Goal: Task Accomplishment & Management: Manage account settings

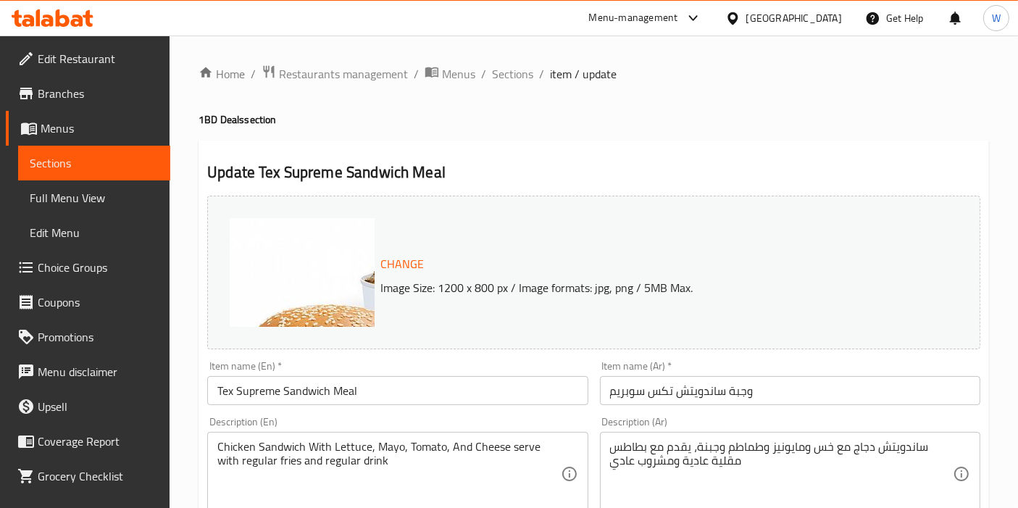
click at [351, 67] on span "Restaurants management" at bounding box center [343, 73] width 129 height 17
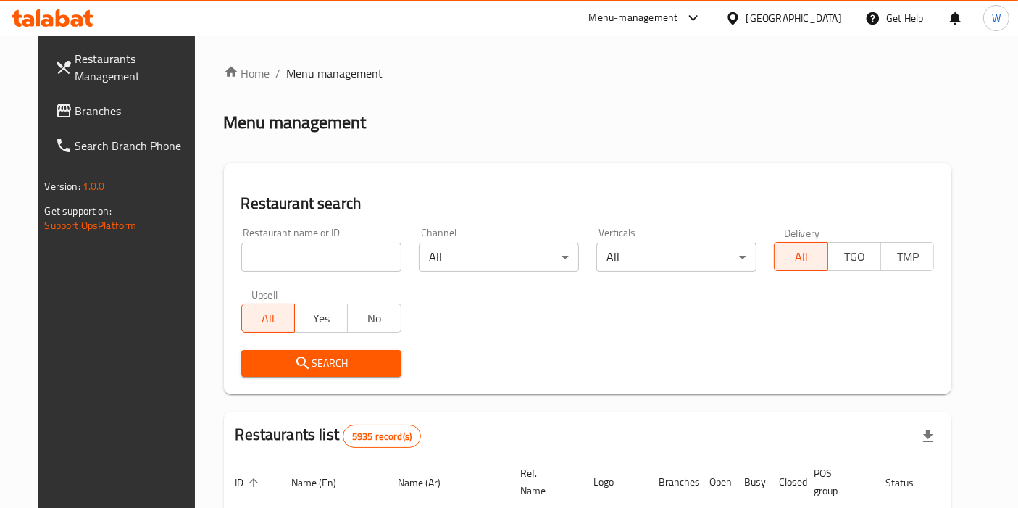
click at [277, 261] on input "search" at bounding box center [321, 257] width 160 height 29
paste input "Donas Wonders"
type input "Donas Wonders"
click button "Search" at bounding box center [321, 363] width 160 height 27
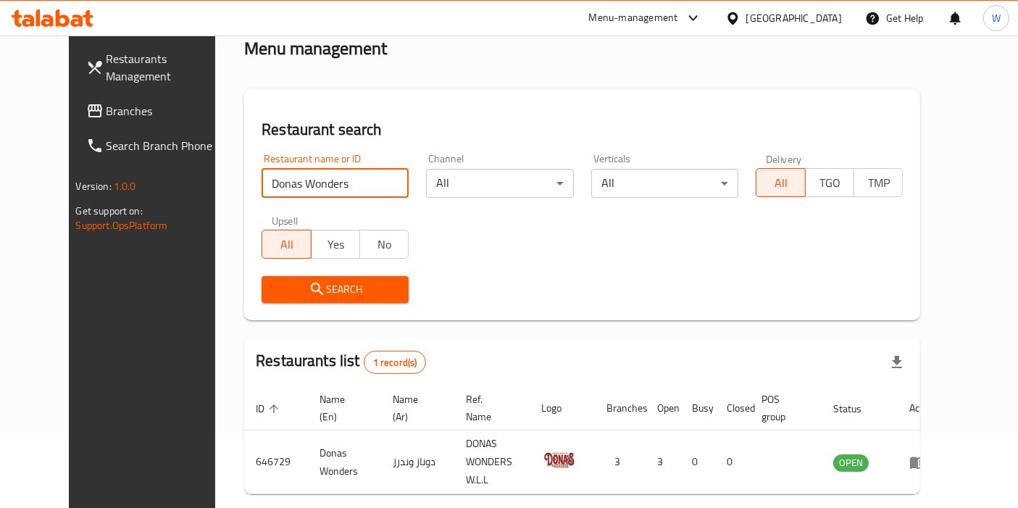
scroll to position [125, 0]
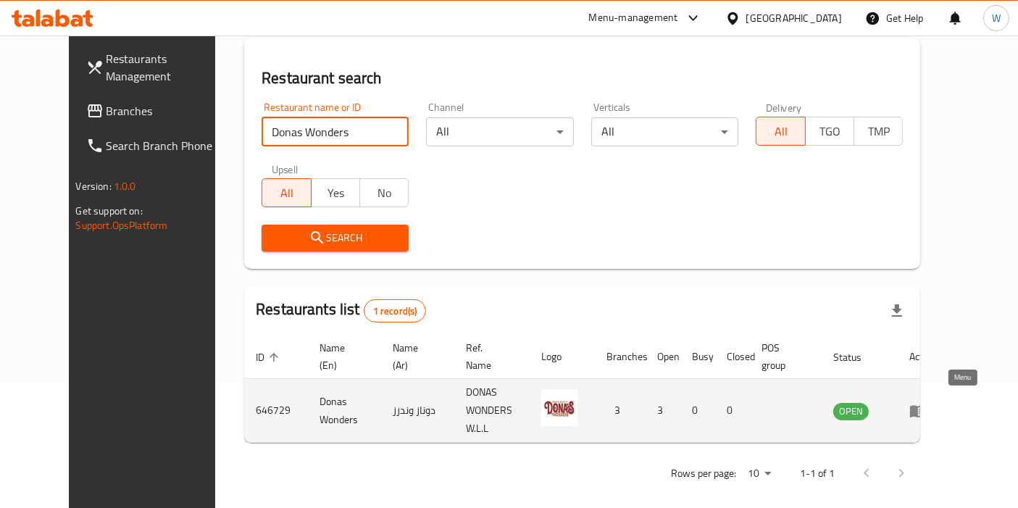
click at [924, 409] on icon "enhanced table" at bounding box center [921, 412] width 5 height 6
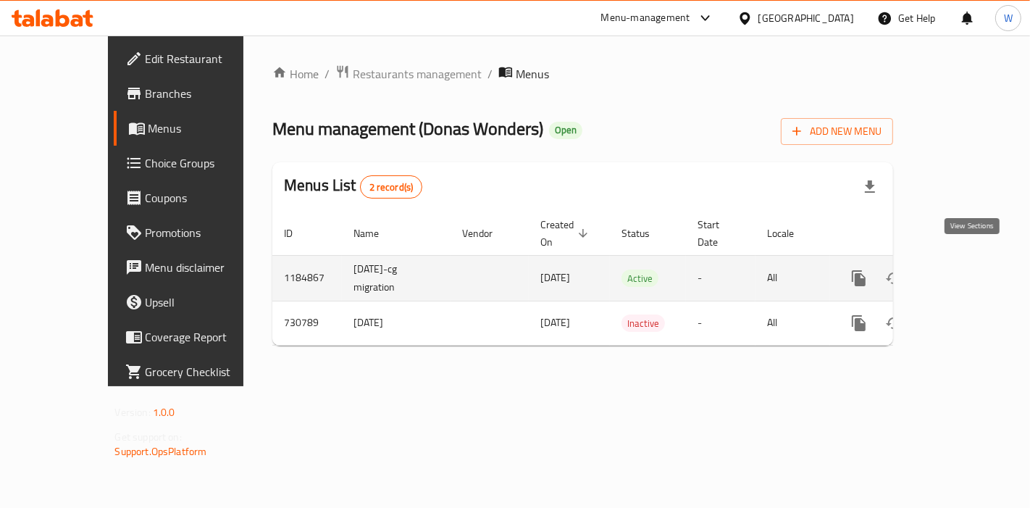
click at [970, 272] on icon "enhanced table" at bounding box center [963, 278] width 13 height 13
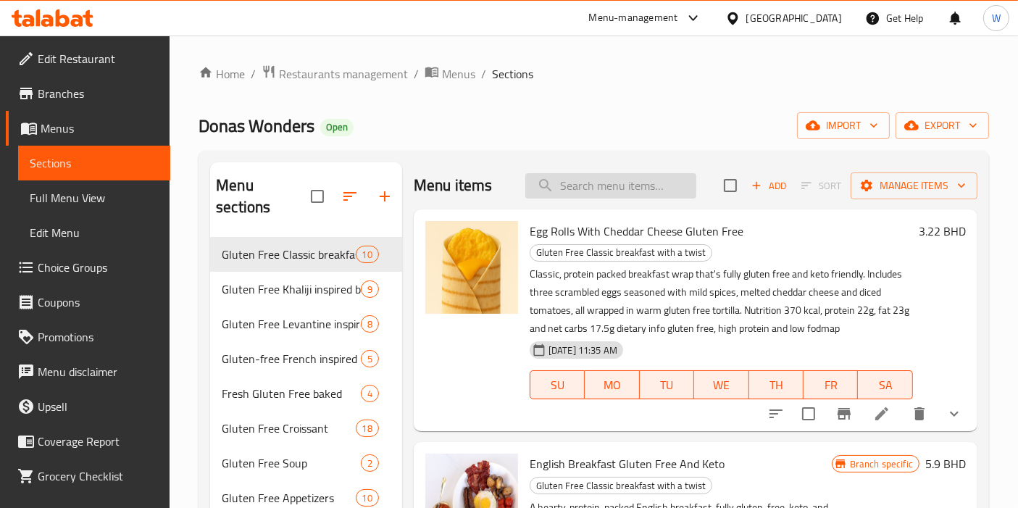
click at [586, 185] on input "search" at bounding box center [610, 185] width 171 height 25
paste input "Egg Rolls With Cheddar Cheese Gluten Free Keto"
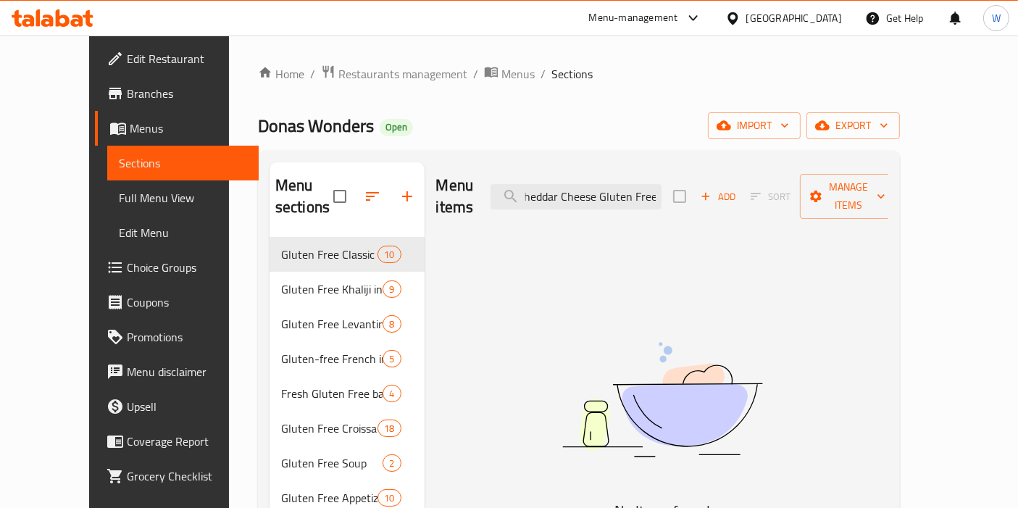
scroll to position [0, 80]
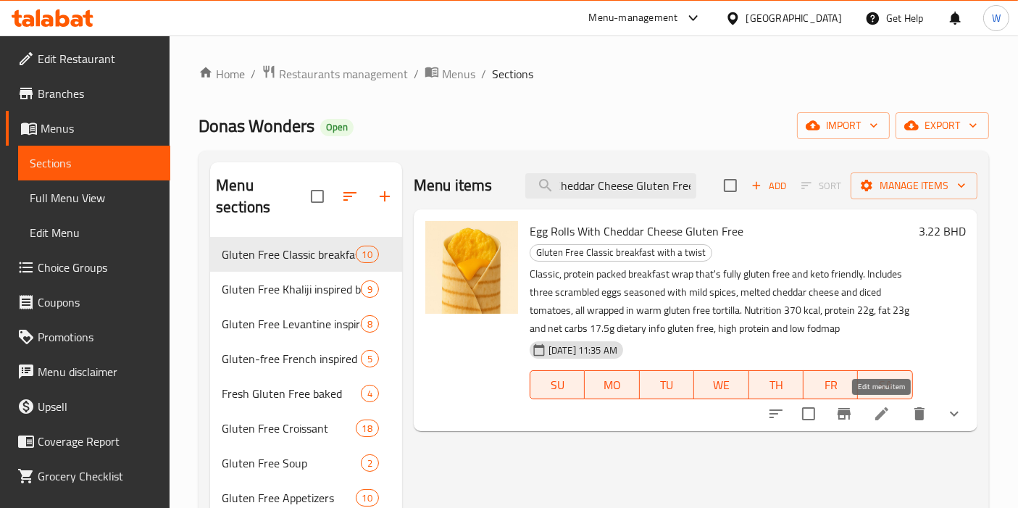
type input "Egg Rolls With Cheddar Cheese Gluten Free"
click at [879, 418] on icon at bounding box center [881, 413] width 17 height 17
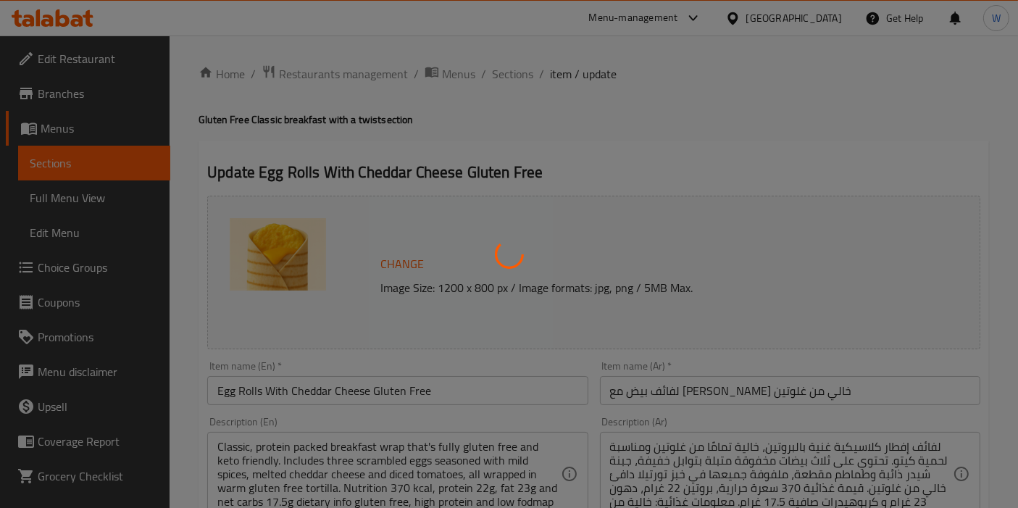
type input "إضافات"
type input "0"
type input "12"
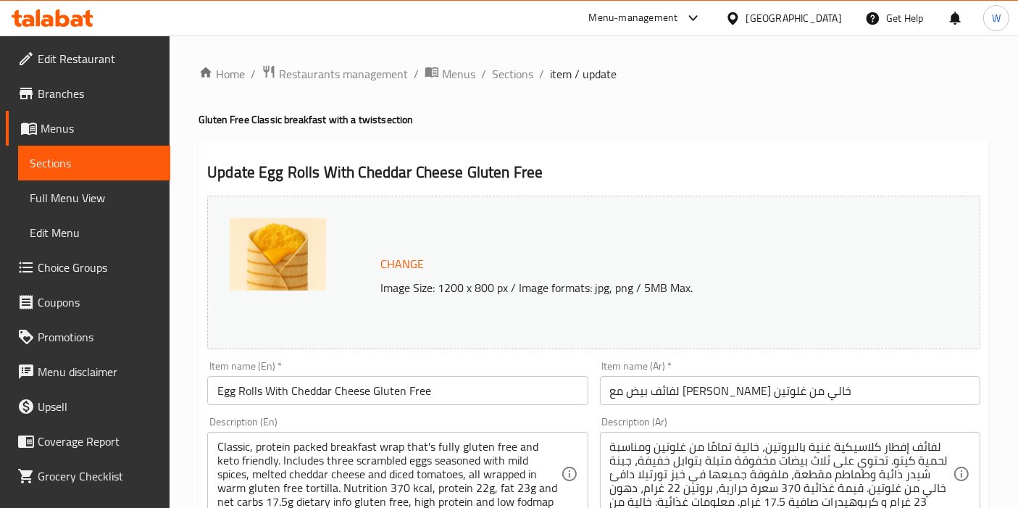
click at [301, 388] on input "Egg Rolls With Cheddar Cheese Gluten Free" at bounding box center [397, 390] width 380 height 29
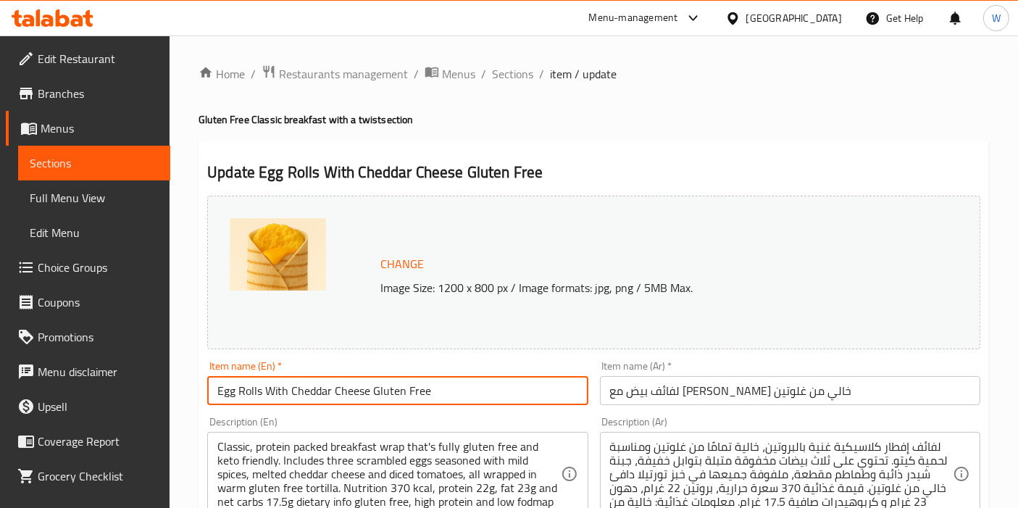
click at [301, 388] on input "Egg Rolls With Cheddar Cheese Gluten Free" at bounding box center [397, 390] width 380 height 29
paste input "& Cheddar Cheese Wrap |"
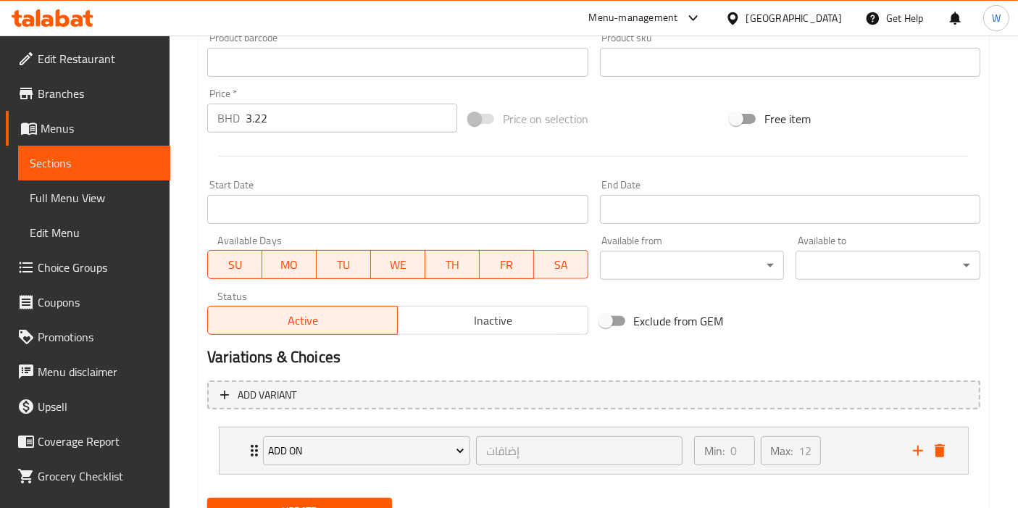
scroll to position [559, 0]
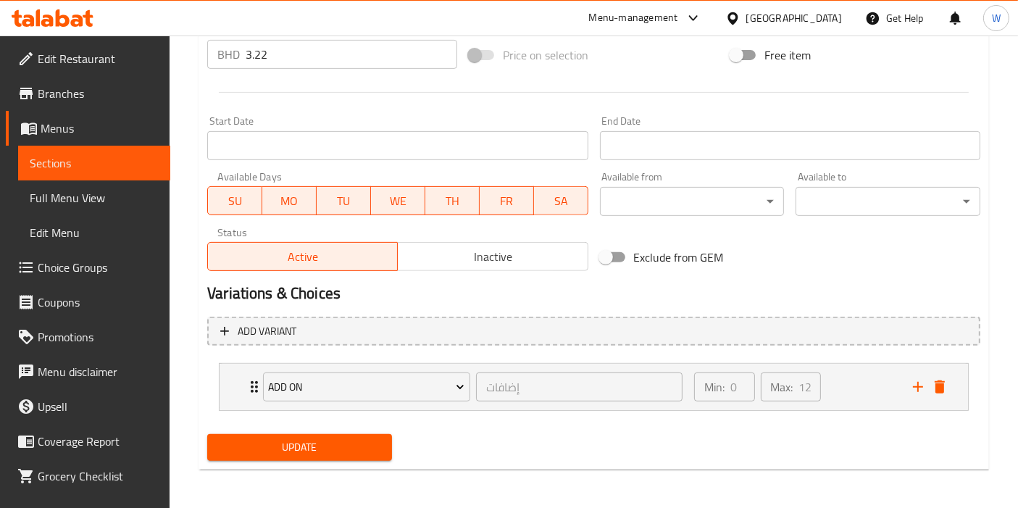
type input "Egg & Cheddar Cheese Wrap | Gluten Free"
click at [365, 443] on span "Update" at bounding box center [300, 447] width 162 height 18
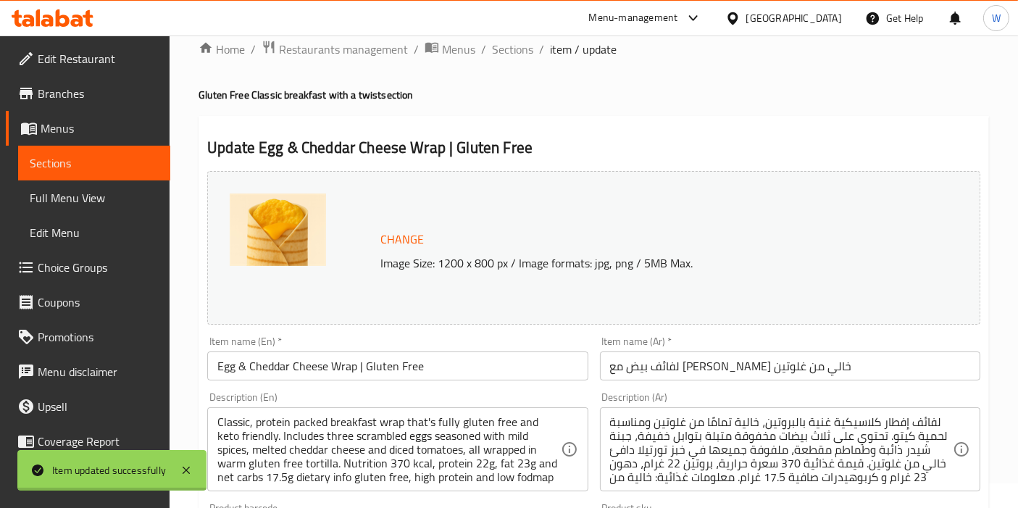
scroll to position [0, 0]
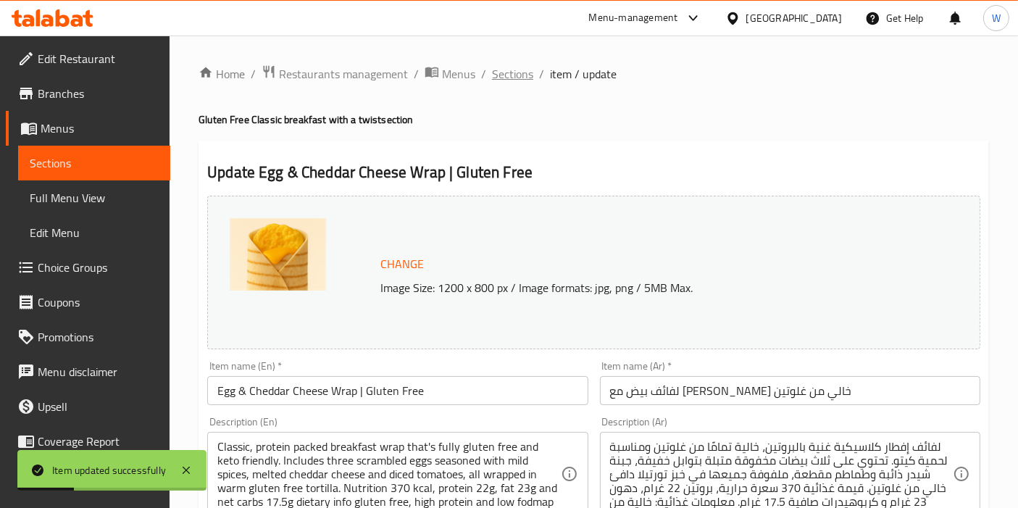
click at [509, 69] on span "Sections" at bounding box center [512, 73] width 41 height 17
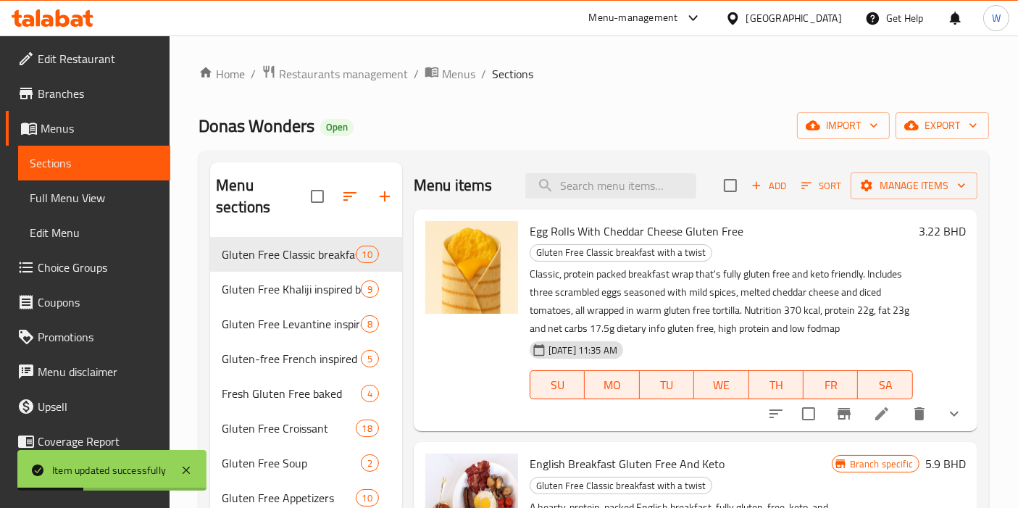
click at [561, 198] on div "Menu items Add Sort Manage items" at bounding box center [696, 185] width 564 height 47
click at [567, 191] on input "search" at bounding box center [610, 185] width 171 height 25
paste input "English Breakfast Gluten Free And Keto"
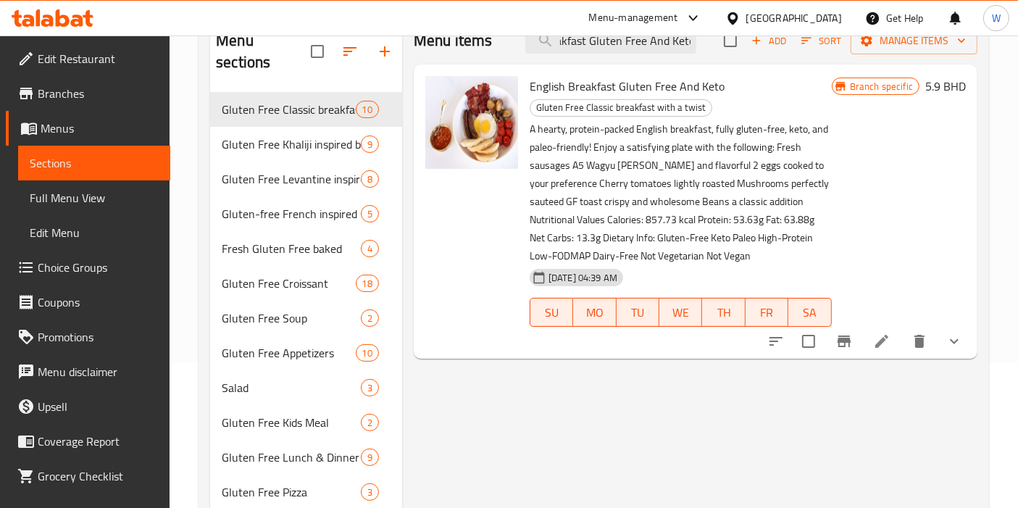
scroll to position [161, 0]
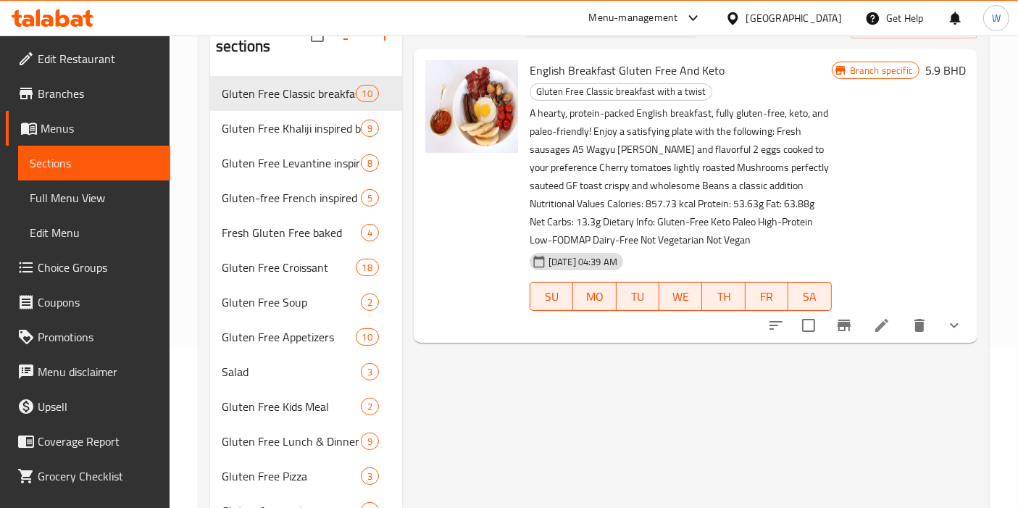
type input "English Breakfast Gluten Free And Keto"
click at [879, 331] on icon at bounding box center [881, 325] width 17 height 17
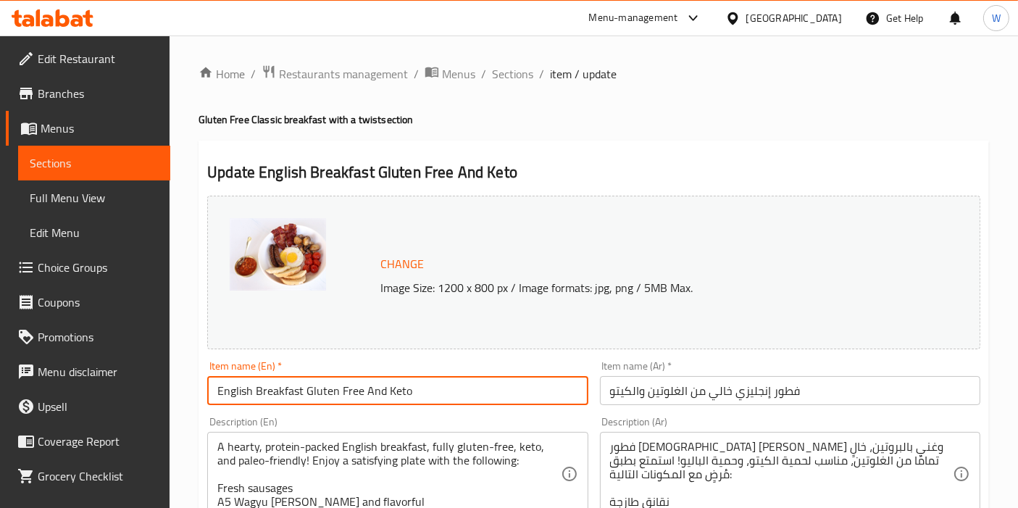
click at [312, 397] on input "English Breakfast Gluten Free And Keto" at bounding box center [397, 390] width 380 height 29
paste input "| Gluten free,"
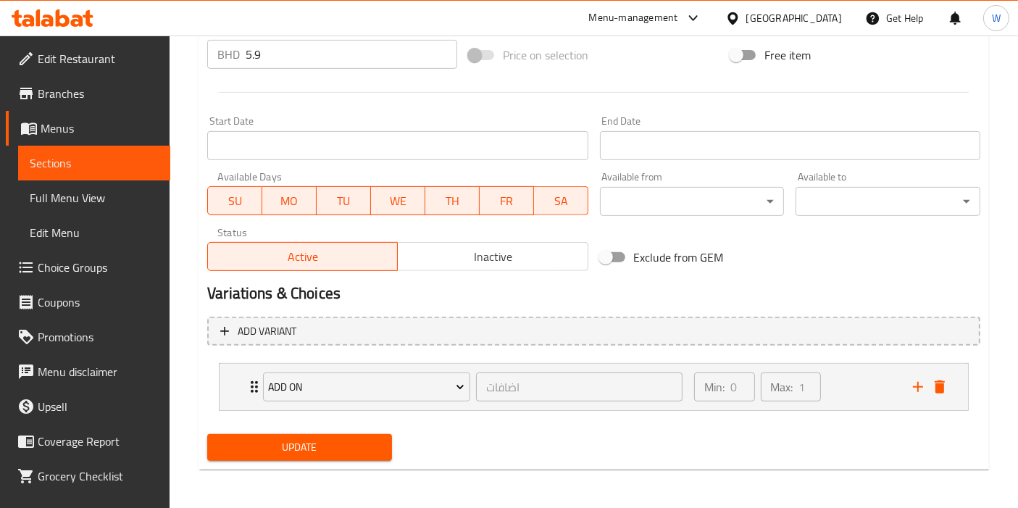
type input "English Breakfast | Gluten free, Keto"
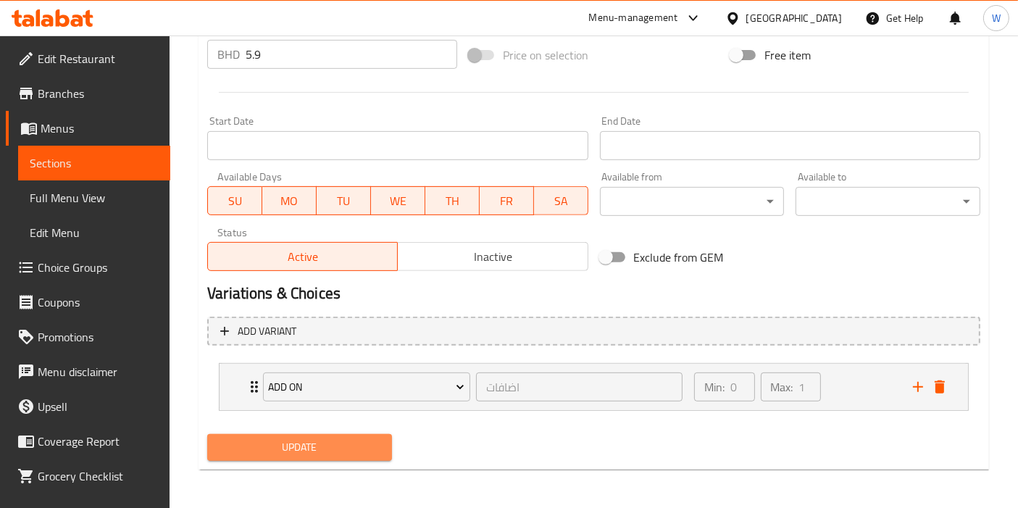
click at [312, 453] on span "Update" at bounding box center [300, 447] width 162 height 18
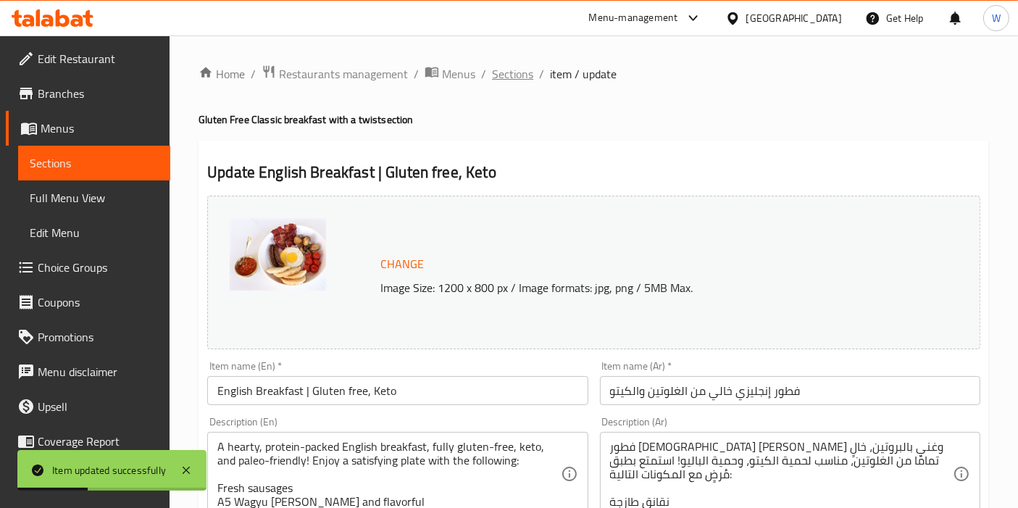
click at [506, 75] on span "Sections" at bounding box center [512, 73] width 41 height 17
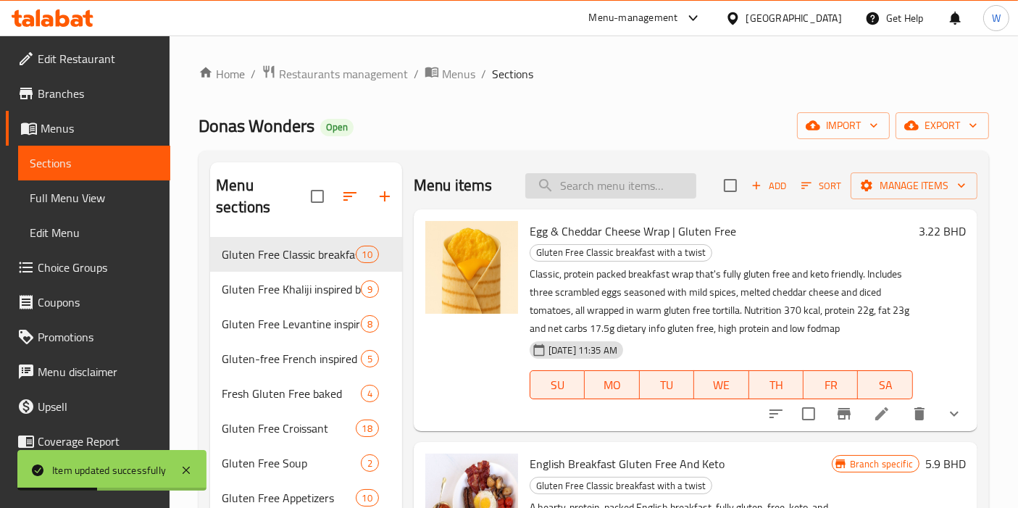
click at [627, 178] on input "search" at bounding box center [610, 185] width 171 height 25
paste input "American Breakfast (Gluten Free, High Protein)"
click at [674, 186] on input "American Breakfast (Gluten Free, High Protein)" at bounding box center [610, 185] width 171 height 25
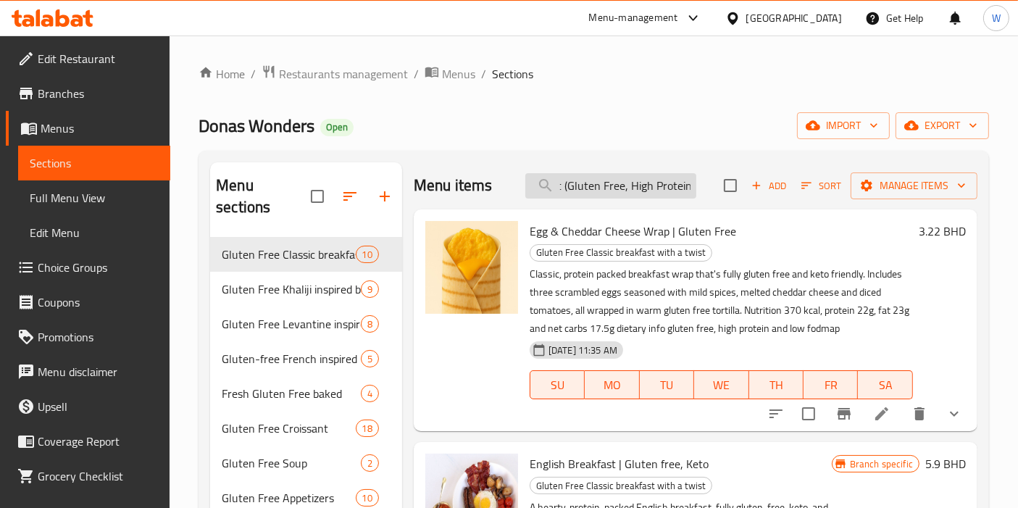
scroll to position [0, 93]
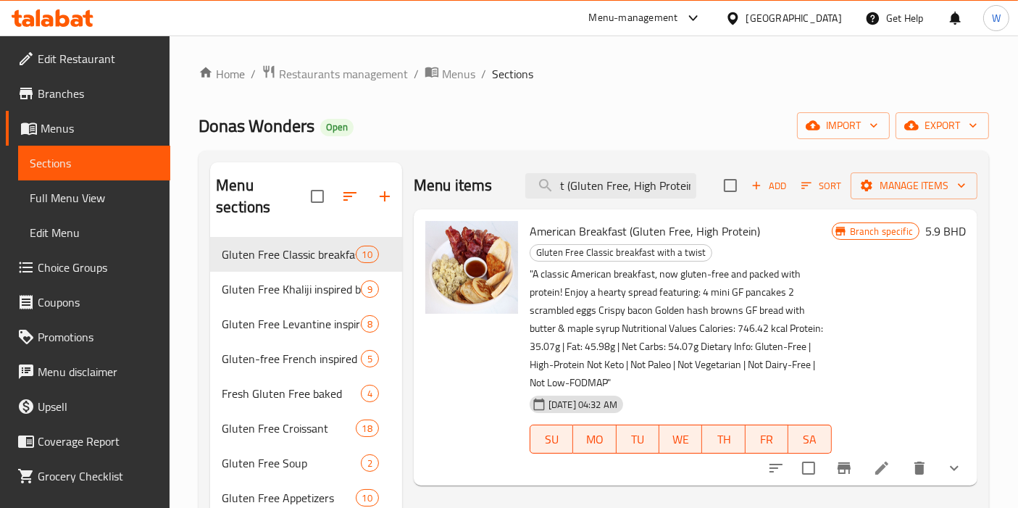
type input "American Breakfast (Gluten Free, High Protein"
click at [890, 475] on icon at bounding box center [881, 467] width 17 height 17
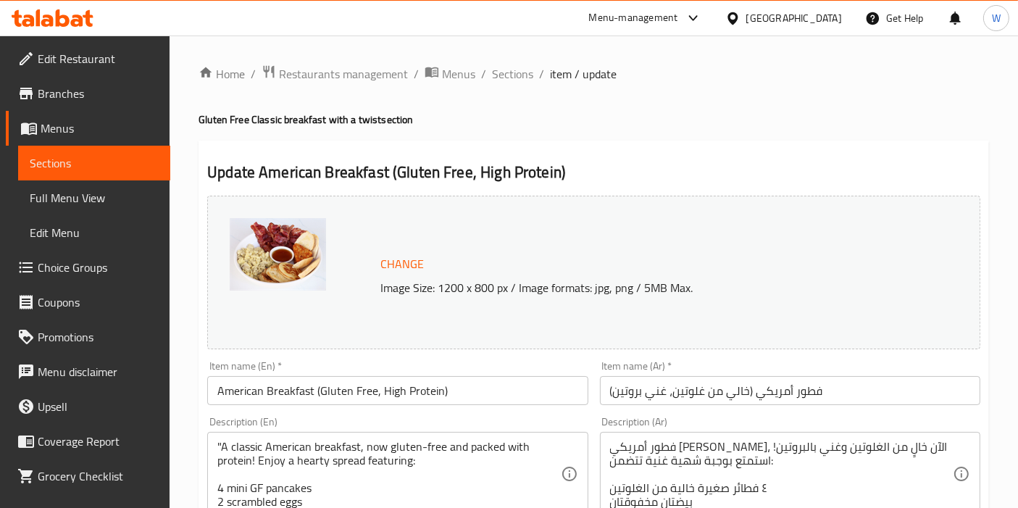
click at [372, 389] on input "American Breakfast (Gluten Free, High Protein)" at bounding box center [397, 390] width 380 height 29
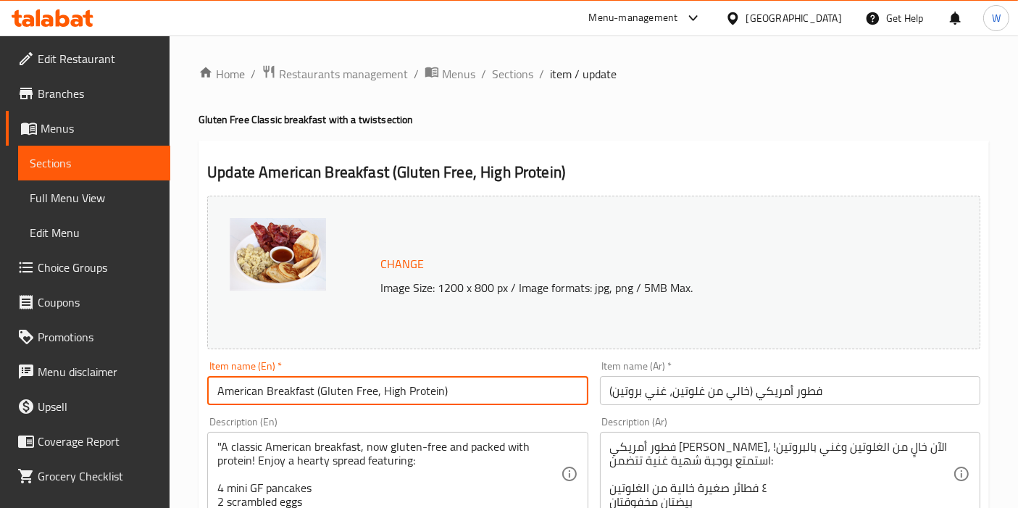
click at [372, 388] on input "American Breakfast (Gluten Free, High Protein)" at bounding box center [397, 390] width 380 height 29
click at [373, 390] on input "American Breakfast (Gluten Free, High Protein)" at bounding box center [397, 390] width 380 height 29
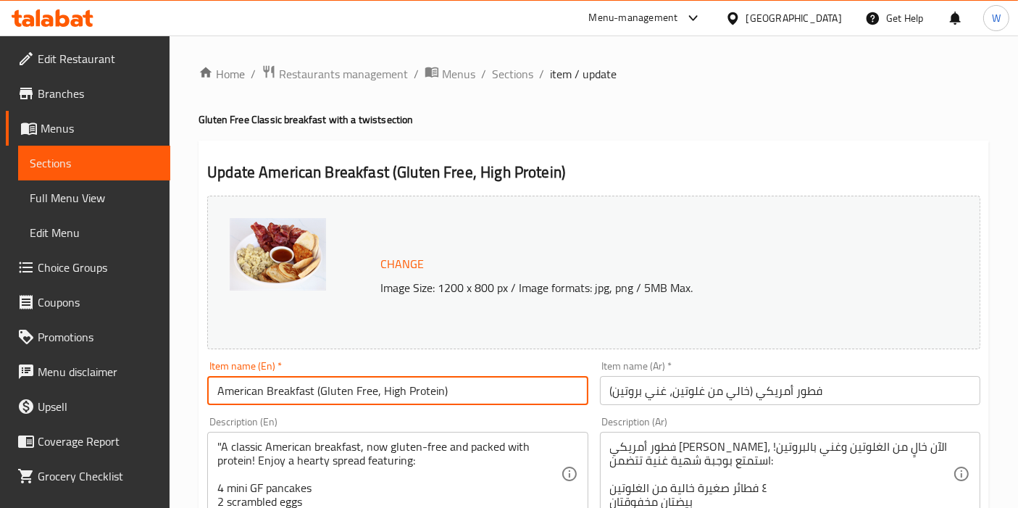
click at [373, 390] on input "American Breakfast (Gluten Free, High Protein)" at bounding box center [397, 390] width 380 height 29
paste input "| Gluten free, High Protein"
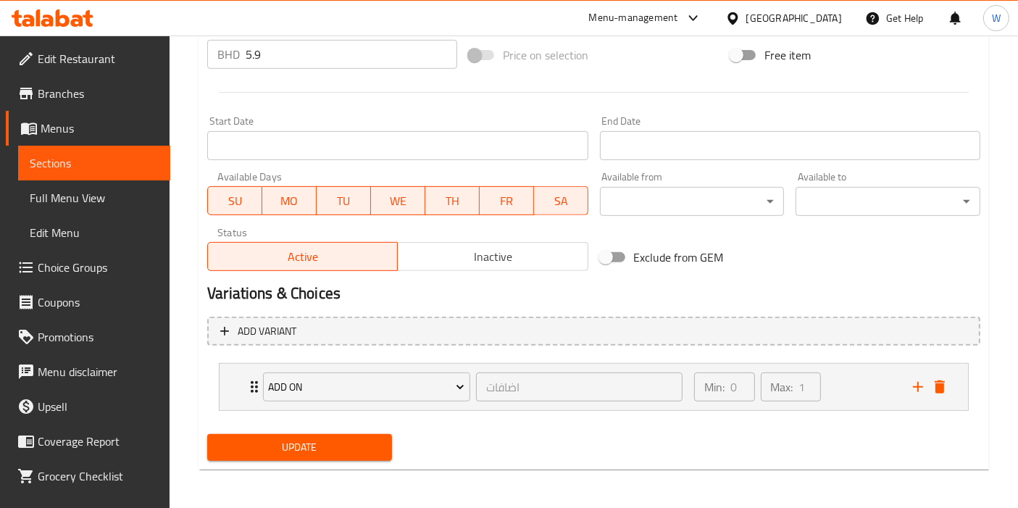
type input "American Breakfast | Gluten free, High Protein"
click at [327, 454] on button "Update" at bounding box center [299, 447] width 185 height 27
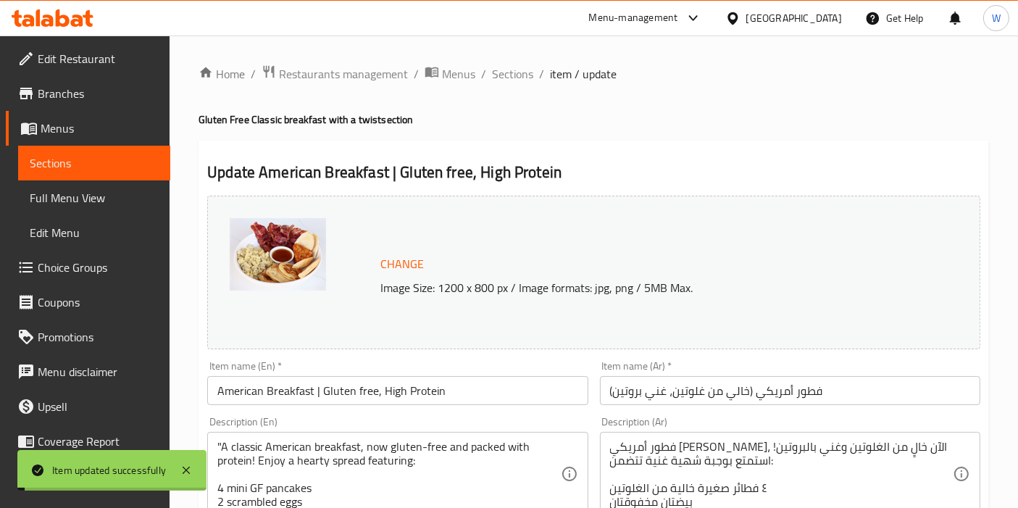
click at [530, 73] on span "Sections" at bounding box center [512, 73] width 41 height 17
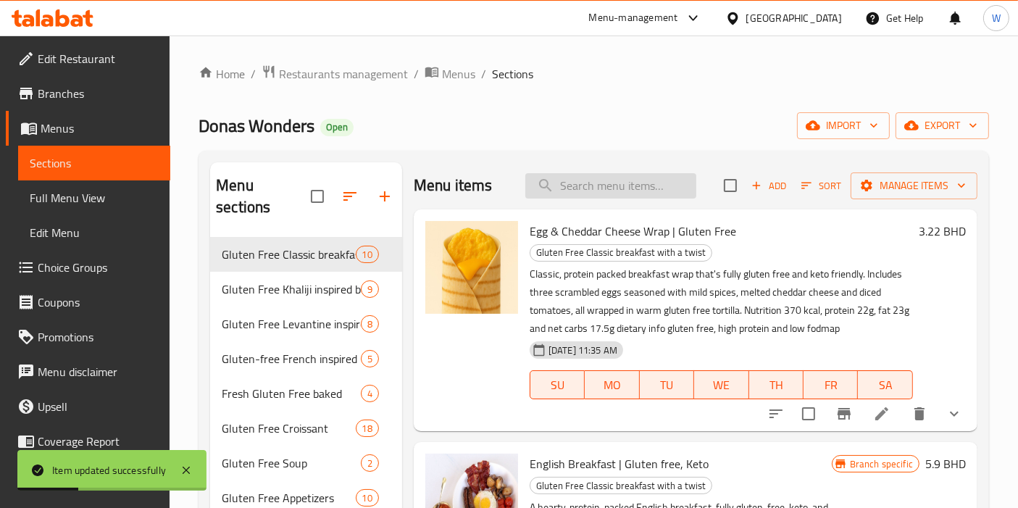
click at [599, 181] on input "search" at bounding box center [610, 185] width 171 height 25
paste input "Granola Bowl (Serves 2 Gluten Free, High Protein)"
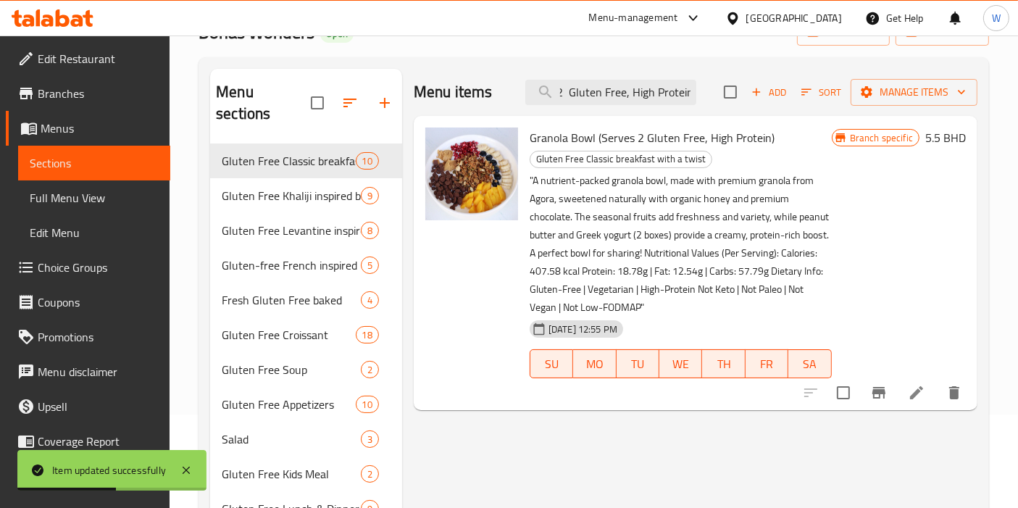
scroll to position [161, 0]
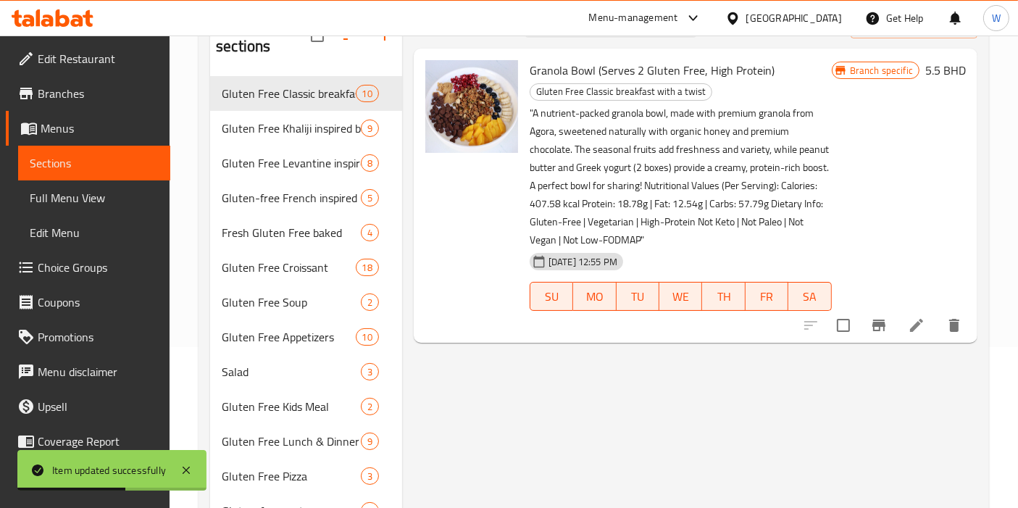
type input "Granola Bowl (Serves 2 Gluten Free, High Protein)"
click at [919, 335] on li at bounding box center [916, 325] width 41 height 26
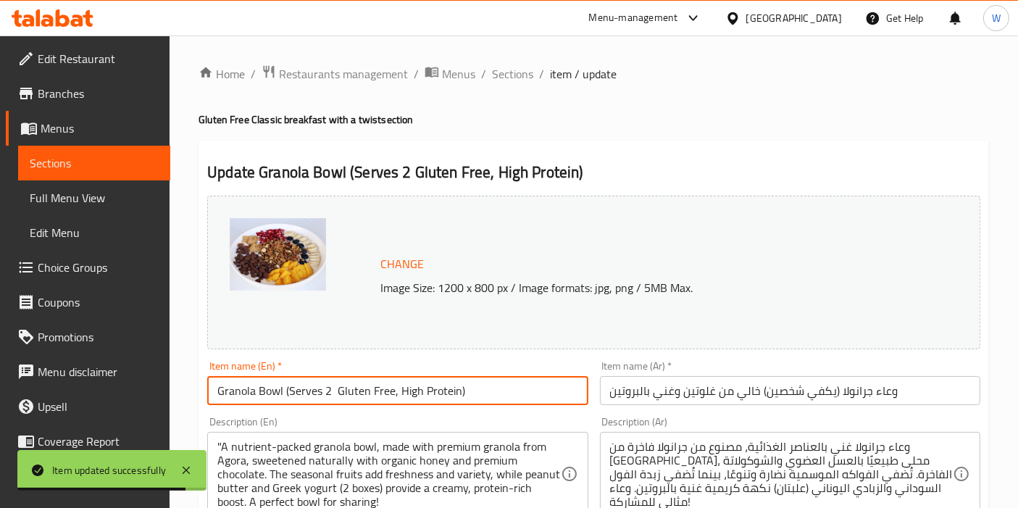
click at [380, 398] on input "Granola Bowl (Serves 2 Gluten Free, High Protein)" at bounding box center [397, 390] width 380 height 29
paste input "- Serves 2 | Gluten Free"
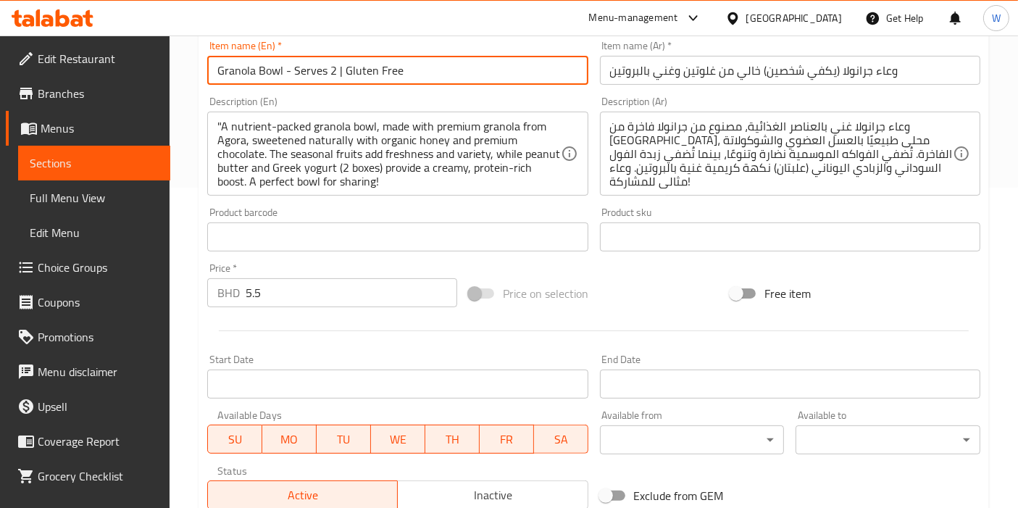
scroll to position [322, 0]
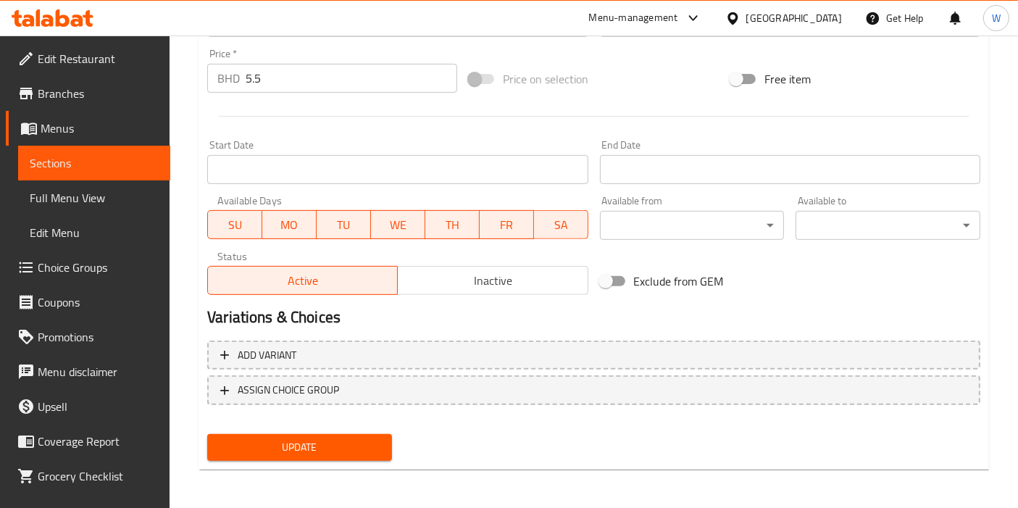
type input "Granola Bowl - Serves 2 | Gluten Free"
click at [353, 453] on span "Update" at bounding box center [300, 447] width 162 height 18
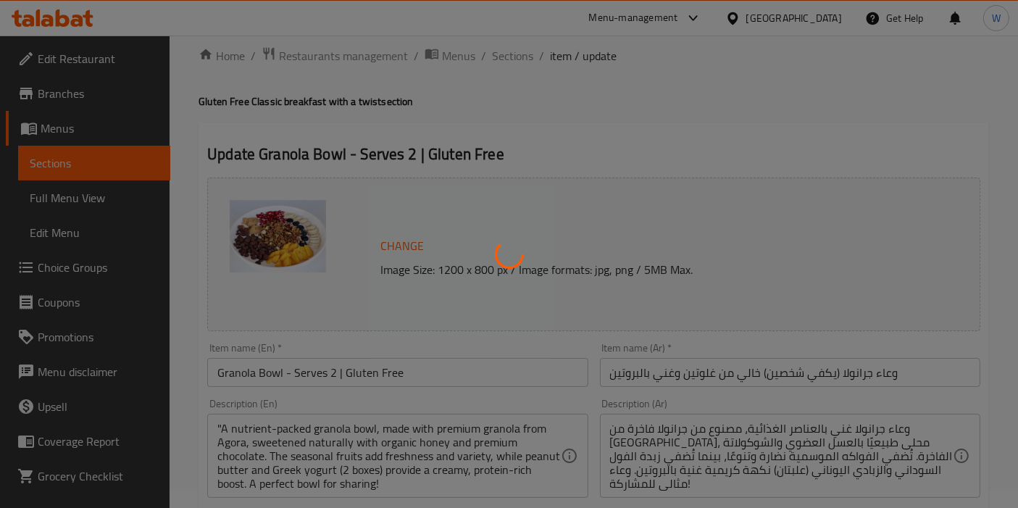
scroll to position [0, 0]
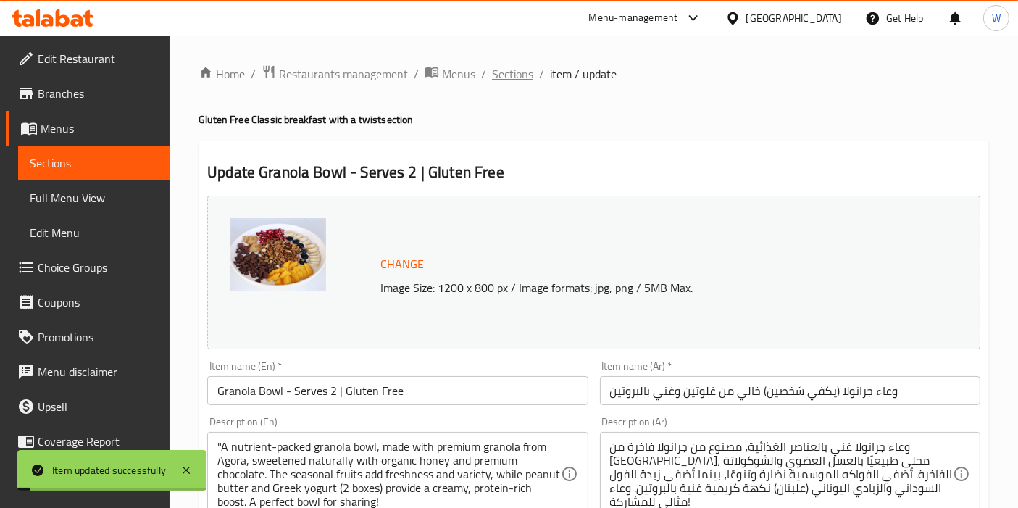
click at [507, 71] on span "Sections" at bounding box center [512, 73] width 41 height 17
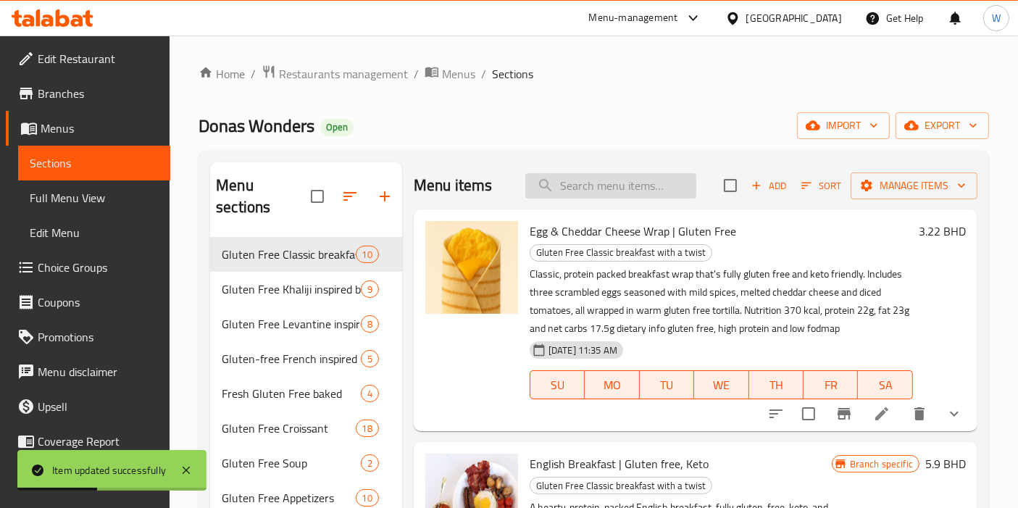
click at [615, 177] on input "search" at bounding box center [610, 185] width 171 height 25
paste input "Gluten Free Egg Tomato with Spiced Labneh (High Protein Keto Veg)"
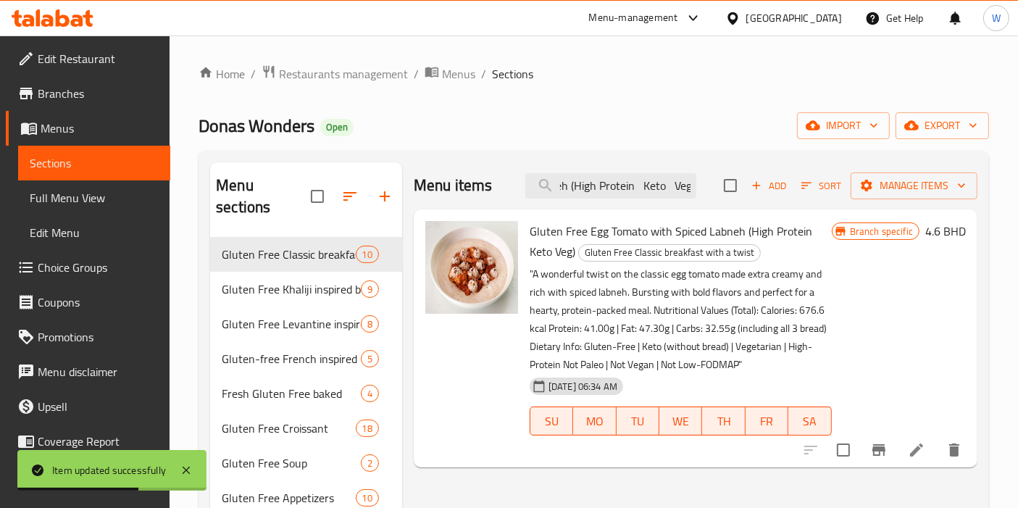
type input "Gluten Free Egg Tomato with Spiced Labneh (High Protein Keto Veg)"
click at [908, 446] on icon at bounding box center [916, 449] width 17 height 17
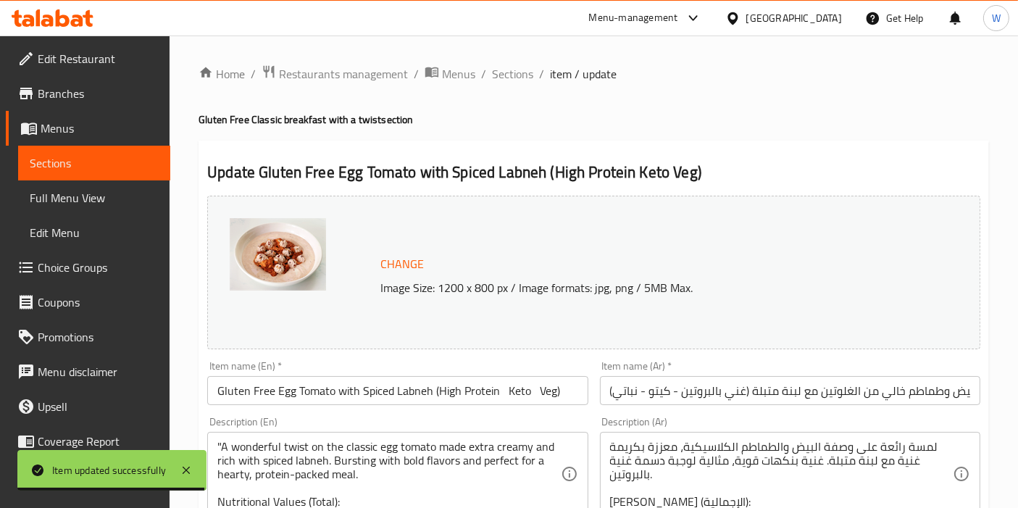
click at [256, 404] on input "Gluten Free Egg Tomato with Spiced Labneh (High Protein Keto Veg)" at bounding box center [397, 390] width 380 height 29
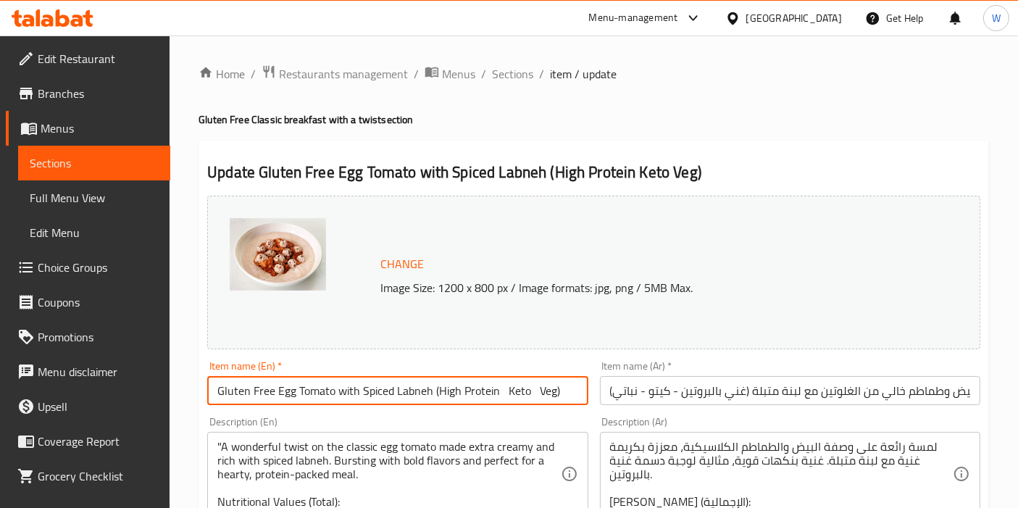
click at [258, 401] on input "Gluten Free Egg Tomato with Spiced Labneh (High Protein Keto Veg)" at bounding box center [397, 390] width 380 height 29
paste input "Egg Tomato with Spiced Labneh | Gluten Free, Keto"
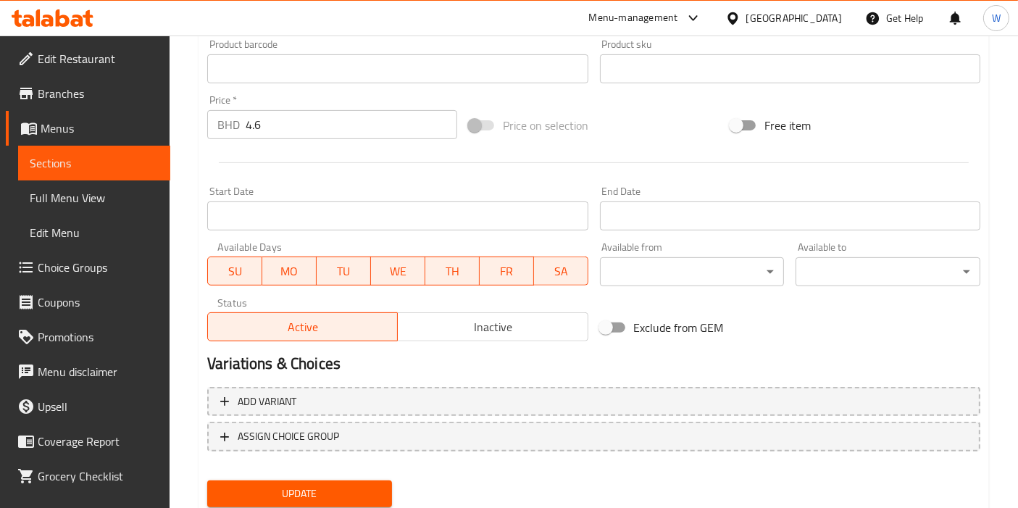
scroll to position [535, 0]
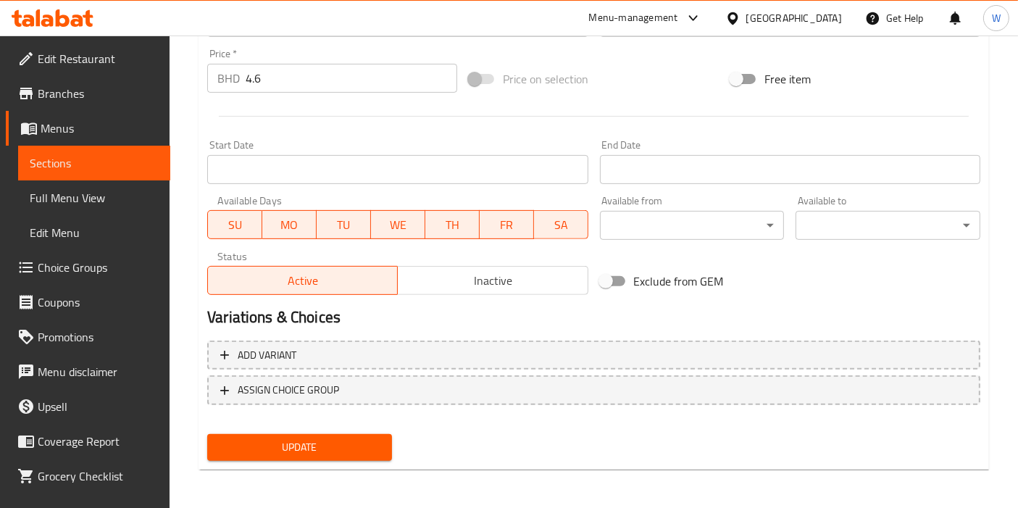
type input "Egg Tomato with Spiced Labneh | Gluten Free, Keto"
click at [309, 453] on span "Update" at bounding box center [300, 447] width 162 height 18
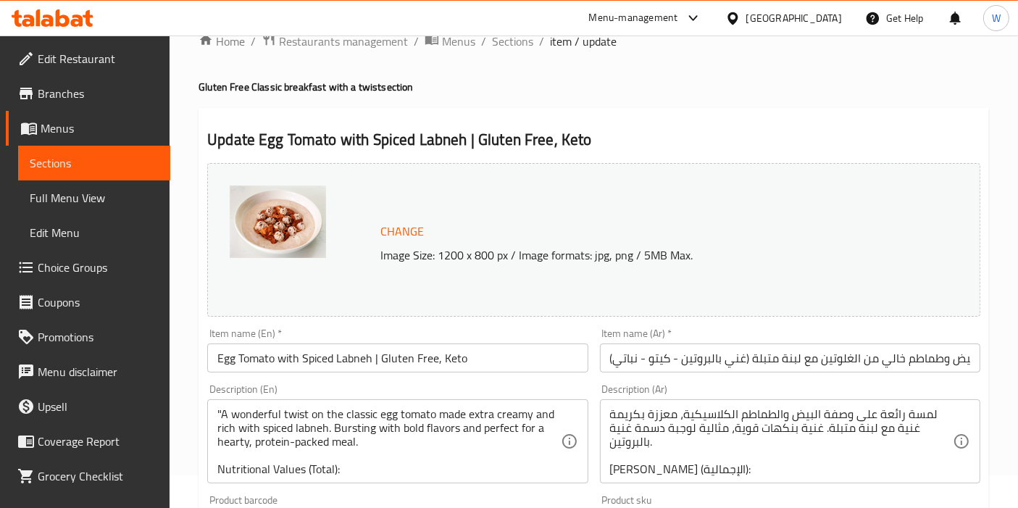
scroll to position [0, 0]
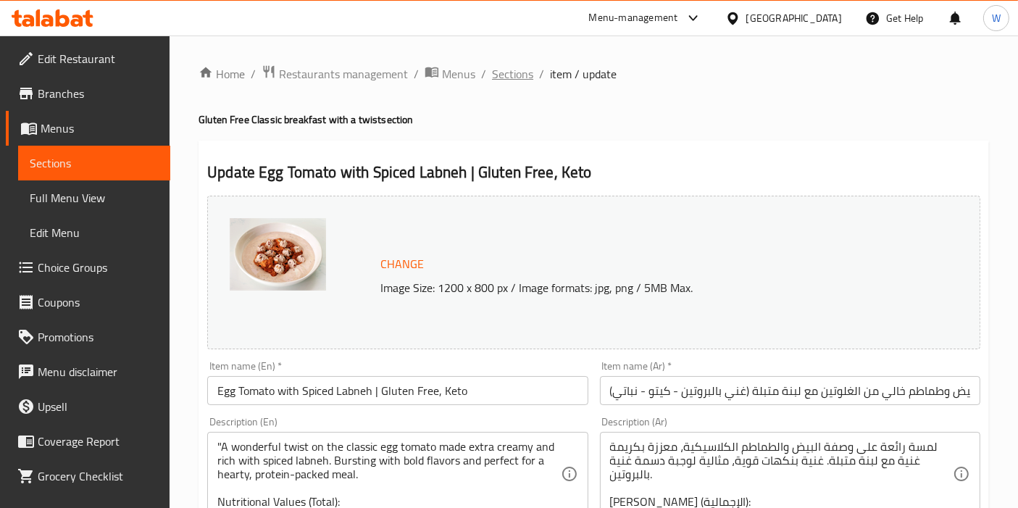
click at [525, 71] on span "Sections" at bounding box center [512, 73] width 41 height 17
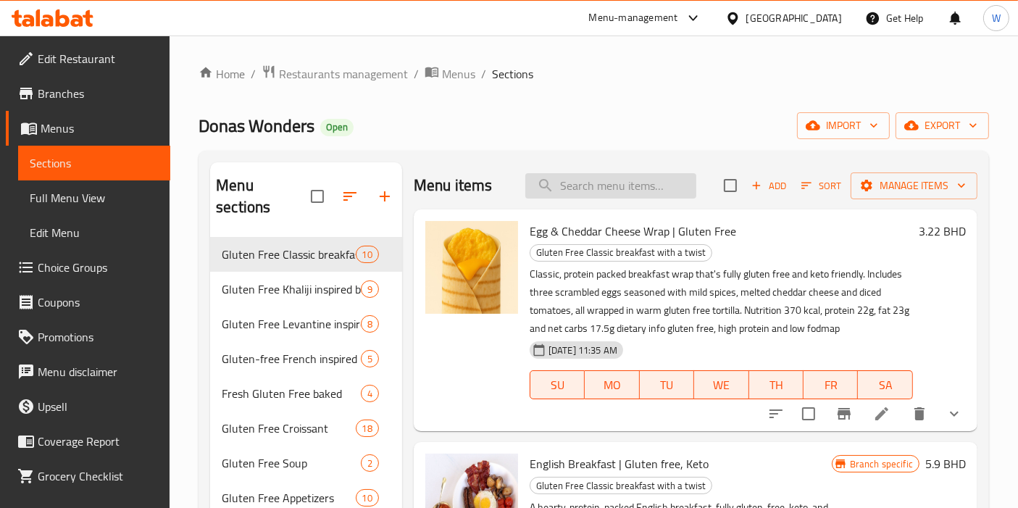
click at [604, 188] on input "search" at bounding box center [610, 185] width 171 height 25
paste input "Gluten Free Falafel Tacos (Veg)"
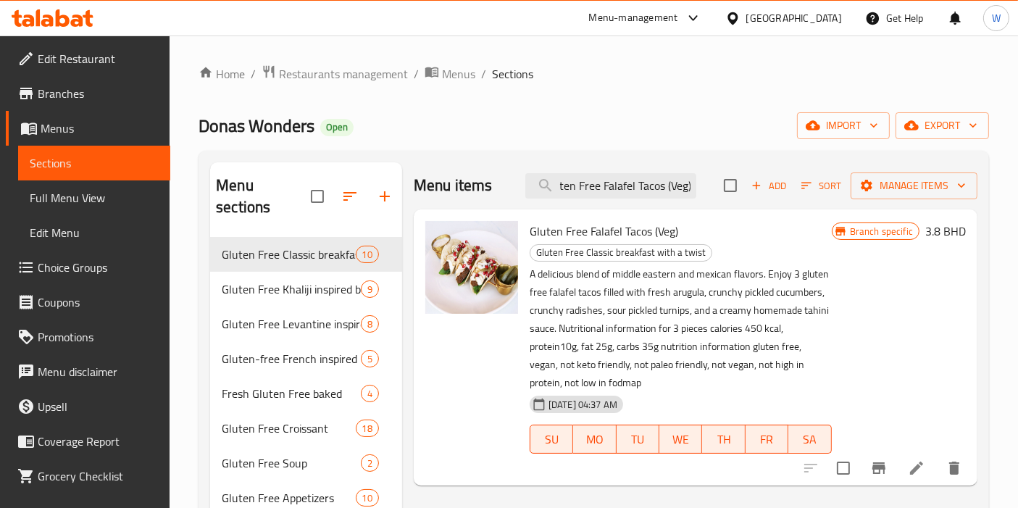
type input "Gluten Free Falafel Tacos (Veg)"
click at [914, 460] on icon at bounding box center [916, 467] width 17 height 17
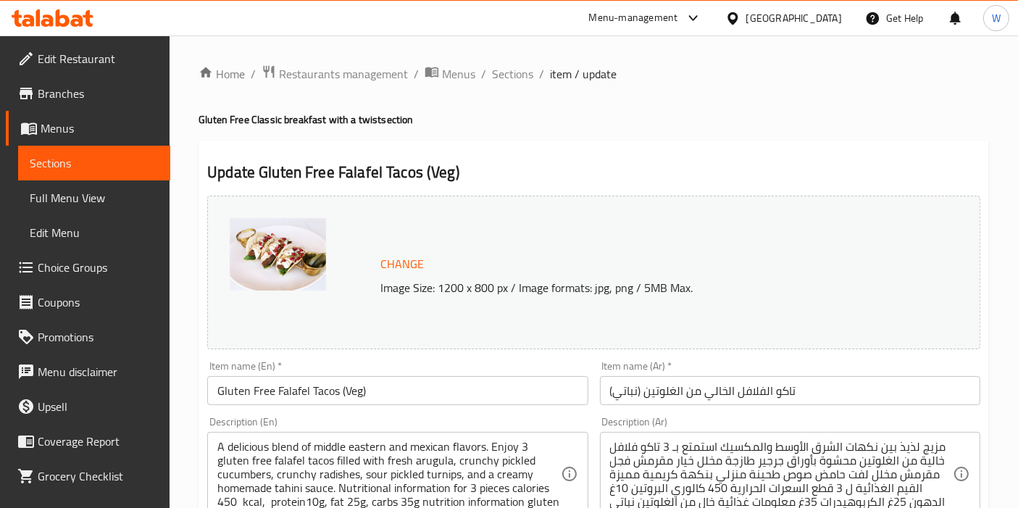
click at [276, 387] on input "Gluten Free Falafel Tacos (Veg)" at bounding box center [397, 390] width 380 height 29
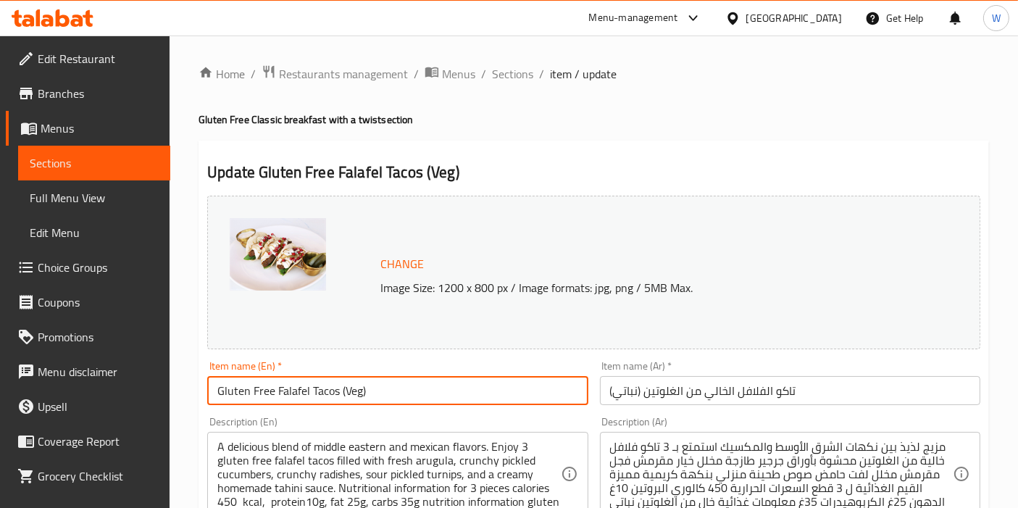
click at [276, 387] on input "Gluten Free Falafel Tacos (Veg)" at bounding box center [397, 390] width 380 height 29
paste input "Falafel Tacos | Gluten free, Vegetarian"
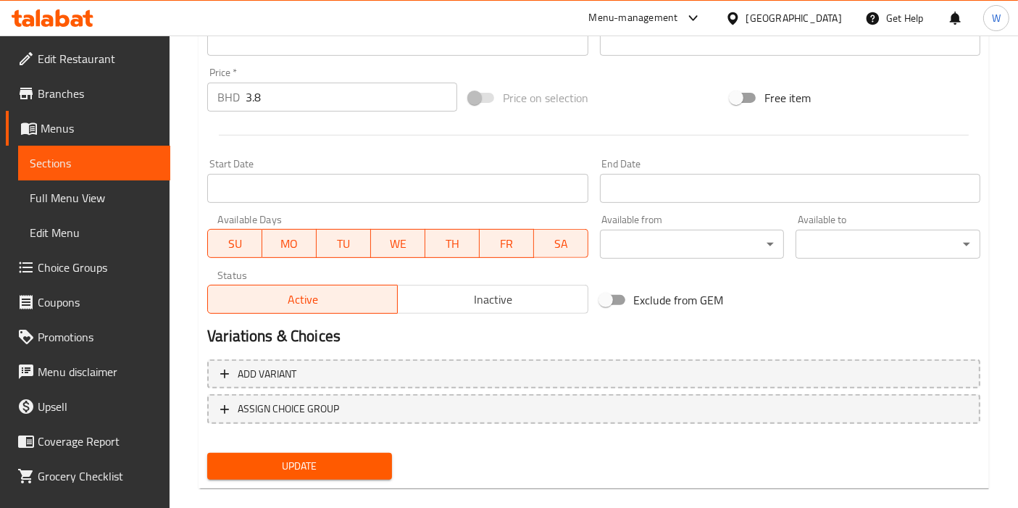
scroll to position [535, 0]
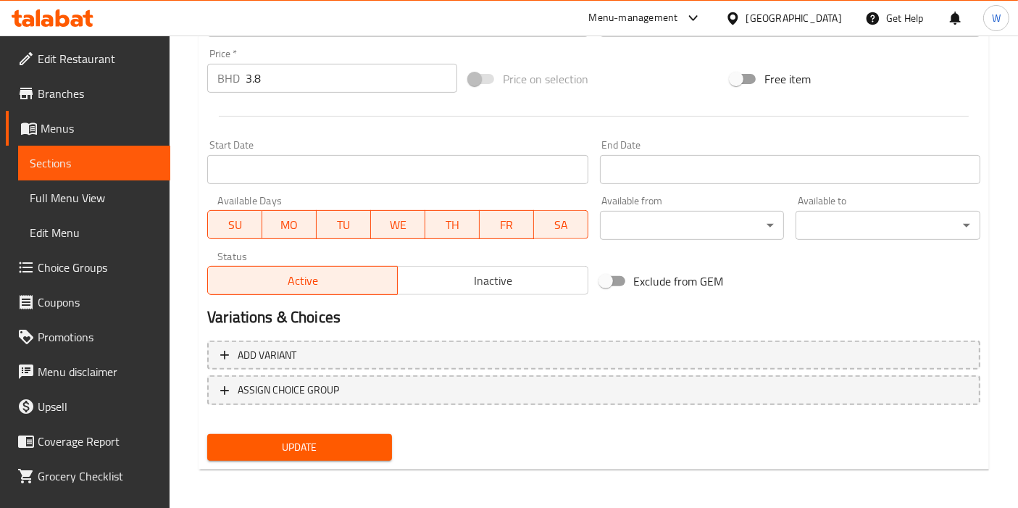
type input "Falafel Tacos | Gluten free, Vegetarian"
click at [348, 453] on span "Update" at bounding box center [300, 447] width 162 height 18
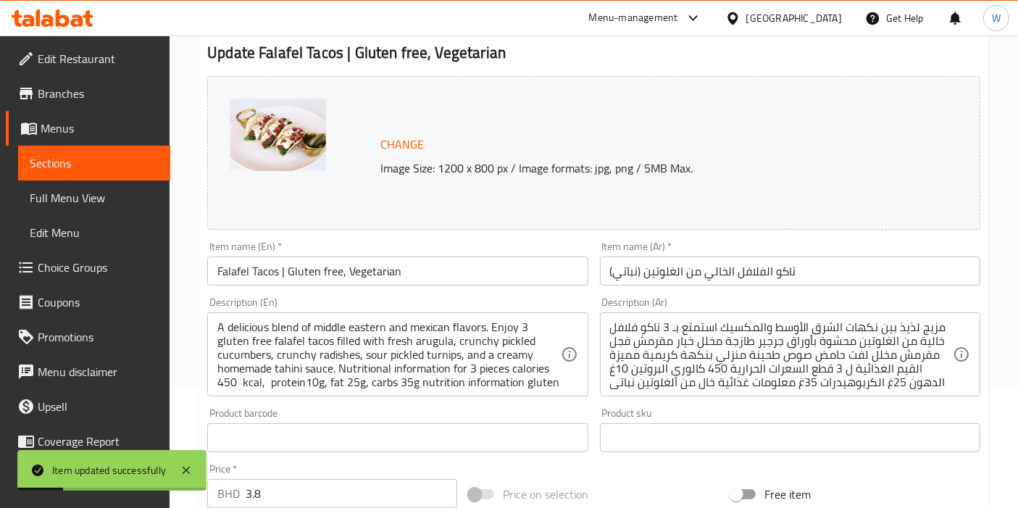
scroll to position [0, 0]
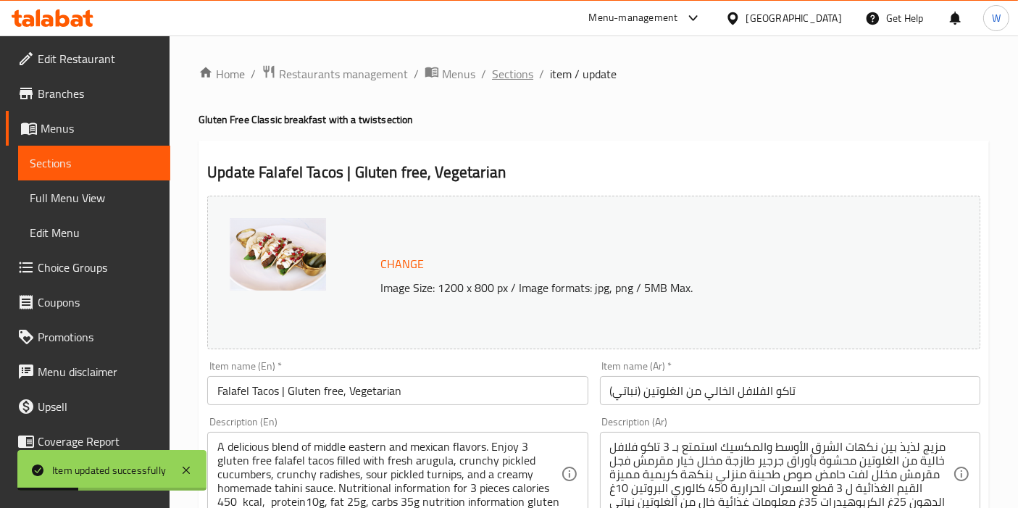
click at [501, 80] on span "Sections" at bounding box center [512, 73] width 41 height 17
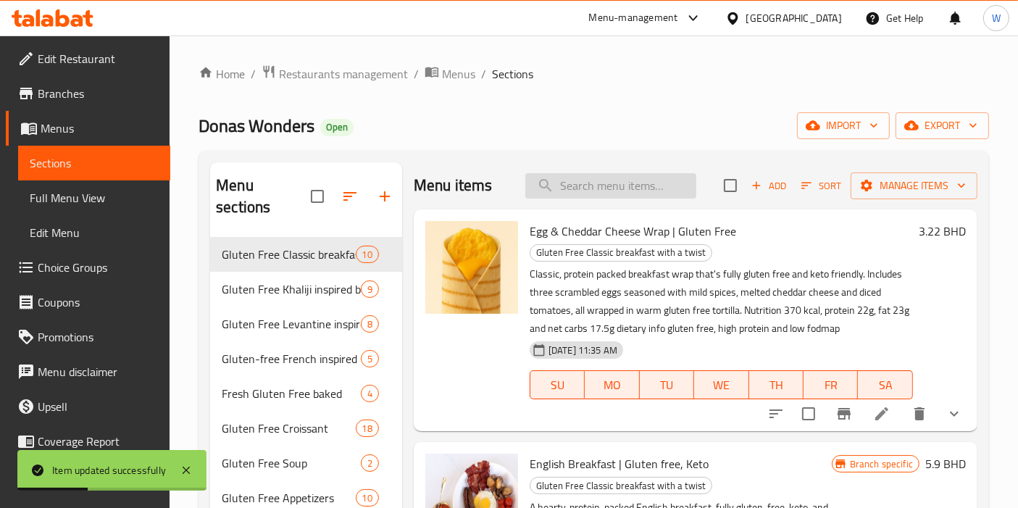
click at [662, 178] on input "search" at bounding box center [610, 185] width 171 height 25
paste input "Gluten Free Donas Wonders Pancakes"
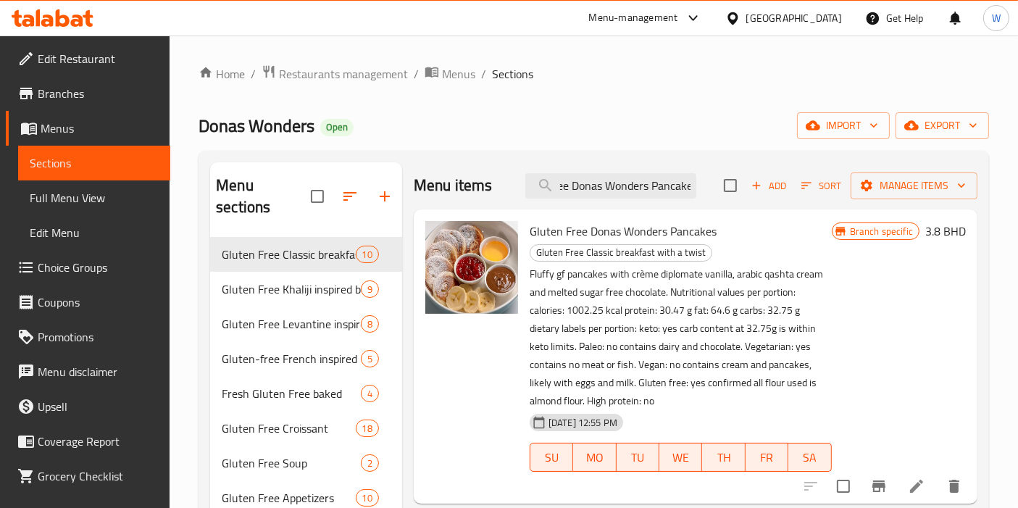
type input "Gluten Free Donas Wonders Pancake"
click at [916, 482] on icon at bounding box center [916, 485] width 17 height 17
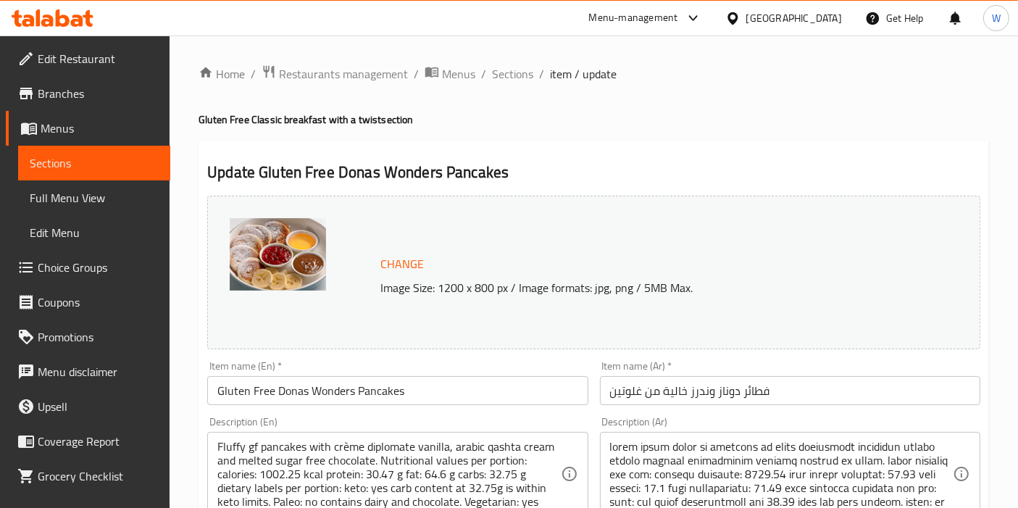
click at [314, 396] on input "Gluten Free Donas Wonders Pancakes" at bounding box center [397, 390] width 380 height 29
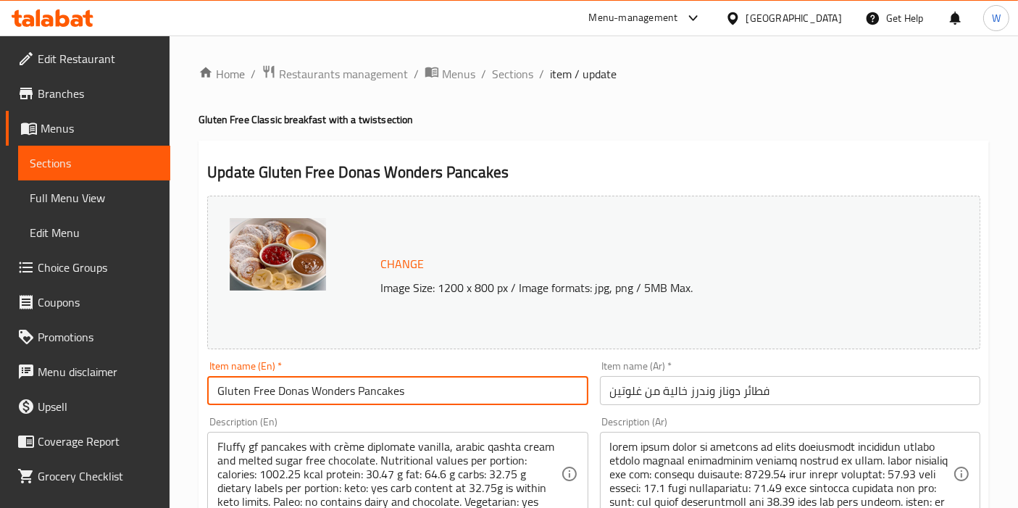
click at [314, 396] on input "Gluten Free Donas Wonders Pancakes" at bounding box center [397, 390] width 380 height 29
paste input "Pancake | Gluten Free"
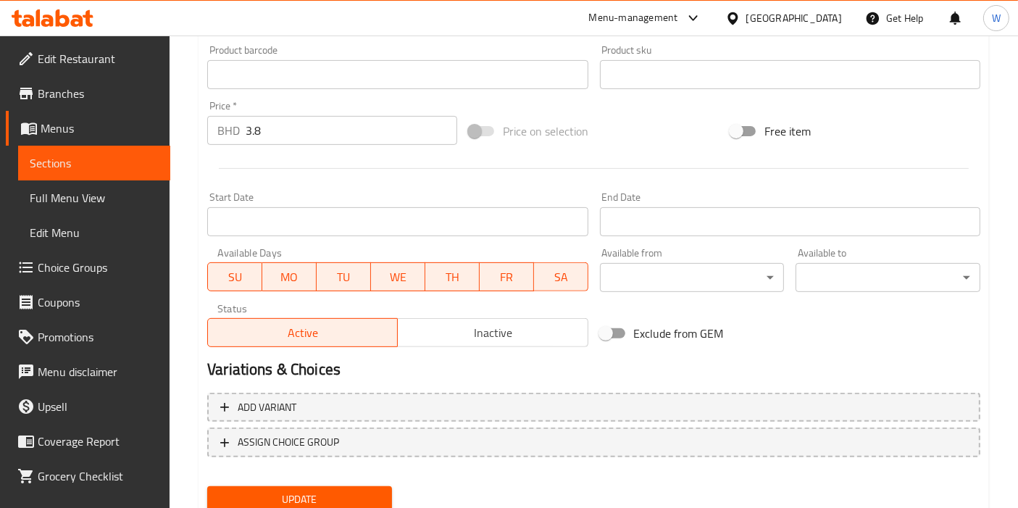
type input "Pancake | Gluten Free"
click at [331, 469] on nav at bounding box center [593, 469] width 773 height 12
click at [331, 482] on div "Update" at bounding box center [299, 499] width 196 height 38
click at [331, 493] on span "Update" at bounding box center [300, 499] width 162 height 18
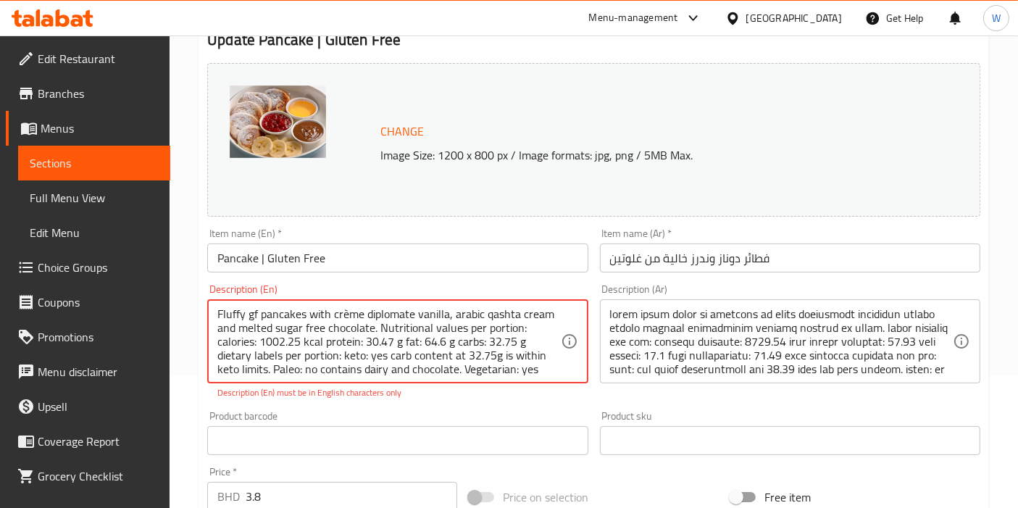
scroll to position [113, 0]
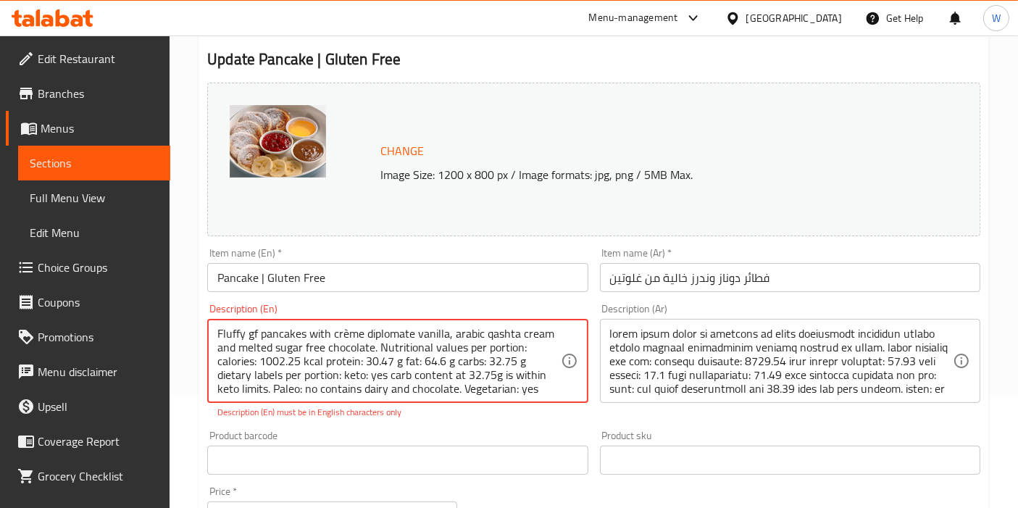
click at [290, 355] on textarea "Fluffy gf pancakes with crème diplomate vanilla, arabic qashta cream and melted…" at bounding box center [388, 361] width 343 height 69
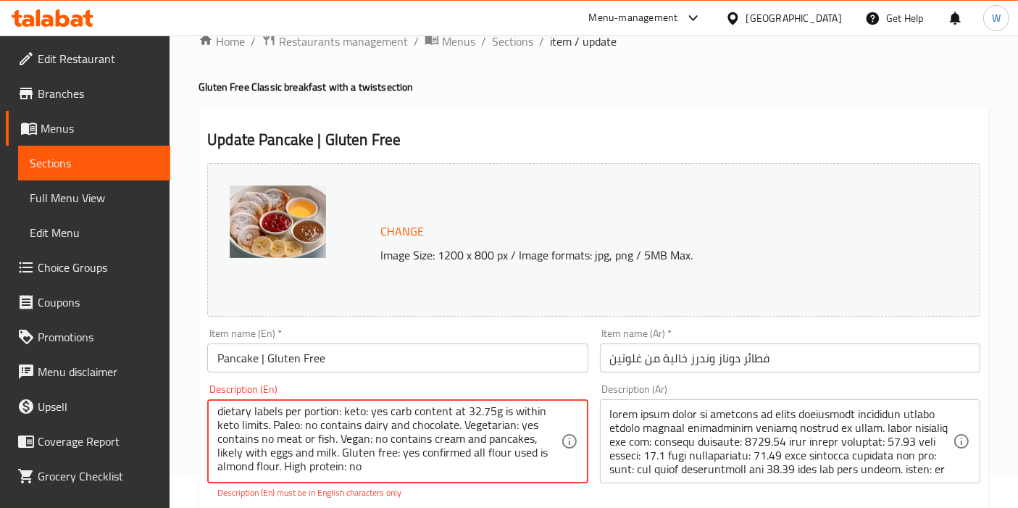
scroll to position [0, 0]
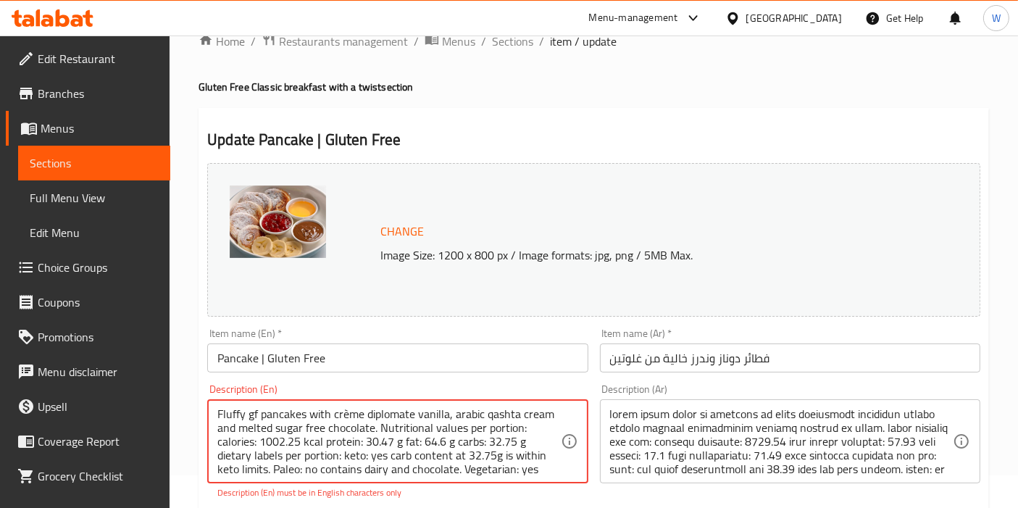
click at [527, 440] on textarea "Fluffy gf pancakes with crème diplomate vanilla, arabic qashta cream and melted…" at bounding box center [388, 441] width 343 height 69
click at [582, 490] on div "Description (En) Fluffy gf pancakes with crème diplomate vanilla, arabic qashta…" at bounding box center [397, 441] width 380 height 115
click at [348, 413] on textarea "Fluffy gf pancakes with crème diplomate vanilla, arabic qashta cream and melted…" at bounding box center [388, 441] width 343 height 69
type textarea "Fluffy gf pancakes with creme diplomate vanilla, arabic qashta cream and melted…"
click at [594, 443] on div "Description (Ar) Description (Ar)" at bounding box center [790, 433] width 392 height 111
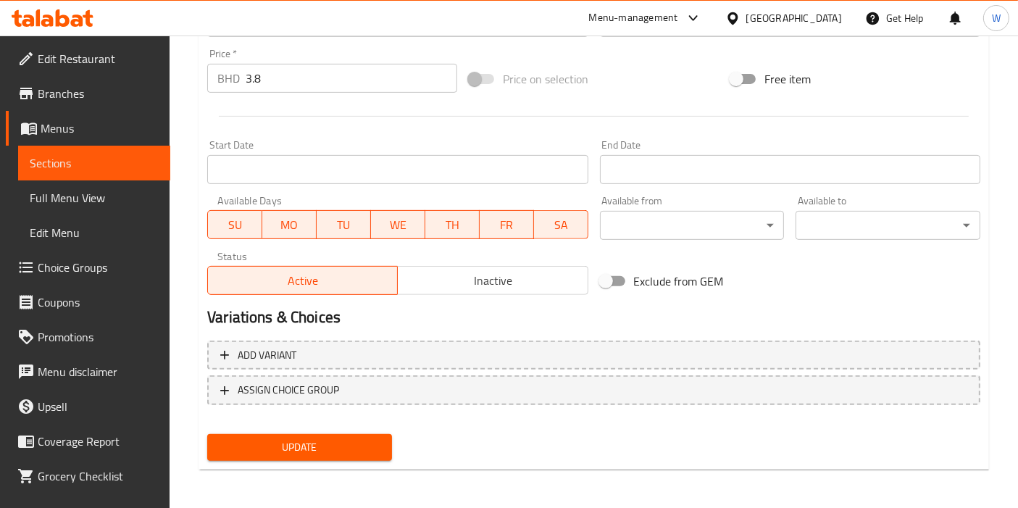
click at [372, 443] on span "Update" at bounding box center [300, 447] width 162 height 18
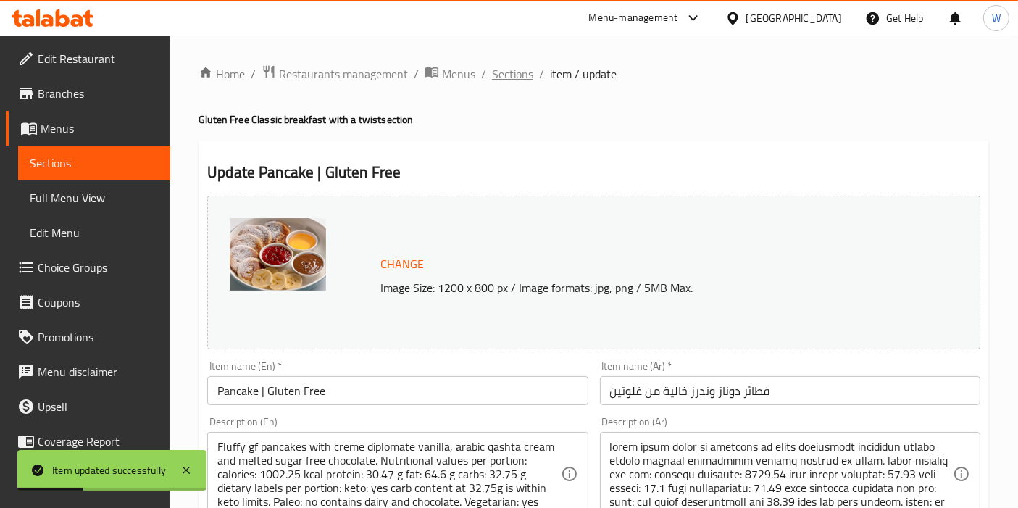
click at [503, 70] on span "Sections" at bounding box center [512, 73] width 41 height 17
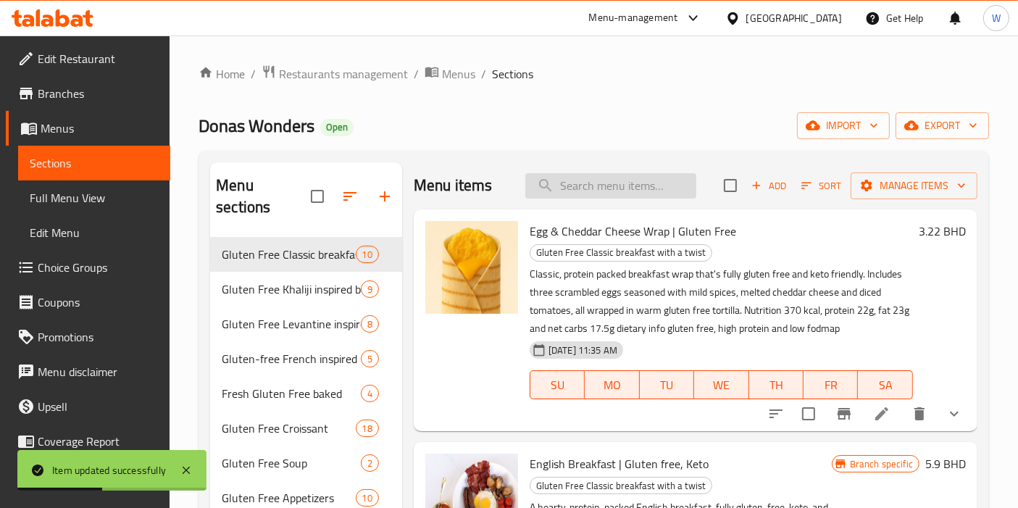
click at [632, 185] on input "search" at bounding box center [610, 185] width 171 height 25
paste input "Gluten Free The Ultimate Breakfast (Keto Paleo Veg DF Low FODMAP)"
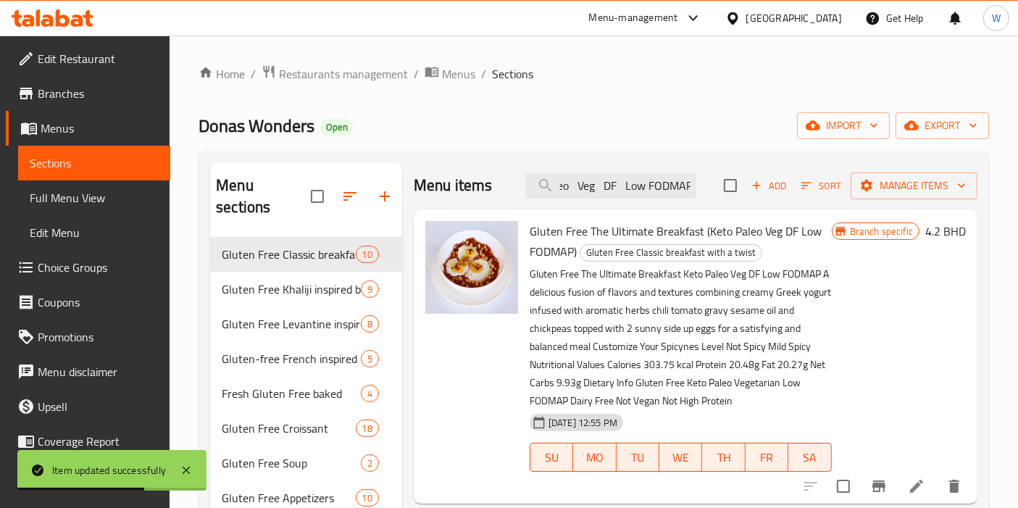
type input "Gluten Free The Ultimate Breakfast (Keto Paleo Veg DF Low FODMAP)"
click at [908, 483] on icon at bounding box center [916, 485] width 17 height 17
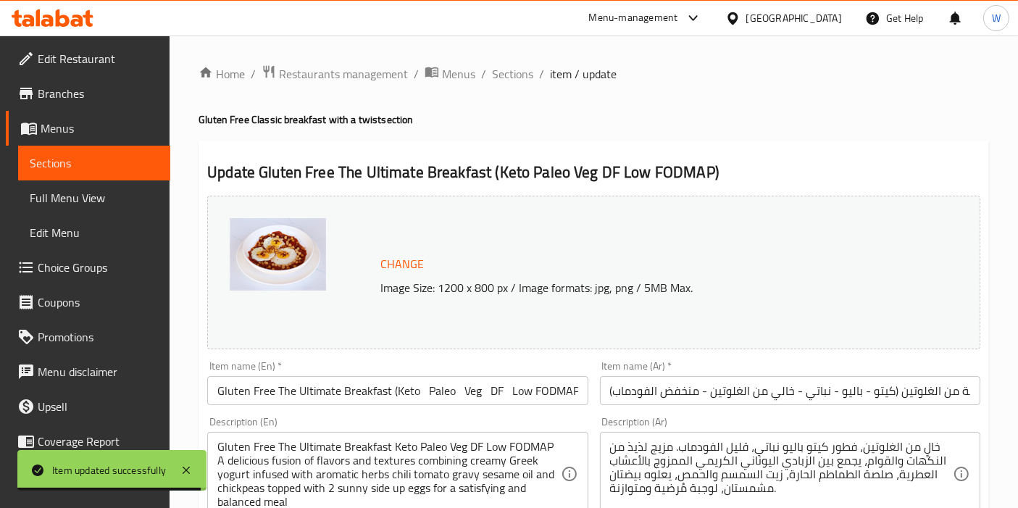
click at [296, 388] on input "Gluten Free The Ultimate Breakfast (Keto Paleo Veg DF Low FODMAP)" at bounding box center [397, 390] width 380 height 29
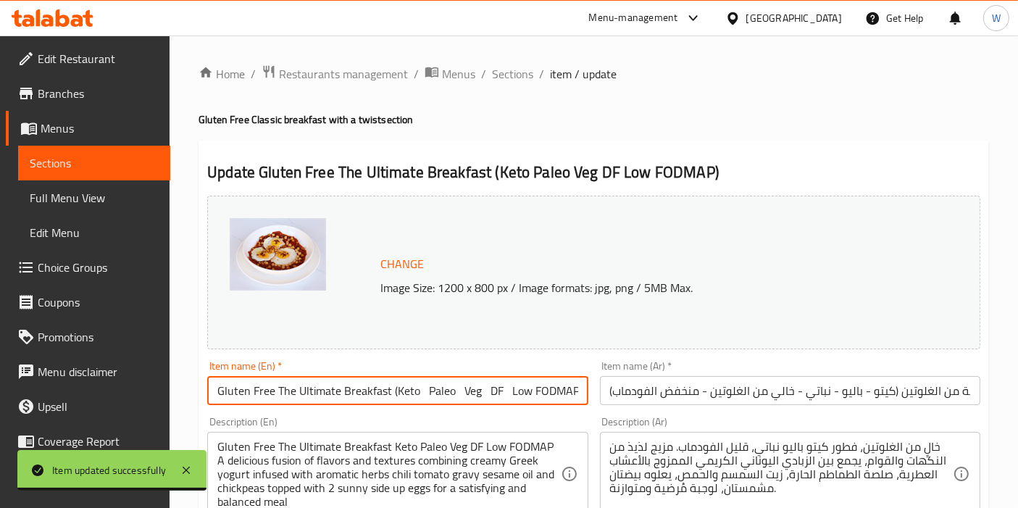
click at [296, 388] on input "Gluten Free The Ultimate Breakfast (Keto Paleo Veg DF Low FODMAP)" at bounding box center [397, 390] width 380 height 29
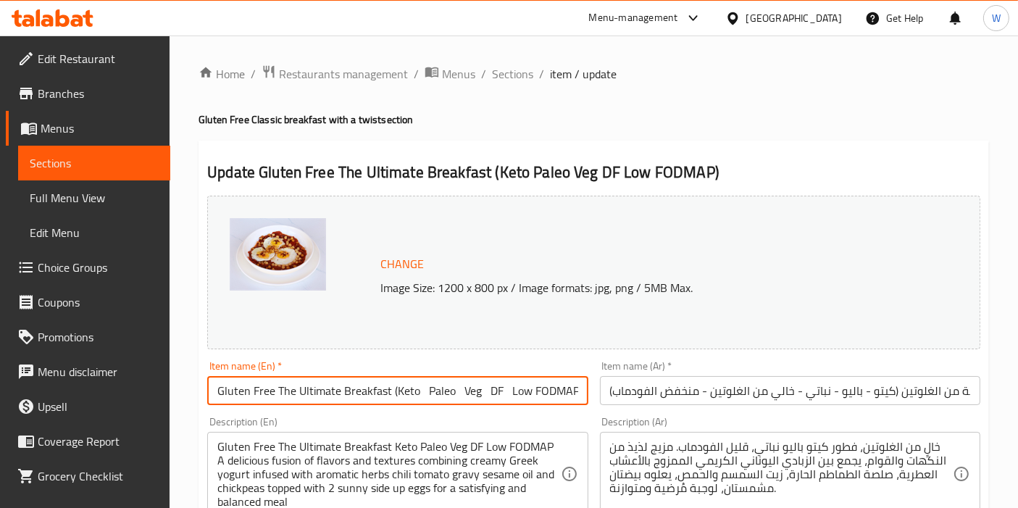
paste input "The Ultimate Breakfast"
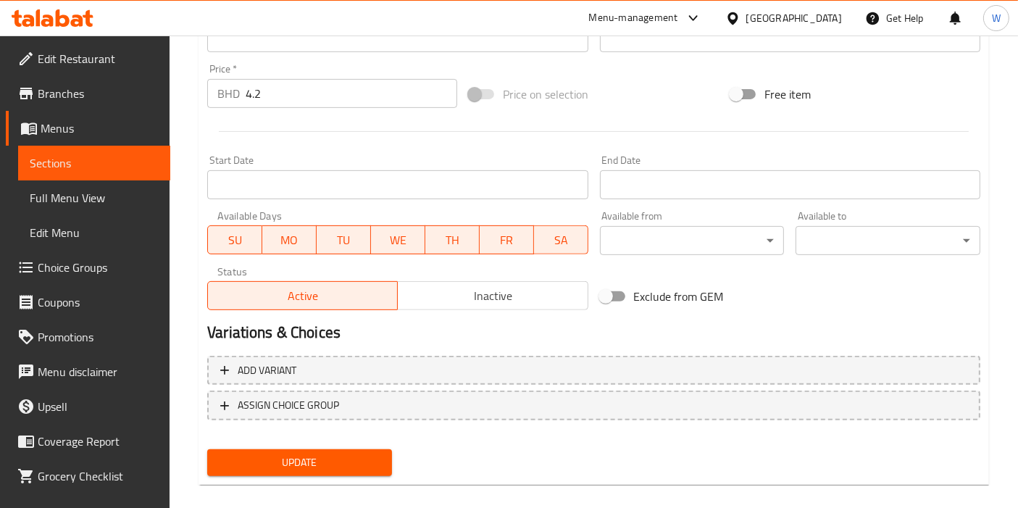
scroll to position [535, 0]
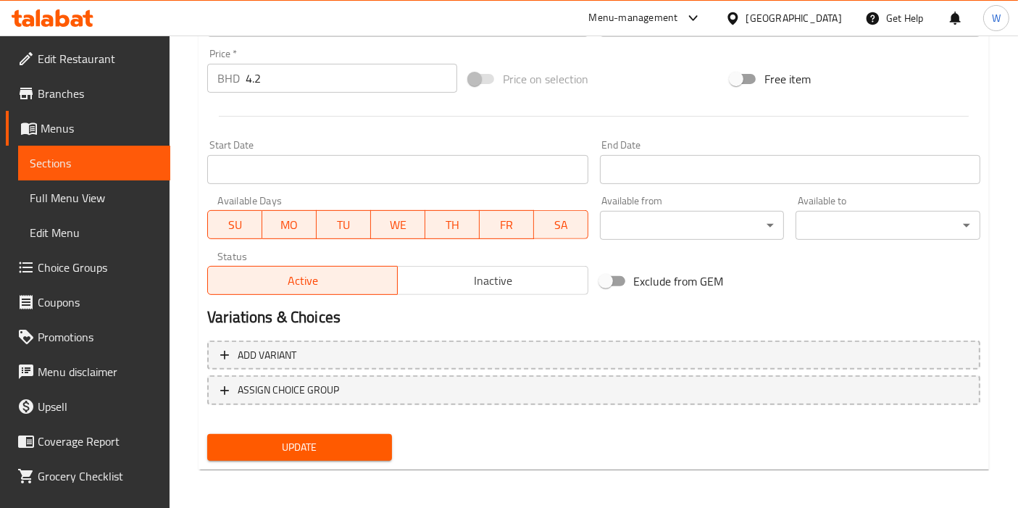
type input "The Ultimate Breakfast"
click at [376, 443] on span "Update" at bounding box center [300, 447] width 162 height 18
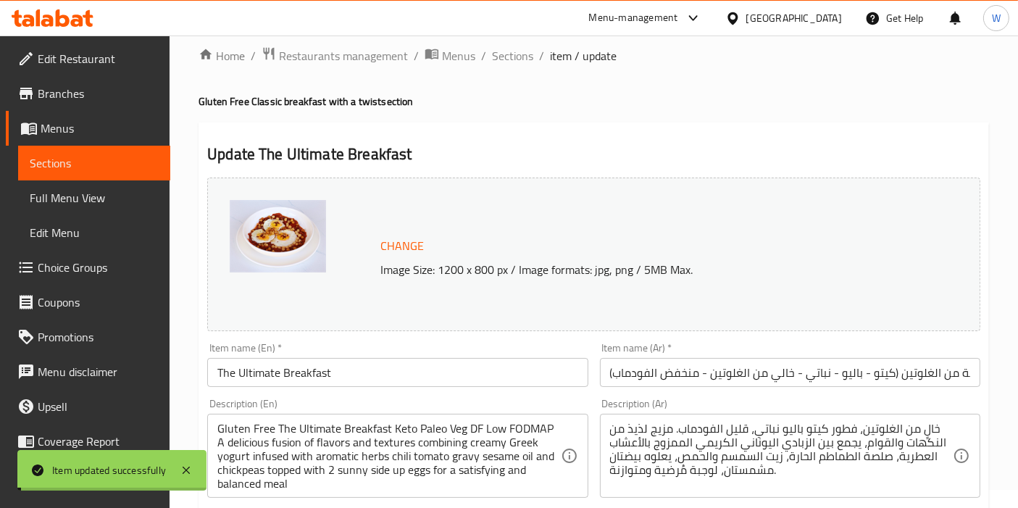
scroll to position [0, 0]
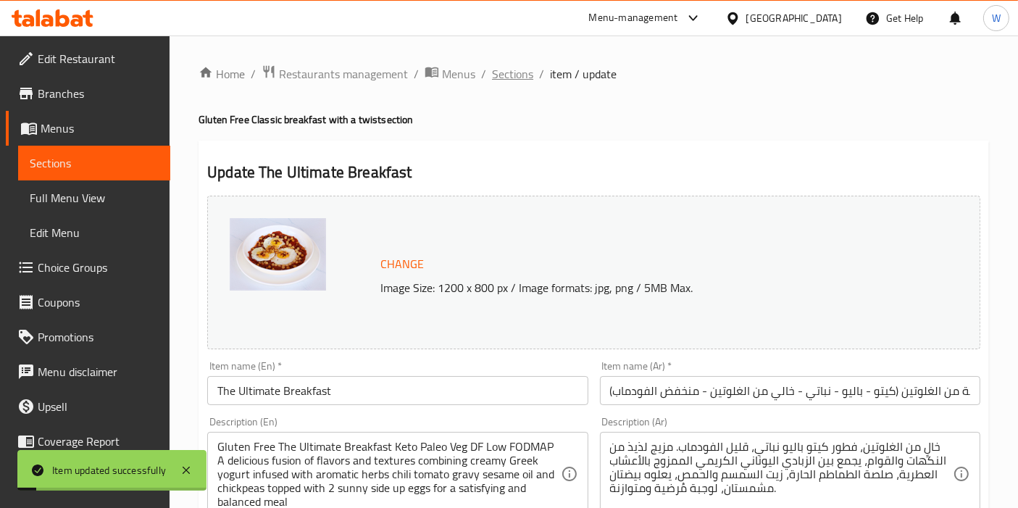
click at [515, 73] on span "Sections" at bounding box center [512, 73] width 41 height 17
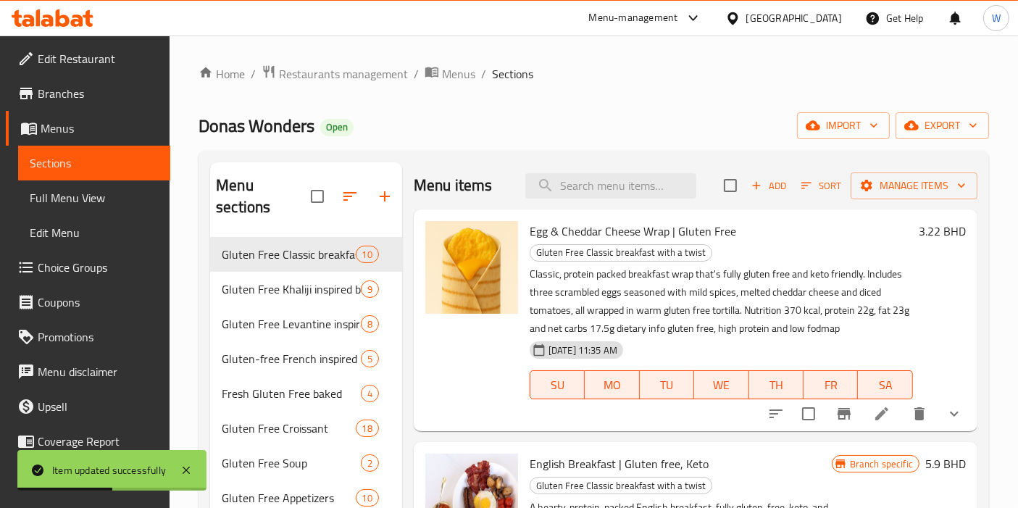
click at [644, 170] on div "Menu items Add Sort Manage items" at bounding box center [696, 185] width 564 height 47
click at [640, 181] on input "search" at bounding box center [610, 185] width 171 height 25
paste input "Gluten Free Low Carb Breakfast (Keto Veg)"
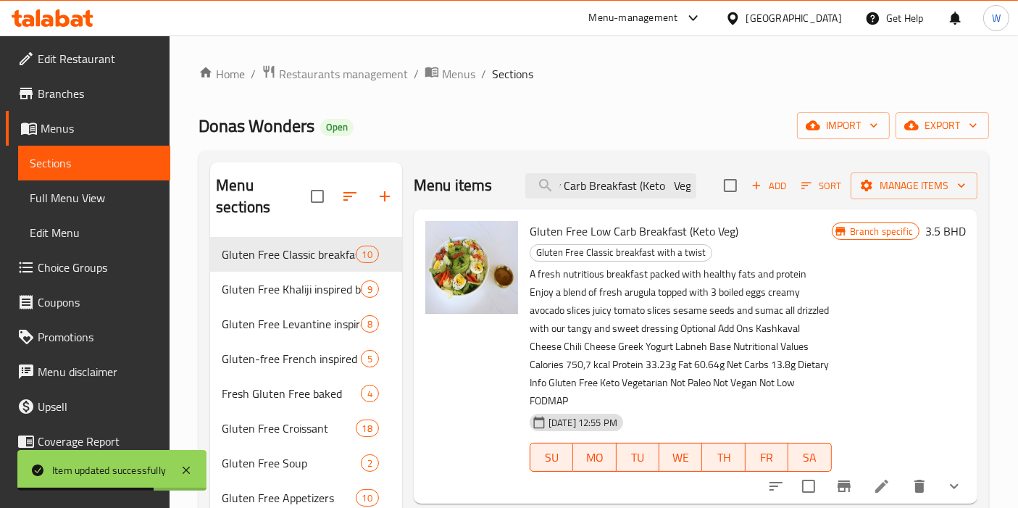
type input "Gluten Free Low Carb Breakfast (Keto Veg)"
click at [887, 473] on li at bounding box center [881, 486] width 41 height 26
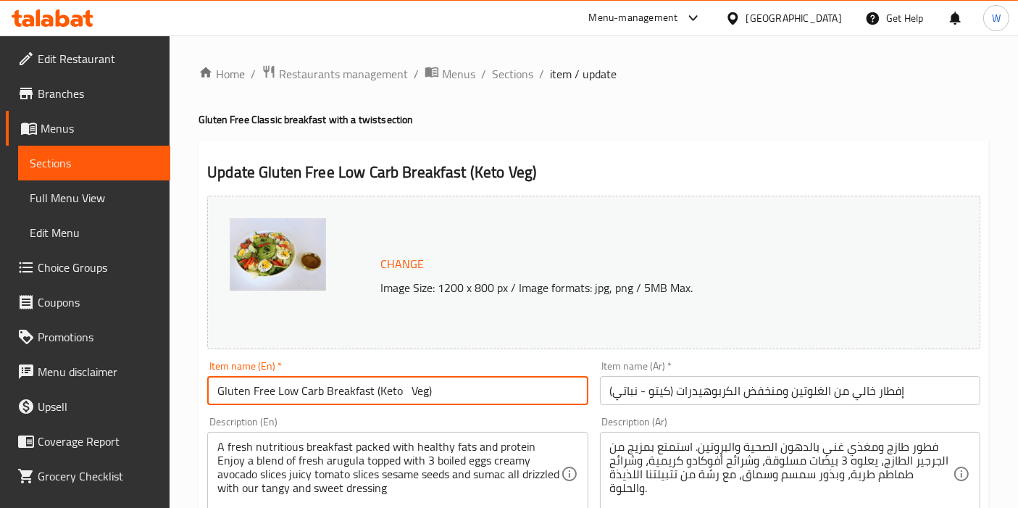
click at [301, 385] on input "Gluten Free Low Carb Breakfast (Keto Veg)" at bounding box center [397, 390] width 380 height 29
paste input "Low Carb Breakfast"
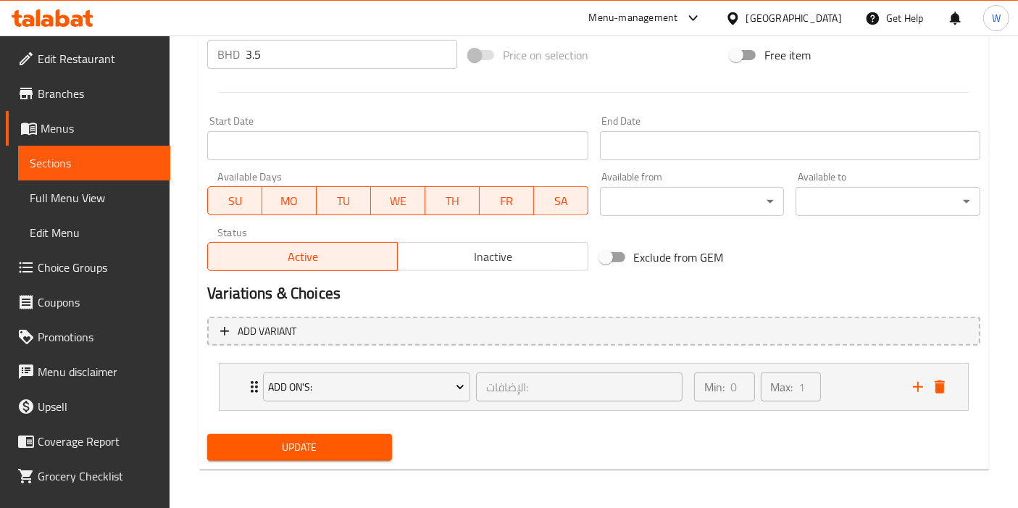
type input "Low Carb Breakfast"
click at [347, 448] on span "Update" at bounding box center [300, 447] width 162 height 18
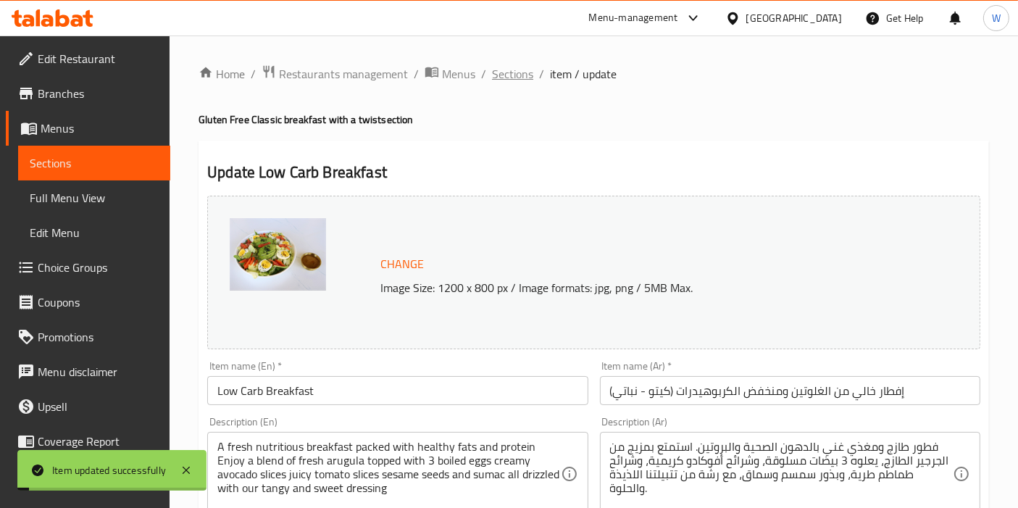
click at [521, 71] on span "Sections" at bounding box center [512, 73] width 41 height 17
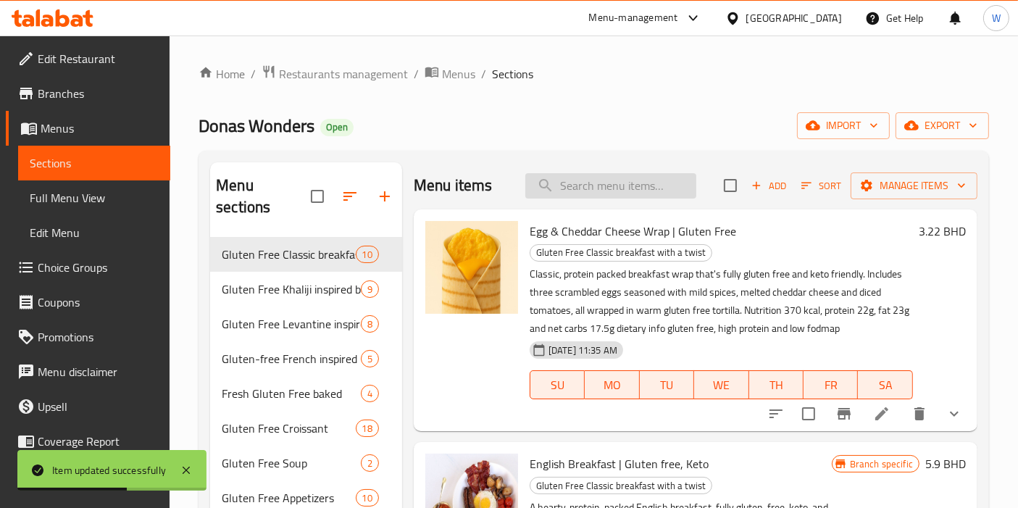
click at [601, 190] on input "search" at bounding box center [610, 185] width 171 height 25
paste input "Gluten free Bahraini Breakfast For Two"
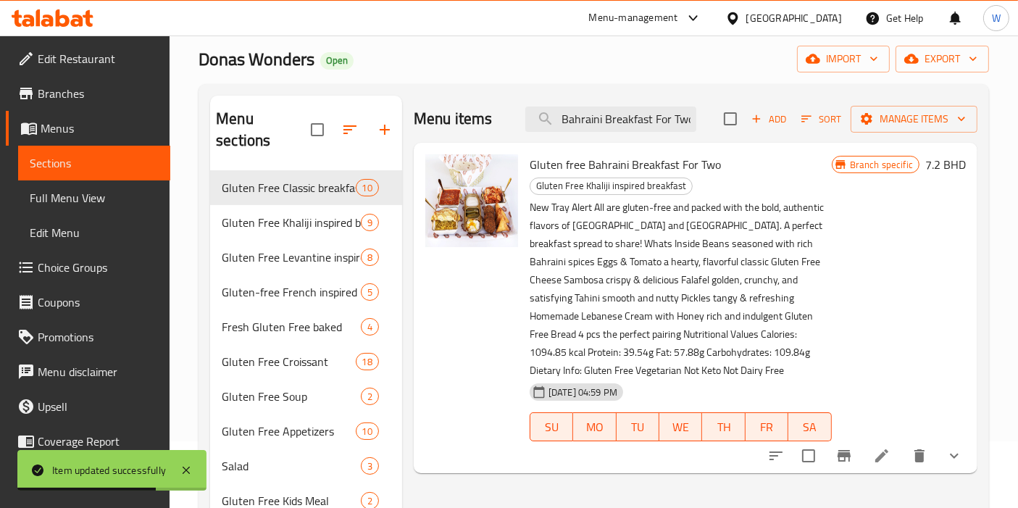
scroll to position [161, 0]
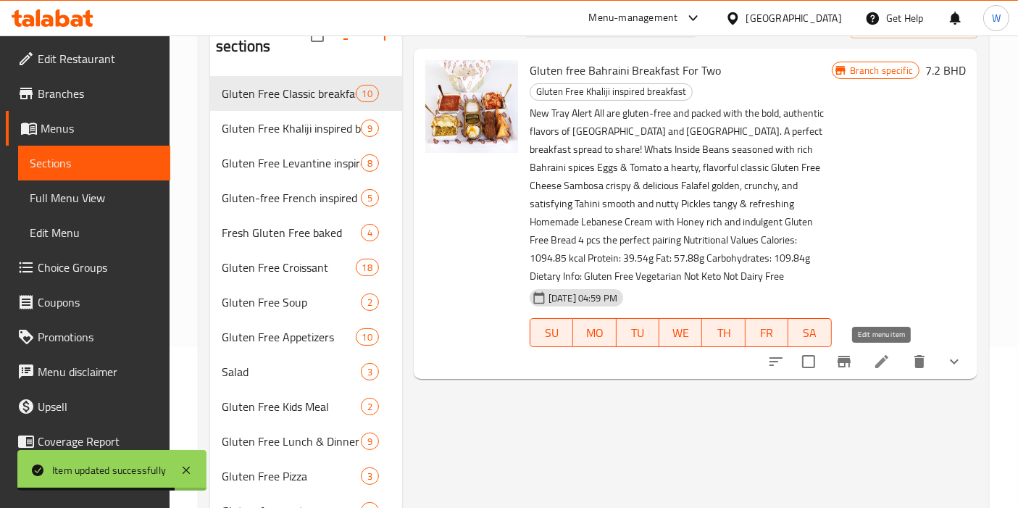
type input "Gluten free Bahraini Breakfast For Two"
click at [882, 362] on icon at bounding box center [881, 361] width 13 height 13
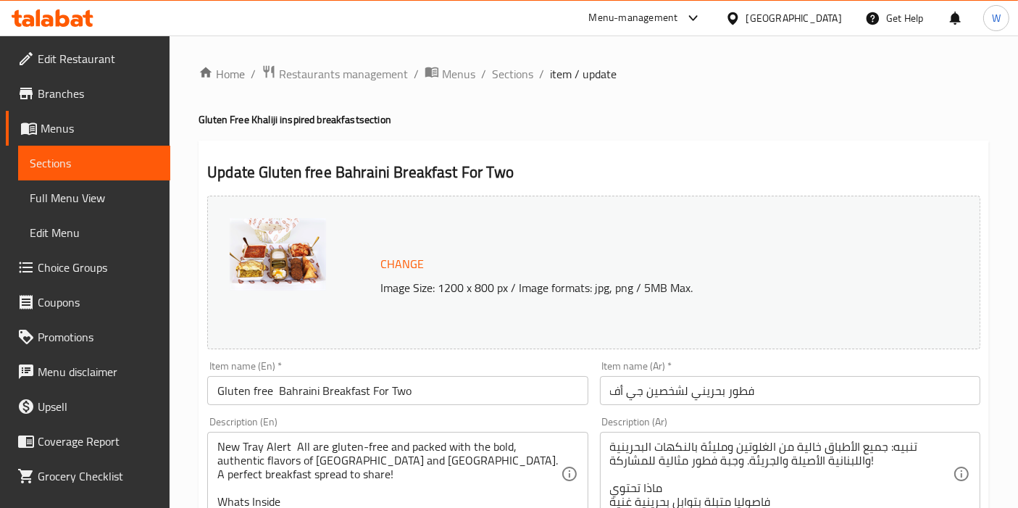
click at [349, 388] on input "Gluten free Bahraini Breakfast For Two" at bounding box center [397, 390] width 380 height 29
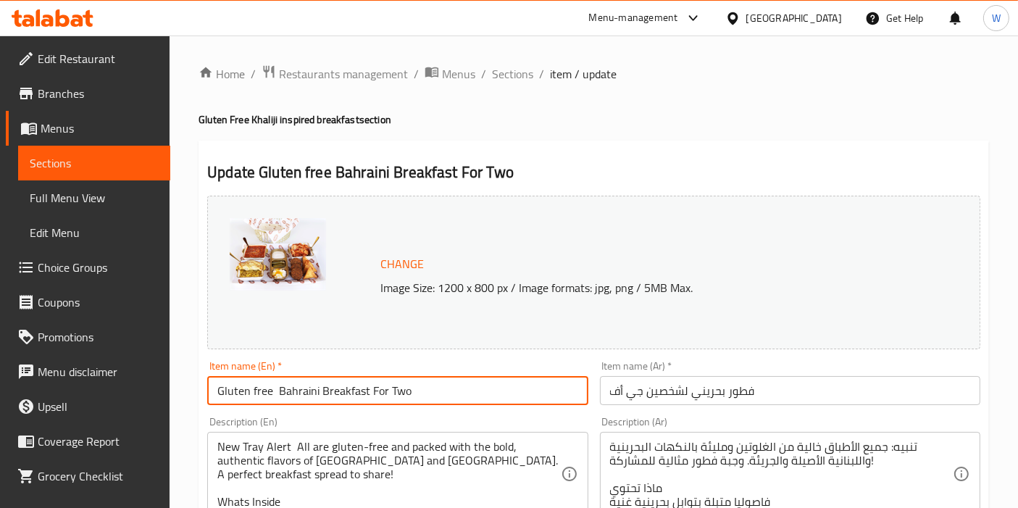
click at [349, 388] on input "Gluten free Bahraini Breakfast For Two" at bounding box center [397, 390] width 380 height 29
paste input "Bahraini Breakfast for Two | Gluten Free"
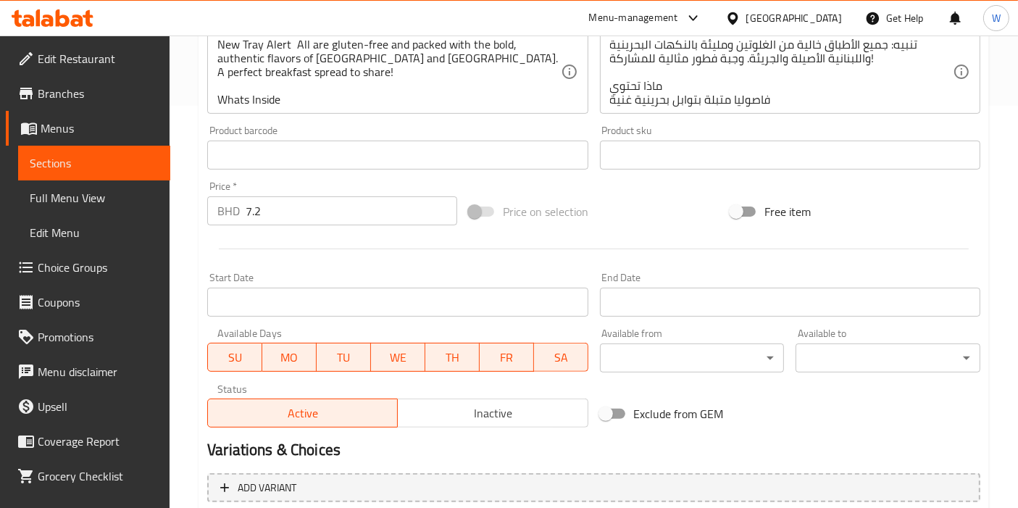
scroll to position [559, 0]
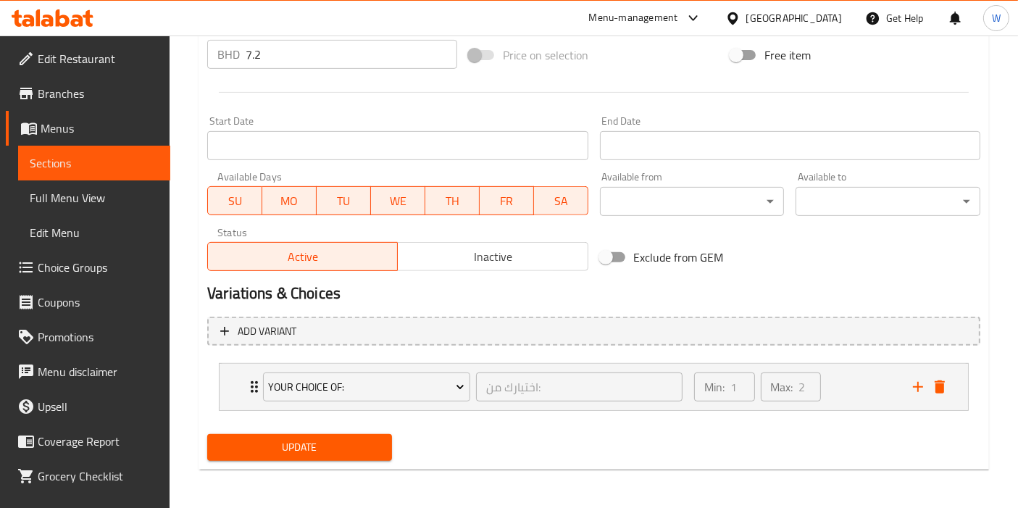
type input "Bahraini Breakfast for Two | Gluten Free"
click at [333, 452] on span "Update" at bounding box center [300, 447] width 162 height 18
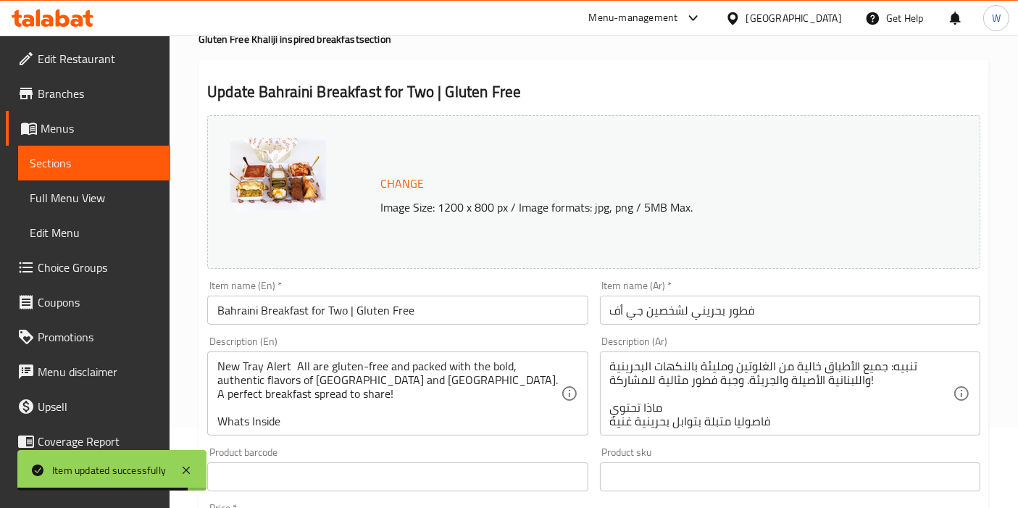
scroll to position [0, 0]
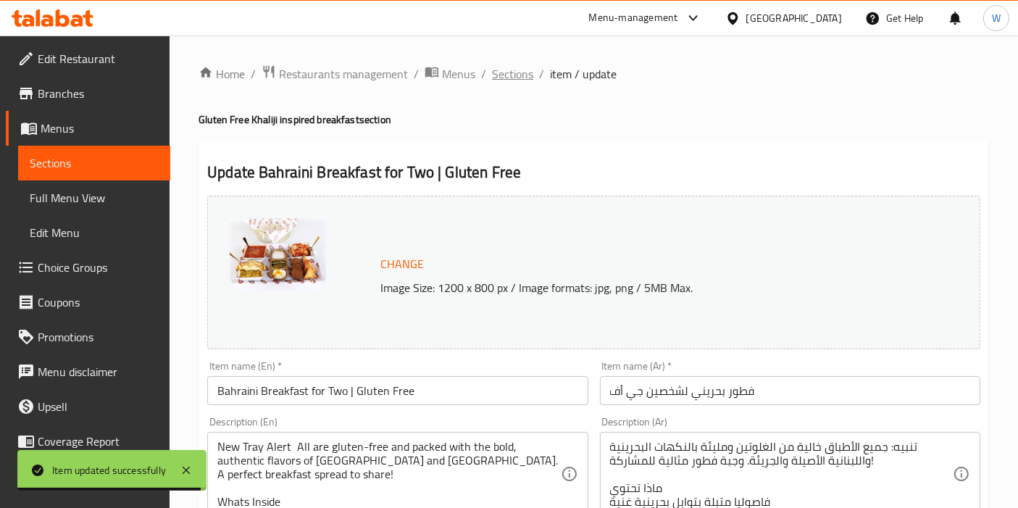
click at [503, 83] on span "Sections" at bounding box center [512, 73] width 41 height 17
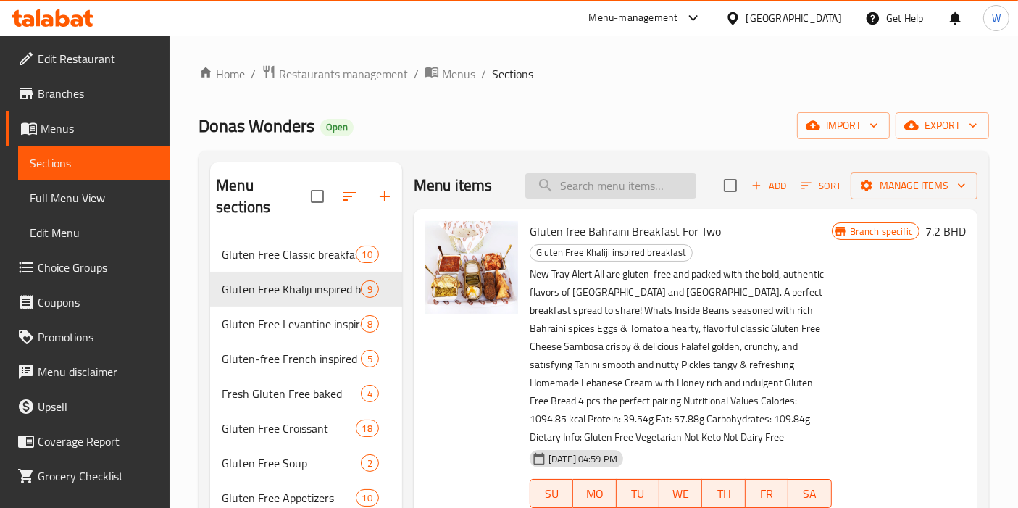
click at [576, 173] on input "search" at bounding box center [610, 185] width 171 height 25
paste input "Egg Tomatoe and Keto"
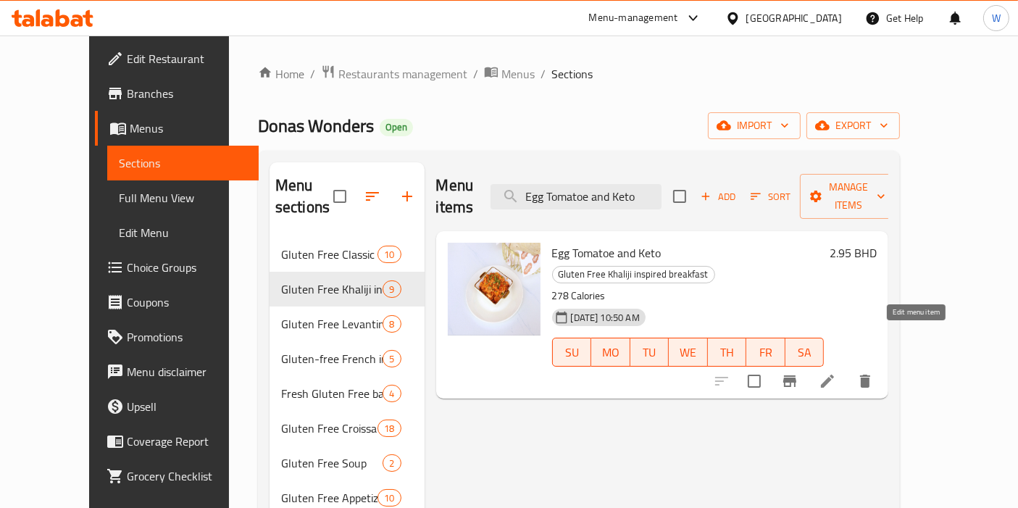
type input "Egg Tomatoe and Keto"
click at [836, 372] on icon at bounding box center [827, 380] width 17 height 17
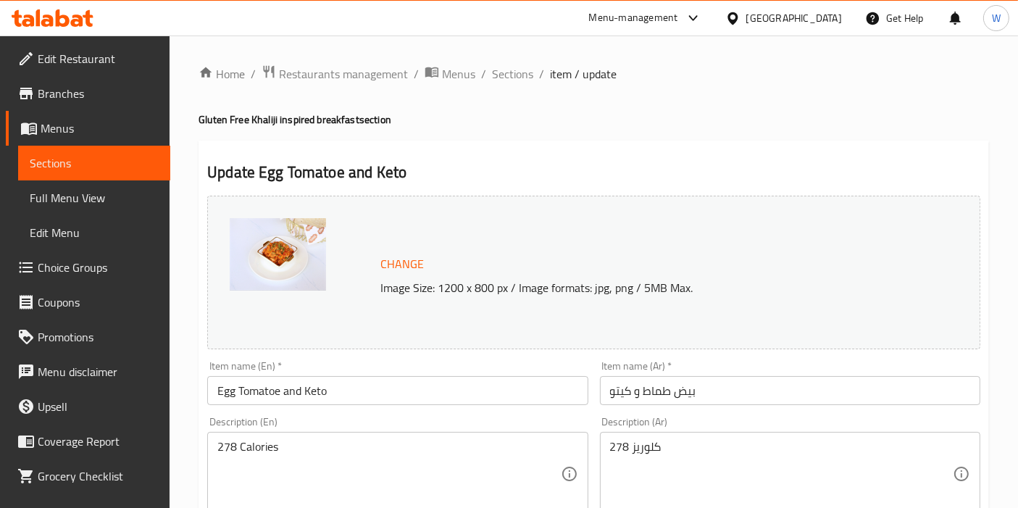
click at [285, 392] on input "Egg Tomatoe and Keto" at bounding box center [397, 390] width 380 height 29
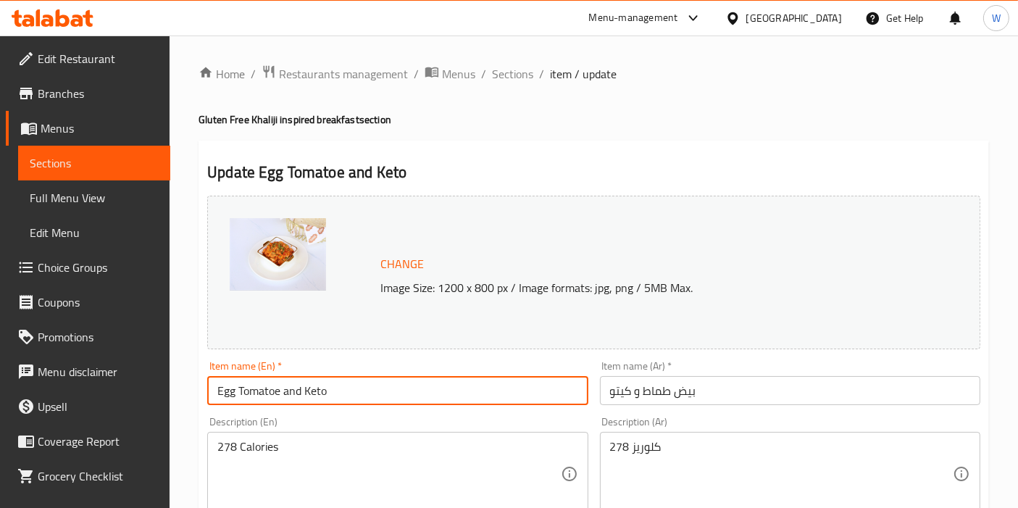
click at [285, 392] on input "Egg Tomatoe and Keto" at bounding box center [397, 390] width 380 height 29
paste input "|"
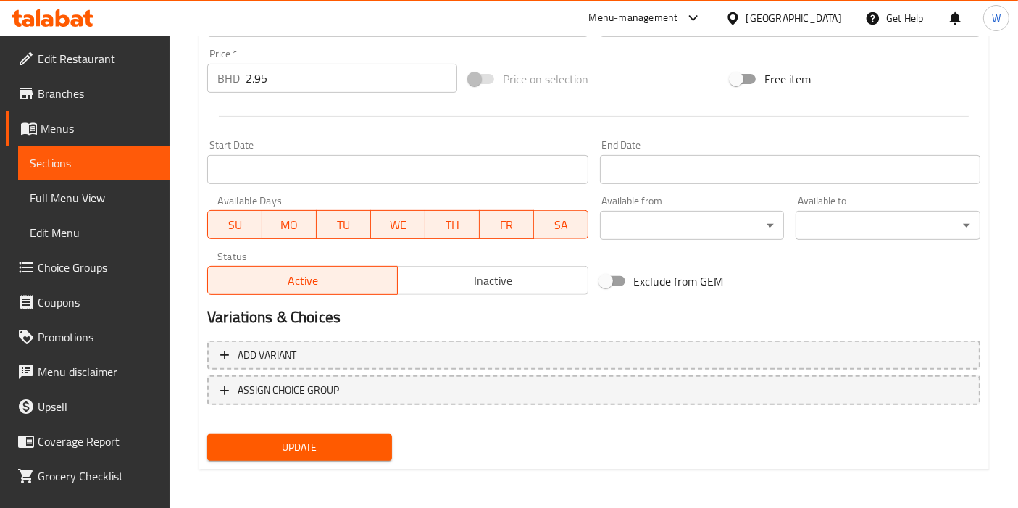
type input "Egg Tomato | Keto"
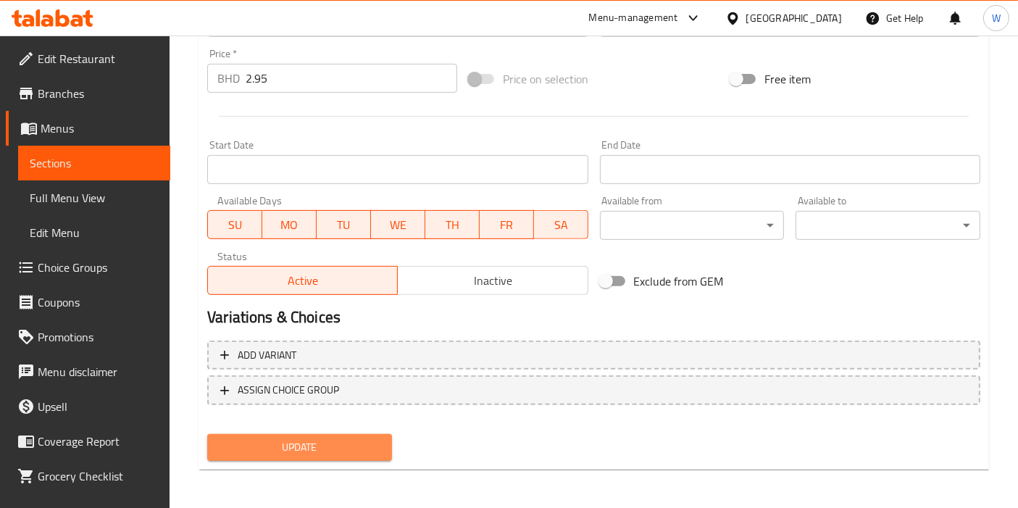
click at [361, 456] on button "Update" at bounding box center [299, 447] width 185 height 27
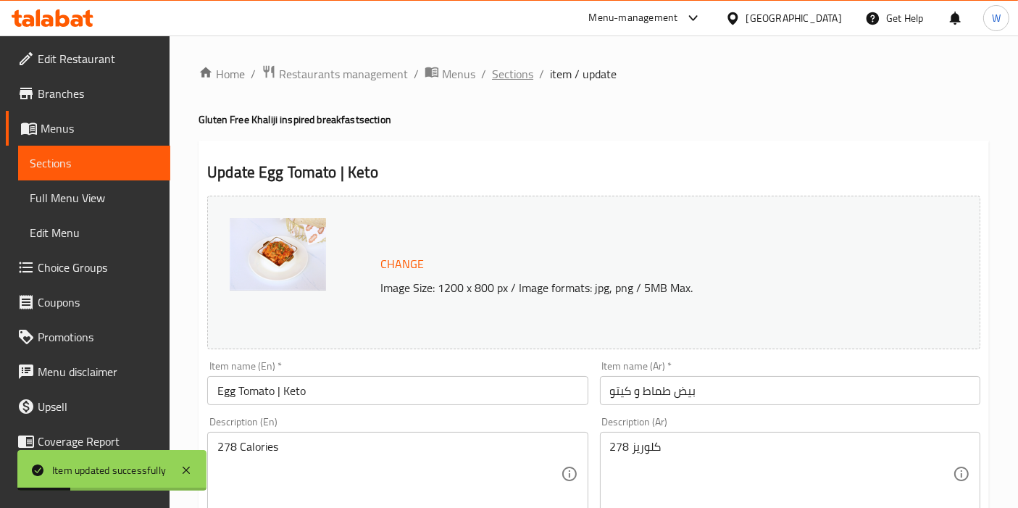
click at [501, 75] on span "Sections" at bounding box center [512, 73] width 41 height 17
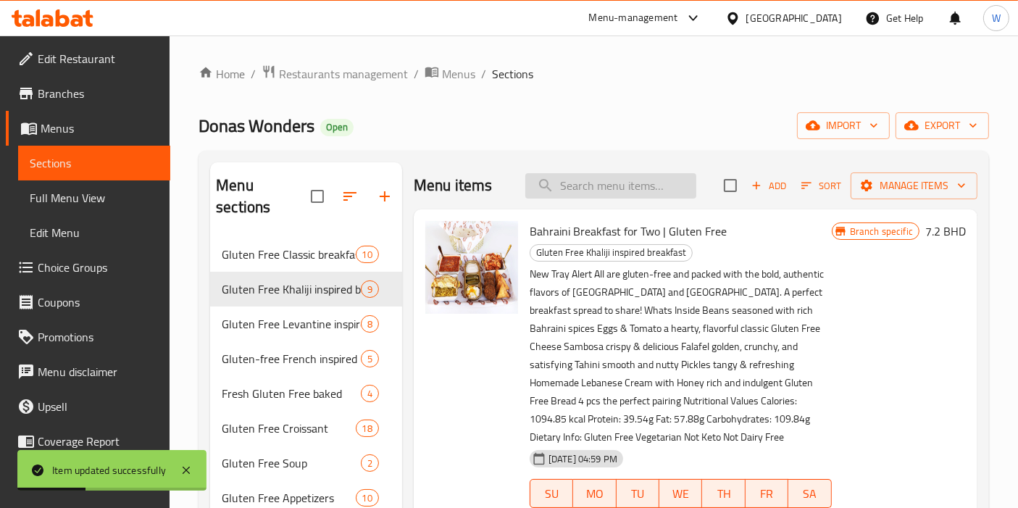
click at [670, 190] on input "search" at bounding box center [610, 185] width 171 height 25
paste input "Gluten free Bahraini breakfast with a French touch for two keto"
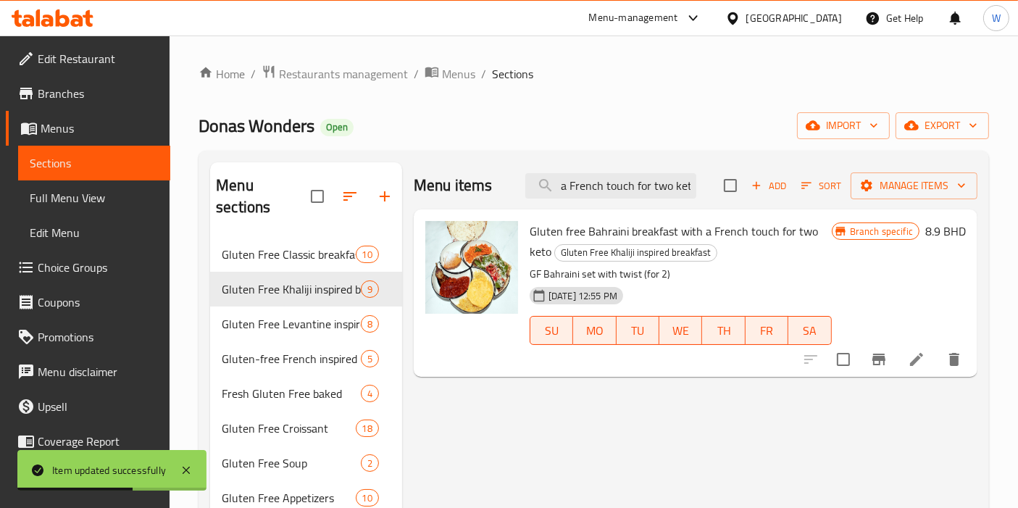
type input "Gluten free Bahraini breakfast with a French touch for two keto"
click at [910, 359] on icon at bounding box center [916, 359] width 17 height 17
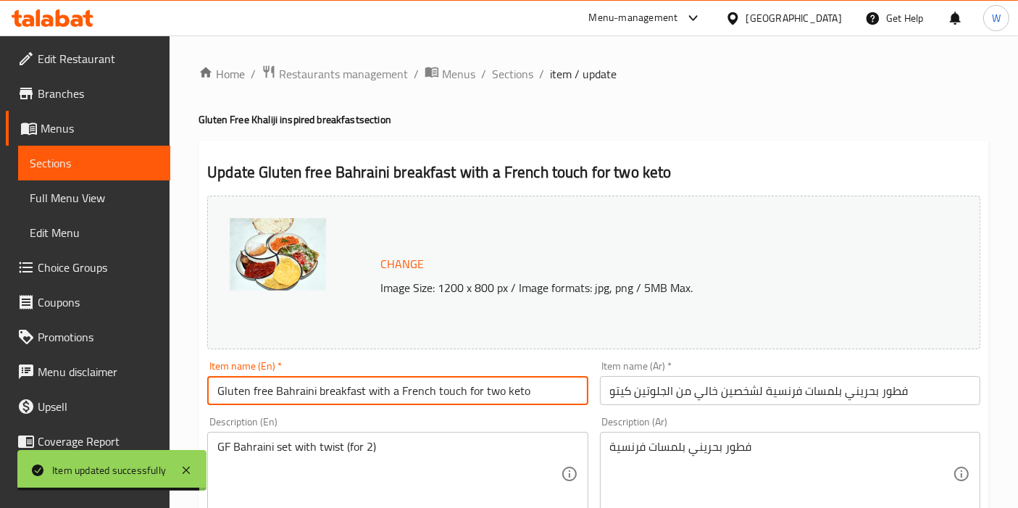
click at [430, 395] on input "Gluten free Bahraini breakfast with a French touch for two keto" at bounding box center [397, 390] width 380 height 29
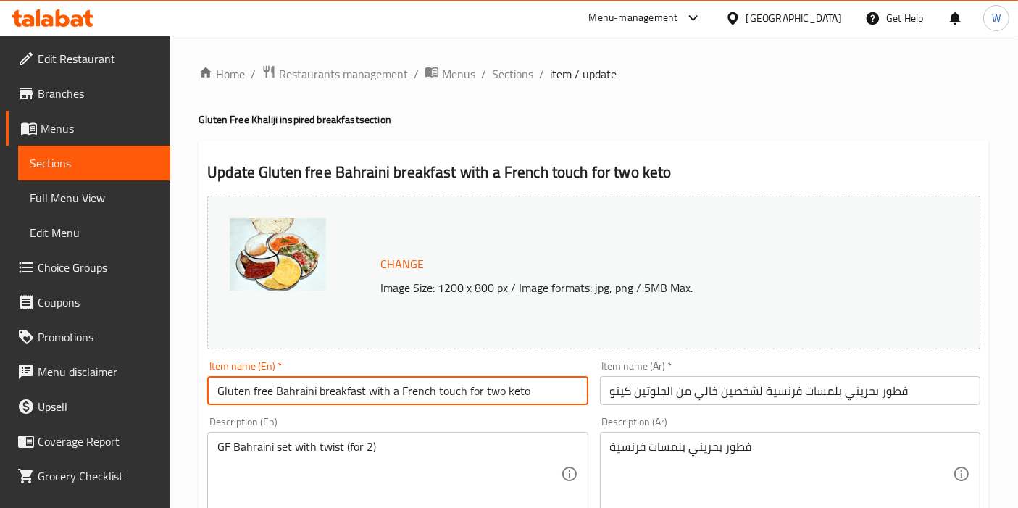
paste input "Bahraini Breakfast with a French Touch for Two | Gluten Free"
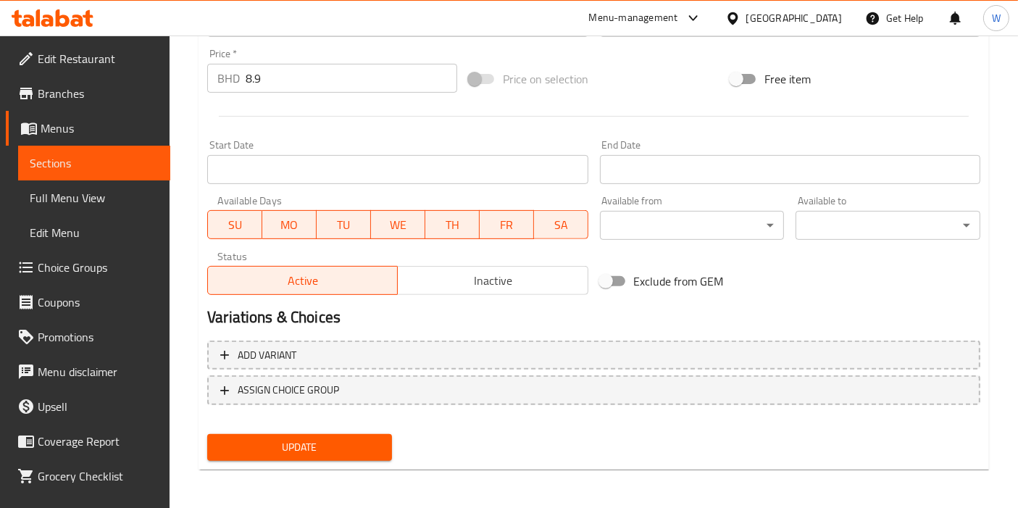
type input "Bahraini Breakfast with a French Touch for Two | Gluten Free"
click at [377, 438] on span "Update" at bounding box center [300, 447] width 162 height 18
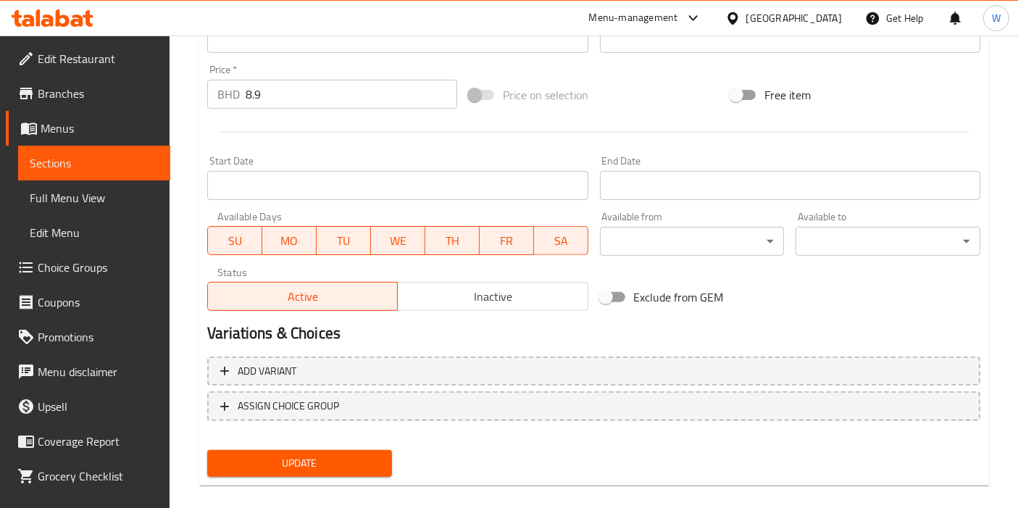
scroll to position [193, 0]
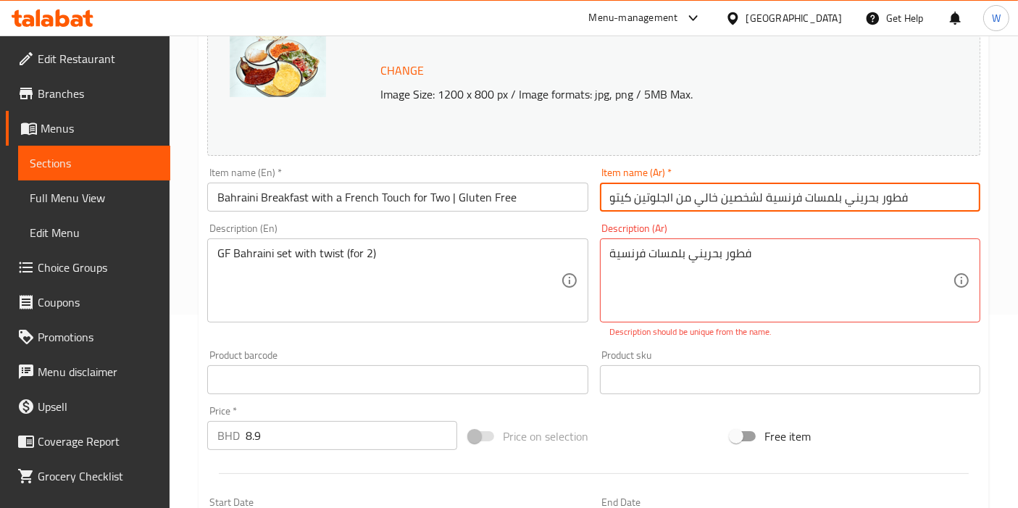
click at [747, 200] on input "فطور بحريني بلمسات فرنسية لشخصين خالي من الجلوتين كيتو" at bounding box center [790, 197] width 380 height 29
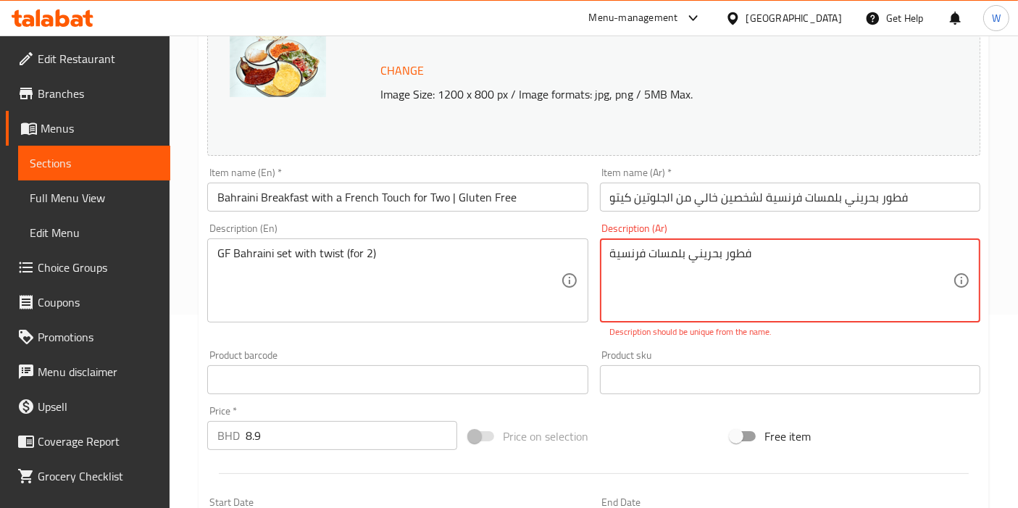
click at [708, 254] on textarea "فطور بحريني بلمسات فرنسية" at bounding box center [781, 280] width 343 height 69
paste textarea "لشخصين خالي من الجلوتين كيتو"
type textarea "فطور بحريني بلمسات فرنسية لشخصين خالي من الجلوتين كيتو"
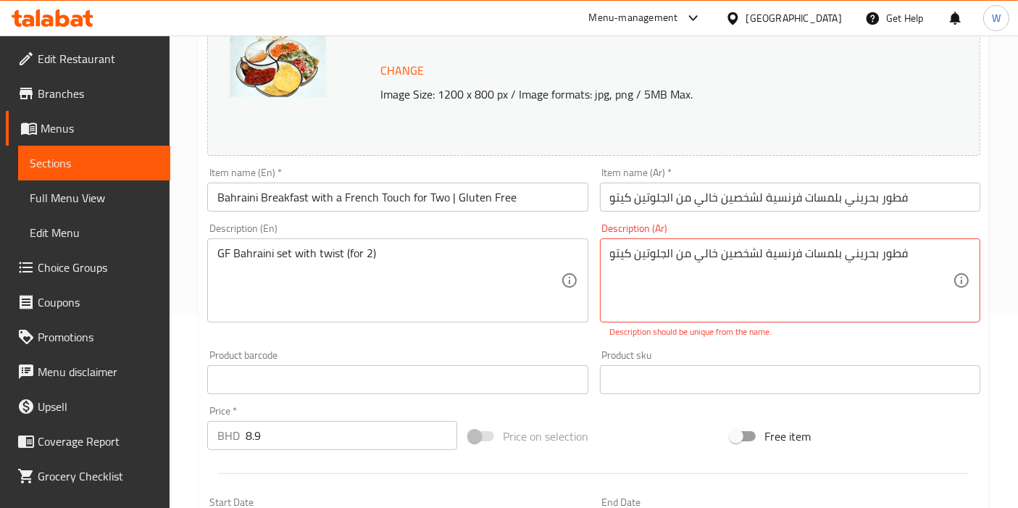
click at [828, 350] on div "Product sku Product sku" at bounding box center [790, 372] width 380 height 44
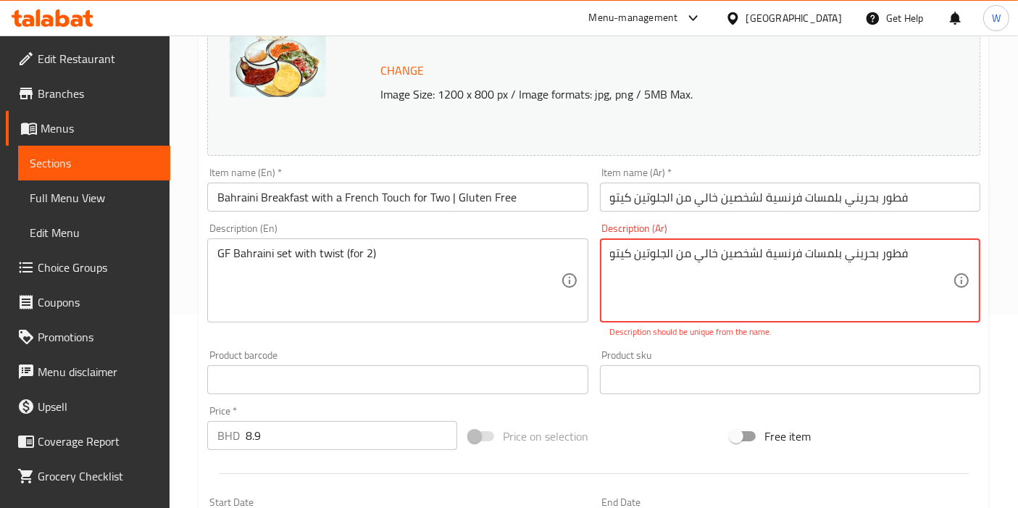
click at [624, 198] on input "فطور بحريني بلمسات فرنسية لشخصين خالي من الجلوتين كيتو" at bounding box center [790, 197] width 380 height 29
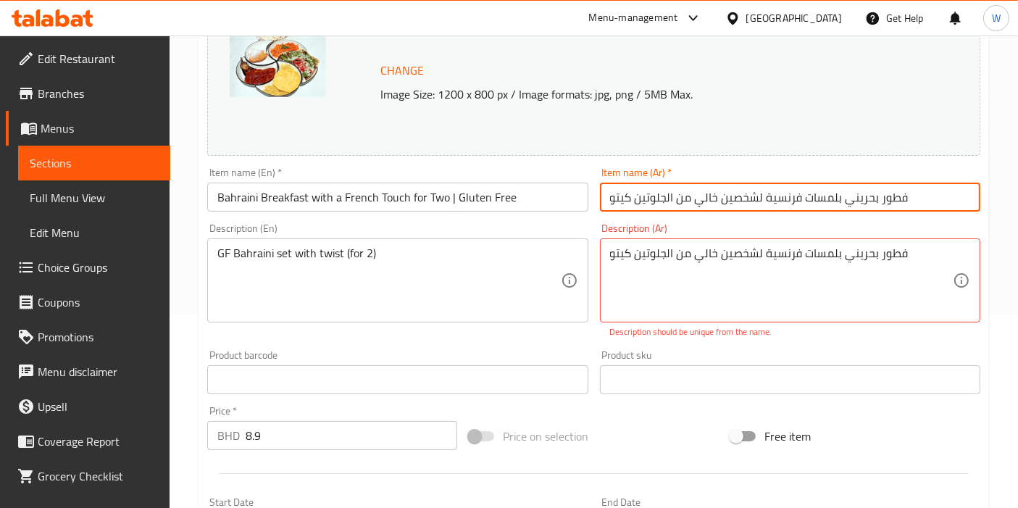
click at [624, 198] on input "فطور بحريني بلمسات فرنسية لشخصين خالي من الجلوتين كيتو" at bounding box center [790, 197] width 380 height 29
type input "فطور بحريني بلمسات فرنسية لشخصين خالي من الجلوتين"
click at [830, 326] on p "Description should be unique from the name." at bounding box center [790, 331] width 360 height 13
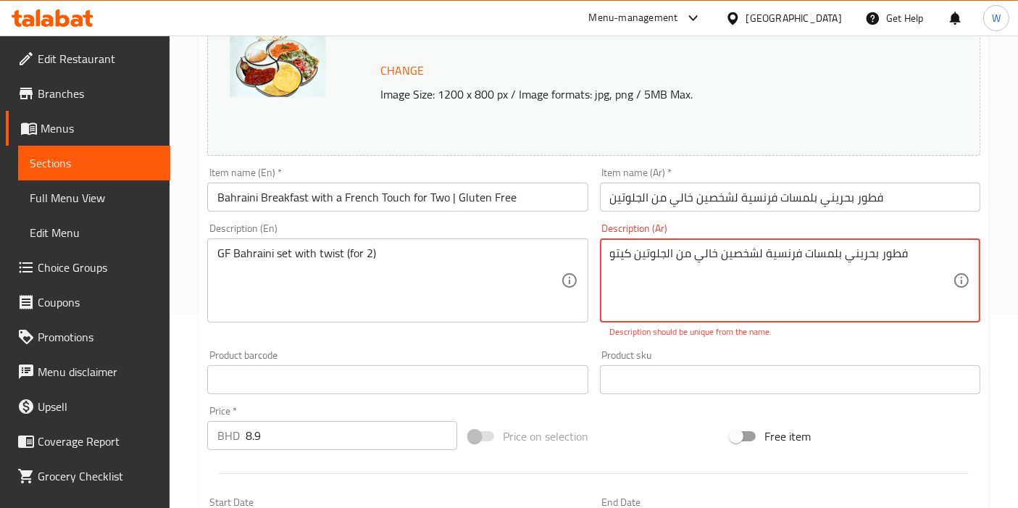
click at [624, 256] on textarea "فطور بحريني بلمسات فرنسية لشخصين خالي من الجلوتين كيتو" at bounding box center [781, 280] width 343 height 69
drag, startPoint x: 691, startPoint y: 255, endPoint x: 598, endPoint y: 254, distance: 93.5
click at [598, 254] on div "Description (Ar) فطور بحريني بلمسات فرنسية لشخصين خالي من الجلوتين Description …" at bounding box center [790, 280] width 392 height 127
click at [803, 342] on div "Description (Ar) فطور بحريني بلمسات فرنسية لشخصين Description (Ar) Description …" at bounding box center [790, 280] width 392 height 127
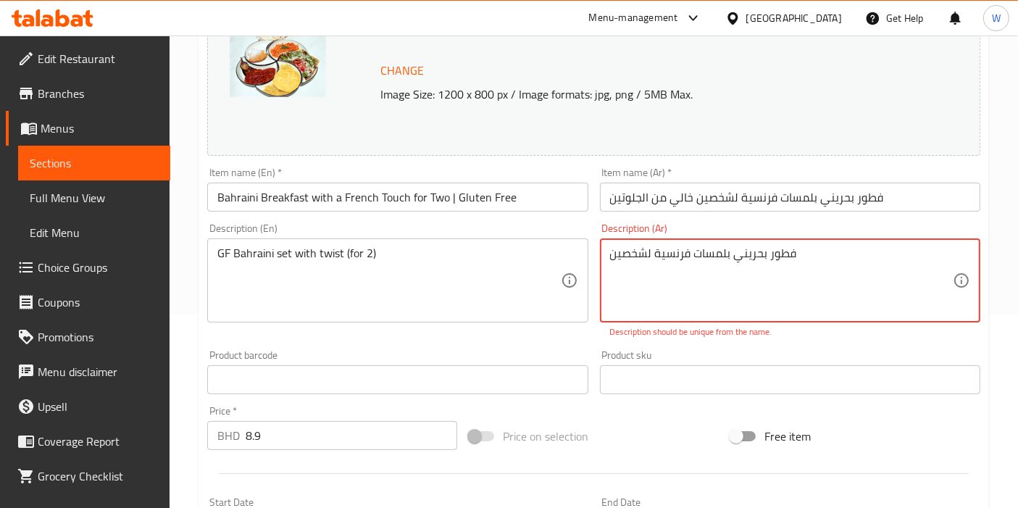
click at [730, 264] on textarea "فطور بحريني بلمسات فرنسية لشخصين" at bounding box center [781, 280] width 343 height 69
drag, startPoint x: 747, startPoint y: 261, endPoint x: 730, endPoint y: 256, distance: 17.2
click at [730, 256] on textarea "فطور بحريني بلمسات فرنسية لشخصين" at bounding box center [781, 280] width 343 height 69
click at [874, 259] on textarea "فطور بحريني يقدم بلمسات فرنسية لشخصين" at bounding box center [781, 280] width 343 height 69
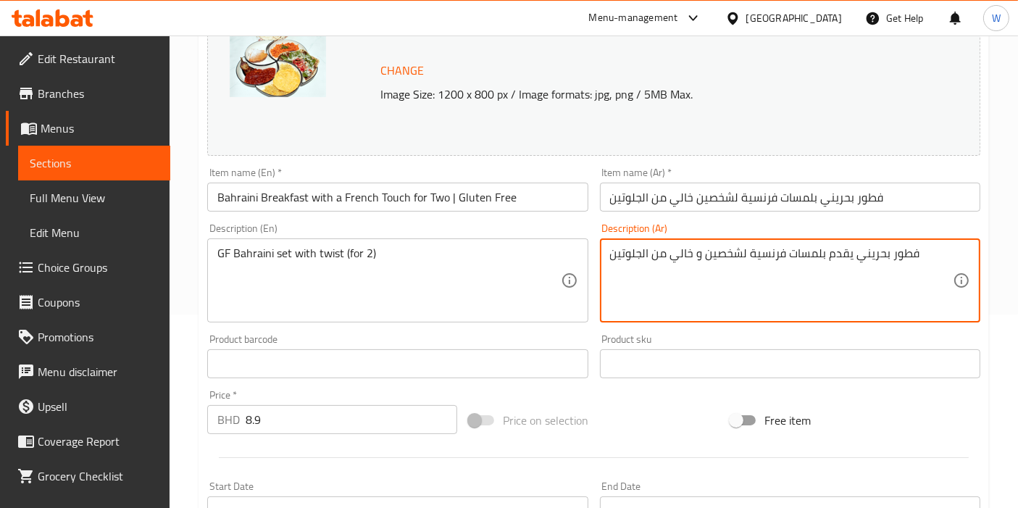
type textarea "فطور بحريني يقدم بلمسات فرنسية لشخصين و خالي من الجلوتين"
click at [864, 336] on div "Product sku Product sku" at bounding box center [790, 356] width 380 height 44
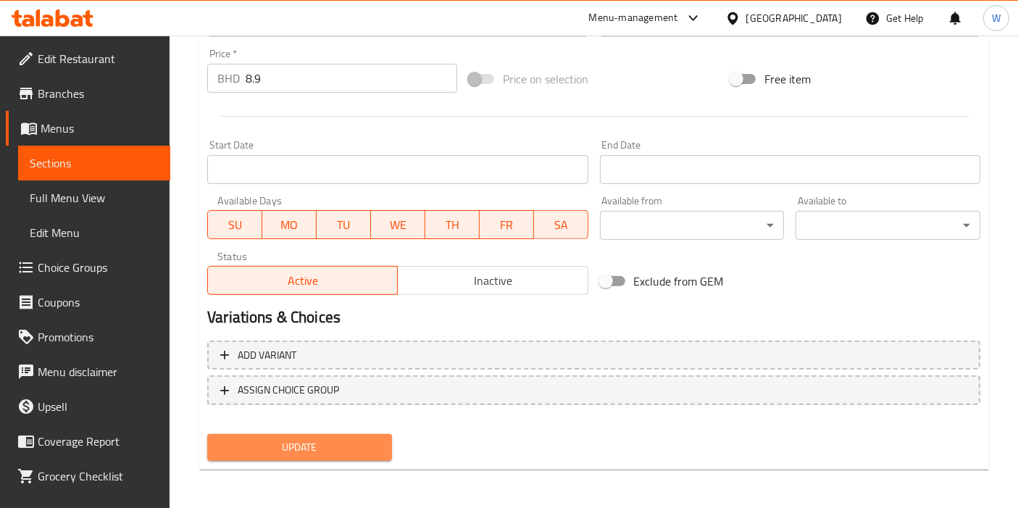
click at [356, 440] on span "Update" at bounding box center [300, 447] width 162 height 18
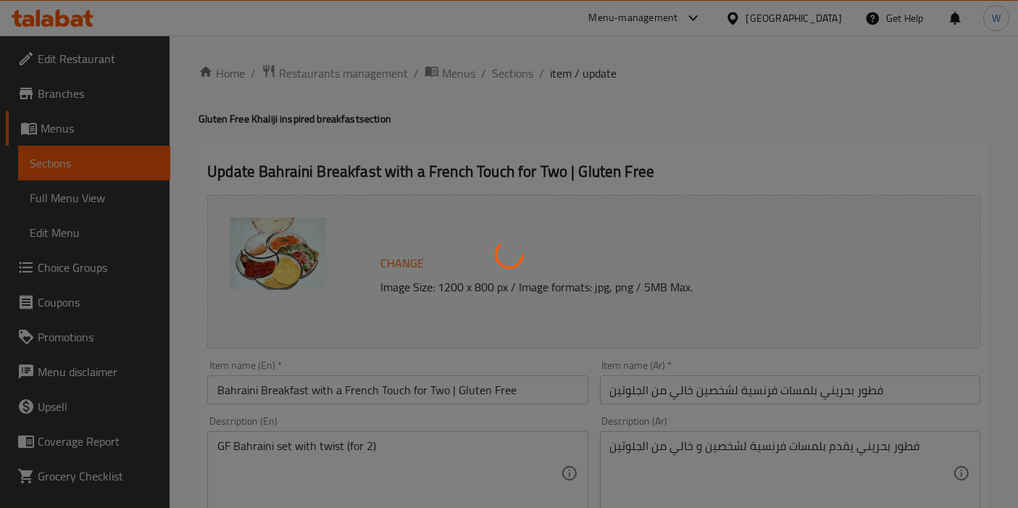
scroll to position [0, 0]
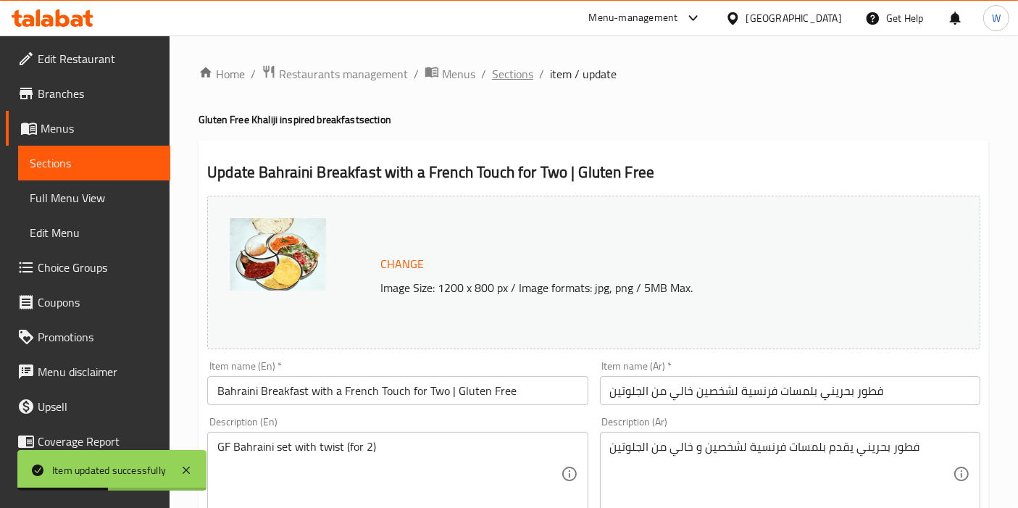
click at [501, 77] on span "Sections" at bounding box center [512, 73] width 41 height 17
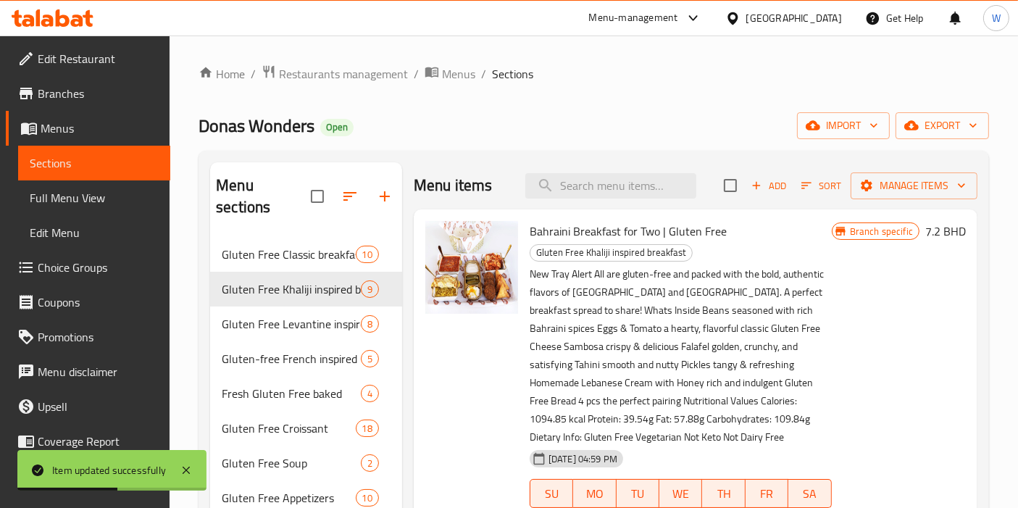
click at [693, 192] on div "Menu items Add Sort Manage items" at bounding box center [696, 185] width 564 height 47
click at [648, 180] on input "search" at bounding box center [610, 185] width 171 height 25
paste input "Gluten Free Zinjibari 3 Pieces | Vegetarian"
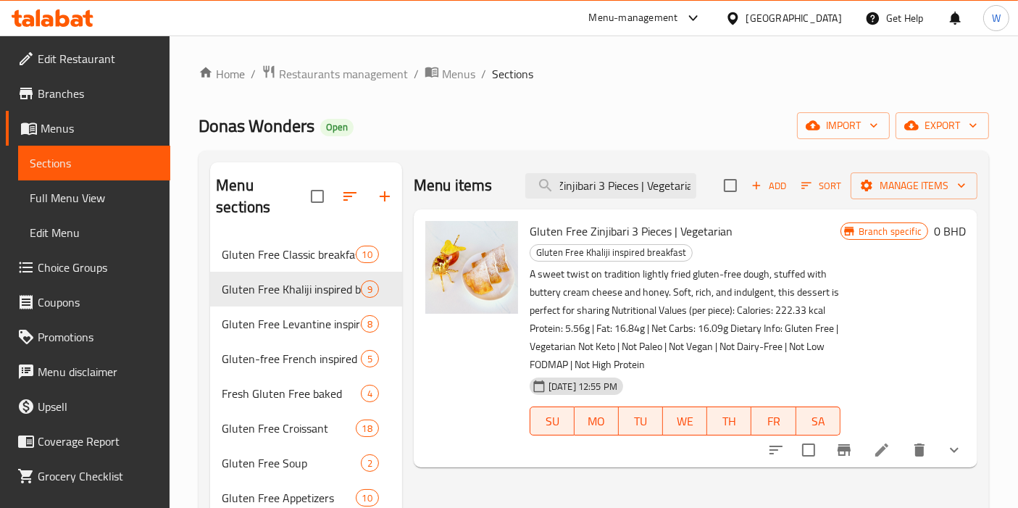
type input "Gluten Free Zinjibari 3 Pieces | Vegetaria"
click at [895, 460] on li at bounding box center [881, 450] width 41 height 26
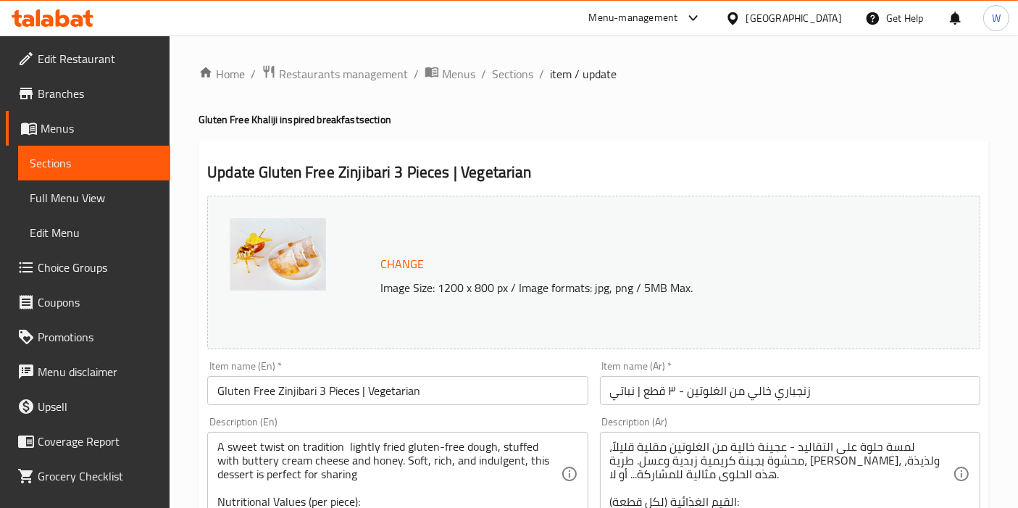
click at [349, 385] on input "Gluten Free Zinjibari 3 Pieces | Vegetarian" at bounding box center [397, 390] width 380 height 29
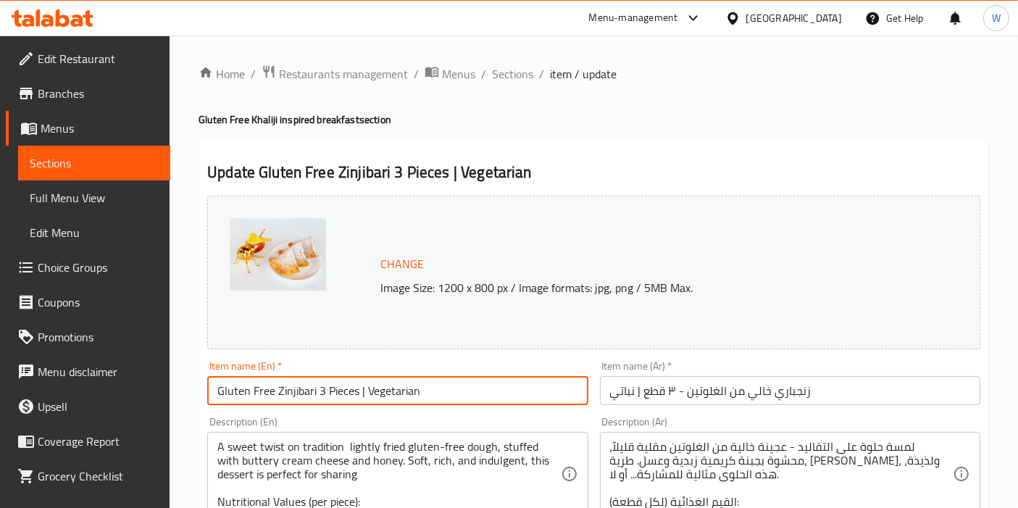
click at [349, 385] on input "Gluten Free Zinjibari 3 Pieces | Vegetarian" at bounding box center [397, 390] width 380 height 29
paste input "Zinjbari | Gluten Free"
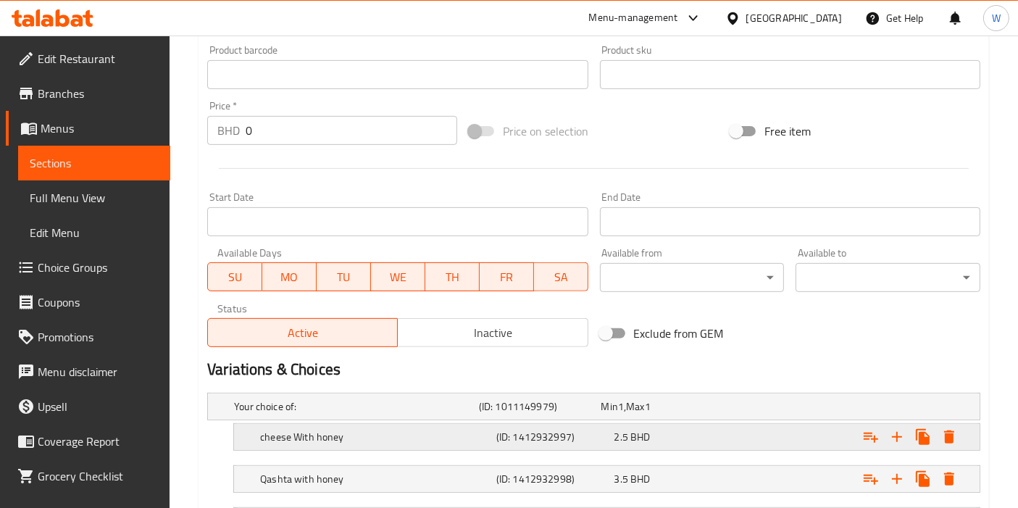
scroll to position [609, 0]
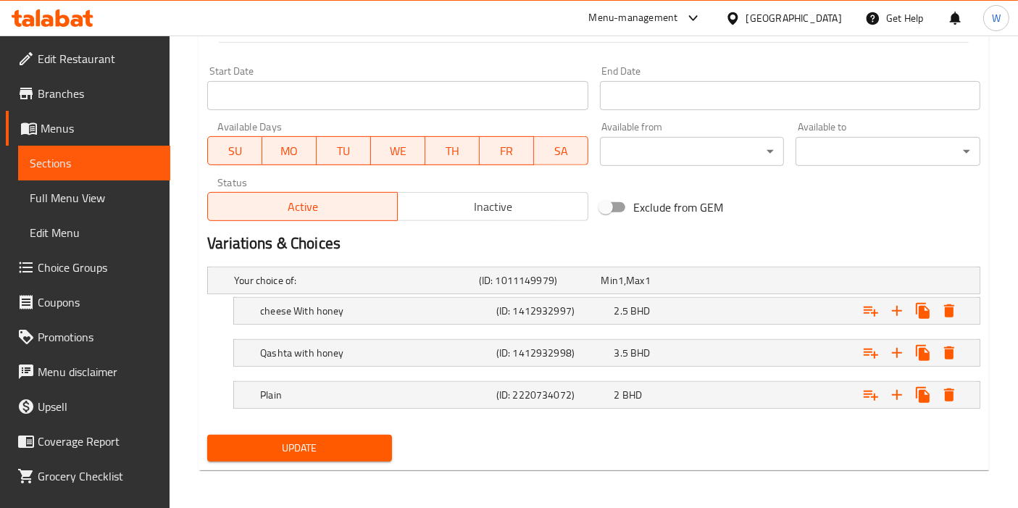
type input "Zinjbari | Gluten Free"
click at [342, 451] on span "Update" at bounding box center [300, 448] width 162 height 18
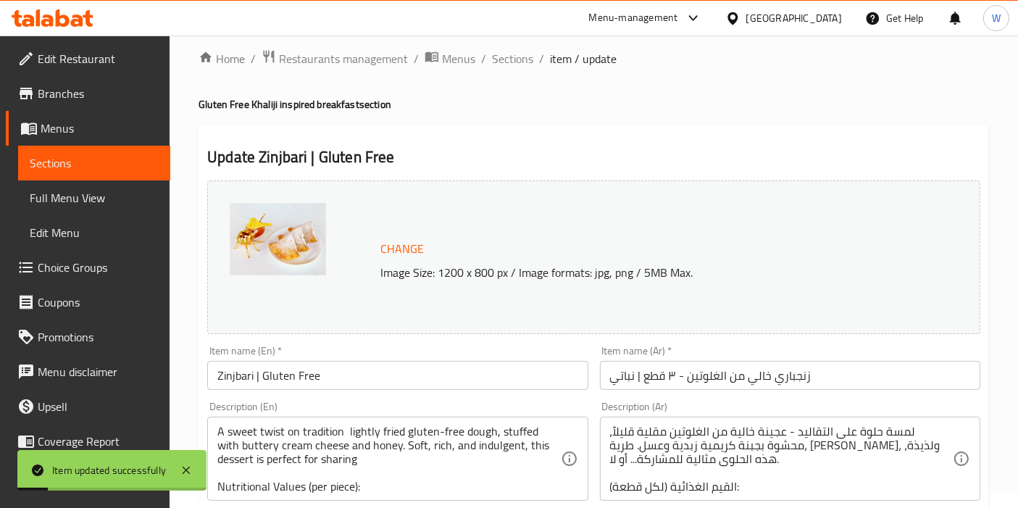
scroll to position [0, 0]
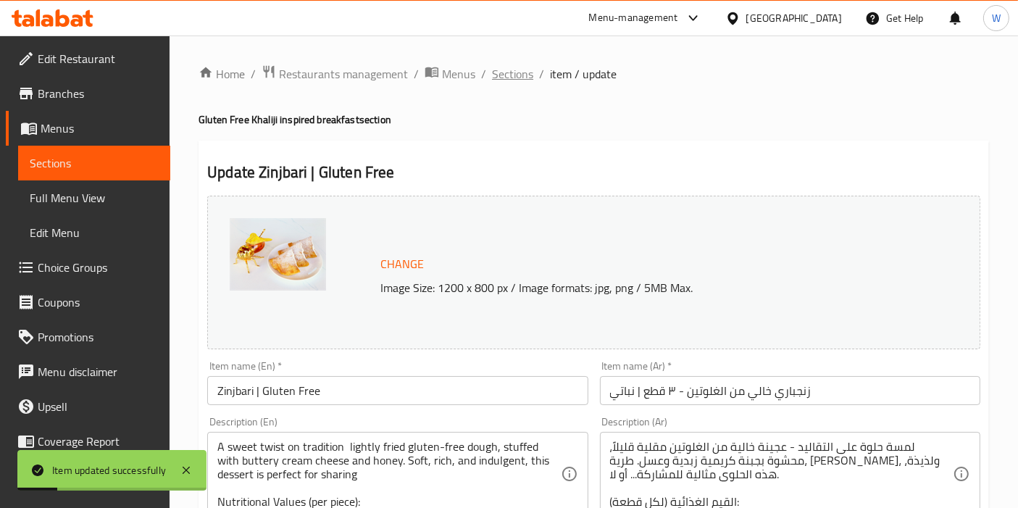
click at [510, 80] on span "Sections" at bounding box center [512, 73] width 41 height 17
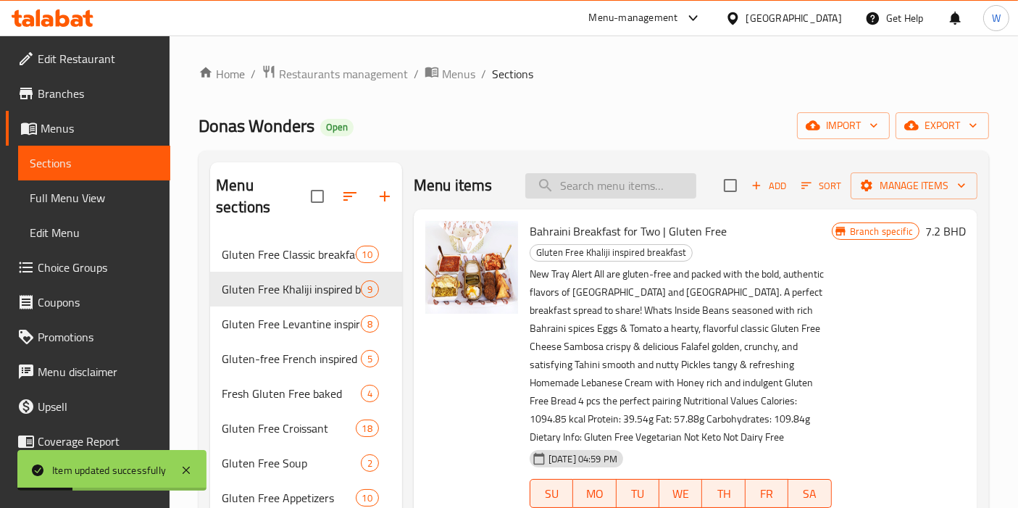
click at [561, 187] on input "search" at bounding box center [610, 185] width 171 height 25
paste input "Gluten Free Deconstructed Egg With Tomato Keto"
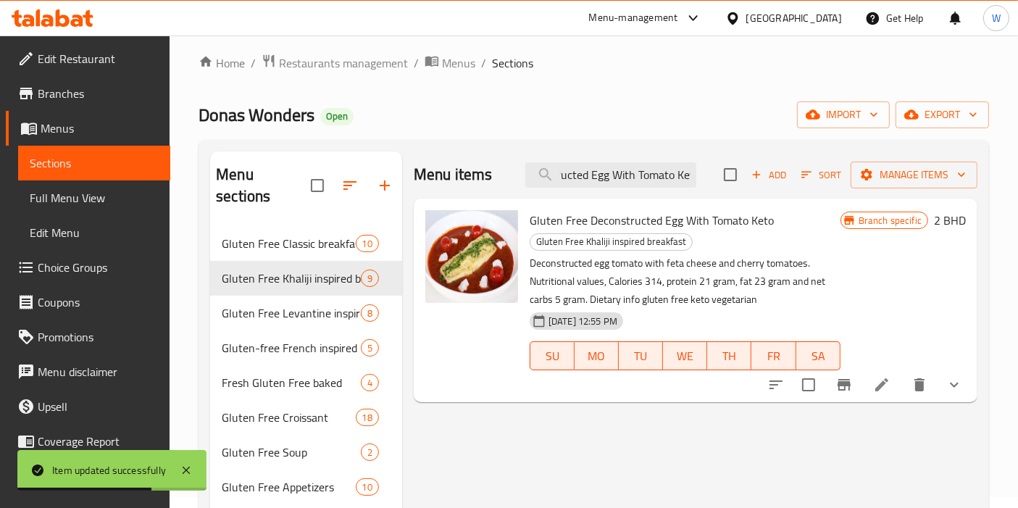
scroll to position [80, 0]
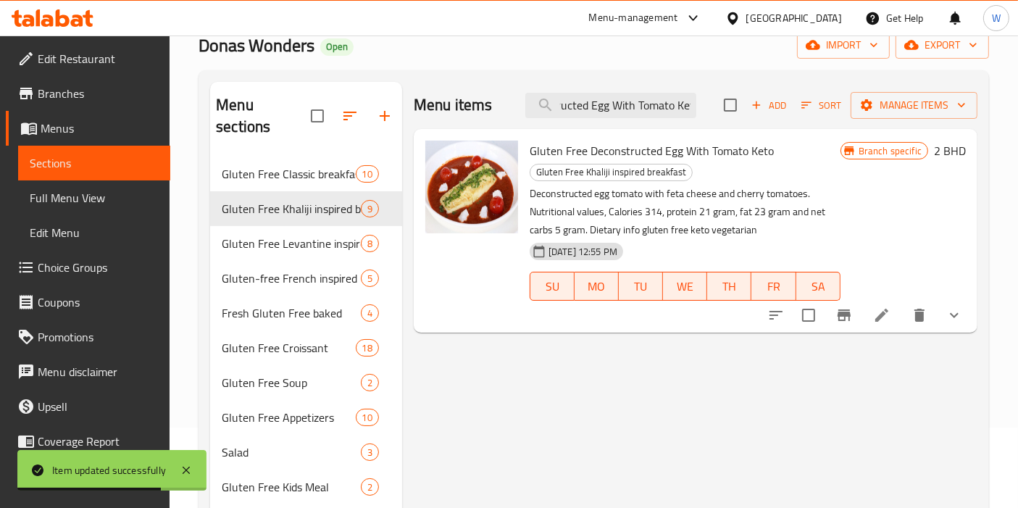
type input "Gluten Free Deconstructed Egg With Tomato Ket"
click at [879, 315] on icon at bounding box center [881, 315] width 13 height 13
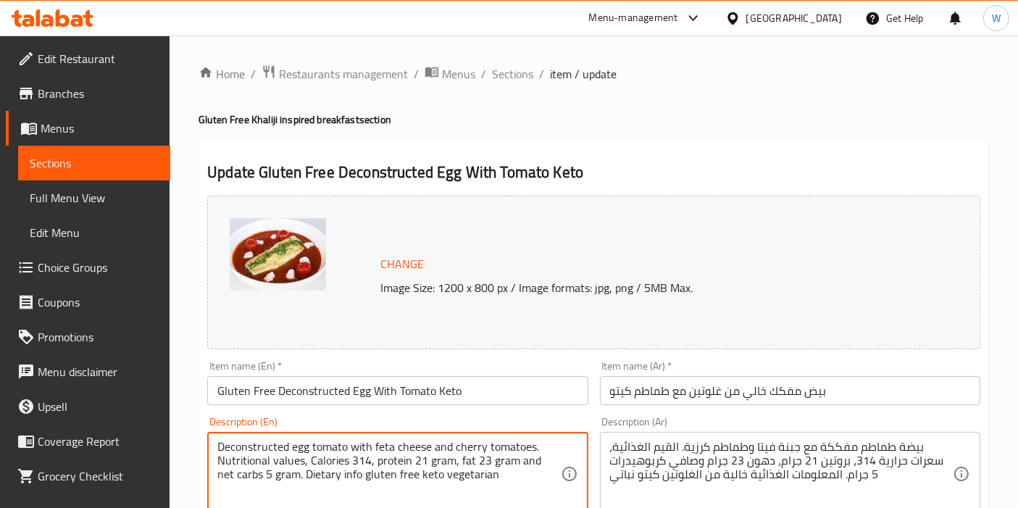
click at [354, 396] on input "Gluten Free Deconstructed Egg With Tomato Keto" at bounding box center [397, 390] width 380 height 29
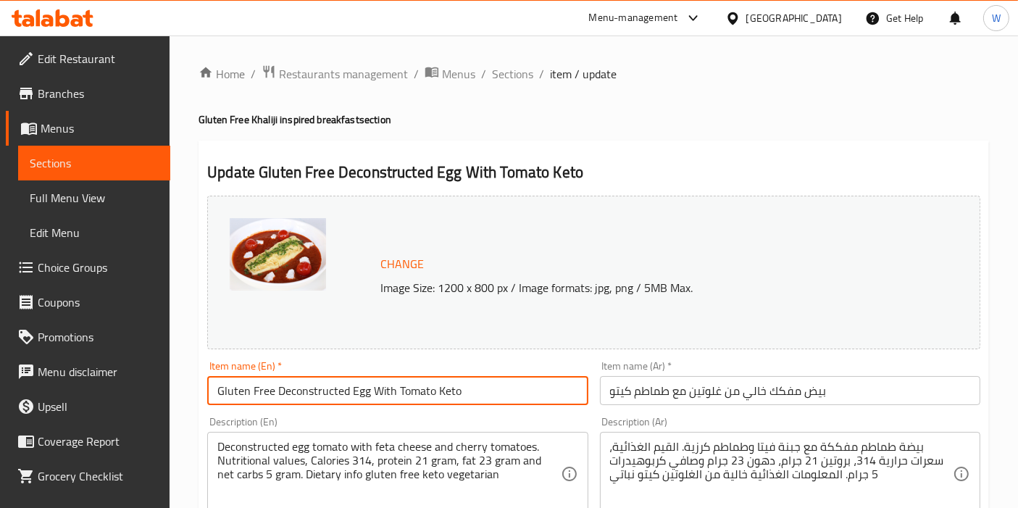
click at [354, 396] on input "Gluten Free Deconstructed Egg With Tomato Keto" at bounding box center [397, 390] width 380 height 29
paste input "Deconstructed Egg Tomato | Gluten Free, Keto, Vegetarian"
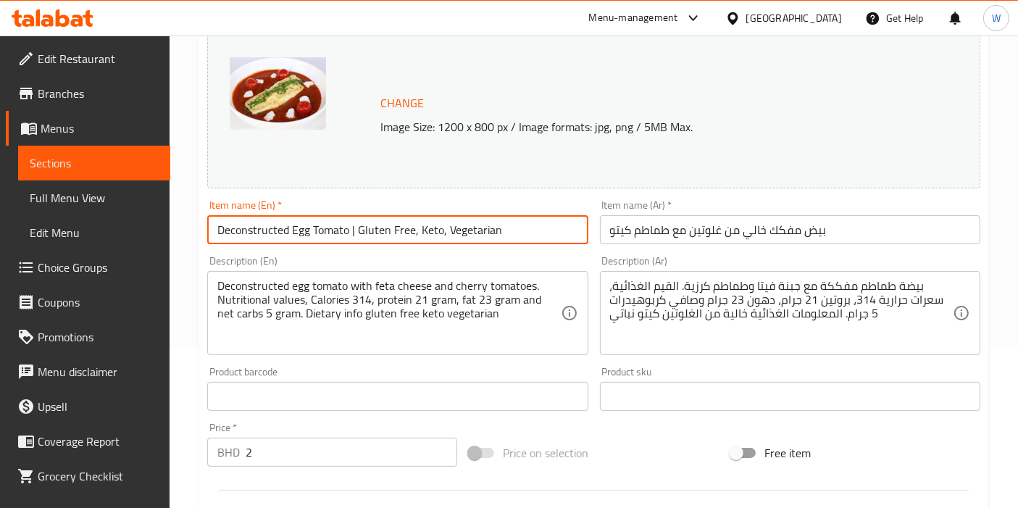
scroll to position [559, 0]
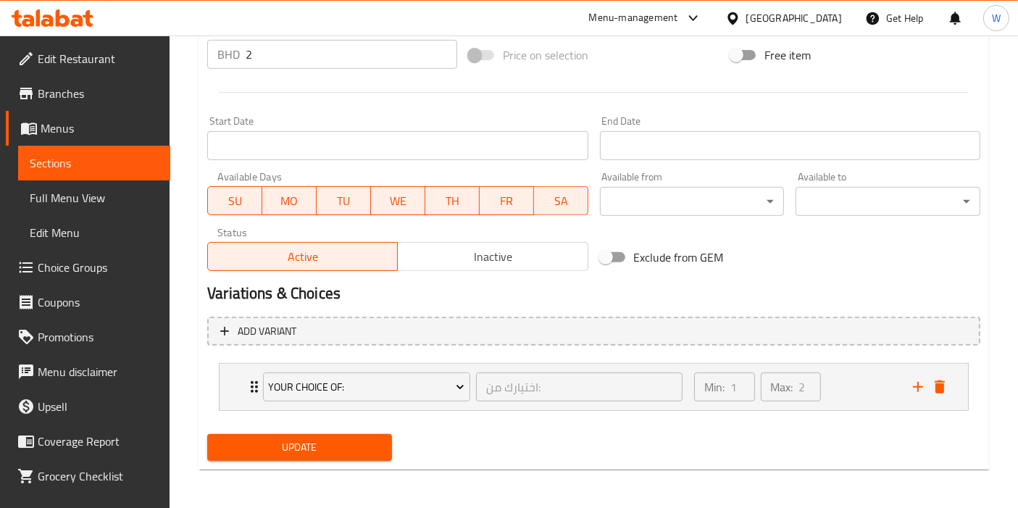
type input "Deconstructed Egg Tomato | Gluten Free, Keto, Vegetarian"
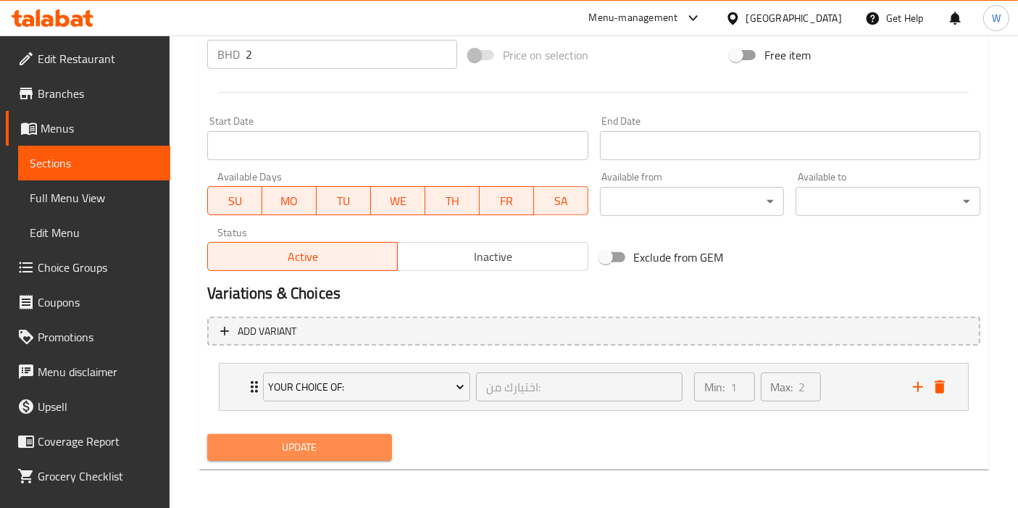
click at [388, 450] on button "Update" at bounding box center [299, 447] width 185 height 27
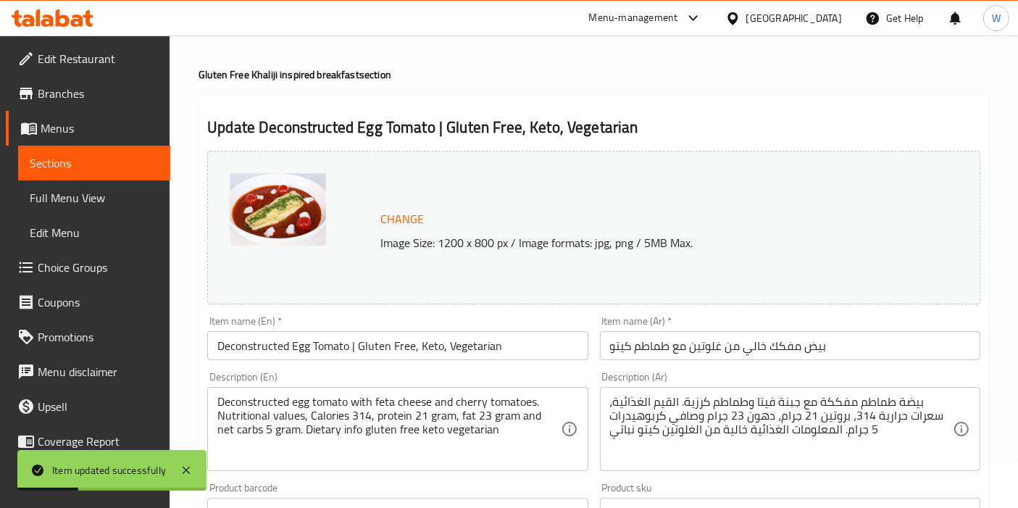
scroll to position [0, 0]
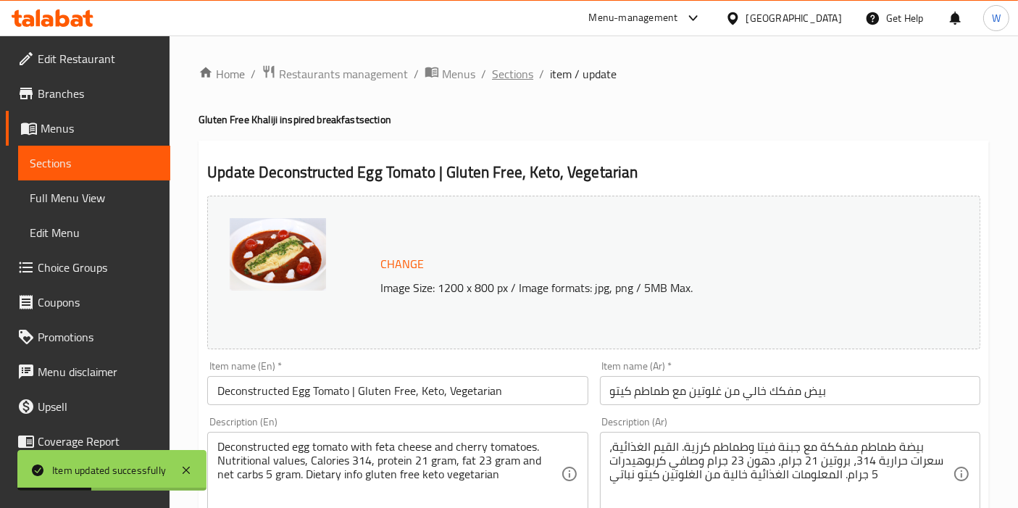
click at [531, 70] on span "Sections" at bounding box center [512, 73] width 41 height 17
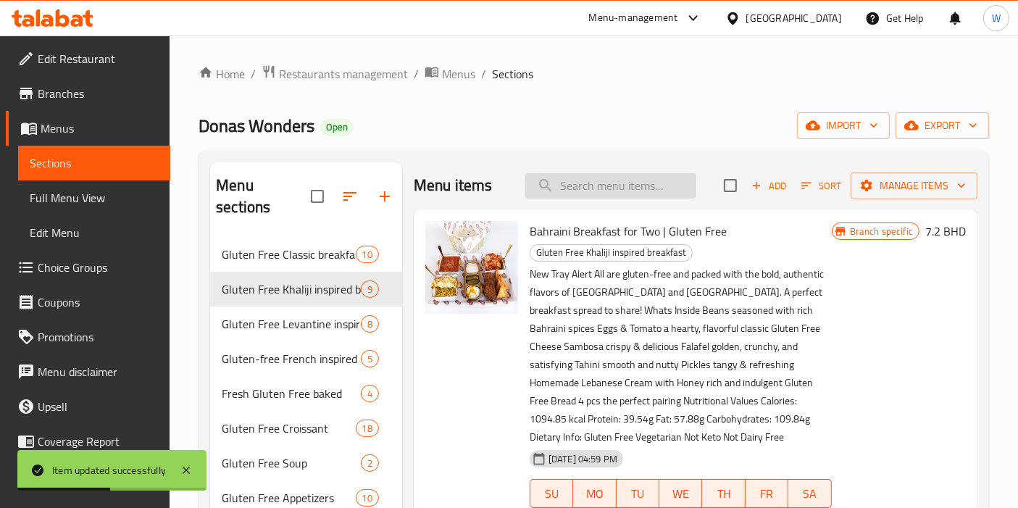
click at [624, 183] on input "search" at bounding box center [610, 185] width 171 height 25
paste input "Gluten Free Balaleet (Paleo Low FODMAP Veg)"
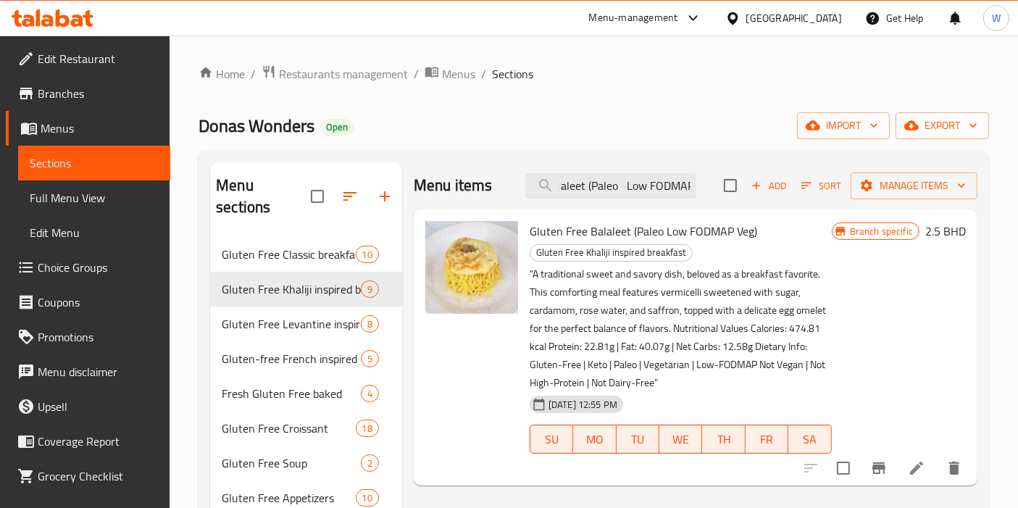
type input "Gluten Free Balaleet (Paleo Low FODMAP"
click at [919, 453] on div at bounding box center [882, 468] width 178 height 35
click at [920, 467] on icon at bounding box center [916, 467] width 17 height 17
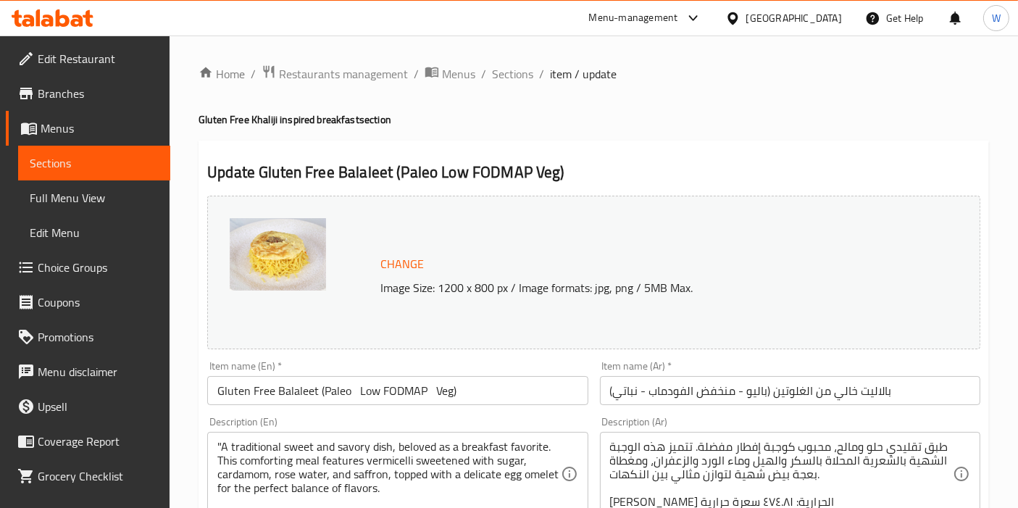
click at [417, 389] on input "Gluten Free Balaleet (Paleo Low FODMAP Veg)" at bounding box center [397, 390] width 380 height 29
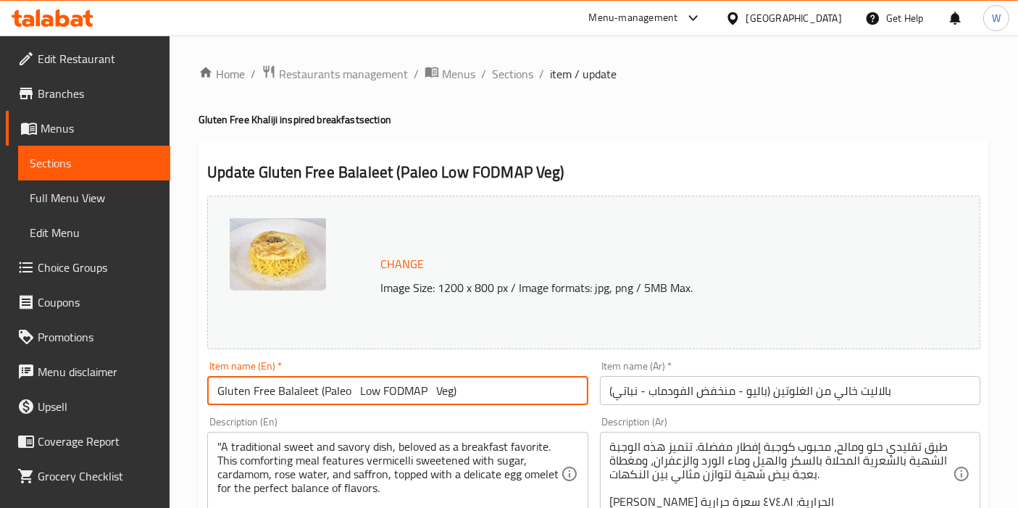
click at [417, 389] on input "Gluten Free Balaleet (Paleo Low FODMAP Veg)" at bounding box center [397, 390] width 380 height 29
paste input "Balaleet | Gluten Free, Paleo, Keto"
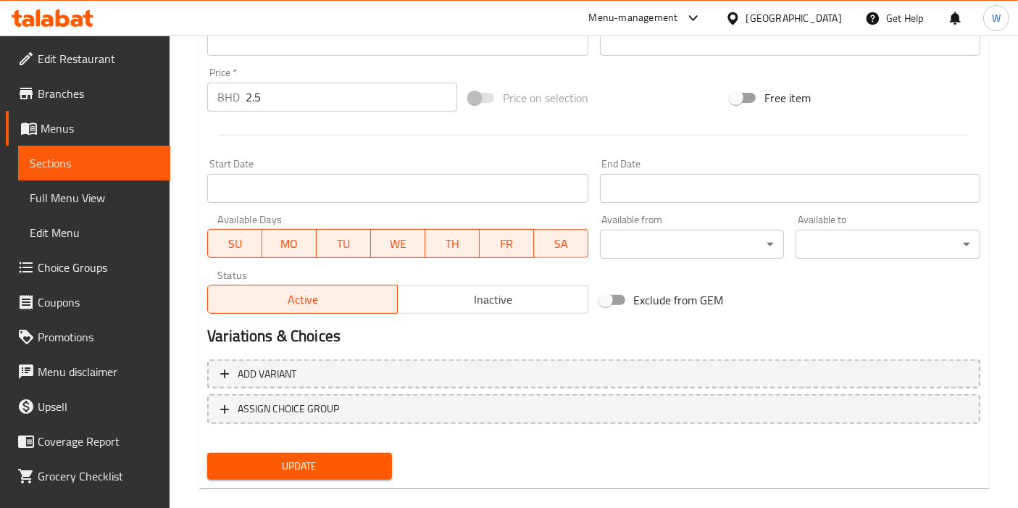
scroll to position [535, 0]
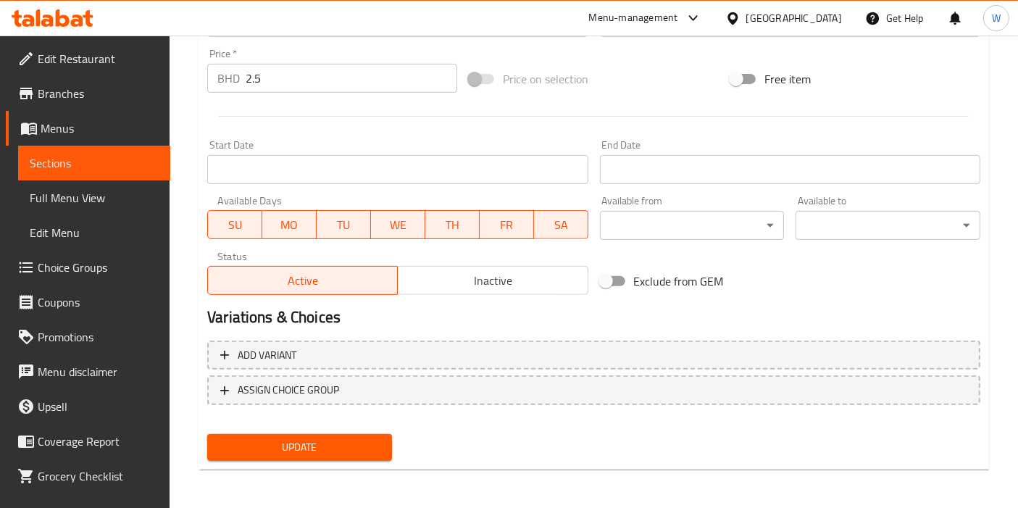
type input "Balaleet | Gluten Free, Paleo, Keto"
click at [346, 456] on button "Update" at bounding box center [299, 447] width 185 height 27
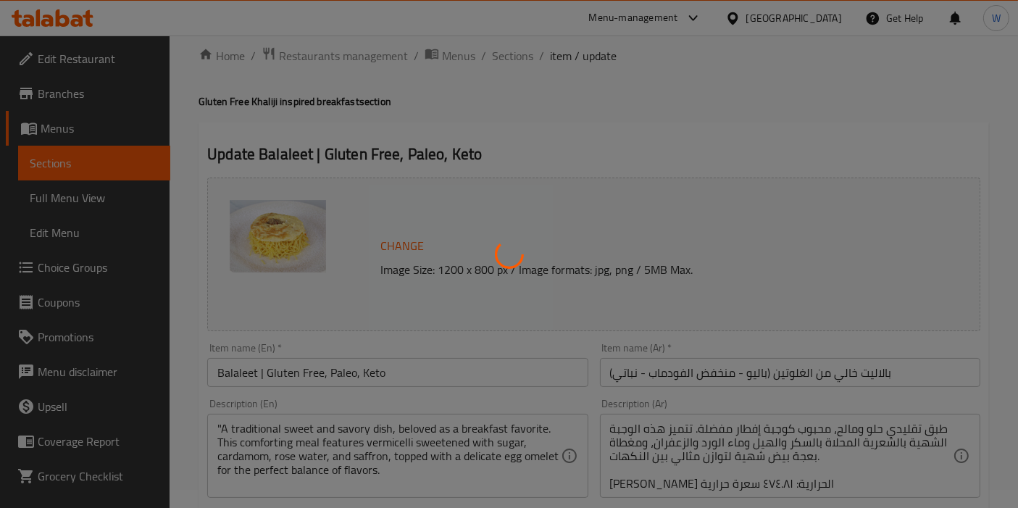
scroll to position [0, 0]
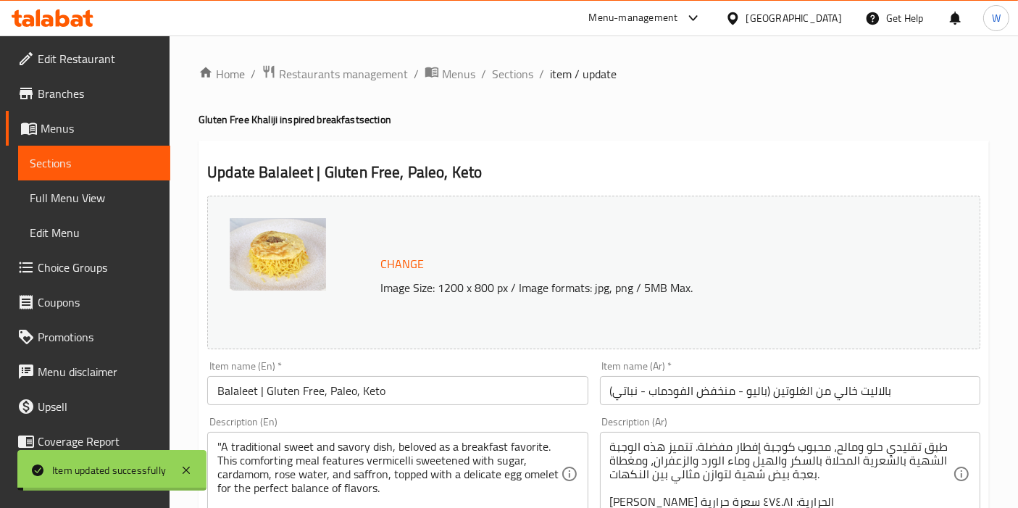
click at [508, 78] on span "Sections" at bounding box center [512, 73] width 41 height 17
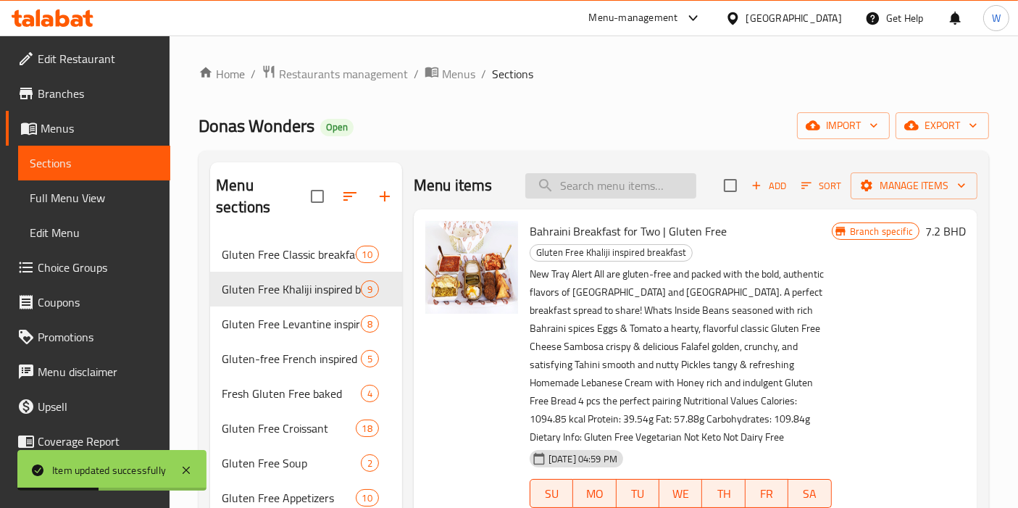
click at [573, 189] on input "search" at bounding box center [610, 185] width 171 height 25
paste input "Gluten free Paris Meets Manama"
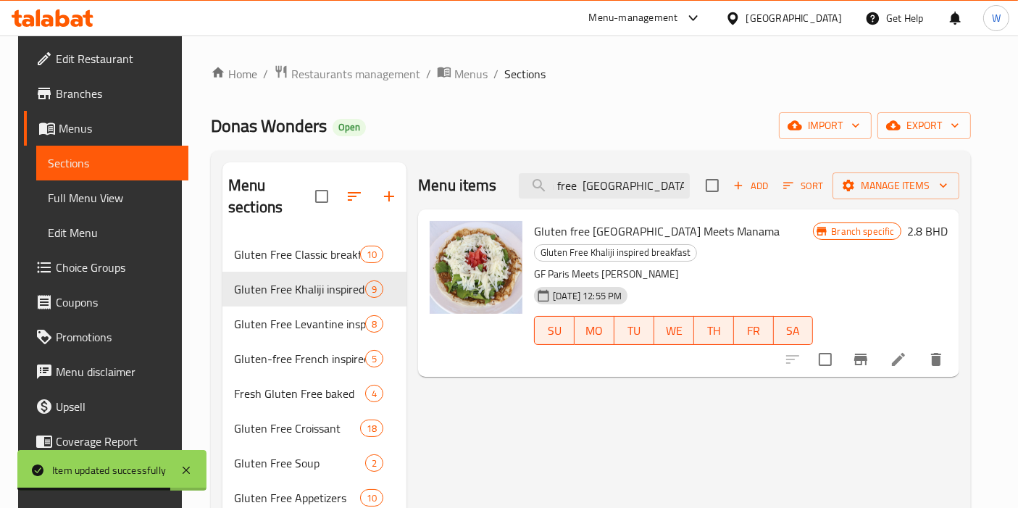
type input "Gluten free Paris Meets Manama"
click at [906, 365] on li at bounding box center [898, 359] width 41 height 26
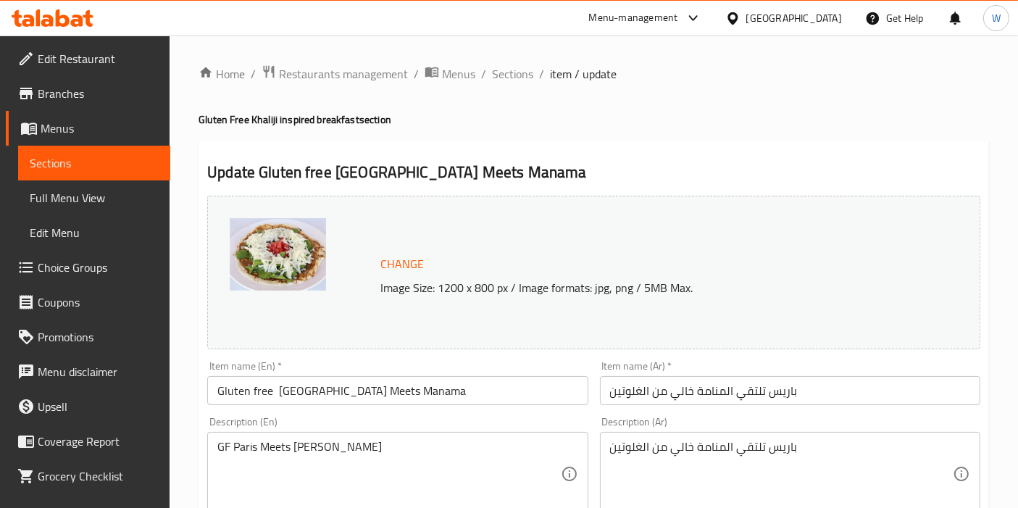
click at [402, 382] on input "Gluten free Paris Meets Manama" at bounding box center [397, 390] width 380 height 29
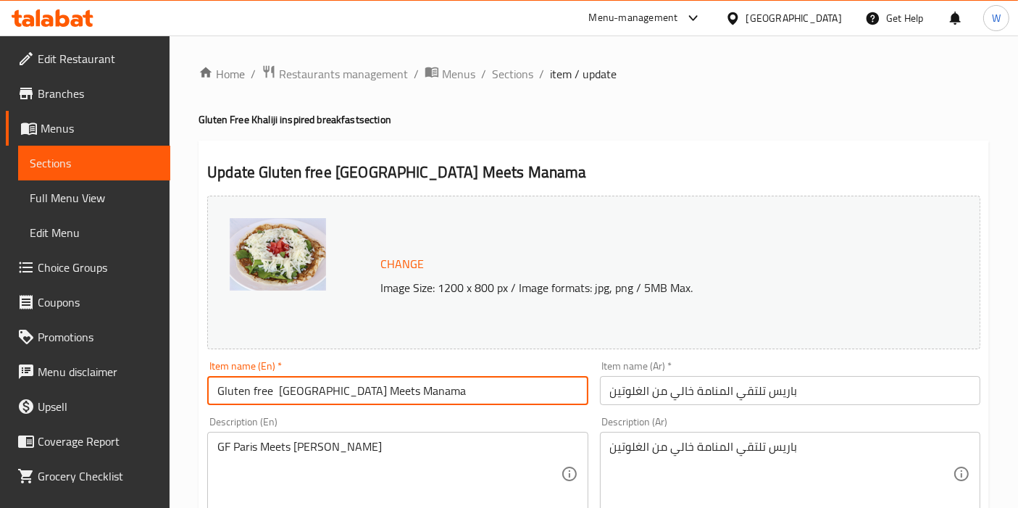
click at [402, 382] on input "Gluten free Paris Meets Manama" at bounding box center [397, 390] width 380 height 29
paste input "Paris Meets Manama | Gluten Free"
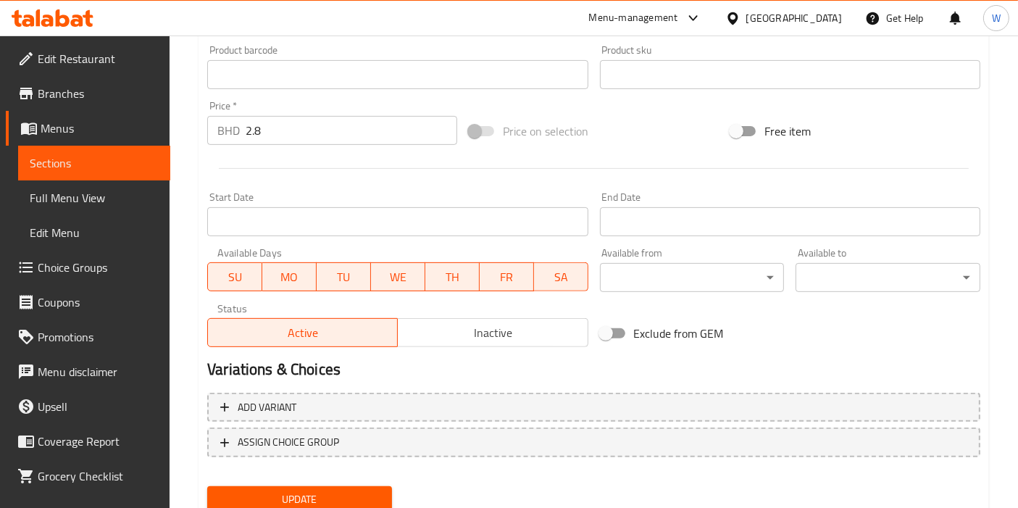
type input "Paris Meets Manama | Gluten Free"
click at [343, 493] on span "Update" at bounding box center [300, 499] width 162 height 18
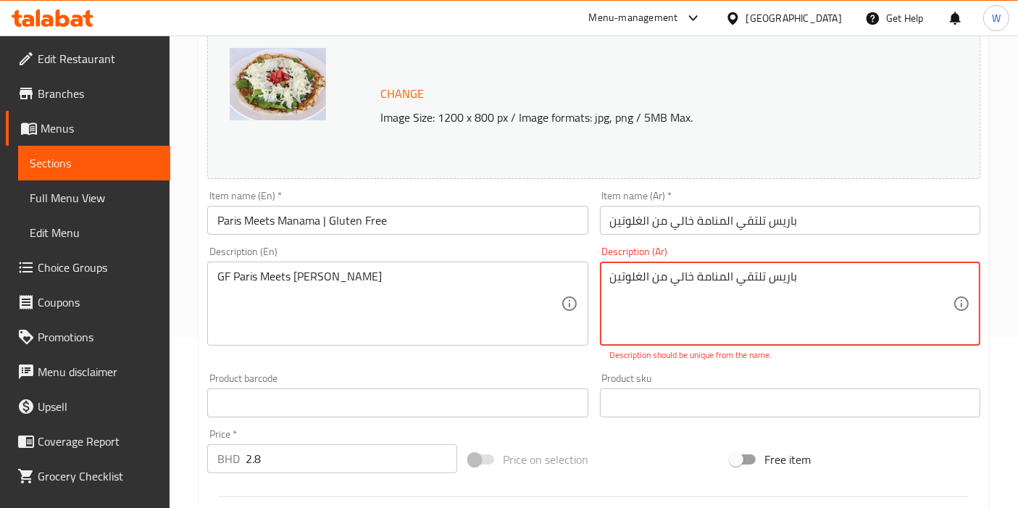
scroll to position [113, 0]
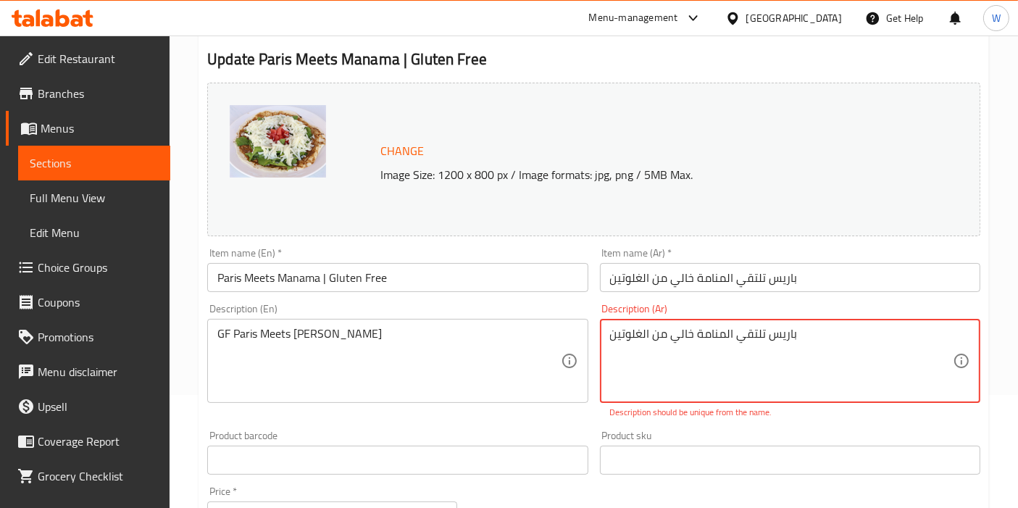
click at [920, 347] on textarea "باريس تلتقي المنامة خالي من الغلوتين" at bounding box center [781, 361] width 343 height 69
click at [606, 336] on div "باريس تلتقي المنامة خالي من الغلوتين Description (Ar)" at bounding box center [790, 361] width 380 height 84
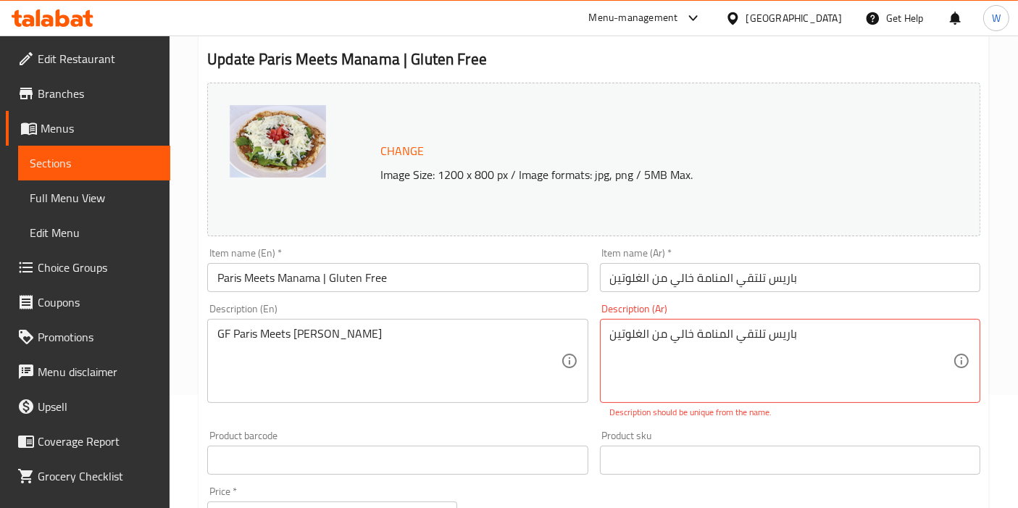
click at [609, 332] on div "باريس تلتقي المنامة خالي من الغلوتين Description (Ar)" at bounding box center [790, 361] width 380 height 84
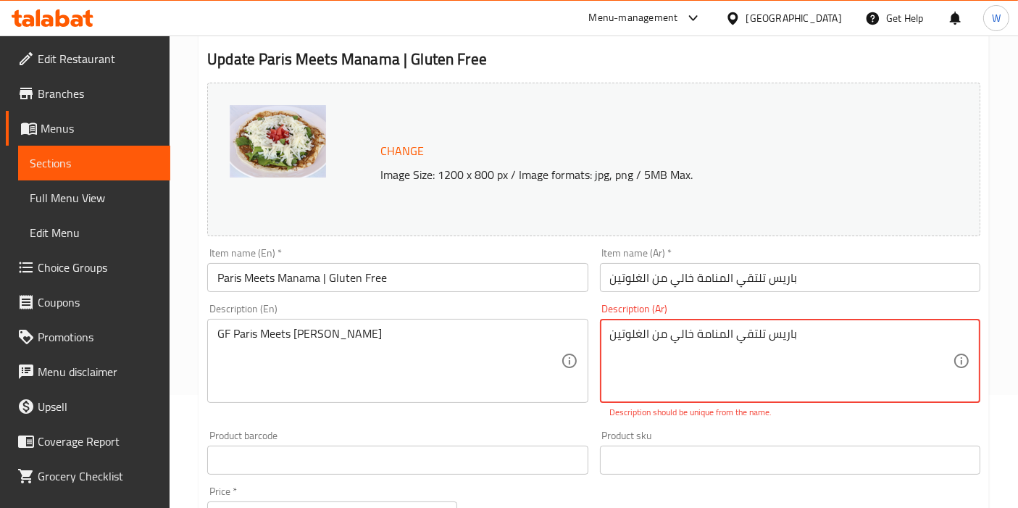
click at [610, 332] on textarea "باريس تلتقي المنامة خالي من الغلوتين" at bounding box center [781, 361] width 343 height 69
click at [690, 335] on textarea "طبق باريس تلتقي المنامة خالي من الغلوتين" at bounding box center [781, 361] width 343 height 69
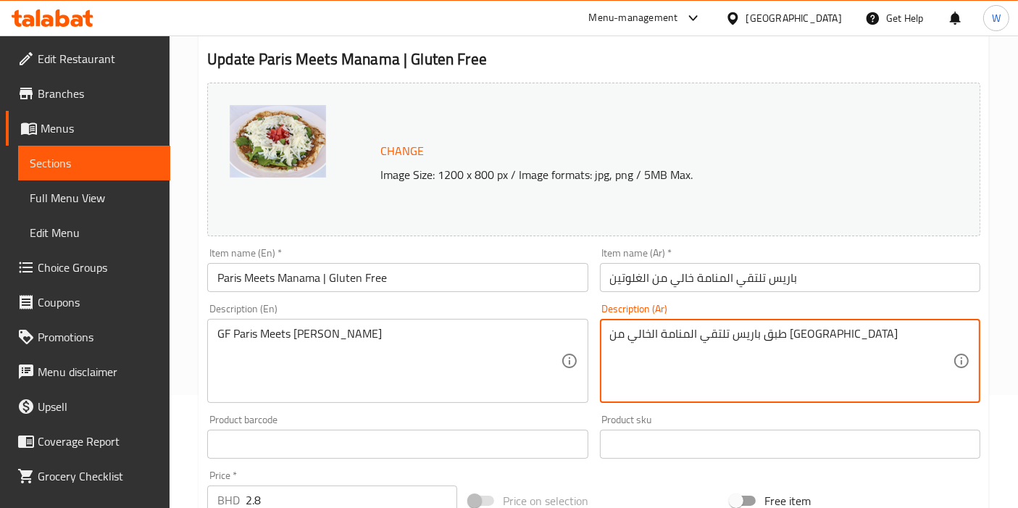
type textarea "طبق باريس تلتقي المنامة الخالي من الغلوتين"
click at [737, 409] on div "Product sku Product sku" at bounding box center [790, 437] width 392 height 56
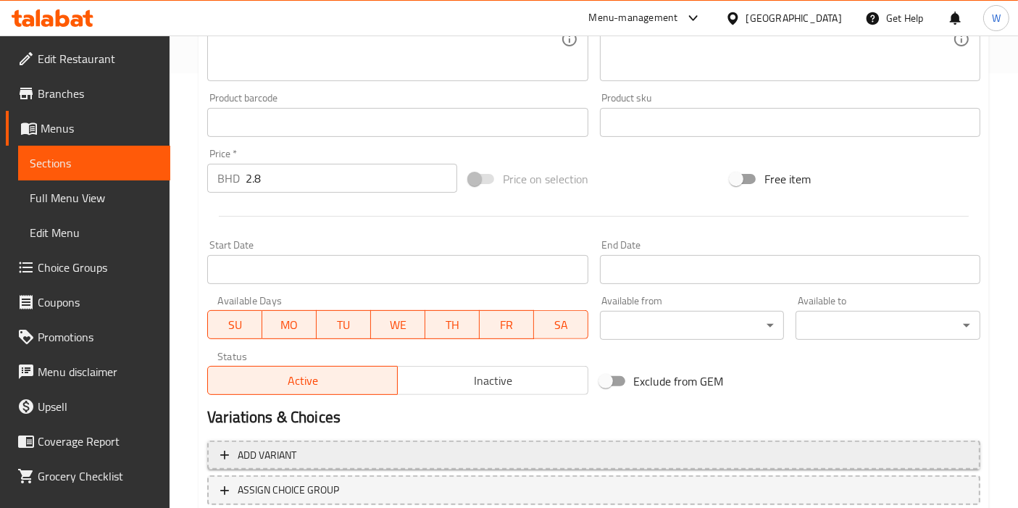
scroll to position [535, 0]
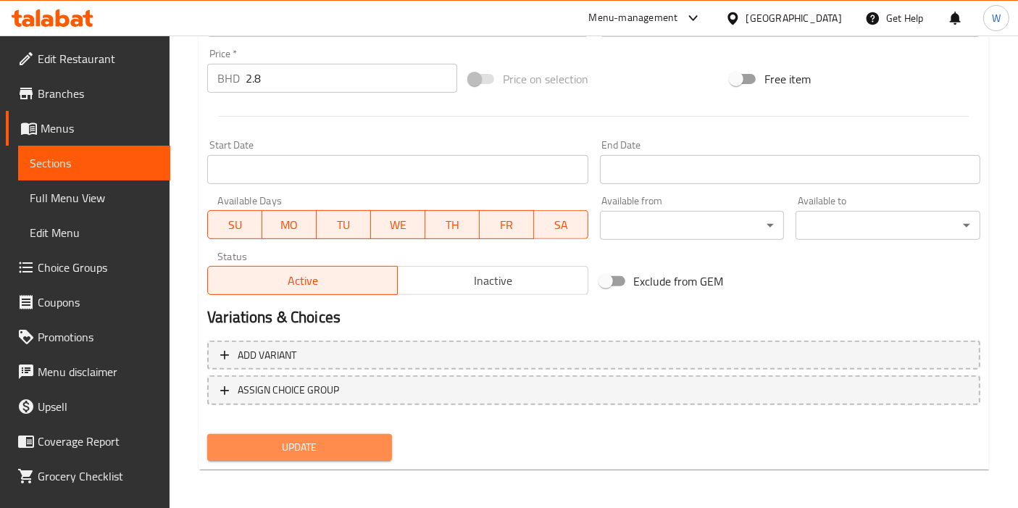
click at [366, 446] on span "Update" at bounding box center [300, 447] width 162 height 18
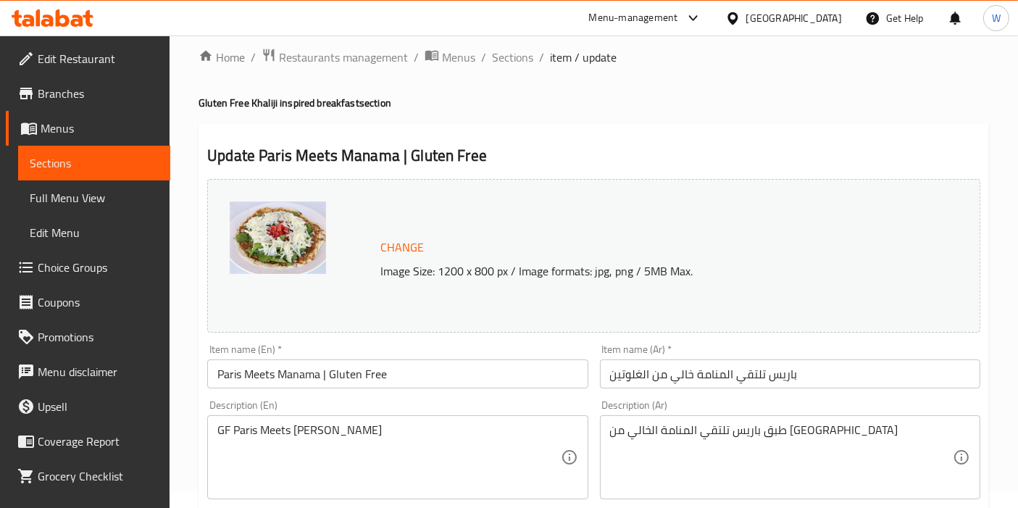
scroll to position [0, 0]
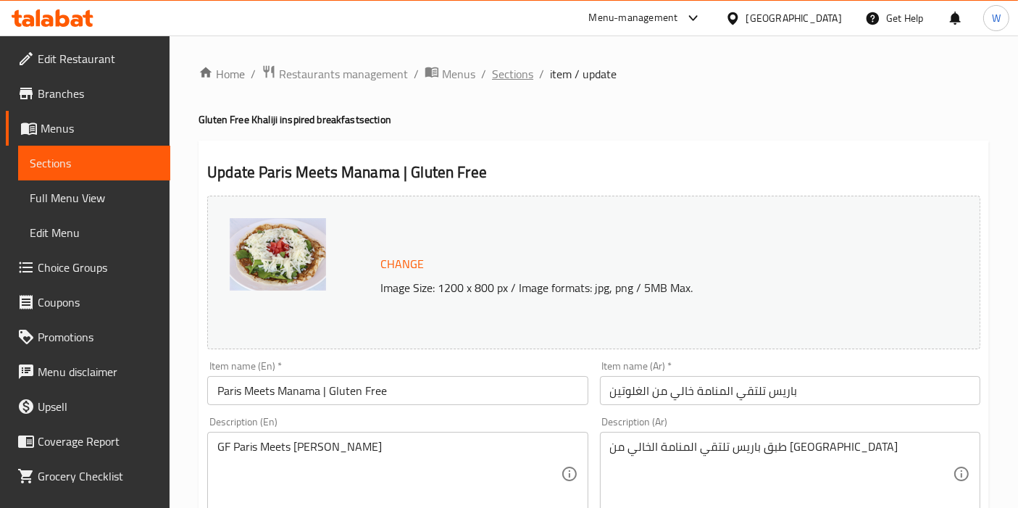
click at [524, 80] on span "Sections" at bounding box center [512, 73] width 41 height 17
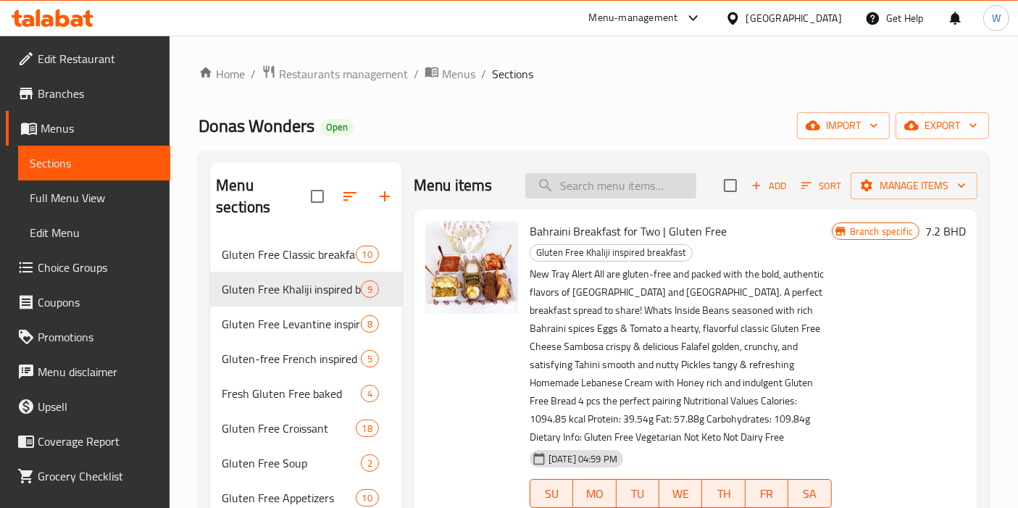
click at [605, 188] on input "search" at bounding box center [610, 185] width 171 height 25
paste input "Gluten free Aubergine Aux Haricots"
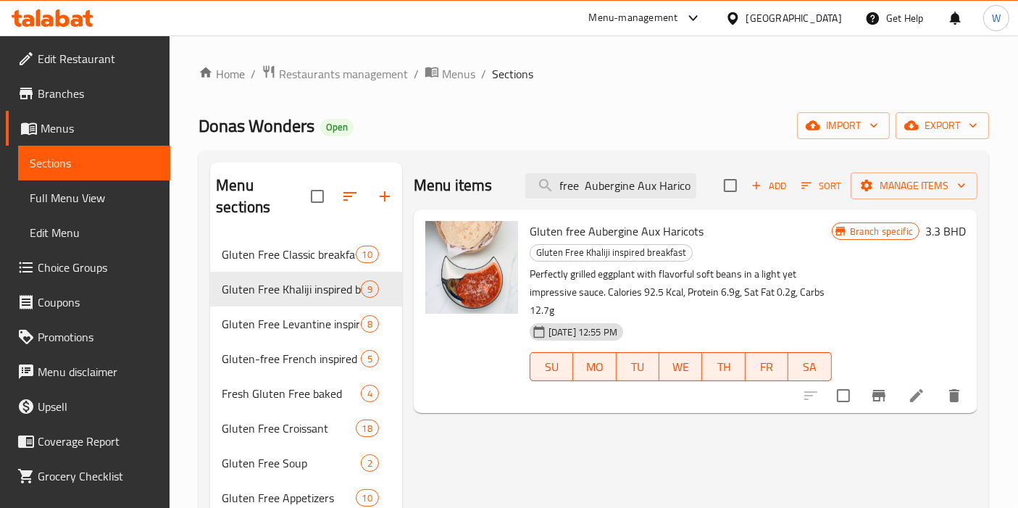
type input "Gluten free Aubergine Aux Haricot"
click at [913, 393] on icon at bounding box center [916, 395] width 17 height 17
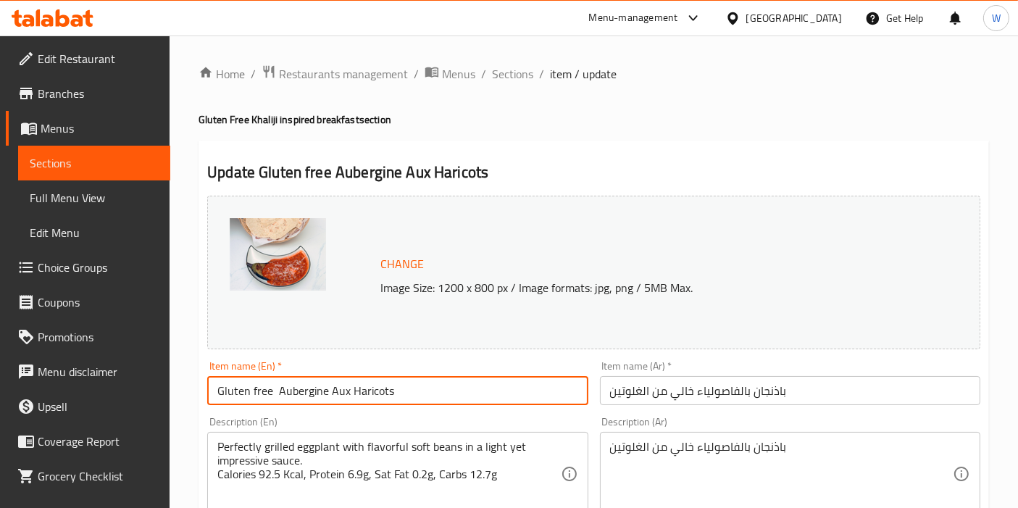
click at [389, 378] on input "Gluten free Aubergine Aux Haricots" at bounding box center [397, 390] width 380 height 29
paste input "Aubergine Aux Haricots | Gluten Free"
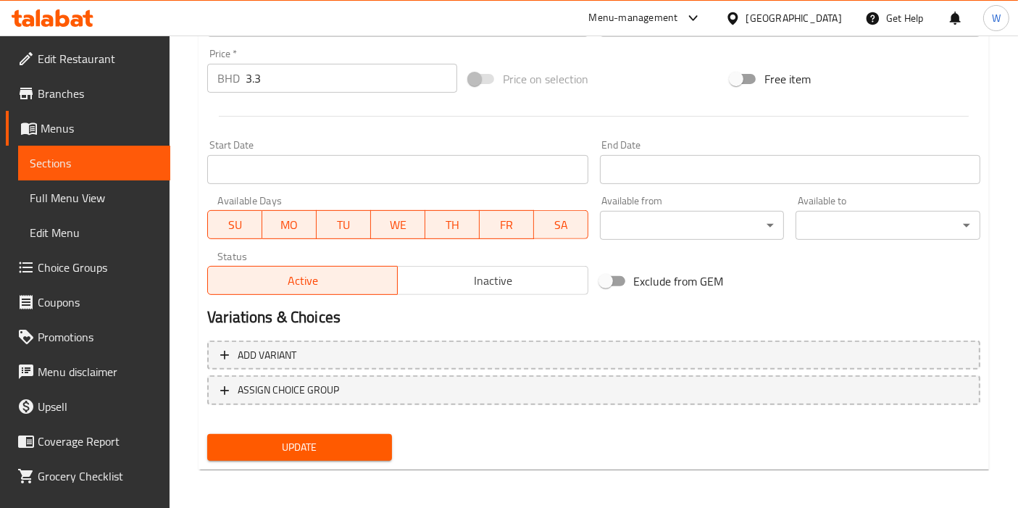
type input "Aubergine Aux Haricots | Gluten Free"
click at [353, 451] on span "Update" at bounding box center [300, 447] width 162 height 18
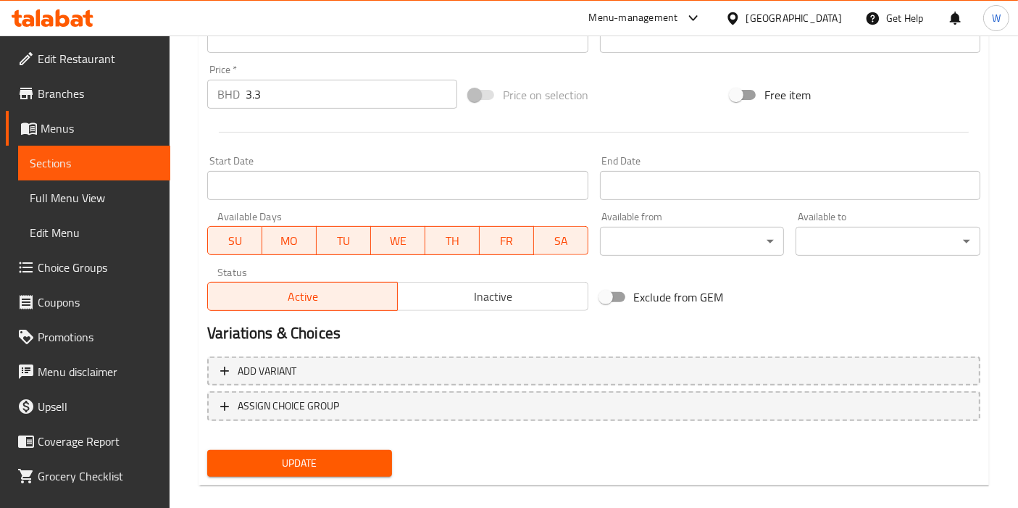
scroll to position [193, 0]
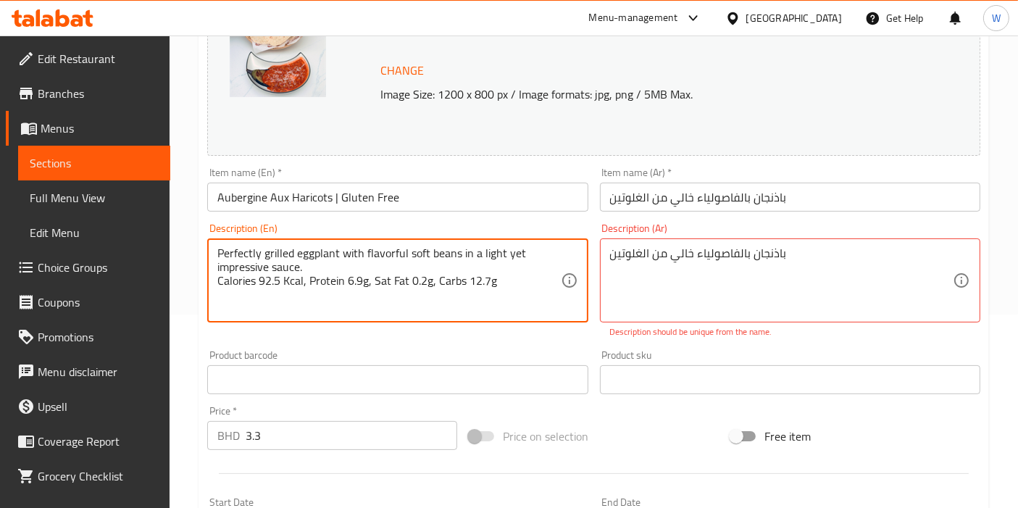
click at [461, 274] on textarea "Perfectly grilled eggplant with flavorful soft beans in a light yet impressive …" at bounding box center [388, 280] width 343 height 69
drag, startPoint x: 522, startPoint y: 275, endPoint x: 204, endPoint y: 251, distance: 318.9
click at [204, 251] on div "Description (En) Perfectly grilled eggplant with flavorful soft beans in a ligh…" at bounding box center [397, 280] width 392 height 127
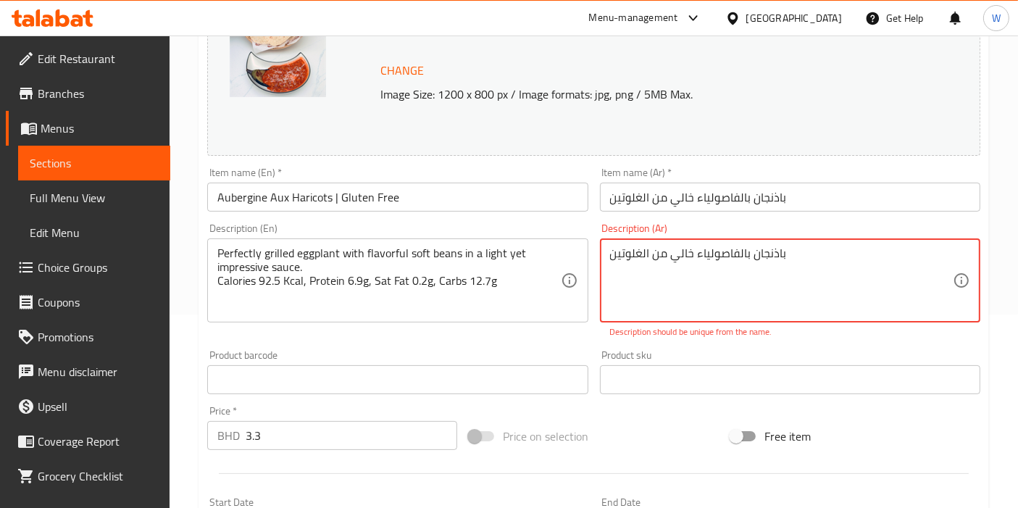
click at [665, 251] on textarea "باذنجان بالفاصولياء خالي من الغلوتين" at bounding box center [781, 280] width 343 height 69
paste textarea "مشوي بإتقان مع فاصوليا طرية لذيذة في صلصة خفيفة ولذيذة. السعرات الحرارية: ٩٢.٥ …"
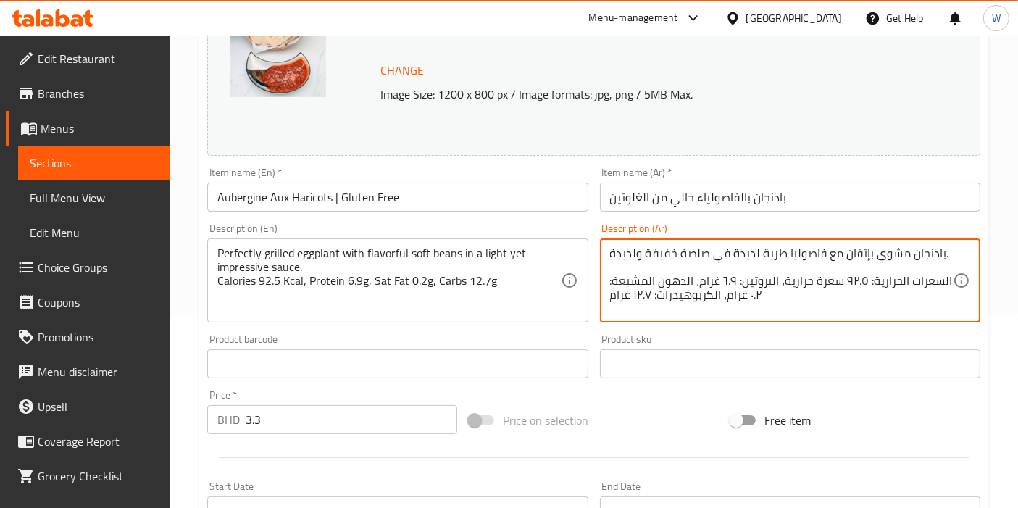
type textarea "باذنجان مشوي بإتقان مع فاصوليا طرية لذيذة في صلصة خفيفة ولذيذة. السعرات الحراري…"
click at [670, 337] on div "Product sku Product sku" at bounding box center [790, 356] width 380 height 44
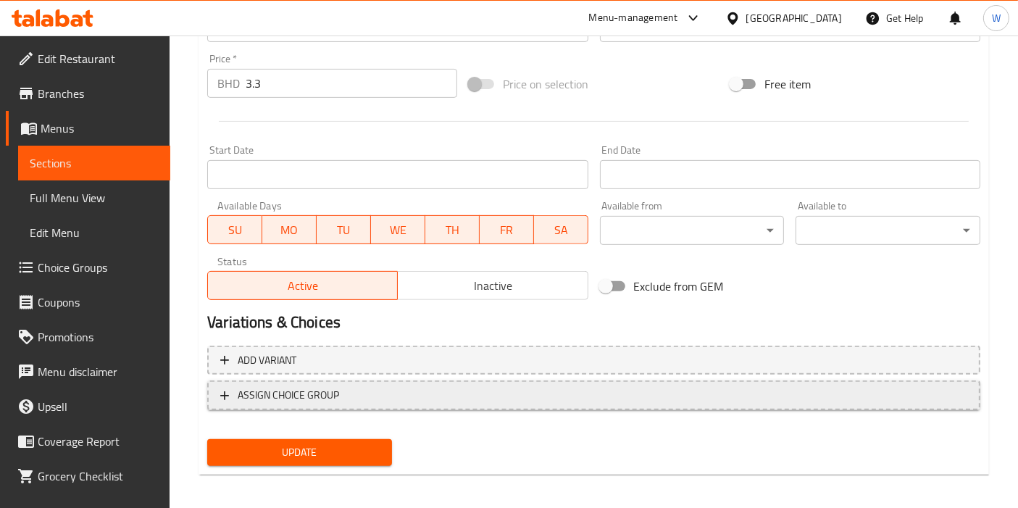
scroll to position [535, 0]
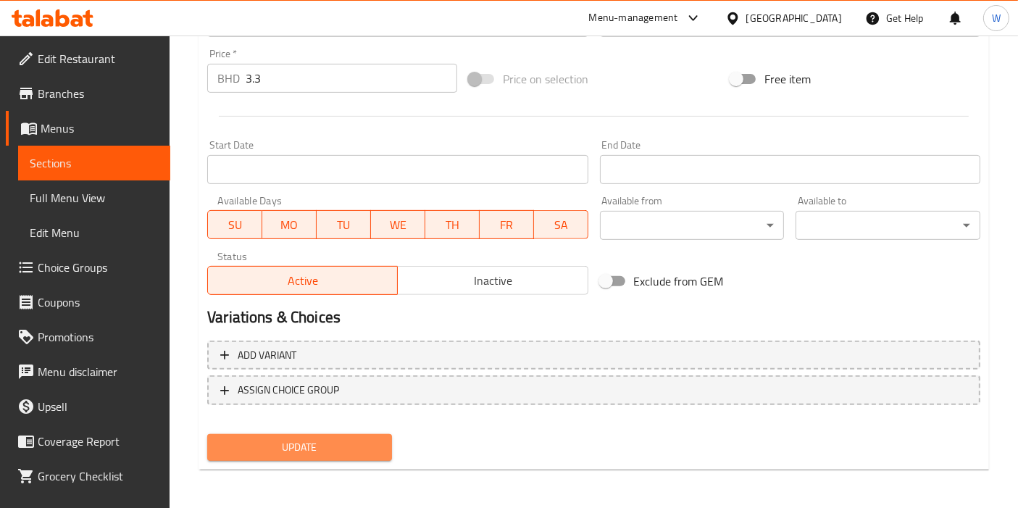
click at [358, 449] on span "Update" at bounding box center [300, 447] width 162 height 18
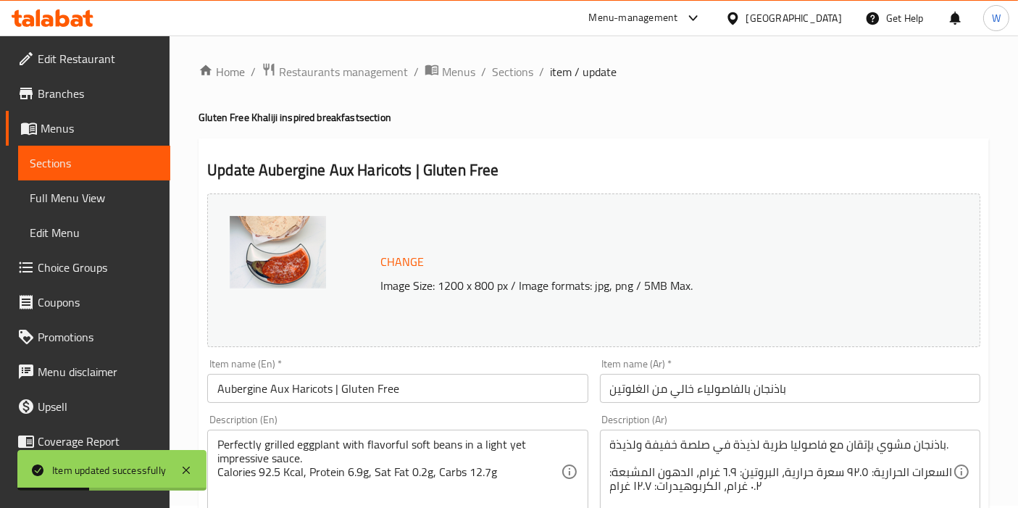
scroll to position [0, 0]
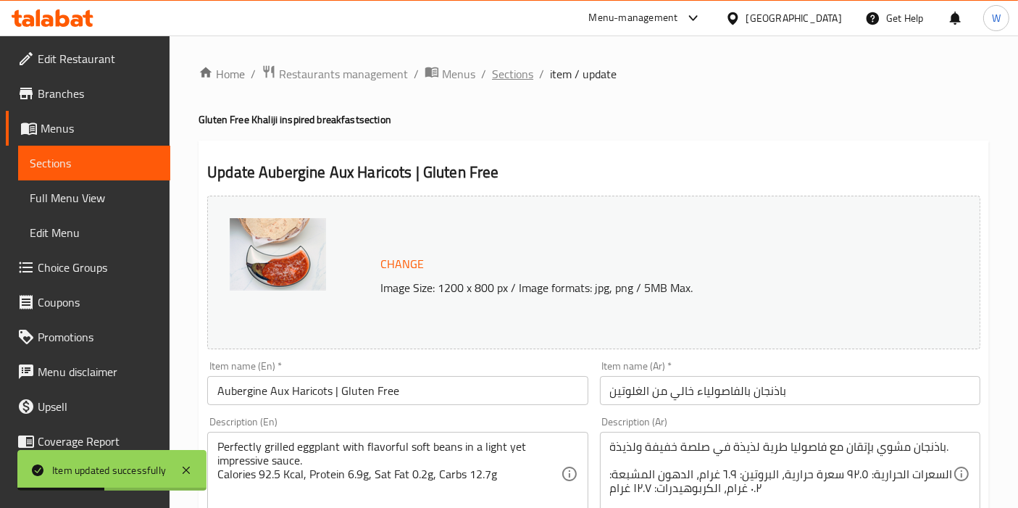
click at [522, 78] on span "Sections" at bounding box center [512, 73] width 41 height 17
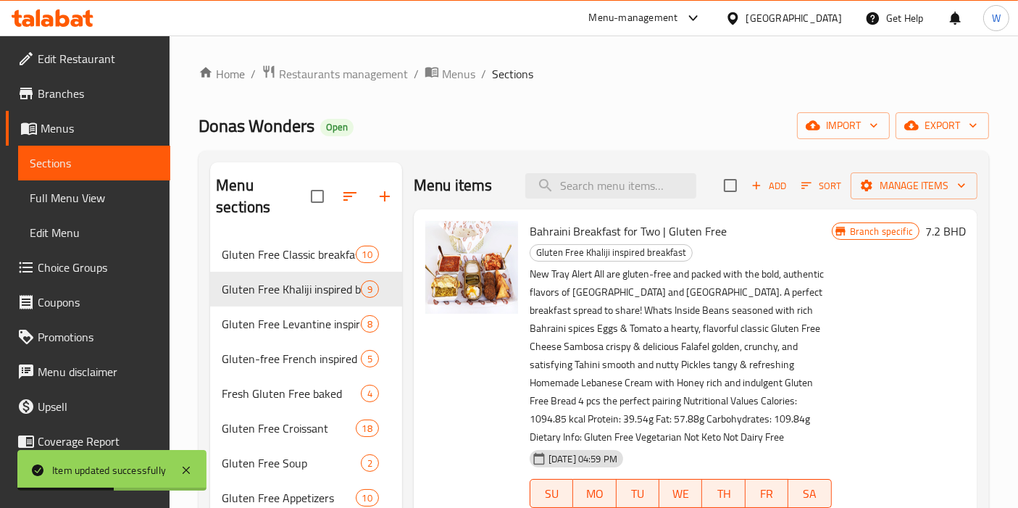
click at [617, 167] on div "Menu items Add Sort Manage items" at bounding box center [696, 185] width 564 height 47
click at [614, 179] on input "search" at bounding box center [610, 185] width 171 height 25
paste input "Gluten Free Qallabat Ful - Serves 2"
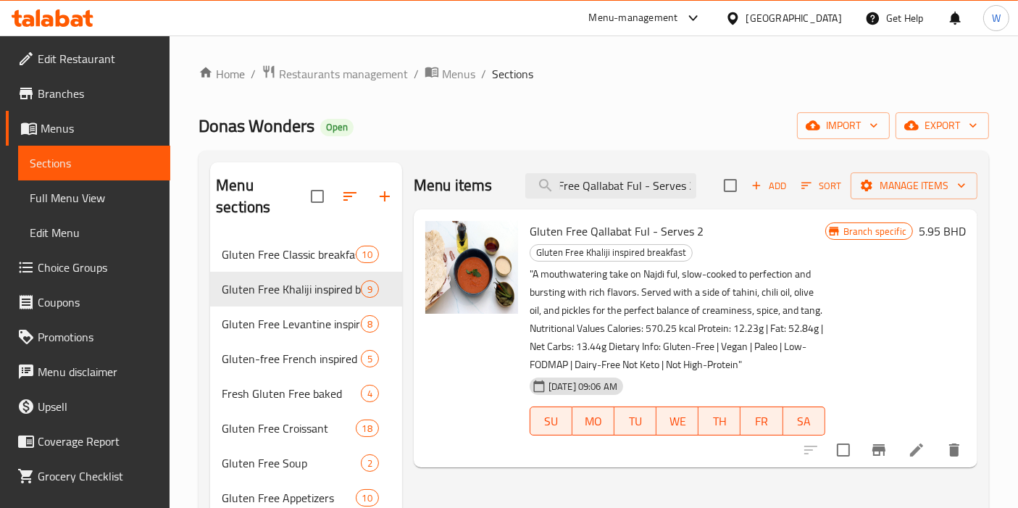
type input "Gluten Free Qallabat Ful - Serves 2"
click at [904, 446] on li at bounding box center [916, 450] width 41 height 26
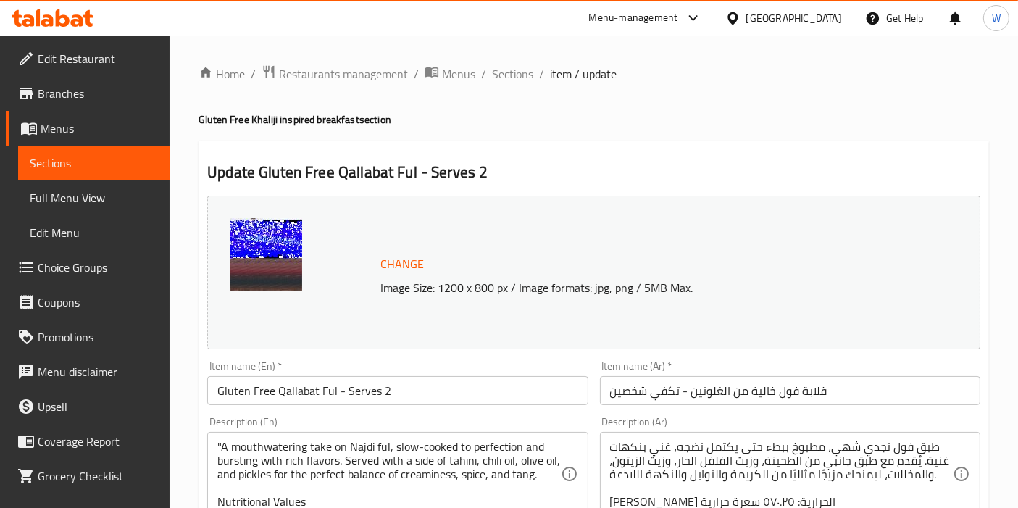
click at [323, 383] on input "Gluten Free Qallabat Ful - Serves 2" at bounding box center [397, 390] width 380 height 29
click at [323, 384] on input "Gluten Free Qallabat Ful - Serves 2" at bounding box center [397, 390] width 380 height 29
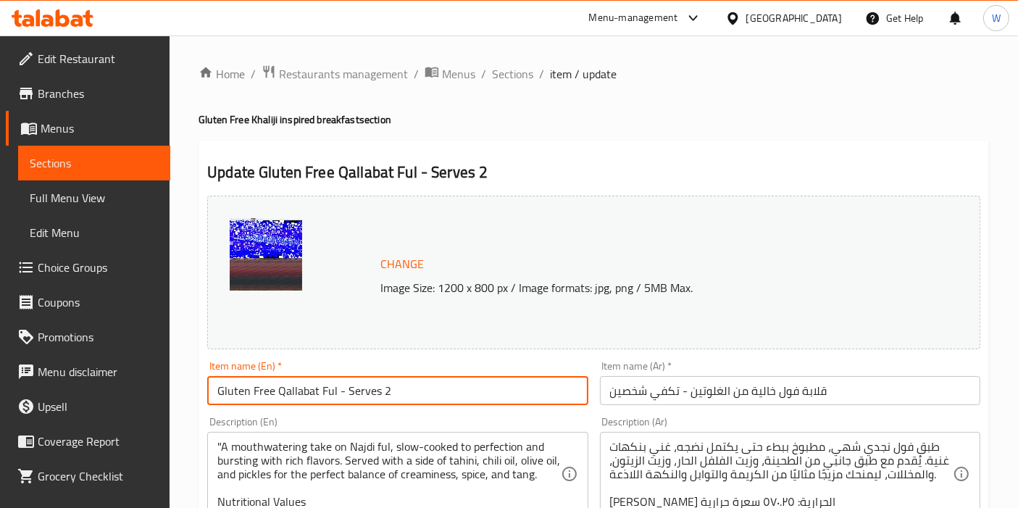
click at [323, 384] on input "Gluten Free Qallabat Ful - Serves 2" at bounding box center [397, 390] width 380 height 29
paste input "Qallabat Ful - Serves 2 | Gluten Free"
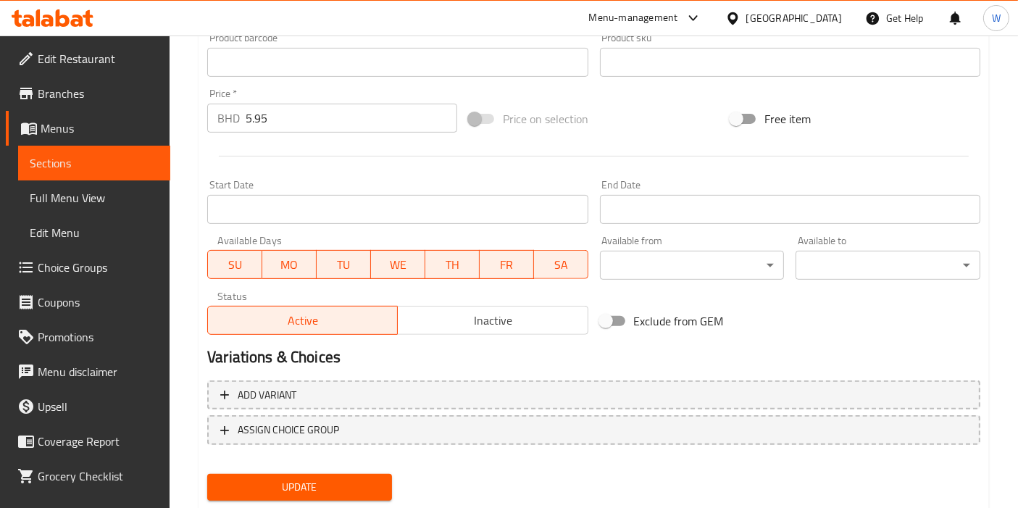
scroll to position [535, 0]
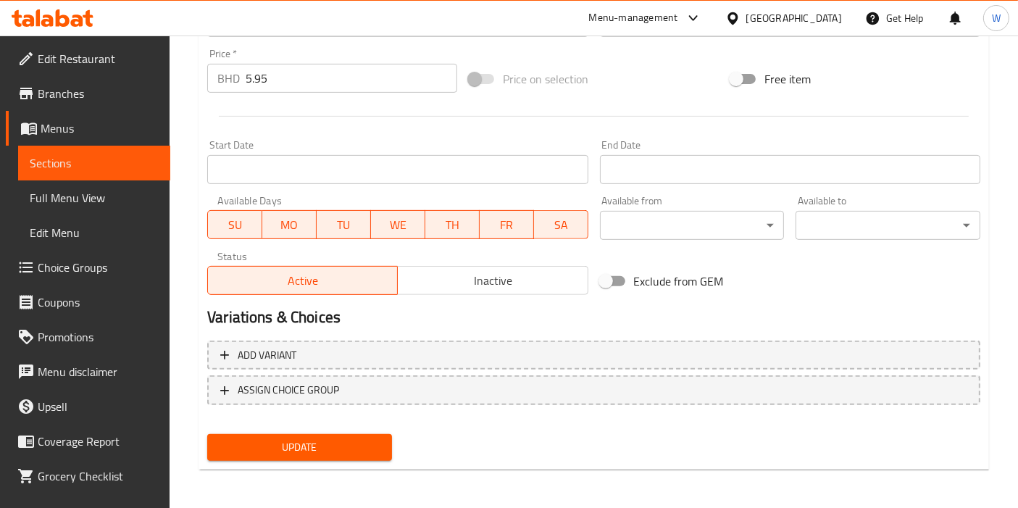
type input "Qallabat Ful - Serves 2 | Gluten Free"
click at [306, 459] on div "Update" at bounding box center [299, 447] width 196 height 38
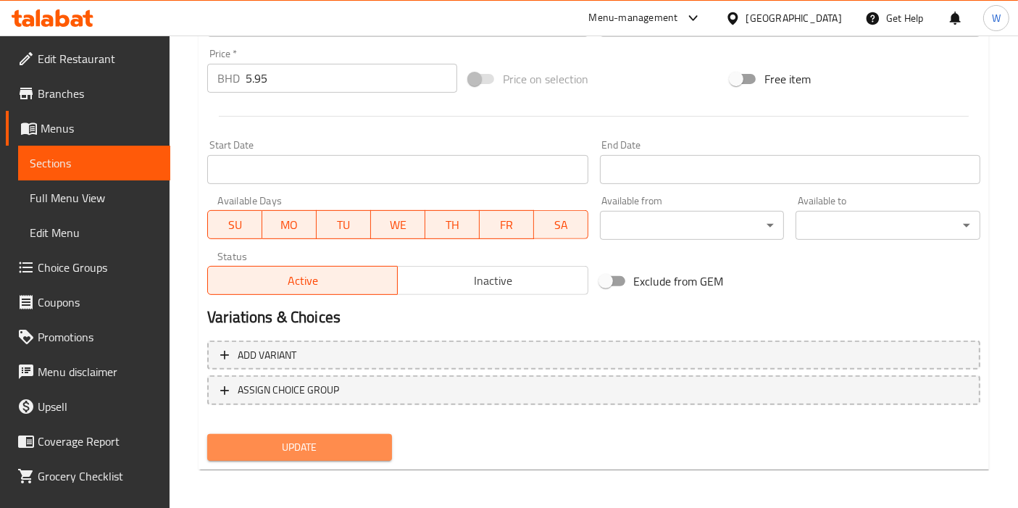
click at [322, 446] on span "Update" at bounding box center [300, 447] width 162 height 18
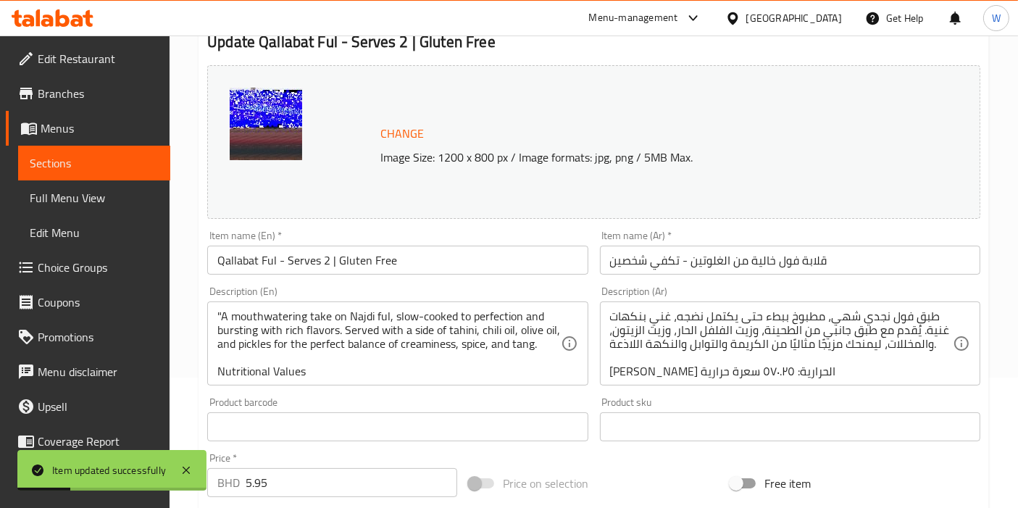
scroll to position [0, 0]
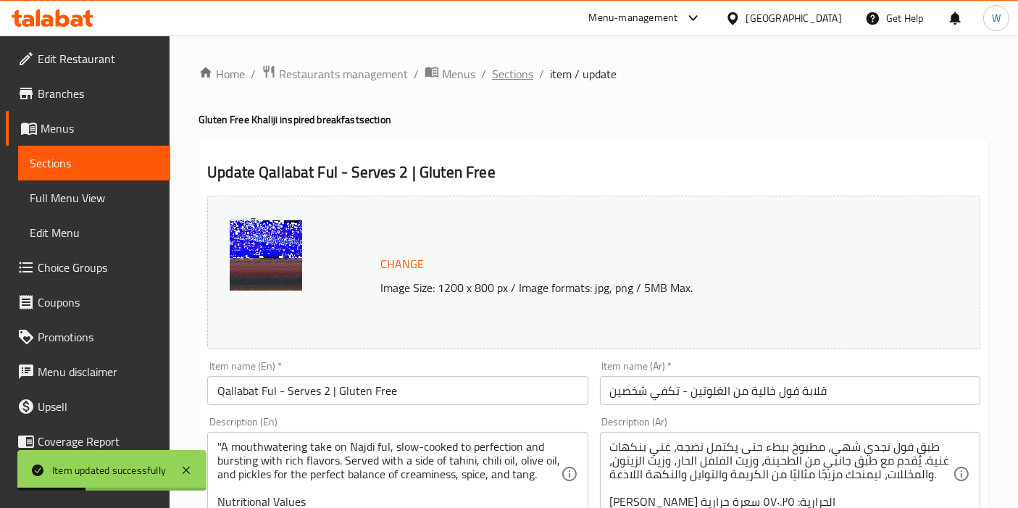
click at [524, 72] on span "Sections" at bounding box center [512, 73] width 41 height 17
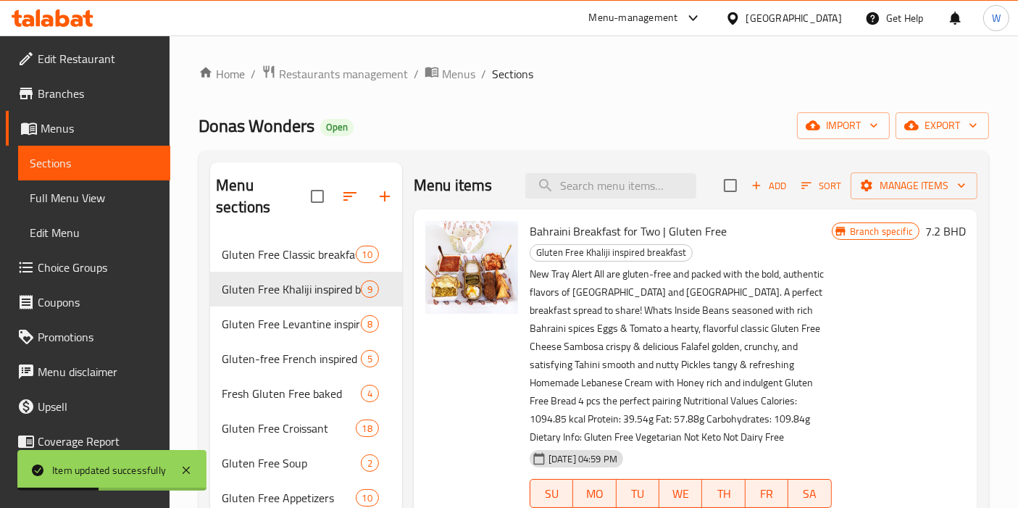
click at [612, 168] on div "Menu items Add Sort Manage items" at bounding box center [696, 185] width 564 height 47
click at [614, 177] on input "search" at bounding box center [610, 185] width 171 height 25
paste input "Gluten Free Falafel Wrap Low FODMAP | Vegetarian"
type input "Gluten Free Falafel Wrap Low FODMAP | Vegetarian"
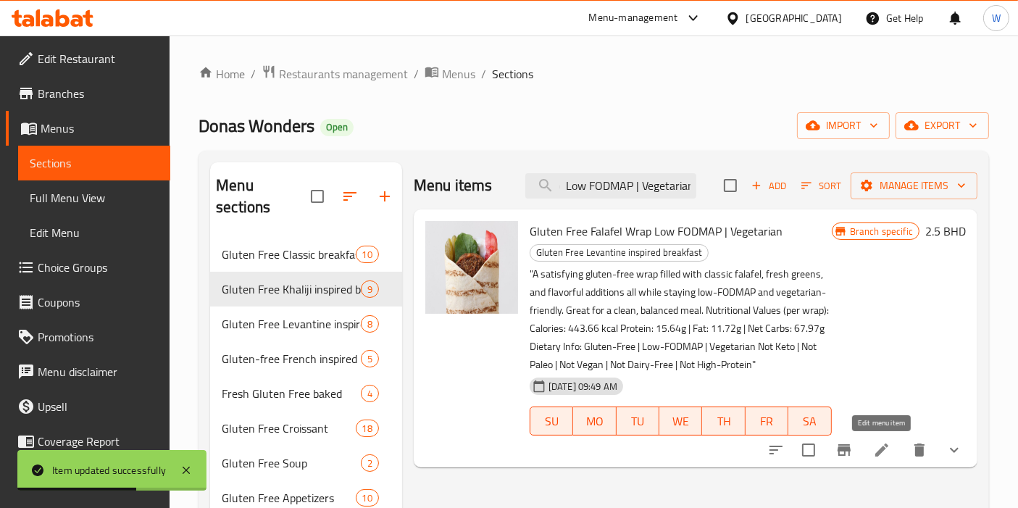
click at [887, 448] on icon at bounding box center [881, 449] width 17 height 17
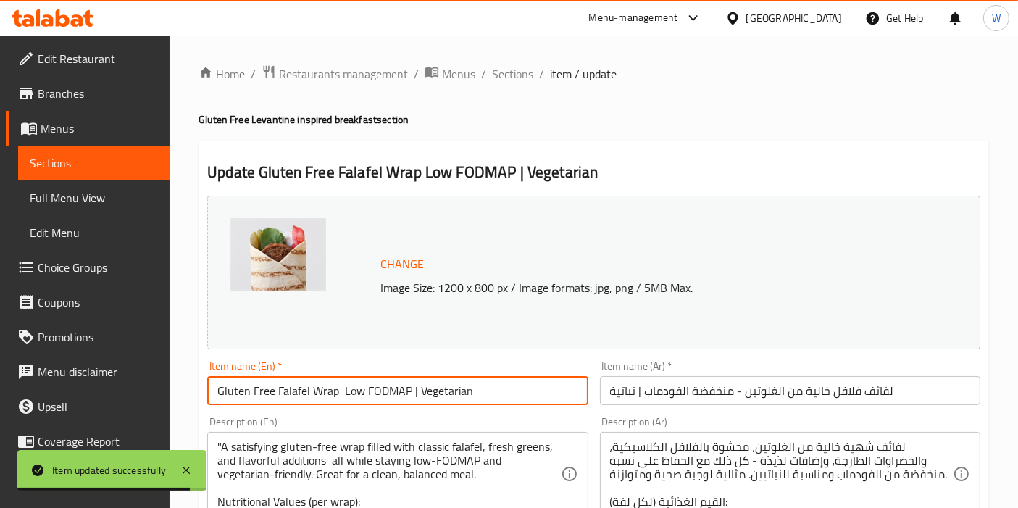
click at [400, 398] on input "Gluten Free Falafel Wrap Low FODMAP | Vegetarian" at bounding box center [397, 390] width 380 height 29
paste input "Falafel Wrap | Gluten Free"
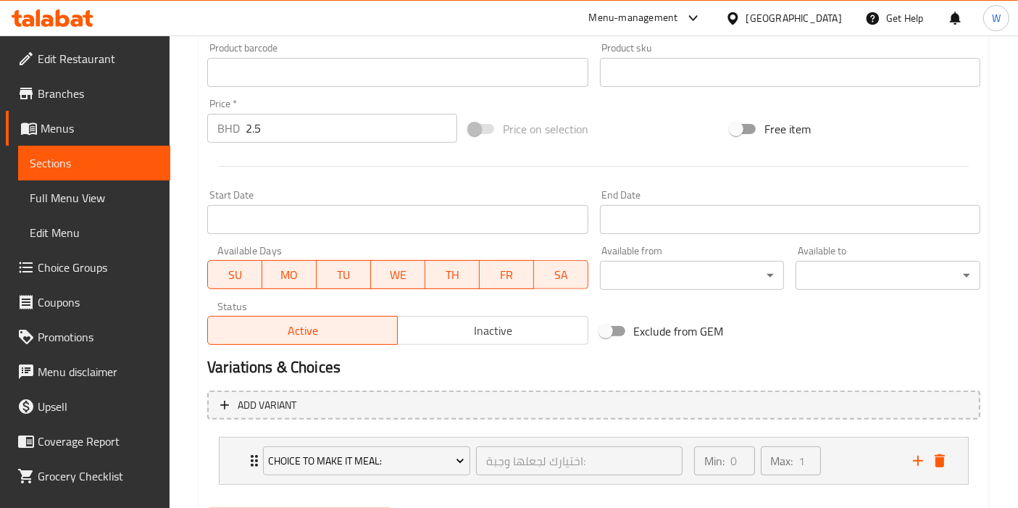
scroll to position [559, 0]
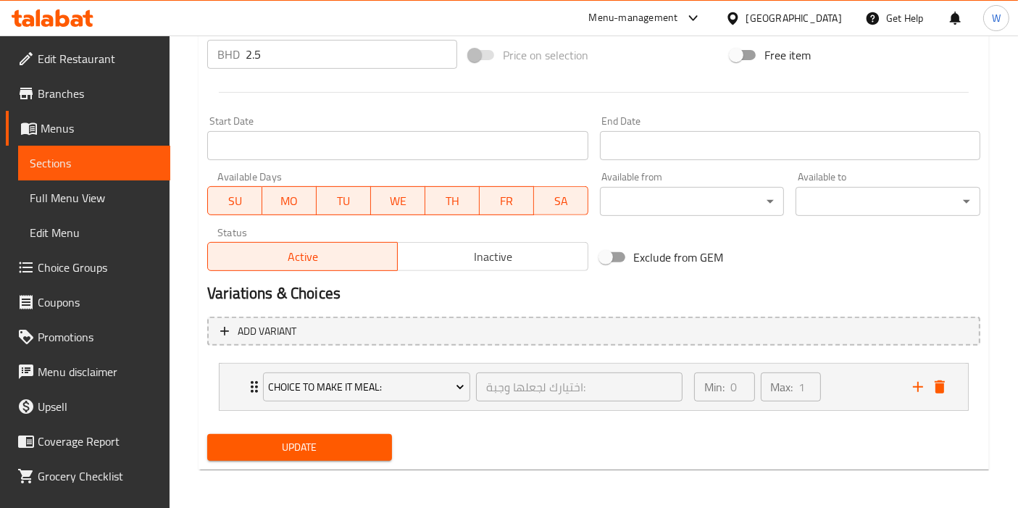
type input "Falafel Wrap | Gluten Free"
click at [317, 446] on span "Update" at bounding box center [300, 447] width 162 height 18
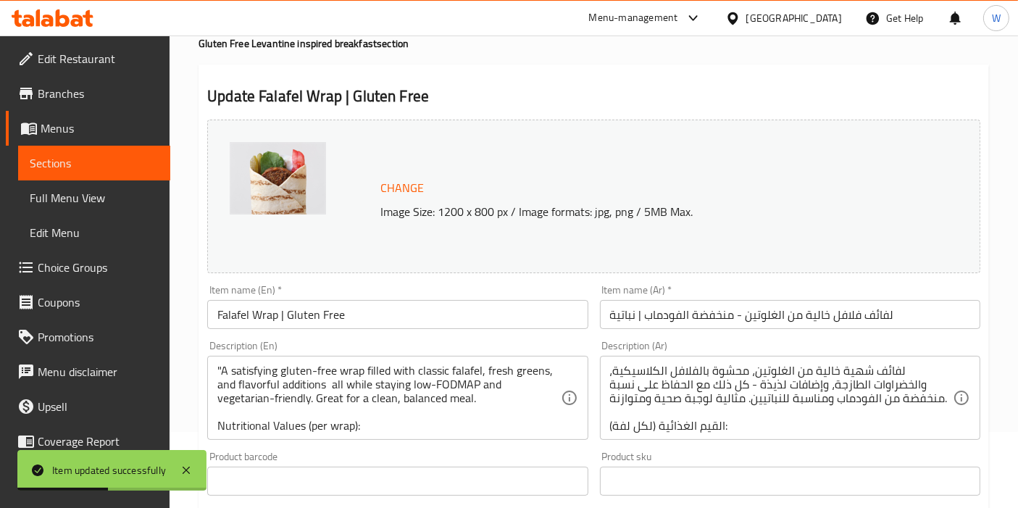
scroll to position [0, 0]
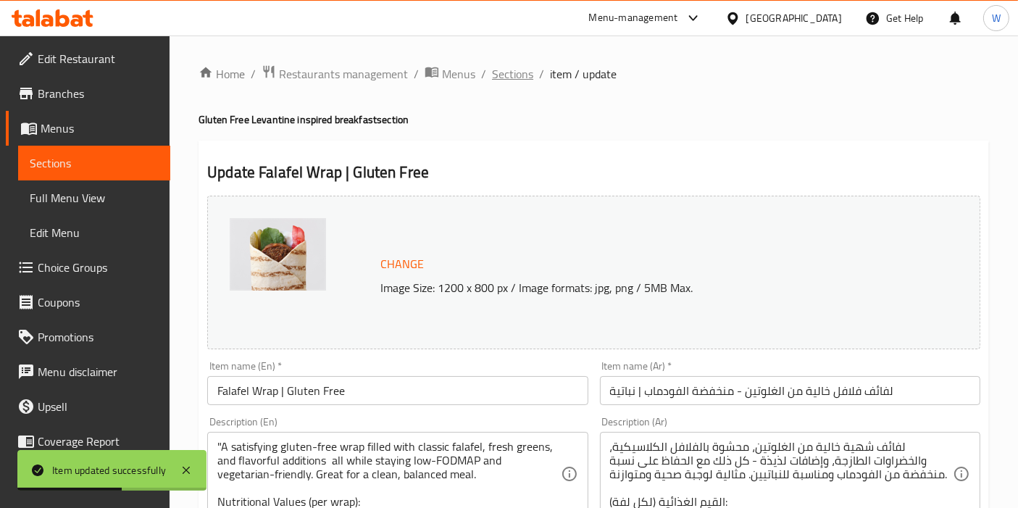
click at [511, 69] on span "Sections" at bounding box center [512, 73] width 41 height 17
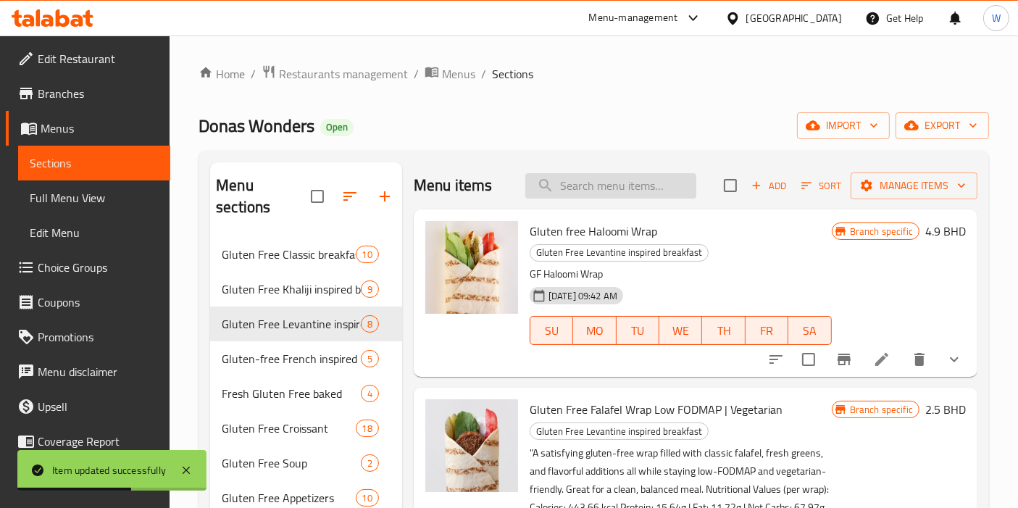
click at [644, 185] on input "search" at bounding box center [610, 185] width 171 height 25
paste input "Gluten Free Caramelized Chicken Liver Sandwich Keto | Low FODMAP"
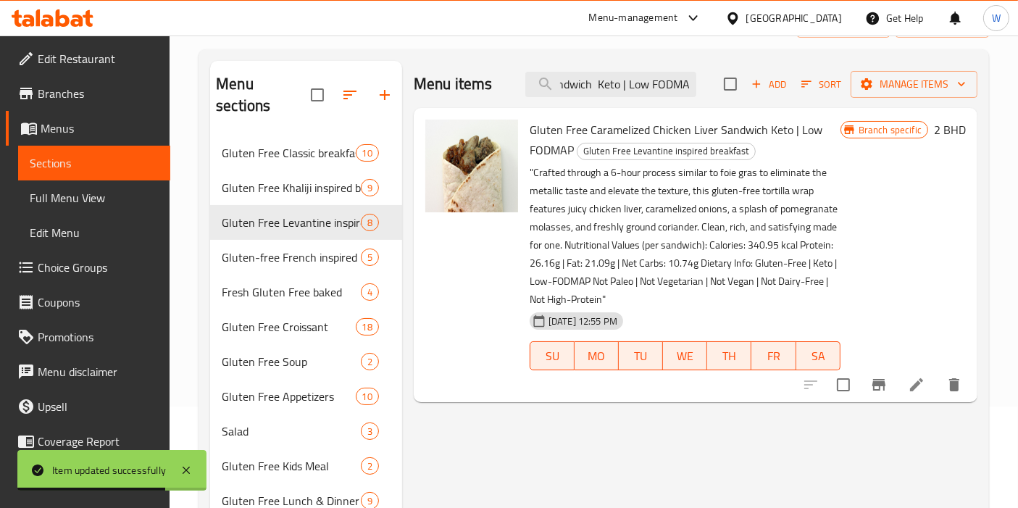
scroll to position [161, 0]
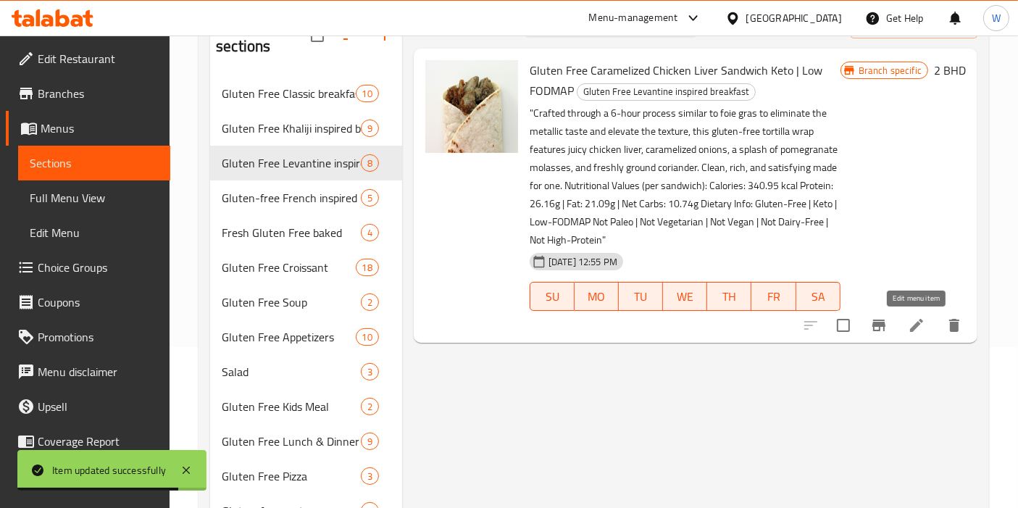
type input "Gluten Free Caramelized Chicken Liver Sandwich Keto | Low FODMAP"
click at [909, 330] on icon at bounding box center [916, 325] width 17 height 17
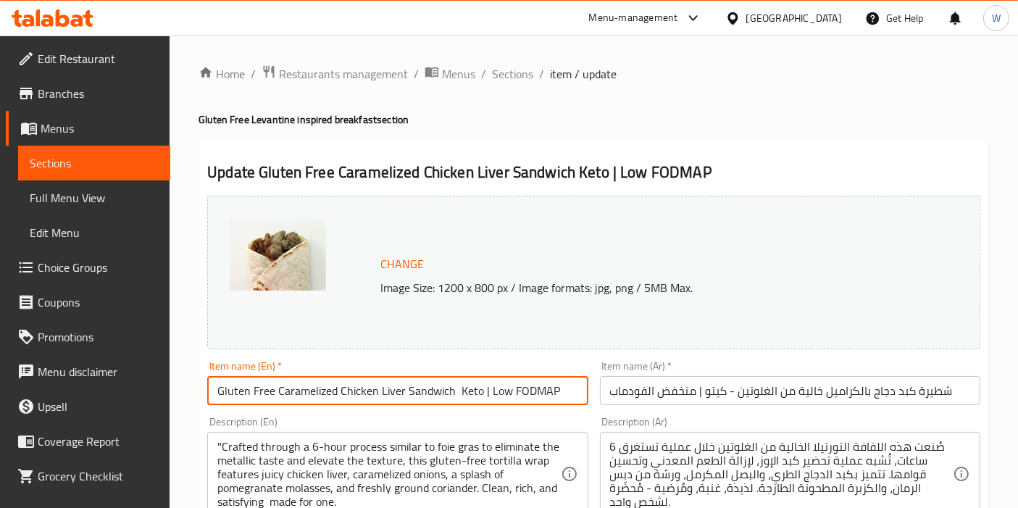
click at [337, 376] on input "Gluten Free Caramelized Chicken Liver Sandwich Keto | Low FODMAP" at bounding box center [397, 390] width 380 height 29
paste input "Chicken Liver Wrap | Gluten Free"
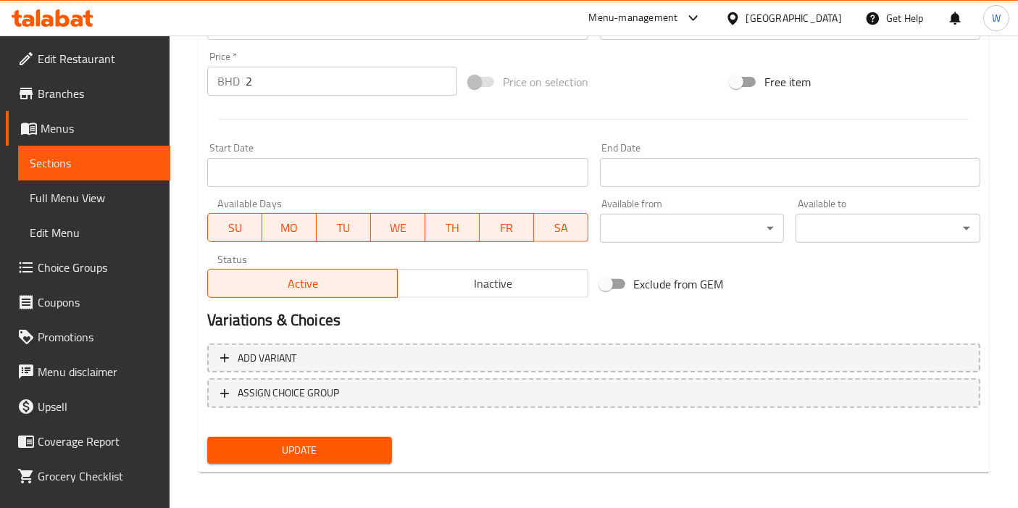
scroll to position [535, 0]
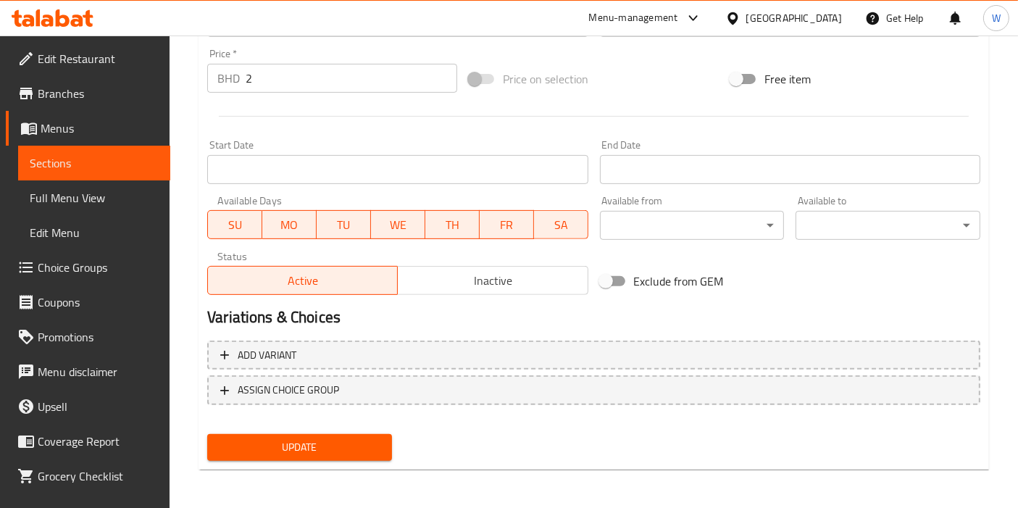
type input "Chicken Liver Wrap | Gluten Free"
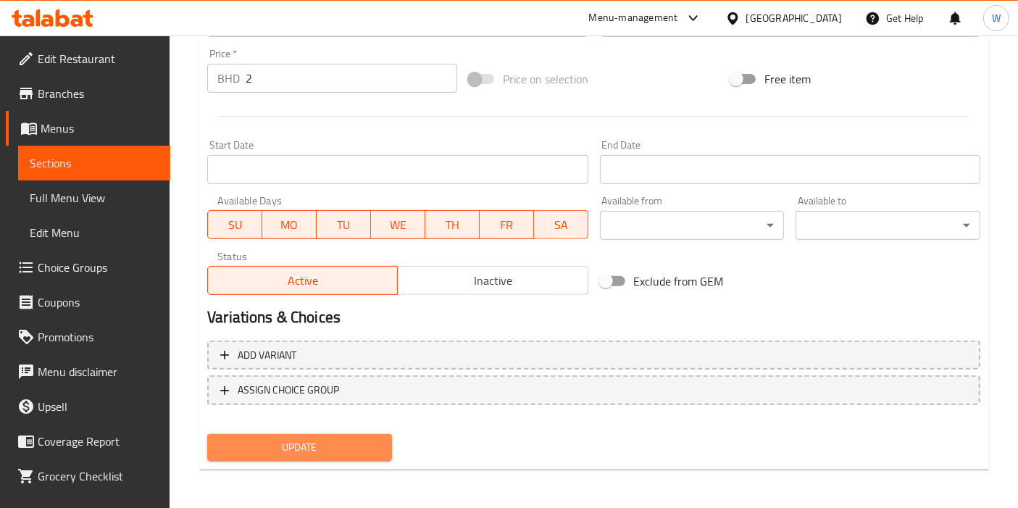
click at [362, 450] on span "Update" at bounding box center [300, 447] width 162 height 18
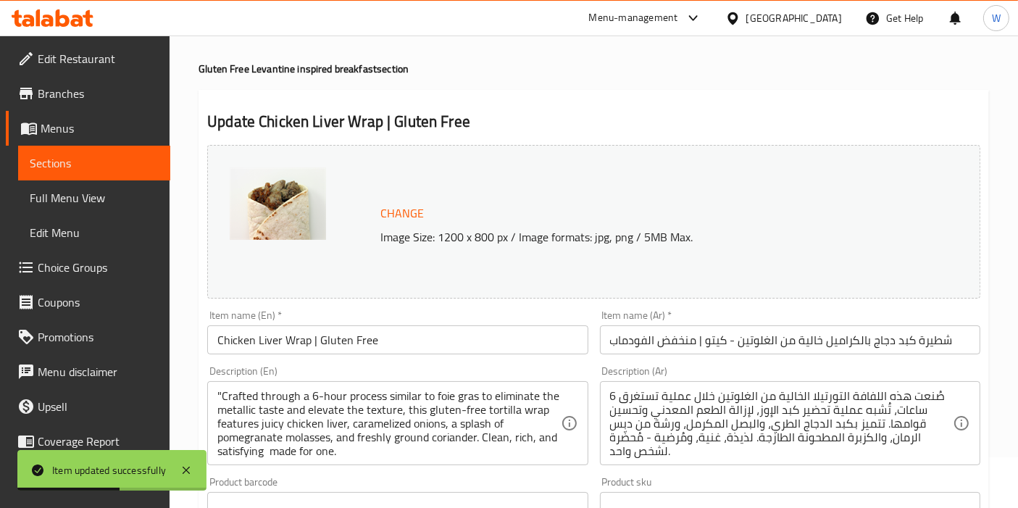
scroll to position [0, 0]
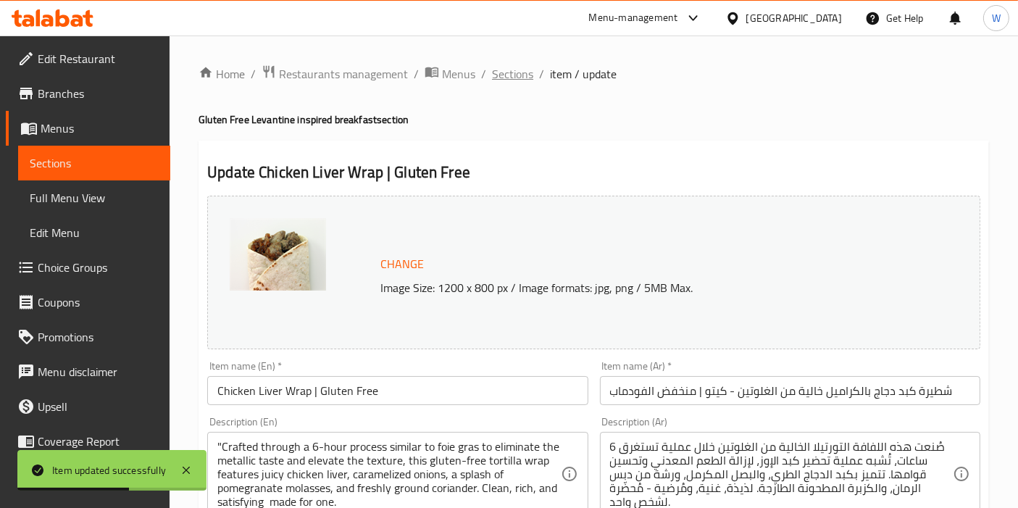
click at [527, 74] on span "Sections" at bounding box center [512, 73] width 41 height 17
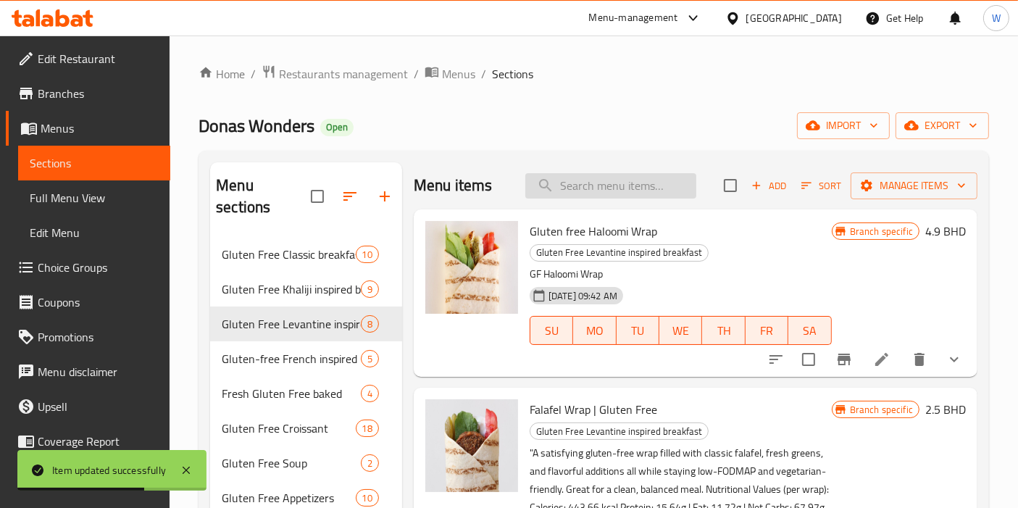
click at [580, 189] on input "search" at bounding box center [610, 185] width 171 height 25
paste input "Gluten Free Caramelized Liver Sandwich with Roasted Eggplant Keto"
click at [904, 475] on div "Branch specific 2.5 BHD" at bounding box center [899, 516] width 134 height 235
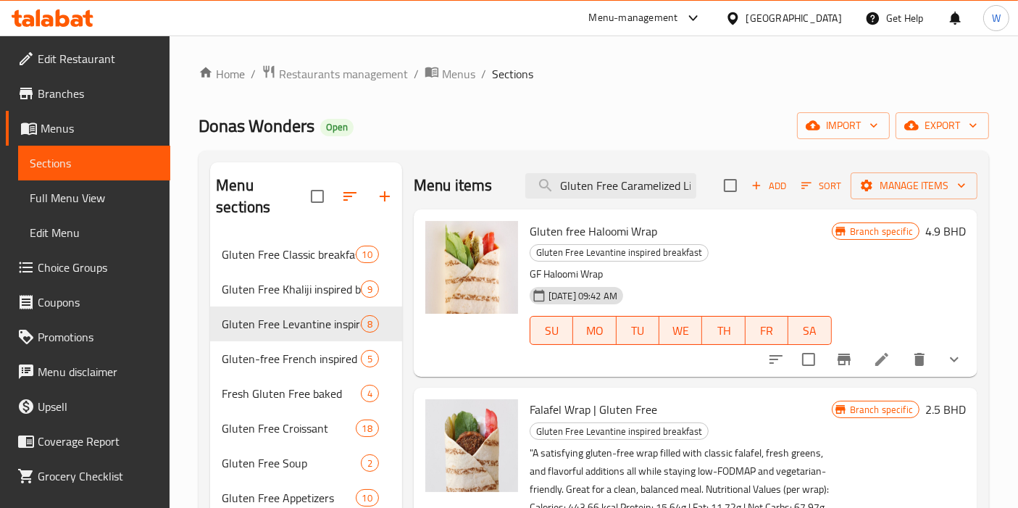
click at [664, 168] on div "Menu items Gluten Free Caramelized Liver Sandwich with Roasted Eggplant Keto Ad…" at bounding box center [696, 185] width 564 height 47
click at [664, 177] on input "Gluten Free Caramelized Liver Sandwich with Roasted Eggplant Keto" at bounding box center [610, 185] width 171 height 25
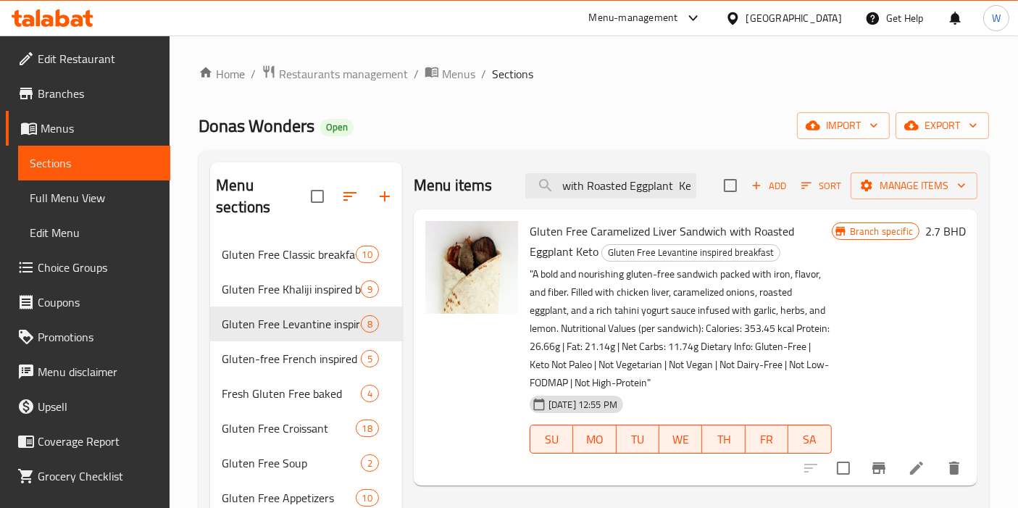
type input "Gluten Free Caramelized Liver Sandwich with Roasted Eggplant Ket"
click at [914, 472] on icon at bounding box center [916, 467] width 17 height 17
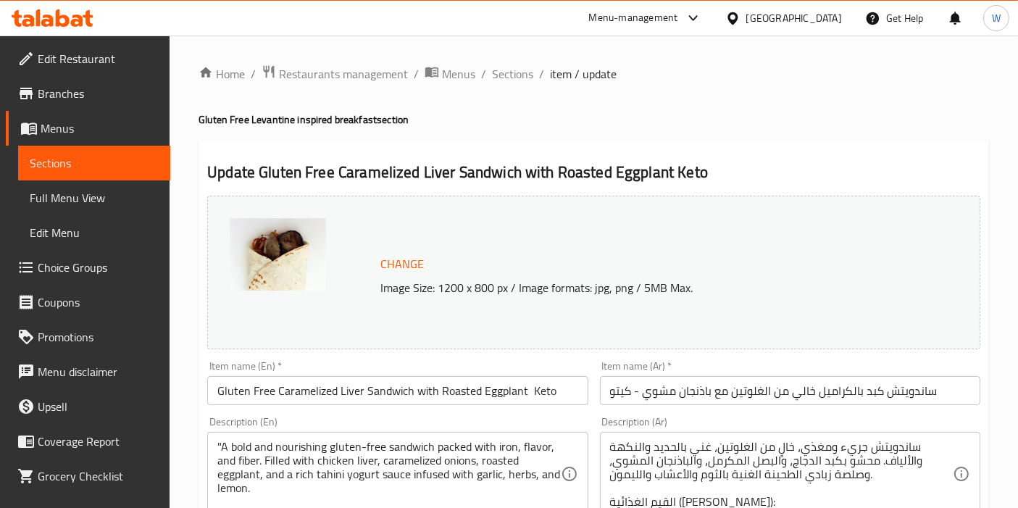
click at [446, 381] on input "Gluten Free Caramelized Liver Sandwich with Roasted Eggplant Keto" at bounding box center [397, 390] width 380 height 29
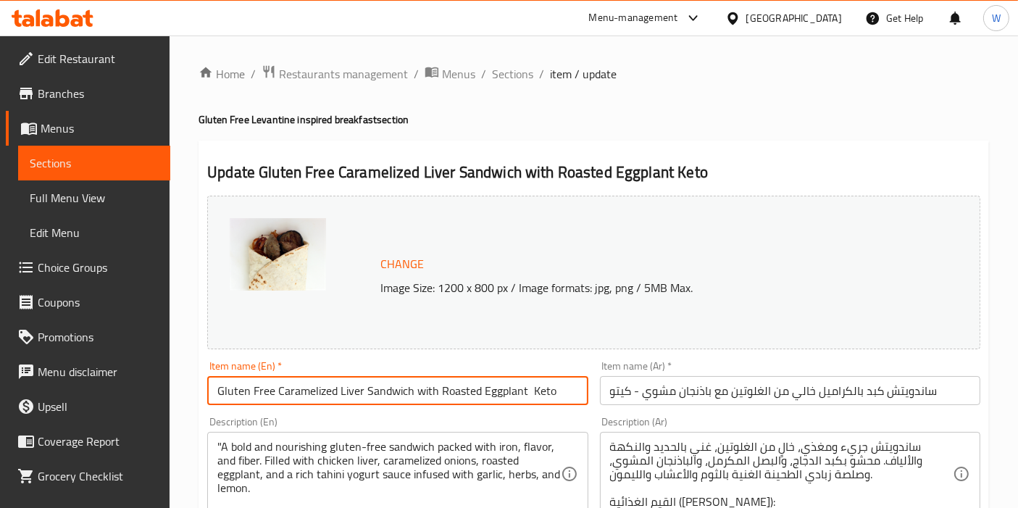
click at [446, 382] on input "Gluten Free Caramelized Liver Sandwich with Roasted Eggplant Keto" at bounding box center [397, 390] width 380 height 29
click at [446, 383] on input "Gluten Free Caramelized Liver Sandwich with Roasted Eggplant Keto" at bounding box center [397, 390] width 380 height 29
paste input "Chicken Liver & Roasted Eggplant Wrap | Gluten Free"
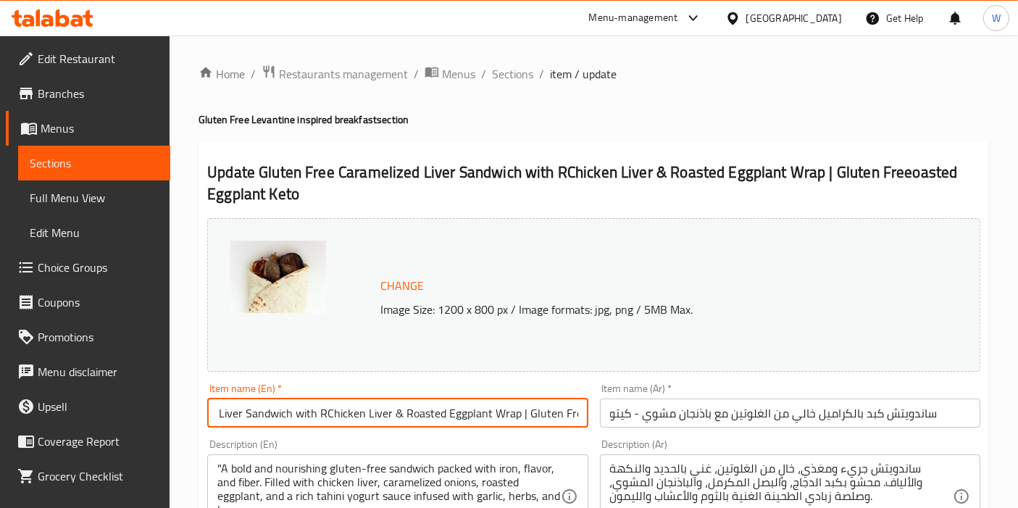
click at [446, 390] on div "Item name (En)   * Gluten Free Caramelized Liver Sandwich with RChicken Liver &…" at bounding box center [397, 405] width 380 height 44
click at [432, 414] on input "Gluten Free Caramelized Liver Sandwich with RChicken Liver & Roasted Eggplant W…" at bounding box center [397, 412] width 380 height 29
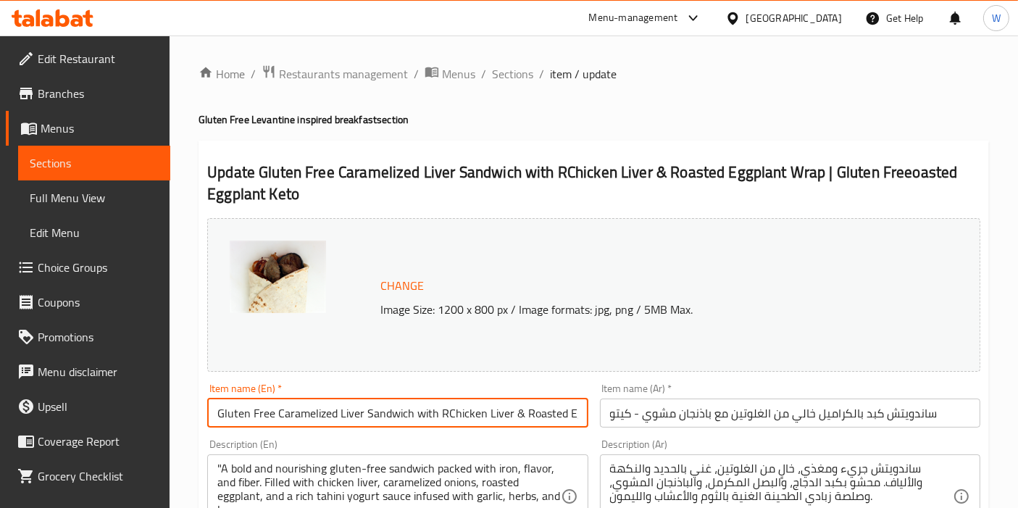
click at [432, 414] on input "Gluten Free Caramelized Liver Sandwich with RChicken Liver & Roasted Eggplant W…" at bounding box center [397, 412] width 380 height 29
paste input "Chicken Liver & Roasted Eggplant Wrap | Gluten Free"
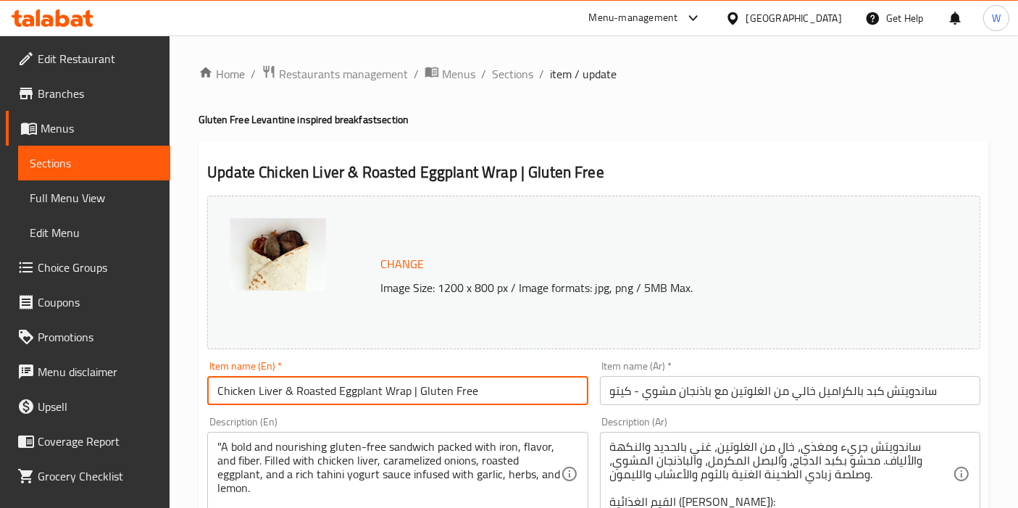
type input "Chicken Liver & Roasted Eggplant Wrap | Gluten Free"
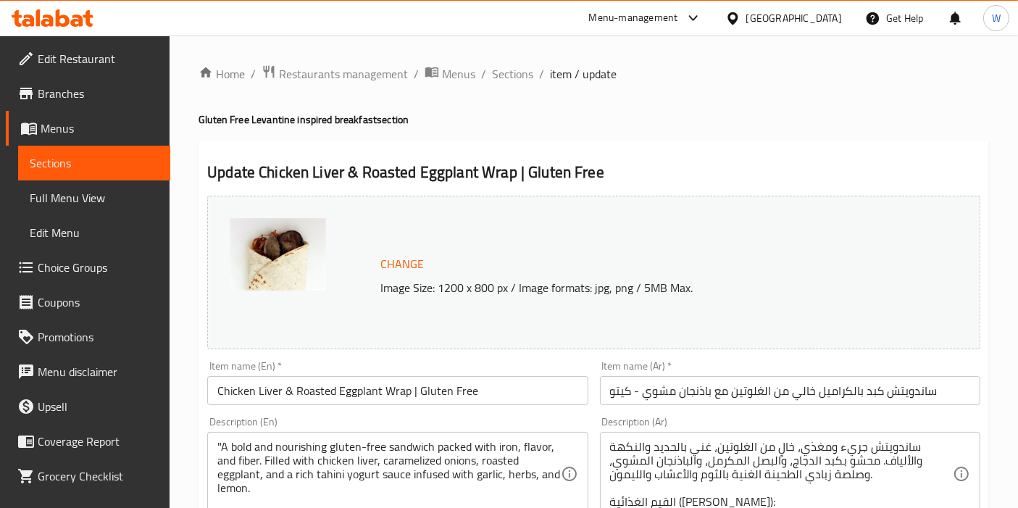
click at [440, 411] on div "Description (En) "A bold and nourishing gluten-free sandwich packed with iron, …" at bounding box center [397, 466] width 392 height 111
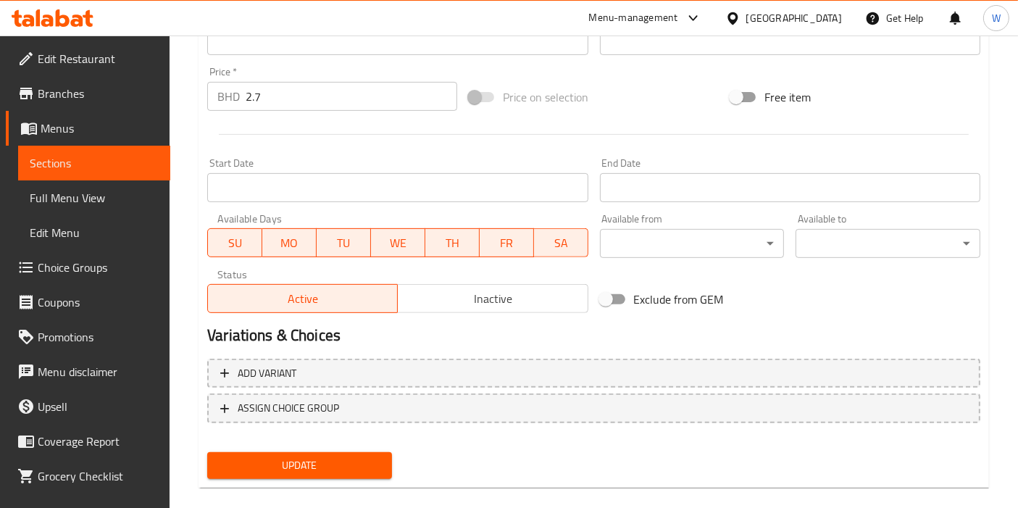
scroll to position [535, 0]
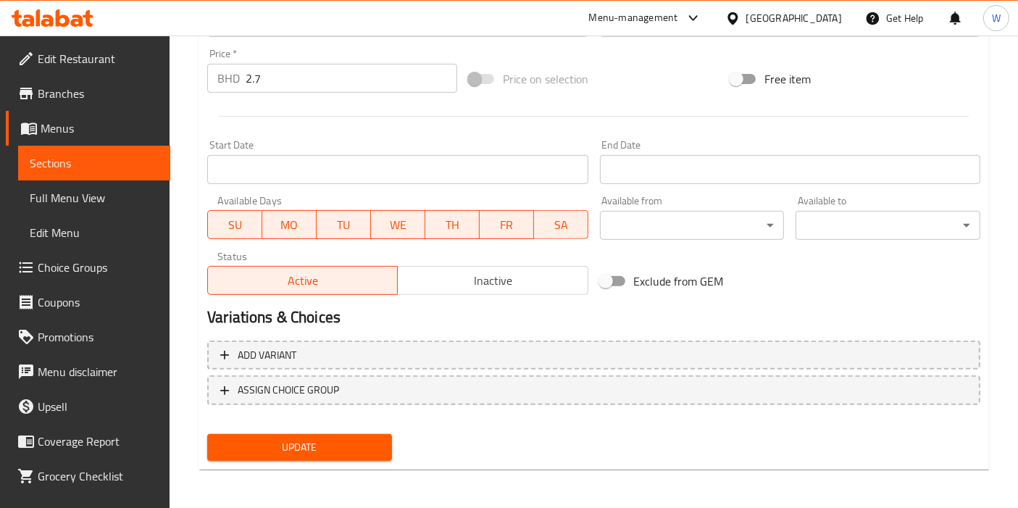
click at [374, 438] on span "Update" at bounding box center [300, 447] width 162 height 18
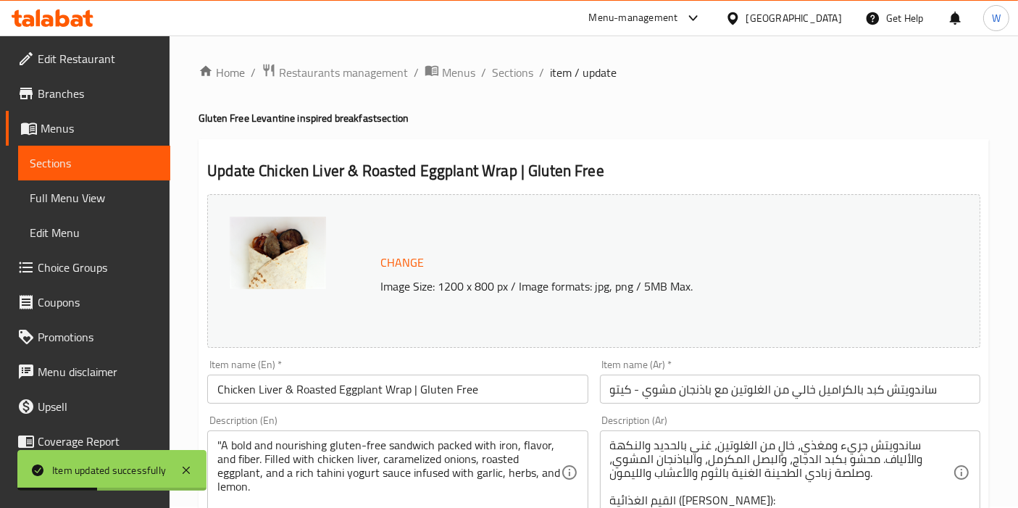
scroll to position [0, 0]
click at [511, 77] on span "Sections" at bounding box center [512, 73] width 41 height 17
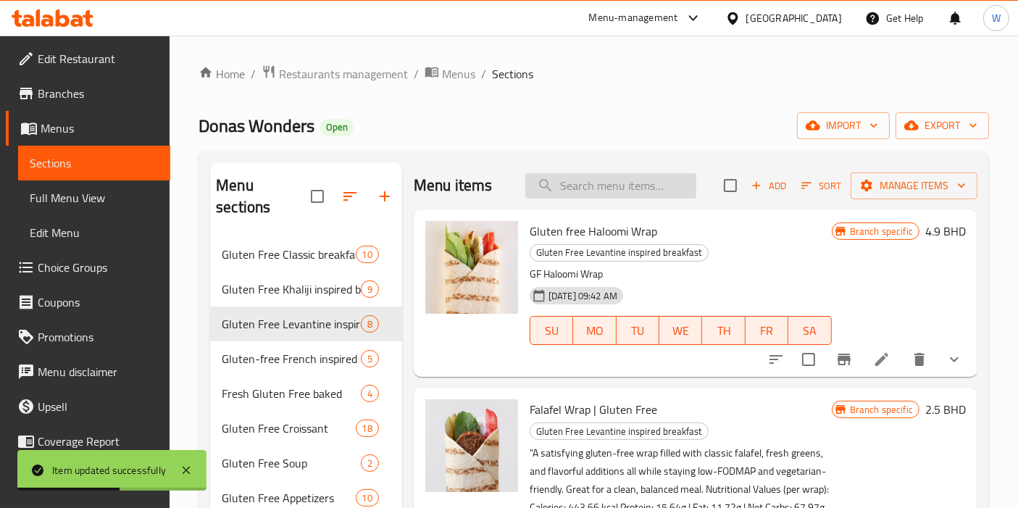
click at [573, 189] on input "search" at bounding box center [610, 185] width 171 height 25
paste input "Gluten Free Manoushe VEGETARIAN"
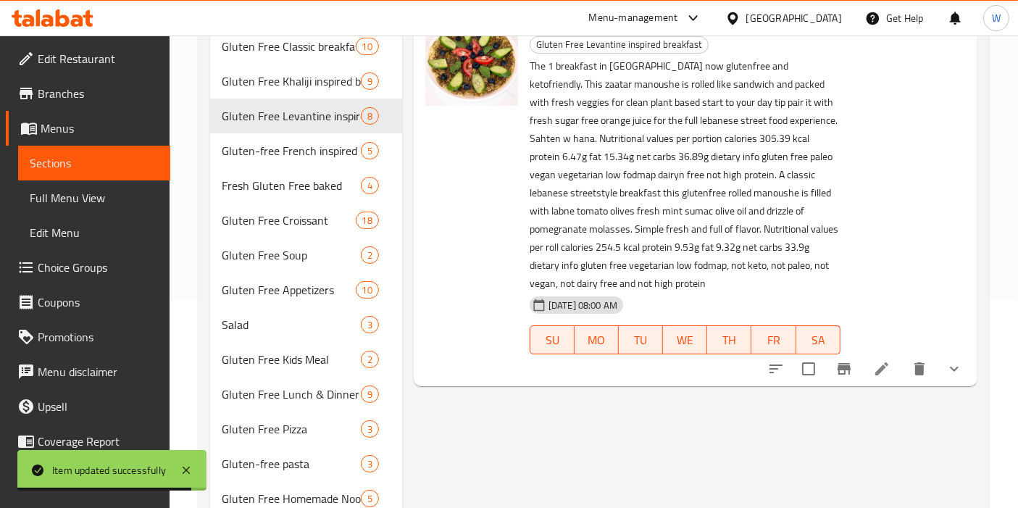
scroll to position [241, 0]
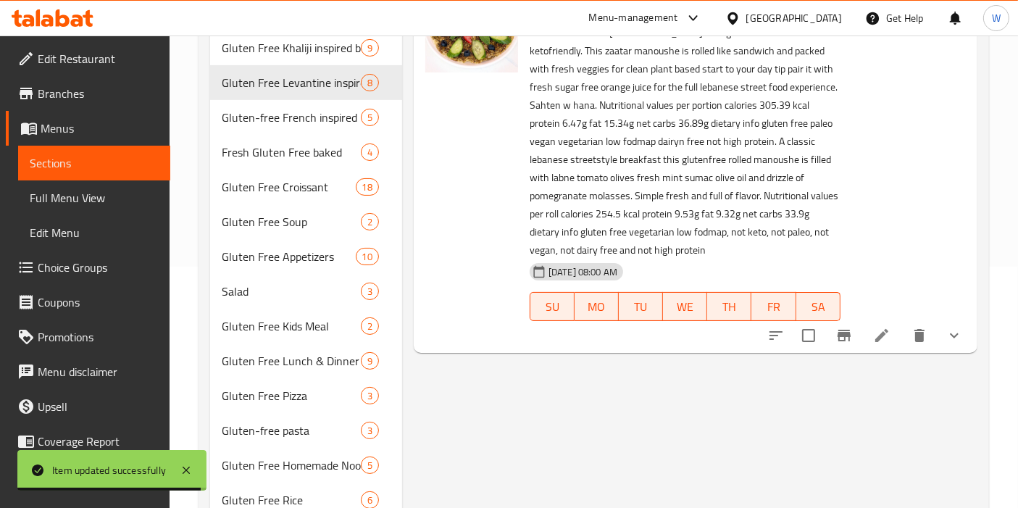
type input "Gluten Free Manoushe VEGETARIAN"
click at [884, 327] on icon at bounding box center [881, 335] width 17 height 17
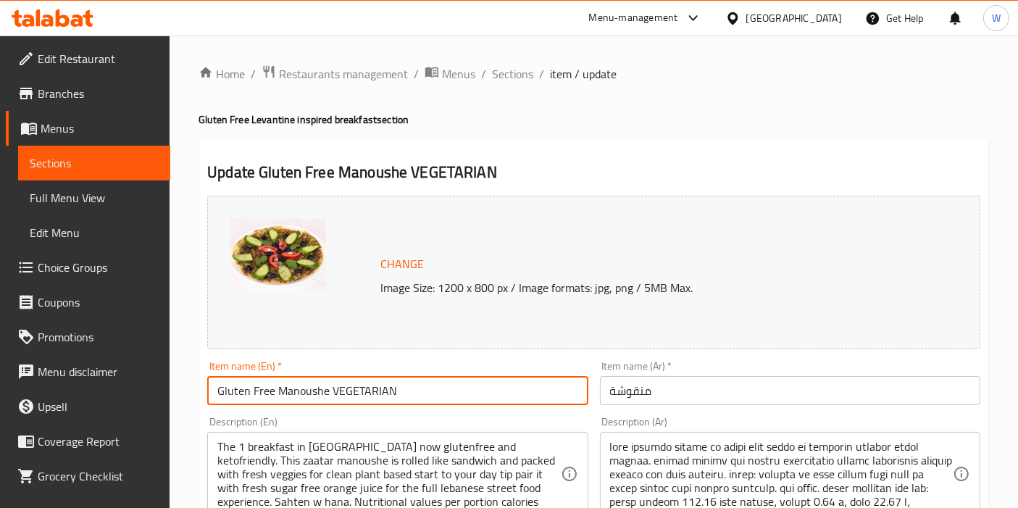
click at [359, 381] on input "Gluten Free Manoushe VEGETARIAN" at bounding box center [397, 390] width 380 height 29
paste input "Manousha | Gluten Free"
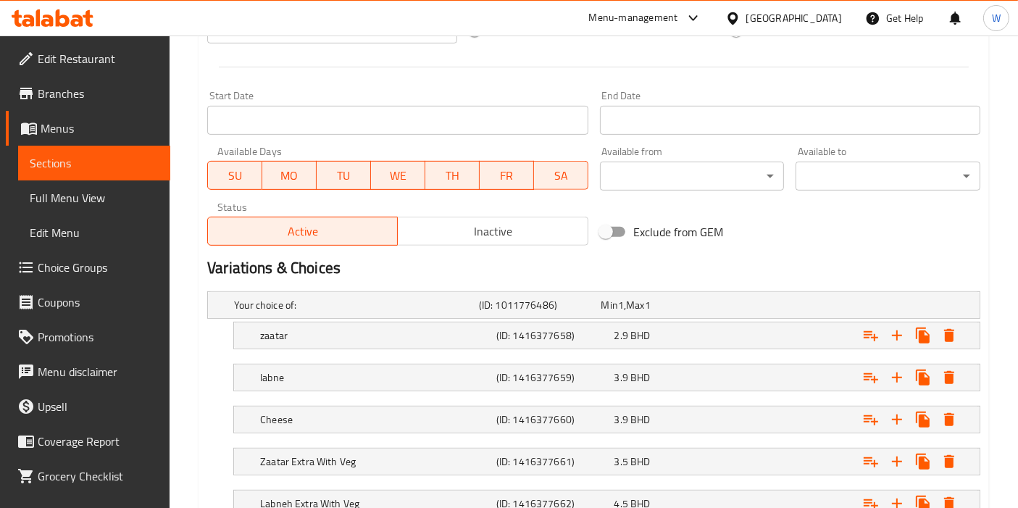
scroll to position [724, 0]
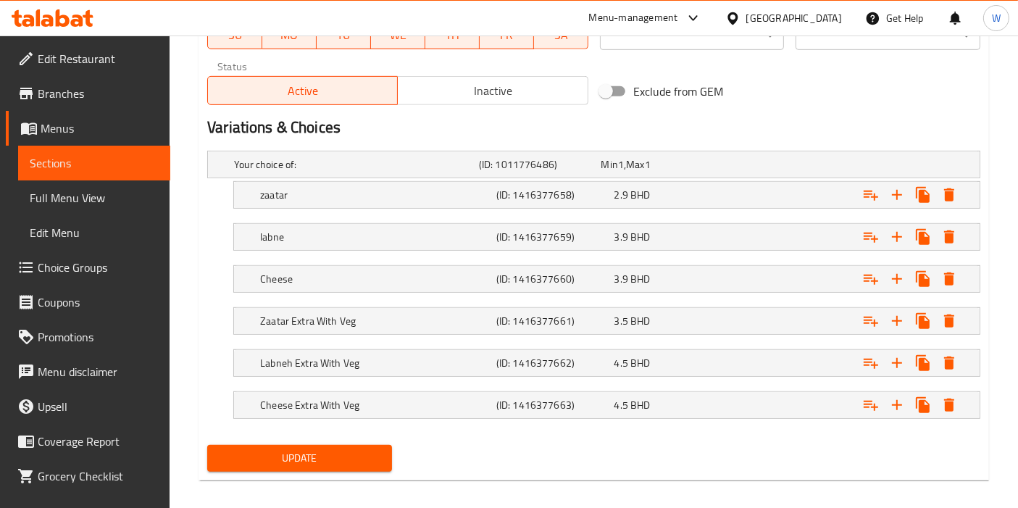
type input "Manousha | Gluten Free"
click at [314, 449] on span "Update" at bounding box center [300, 458] width 162 height 18
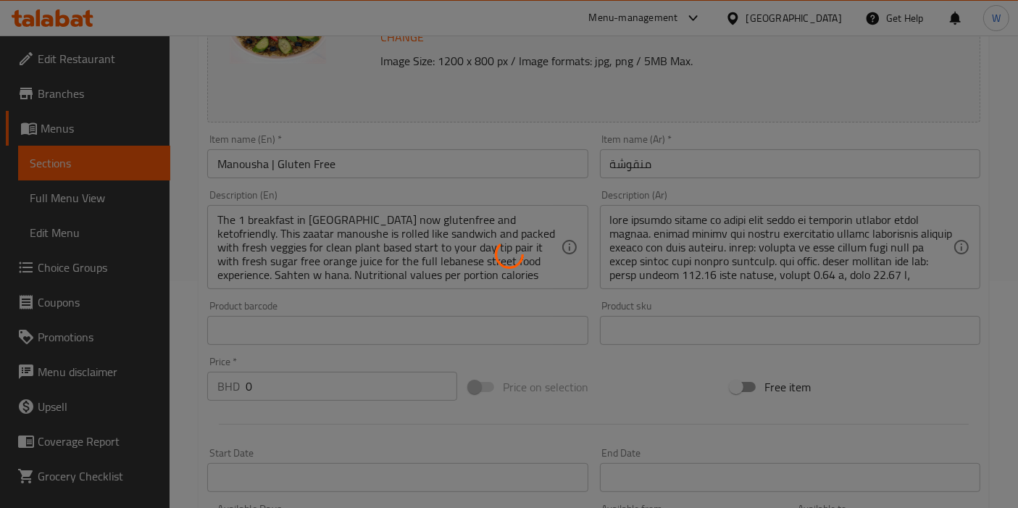
scroll to position [0, 0]
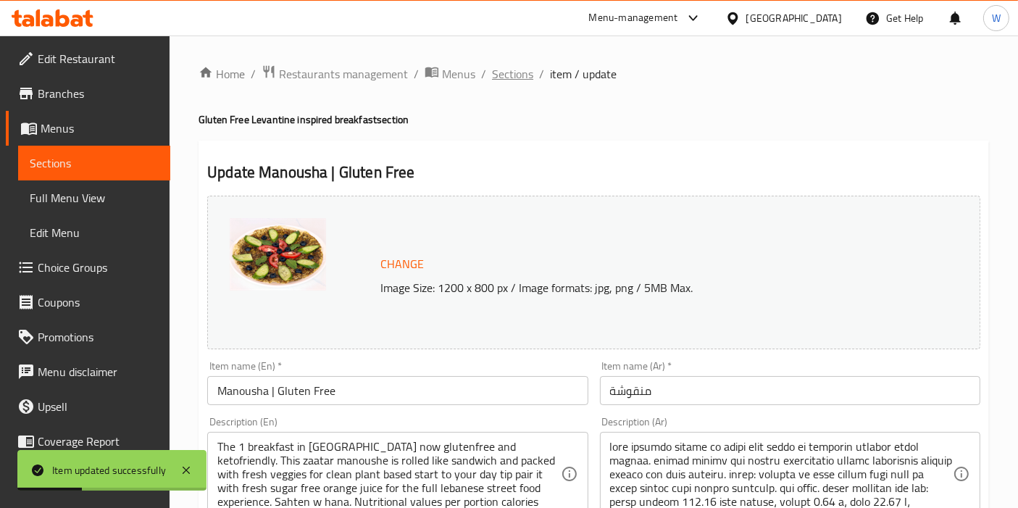
click at [519, 70] on span "Sections" at bounding box center [512, 73] width 41 height 17
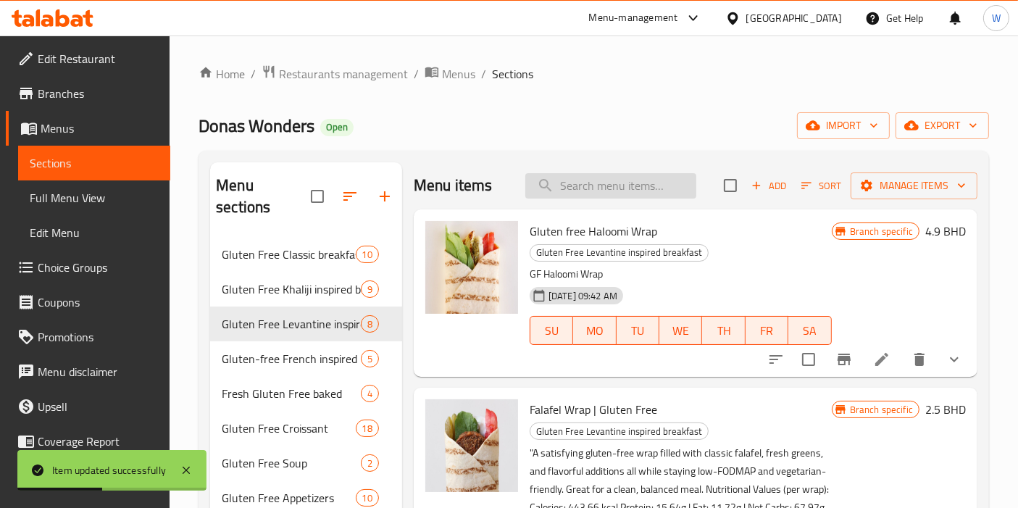
click at [549, 183] on input "search" at bounding box center [610, 185] width 171 height 25
paste input "Iron Man ( Keto Paleo DF)"
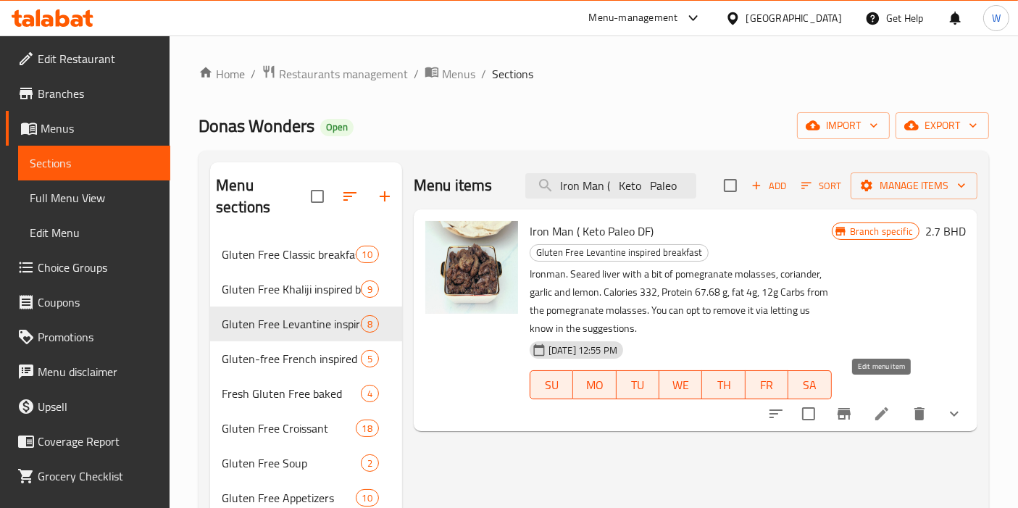
type input "Iron Man ( Keto Paleo"
click at [882, 405] on icon at bounding box center [881, 413] width 17 height 17
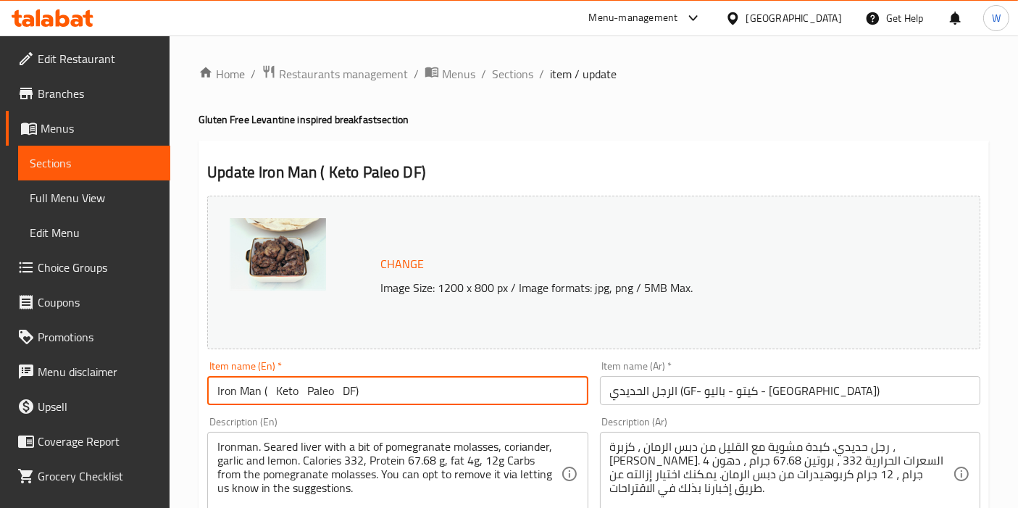
click at [317, 388] on input "Iron Man ( Keto Paleo DF)" at bounding box center [397, 390] width 380 height 29
paste input "Chicken Liver | Gluten Free"
type input "Chicken Liver | Gluten Free"
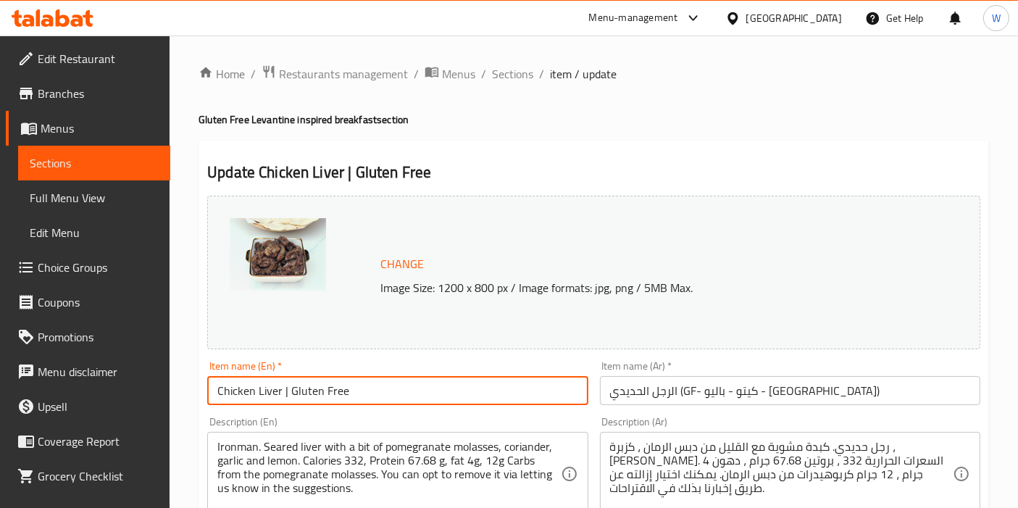
click at [639, 393] on input "الرجل الحديدي (GF- كيتو - باليو - DF)" at bounding box center [790, 390] width 380 height 29
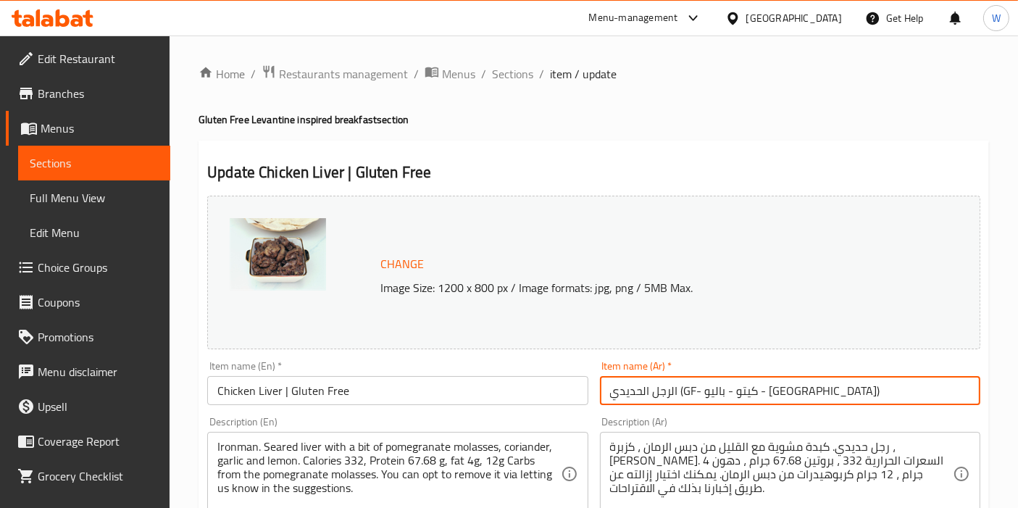
click at [639, 393] on input "الرجل الحديدي (GF- كيتو - باليو - DF)" at bounding box center [790, 390] width 380 height 29
click at [664, 393] on input "الرجل الحديدي (GF- كيتو - باليو - DF)" at bounding box center [790, 390] width 380 height 29
click at [330, 390] on input "Chicken Liver | Gluten Free" at bounding box center [397, 390] width 380 height 29
click at [330, 391] on input "Chicken Liver | Gluten Free" at bounding box center [397, 390] width 380 height 29
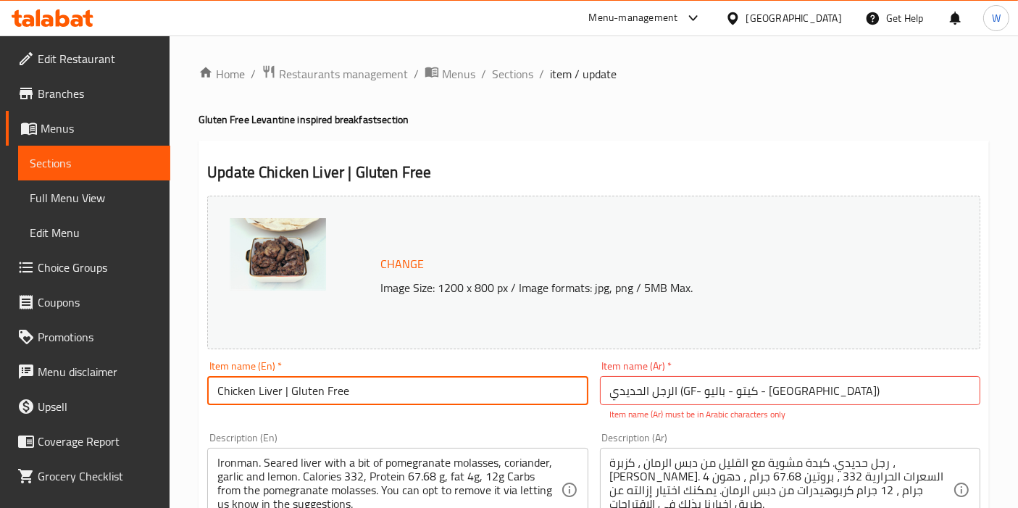
click at [330, 391] on input "Chicken Liver | Gluten Free" at bounding box center [397, 390] width 380 height 29
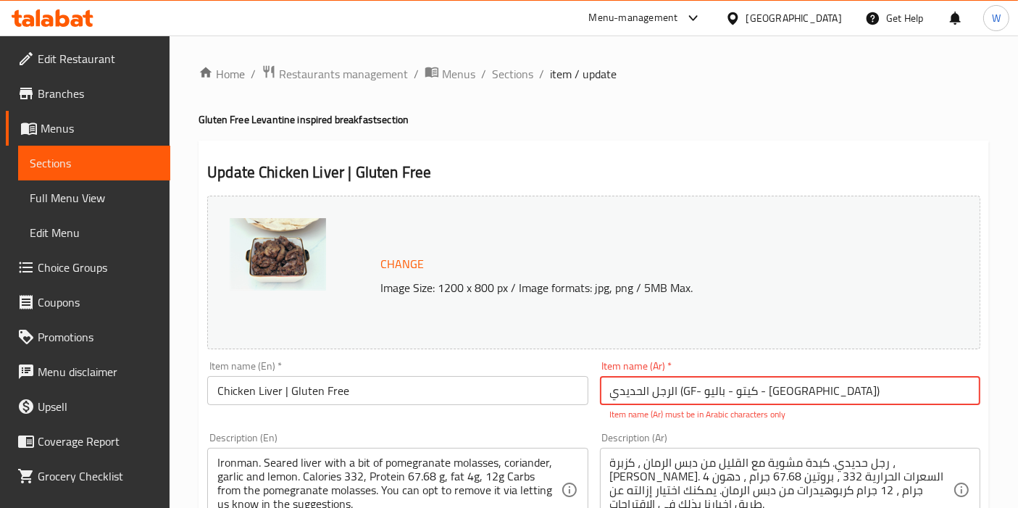
click at [643, 404] on input "الرجل الحديدي (GF- كيتو - باليو - DF)" at bounding box center [790, 390] width 380 height 29
paste input "كبد الدجاج | خالي من الغلوتين"
type input "كبد الدجاج | خالي من الغلوتين"
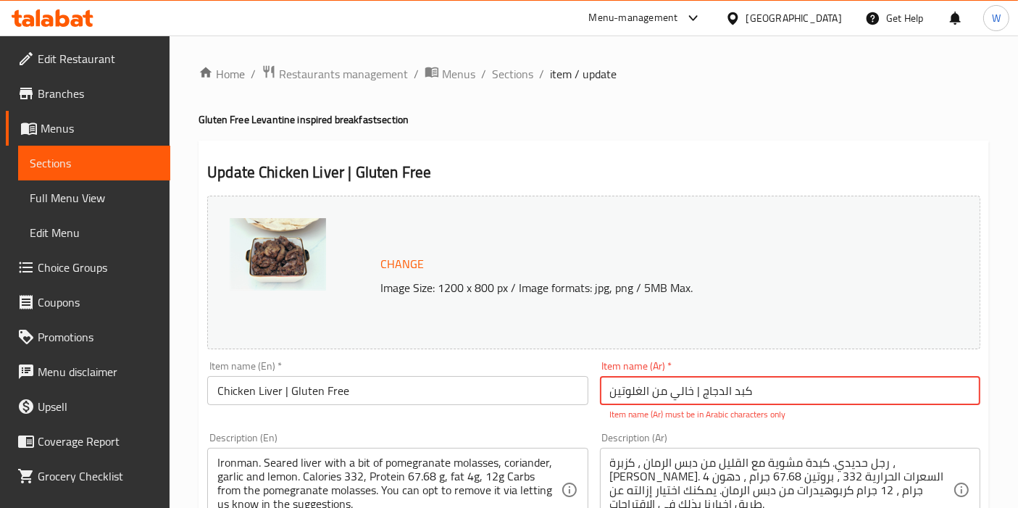
click at [605, 431] on div "Description (Ar) رجل حديدي. كبدة مشوية مع القليل من دبس الرمان ، كزبرة ، ثوم ول…" at bounding box center [790, 482] width 392 height 111
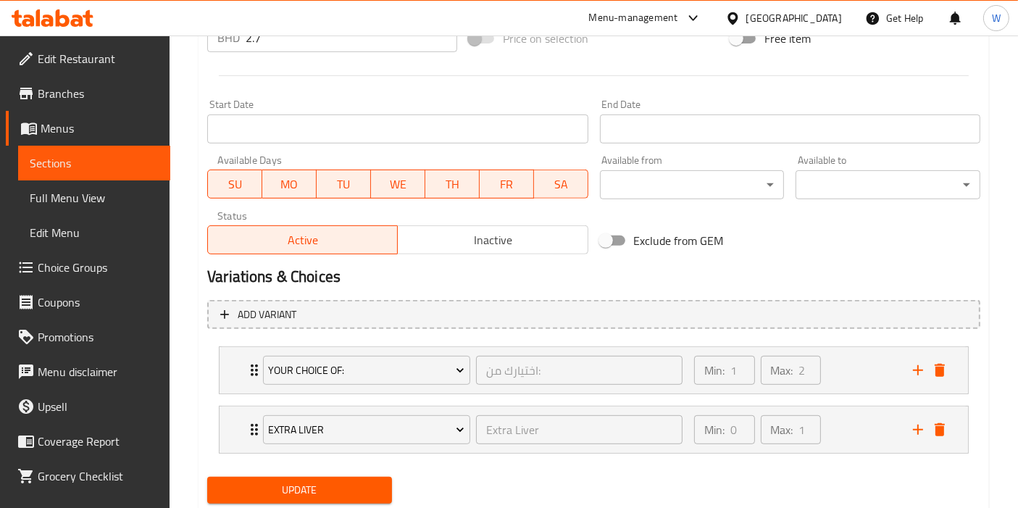
scroll to position [618, 0]
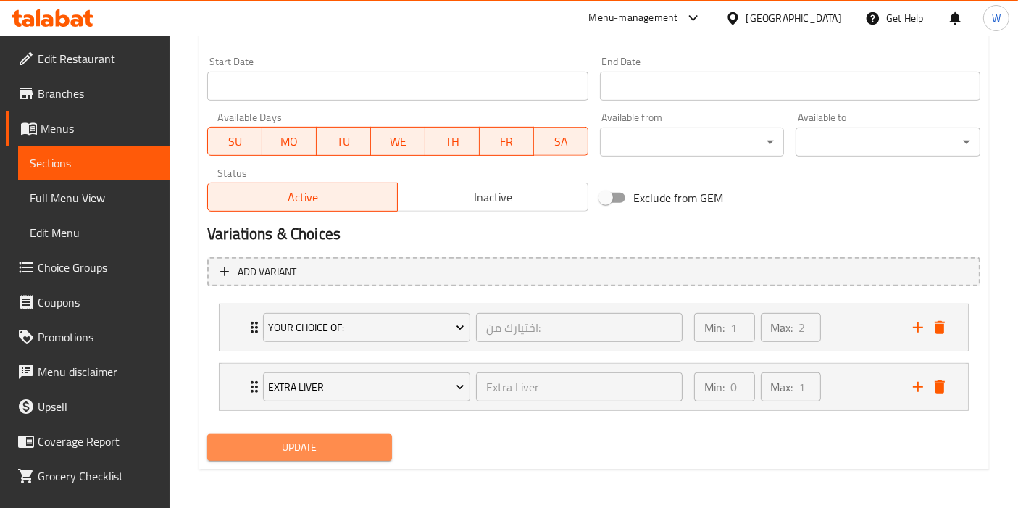
click at [321, 443] on span "Update" at bounding box center [300, 447] width 162 height 18
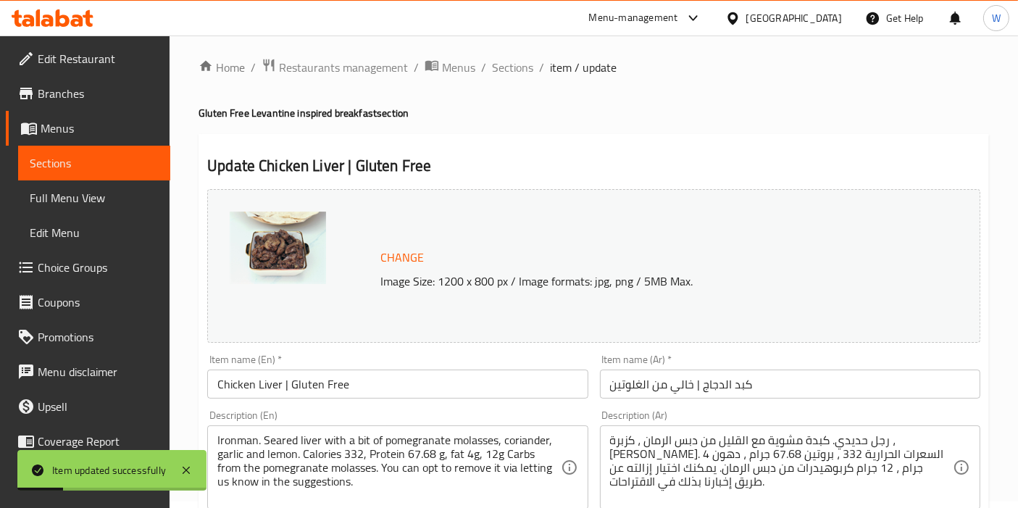
scroll to position [0, 0]
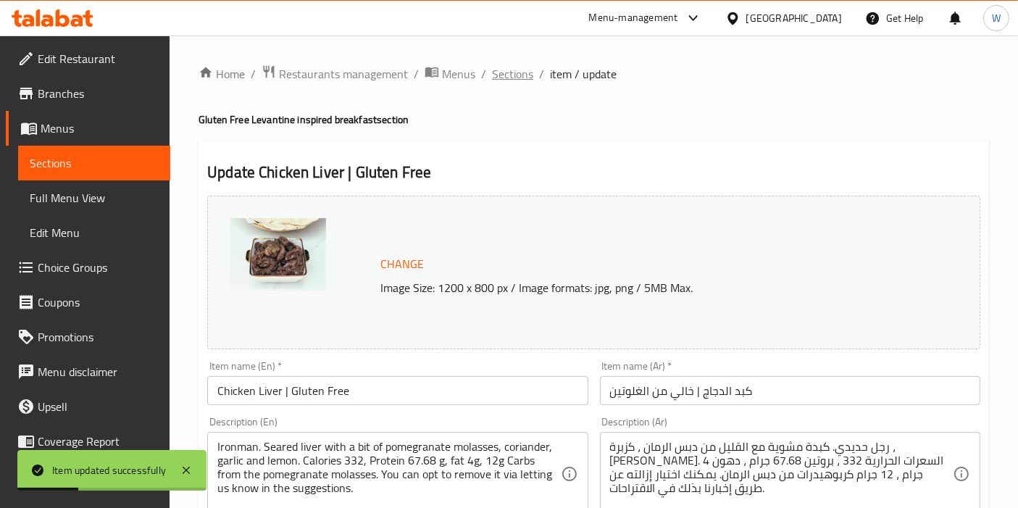
click at [524, 70] on span "Sections" at bounding box center [512, 73] width 41 height 17
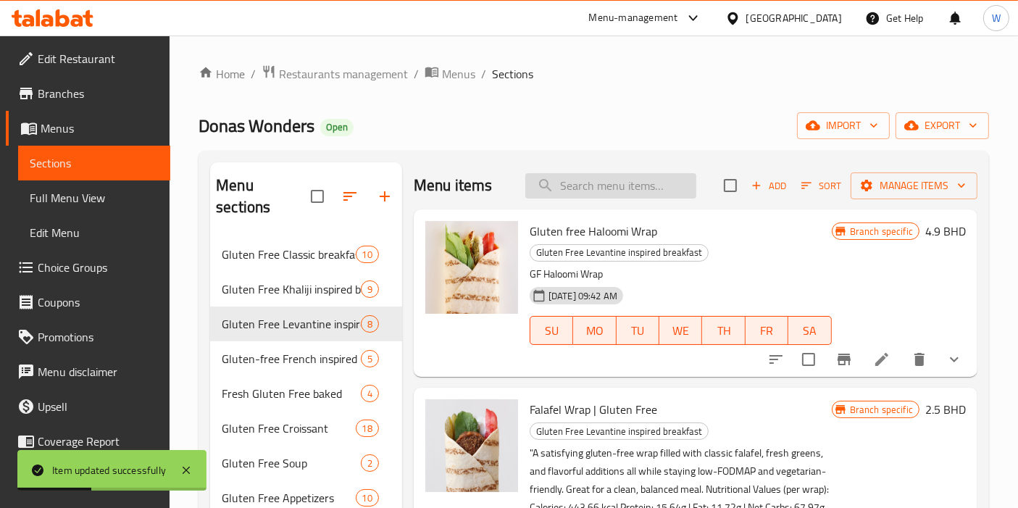
click at [605, 197] on input "search" at bounding box center [610, 185] width 171 height 25
paste input "Gluten Free Fattah Vegetarian"
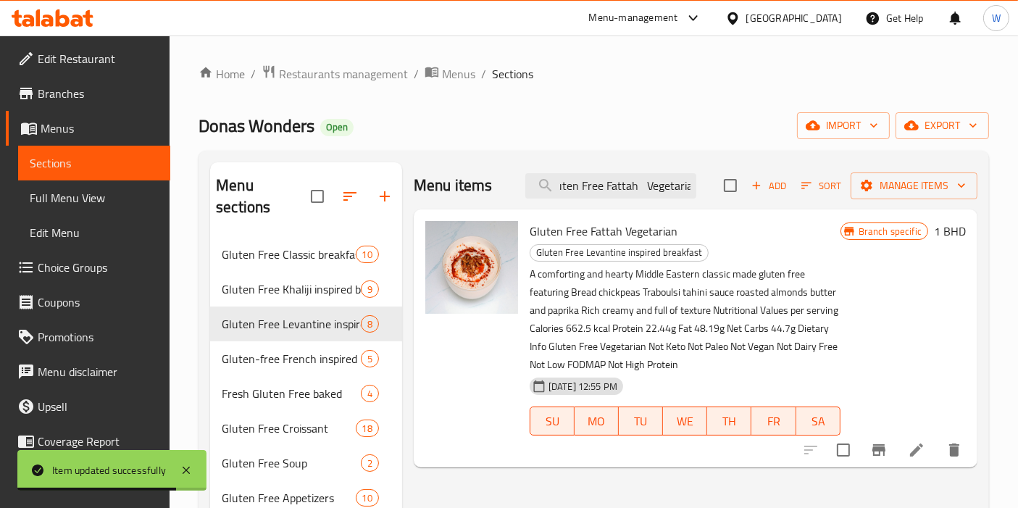
type input "Gluten Free Fattah Vegetaria"
click at [927, 448] on li at bounding box center [916, 450] width 41 height 26
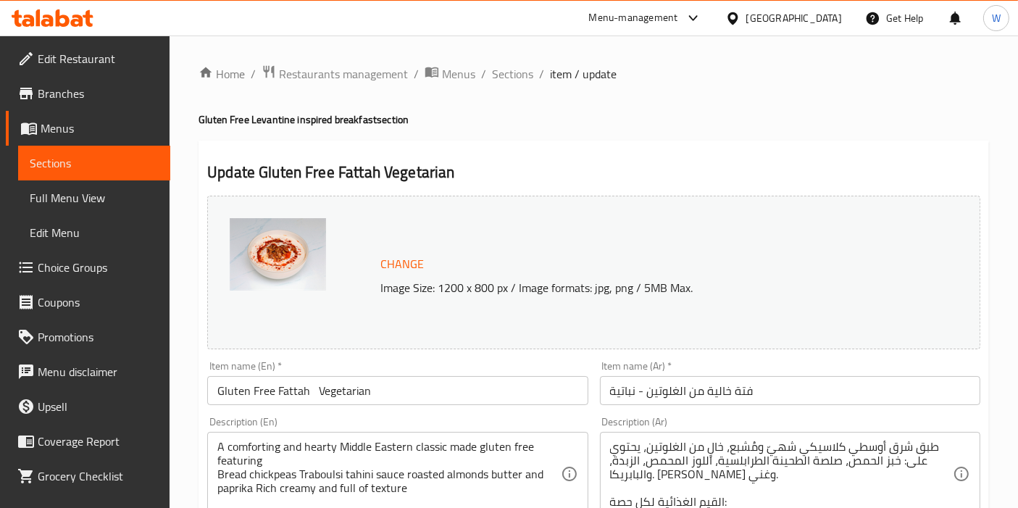
click at [310, 392] on input "Gluten Free Fattah Vegetarian" at bounding box center [397, 390] width 380 height 29
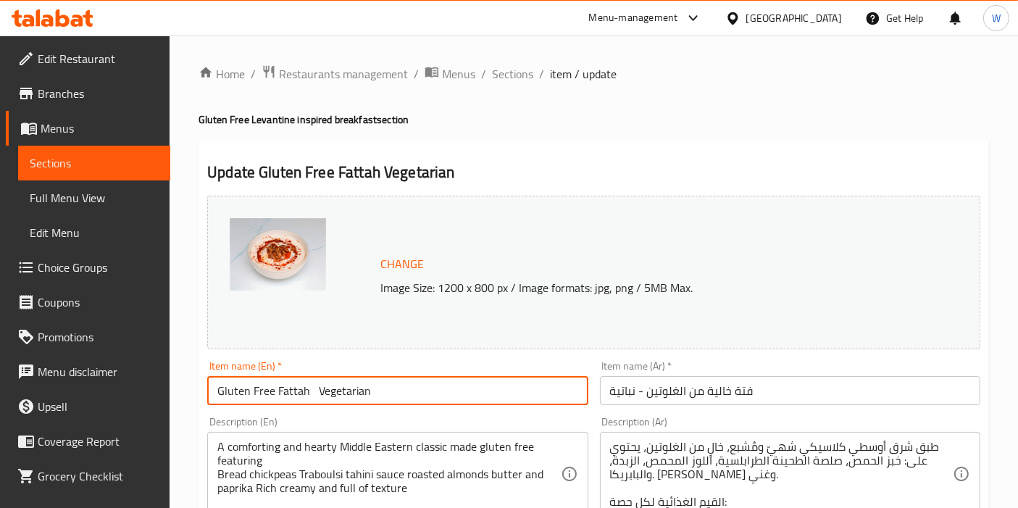
click at [310, 392] on input "Gluten Free Fattah Vegetarian" at bounding box center [397, 390] width 380 height 29
paste input "Vegetarian Fatteh | Gluten Free"
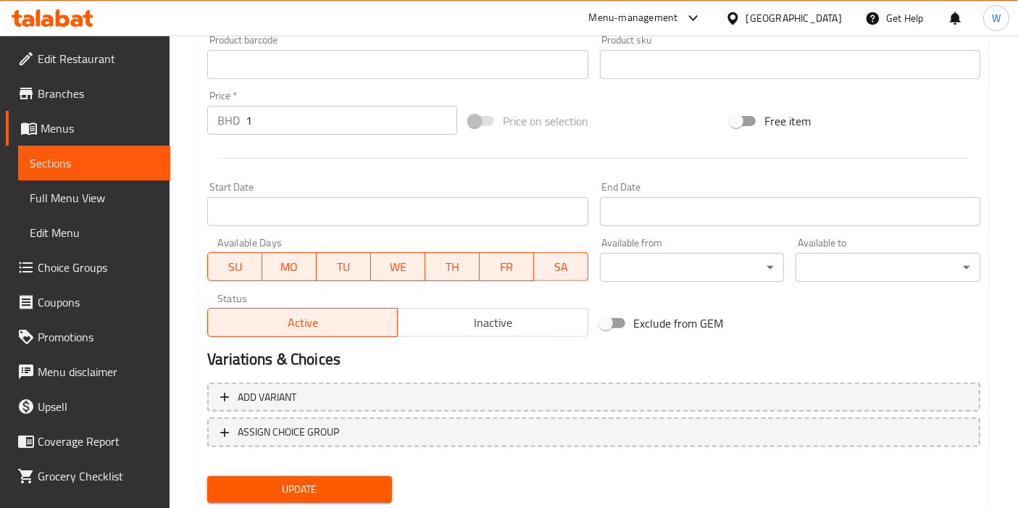
scroll to position [535, 0]
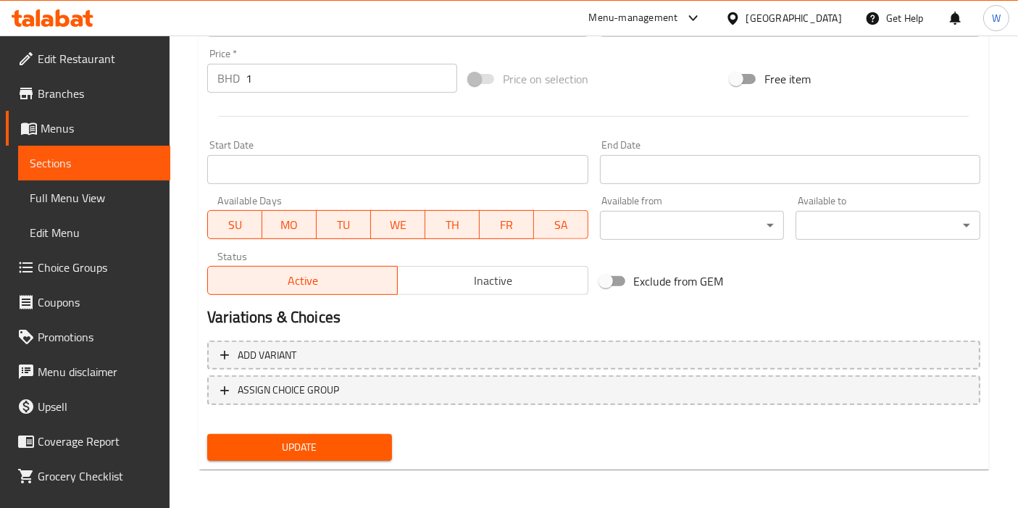
type input "Vegetarian Fatteh | Gluten Free"
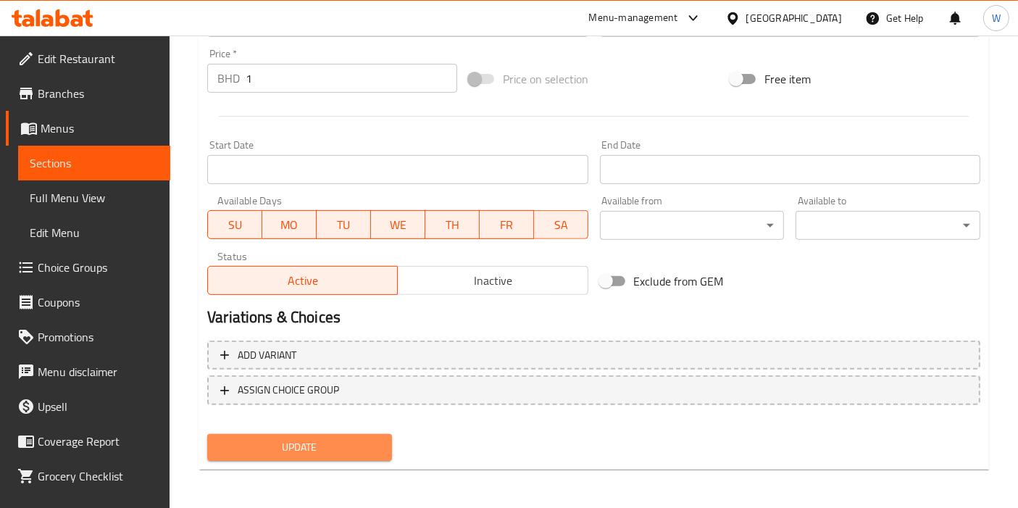
click at [300, 443] on span "Update" at bounding box center [300, 447] width 162 height 18
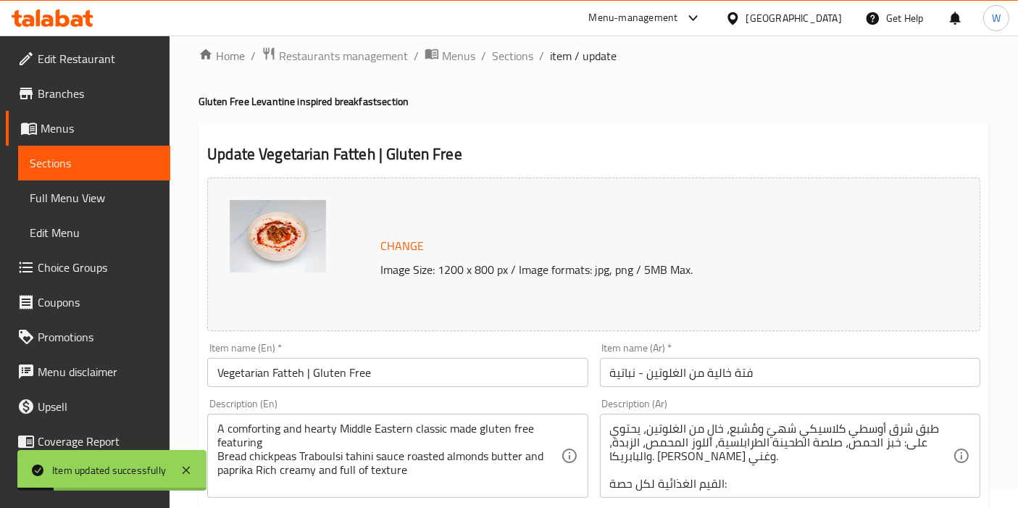
scroll to position [0, 0]
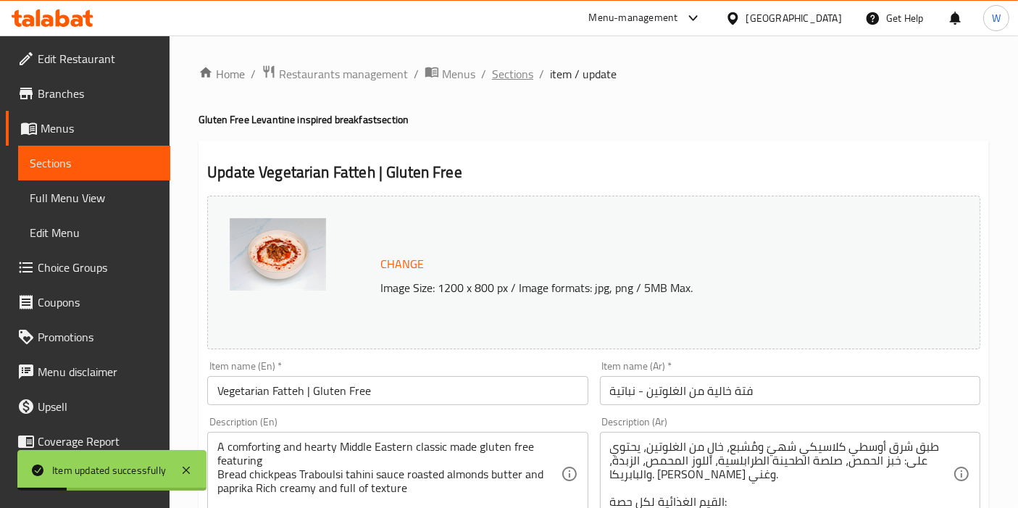
click at [501, 67] on span "Sections" at bounding box center [512, 73] width 41 height 17
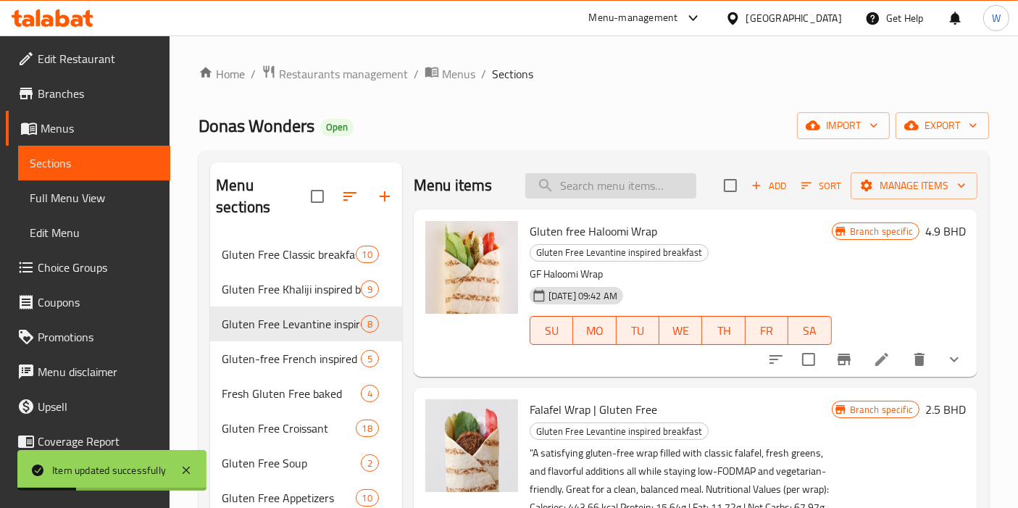
click at [611, 183] on input "search" at bounding box center [610, 185] width 171 height 25
paste input "Gluten free Lebanese Set For Two"
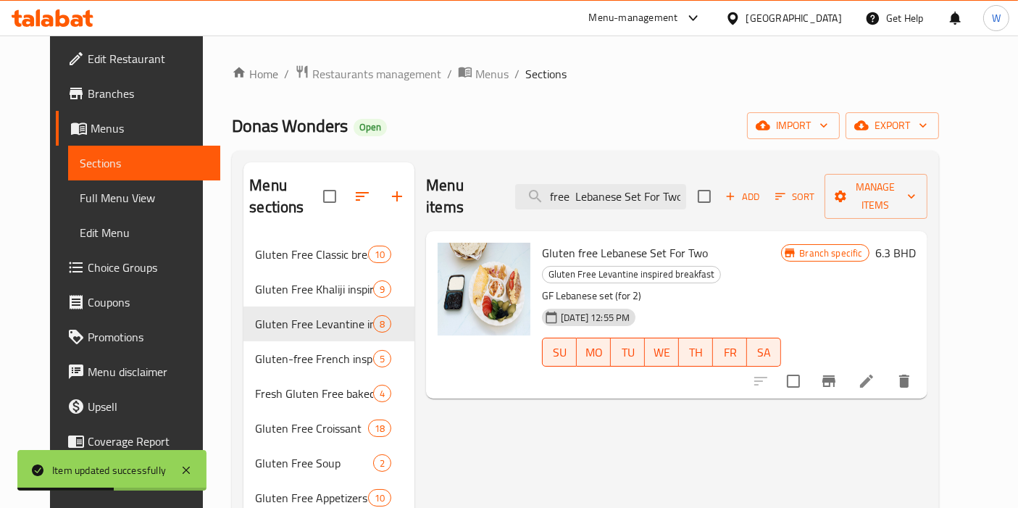
type input "Gluten free Lebanese Set For Two"
click at [887, 368] on li at bounding box center [866, 381] width 41 height 26
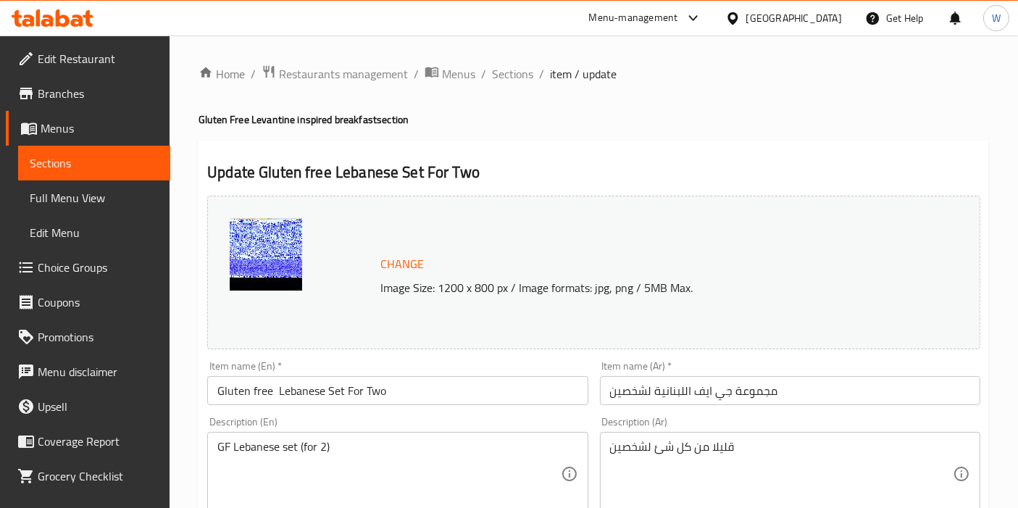
click at [309, 386] on input "Gluten free Lebanese Set For Two" at bounding box center [397, 390] width 380 height 29
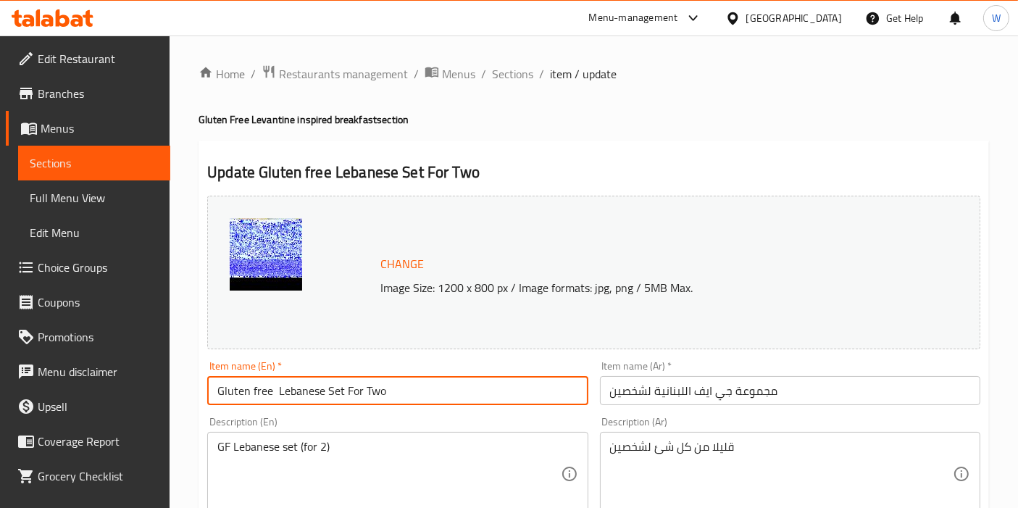
click at [309, 386] on input "Gluten free Lebanese Set For Two" at bounding box center [397, 390] width 380 height 29
paste input "Lebanese Breakfast - Serves 2 | Gluten Free"
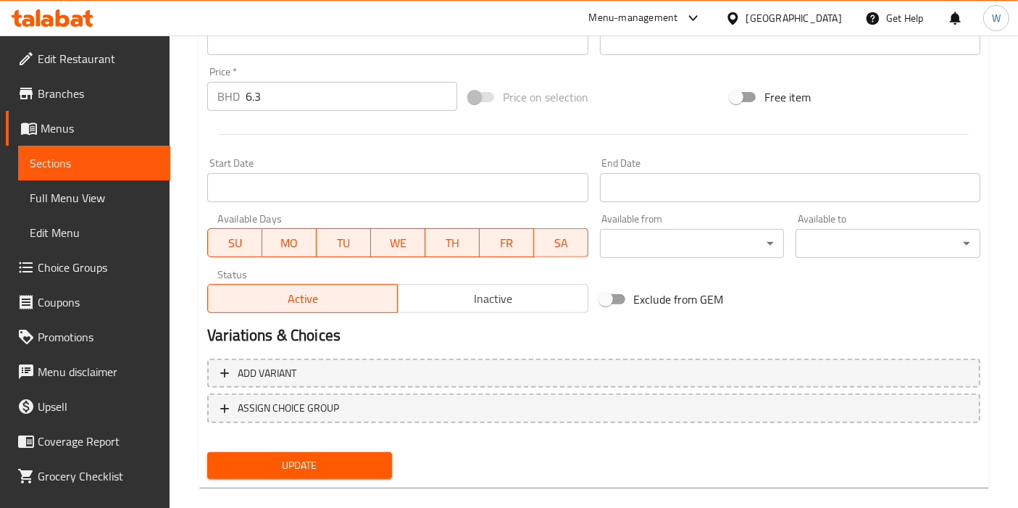
scroll to position [535, 0]
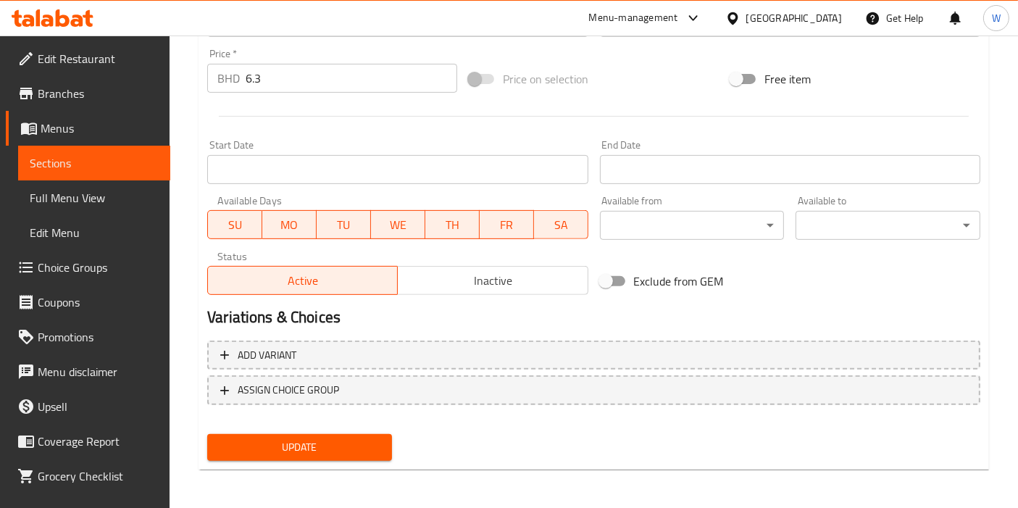
type input "Lebanese Breakfast - Serves 2 | Gluten Free"
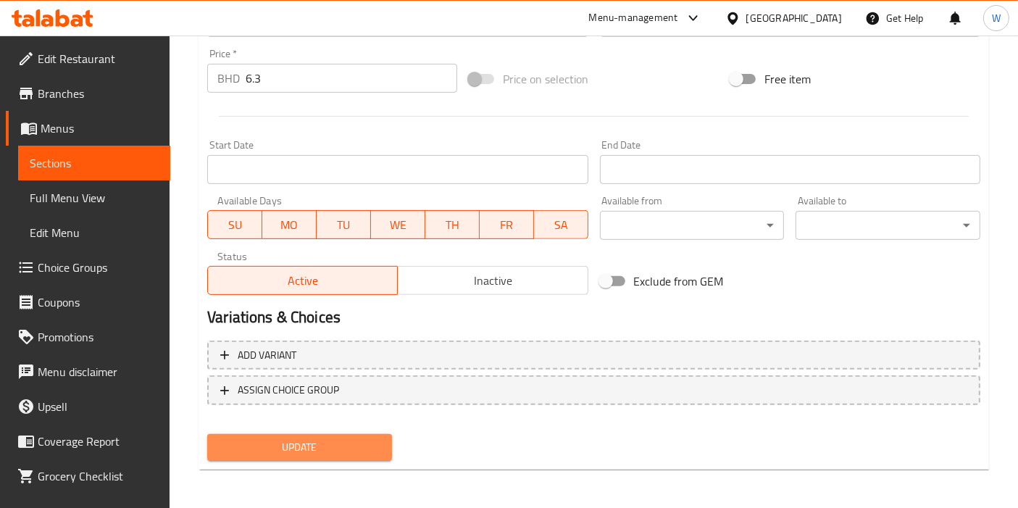
click at [329, 450] on span "Update" at bounding box center [300, 447] width 162 height 18
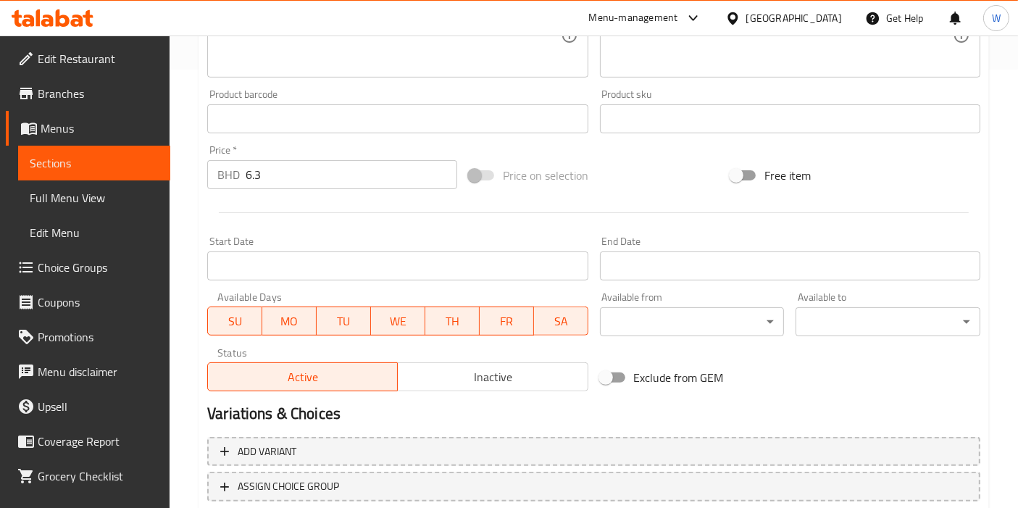
scroll to position [482, 0]
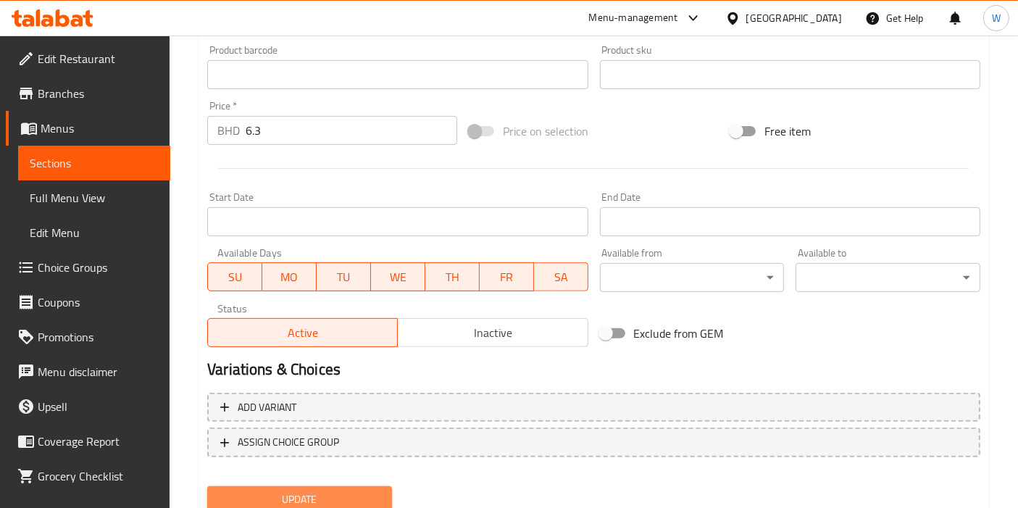
click at [301, 493] on span "Update" at bounding box center [300, 499] width 162 height 18
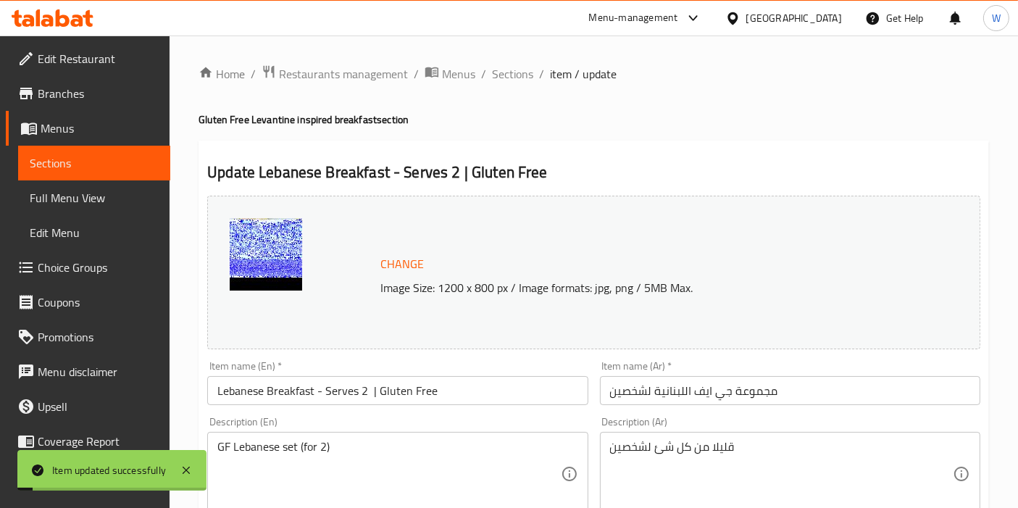
scroll to position [0, 0]
click at [527, 71] on span "Sections" at bounding box center [512, 73] width 41 height 17
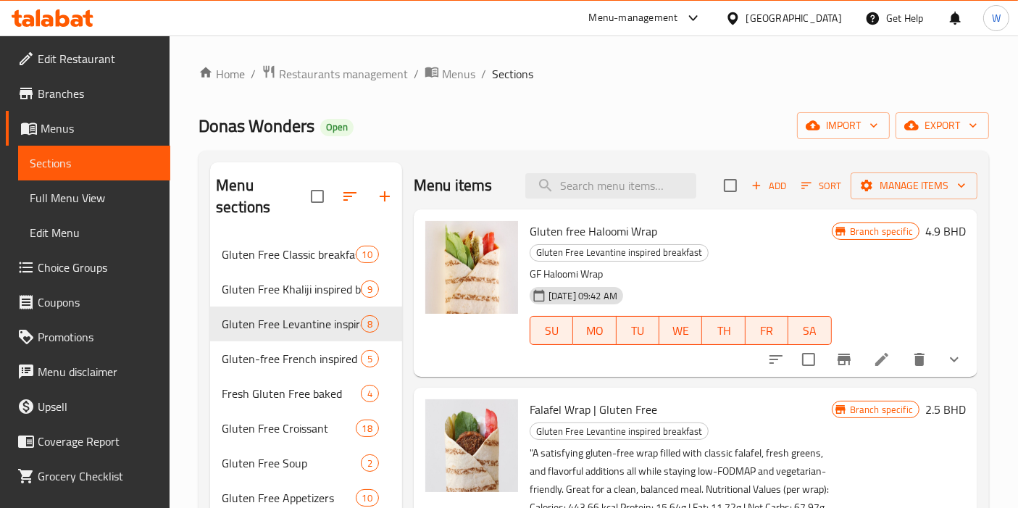
click at [639, 198] on div "Menu items Add Sort Manage items" at bounding box center [696, 185] width 564 height 47
click at [639, 185] on input "search" at bounding box center [610, 185] width 171 height 25
paste input "Lebanese Breakfast - Serves 2 | Gluten Free"
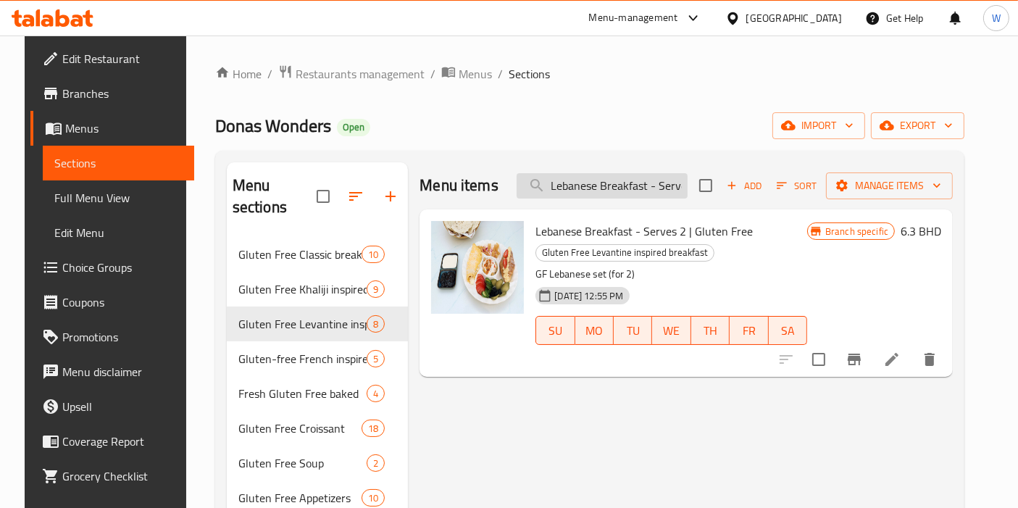
click at [592, 180] on input "Lebanese Breakfast - Serves 2 | Gluten Free" at bounding box center [602, 185] width 171 height 25
paste input "Gluten Free Omelette KETO"
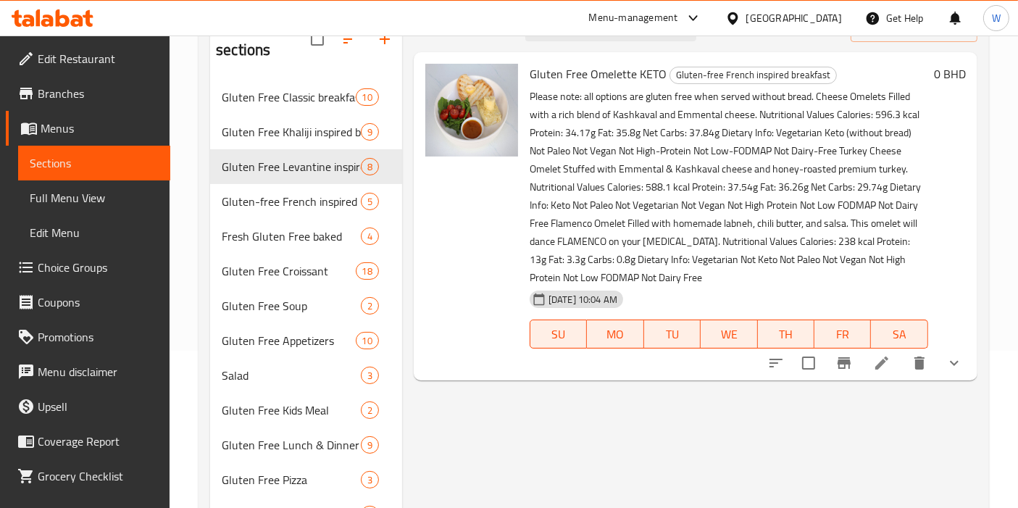
scroll to position [161, 0]
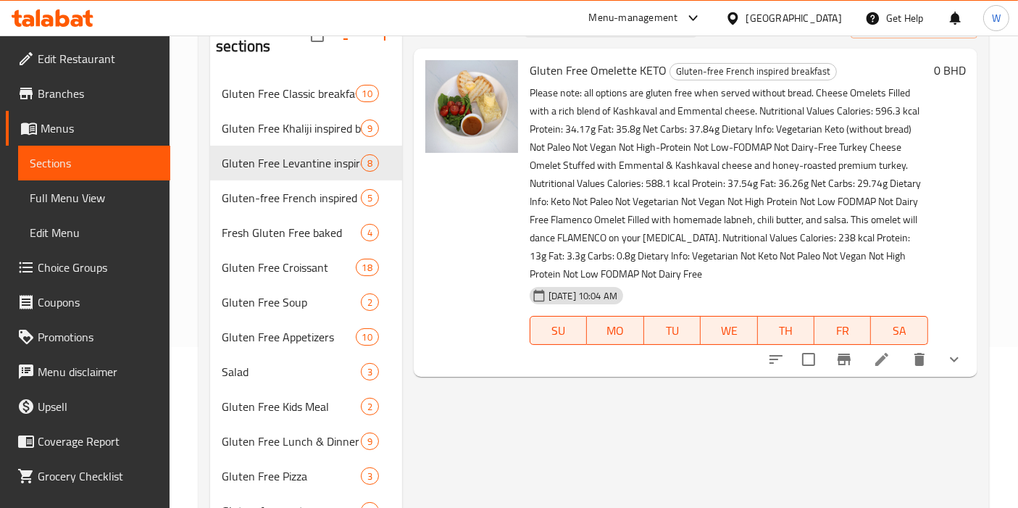
type input "Gluten Free Omelette KETO"
click at [890, 369] on li at bounding box center [881, 359] width 41 height 26
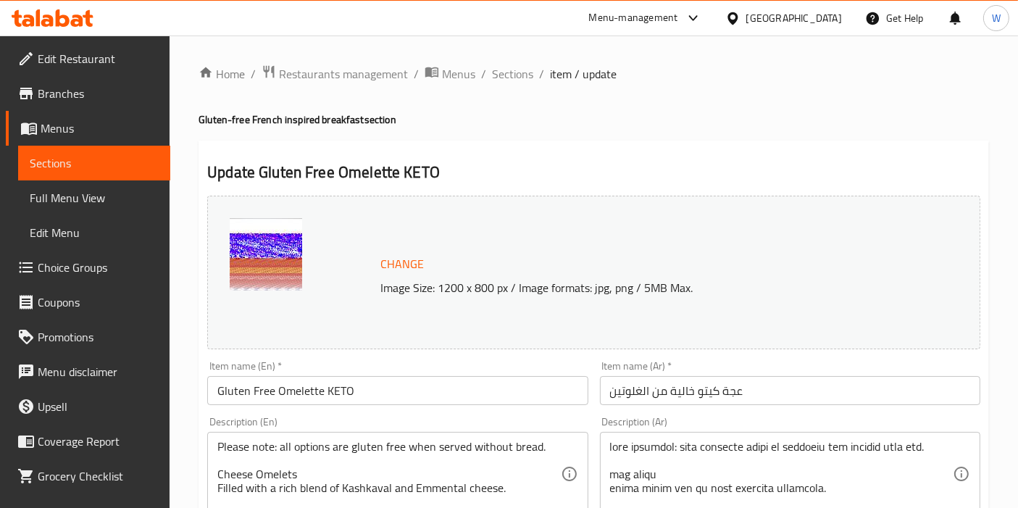
click at [354, 397] on input "Gluten Free Omelette KETO" at bounding box center [397, 390] width 380 height 29
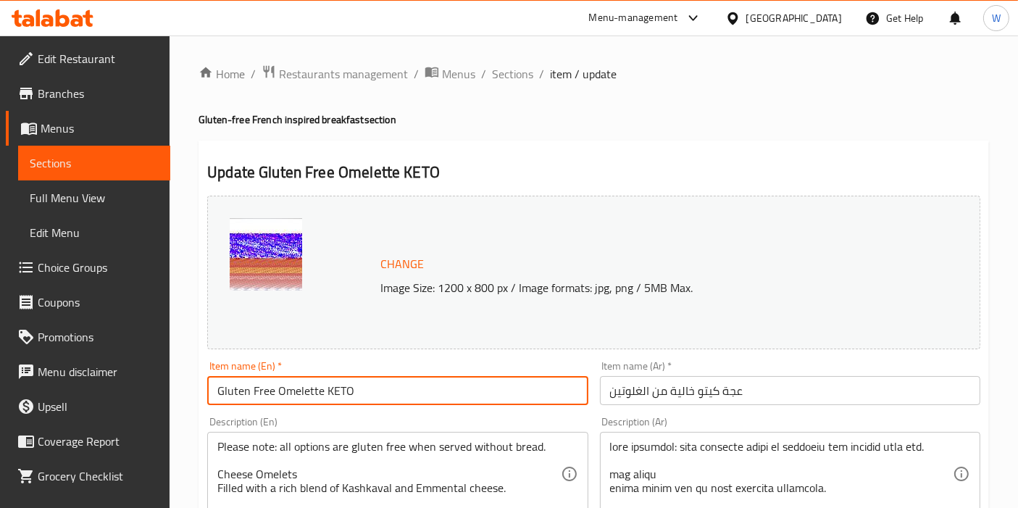
click at [354, 397] on input "Gluten Free Omelette KETO" at bounding box center [397, 390] width 380 height 29
paste input "Omelet | Gluten Free"
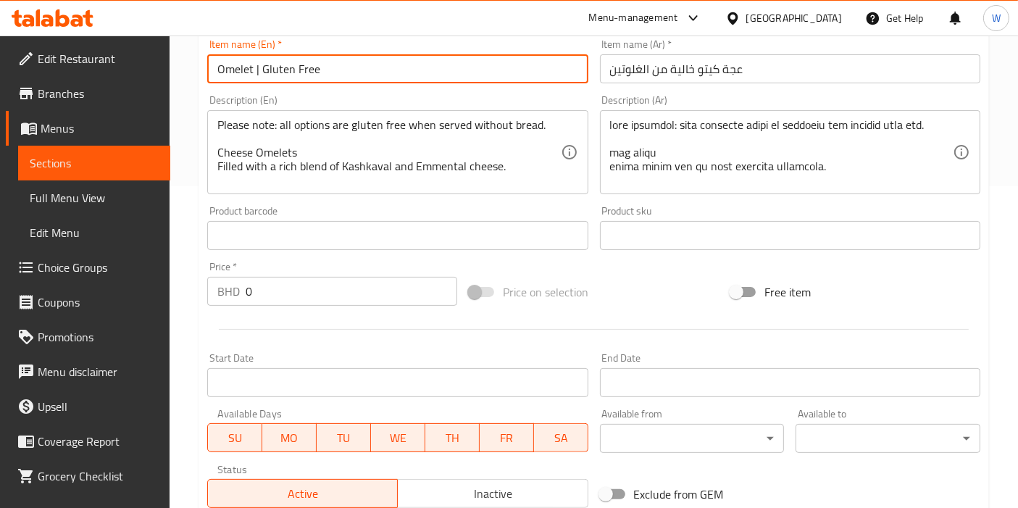
scroll to position [643, 0]
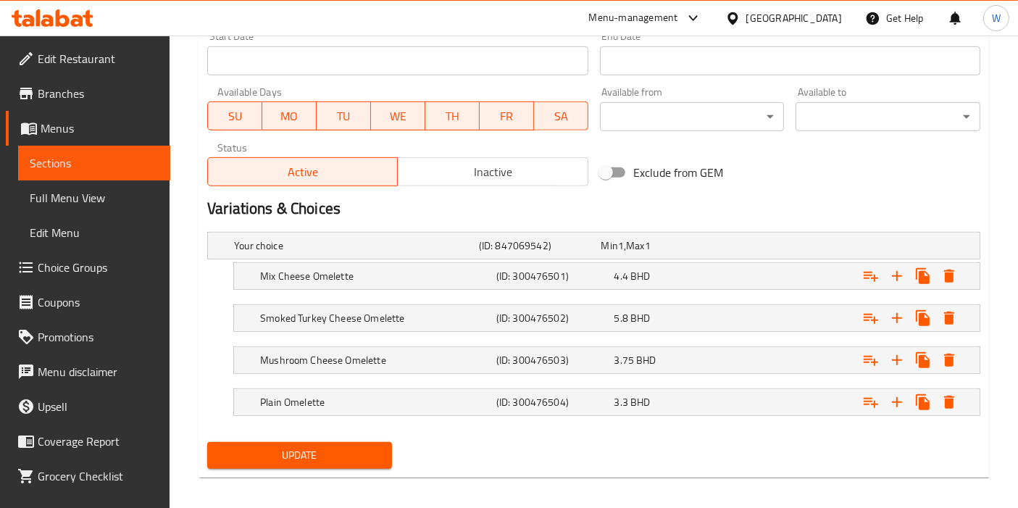
type input "Omelet | Gluten Free"
click at [329, 463] on button "Update" at bounding box center [299, 455] width 185 height 27
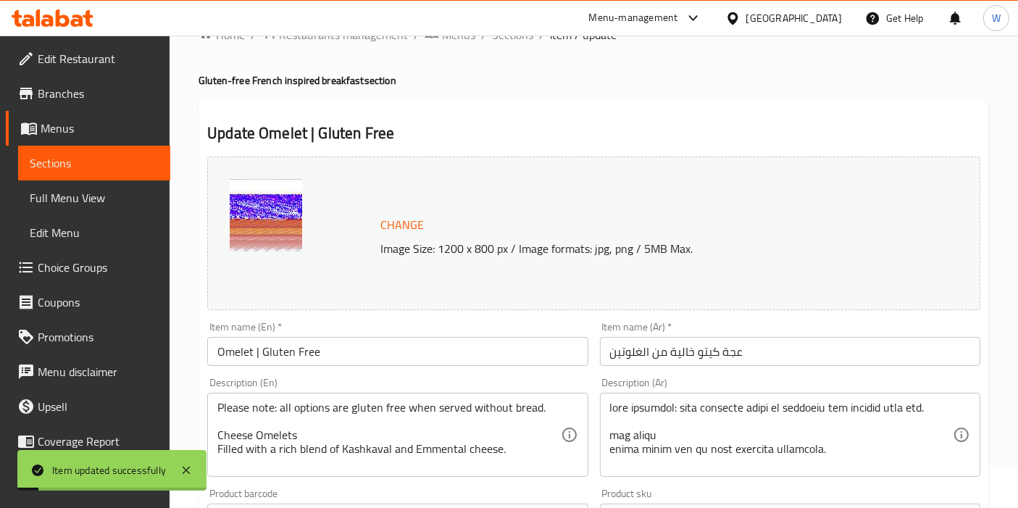
scroll to position [0, 0]
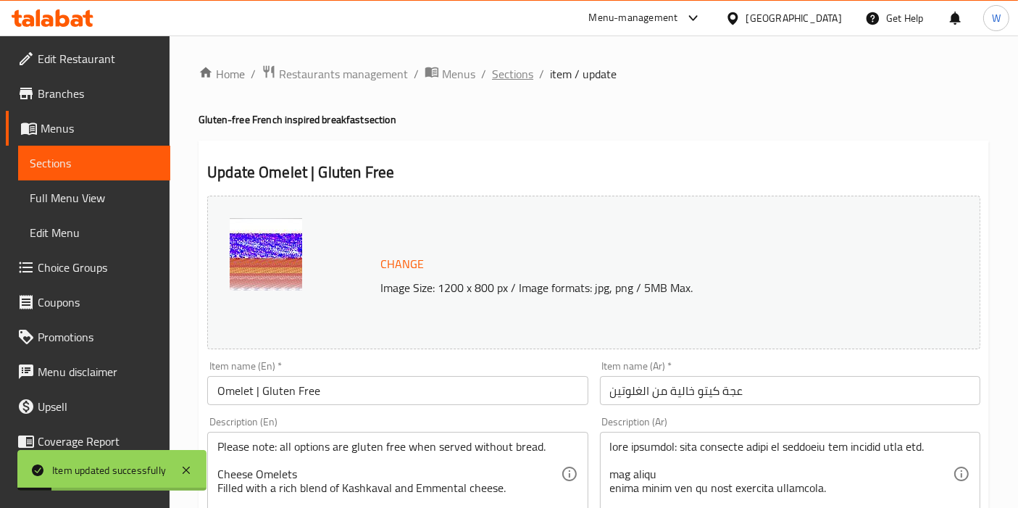
click at [507, 75] on span "Sections" at bounding box center [512, 73] width 41 height 17
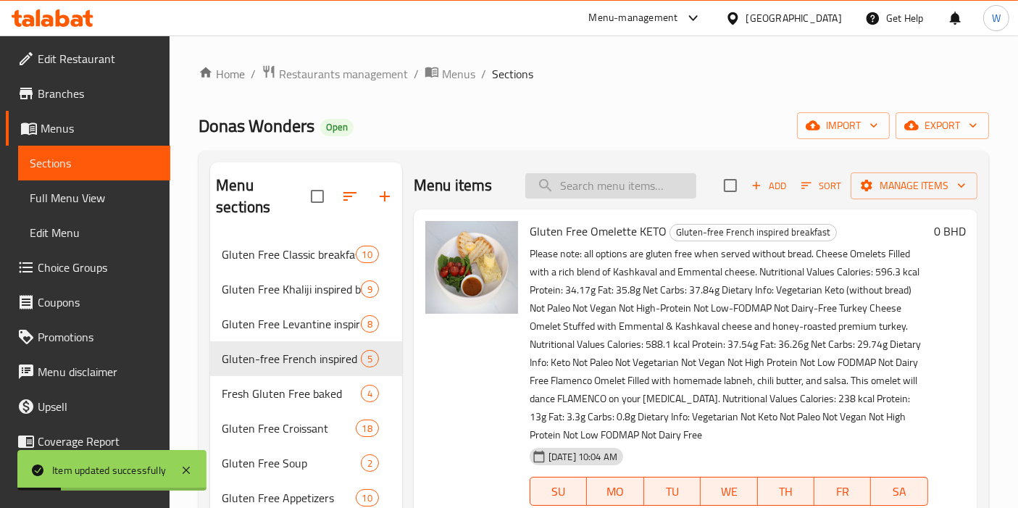
click at [588, 177] on input "search" at bounding box center [610, 185] width 171 height 25
paste input "Gluten Free Omelet Brioche Keto"
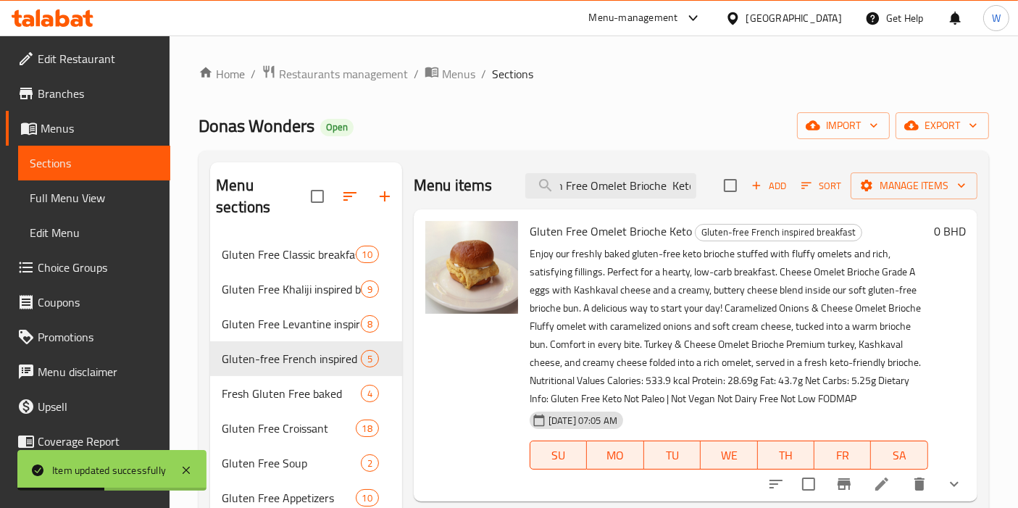
type input "Gluten Free Omelet Brioche Keto"
click at [884, 495] on li at bounding box center [881, 484] width 41 height 26
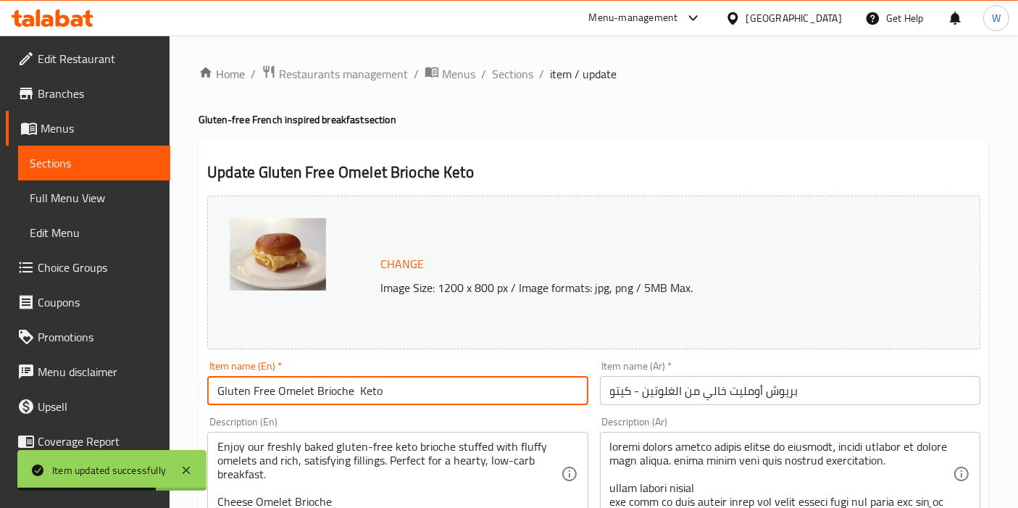
click at [281, 382] on input "Gluten Free Omelet Brioche Keto" at bounding box center [397, 390] width 380 height 29
click at [281, 383] on input "Gluten Free Omelet Brioche Keto" at bounding box center [397, 390] width 380 height 29
paste input "Omelet Brioche | Gluten Free,"
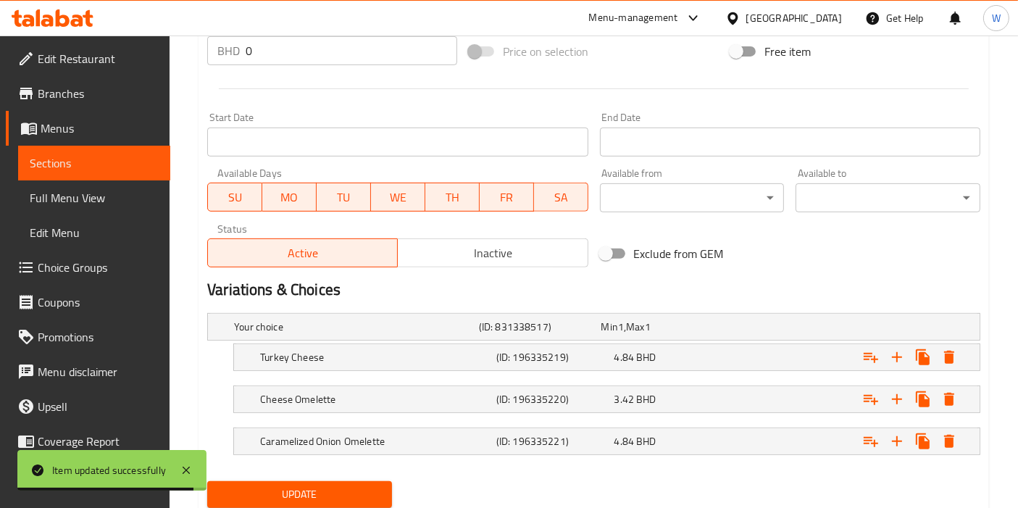
scroll to position [609, 0]
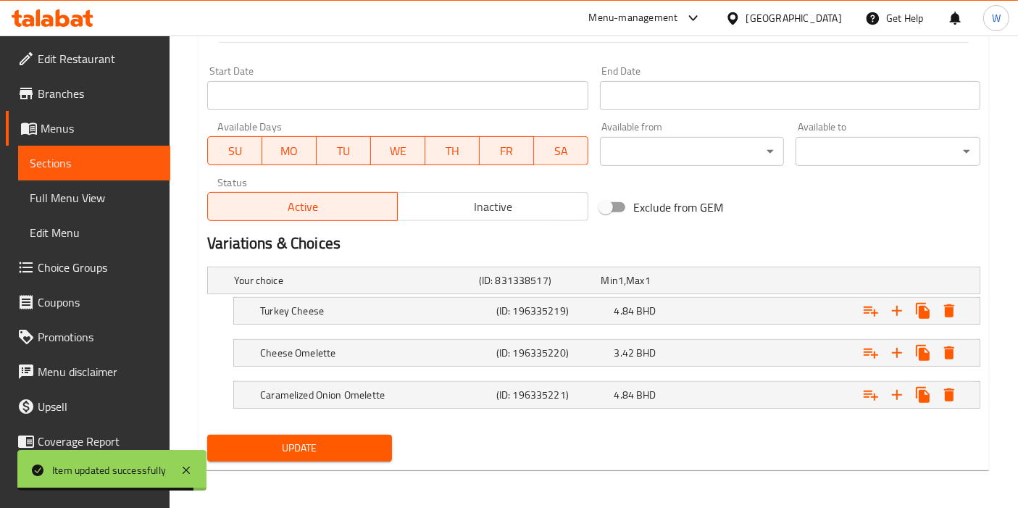
type input "Omelet Brioche | Gluten Free, Keto"
click at [304, 458] on button "Update" at bounding box center [299, 448] width 185 height 27
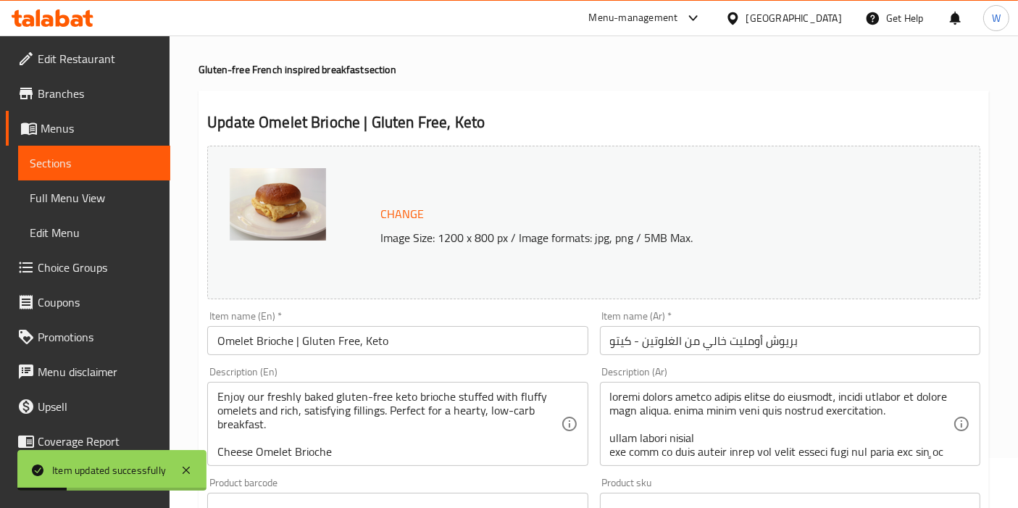
scroll to position [0, 0]
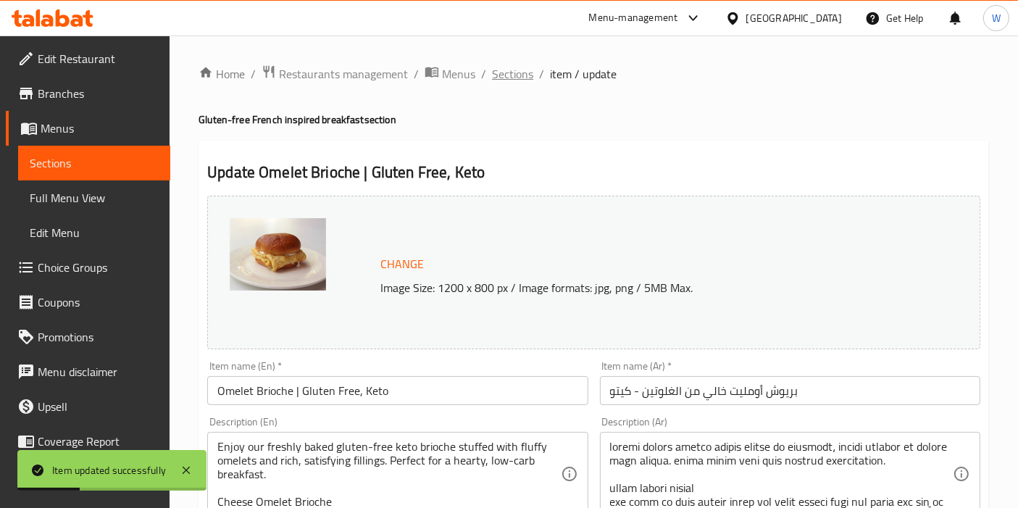
click at [509, 72] on span "Sections" at bounding box center [512, 73] width 41 height 17
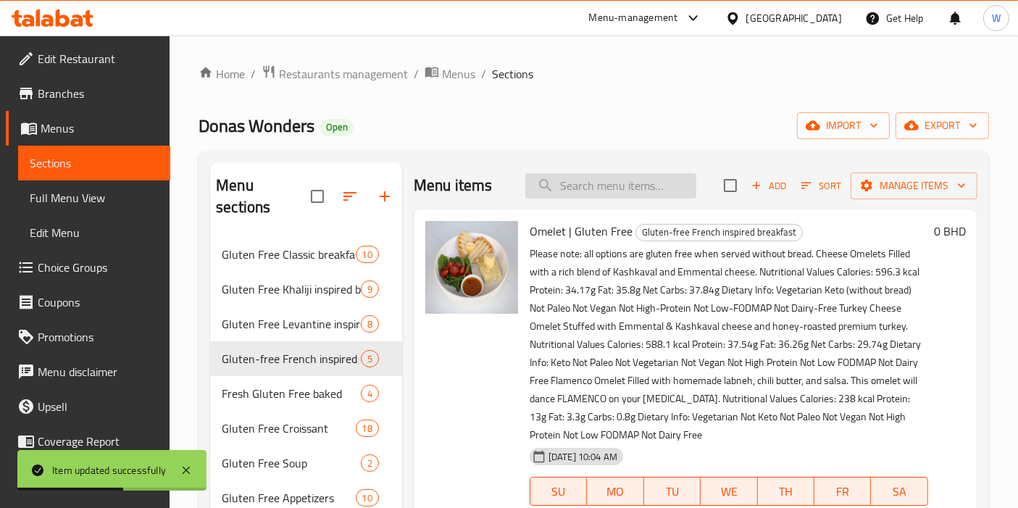
click at [584, 179] on input "search" at bounding box center [610, 185] width 171 height 25
paste input "Gluten Free Croque Madame HIGH PROTEIN"
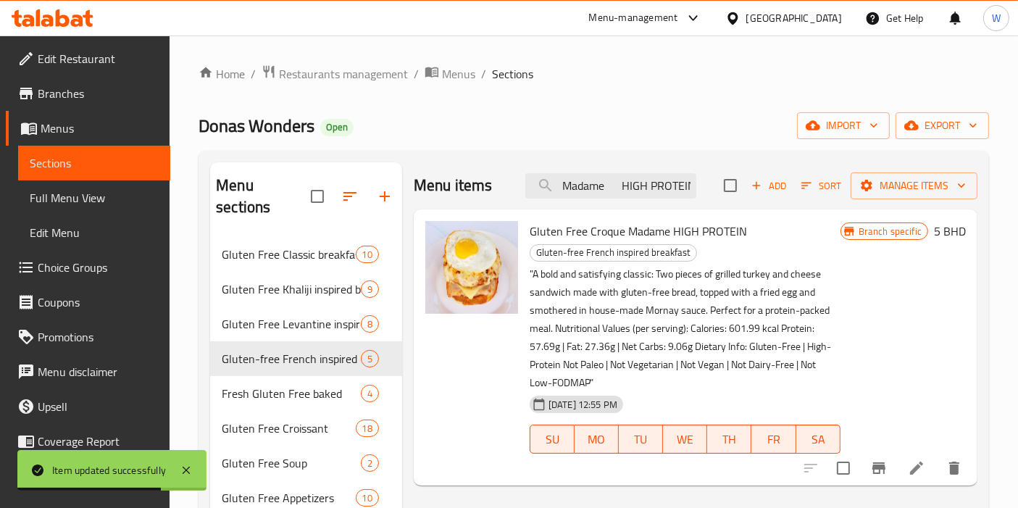
type input "Gluten Free Croque Madame HIGH PROTEIN"
click at [911, 469] on icon at bounding box center [916, 467] width 17 height 17
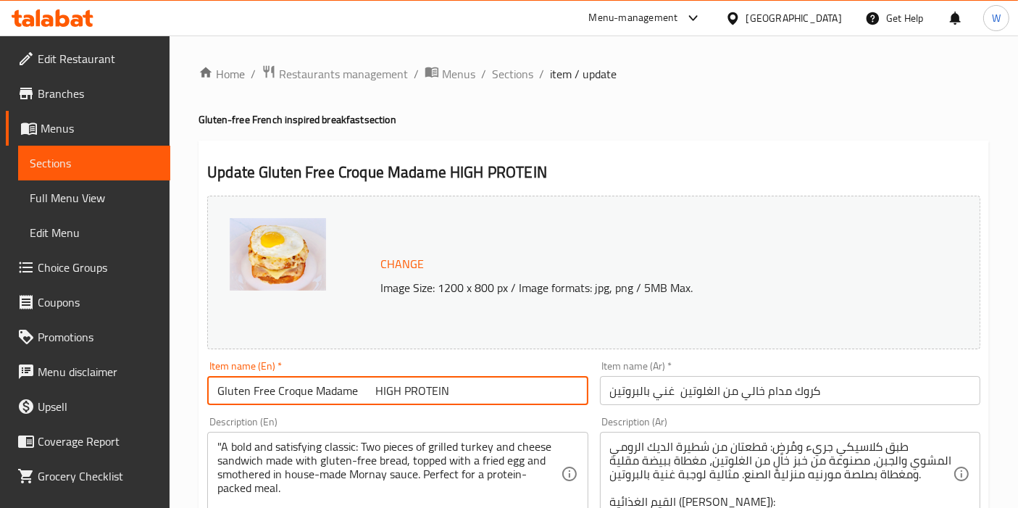
click at [244, 391] on input "Gluten Free Croque Madame HIGH PROTEIN" at bounding box center [397, 390] width 380 height 29
paste input "Croque Madame | Gluten Free, High protein"
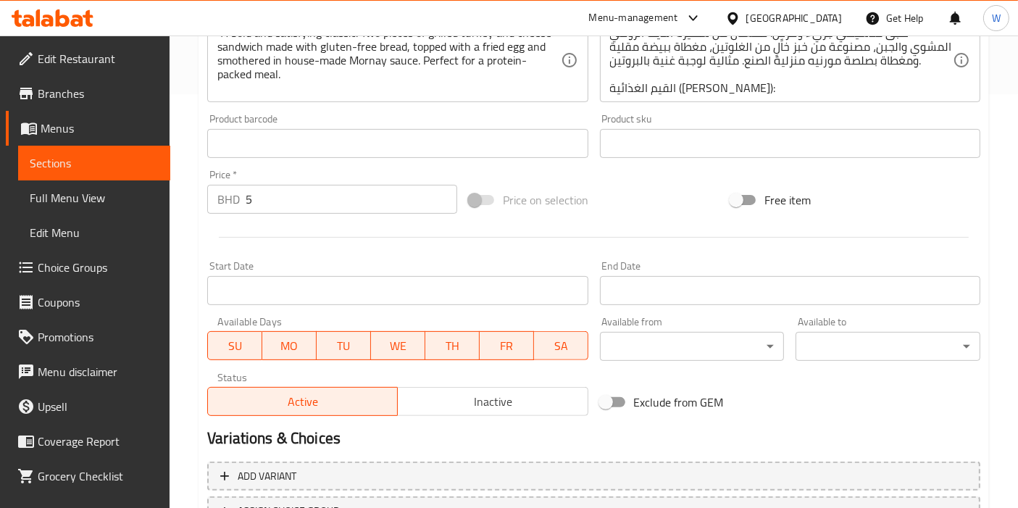
scroll to position [482, 0]
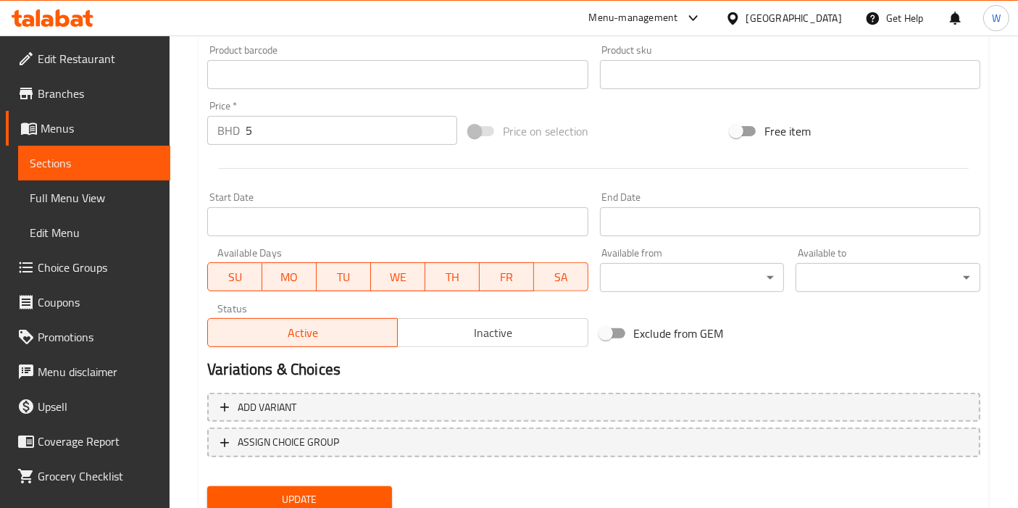
type input "Croque Madame | Gluten Free, High protein"
click at [300, 496] on span "Update" at bounding box center [300, 499] width 162 height 18
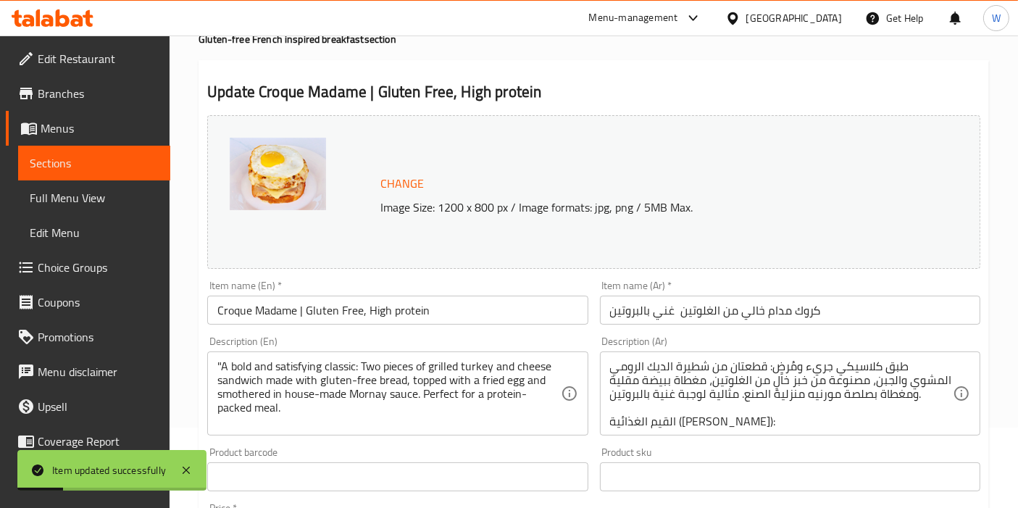
scroll to position [0, 0]
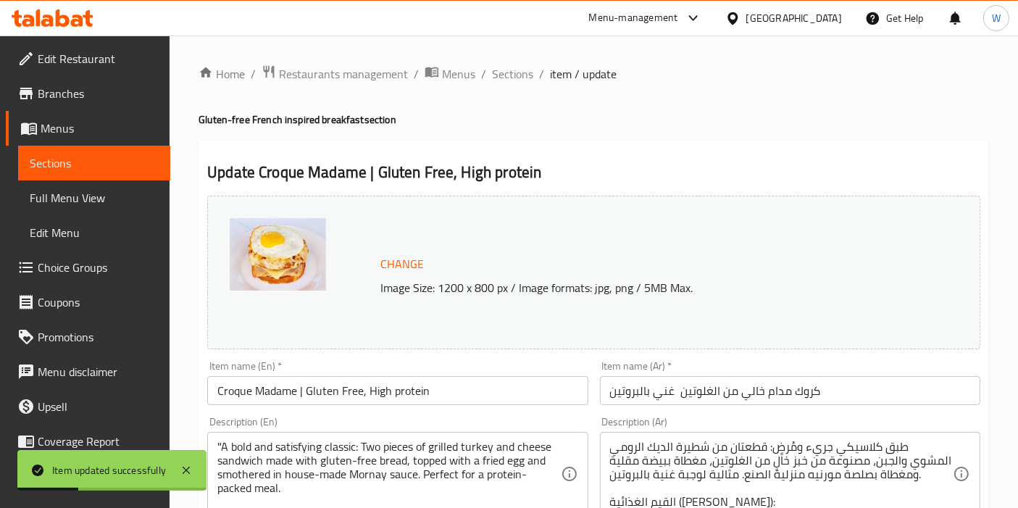
click at [534, 76] on ol "Home / Restaurants management / Menus / Sections / item / update" at bounding box center [593, 73] width 790 height 19
click at [527, 76] on span "Sections" at bounding box center [512, 73] width 41 height 17
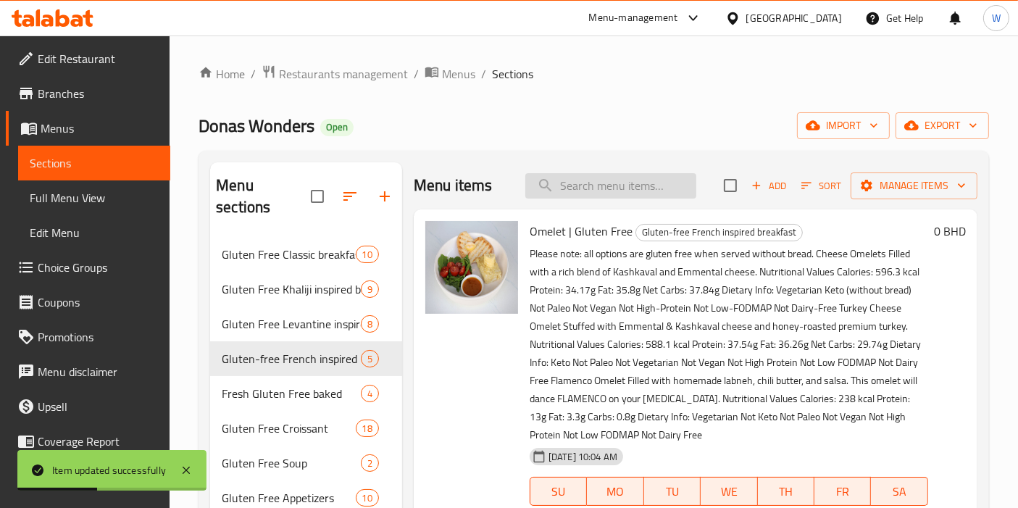
click at [543, 178] on input "search" at bounding box center [610, 185] width 171 height 25
paste input "Gluten Free Croque Monsieur HIGH PROTEIN"
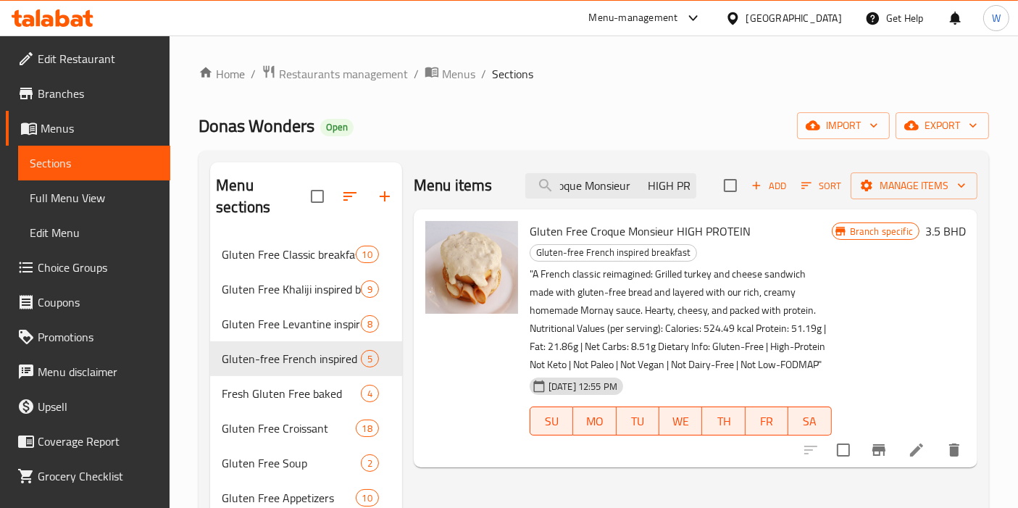
scroll to position [0, 69]
type input "Gluten Free Croque Monsieur HIGH PR"
click at [911, 453] on icon at bounding box center [916, 449] width 13 height 13
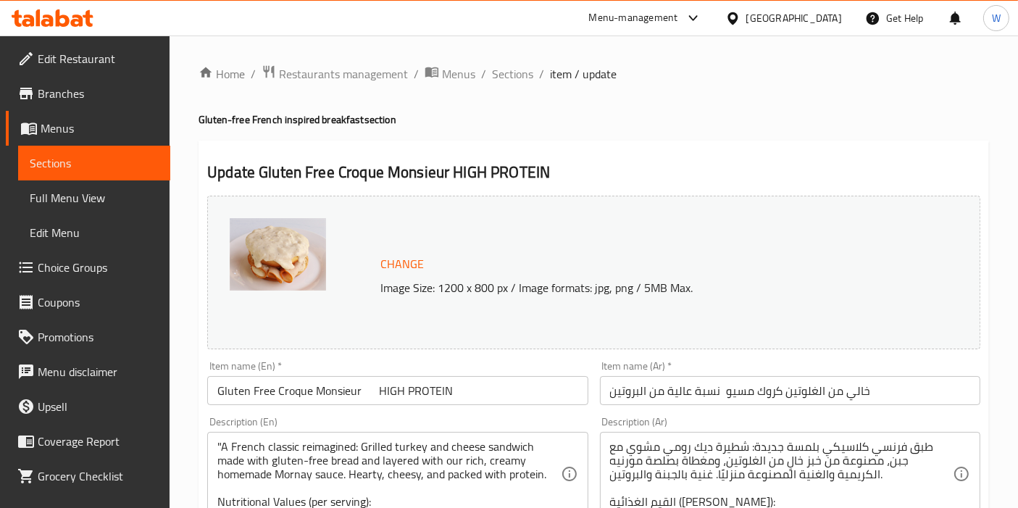
click at [368, 391] on input "Gluten Free Croque Monsieur HIGH PROTEIN" at bounding box center [397, 390] width 380 height 29
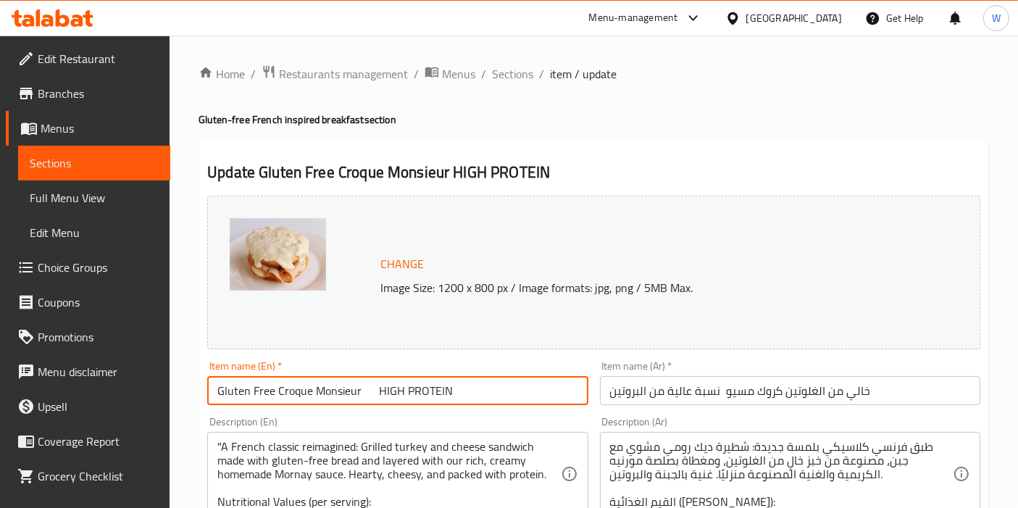
click at [368, 391] on input "Gluten Free Croque Monsieur HIGH PROTEIN" at bounding box center [397, 390] width 380 height 29
paste input "Croque Monsieur | Gluten Free, High protein"
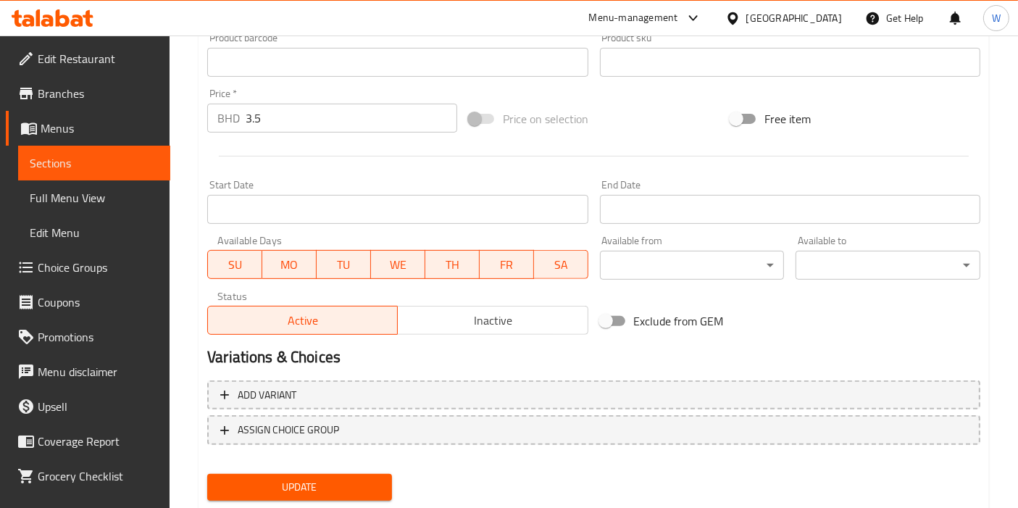
scroll to position [535, 0]
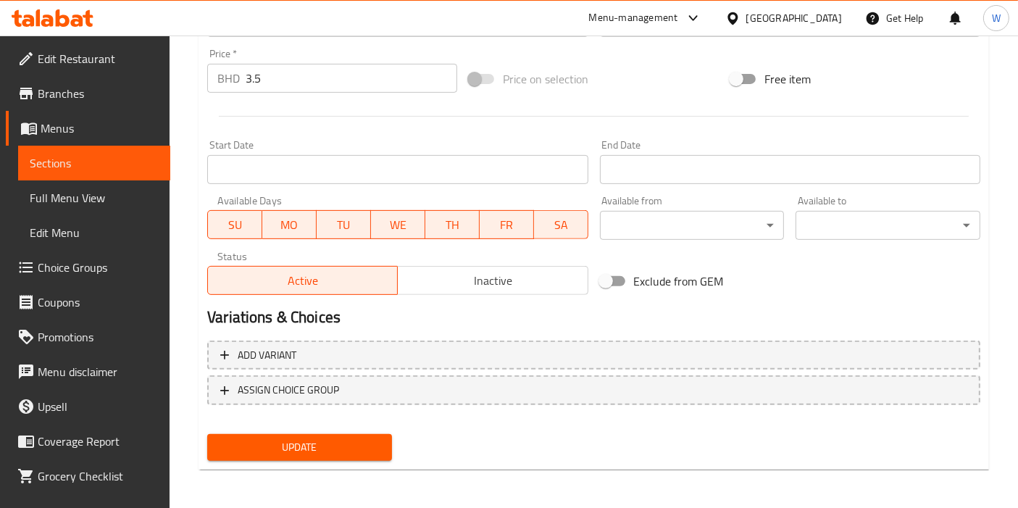
type input "Croque Monsieur | Gluten Free, High protein"
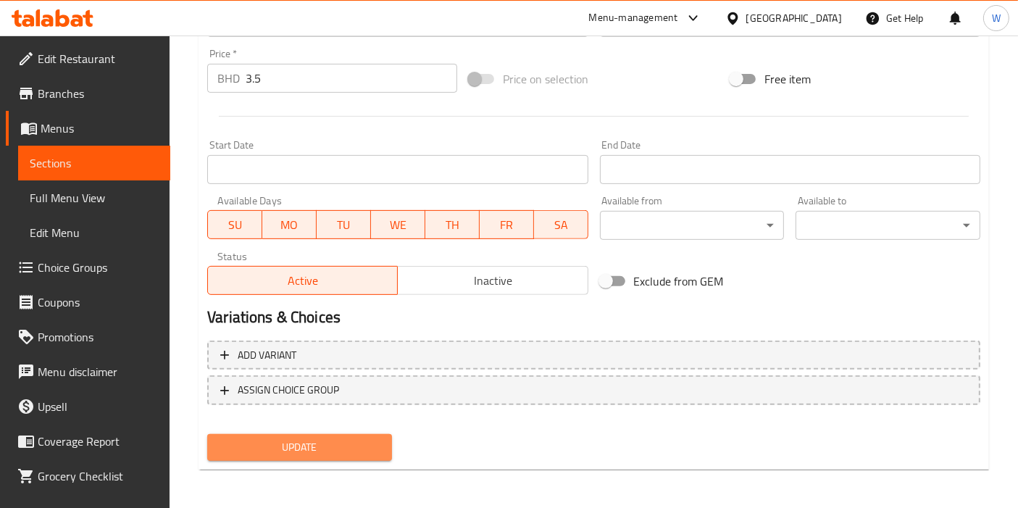
click at [352, 435] on button "Update" at bounding box center [299, 447] width 185 height 27
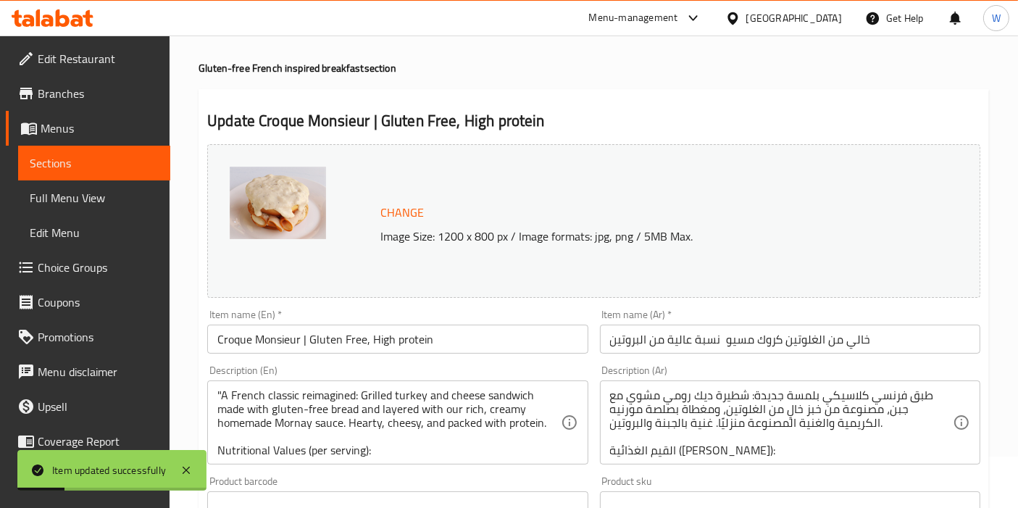
scroll to position [0, 0]
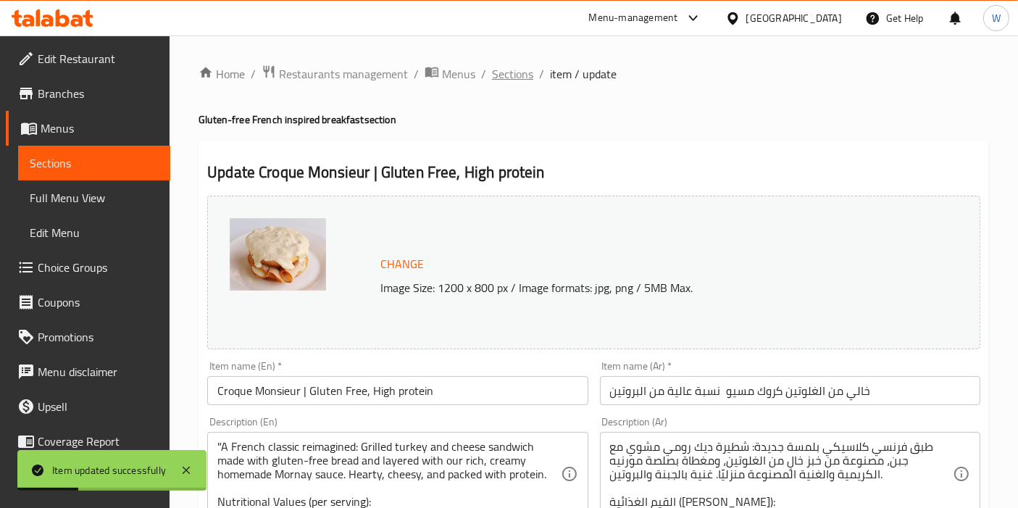
click at [525, 74] on span "Sections" at bounding box center [512, 73] width 41 height 17
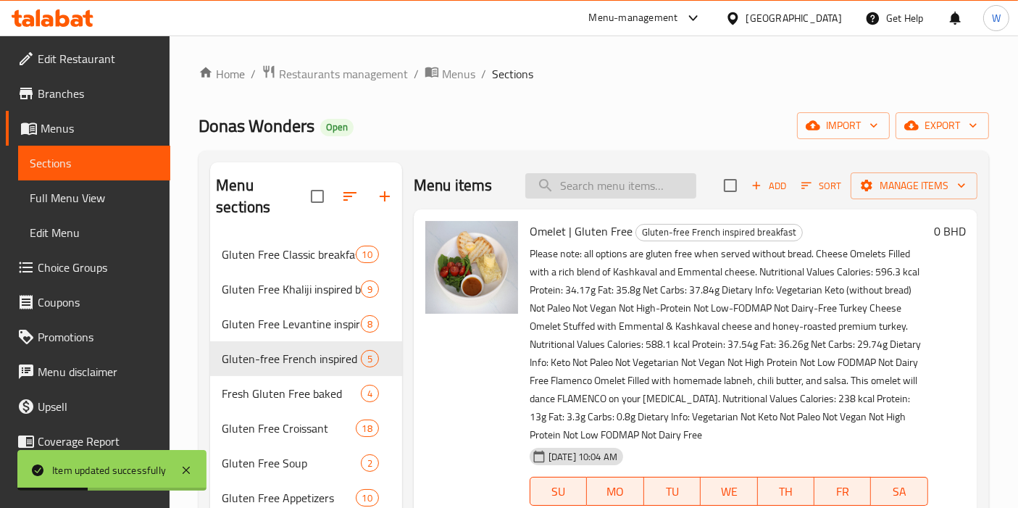
click at [582, 177] on input "search" at bounding box center [610, 185] width 171 height 25
paste input "Gluten Free Avo Toast with Poached Egg KETO VEG PALEO"
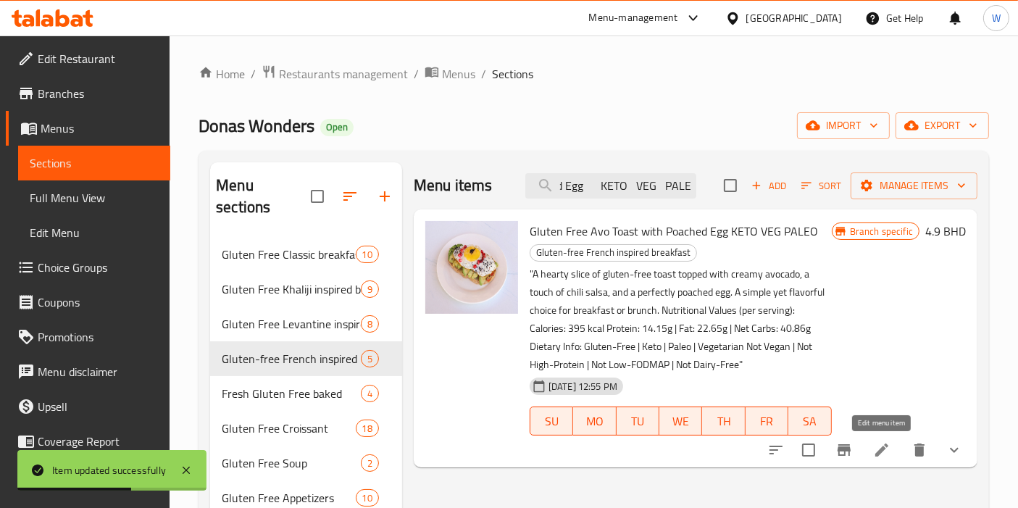
type input "Gluten Free Avo Toast with Poached Egg KETO VEG PALEO"
click at [887, 448] on icon at bounding box center [881, 449] width 17 height 17
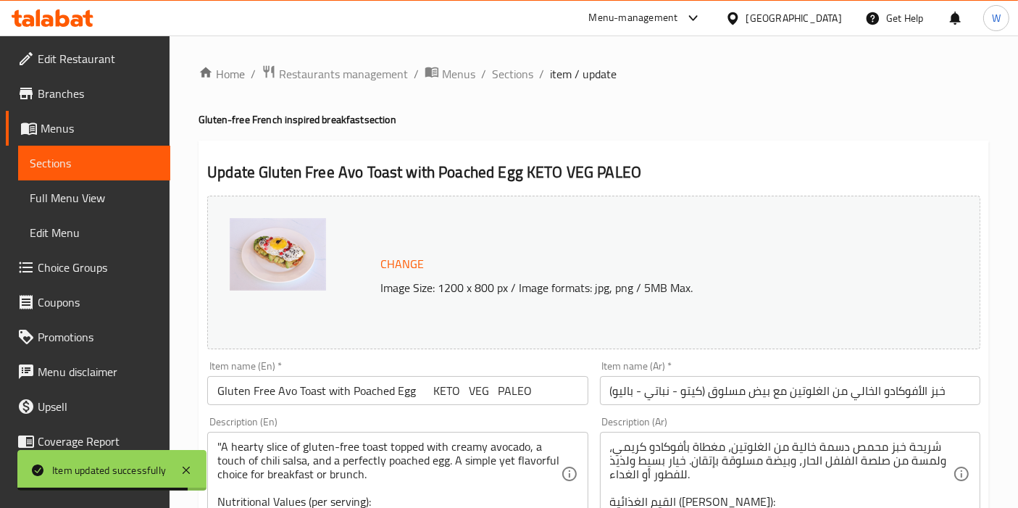
click at [300, 409] on div "Item name (En)   * Gluten Free Avo Toast with Poached Egg KETO VEG PALEO Item n…" at bounding box center [397, 383] width 392 height 56
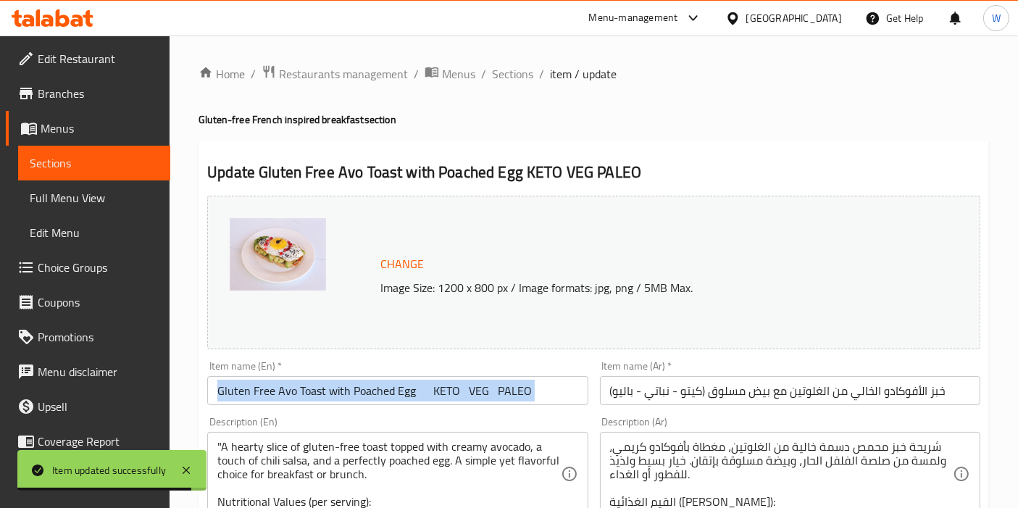
click at [309, 397] on input "Gluten Free Avo Toast with Poached Egg KETO VEG PALEO" at bounding box center [397, 390] width 380 height 29
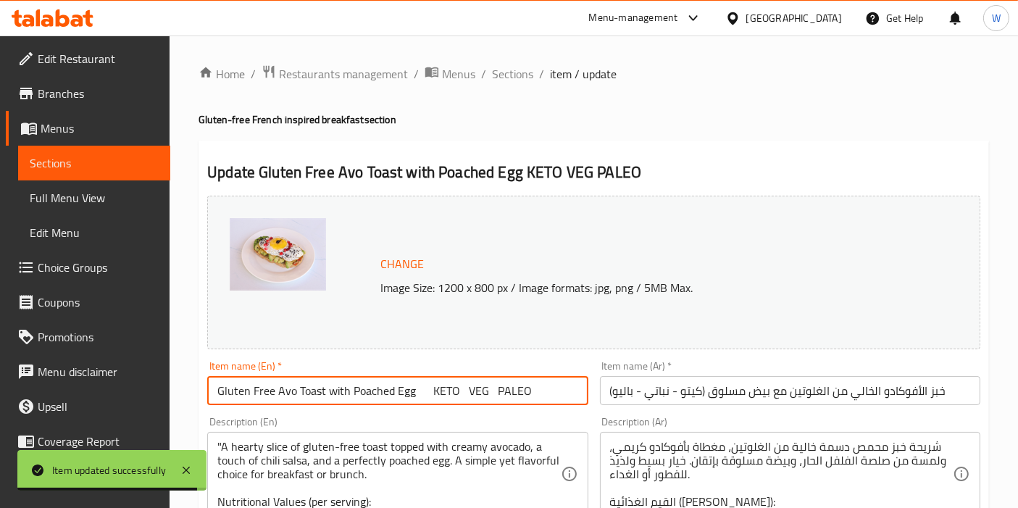
click at [309, 397] on input "Gluten Free Avo Toast with Poached Egg KETO VEG PALEO" at bounding box center [397, 390] width 380 height 29
paste input "Avocado Poached Egg Toast | Gluten Free, Keto"
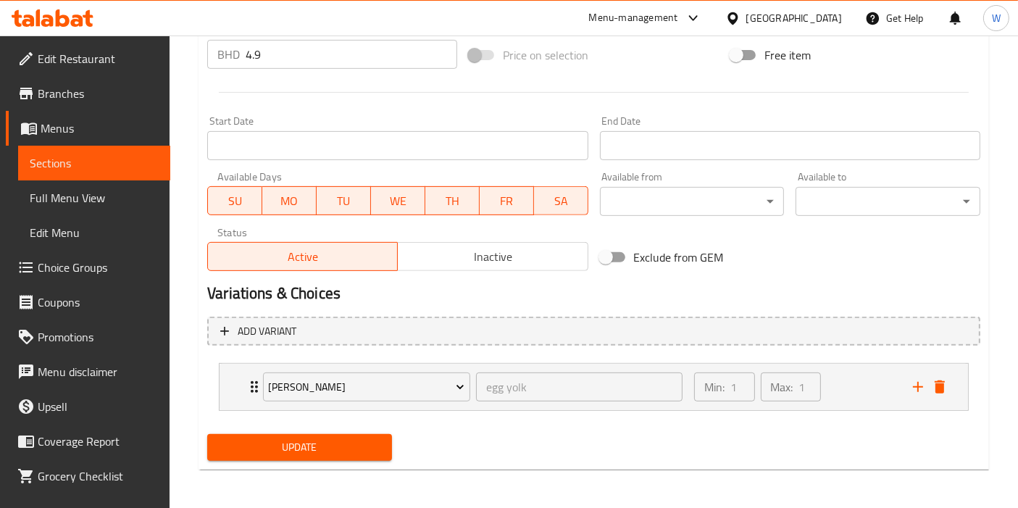
type input "Avocado Poached Egg Toast | Gluten Free, Keto"
click at [308, 449] on span "Update" at bounding box center [300, 447] width 162 height 18
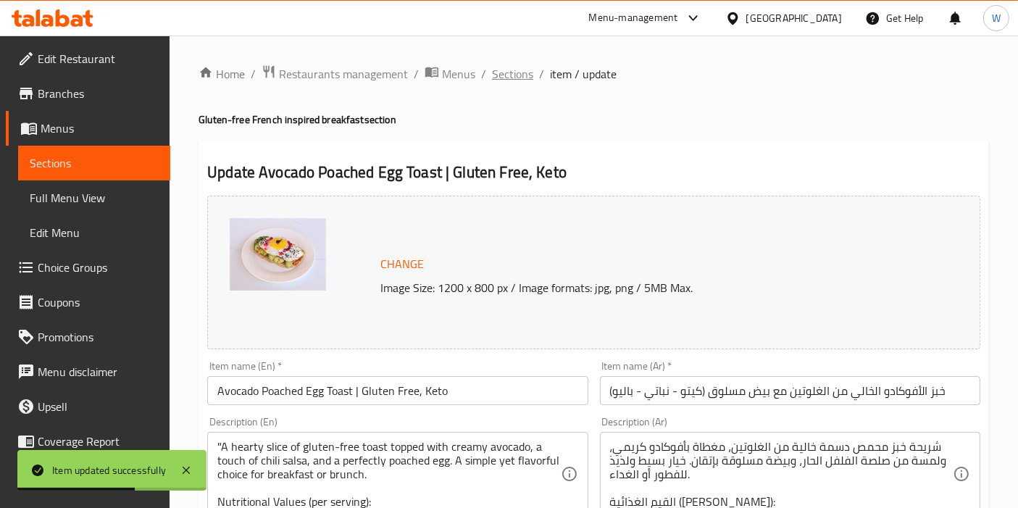
click at [505, 74] on span "Sections" at bounding box center [512, 73] width 41 height 17
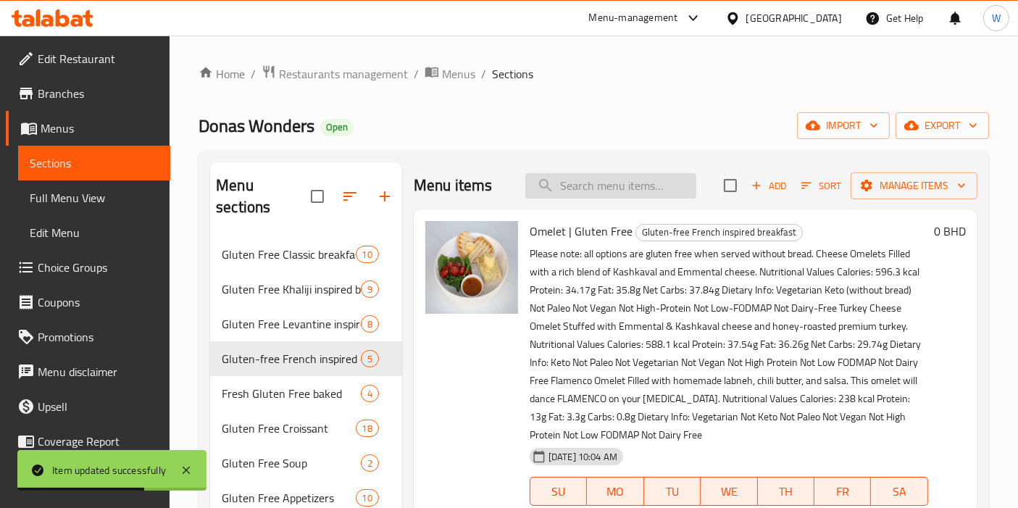
click at [612, 183] on input "search" at bounding box center [610, 185] width 171 height 25
paste input "Arabic Bread 5 Pcs Gluten Free"
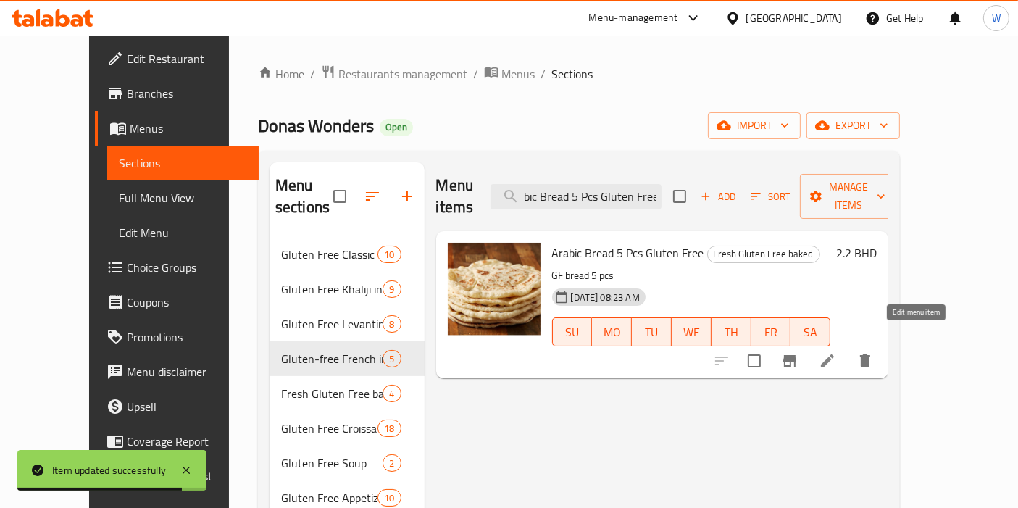
type input "Arabic Bread 5 Pcs Gluten Free"
click at [836, 352] on icon at bounding box center [827, 360] width 17 height 17
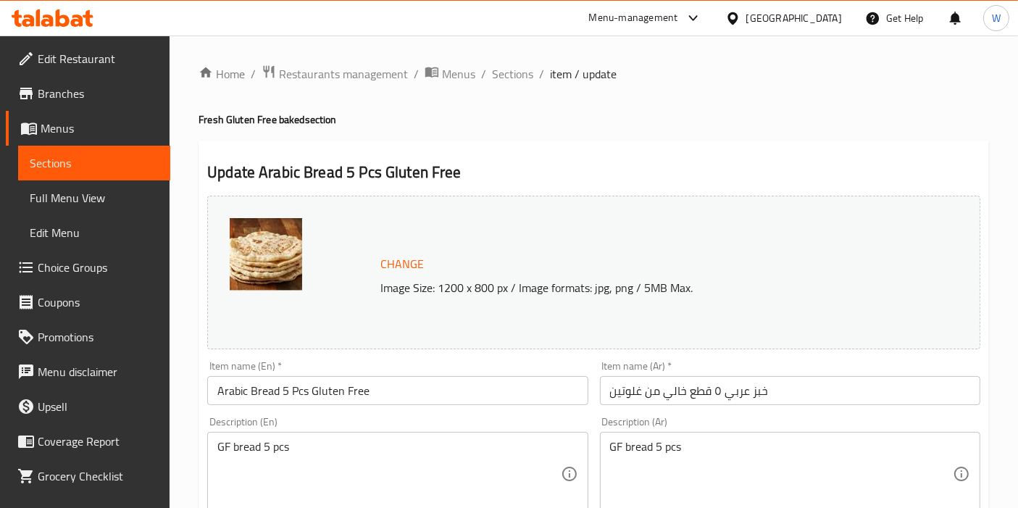
click at [346, 397] on input "Arabic Bread 5 Pcs Gluten Free" at bounding box center [397, 390] width 380 height 29
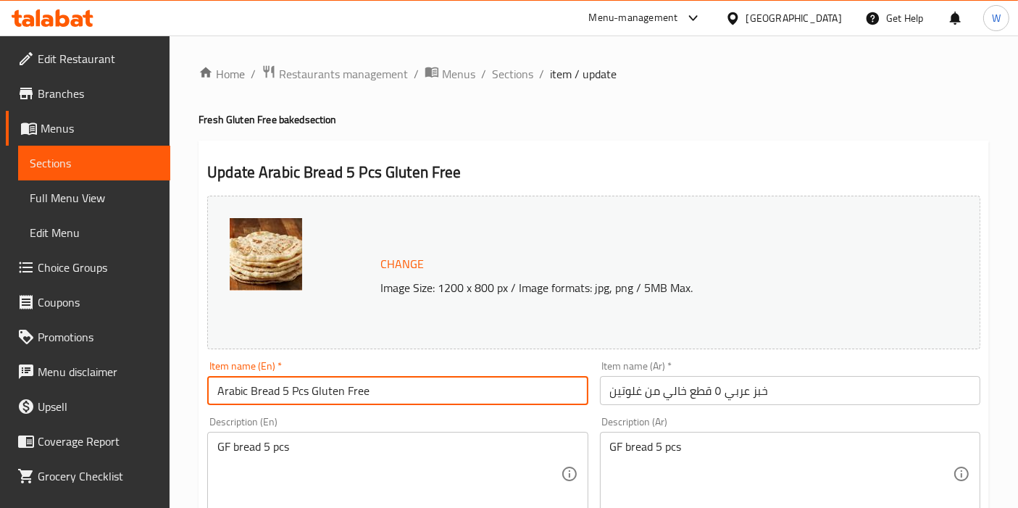
click at [346, 397] on input "Arabic Bread 5 Pcs Gluten Free" at bounding box center [397, 390] width 380 height 29
paste input "- 5 Pcs |"
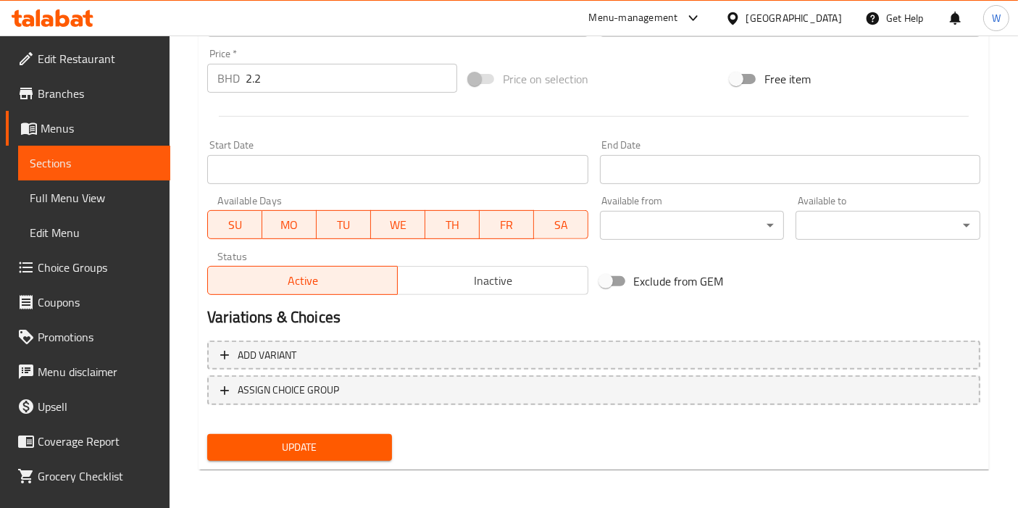
type input "Arabic Bread - 5 Pcs | Gluten Free"
click at [331, 453] on span "Update" at bounding box center [300, 447] width 162 height 18
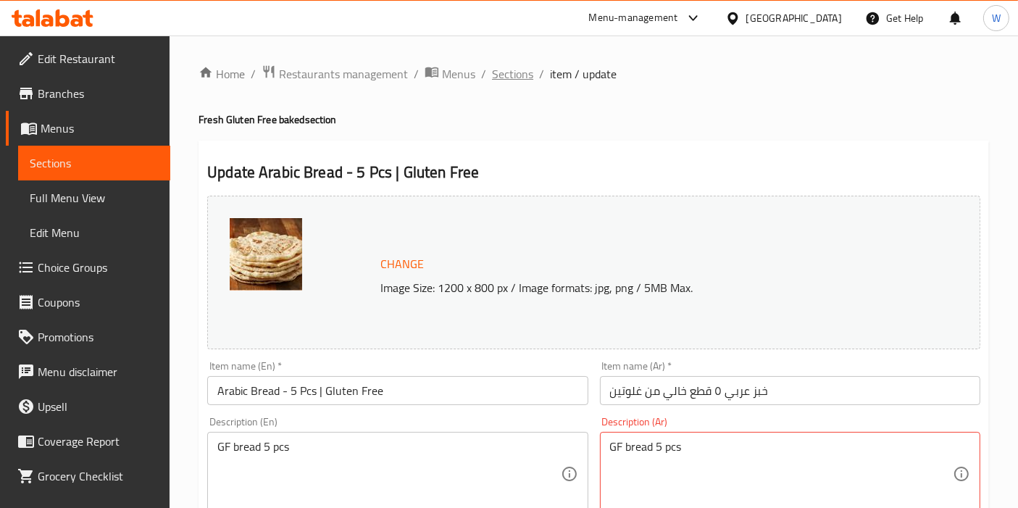
click at [515, 75] on span "Sections" at bounding box center [512, 73] width 41 height 17
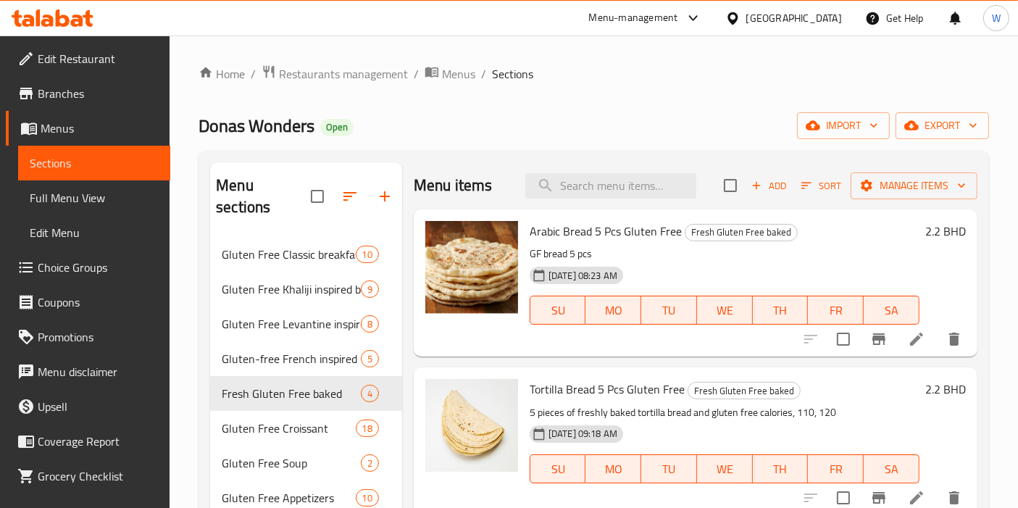
click at [598, 206] on div "Menu items Add Sort Manage items" at bounding box center [696, 185] width 564 height 47
click at [606, 196] on input "search" at bounding box center [610, 185] width 171 height 25
paste input "Tortilla Bread 5 Pcs Gluten Free"
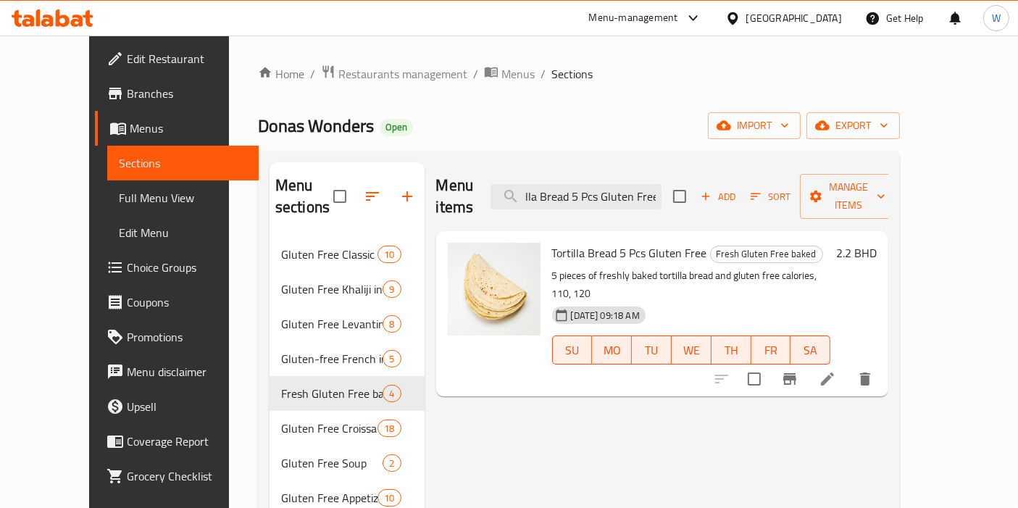
type input "Tortilla Bread 5 Pcs Gluten Free"
click at [836, 370] on icon at bounding box center [827, 378] width 17 height 17
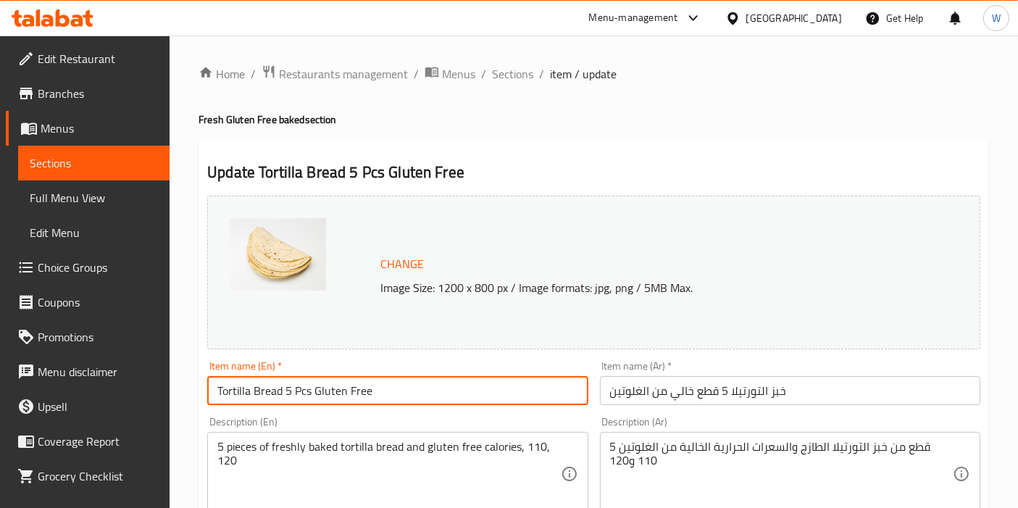
click at [246, 396] on input "Tortilla Bread 5 Pcs Gluten Free" at bounding box center [397, 390] width 380 height 29
paste input "Wrap - 5 Pcs |"
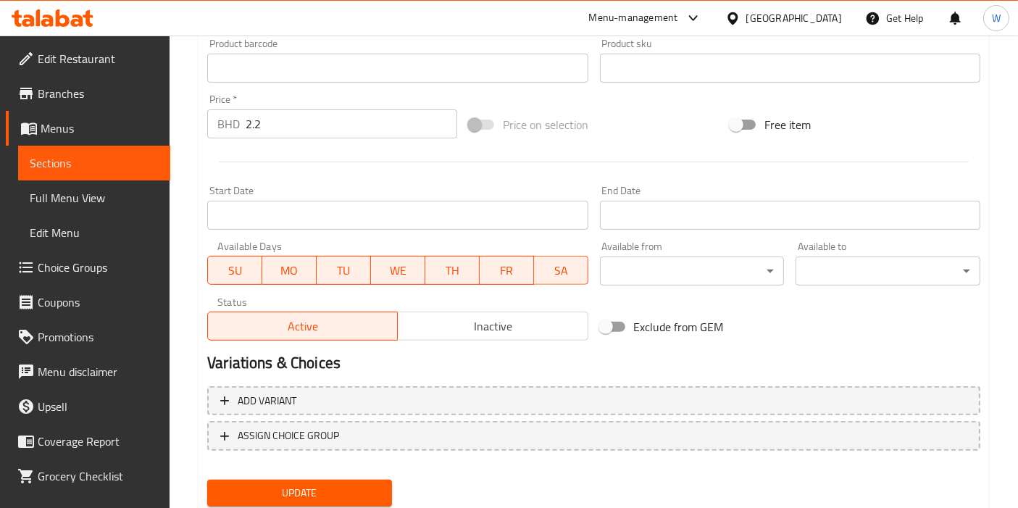
scroll to position [535, 0]
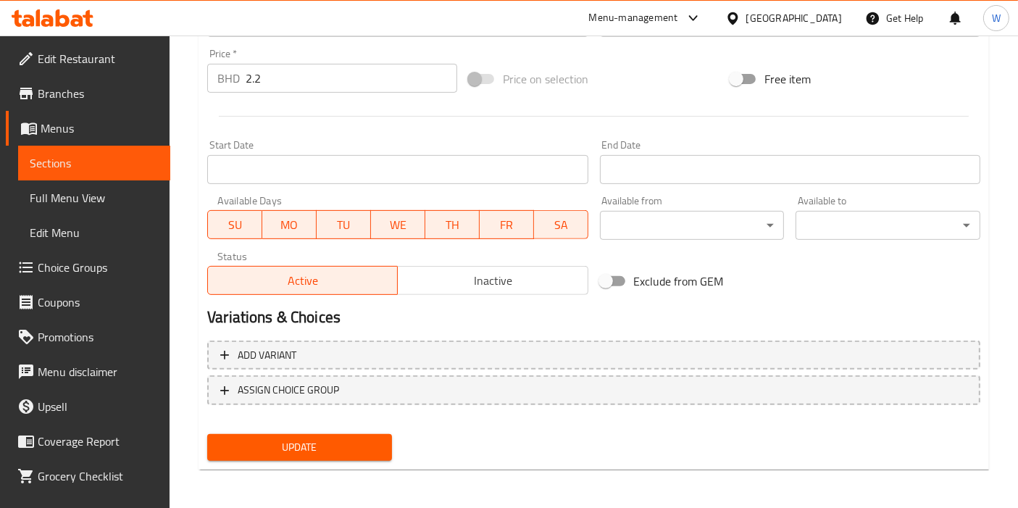
type input "Tortilla Wrap - 5 Pcs | Gluten Free"
click at [314, 445] on span "Update" at bounding box center [300, 447] width 162 height 18
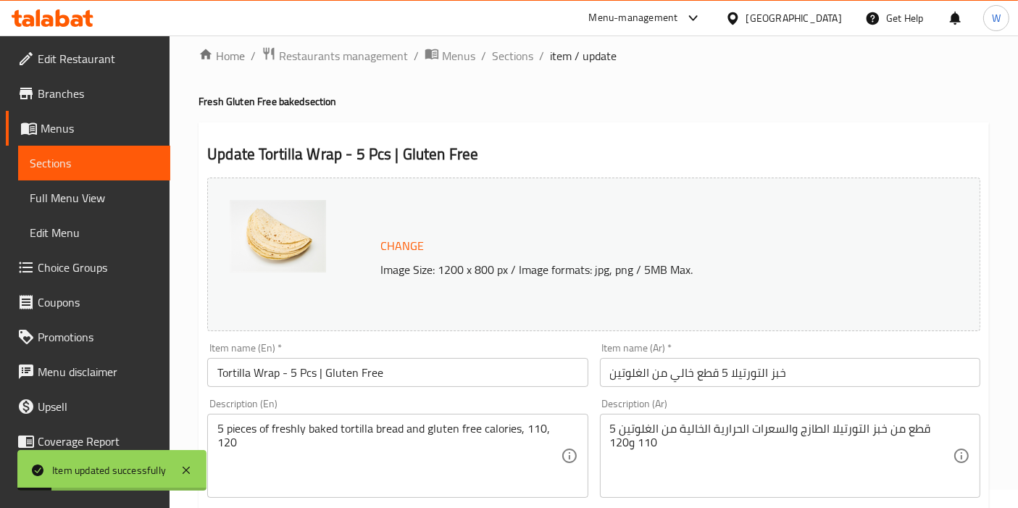
scroll to position [0, 0]
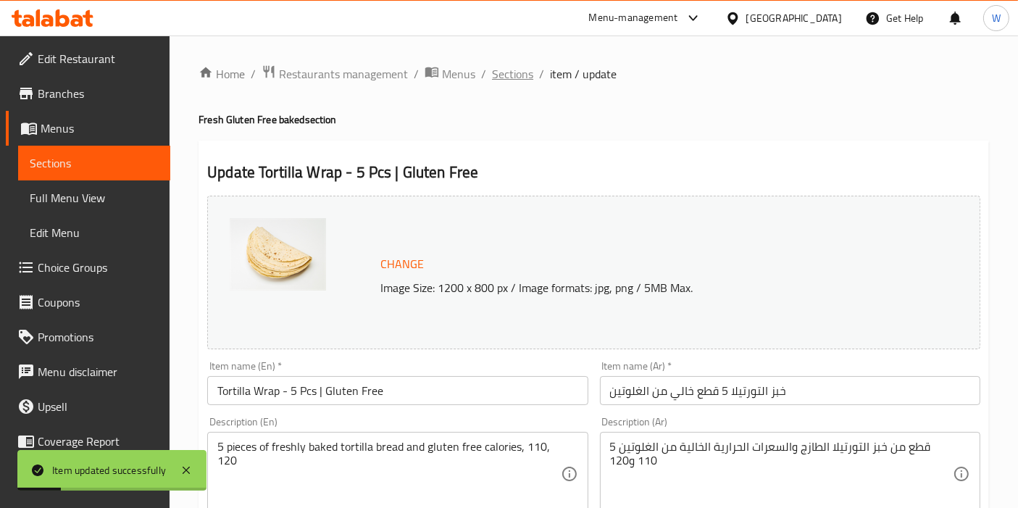
click at [527, 81] on span "Sections" at bounding box center [512, 73] width 41 height 17
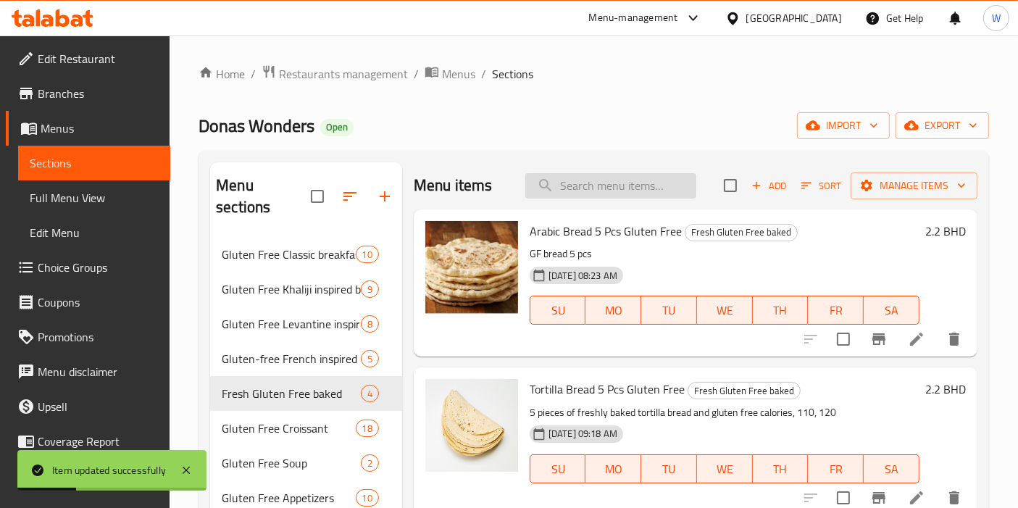
click at [610, 177] on input "search" at bounding box center [610, 185] width 171 height 25
paste input "Brioche Bun (1 Pc) - Gluten Free, Keto"
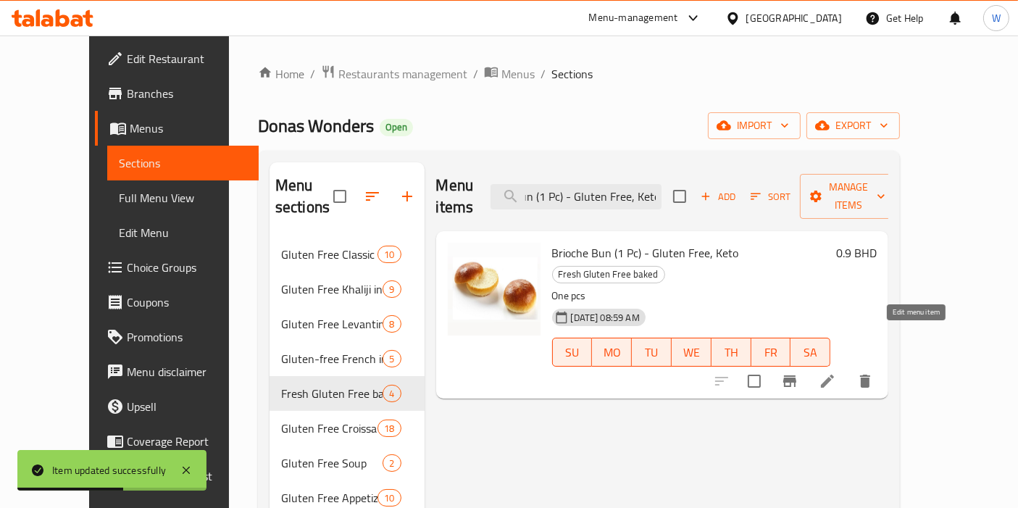
type input "Brioche Bun (1 Pc) - Gluten Free, Keto"
click at [836, 372] on icon at bounding box center [827, 380] width 17 height 17
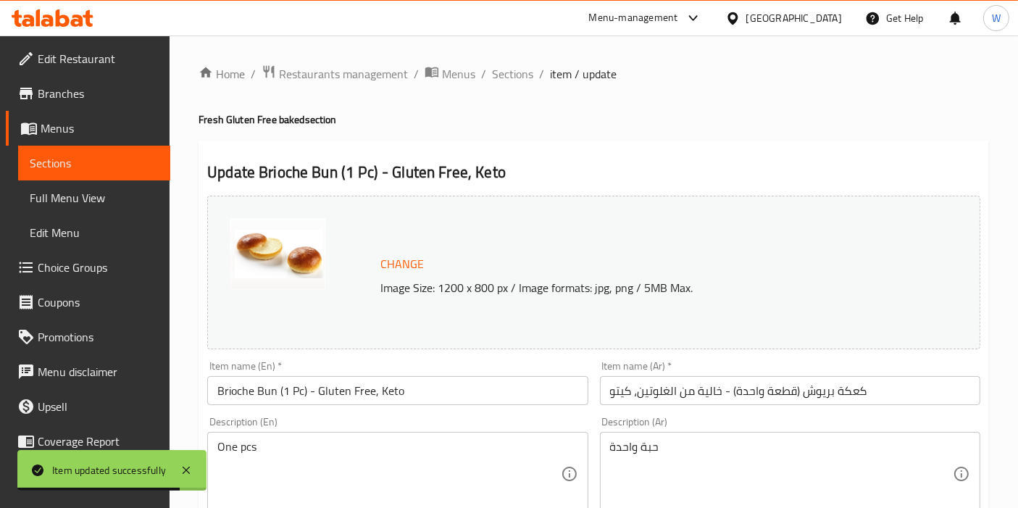
click at [404, 386] on input "Brioche Bun (1 Pc) - Gluten Free, Keto" at bounding box center [397, 390] width 380 height 29
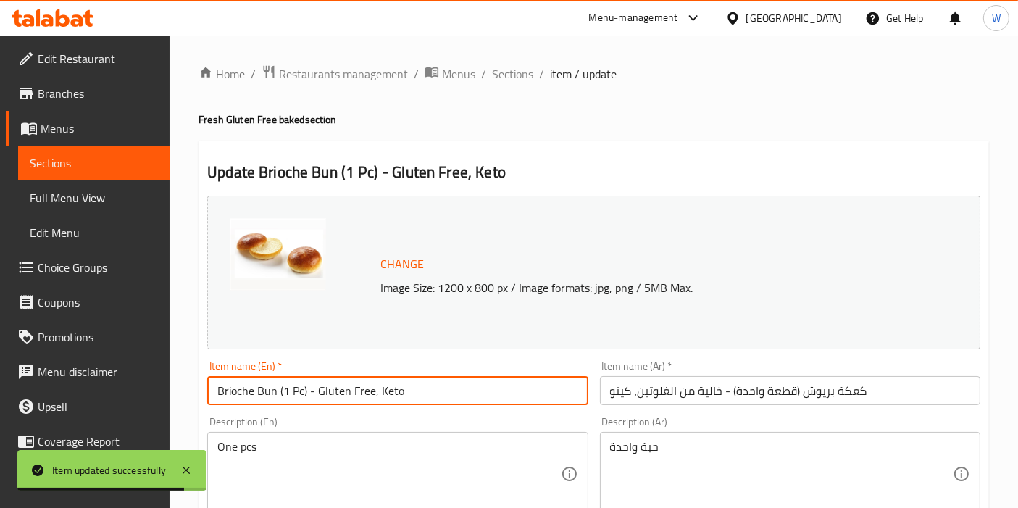
click at [404, 386] on input "Brioche Bun (1 Pc) - Gluten Free, Keto" at bounding box center [397, 390] width 380 height 29
paste input "| Gluten Free"
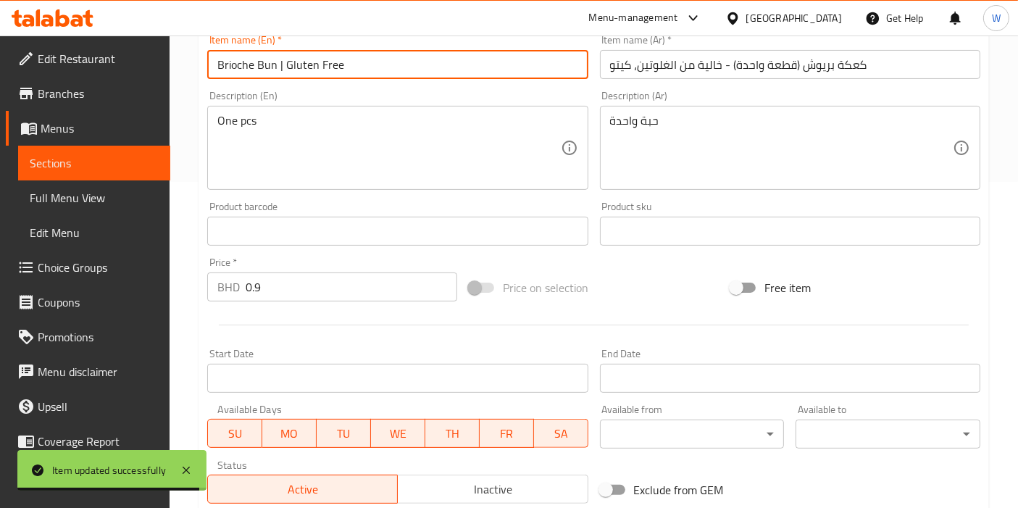
scroll to position [535, 0]
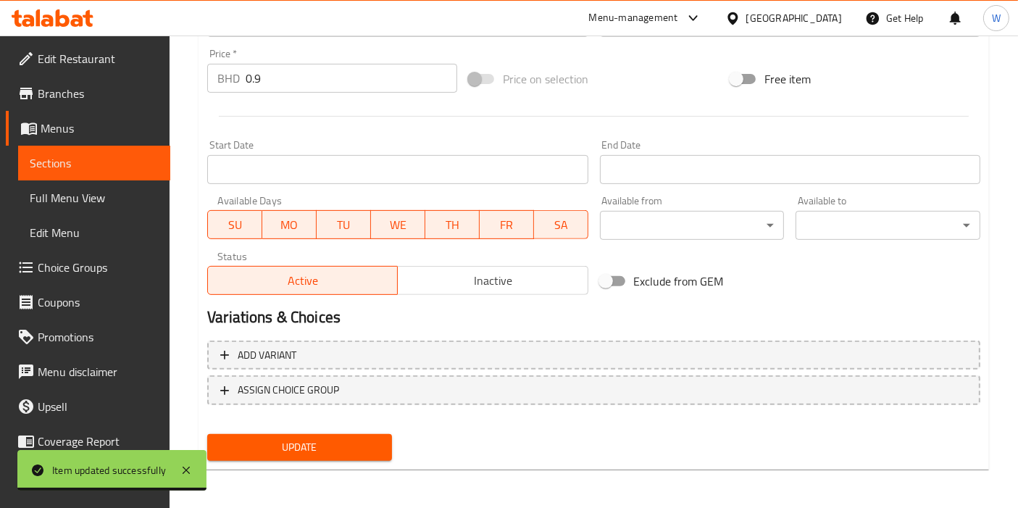
type input "Brioche Bun | Gluten Free"
click at [388, 443] on button "Update" at bounding box center [299, 447] width 185 height 27
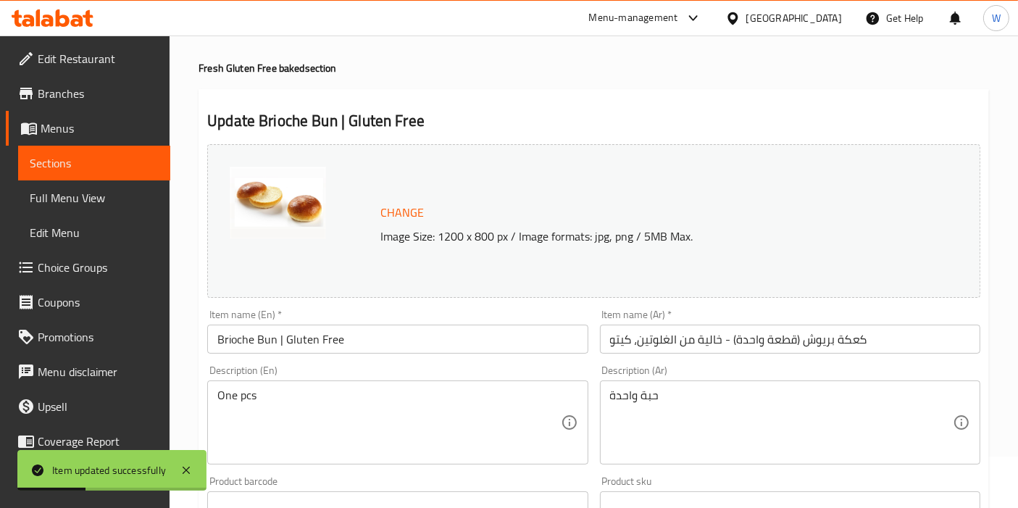
scroll to position [0, 0]
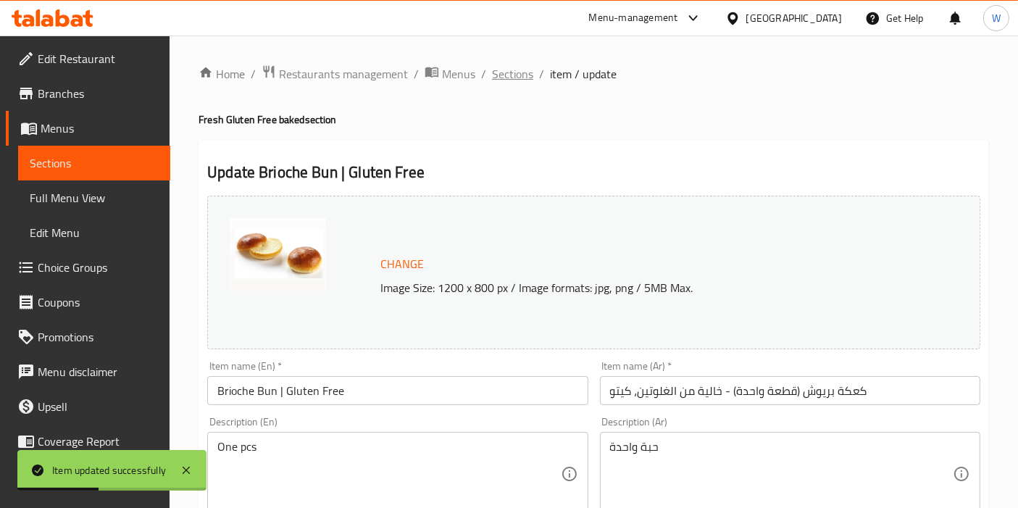
click at [520, 66] on span "Sections" at bounding box center [512, 73] width 41 height 17
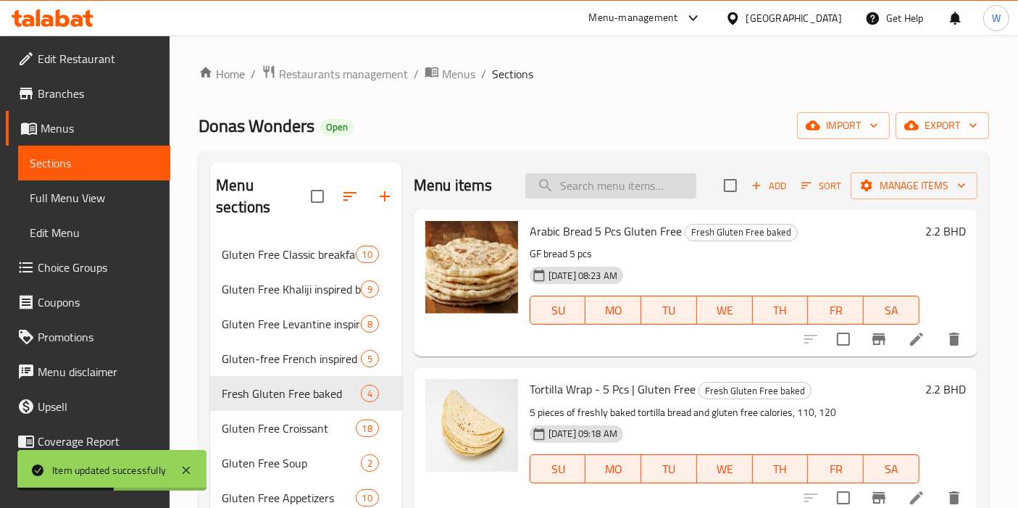
click at [577, 196] on input "search" at bounding box center [610, 185] width 171 height 25
paste input "Cinnamon Roll Gluten Free"
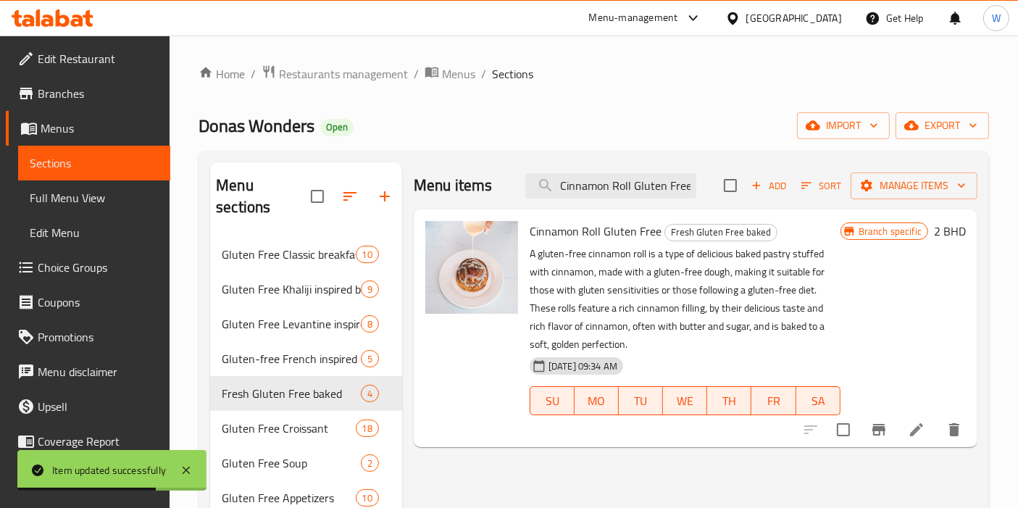
type input "Cinnamon Roll Gluten Free"
click at [907, 432] on li at bounding box center [916, 430] width 41 height 26
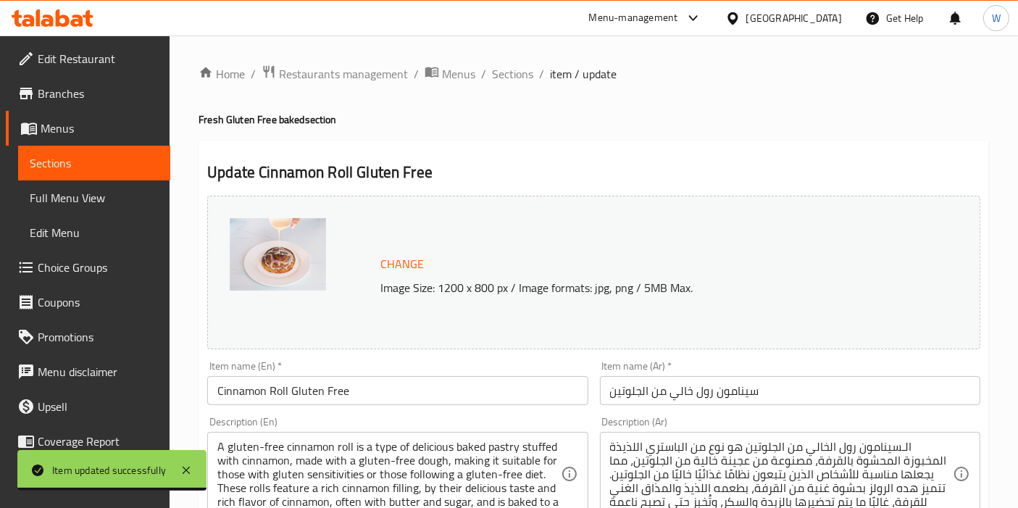
click at [275, 411] on div "Description (En) A gluten-free cinnamon roll is a type of delicious baked pastr…" at bounding box center [397, 466] width 392 height 111
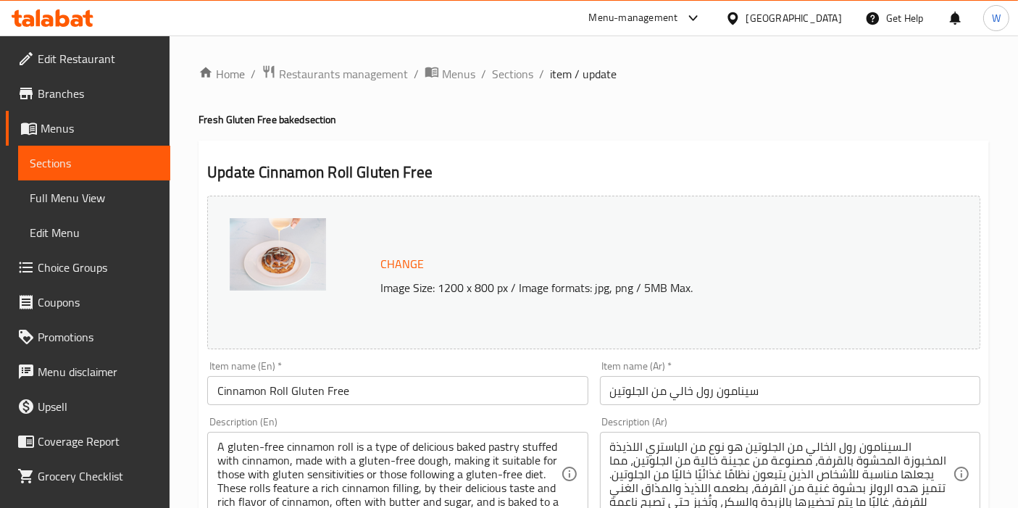
click at [281, 404] on input "Cinnamon Roll Gluten Free" at bounding box center [397, 390] width 380 height 29
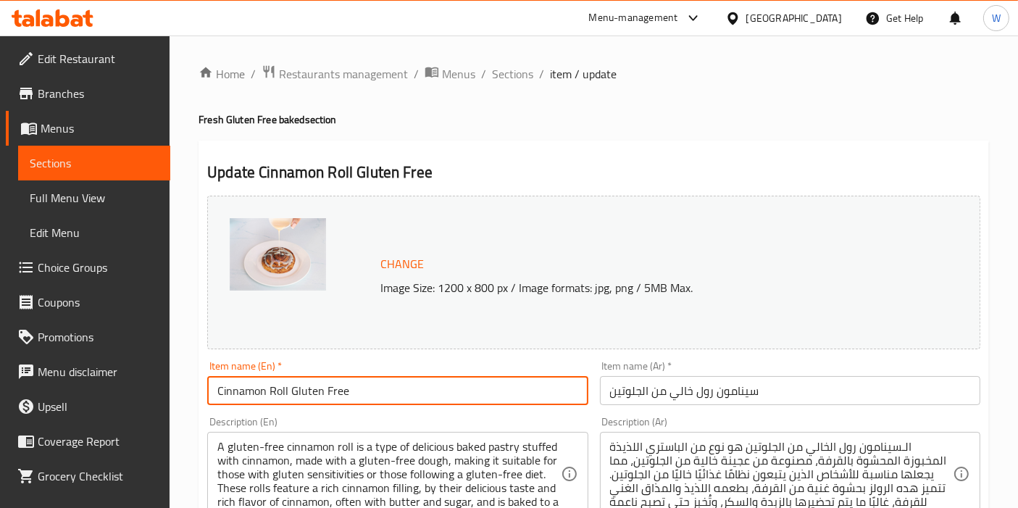
click at [281, 404] on input "Cinnamon Roll Gluten Free" at bounding box center [397, 390] width 380 height 29
paste input "|"
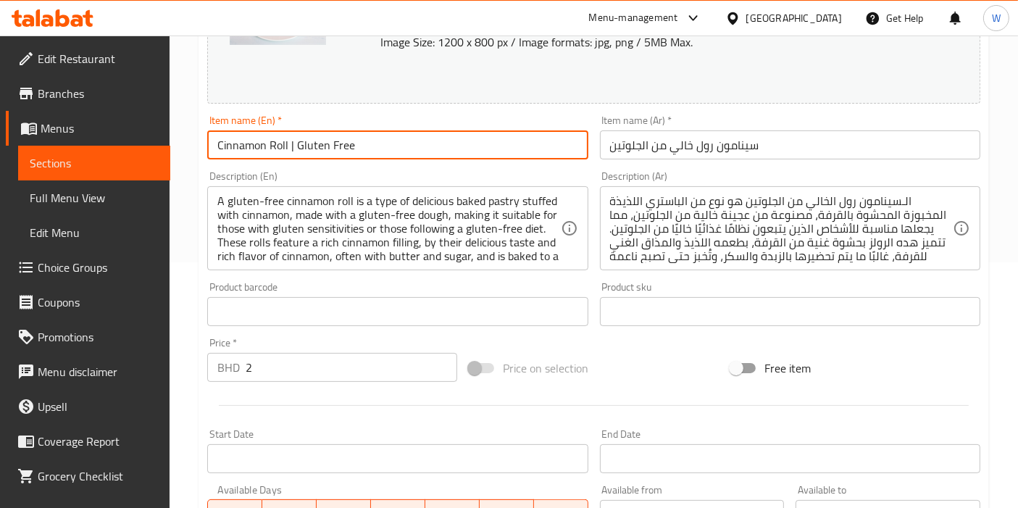
scroll to position [535, 0]
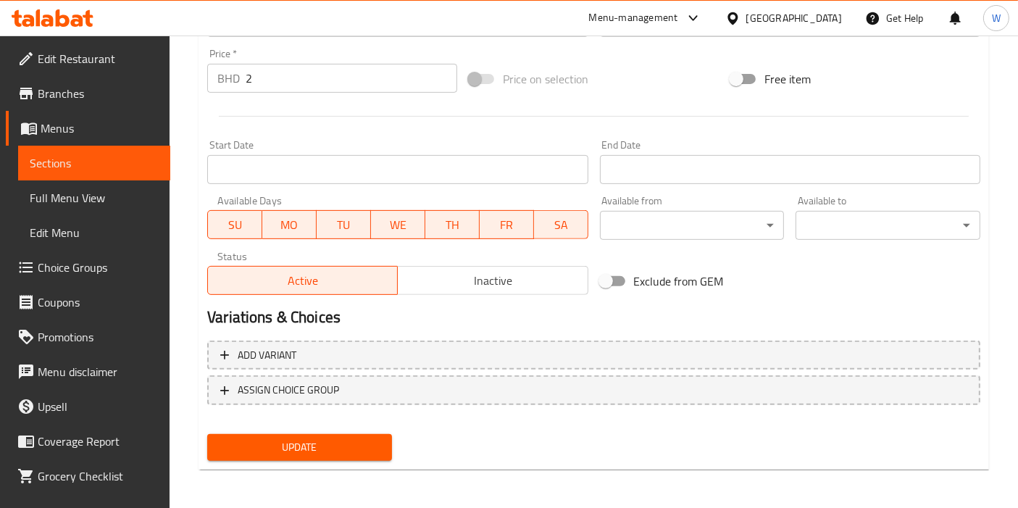
type input "Cinnamon Roll | Gluten Free"
click at [306, 454] on span "Update" at bounding box center [300, 447] width 162 height 18
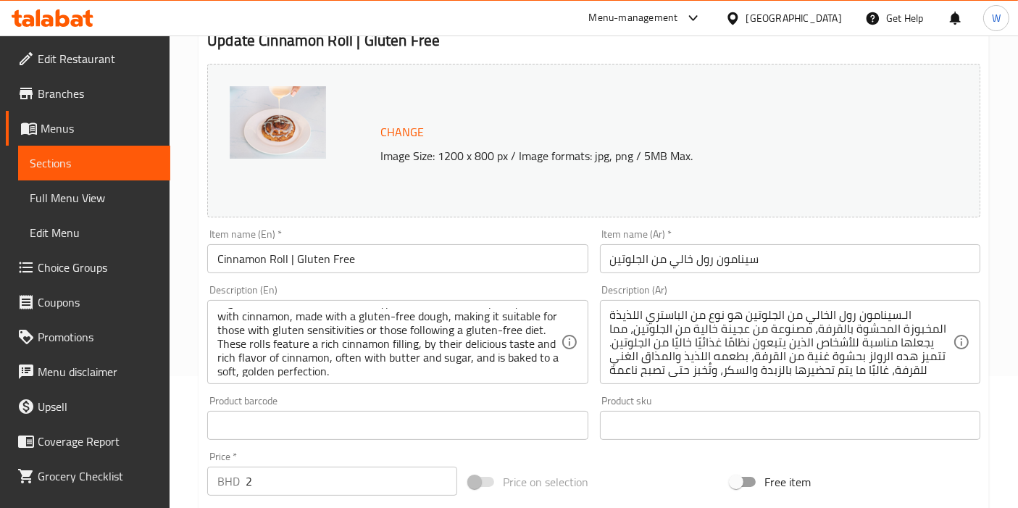
scroll to position [17, 0]
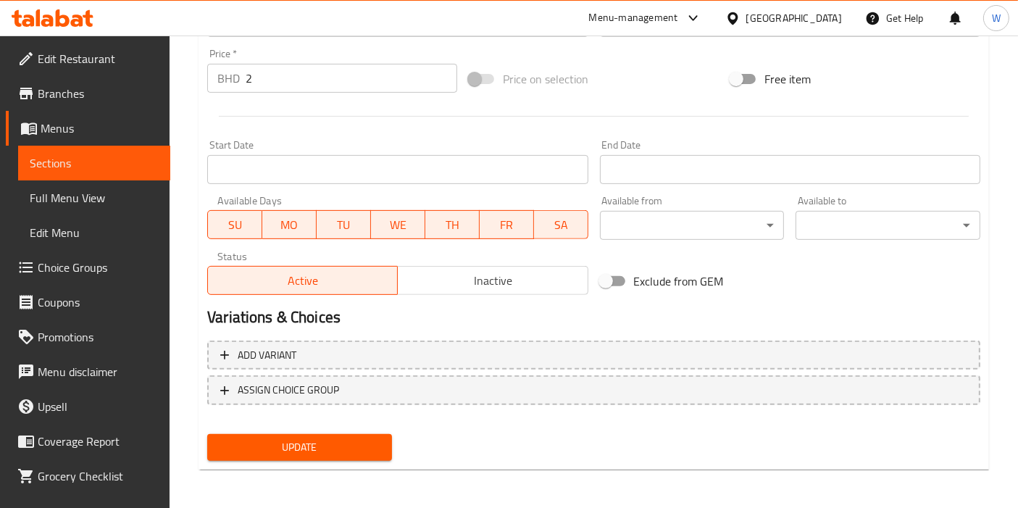
click at [328, 456] on button "Update" at bounding box center [299, 447] width 185 height 27
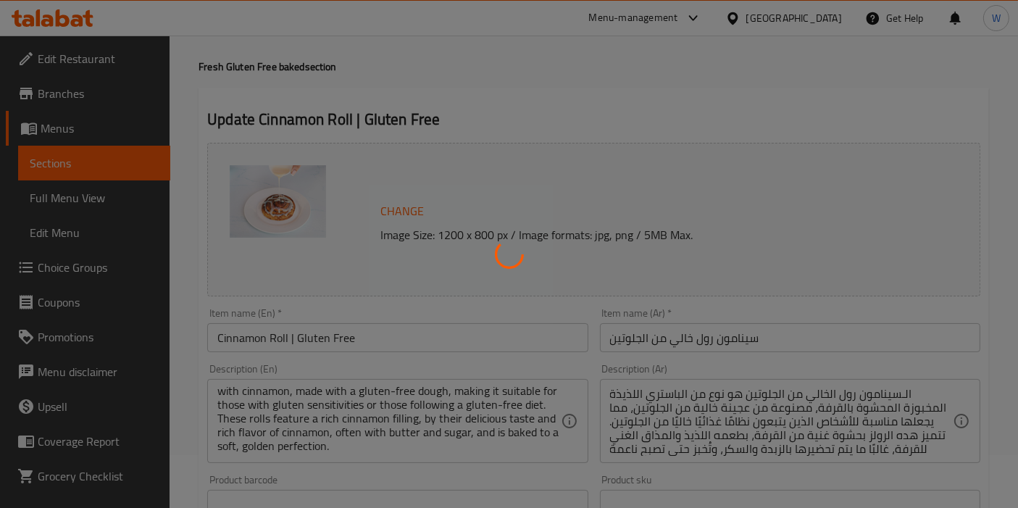
scroll to position [0, 0]
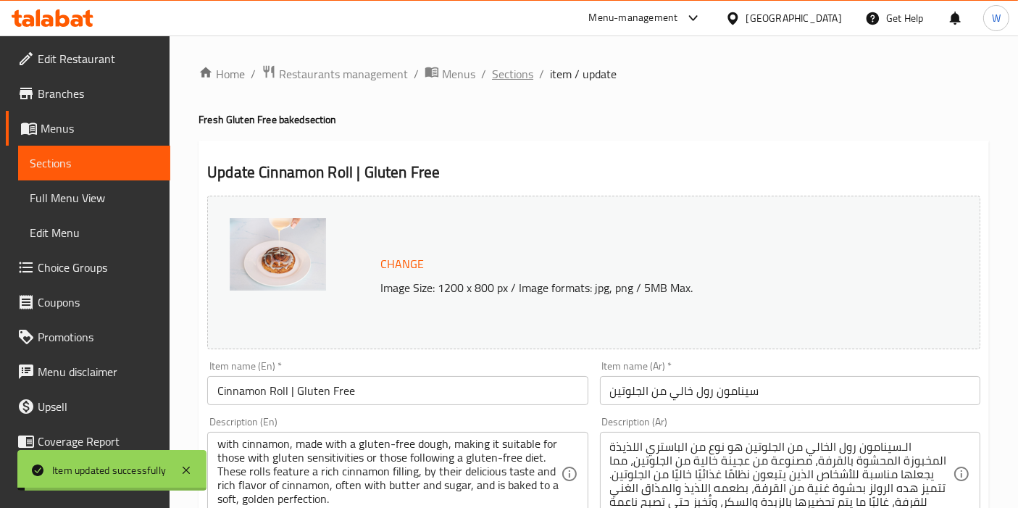
click at [511, 73] on span "Sections" at bounding box center [512, 73] width 41 height 17
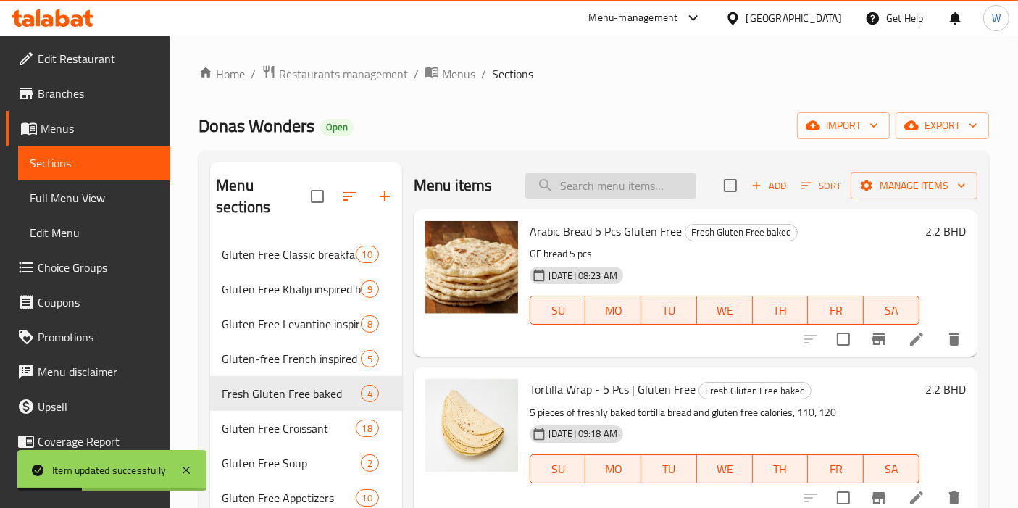
click at [595, 197] on input "search" at bounding box center [610, 185] width 171 height 25
paste input "Make Your Own GF Croissants"
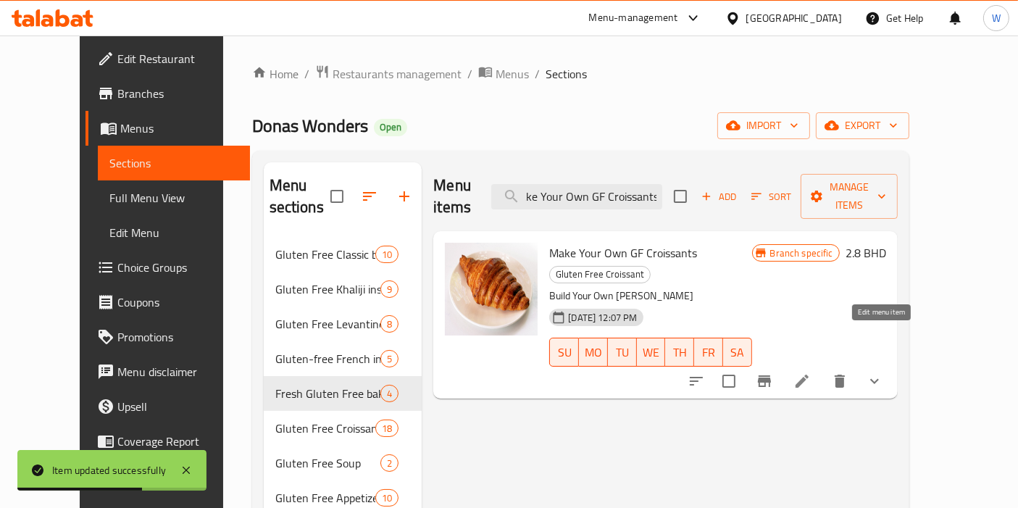
type input "Make Your Own GF Croissants"
click at [811, 372] on icon at bounding box center [801, 380] width 17 height 17
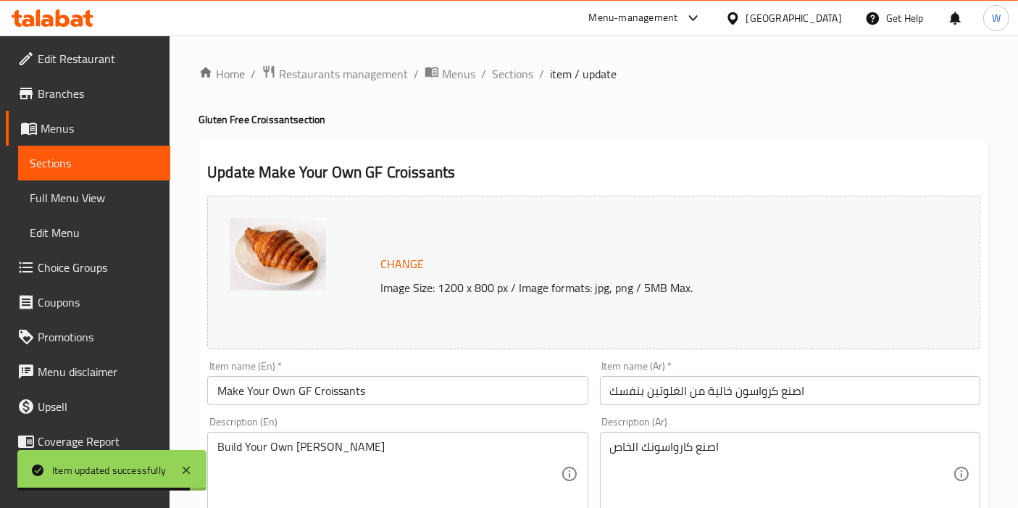
click at [327, 406] on div "Item name (En)   * Make Your Own GF Croissants Item name (En) *" at bounding box center [397, 383] width 392 height 56
click at [327, 405] on div "Item name (En)   * Make Your Own GF Croissants Item name (En) *" at bounding box center [397, 383] width 392 height 56
click at [329, 398] on input "Make Your Own GF Croissants" at bounding box center [397, 390] width 380 height 29
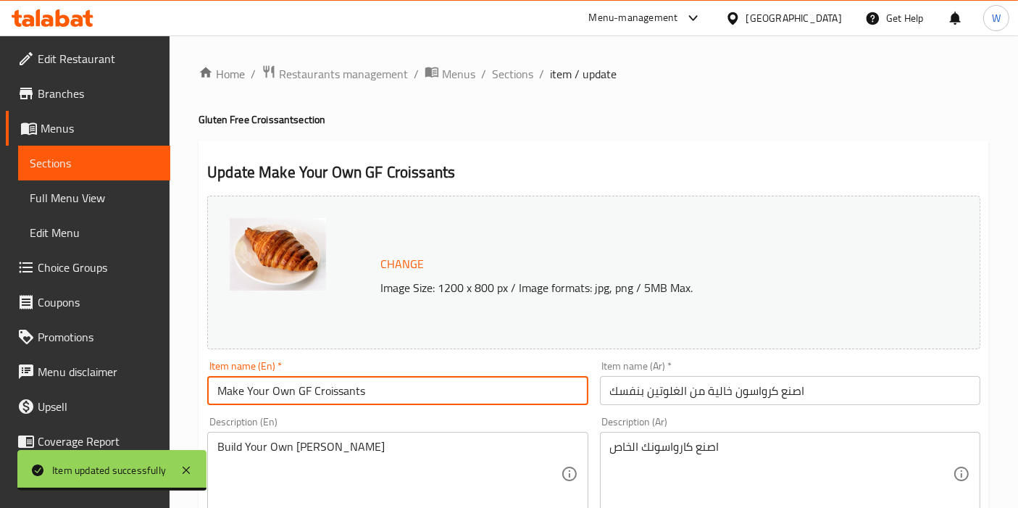
click at [329, 398] on input "Make Your Own GF Croissants" at bounding box center [397, 390] width 380 height 29
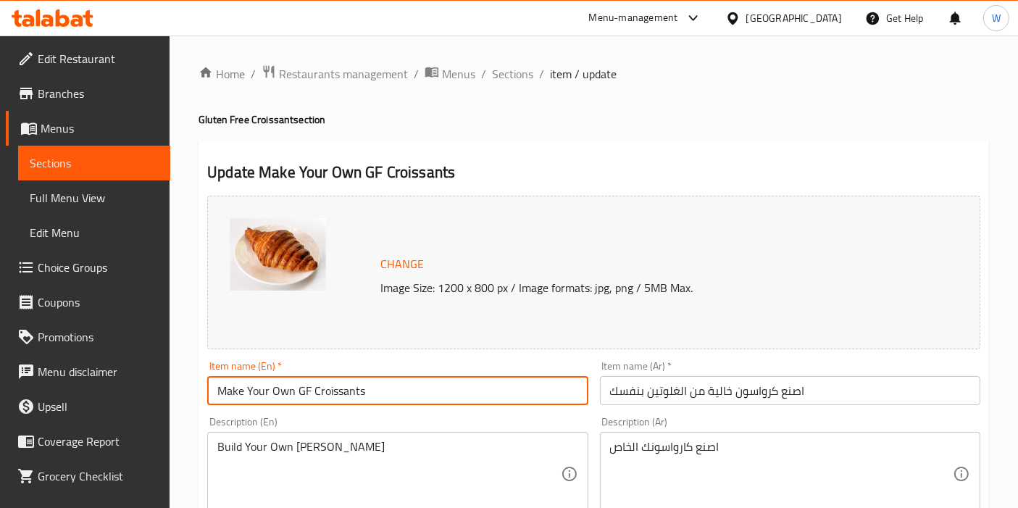
paste input "Build your Own Gluten Free Croissant"
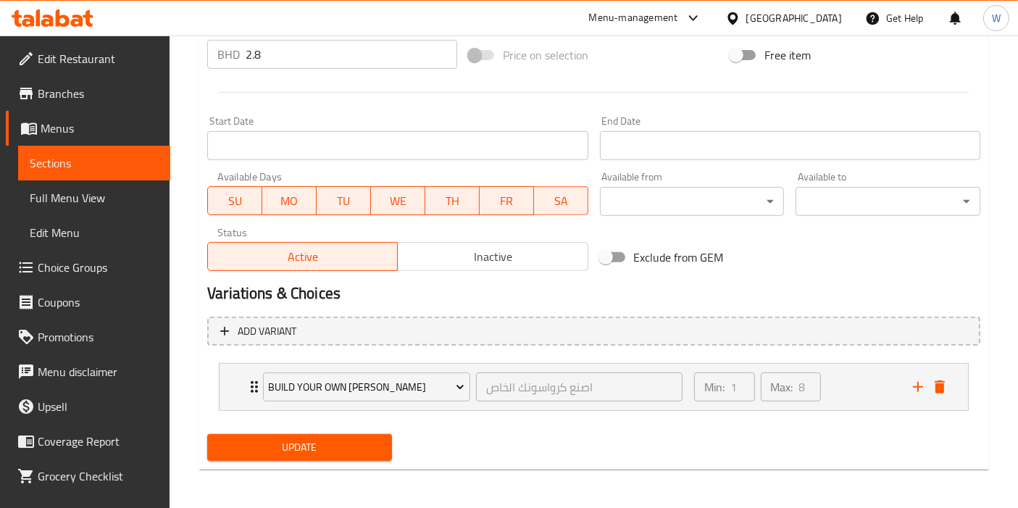
type input "Build your Own Gluten Free Croissant"
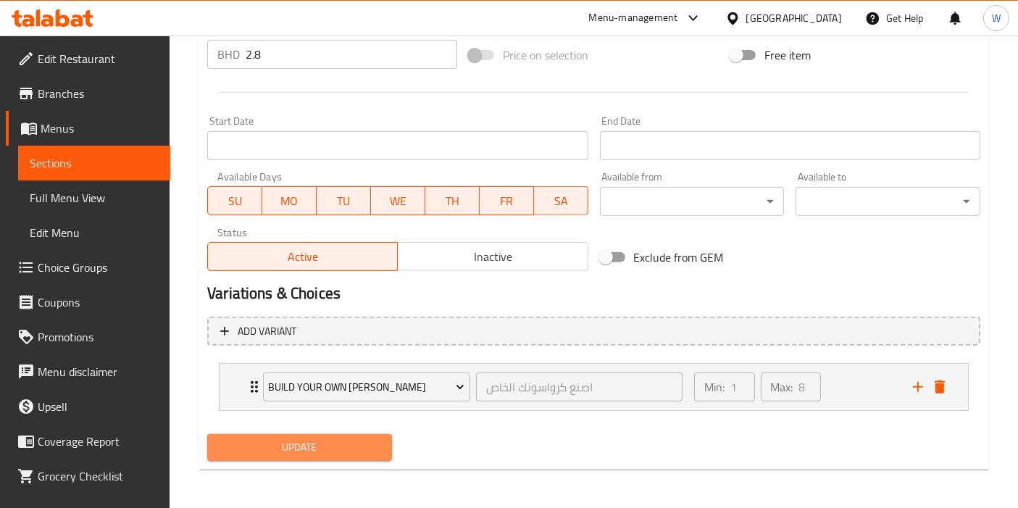
click at [314, 448] on span "Update" at bounding box center [300, 447] width 162 height 18
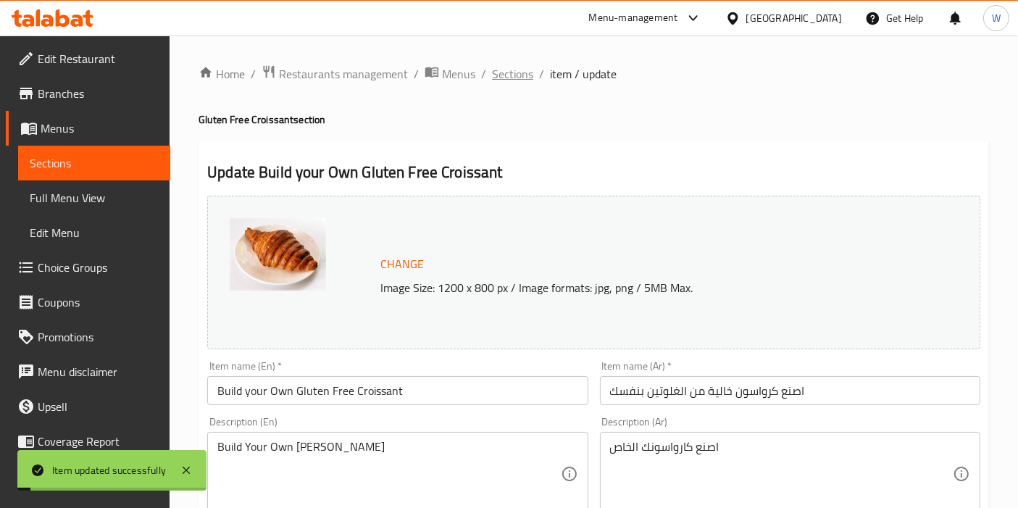
click at [512, 77] on span "Sections" at bounding box center [512, 73] width 41 height 17
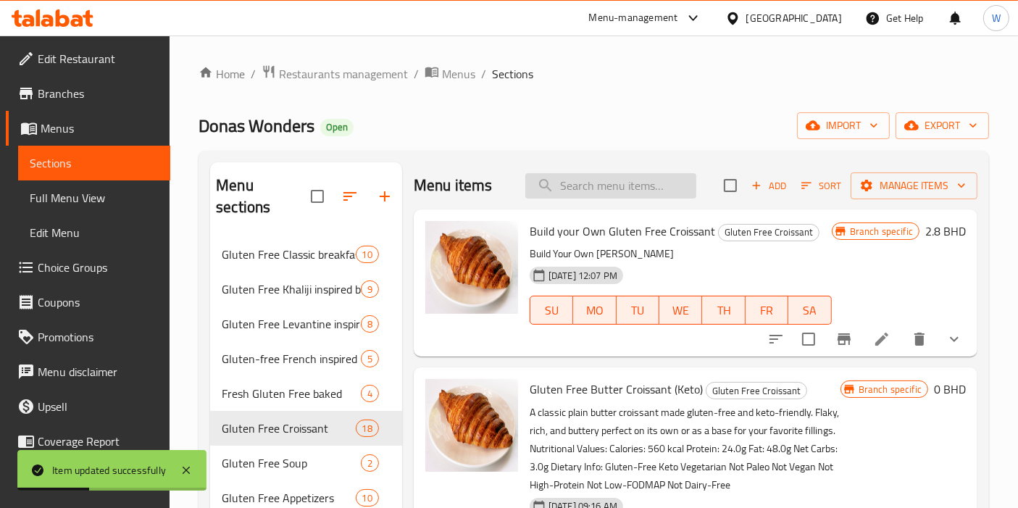
click at [588, 187] on input "search" at bounding box center [610, 185] width 171 height 25
paste input "Gluten Free Butter Croissant (Keto)"
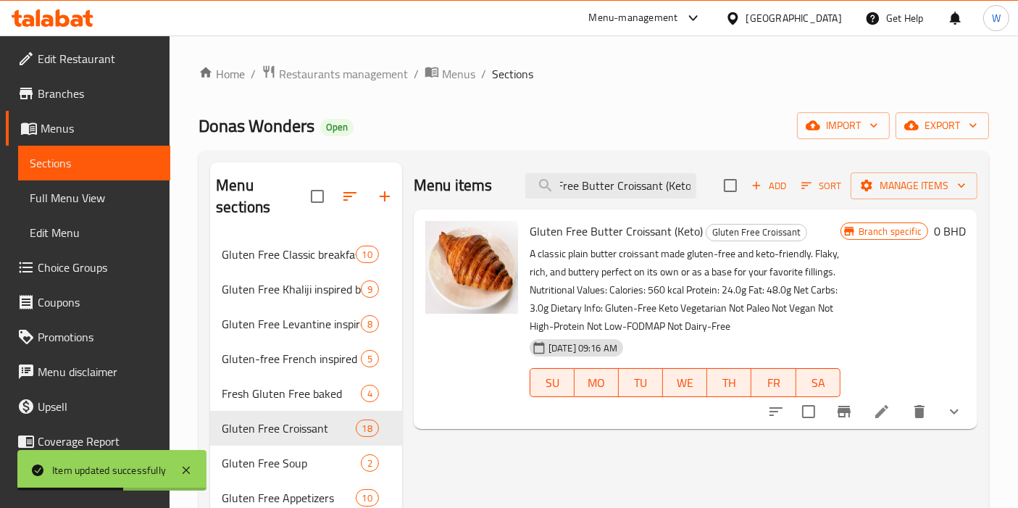
type input "Gluten Free Butter Croissant (Keto)"
click at [879, 422] on li at bounding box center [881, 411] width 41 height 26
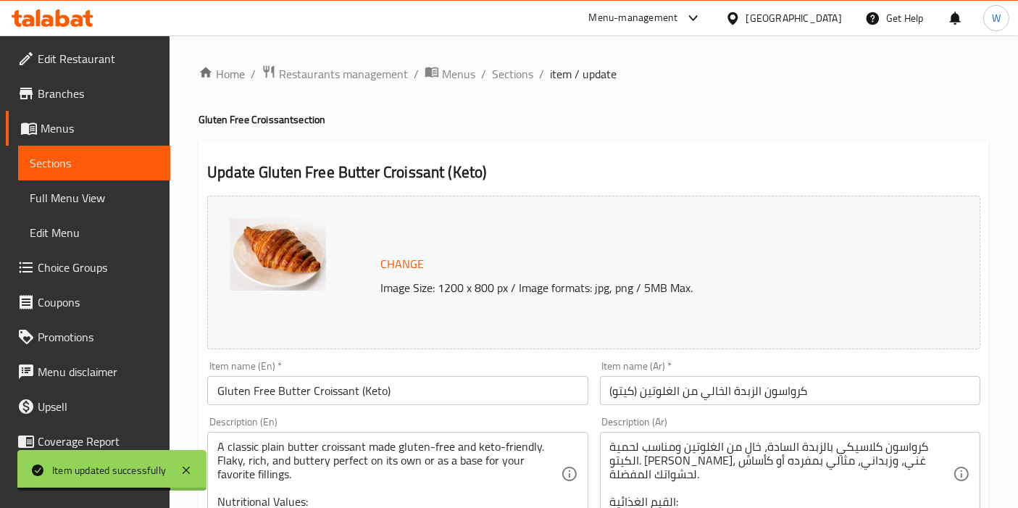
click at [305, 394] on input "Gluten Free Butter Croissant (Keto)" at bounding box center [397, 390] width 380 height 29
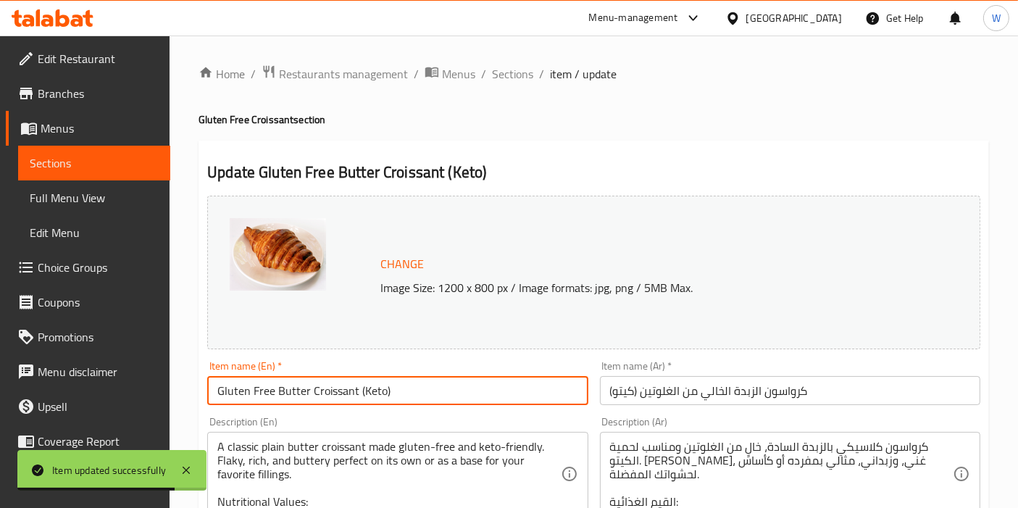
click at [305, 394] on input "Gluten Free Butter Croissant (Keto)" at bounding box center [397, 390] width 380 height 29
paste input "Butter Croissant | Gluten Free"
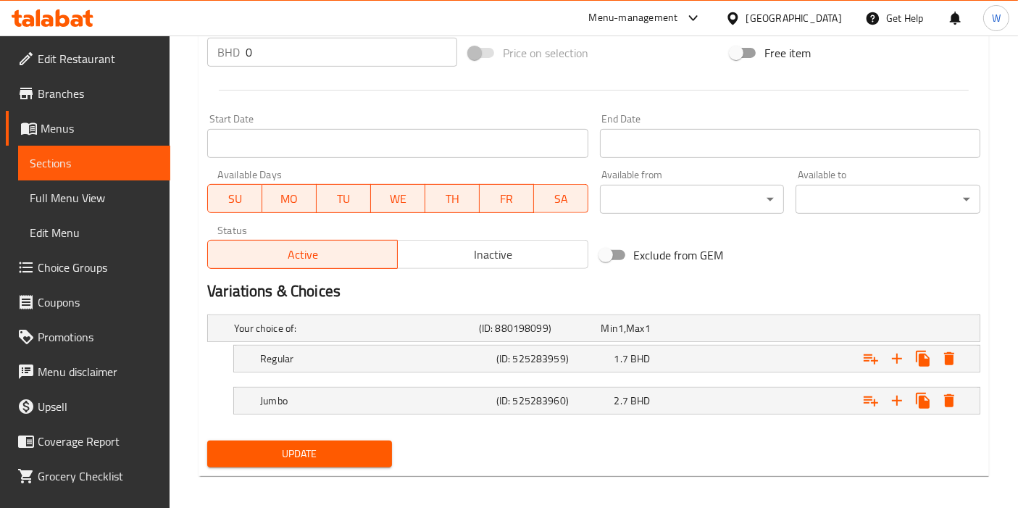
scroll to position [567, 0]
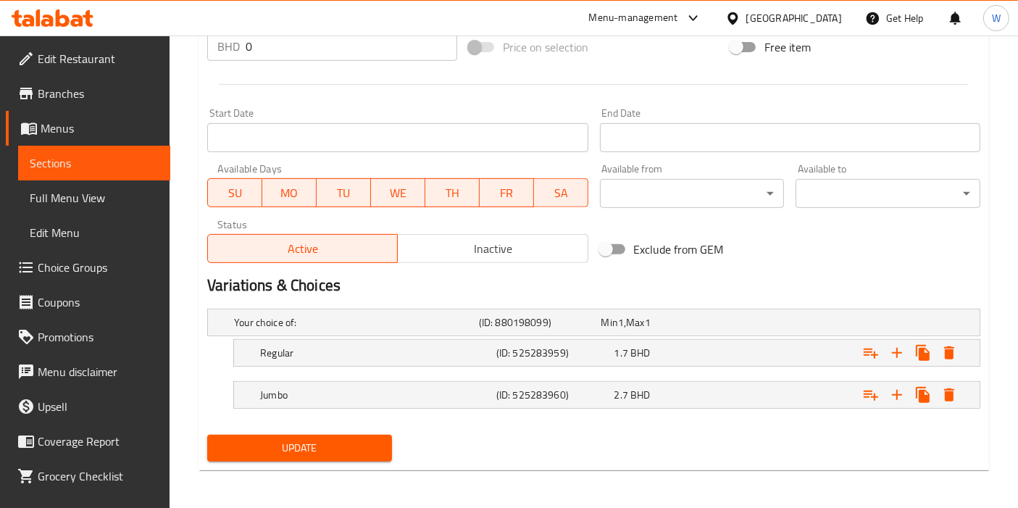
type input "Butter Croissant | Gluten Free"
click at [333, 442] on span "Update" at bounding box center [300, 448] width 162 height 18
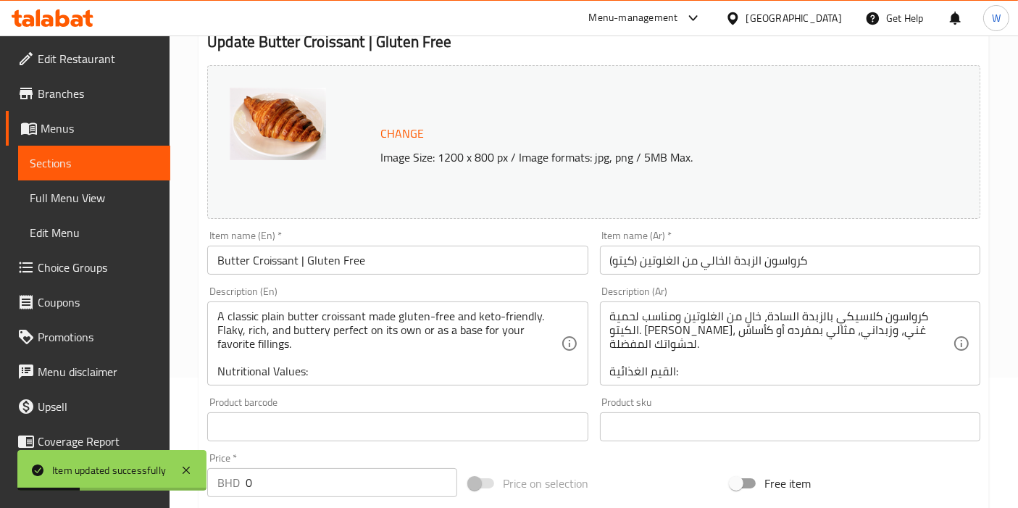
scroll to position [0, 0]
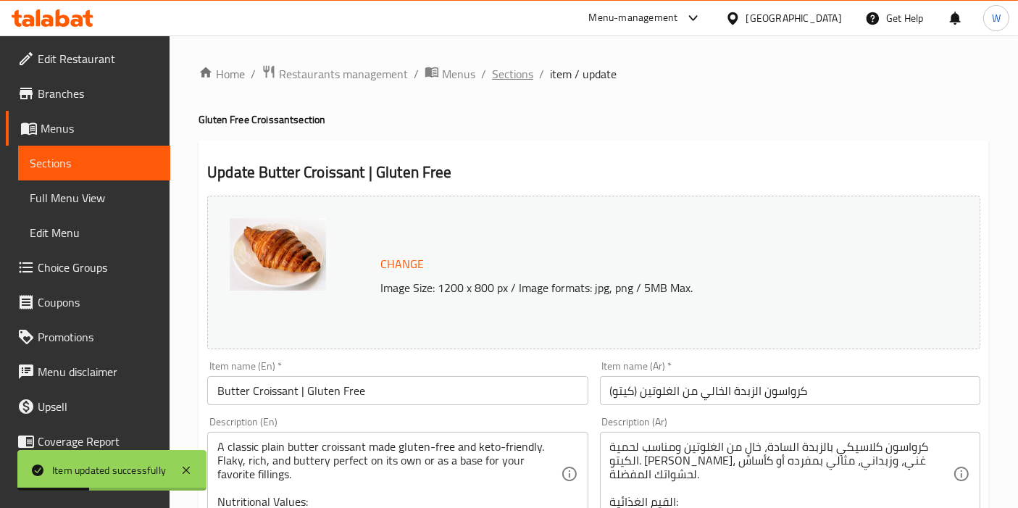
click at [501, 81] on span "Sections" at bounding box center [512, 73] width 41 height 17
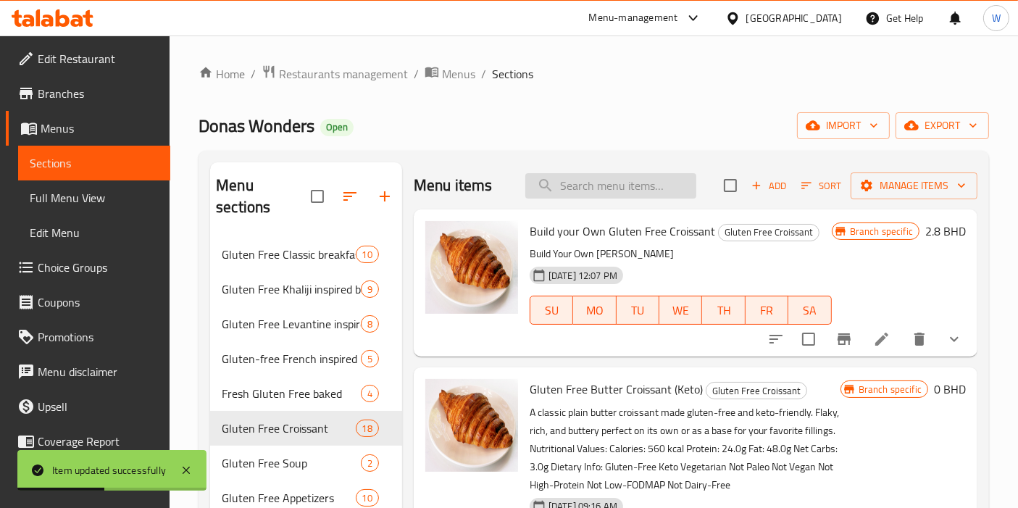
click at [595, 180] on input "search" at bounding box center [610, 185] width 171 height 25
paste input "Gluten Free Cheese Croissant (Keto High Protein)"
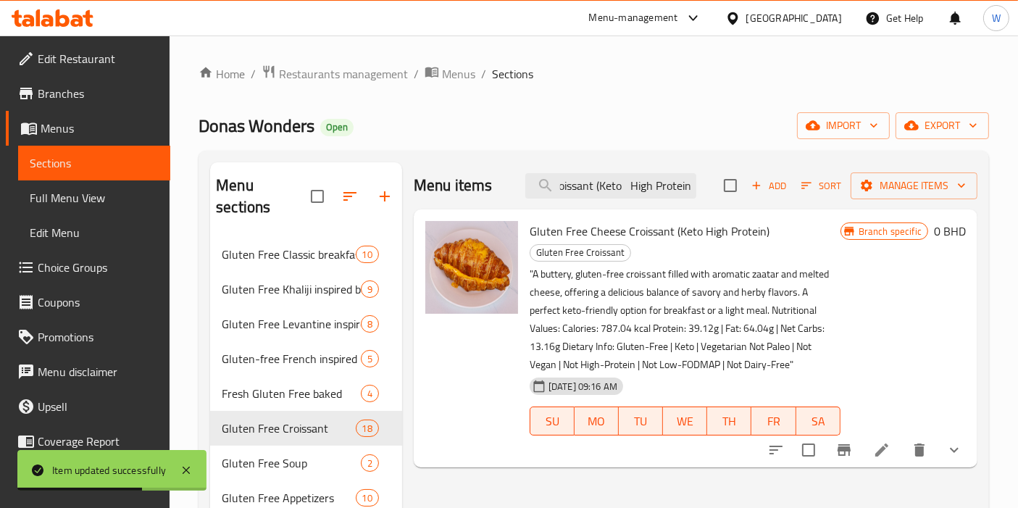
type input "Gluten Free Cheese Croissant (Keto High Protein)"
click at [890, 440] on li at bounding box center [881, 450] width 41 height 26
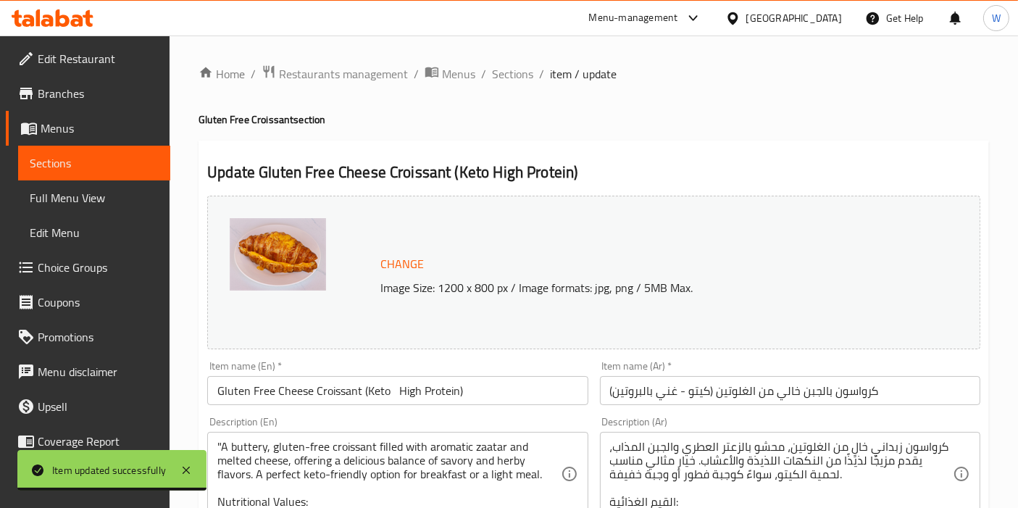
click at [354, 407] on div "Item name (En)   * Gluten Free Cheese Croissant (Keto High Protein) Item name (…" at bounding box center [397, 383] width 392 height 56
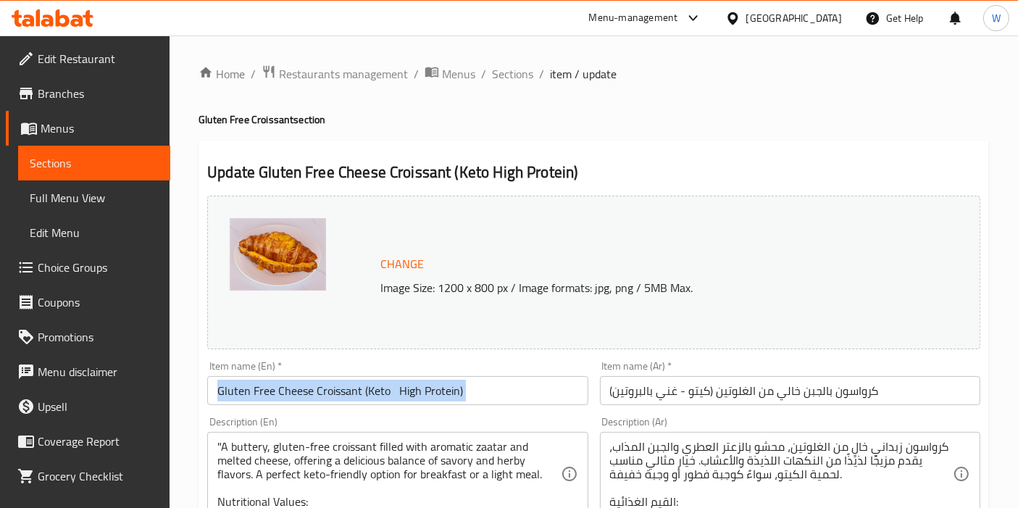
click at [354, 407] on div "Item name (En)   * Gluten Free Cheese Croissant (Keto High Protein) Item name (…" at bounding box center [397, 383] width 392 height 56
click at [355, 399] on input "Gluten Free Cheese Croissant (Keto High Protein)" at bounding box center [397, 390] width 380 height 29
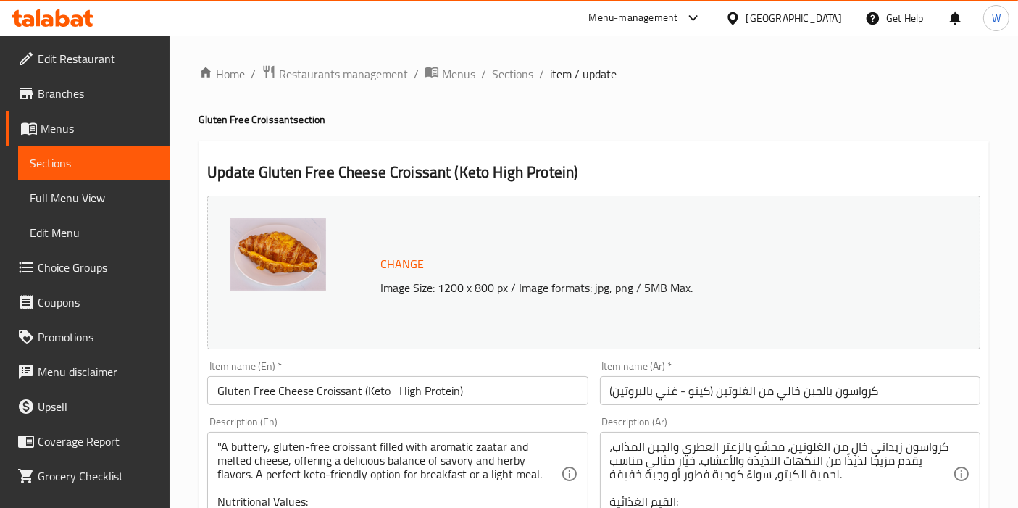
click at [355, 399] on input "Gluten Free Cheese Croissant (Keto High Protein)" at bounding box center [397, 390] width 380 height 29
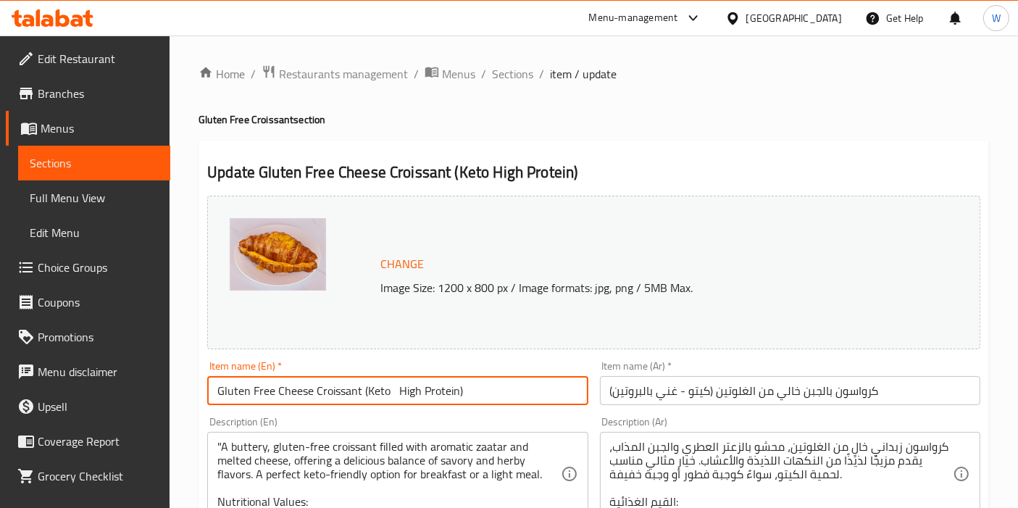
click at [355, 399] on input "Gluten Free Cheese Croissant (Keto High Protein)" at bounding box center [397, 390] width 380 height 29
paste input "Cheese Croissant | Gluten Free, Keto"
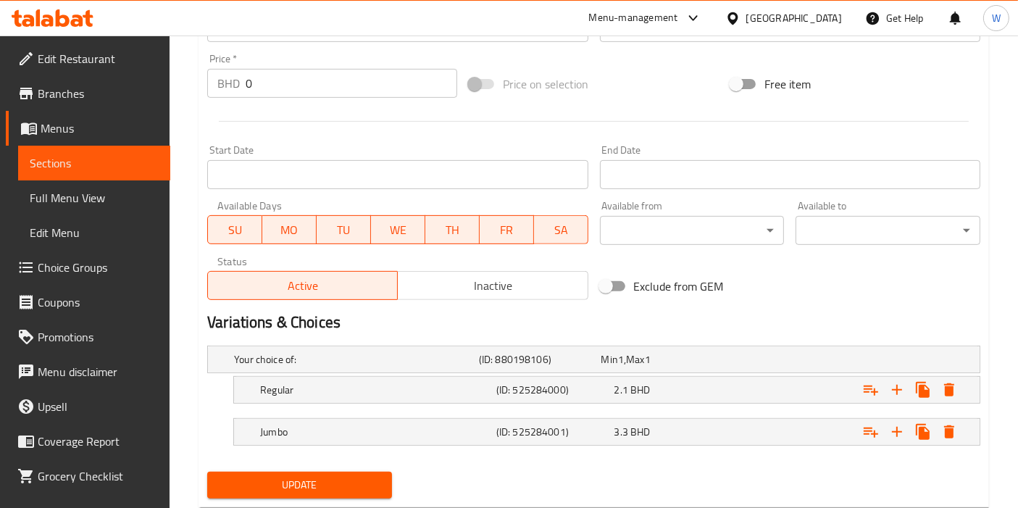
scroll to position [567, 0]
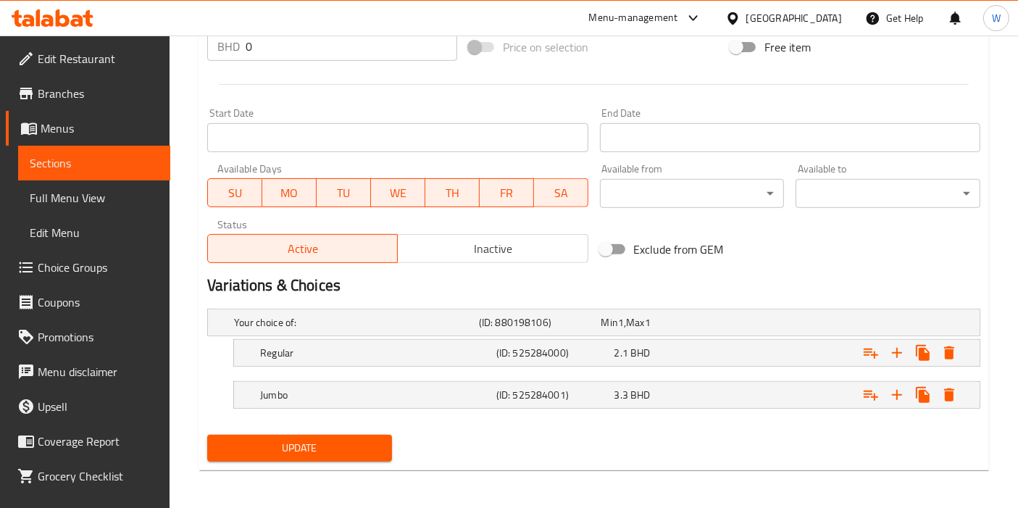
type input "Cheese Croissant | Gluten Free, Keto"
click at [309, 443] on span "Update" at bounding box center [300, 448] width 162 height 18
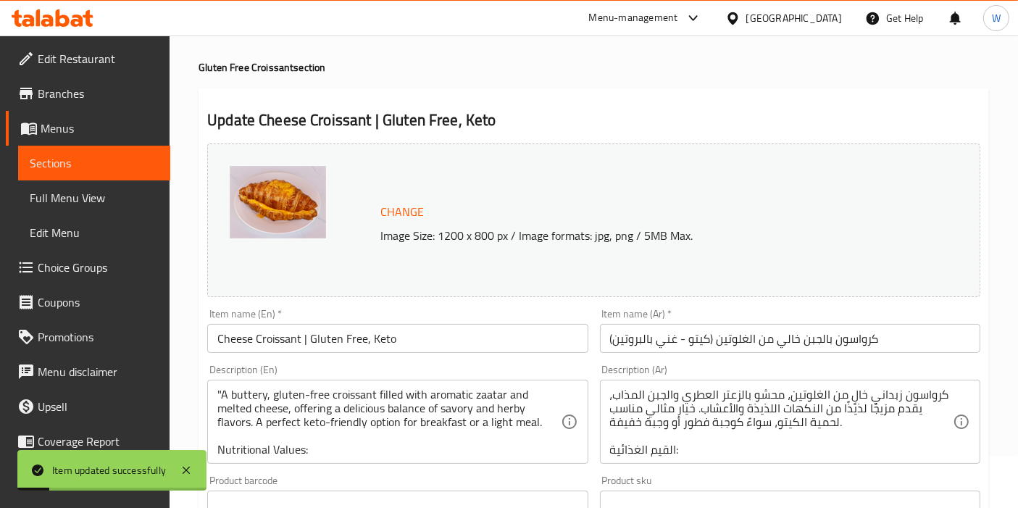
scroll to position [0, 0]
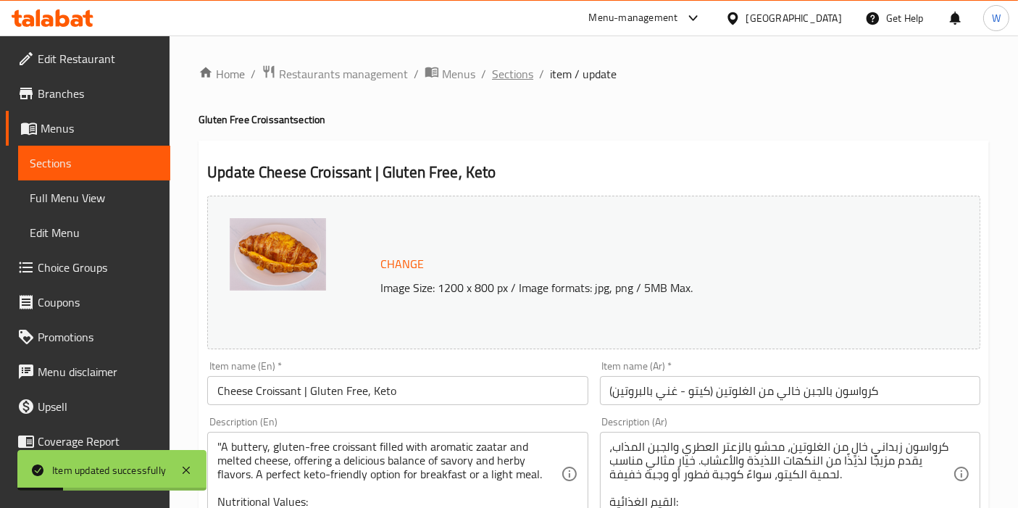
click at [510, 70] on span "Sections" at bounding box center [512, 73] width 41 height 17
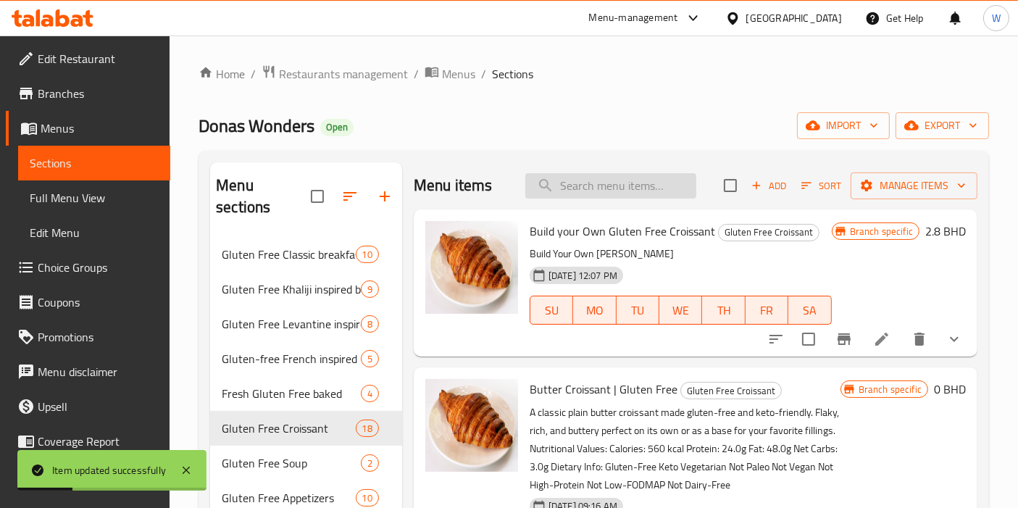
click at [599, 192] on input "search" at bounding box center [610, 185] width 171 height 25
paste input "Gluten Free Zaatar Croissant (Keto)"
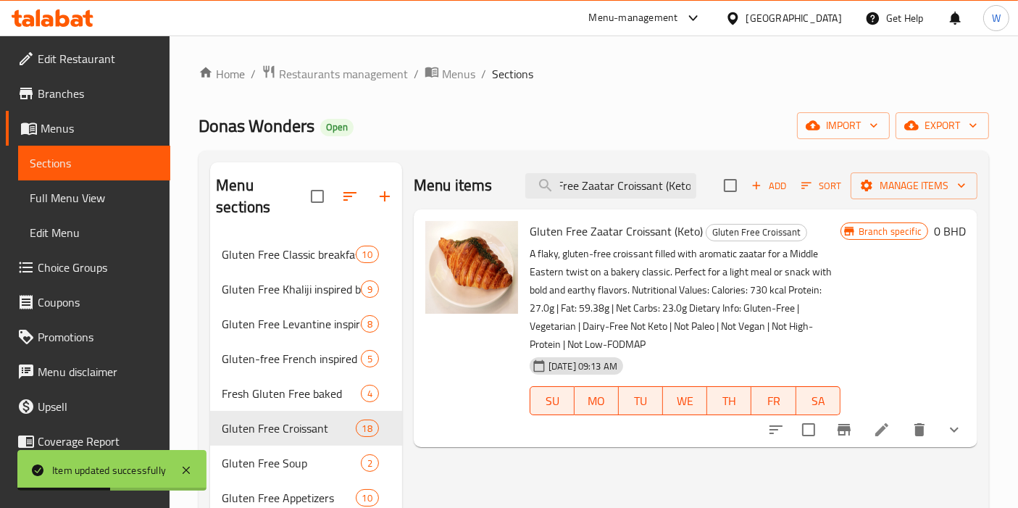
type input "Gluten Free Zaatar Croissant (Keto)"
click at [887, 427] on icon at bounding box center [881, 429] width 17 height 17
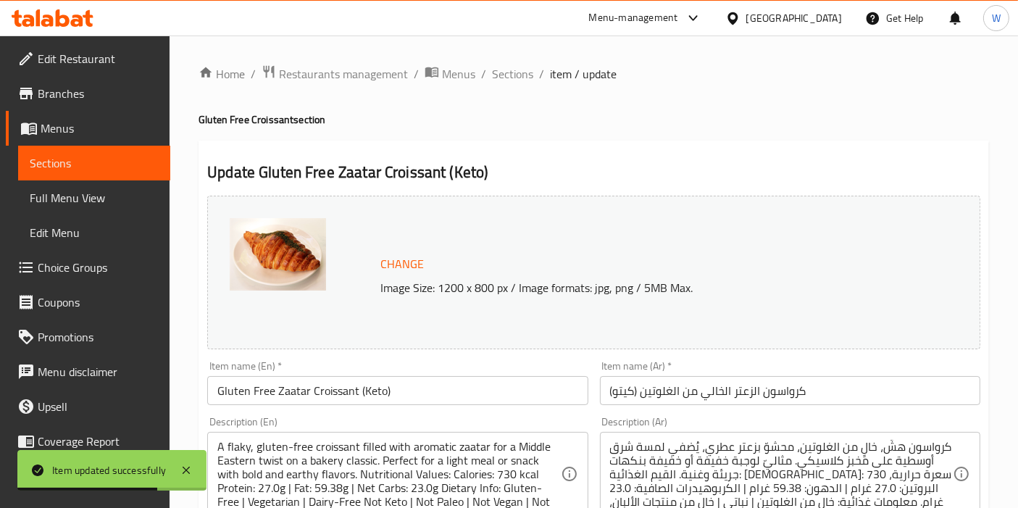
click at [360, 384] on input "Gluten Free Zaatar Croissant (Keto)" at bounding box center [397, 390] width 380 height 29
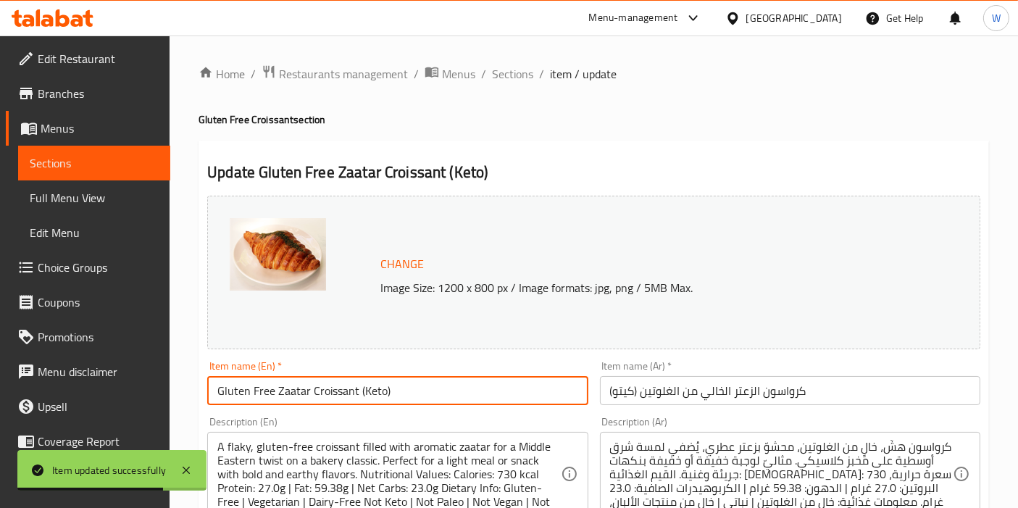
click at [360, 384] on input "Gluten Free Zaatar Croissant (Keto)" at bounding box center [397, 390] width 380 height 29
paste input "Zaatar Croissant | Gluten Free"
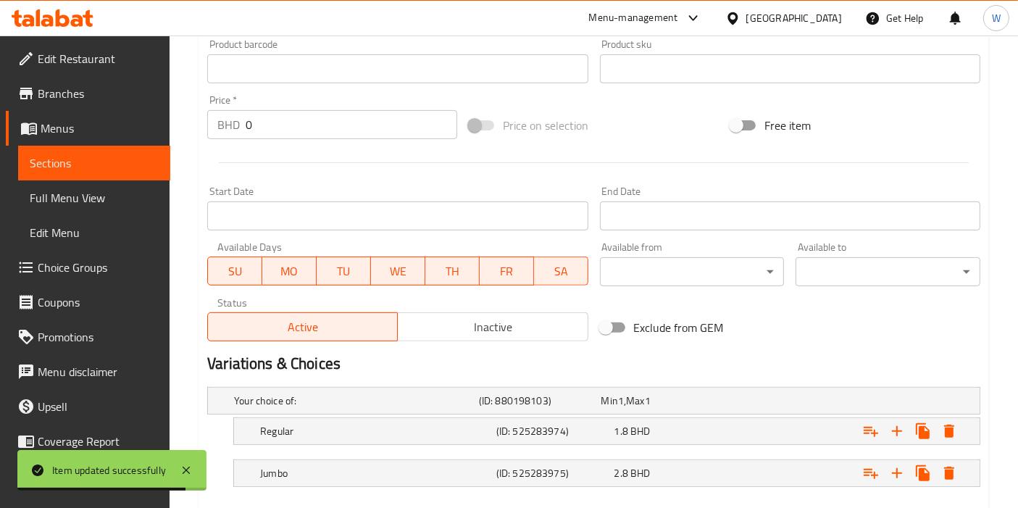
scroll to position [567, 0]
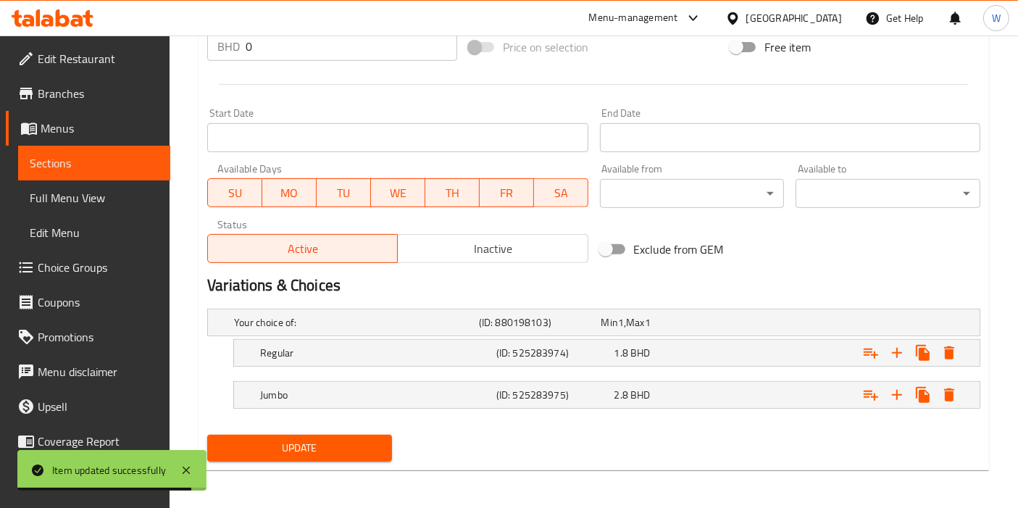
type input "Zaatar Croissant | Gluten Free"
click at [319, 461] on div "Update" at bounding box center [299, 448] width 196 height 38
click at [327, 446] on span "Update" at bounding box center [300, 448] width 162 height 18
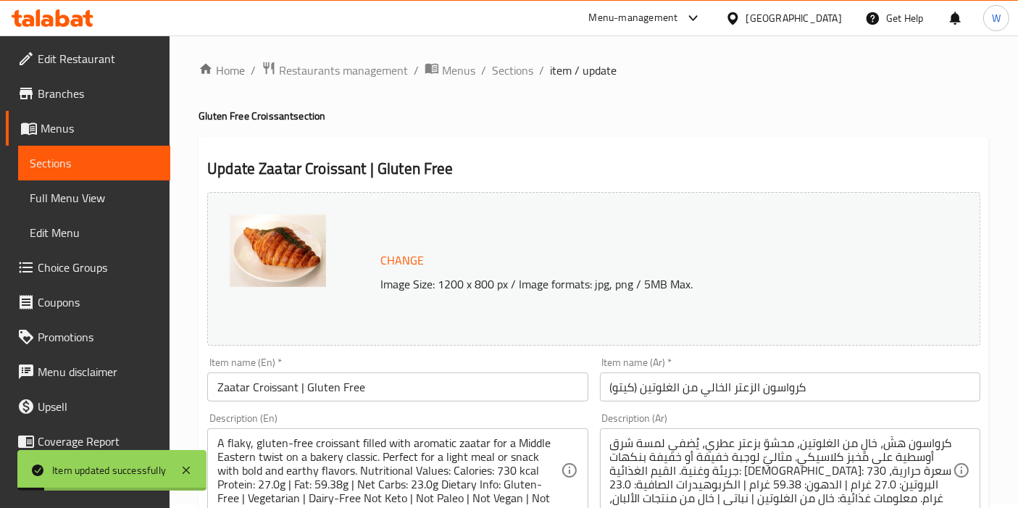
scroll to position [0, 0]
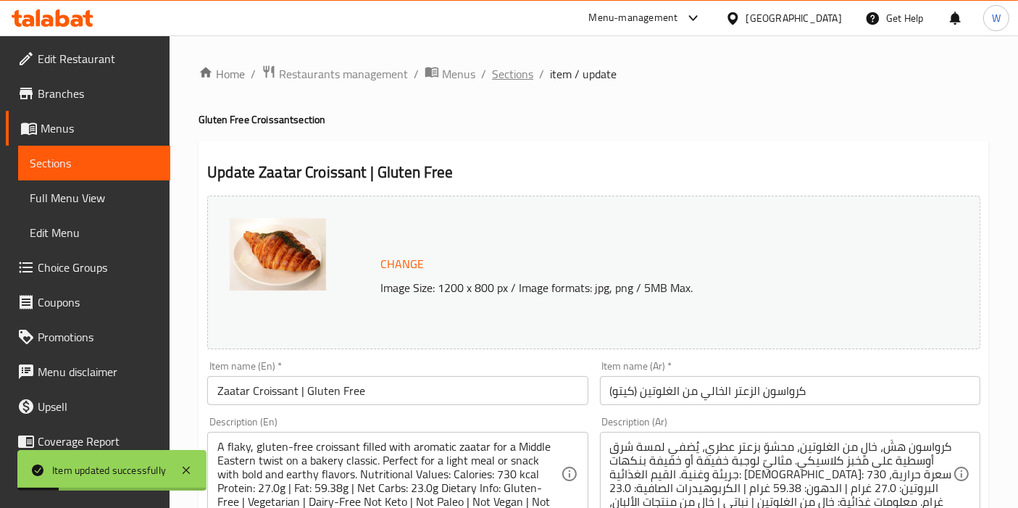
click at [493, 75] on span "Sections" at bounding box center [512, 73] width 41 height 17
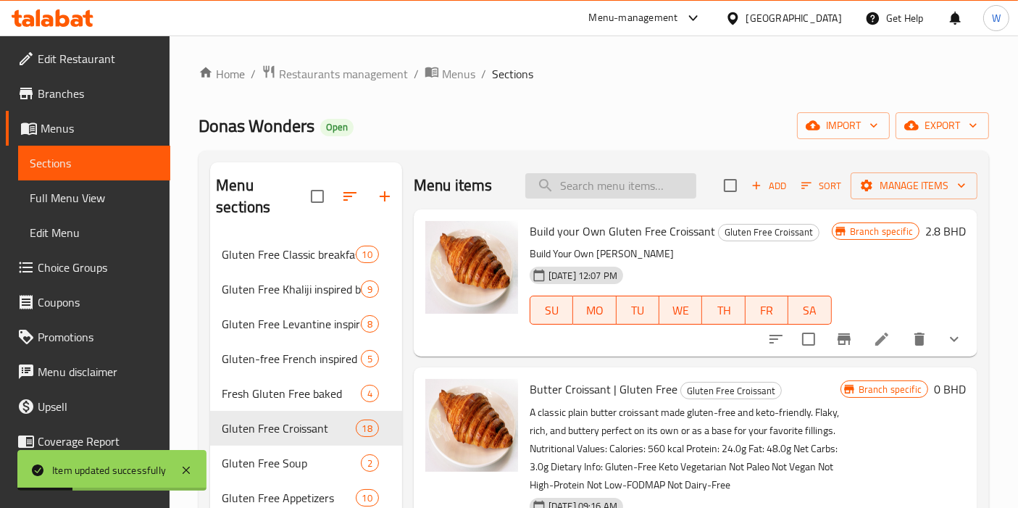
click at [626, 189] on input "search" at bounding box center [610, 185] width 171 height 25
paste input "Gluten Free Zaatar Cheese Keto Croissant"
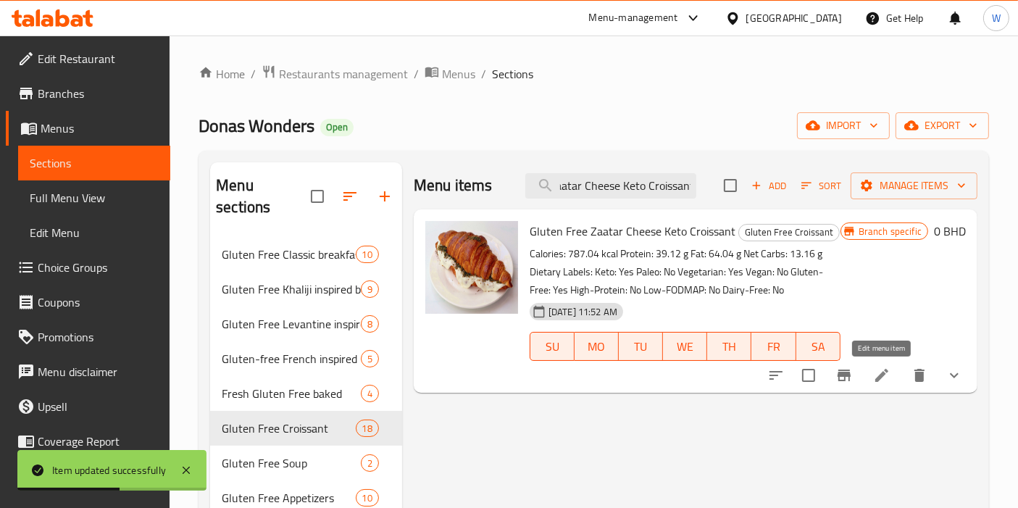
type input "Gluten Free Zaatar Cheese Keto Croissant"
click at [886, 375] on icon at bounding box center [881, 375] width 17 height 17
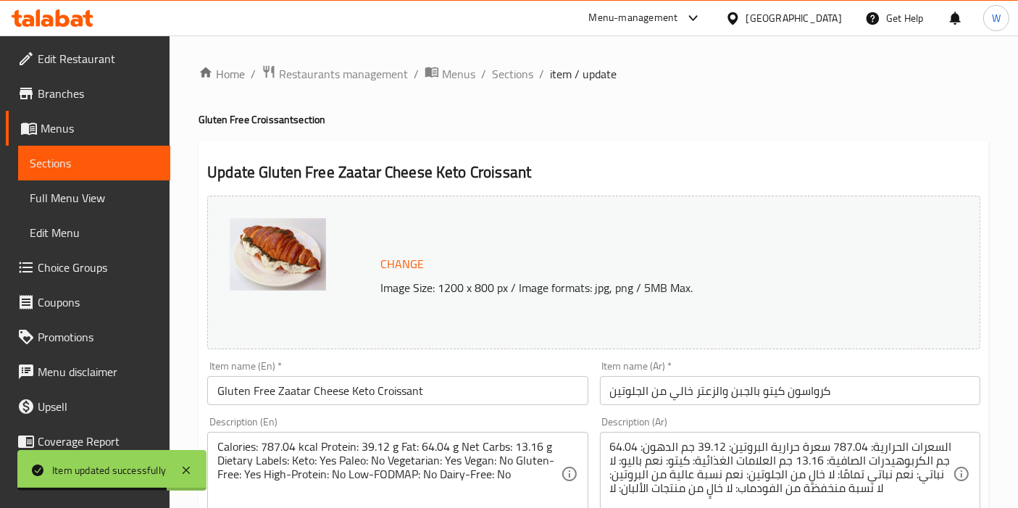
click at [308, 373] on div "Item name (En)   * Gluten Free Zaatar Cheese Keto Croissant Item name (En) *" at bounding box center [397, 383] width 380 height 44
click at [300, 393] on input "Gluten Free Zaatar Cheese Keto Croissant" at bounding box center [397, 390] width 380 height 29
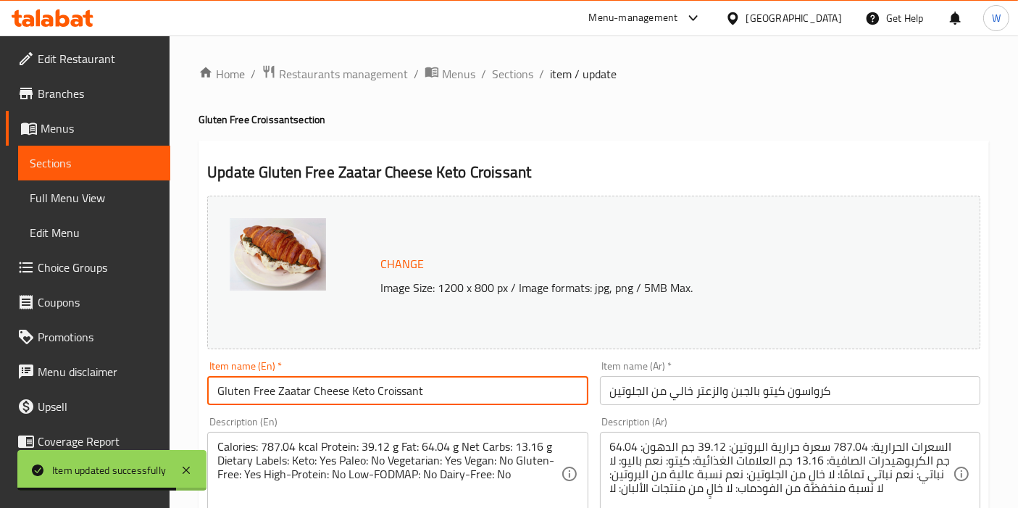
click at [300, 393] on input "Gluten Free Zaatar Cheese Keto Croissant" at bounding box center [397, 390] width 380 height 29
paste input "Zaatar Cheese Croissant | Gluten Free, Keto"
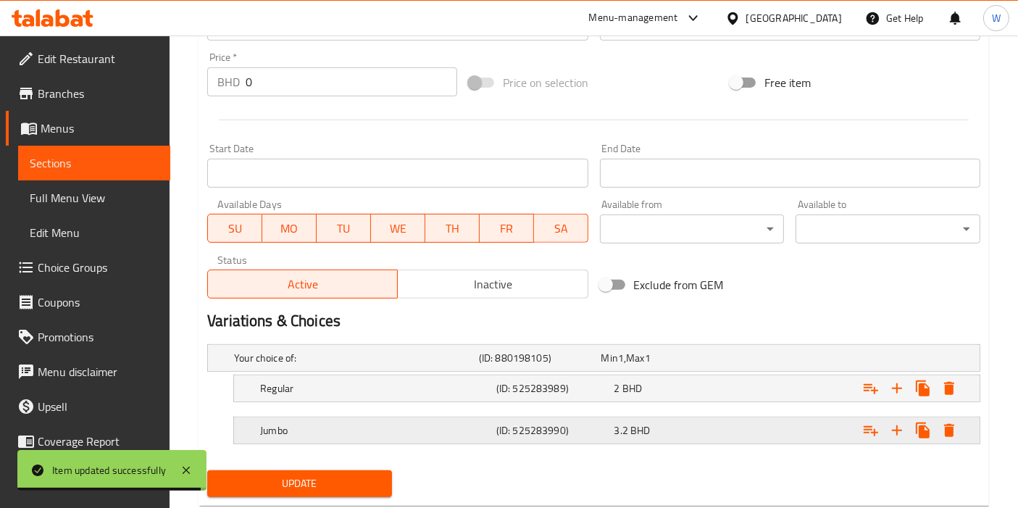
scroll to position [567, 0]
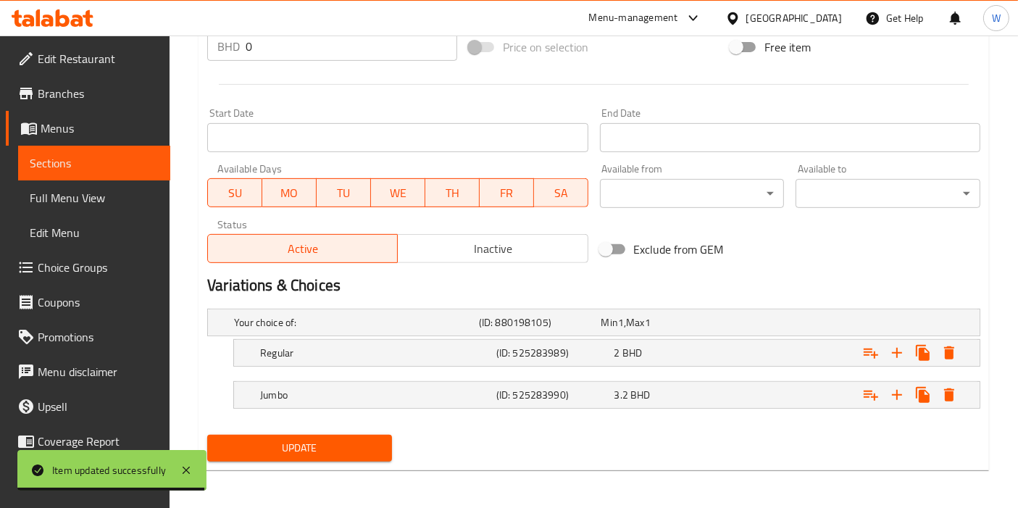
type input "Zaatar Cheese Croissant | Gluten Free, Keto"
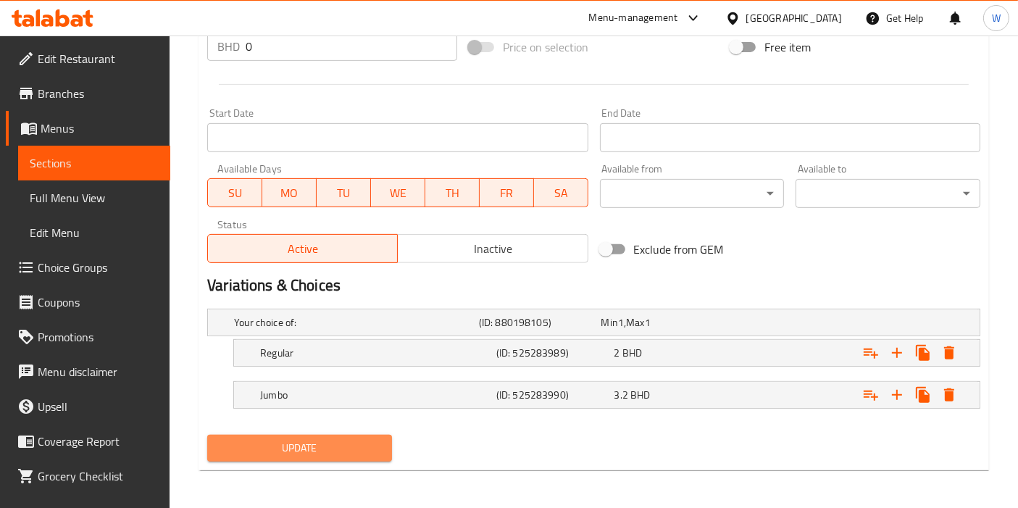
click at [290, 454] on span "Update" at bounding box center [300, 448] width 162 height 18
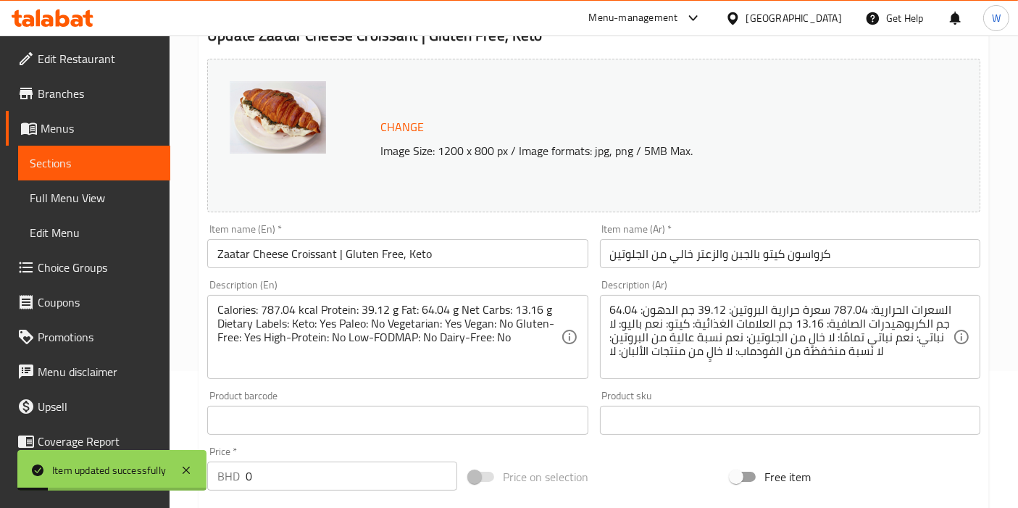
scroll to position [0, 0]
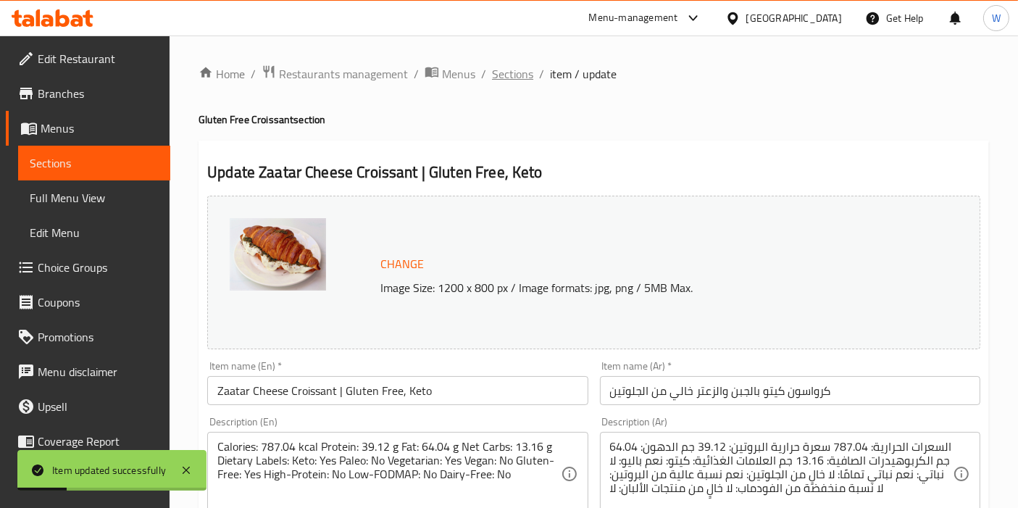
click at [513, 83] on span "Sections" at bounding box center [512, 73] width 41 height 17
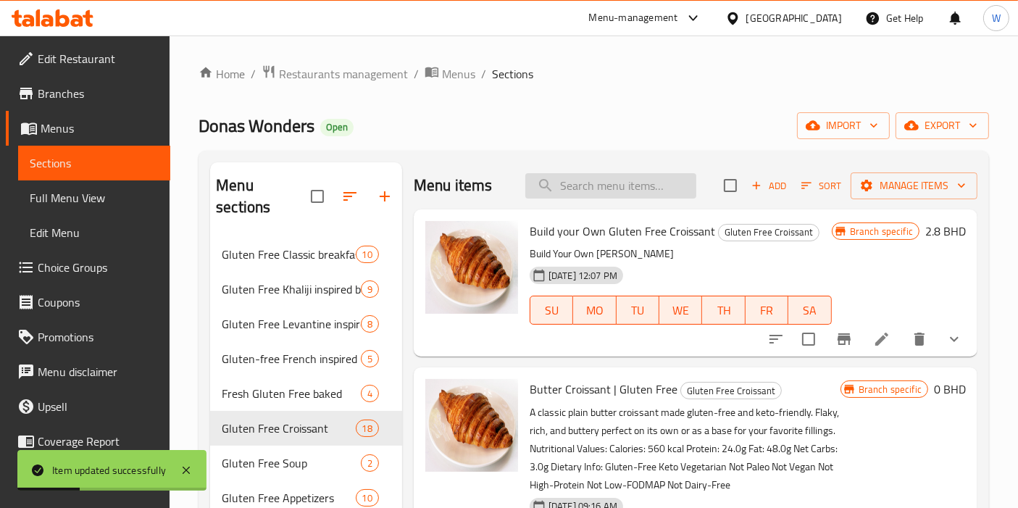
click at [650, 191] on input "search" at bounding box center [610, 185] width 171 height 25
paste input "Egg And Cheddar Cheese Croissant Gluten Free Keto"
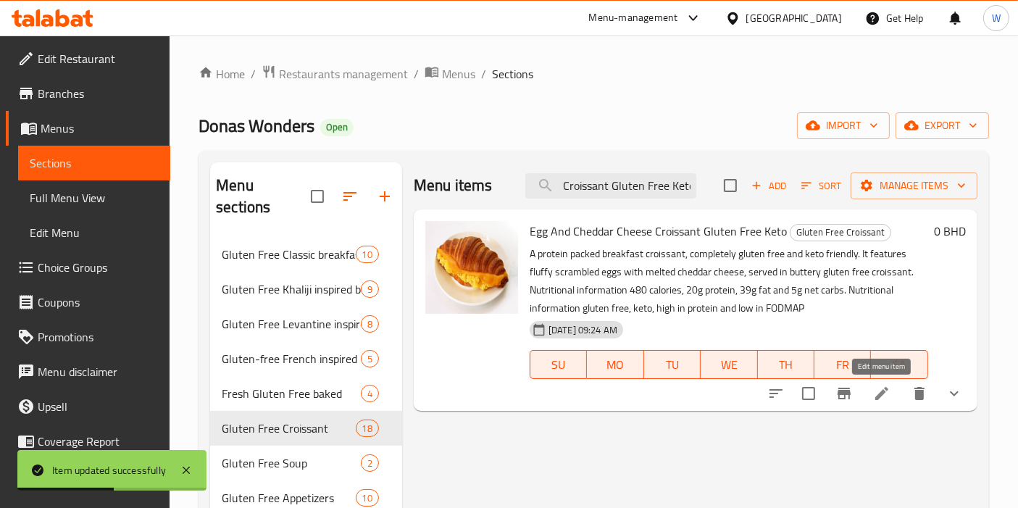
type input "Egg And Cheddar Cheese Croissant Gluten Free Keto"
click at [887, 389] on icon at bounding box center [881, 393] width 13 height 13
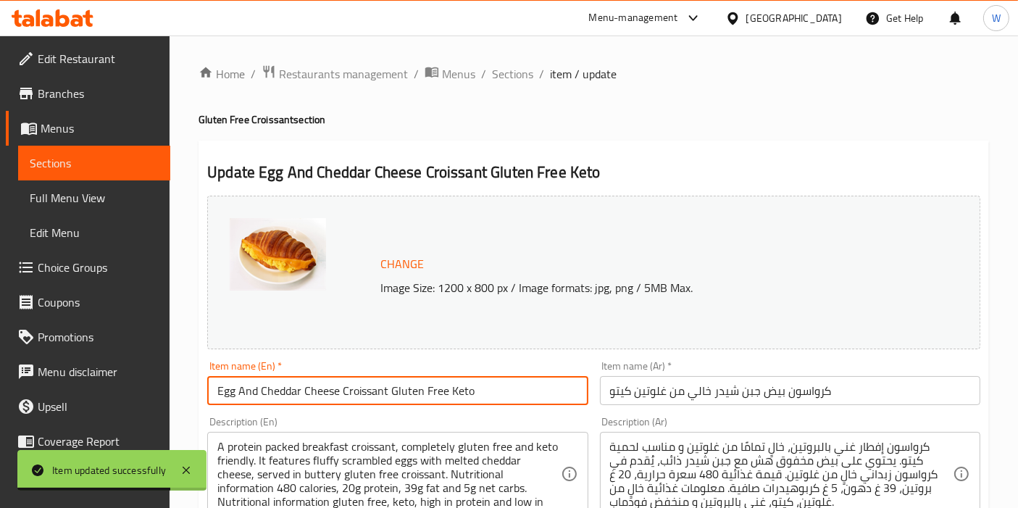
click at [372, 384] on input "Egg And Cheddar Cheese Croissant Gluten Free Keto" at bounding box center [397, 390] width 380 height 29
paste input "& Cheddar Cheese Croissant | Gluten Free -"
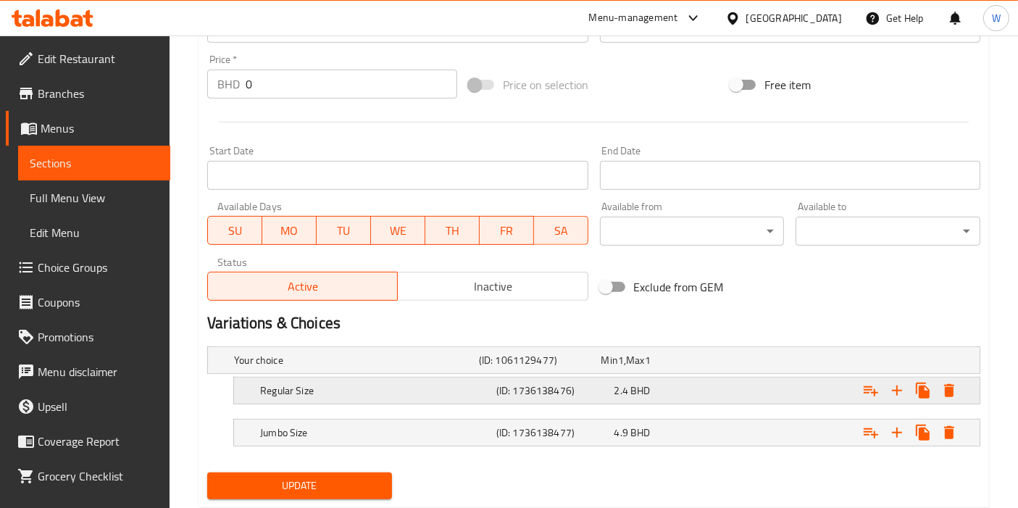
scroll to position [567, 0]
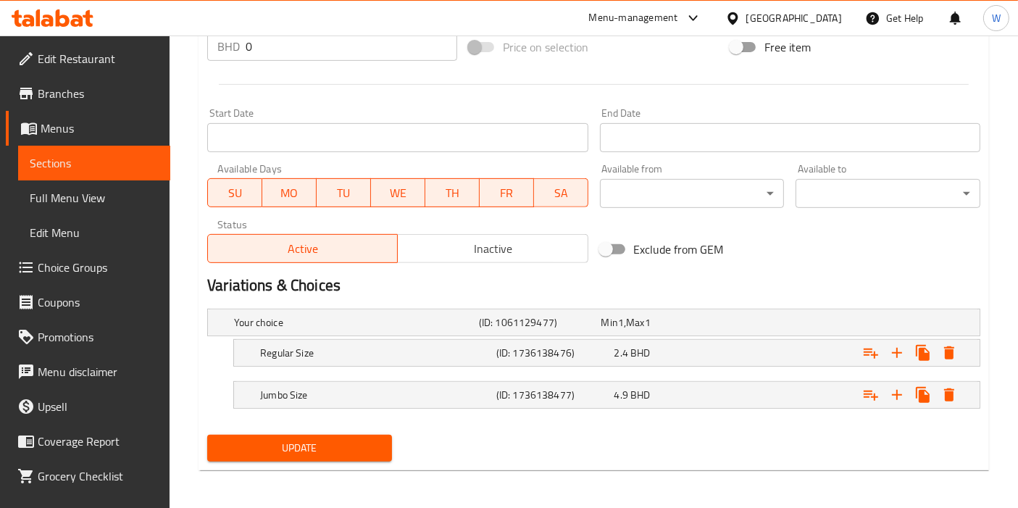
type input "Egg & Cheddar Cheese Croissant | Gluten Free - Keto"
click at [353, 439] on span "Update" at bounding box center [300, 448] width 162 height 18
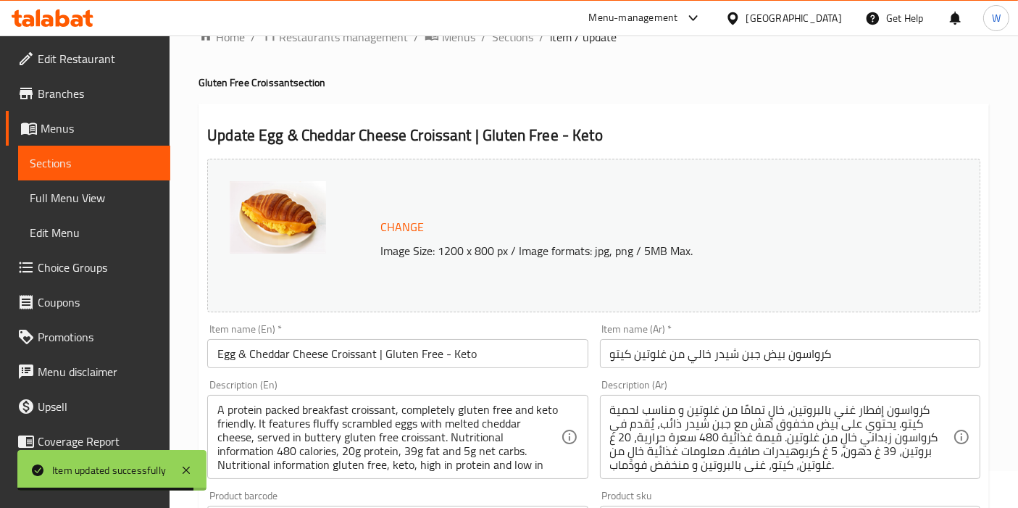
scroll to position [0, 0]
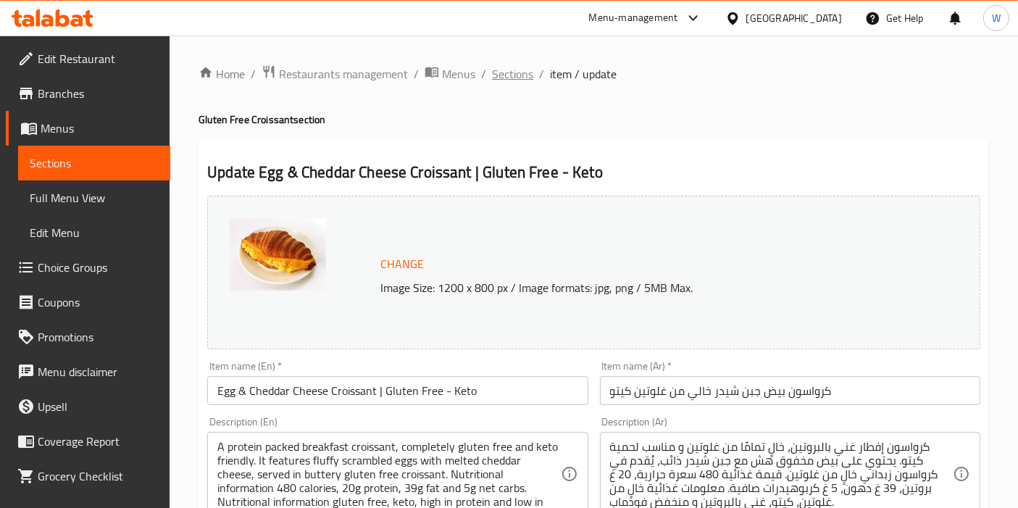
click at [520, 67] on span "Sections" at bounding box center [512, 73] width 41 height 17
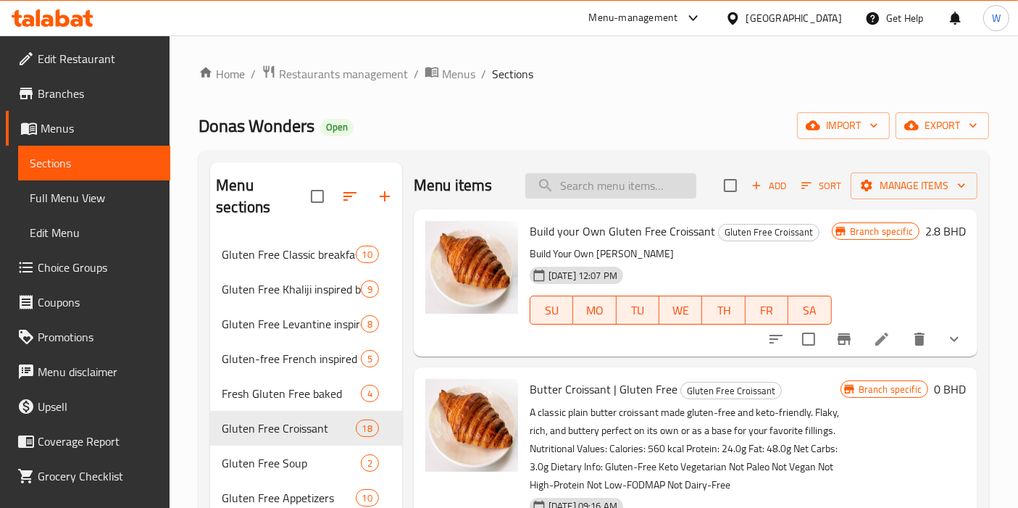
click at [569, 183] on input "search" at bounding box center [610, 185] width 171 height 25
paste input "Gluten free Egg Tomato Croissant"
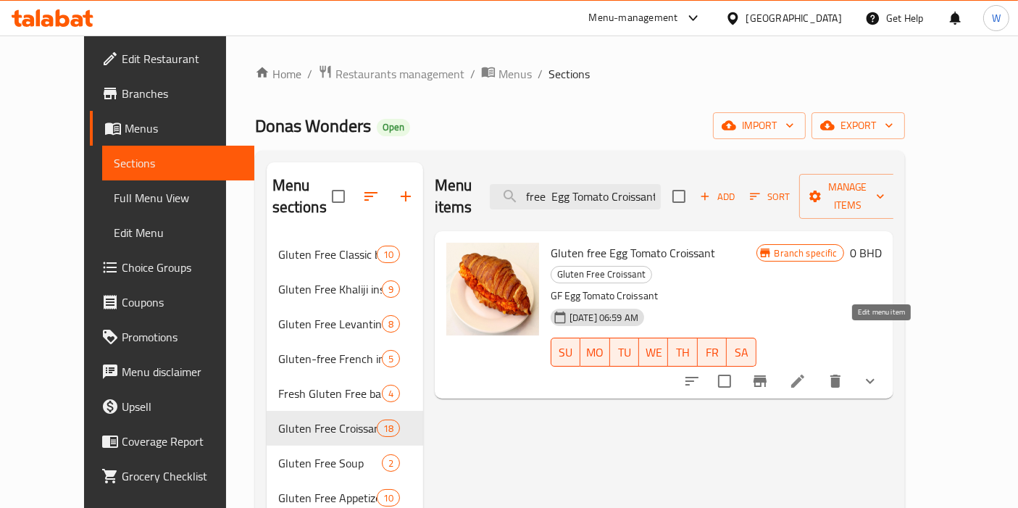
type input "Gluten free Egg Tomato Croissant"
click at [806, 372] on icon at bounding box center [797, 380] width 17 height 17
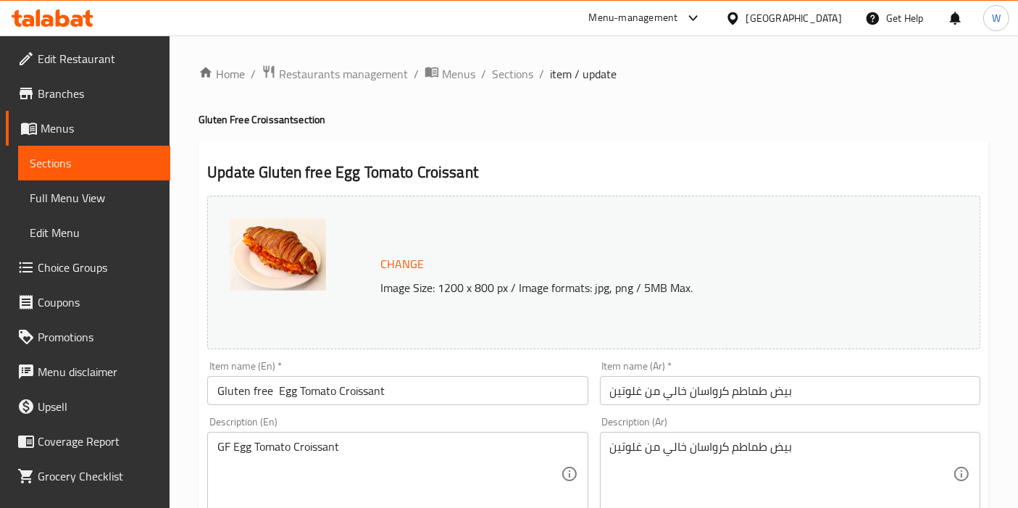
click at [417, 379] on input "Gluten free Egg Tomato Croissant" at bounding box center [397, 390] width 380 height 29
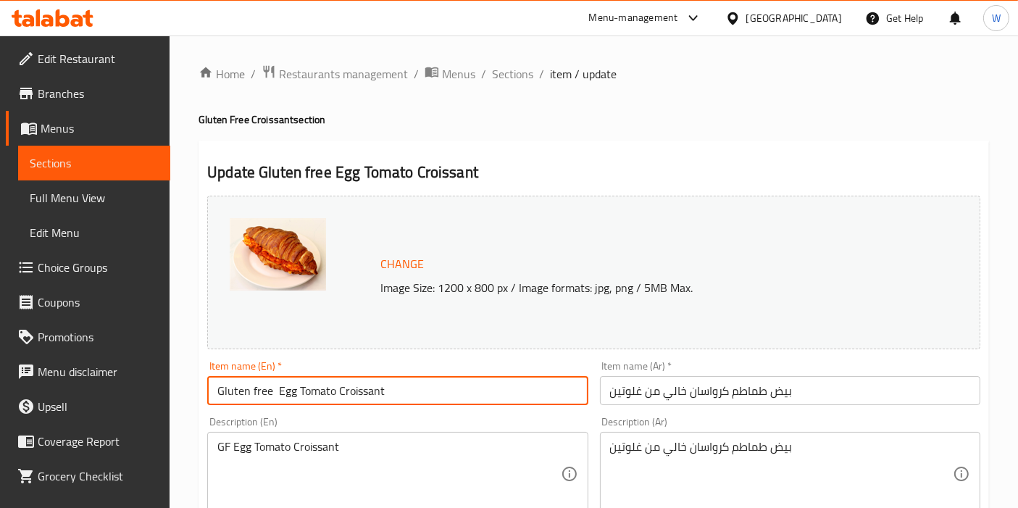
click at [417, 380] on input "Gluten free Egg Tomato Croissant" at bounding box center [397, 390] width 380 height 29
paste input "Egg Tomato Croissant | Gluten Free, Keto, High Protein"
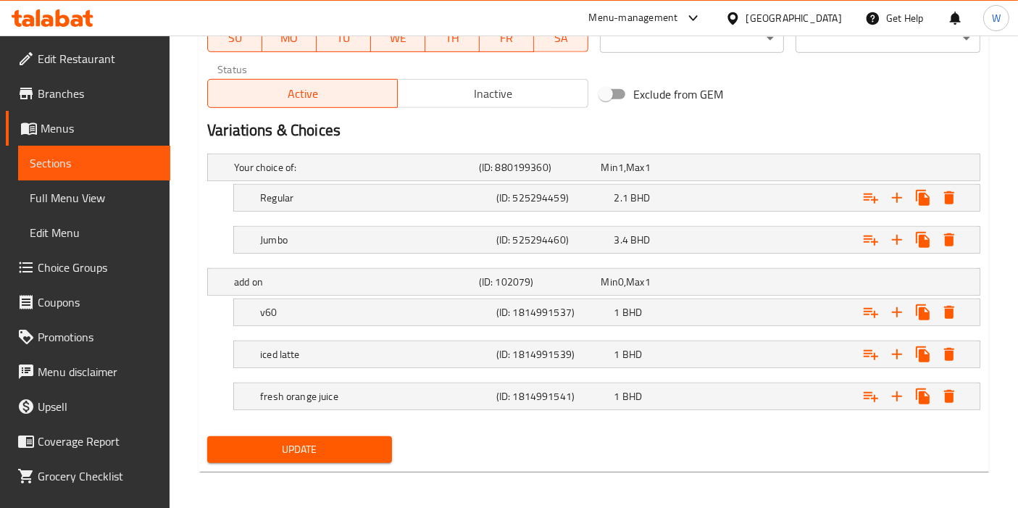
type input "Egg Tomato Croissant | Gluten Free, Keto, High Protein"
click at [302, 451] on span "Update" at bounding box center [300, 449] width 162 height 18
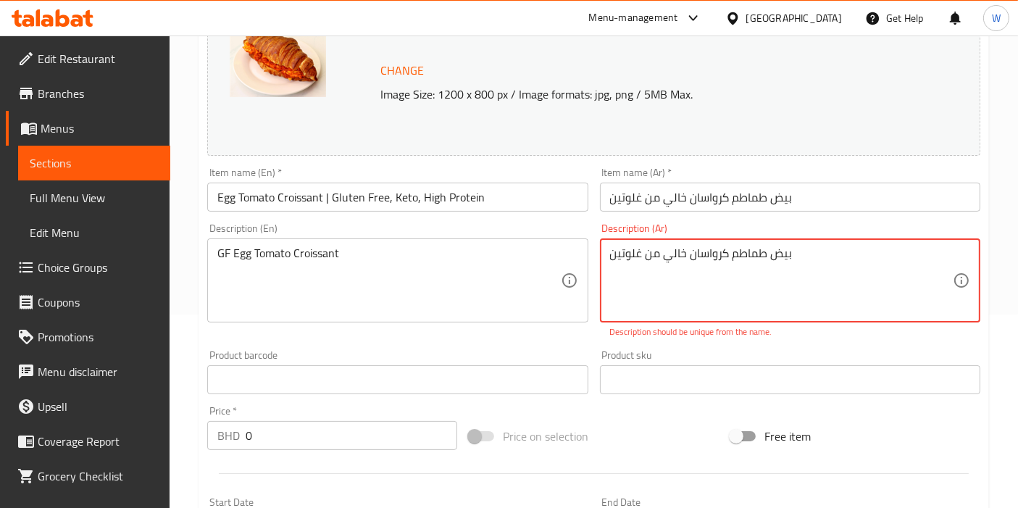
click at [730, 256] on textarea "بيض طماطم كرواسان خالي من غلوتين" at bounding box center [781, 280] width 343 height 69
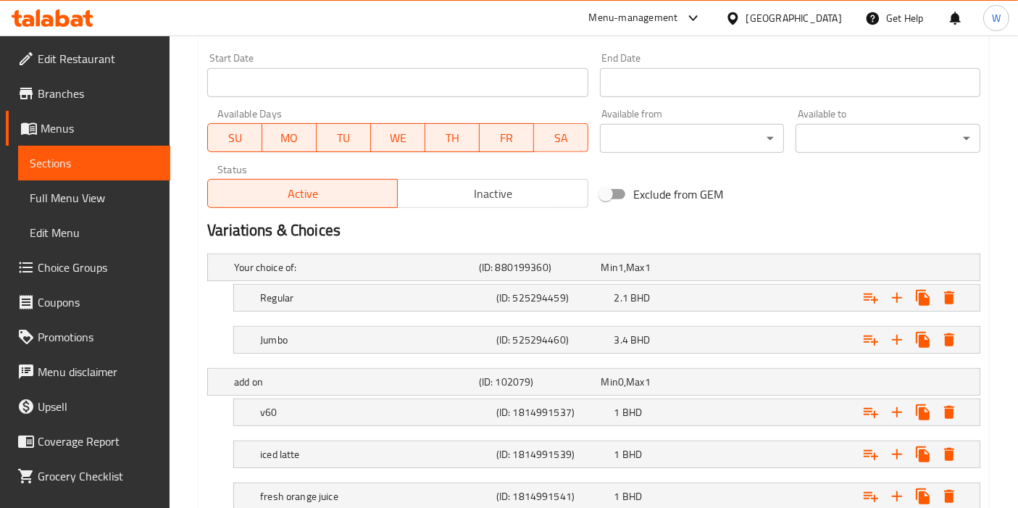
scroll to position [722, 0]
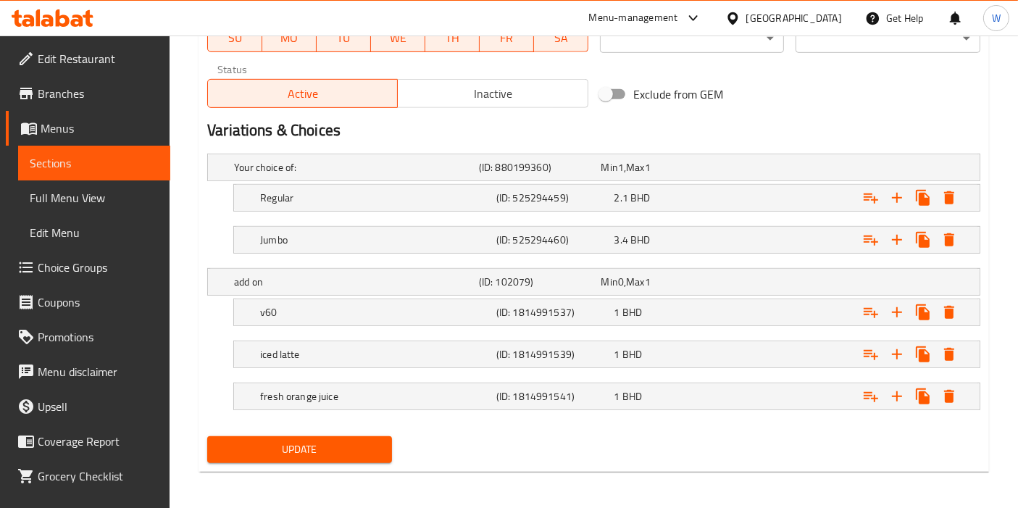
type textarea "بيض طماطم يقدم في داخل كرواسان خالي من غلوتين"
click at [333, 454] on span "Update" at bounding box center [300, 449] width 162 height 18
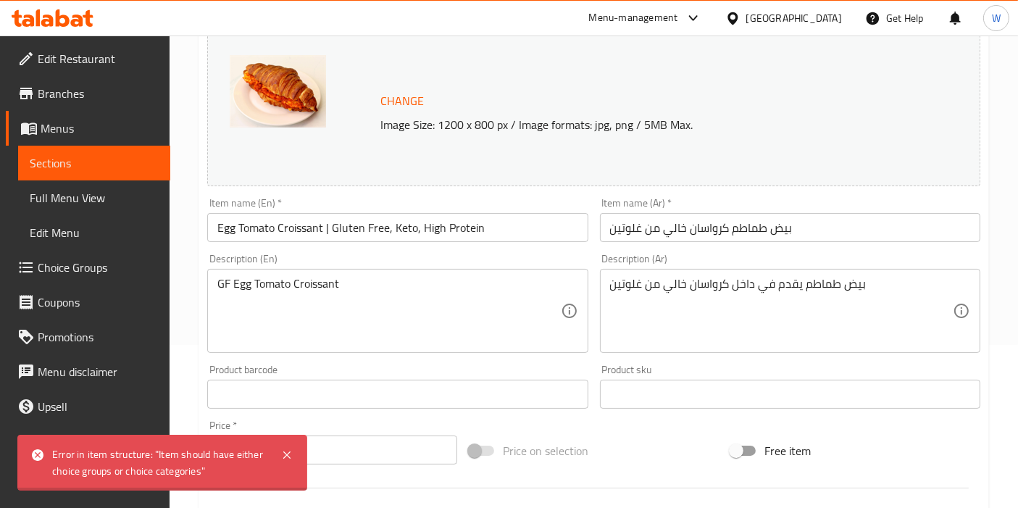
scroll to position [158, 0]
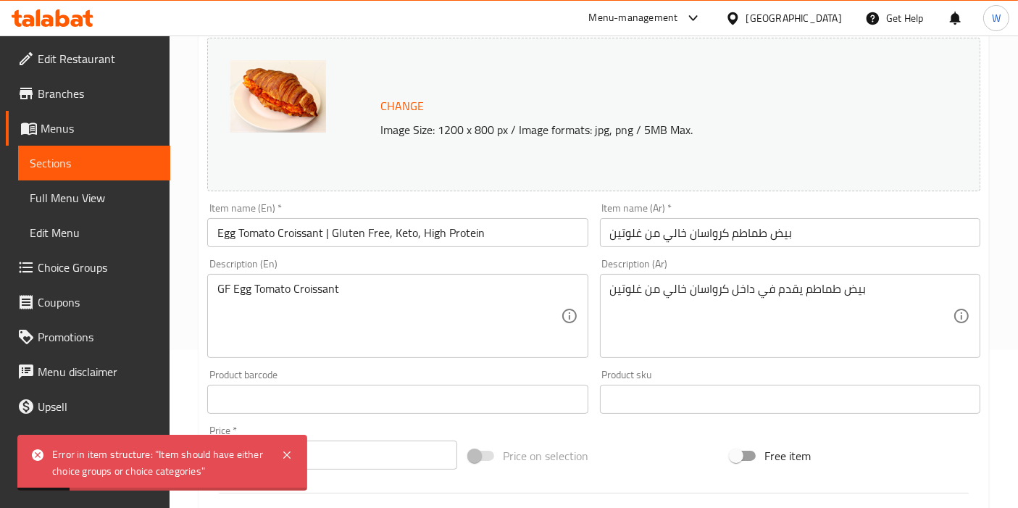
click at [690, 365] on div "Product sku Product sku" at bounding box center [790, 392] width 392 height 56
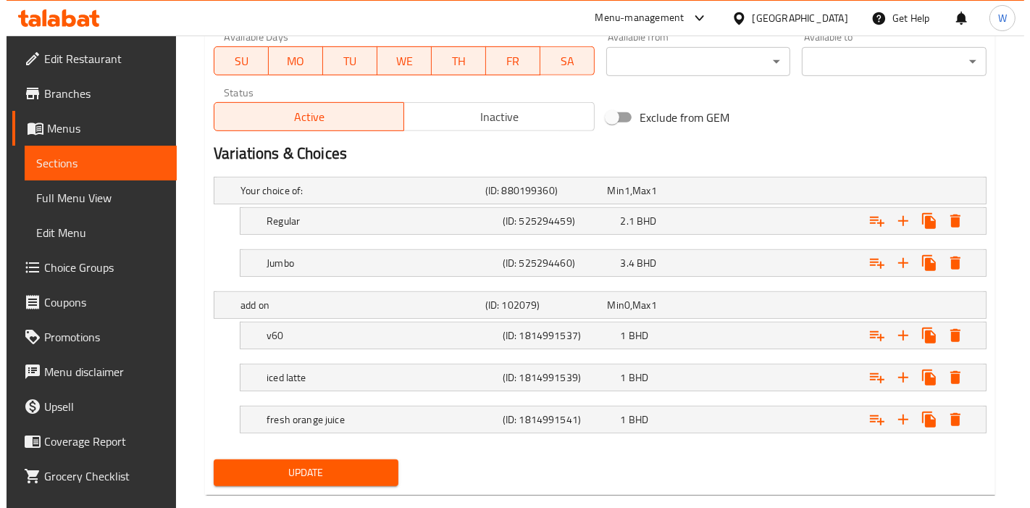
scroll to position [722, 0]
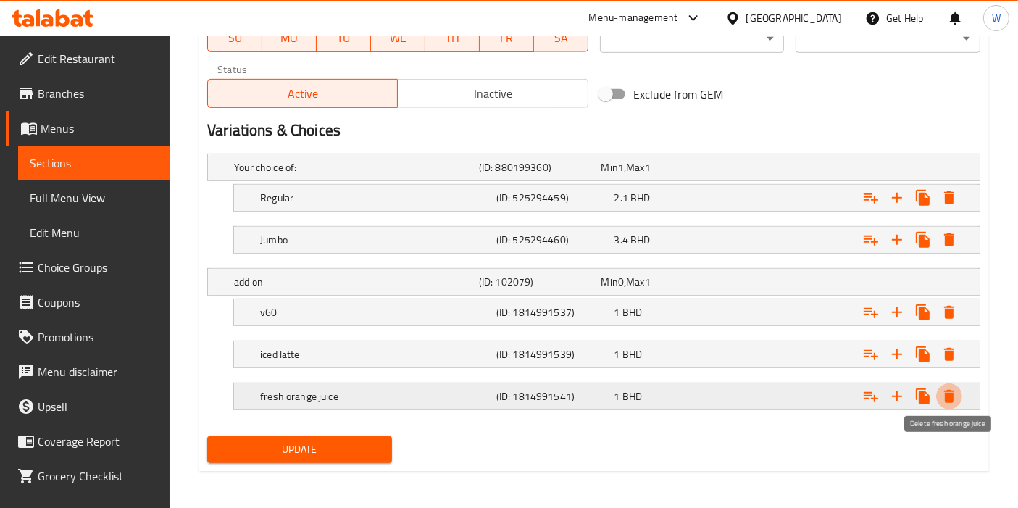
click at [944, 393] on icon "Expand" at bounding box center [948, 396] width 17 height 17
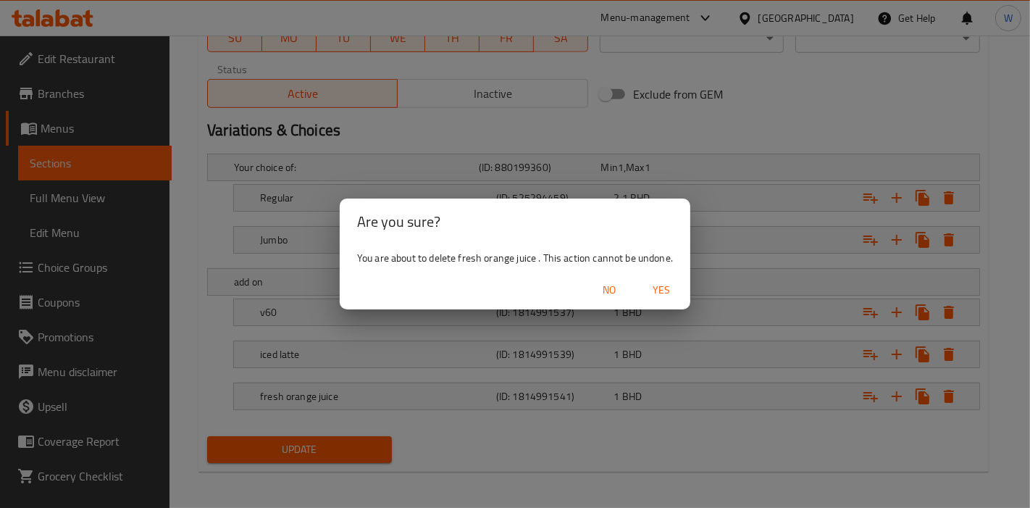
click at [669, 290] on span "Yes" at bounding box center [661, 290] width 35 height 18
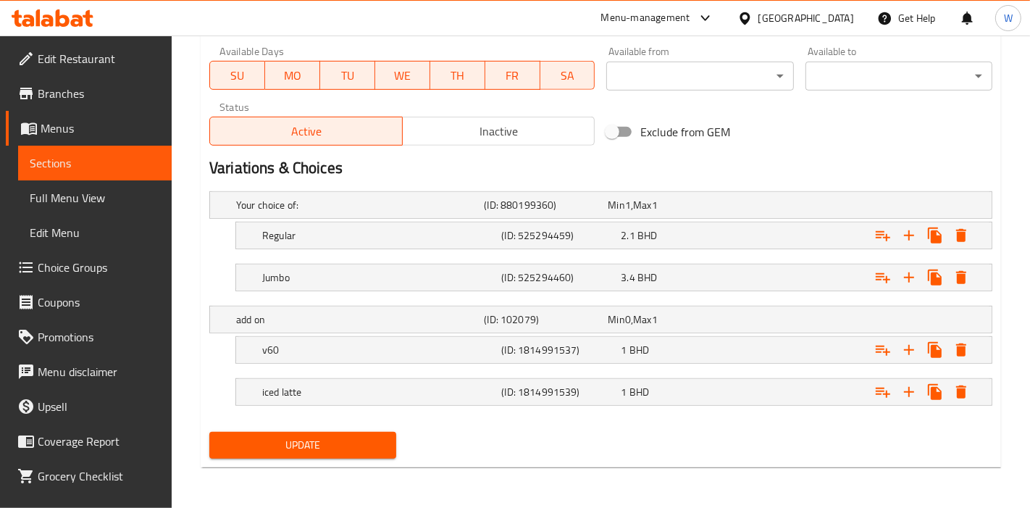
scroll to position [680, 0]
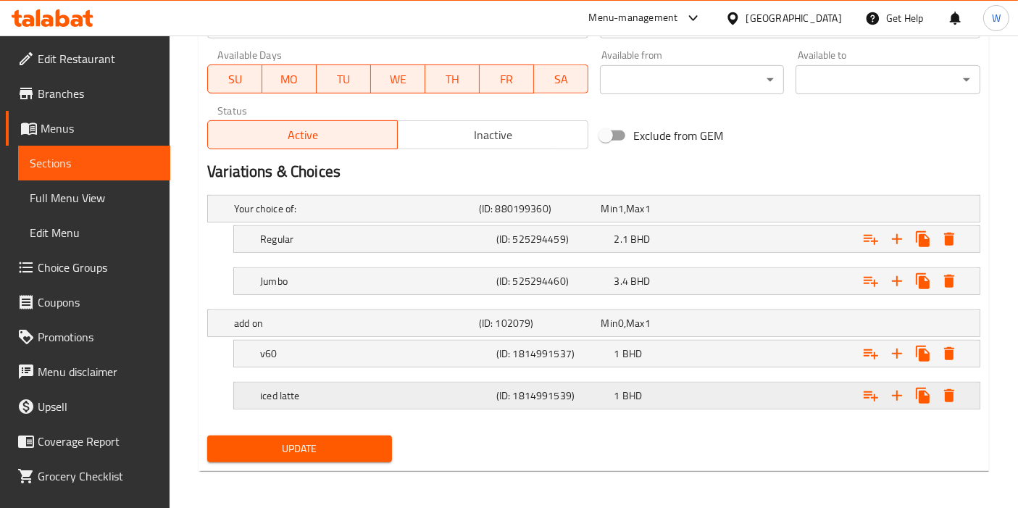
click at [956, 248] on icon "Expand" at bounding box center [948, 238] width 17 height 17
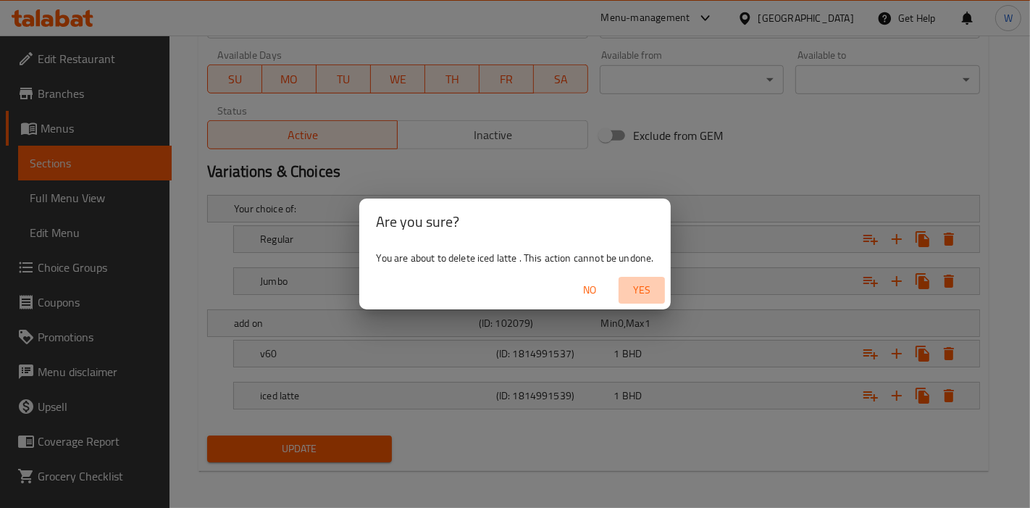
click at [648, 285] on span "Yes" at bounding box center [641, 290] width 35 height 18
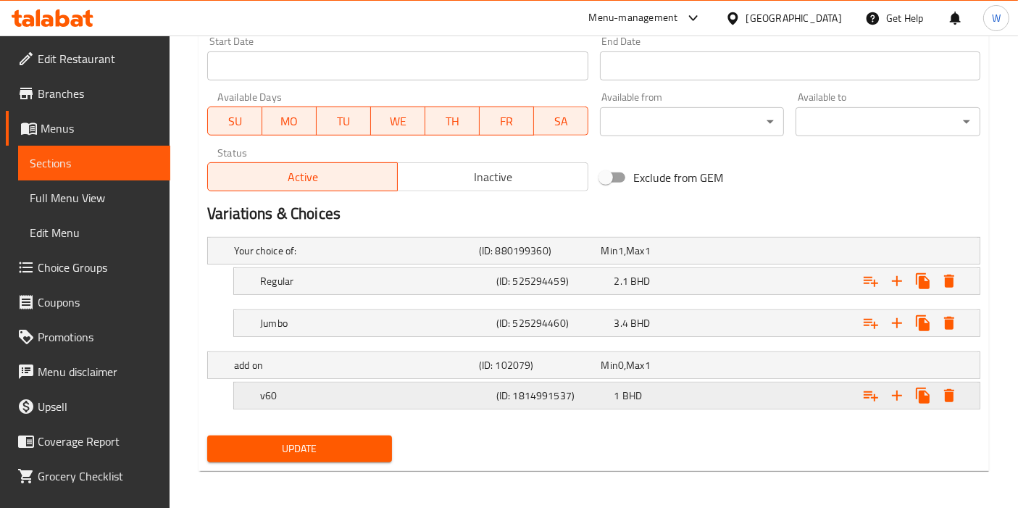
click at [953, 288] on icon "Expand" at bounding box center [949, 281] width 10 height 13
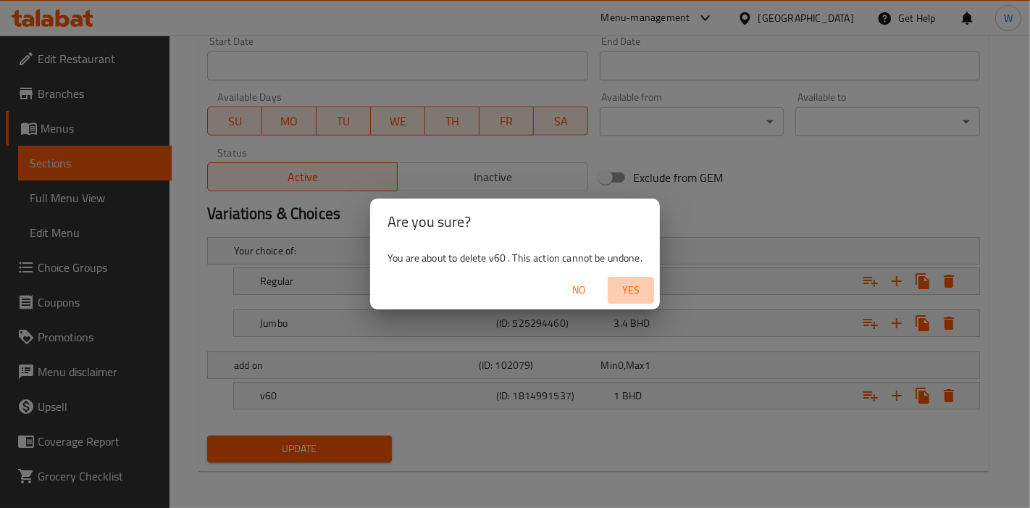
click at [640, 285] on span "Yes" at bounding box center [631, 290] width 35 height 18
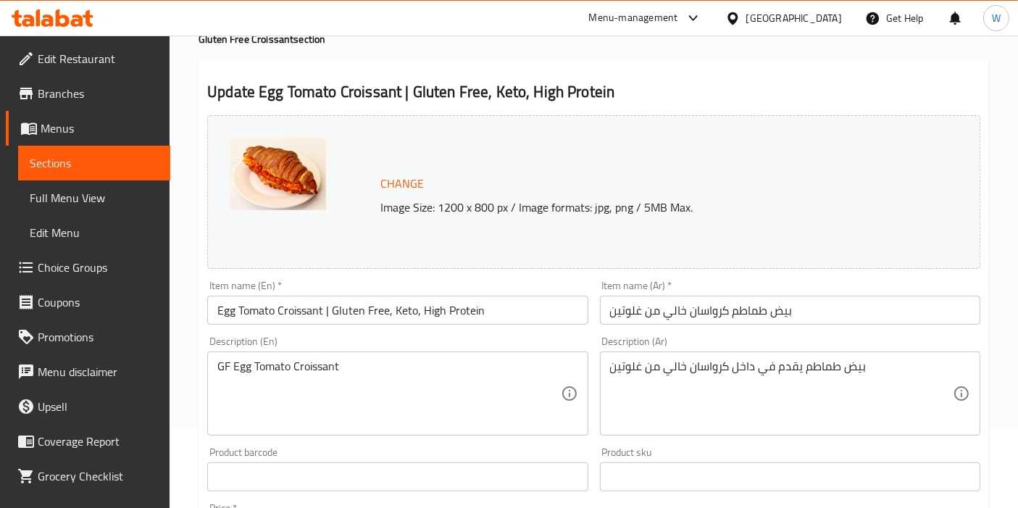
scroll to position [0, 0]
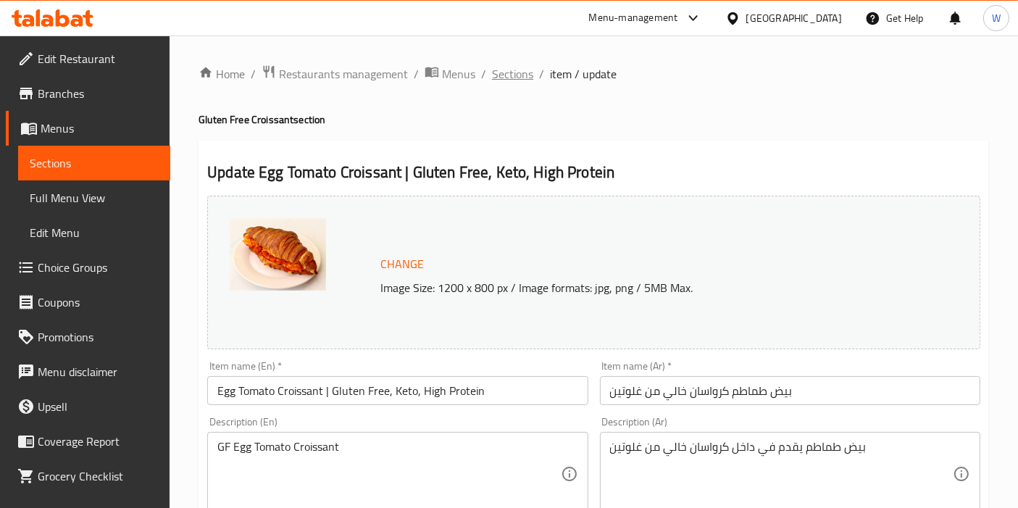
click at [527, 74] on span "Sections" at bounding box center [512, 73] width 41 height 17
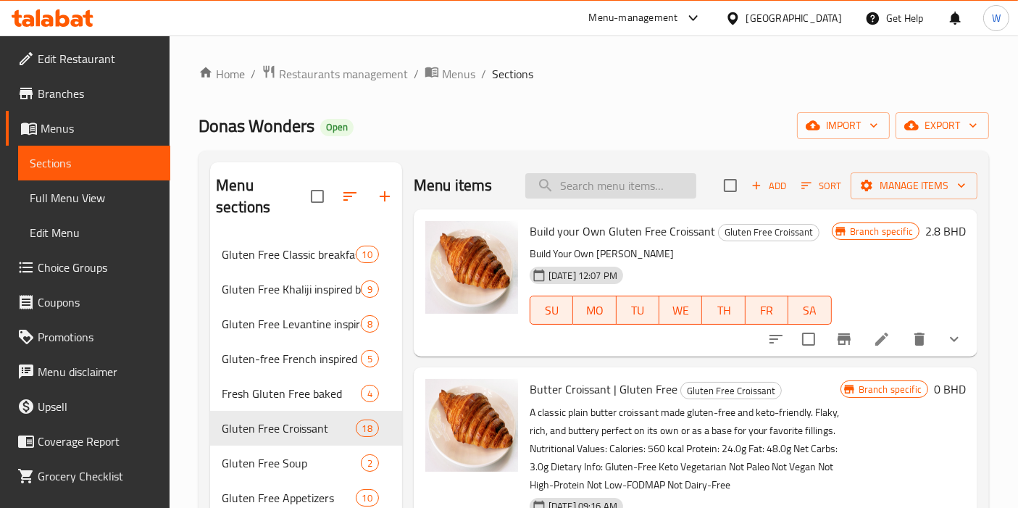
click at [547, 181] on input "search" at bounding box center [610, 185] width 171 height 25
paste input "Gluten free Egg Tomato Croissant"
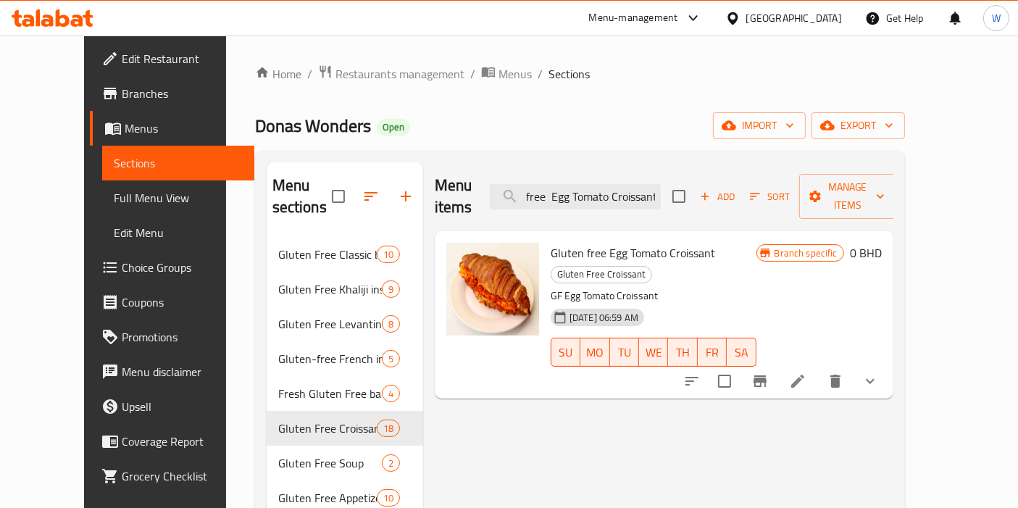
type input "Gluten free Egg Tomato Croissant"
click at [879, 372] on icon "show more" at bounding box center [869, 380] width 17 height 17
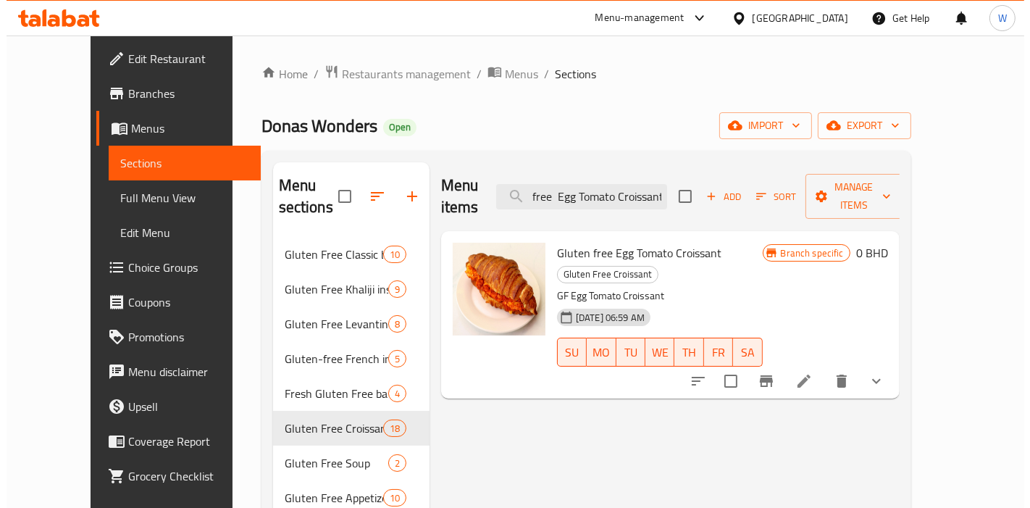
scroll to position [0, 0]
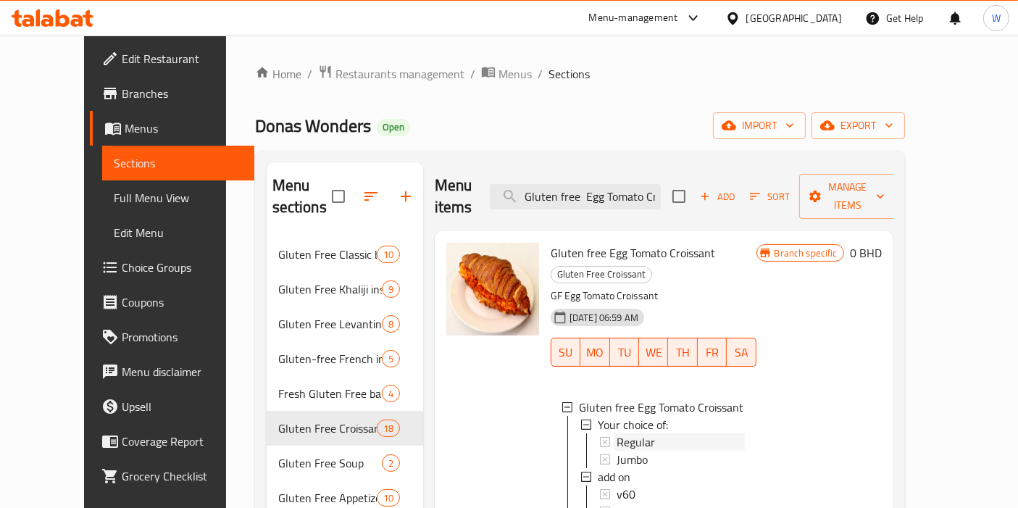
click at [616, 433] on span "Regular" at bounding box center [635, 441] width 38 height 17
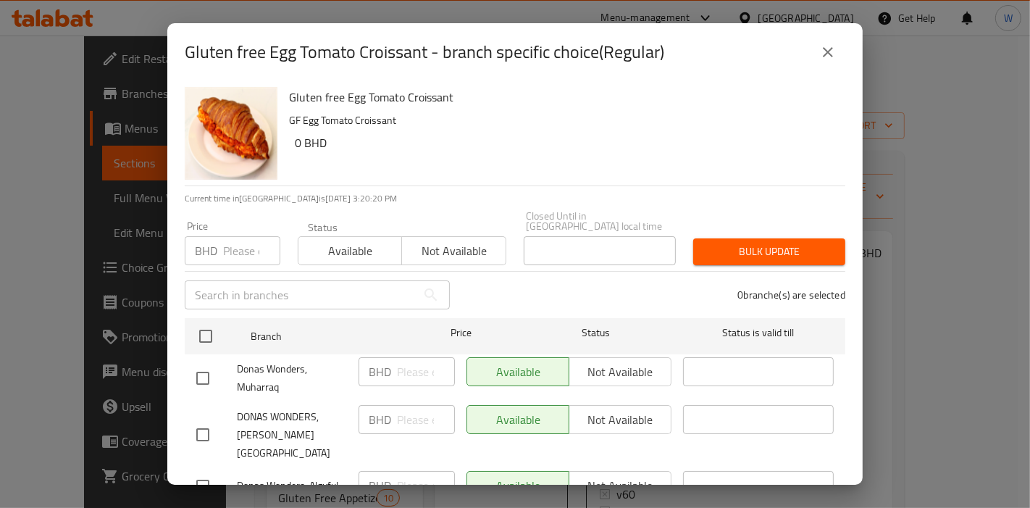
click at [840, 51] on button "close" at bounding box center [828, 52] width 35 height 35
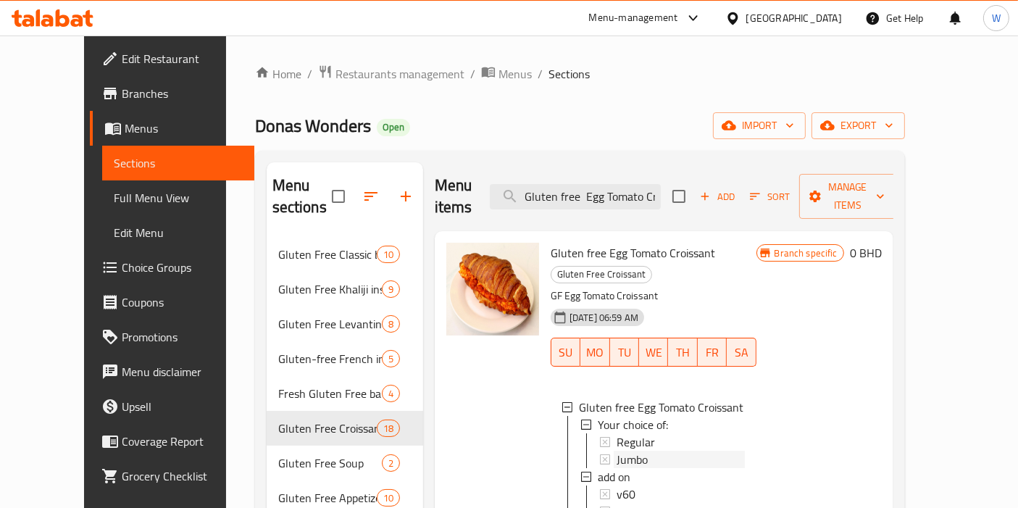
click at [664, 451] on div "Jumbo" at bounding box center [680, 459] width 128 height 17
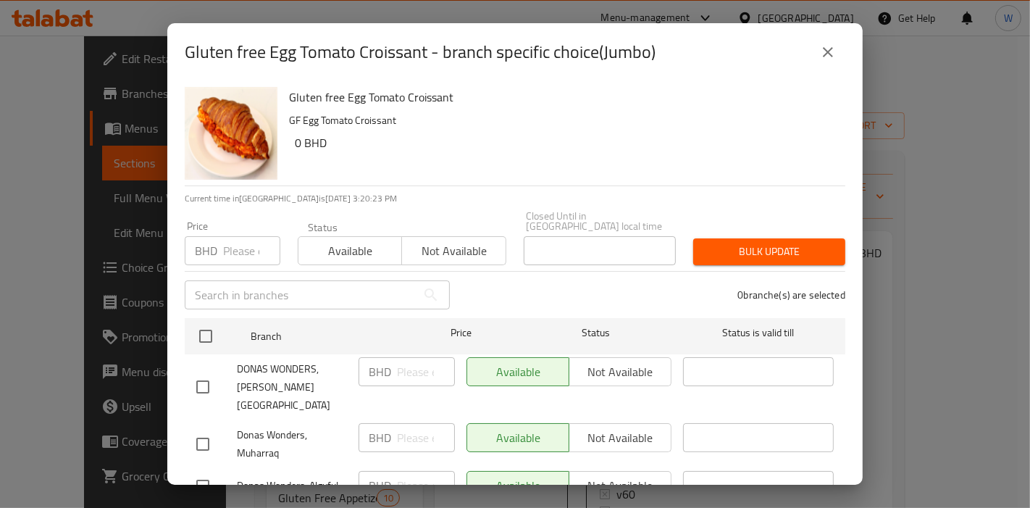
click at [811, 46] on div "Gluten free Egg Tomato Croissant - branch specific choice(Jumbo)" at bounding box center [515, 52] width 661 height 35
click at [816, 57] on button "close" at bounding box center [828, 52] width 35 height 35
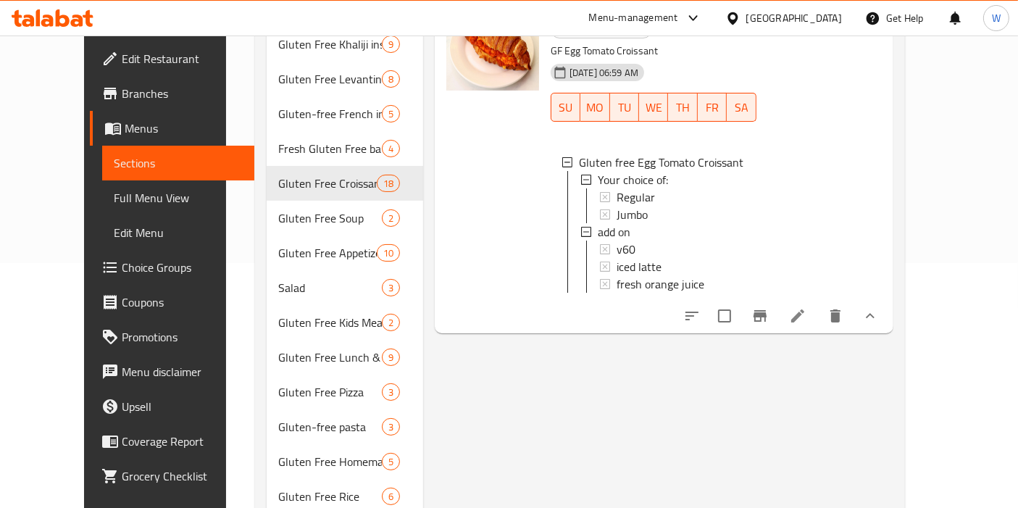
scroll to position [241, 0]
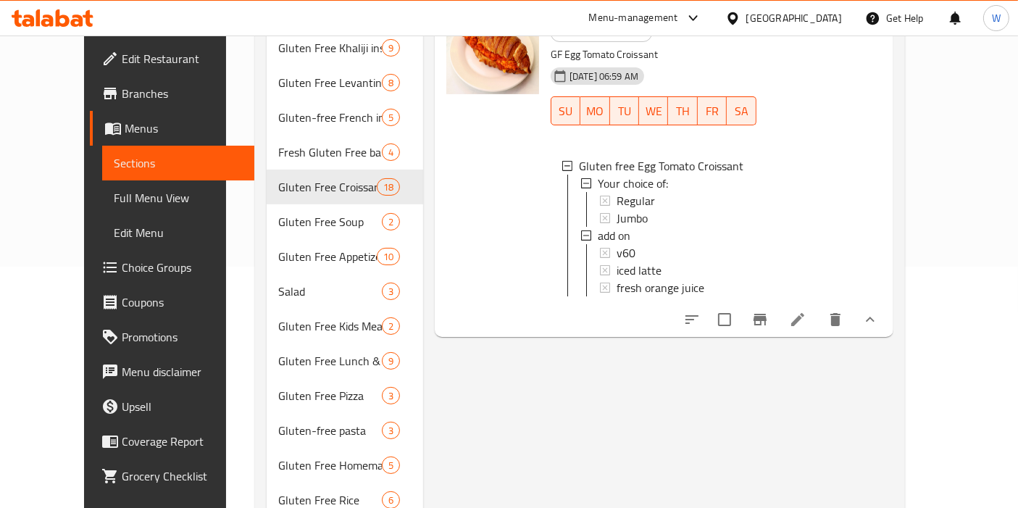
click at [806, 311] on icon at bounding box center [797, 319] width 17 height 17
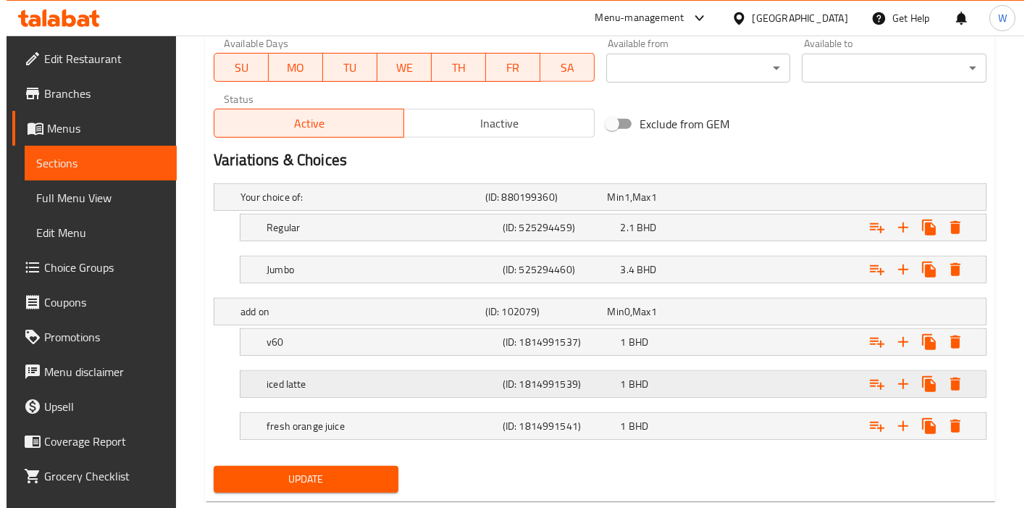
scroll to position [722, 0]
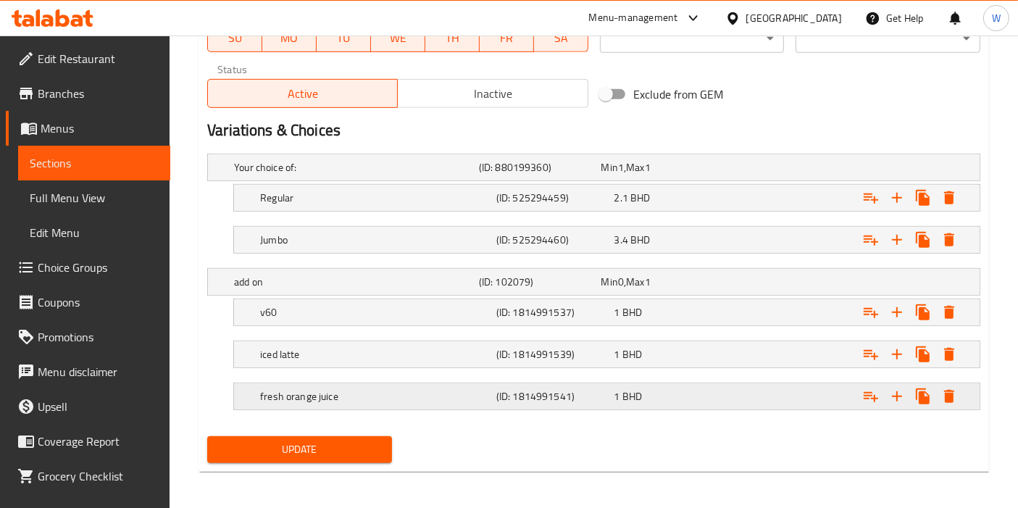
drag, startPoint x: 949, startPoint y: 377, endPoint x: 953, endPoint y: 385, distance: 9.7
click at [950, 170] on div "Expand" at bounding box center [842, 167] width 245 height 6
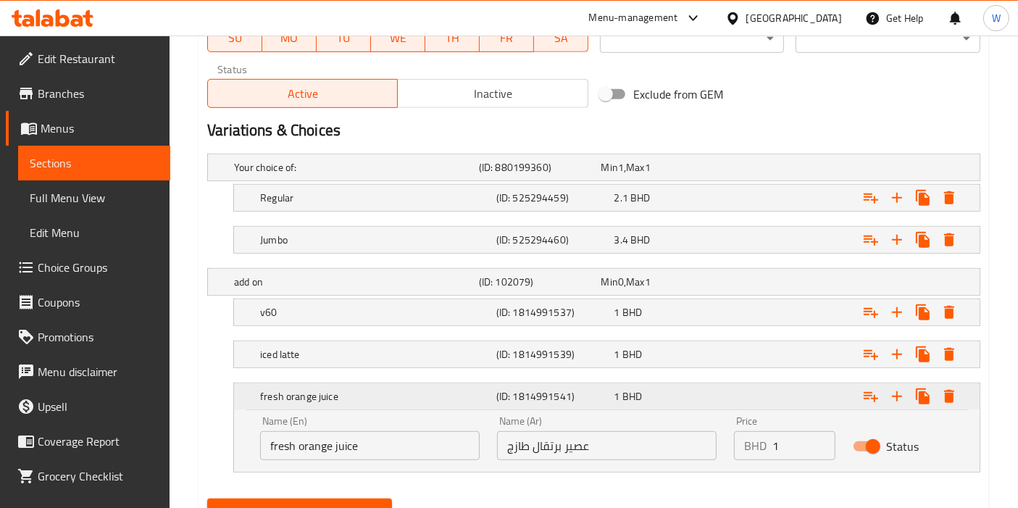
click at [953, 388] on icon "Expand" at bounding box center [948, 396] width 17 height 17
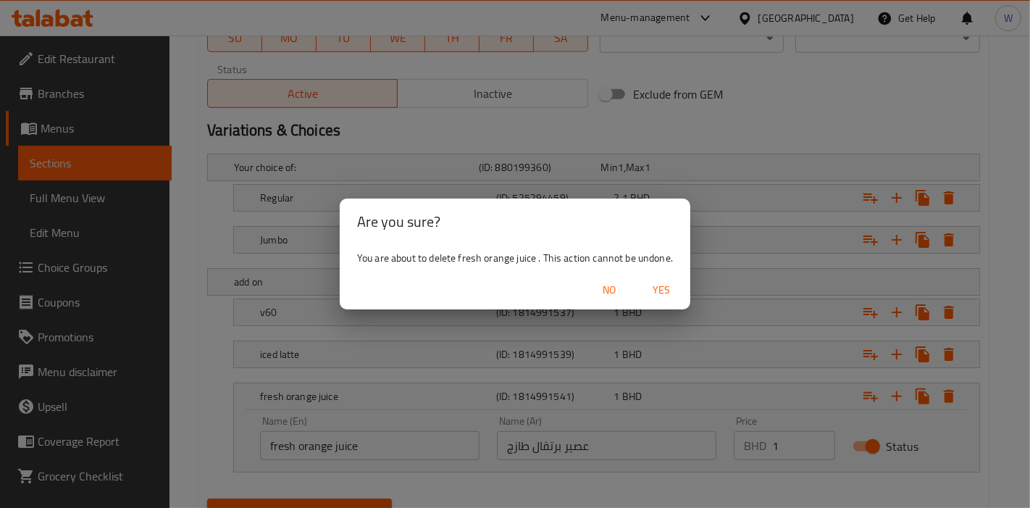
click at [664, 278] on button "Yes" at bounding box center [661, 290] width 46 height 27
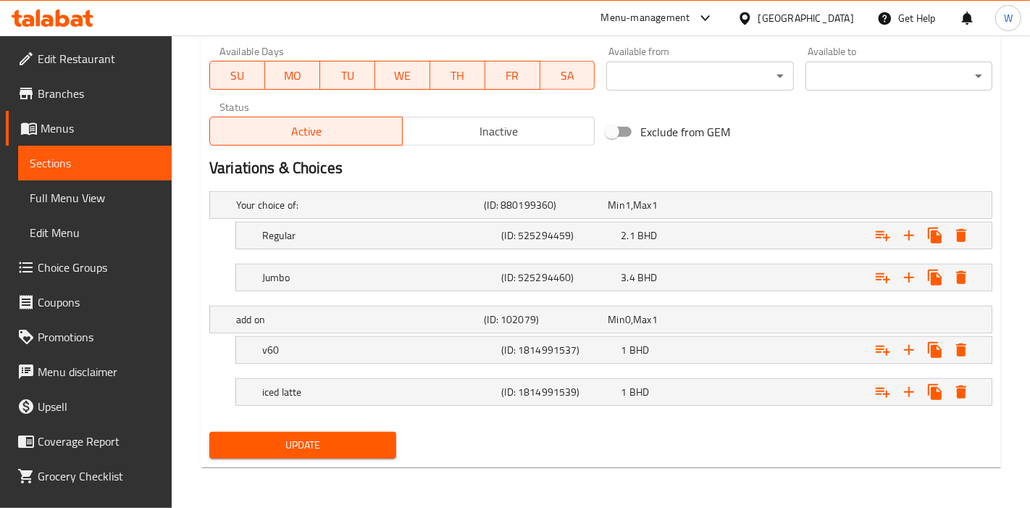
scroll to position [680, 0]
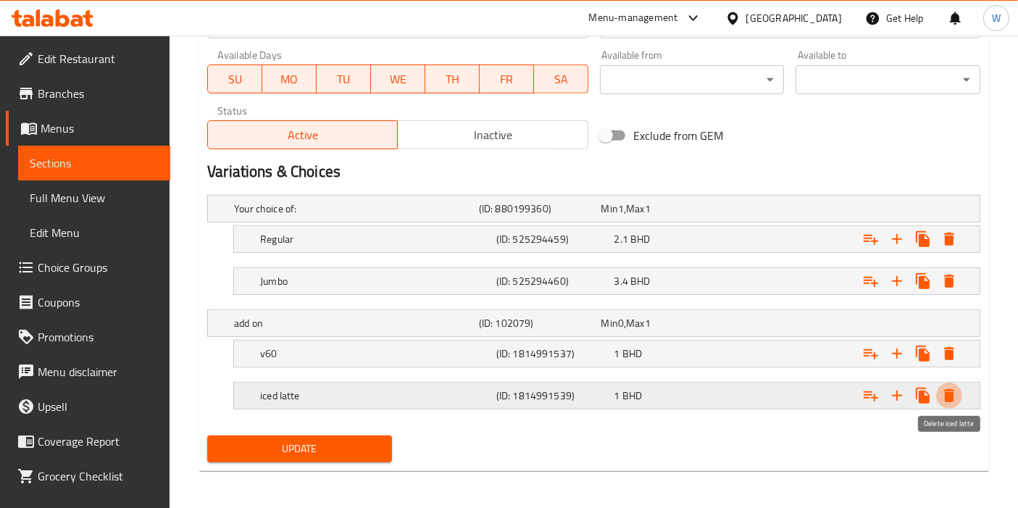
click at [952, 387] on icon "Expand" at bounding box center [948, 395] width 17 height 17
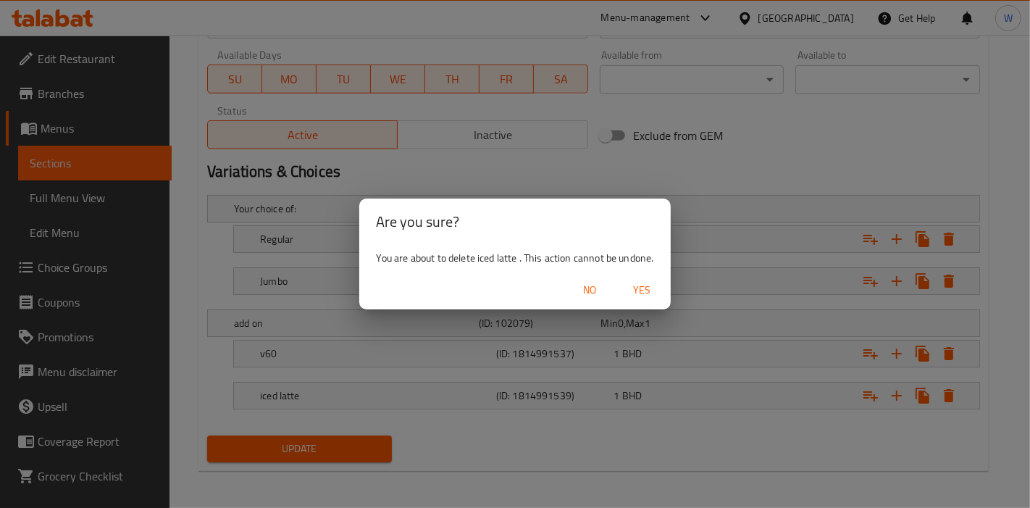
click at [607, 293] on span "No" at bounding box center [589, 290] width 35 height 18
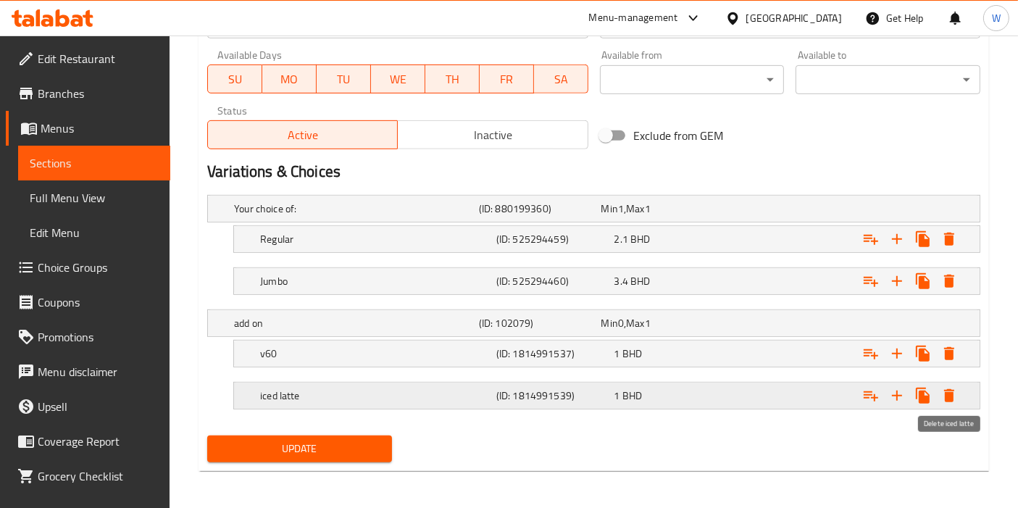
click at [958, 396] on button "Expand" at bounding box center [949, 395] width 26 height 26
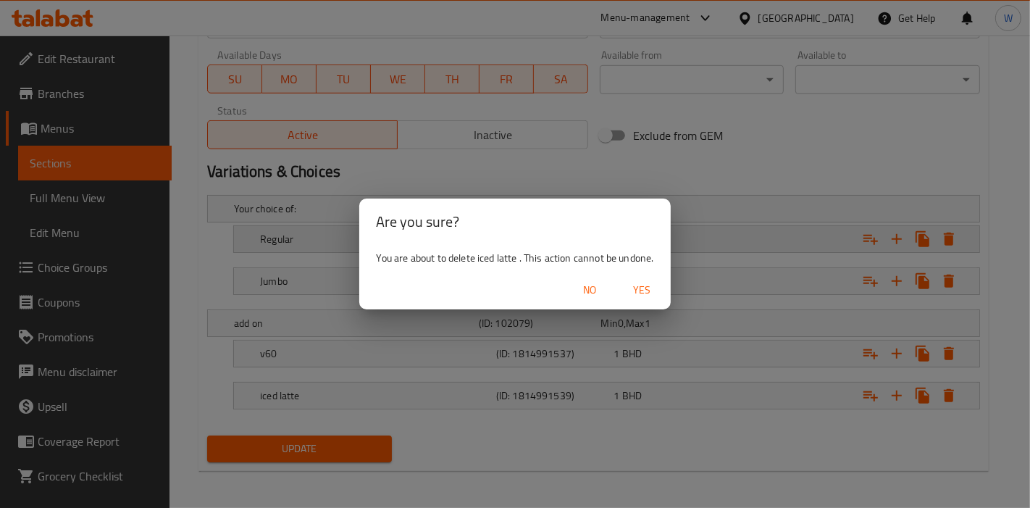
click at [629, 286] on span "Yes" at bounding box center [641, 290] width 35 height 18
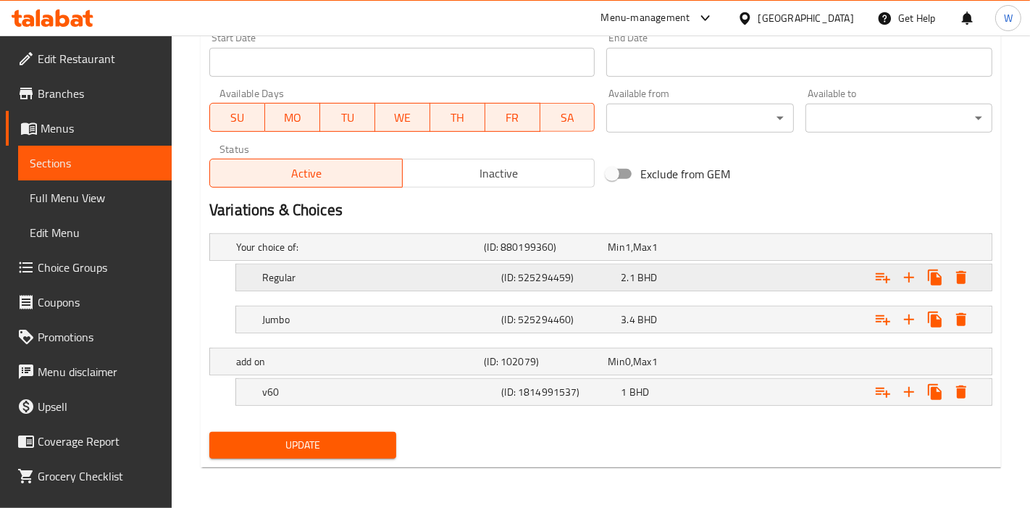
scroll to position [638, 0]
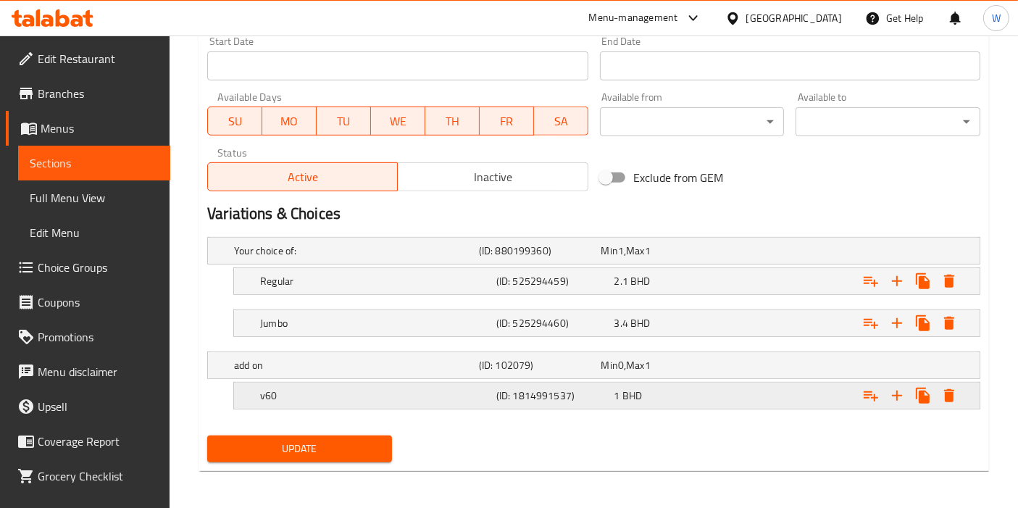
click at [948, 290] on icon "Expand" at bounding box center [948, 280] width 17 height 17
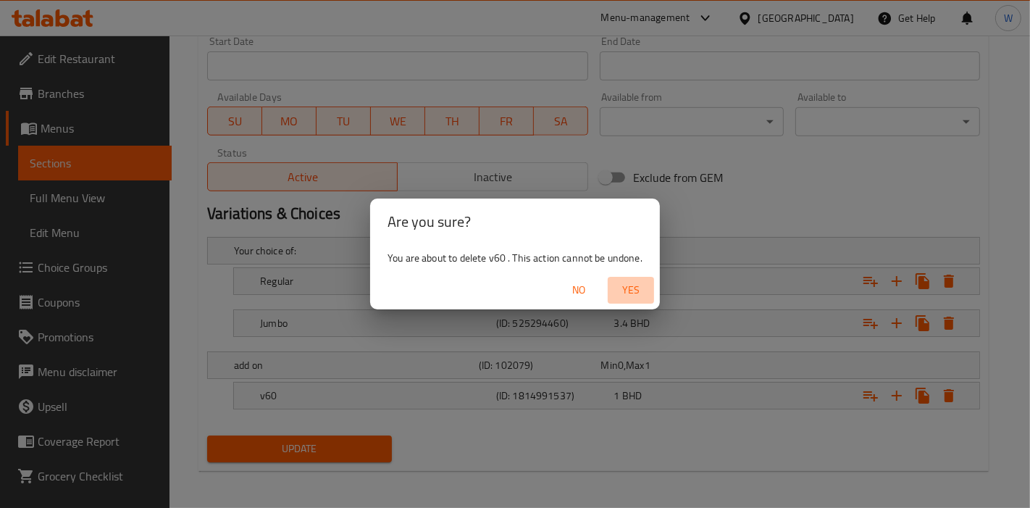
click at [631, 285] on span "Yes" at bounding box center [631, 290] width 35 height 18
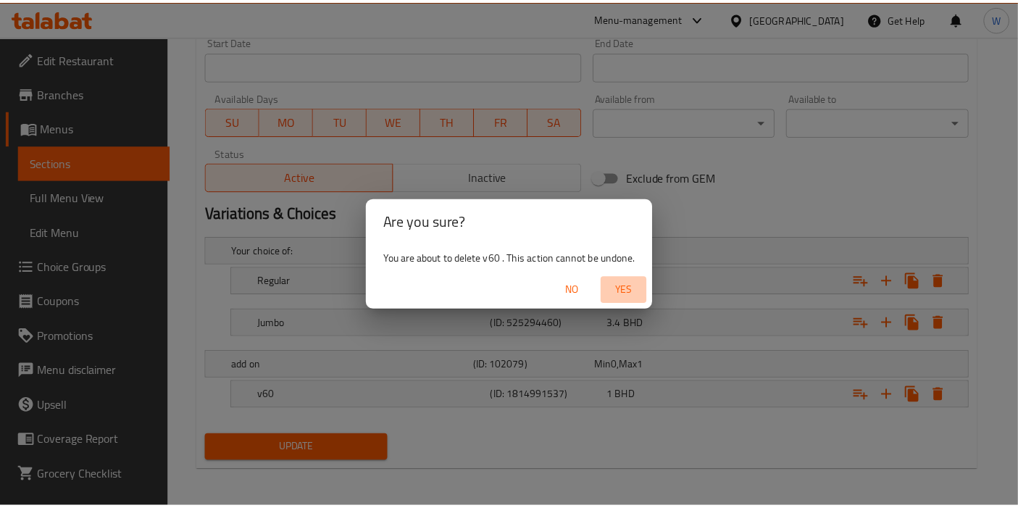
scroll to position [522, 0]
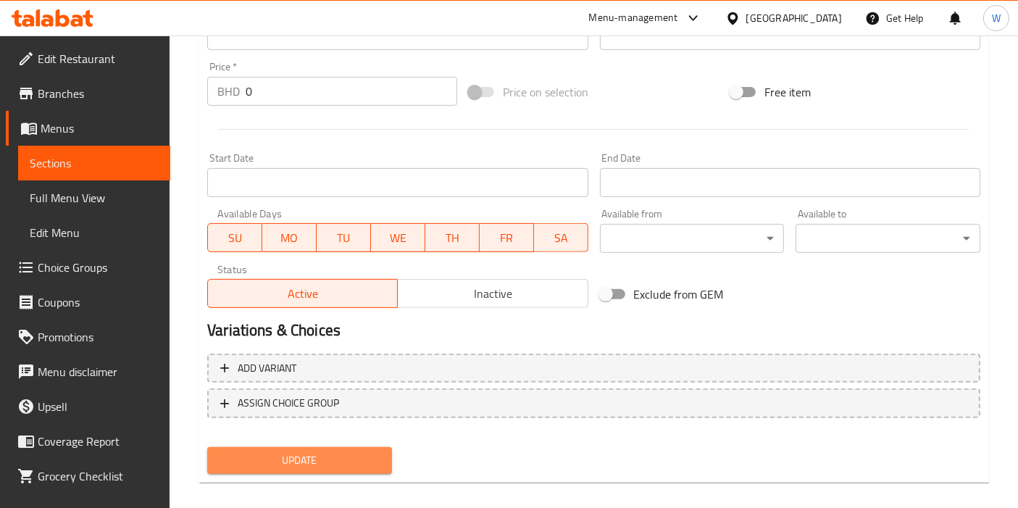
click at [271, 459] on span "Update" at bounding box center [300, 460] width 162 height 18
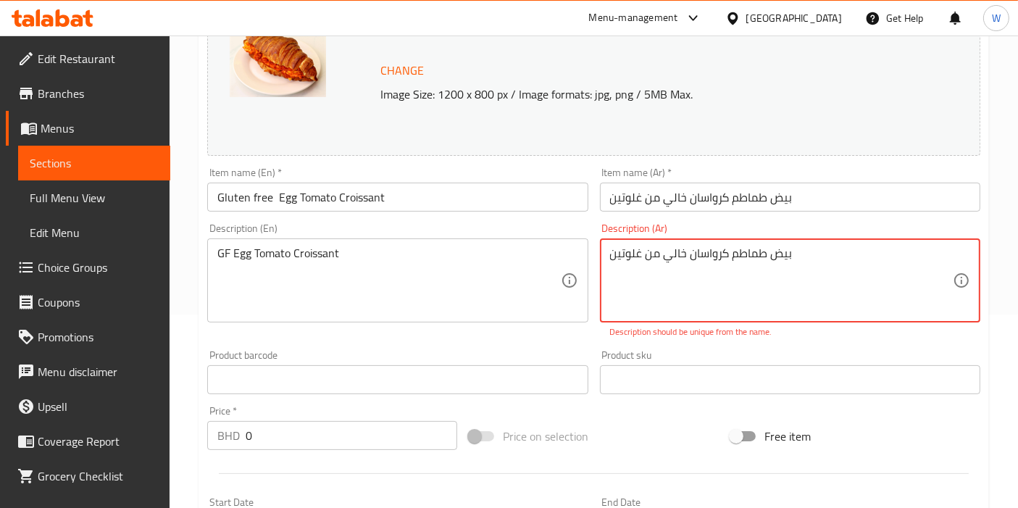
click at [723, 251] on textarea "بيض طماطم كرواسان خالي من غلوتين" at bounding box center [781, 280] width 343 height 69
click at [735, 251] on textarea "بيض طماطم كرواسان خالي من غلوتين" at bounding box center [781, 280] width 343 height 69
click at [732, 251] on textarea "بيض طماطم كرواسان خالي من غلوتين" at bounding box center [781, 280] width 343 height 69
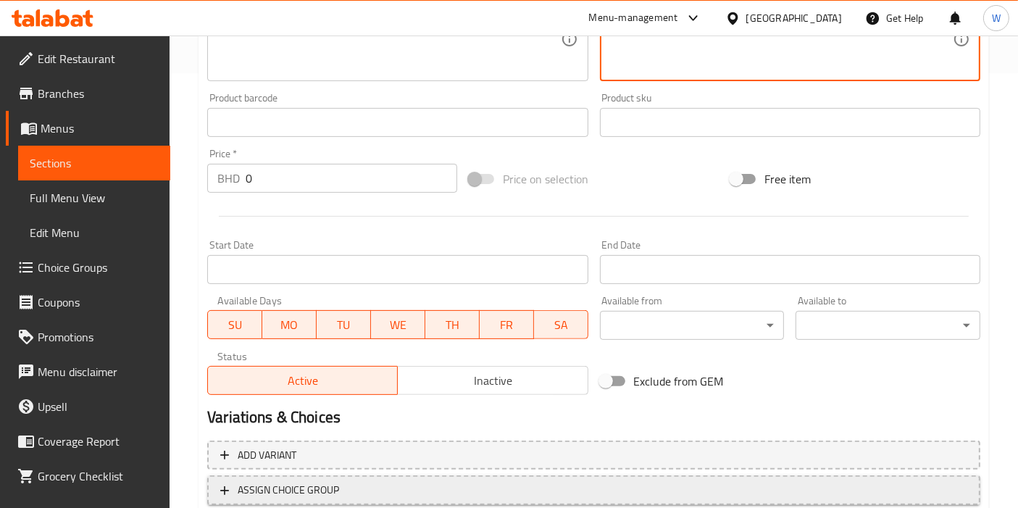
scroll to position [535, 0]
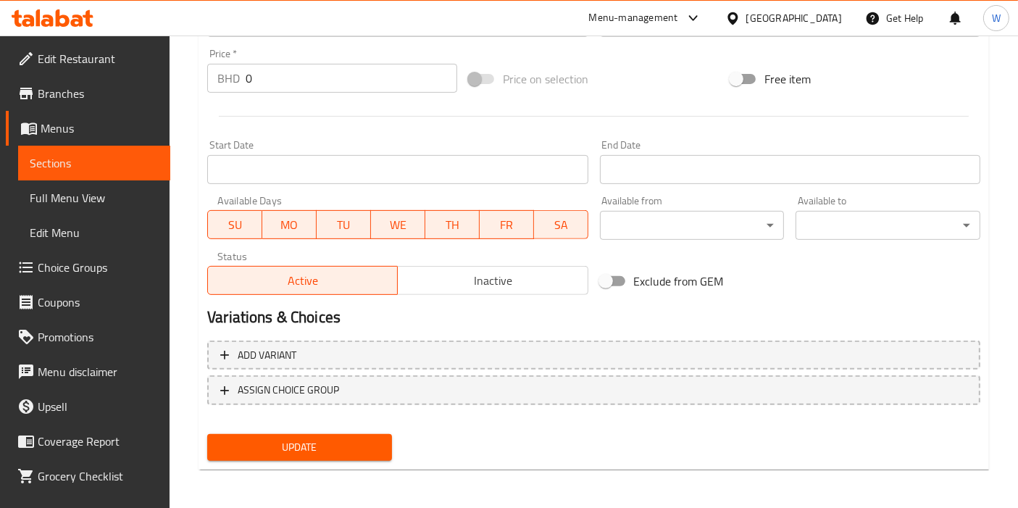
type textarea "بيض طماطم يقدم في داخل كرواسان خالي من غلوتين"
click at [494, 311] on h2 "Variations & Choices" at bounding box center [593, 317] width 773 height 22
click at [324, 441] on span "Update" at bounding box center [300, 447] width 162 height 18
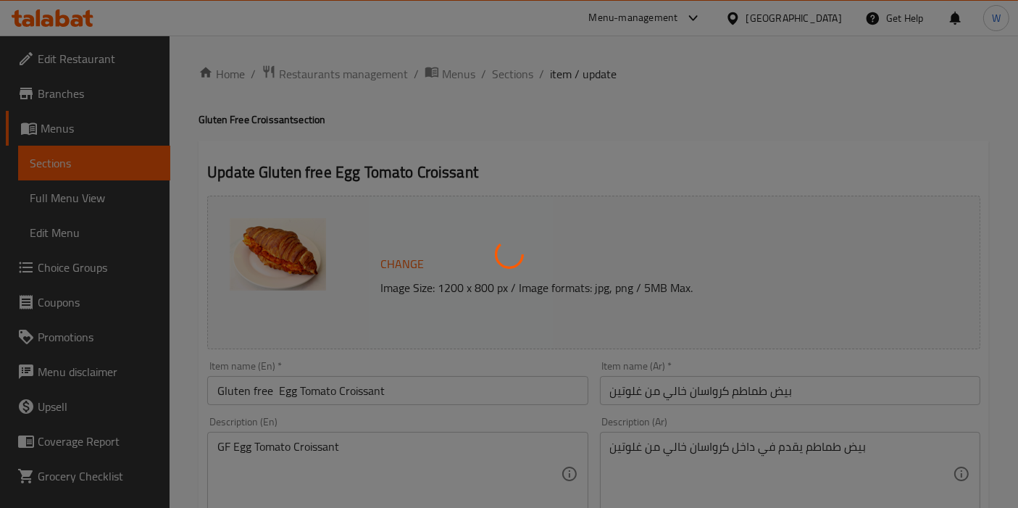
scroll to position [0, 0]
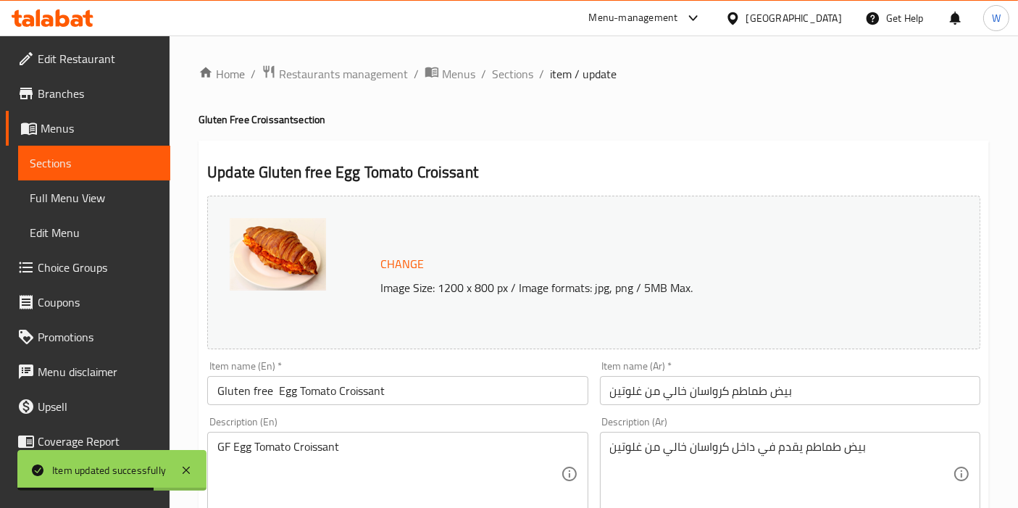
click at [428, 378] on input "Gluten free Egg Tomato Croissant" at bounding box center [397, 390] width 380 height 29
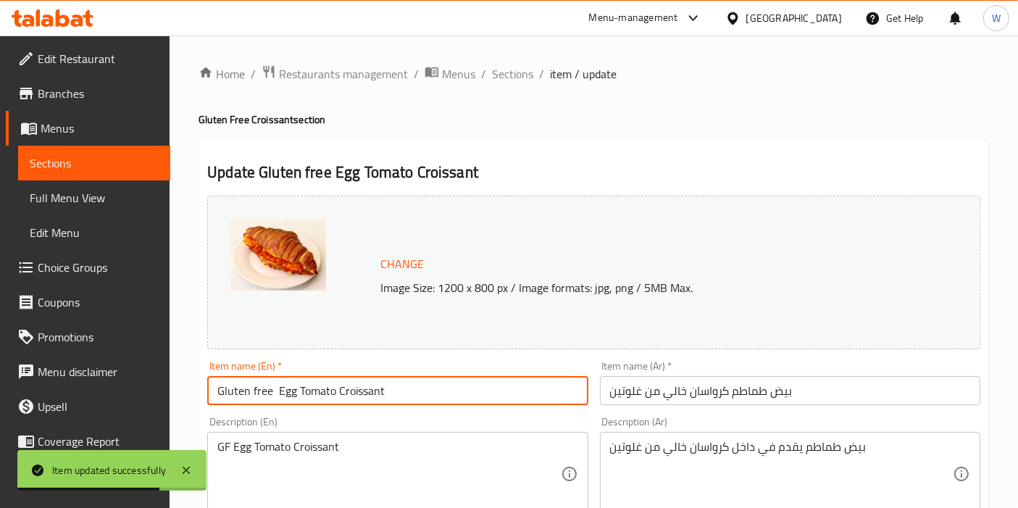
click at [428, 378] on input "Gluten free Egg Tomato Croissant" at bounding box center [397, 390] width 380 height 29
paste input "Egg Tomato Croissant | Gluten Free, Keto, High Protein"
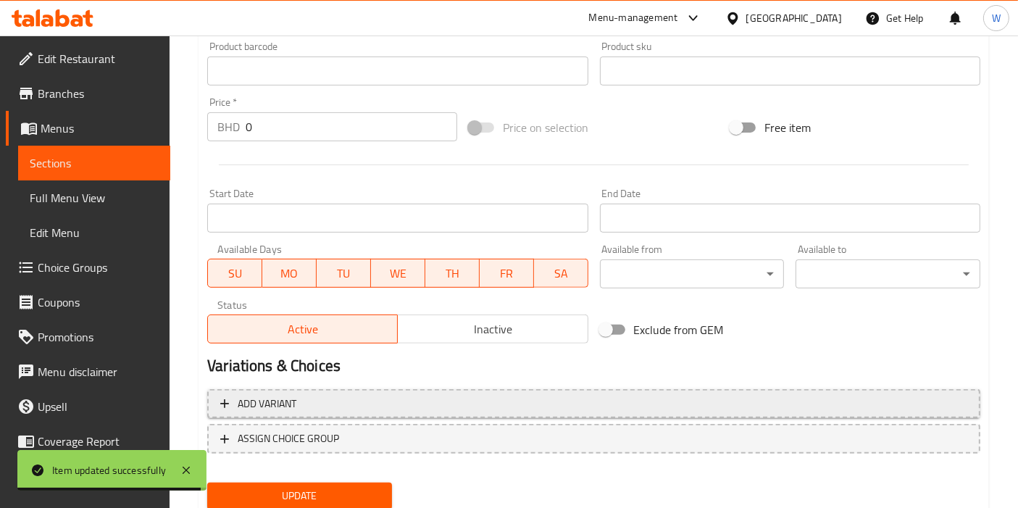
scroll to position [535, 0]
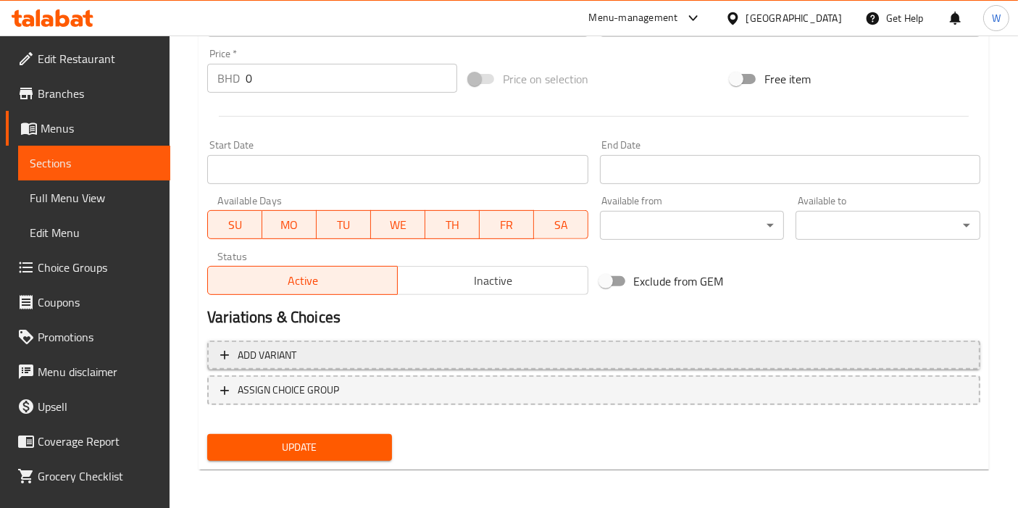
type input "Egg Tomato Croissant | Gluten Free, Keto, High Protein"
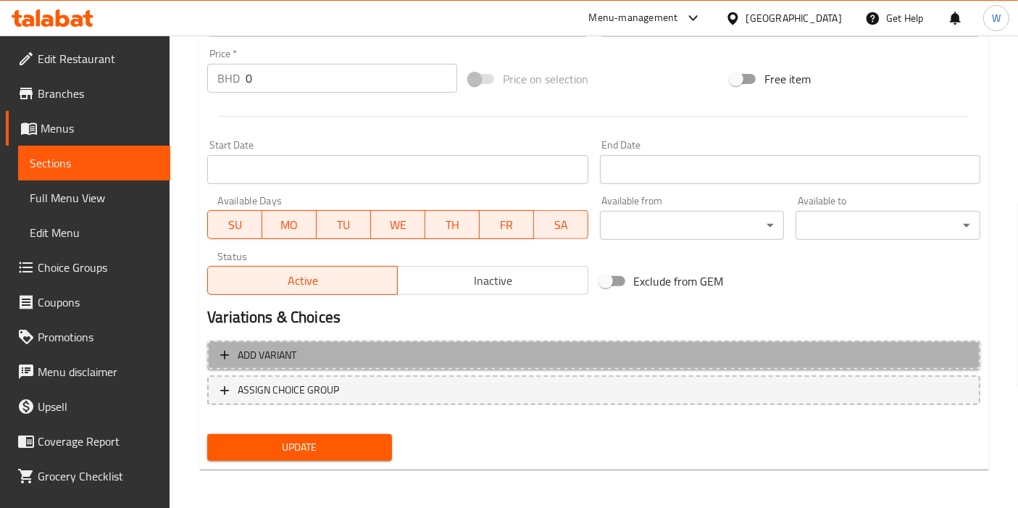
click at [296, 348] on span "Add variant" at bounding box center [267, 355] width 59 height 18
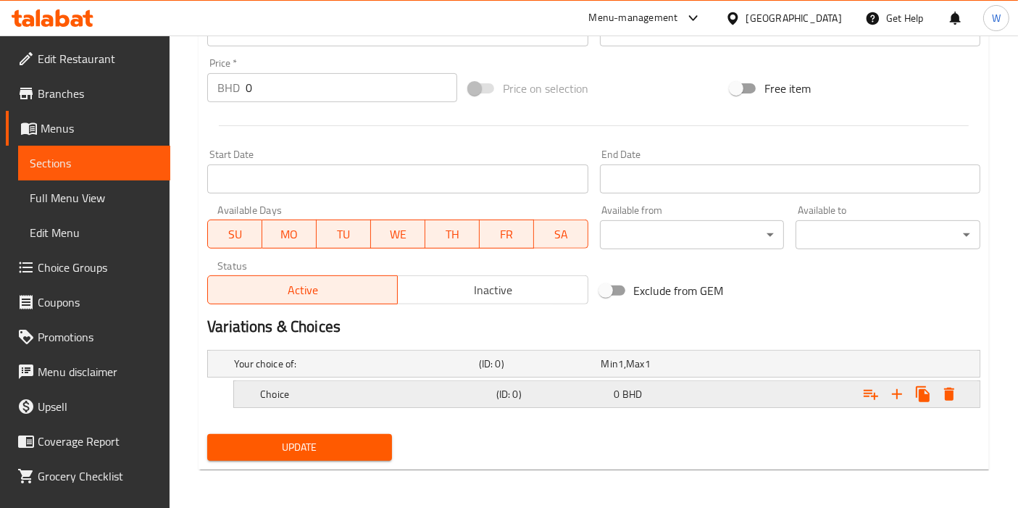
click at [330, 371] on h5 "Choice" at bounding box center [353, 363] width 239 height 14
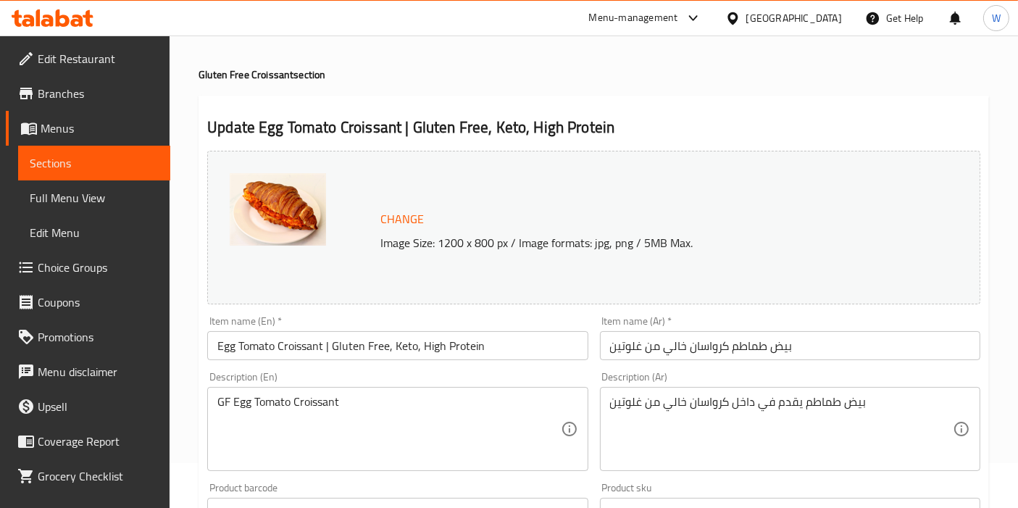
scroll to position [0, 0]
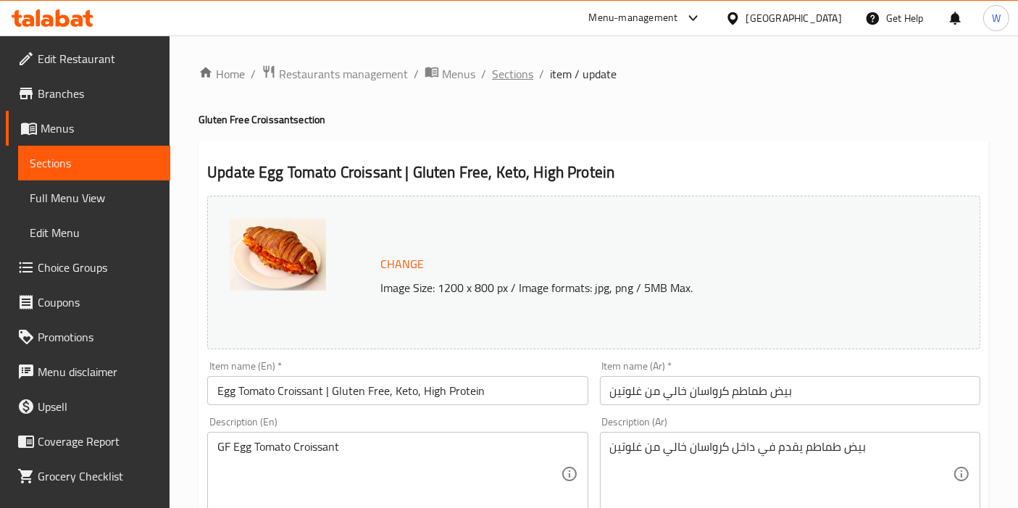
click at [513, 78] on span "Sections" at bounding box center [512, 73] width 41 height 17
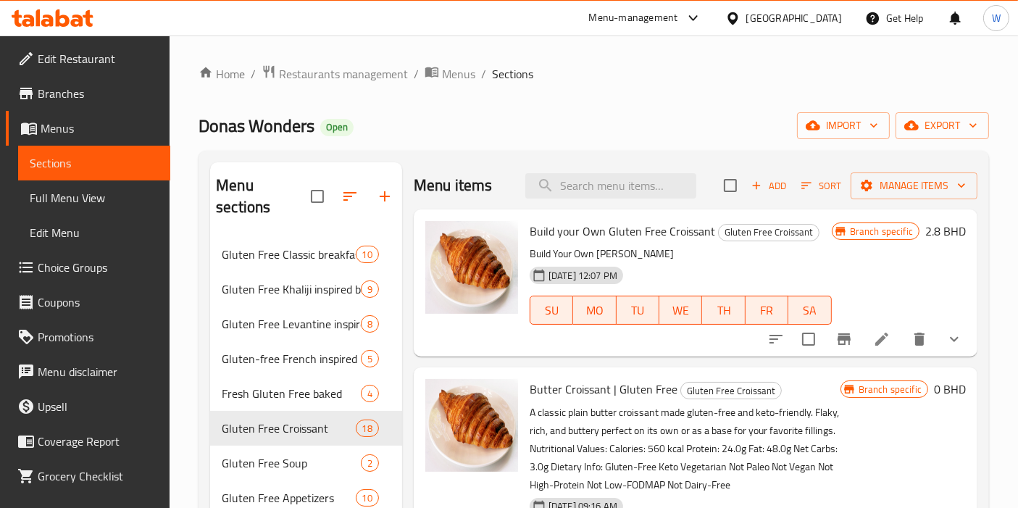
click at [619, 163] on div "Menu items Add Sort Manage items" at bounding box center [696, 185] width 564 height 47
click at [614, 173] on input "search" at bounding box center [610, 185] width 171 height 25
paste input "Gluten free Egg Tomato Croissant"
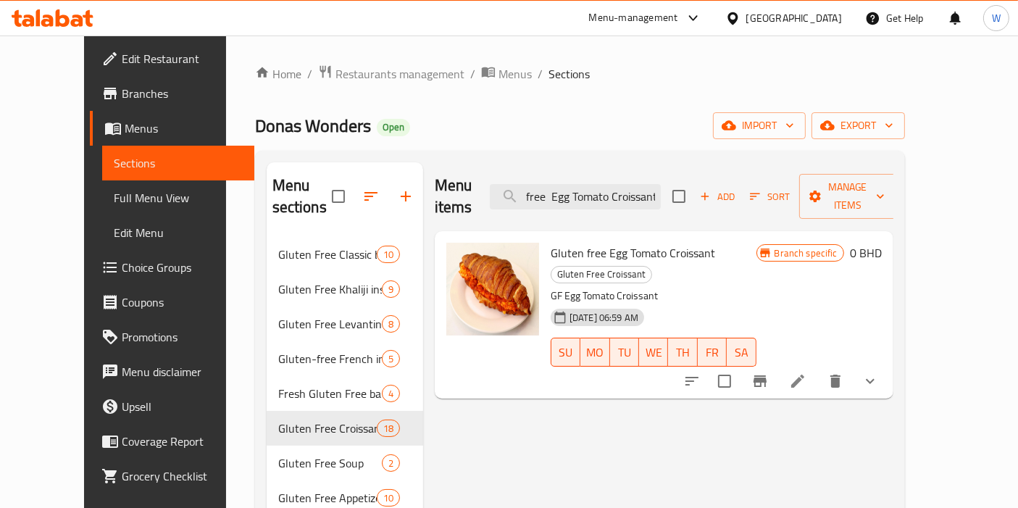
type input "Gluten free Egg Tomato Croissant"
click at [818, 368] on li at bounding box center [797, 381] width 41 height 26
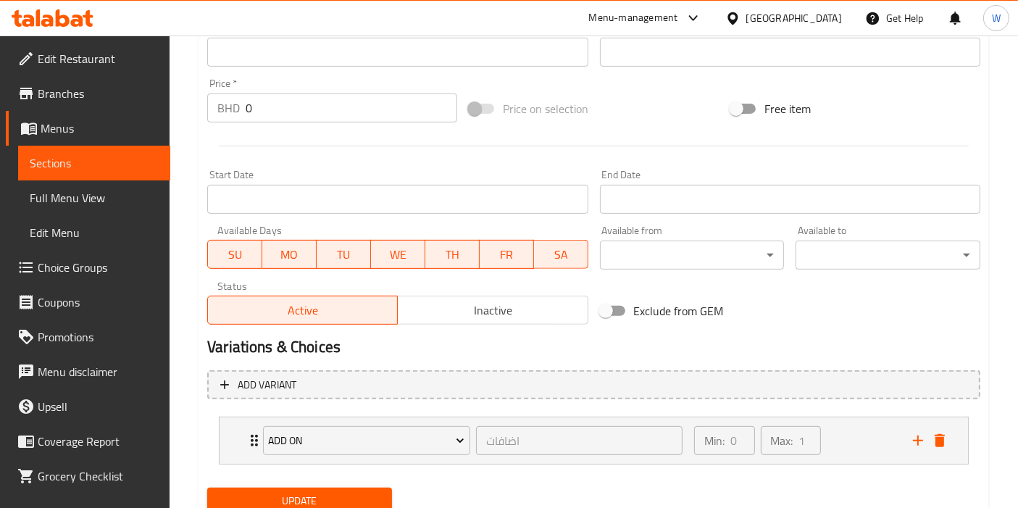
scroll to position [559, 0]
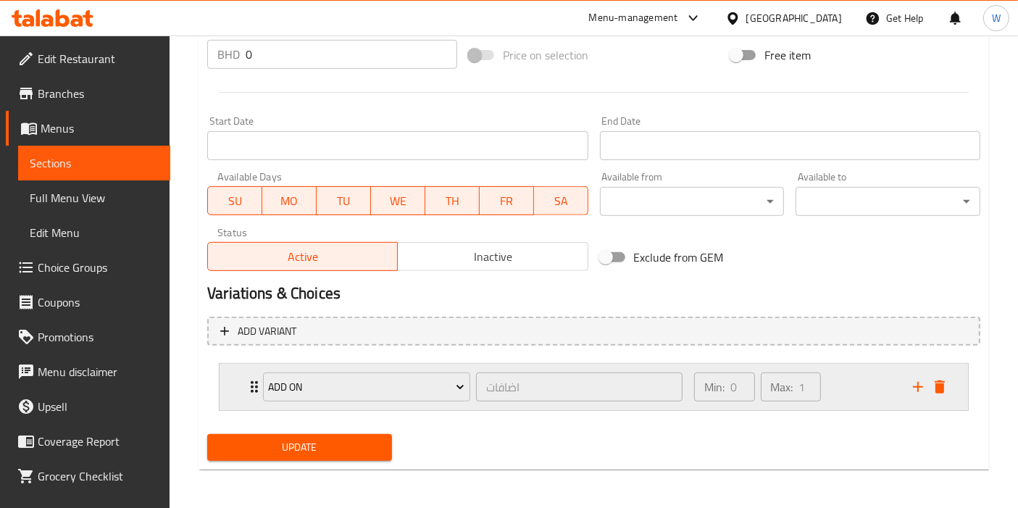
click at [249, 384] on icon "Expand" at bounding box center [254, 386] width 17 height 17
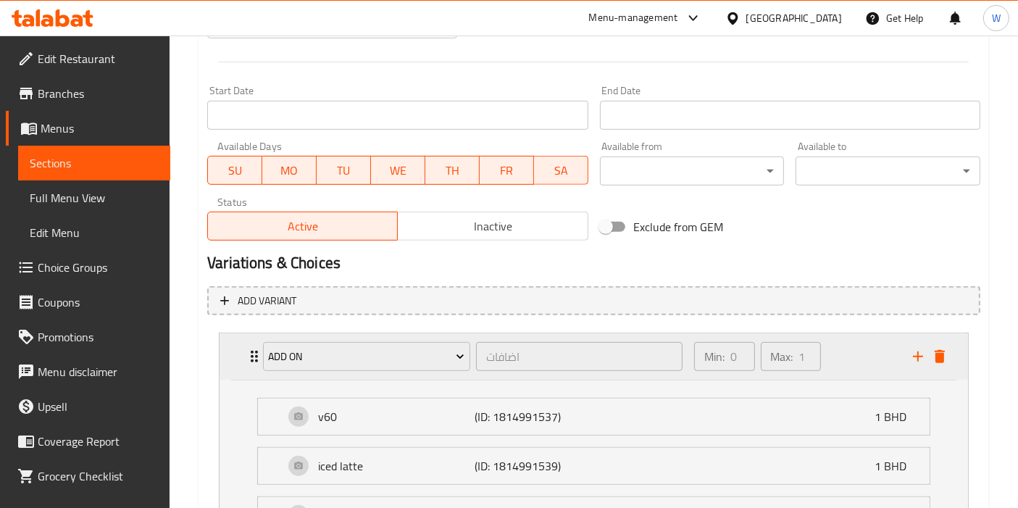
scroll to position [574, 0]
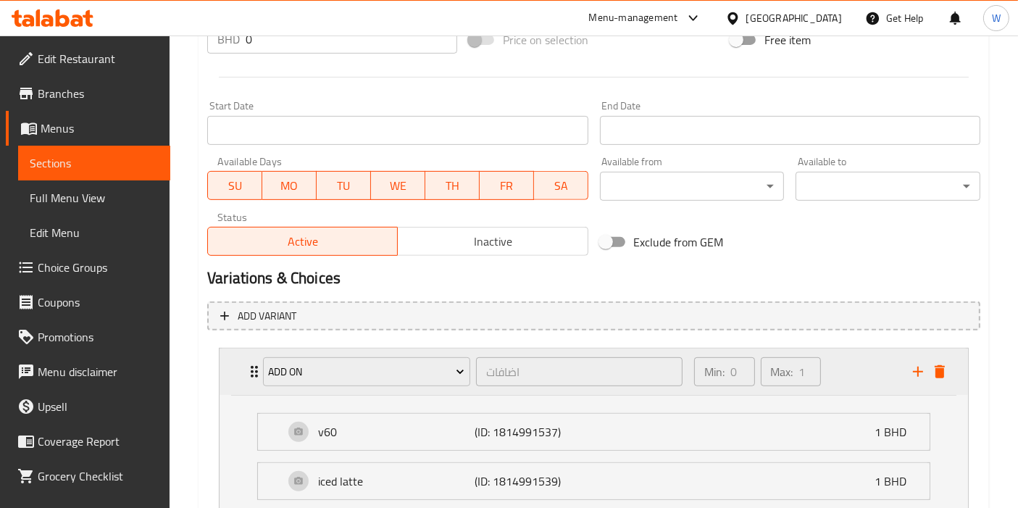
click at [249, 384] on div "add on اضافات ​ Min: 0 ​ Max: 1 ​" at bounding box center [598, 371] width 705 height 46
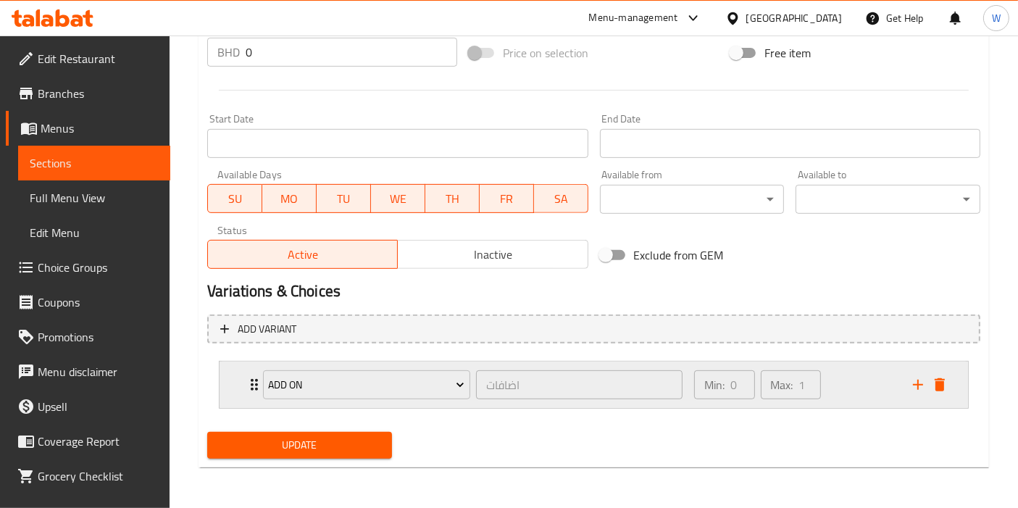
scroll to position [559, 0]
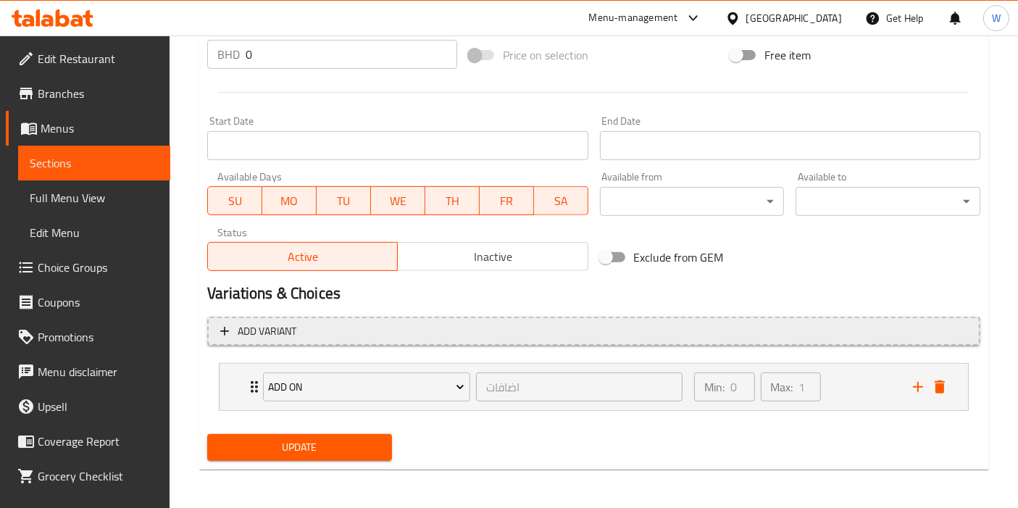
click at [272, 333] on span "Add variant" at bounding box center [267, 331] width 59 height 18
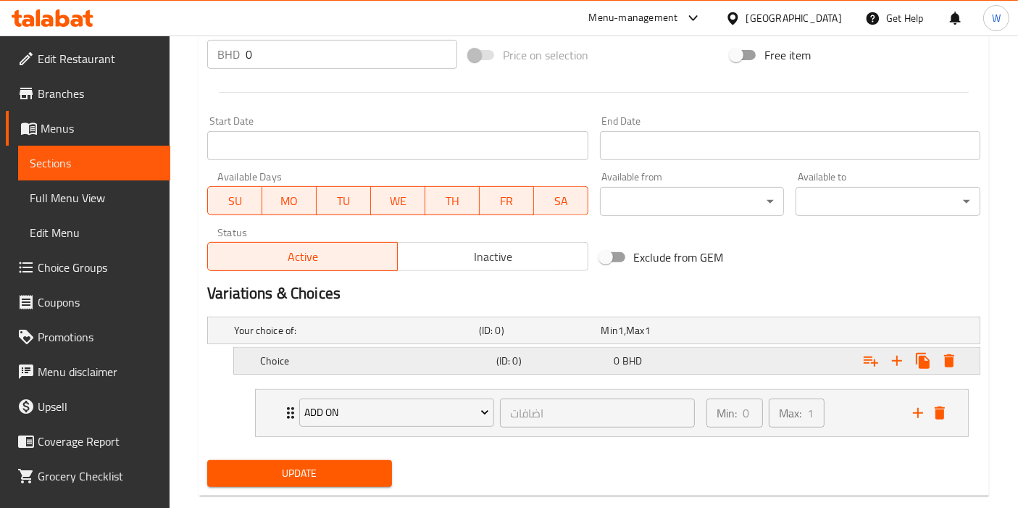
click at [322, 338] on h5 "Choice" at bounding box center [353, 330] width 239 height 14
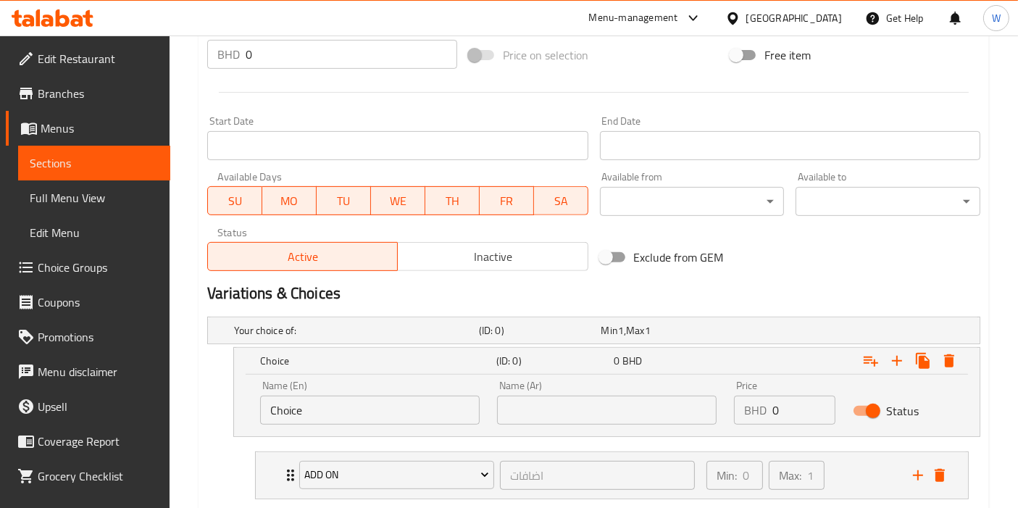
click at [293, 401] on input "Choice" at bounding box center [370, 410] width 220 height 29
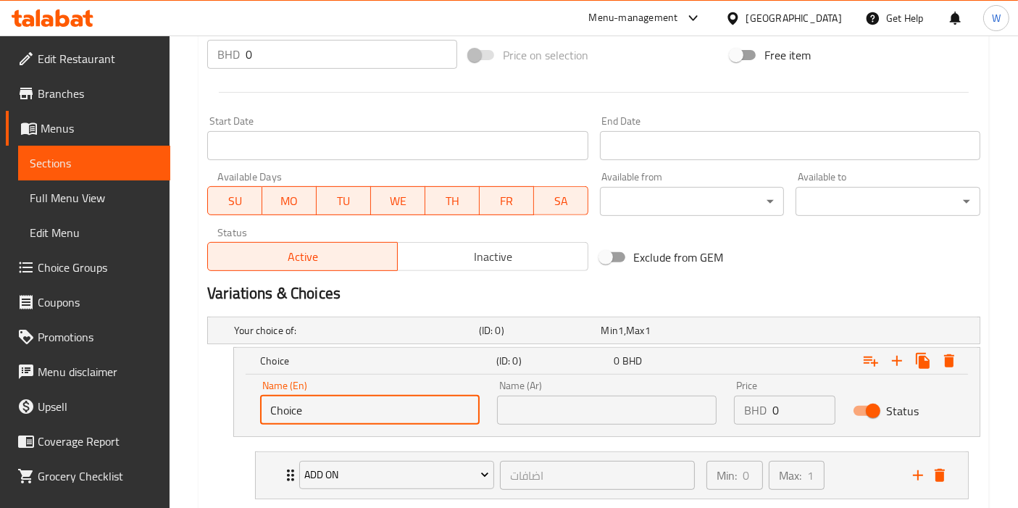
click at [325, 404] on input "Choice" at bounding box center [370, 410] width 220 height 29
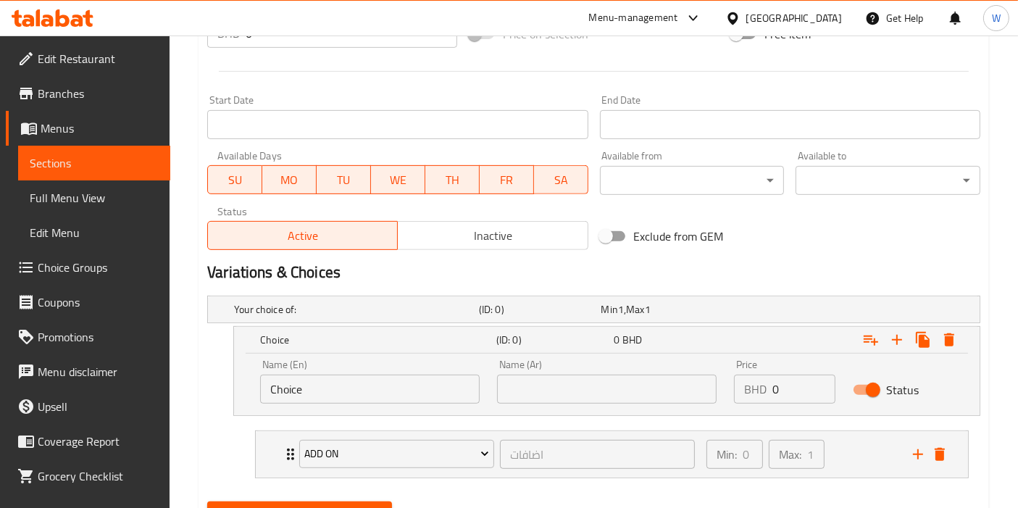
scroll to position [643, 0]
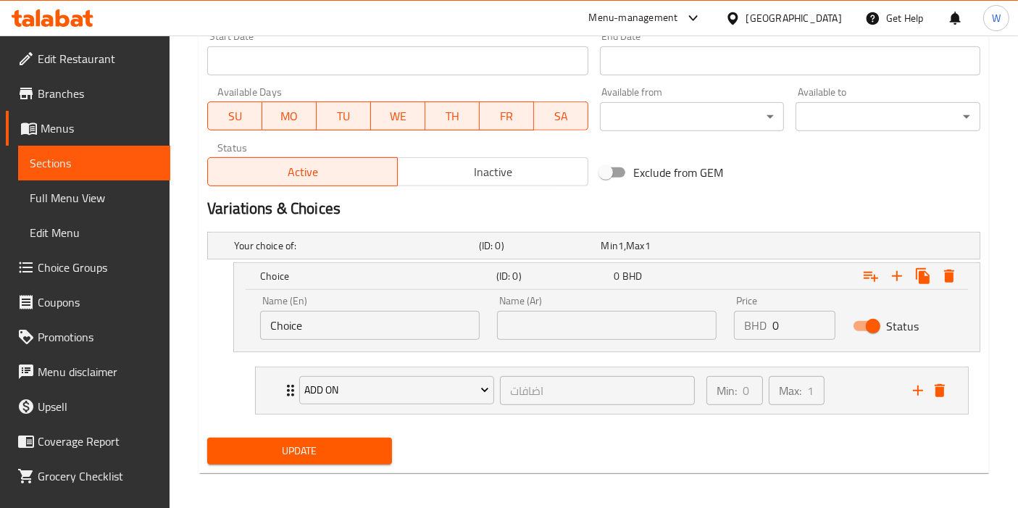
click at [378, 324] on input "Choice" at bounding box center [370, 325] width 220 height 29
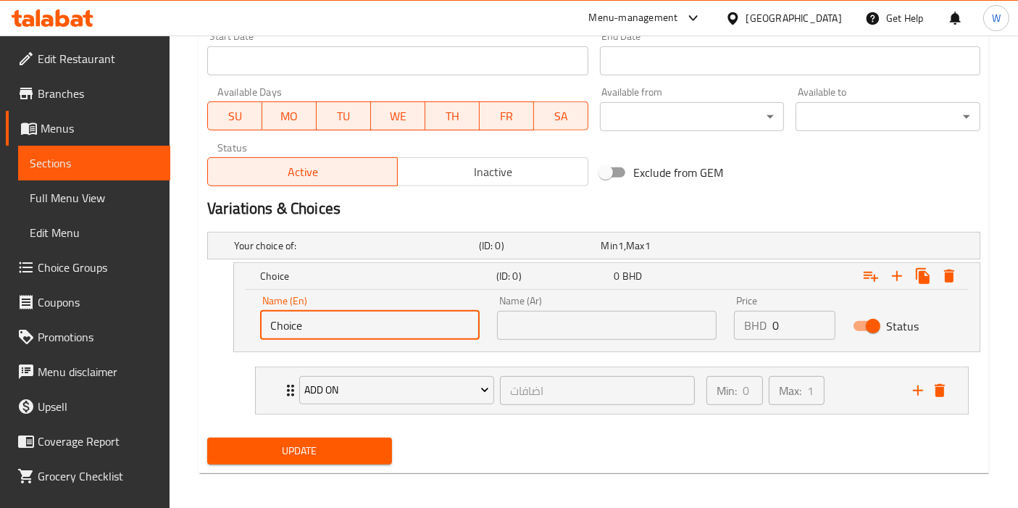
click at [378, 324] on input "Choice" at bounding box center [370, 325] width 220 height 29
type input "ق"
type input "Regular"
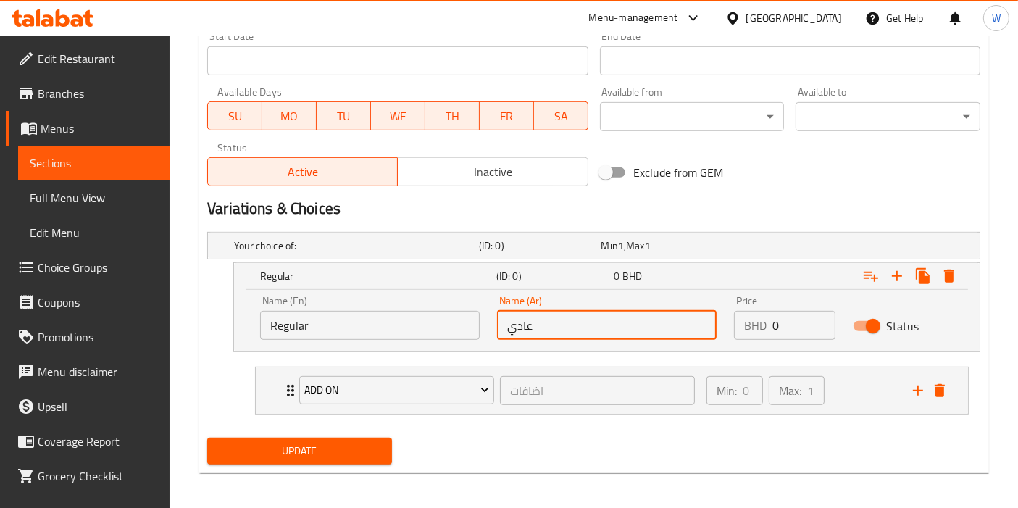
type input "عادي"
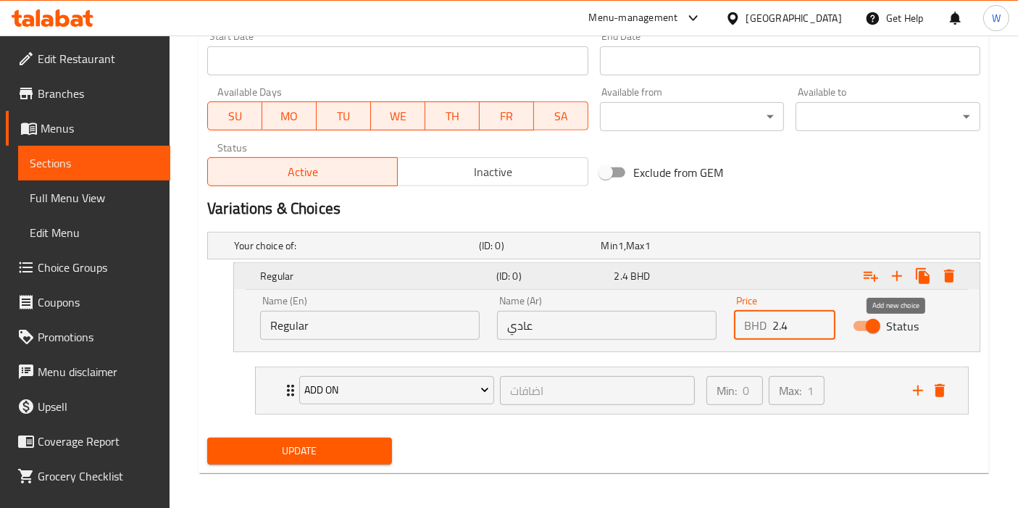
type input "2.4"
click at [899, 272] on icon "Expand" at bounding box center [896, 275] width 17 height 17
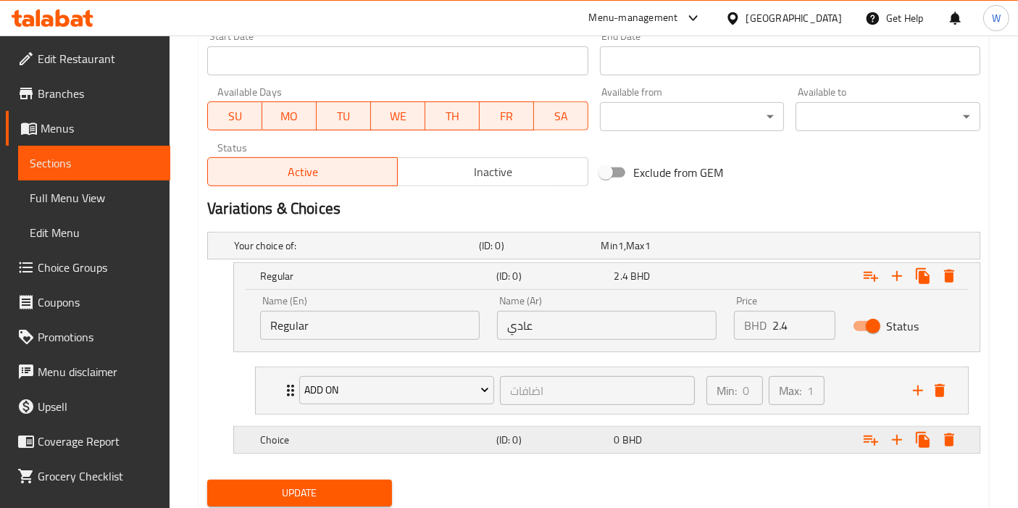
click at [322, 253] on h5 "Choice" at bounding box center [353, 245] width 239 height 14
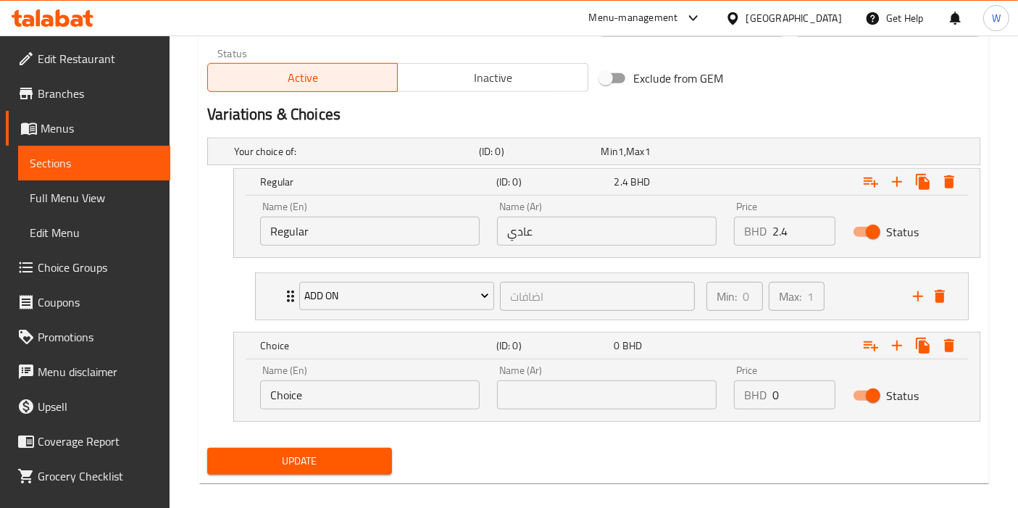
scroll to position [751, 0]
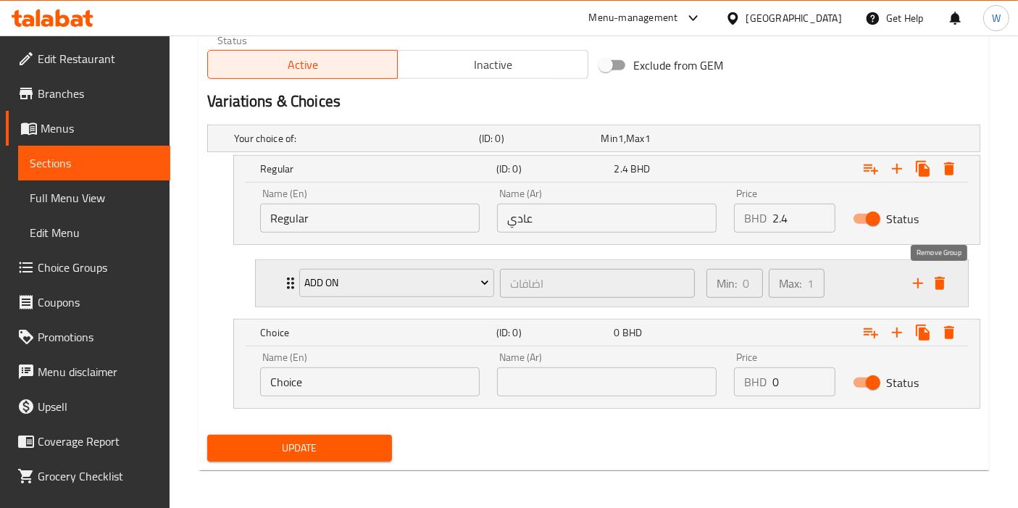
click at [940, 283] on icon "delete" at bounding box center [940, 283] width 10 height 13
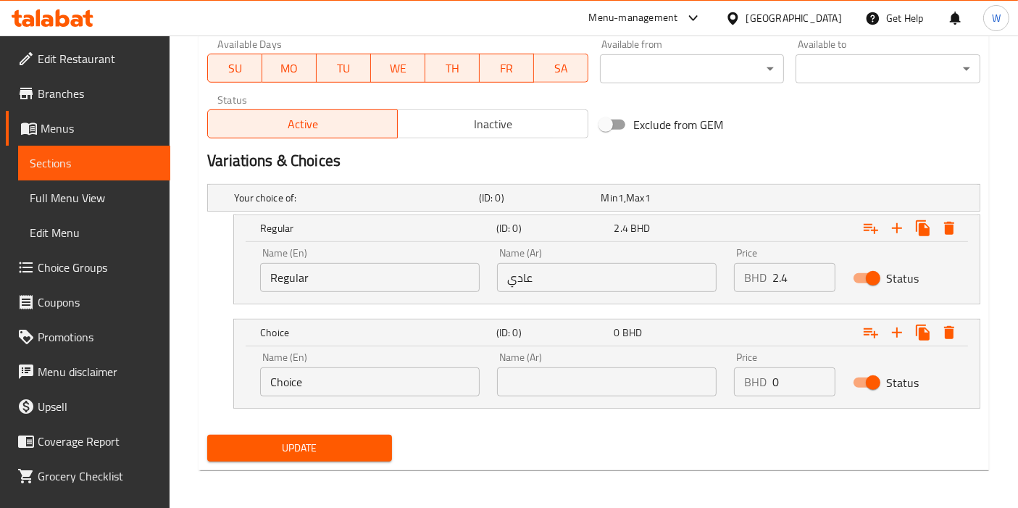
click at [343, 379] on input "Choice" at bounding box center [370, 381] width 220 height 29
click at [381, 385] on input "Choice" at bounding box center [370, 381] width 220 height 29
click at [382, 385] on input "Choice" at bounding box center [370, 381] width 220 height 29
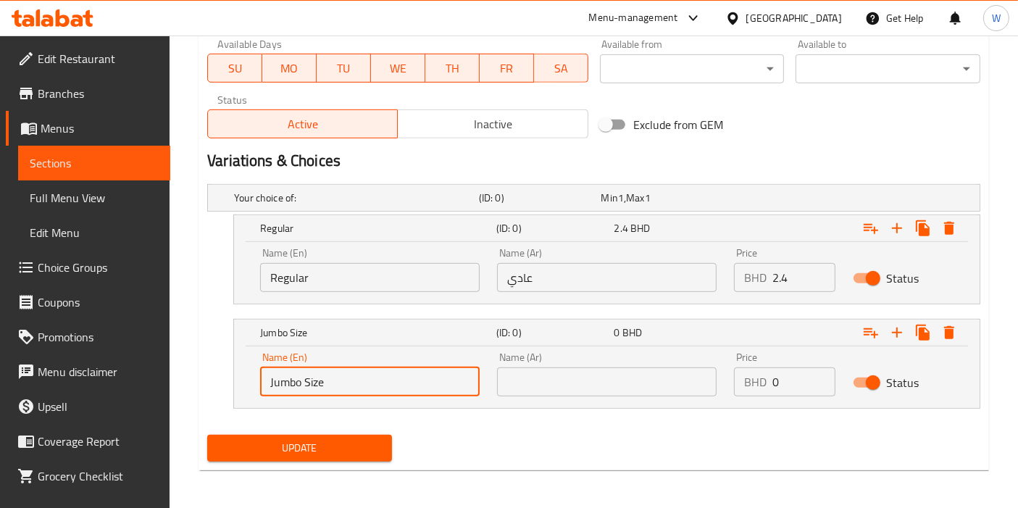
type input "Jumbo Size"
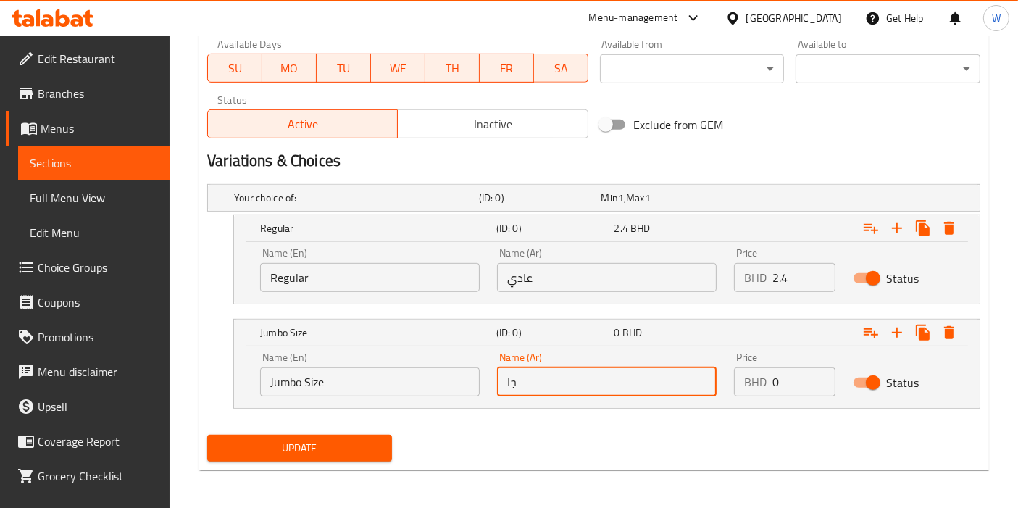
type input "ج"
type input "حجم جامبو"
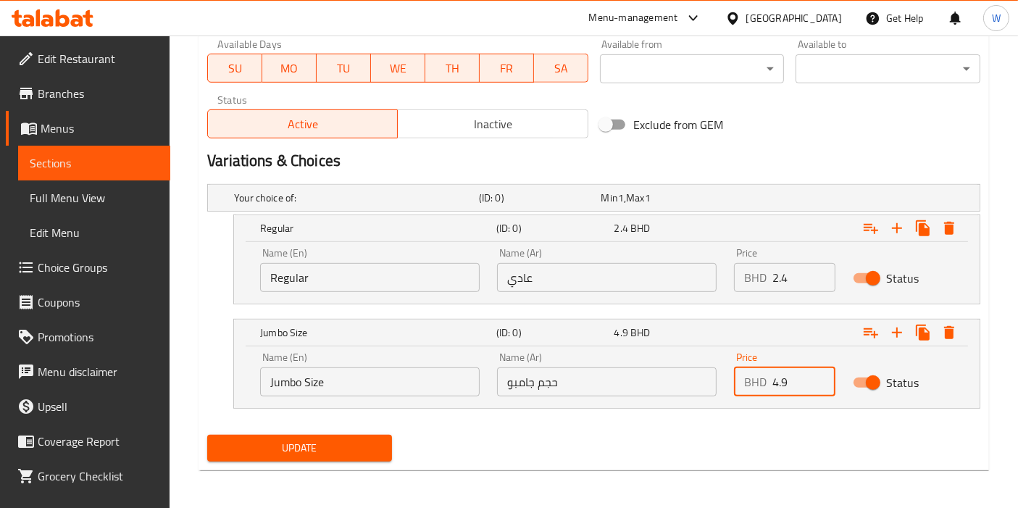
type input "4.9"
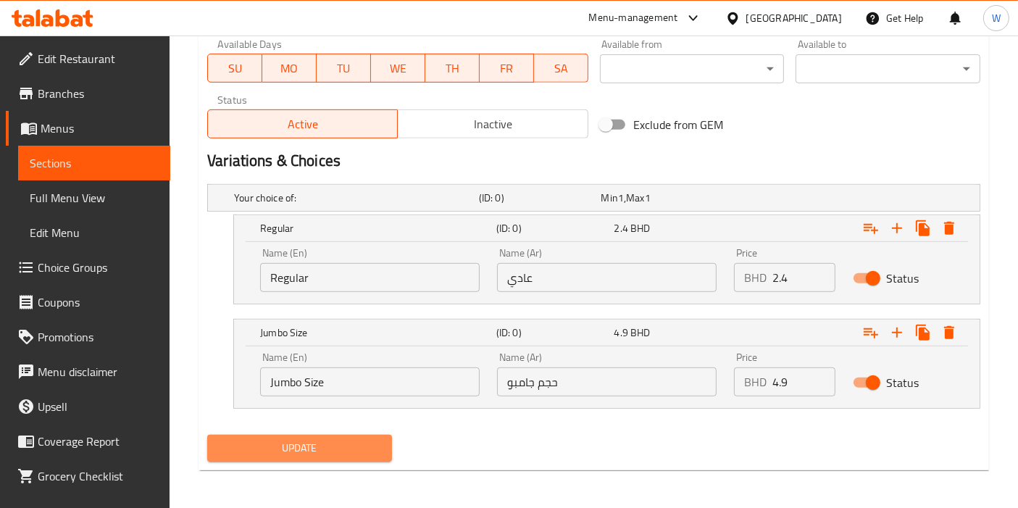
click at [339, 452] on span "Update" at bounding box center [300, 448] width 162 height 18
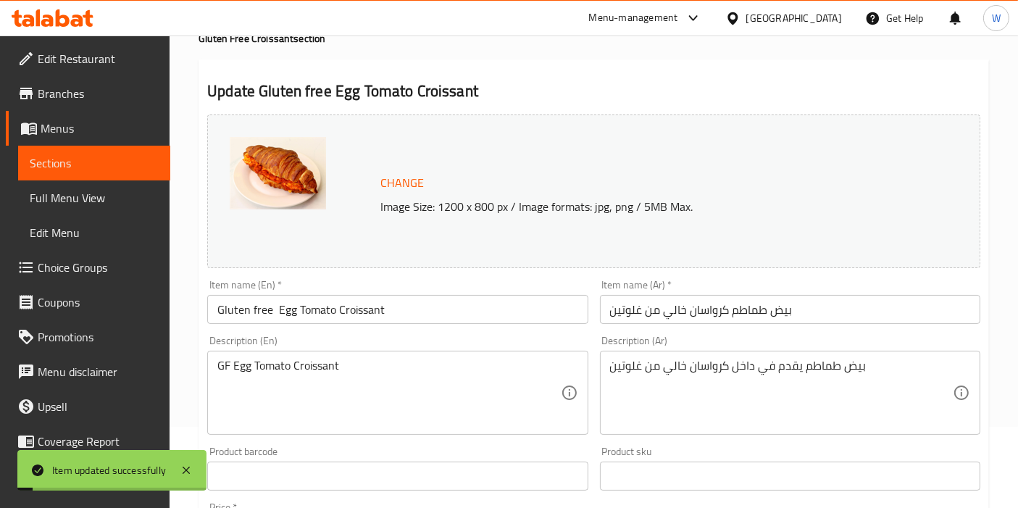
scroll to position [0, 0]
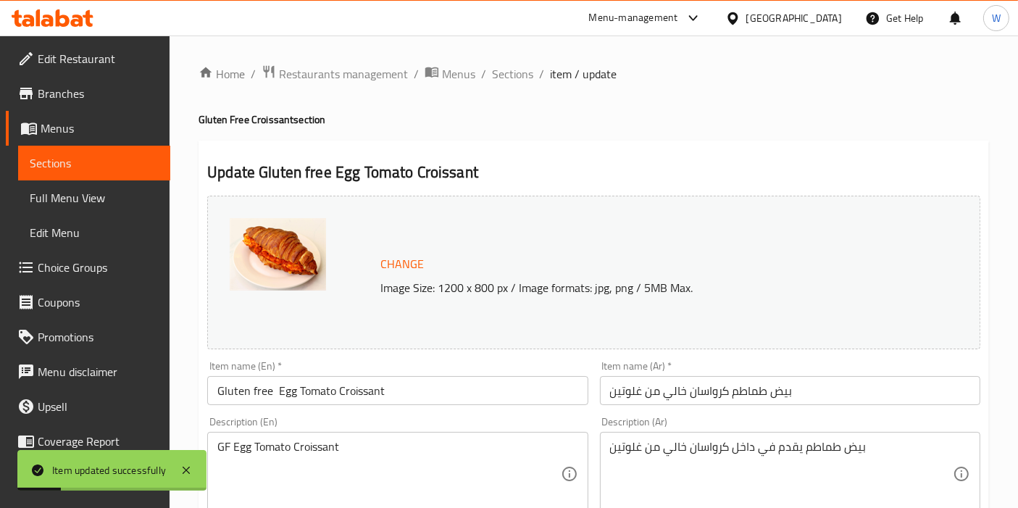
click at [347, 395] on input "Gluten free Egg Tomato Croissant" at bounding box center [397, 390] width 380 height 29
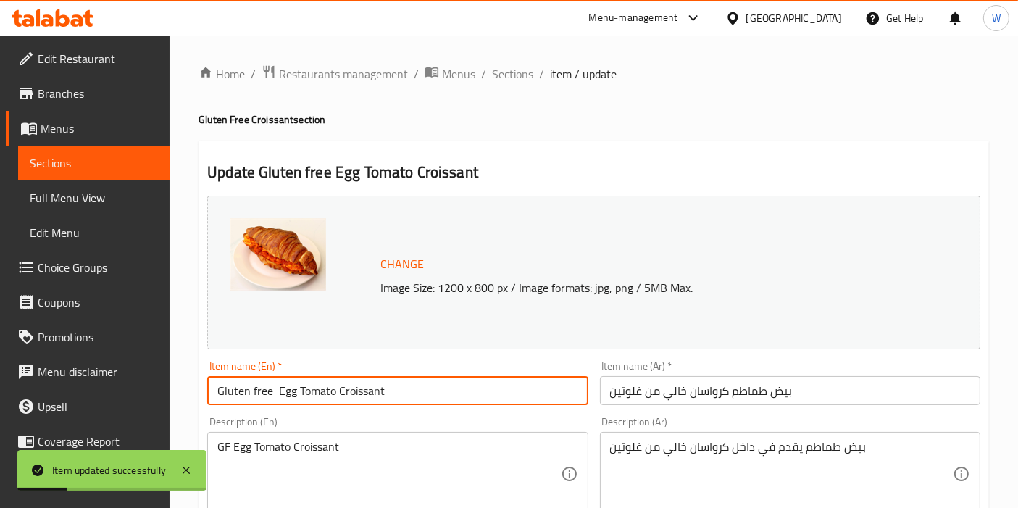
click at [347, 395] on input "Gluten free Egg Tomato Croissant" at bounding box center [397, 390] width 380 height 29
click at [518, 68] on span "Sections" at bounding box center [512, 73] width 41 height 17
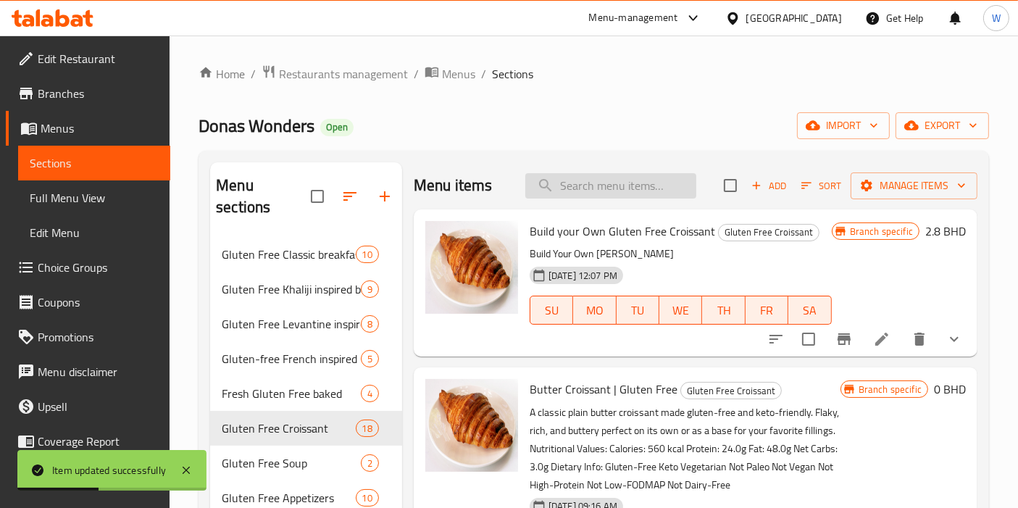
click at [578, 177] on input "search" at bounding box center [610, 185] width 171 height 25
paste input "Gluten free Egg Tomato Croissant"
click at [679, 184] on input "Gluten free Egg Tomato Croissant" at bounding box center [610, 185] width 171 height 25
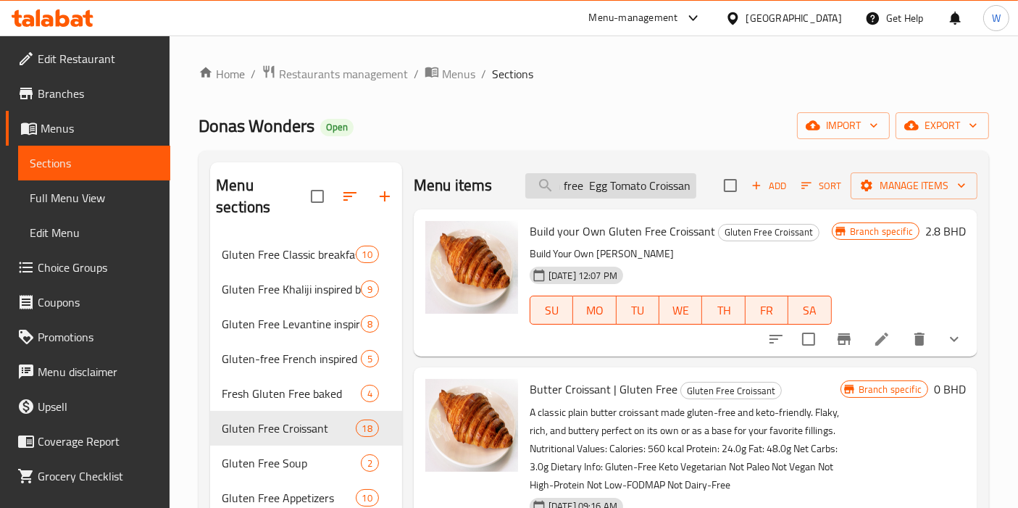
scroll to position [0, 30]
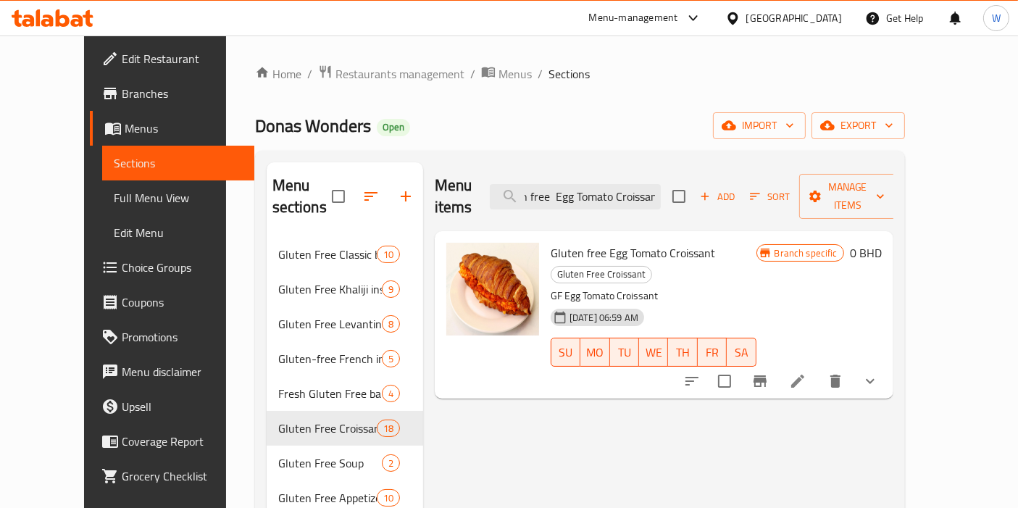
type input "Gluten free Egg Tomato Croissan"
click at [887, 364] on button "show more" at bounding box center [870, 381] width 35 height 35
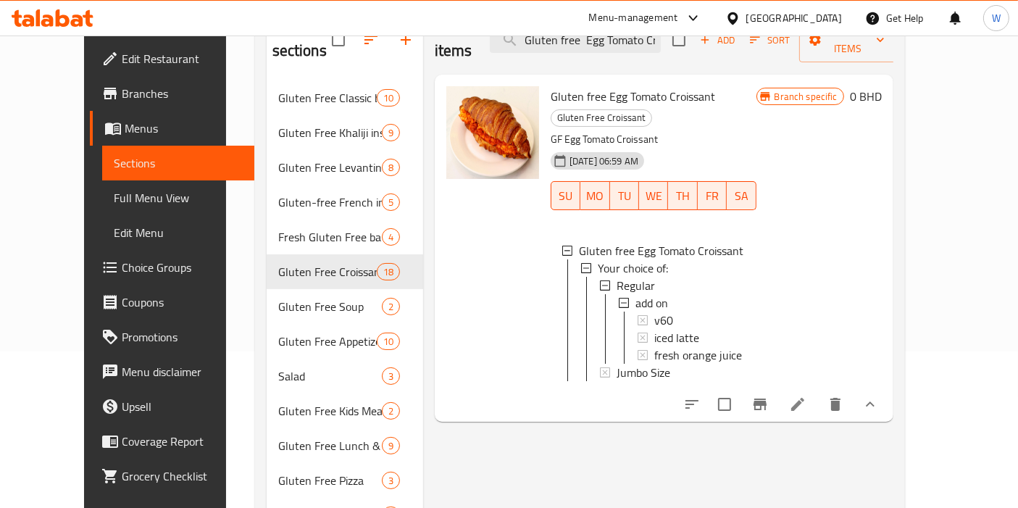
scroll to position [161, 0]
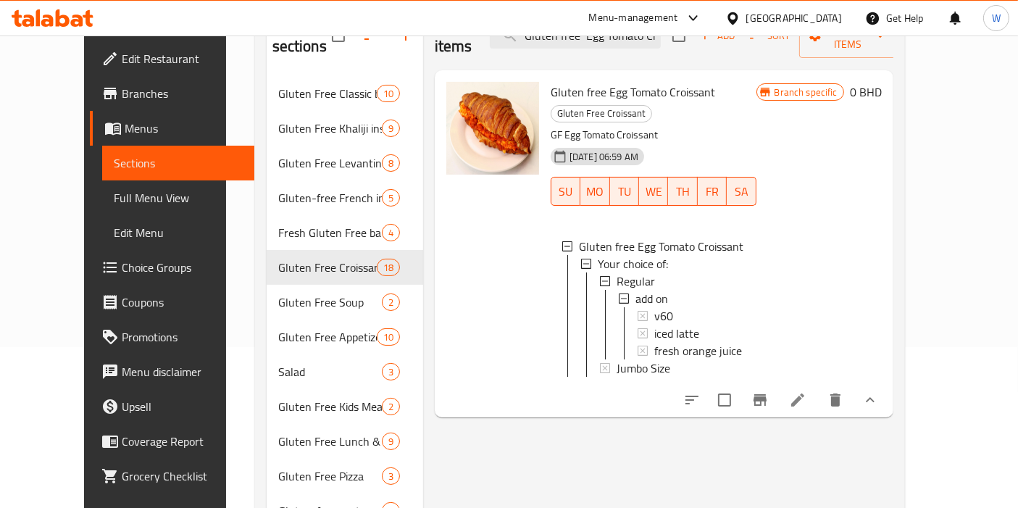
click at [806, 391] on icon at bounding box center [797, 399] width 17 height 17
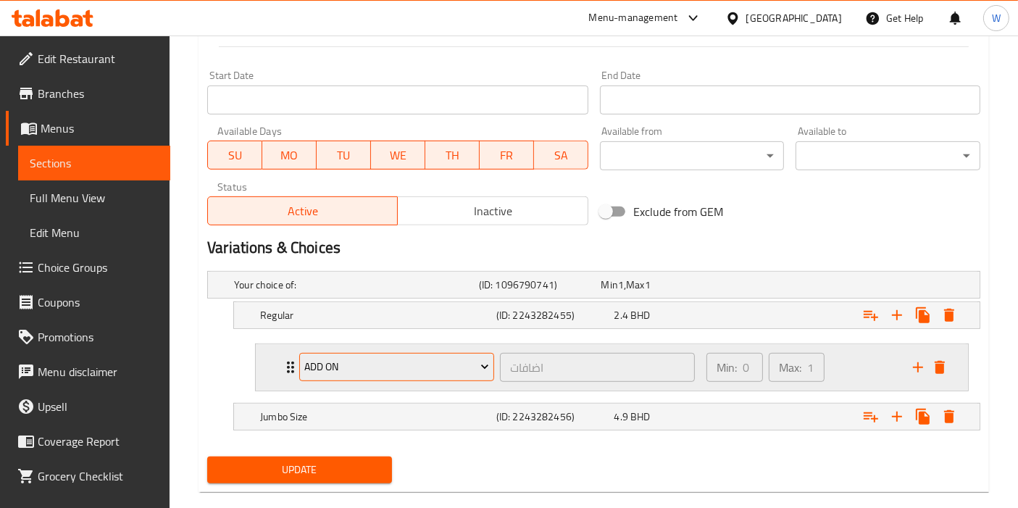
scroll to position [626, 0]
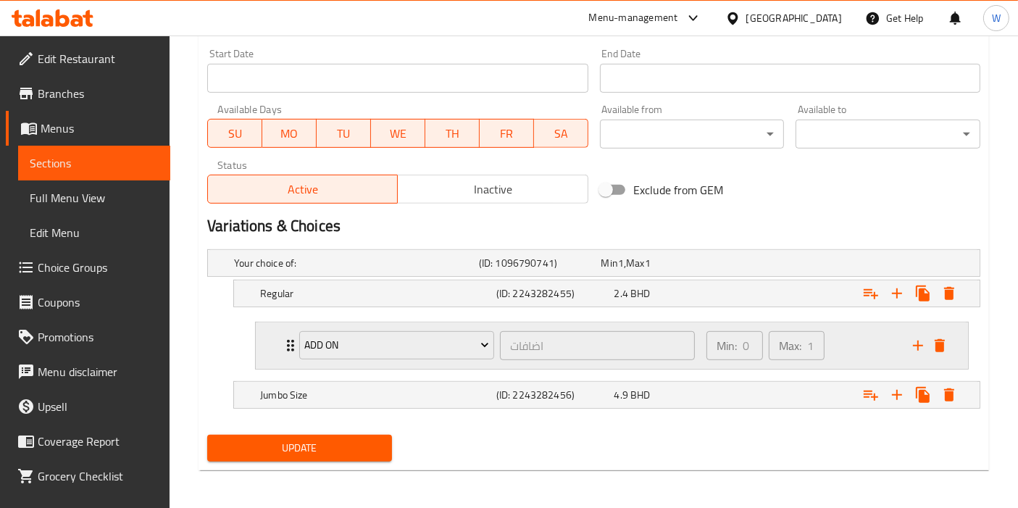
click at [950, 343] on div "add on اضافات ​ Min: 0 ​ Max: 1 ​" at bounding box center [612, 345] width 712 height 46
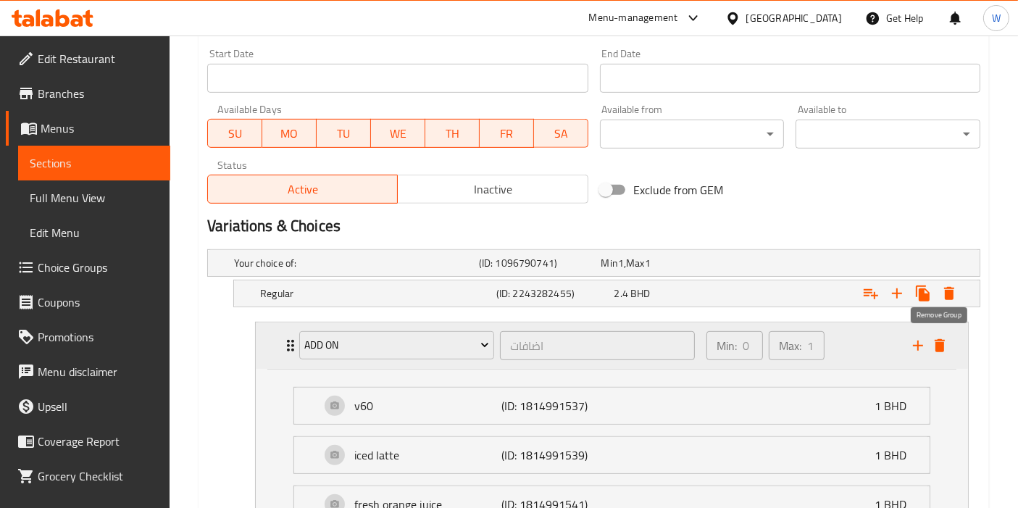
click at [945, 346] on icon "delete" at bounding box center [939, 345] width 17 height 17
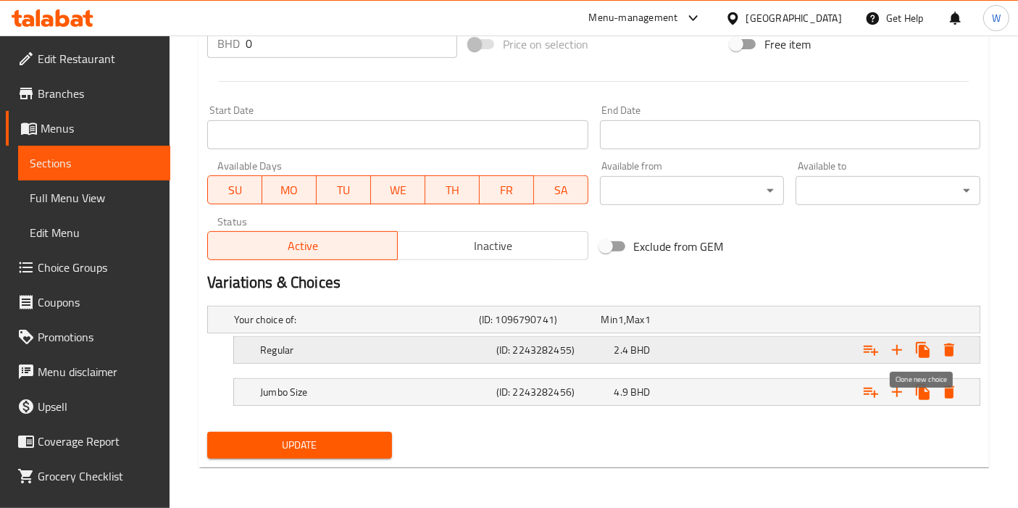
scroll to position [567, 0]
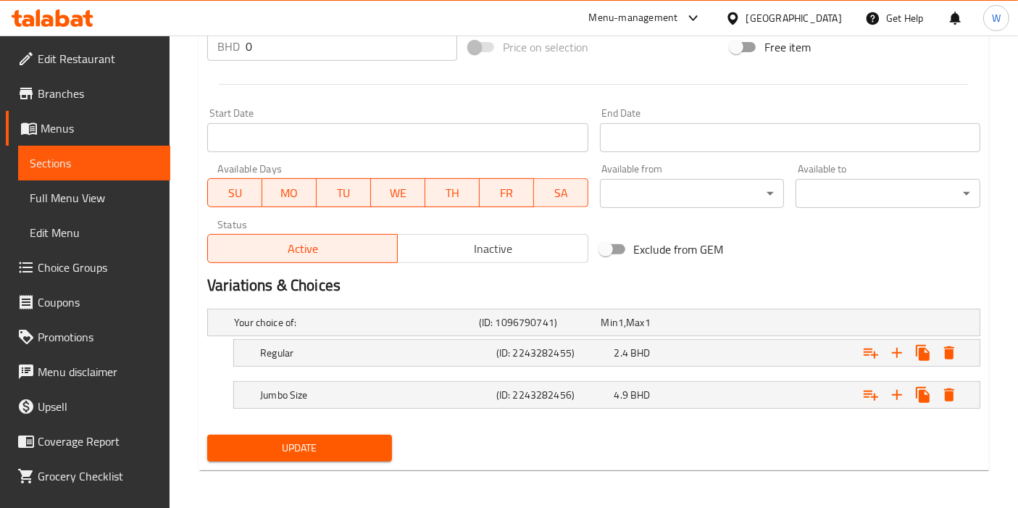
click at [308, 446] on span "Update" at bounding box center [300, 448] width 162 height 18
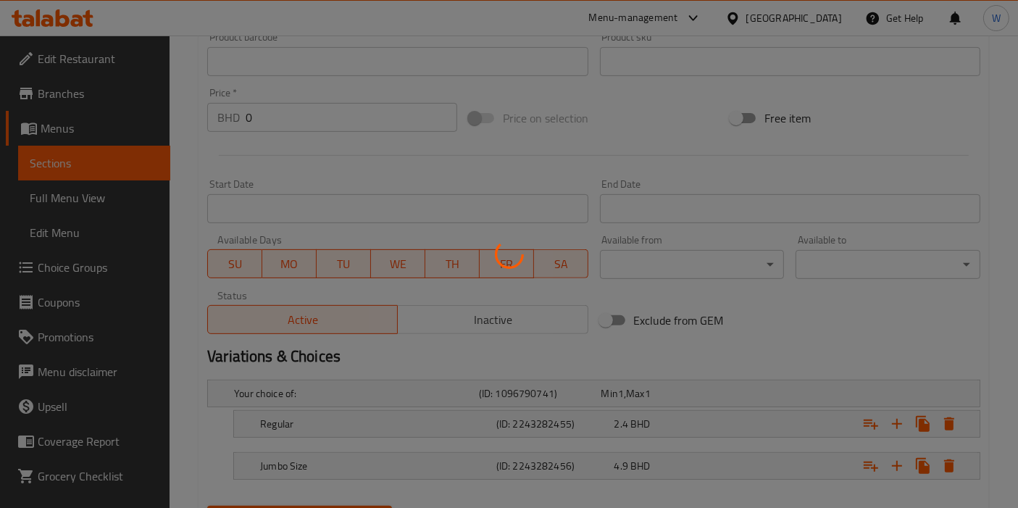
scroll to position [325, 0]
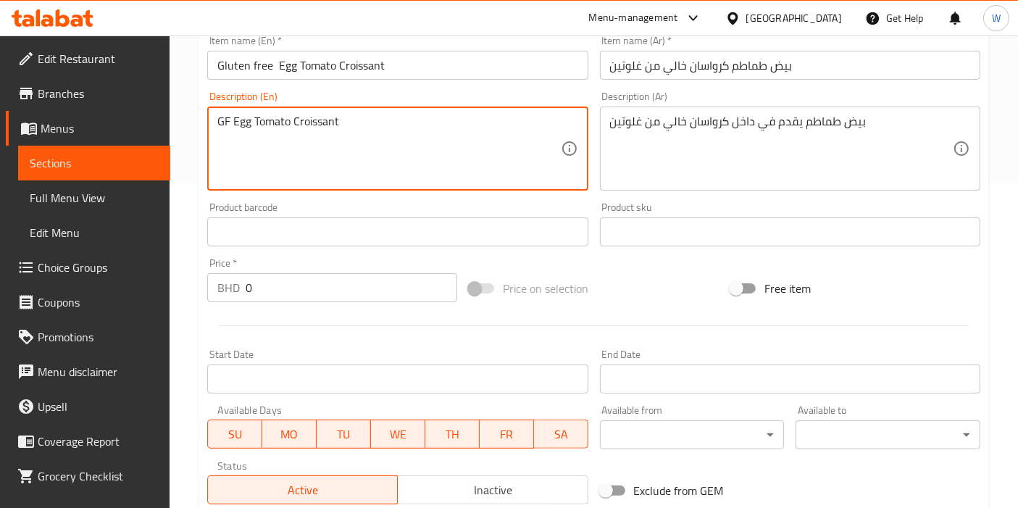
click at [424, 139] on textarea "GF Egg Tomato Croissant" at bounding box center [388, 148] width 343 height 69
click at [444, 85] on div "Description (En) GF Egg Tomato Croissant Description (En)" at bounding box center [397, 140] width 392 height 111
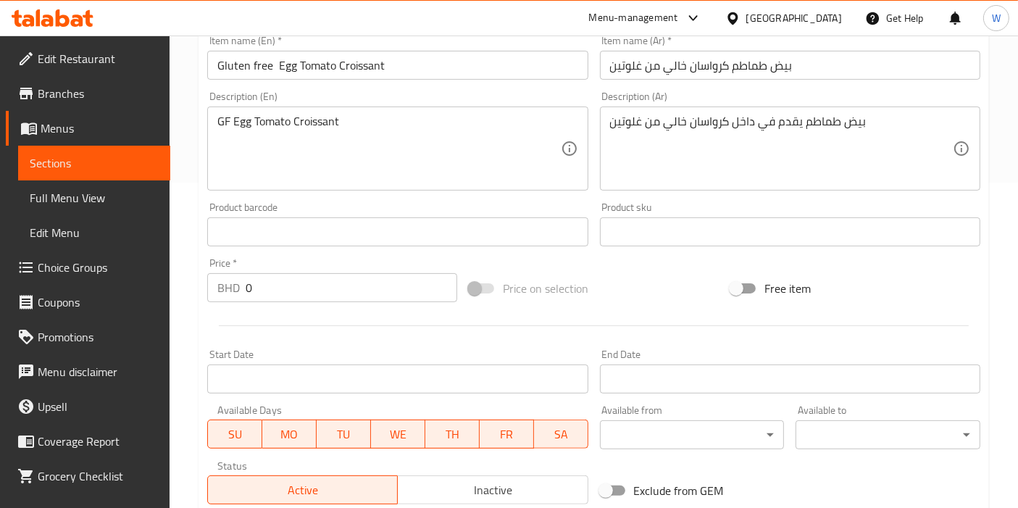
click at [448, 73] on input "Gluten free Egg Tomato Croissant" at bounding box center [397, 65] width 380 height 29
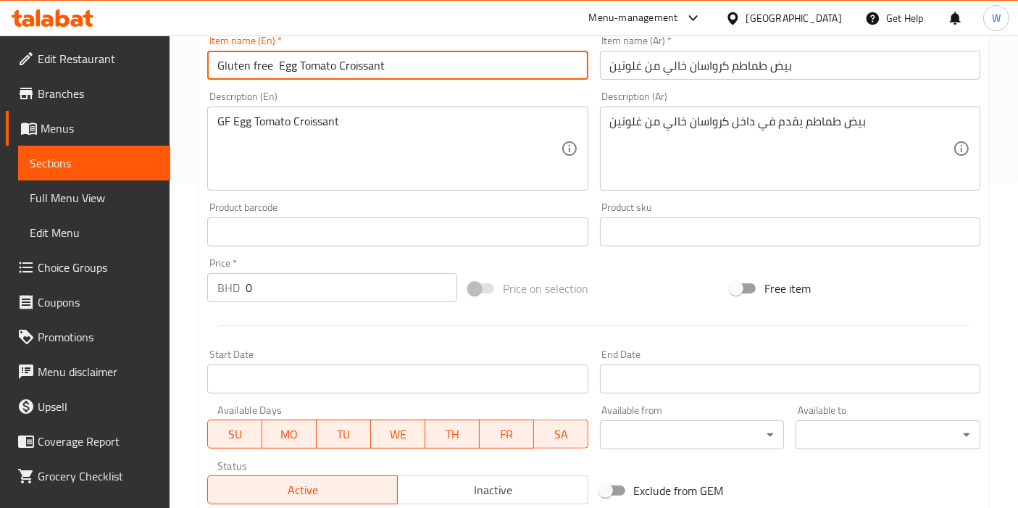
click at [448, 73] on input "Gluten free Egg Tomato Croissant" at bounding box center [397, 65] width 380 height 29
paste input "Egg Tomato Croissant | Gluten Free, Keto, High Protein"
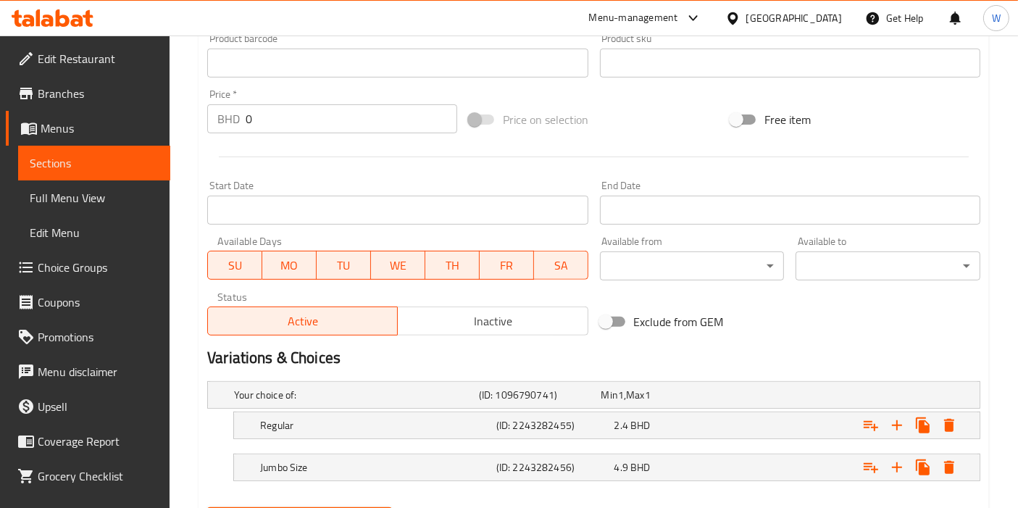
scroll to position [567, 0]
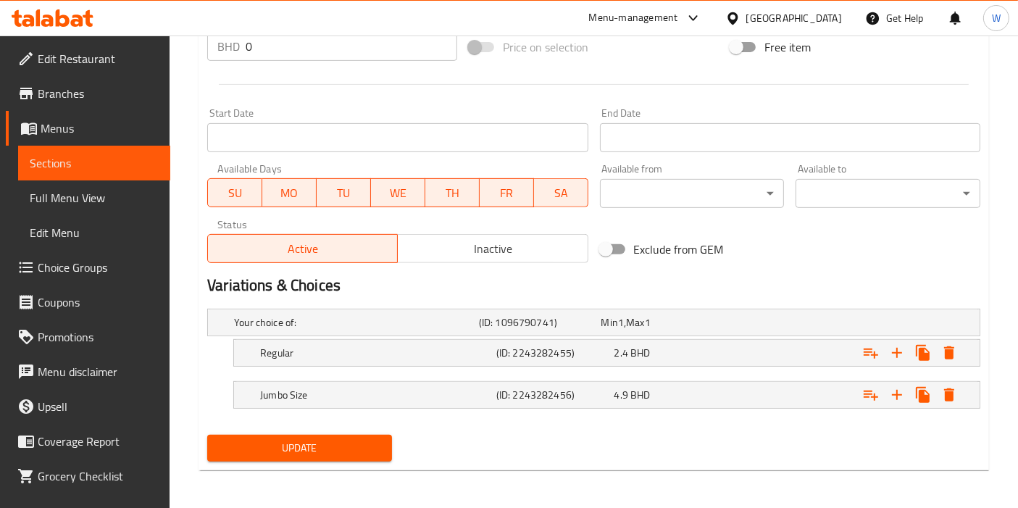
type input "Egg Tomato Croissant | Gluten Free, Keto, High Protein"
click at [312, 453] on span "Update" at bounding box center [300, 448] width 162 height 18
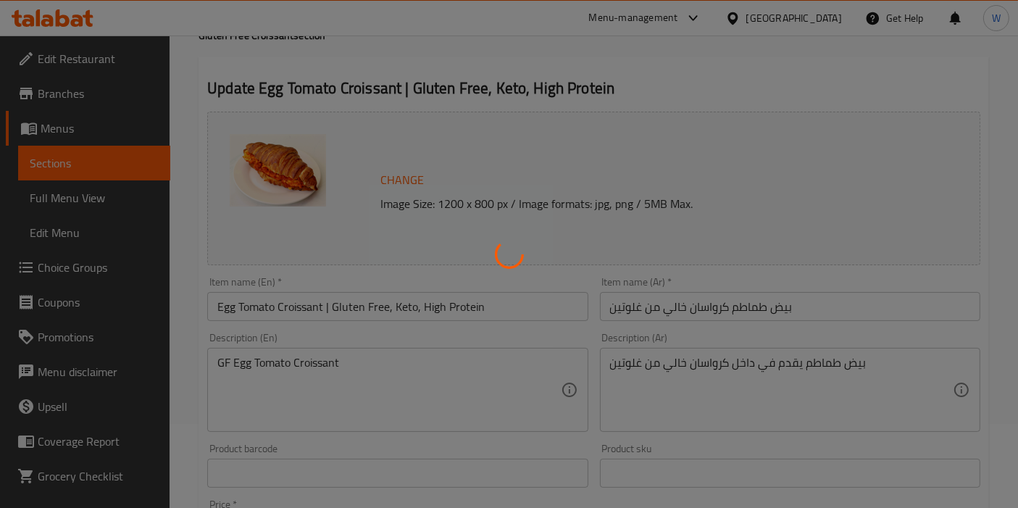
scroll to position [0, 0]
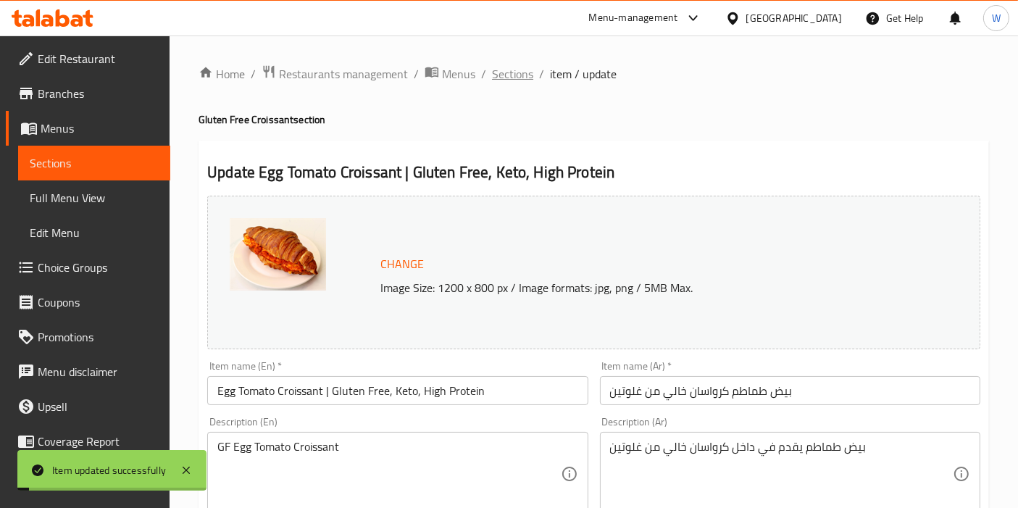
click at [509, 78] on span "Sections" at bounding box center [512, 73] width 41 height 17
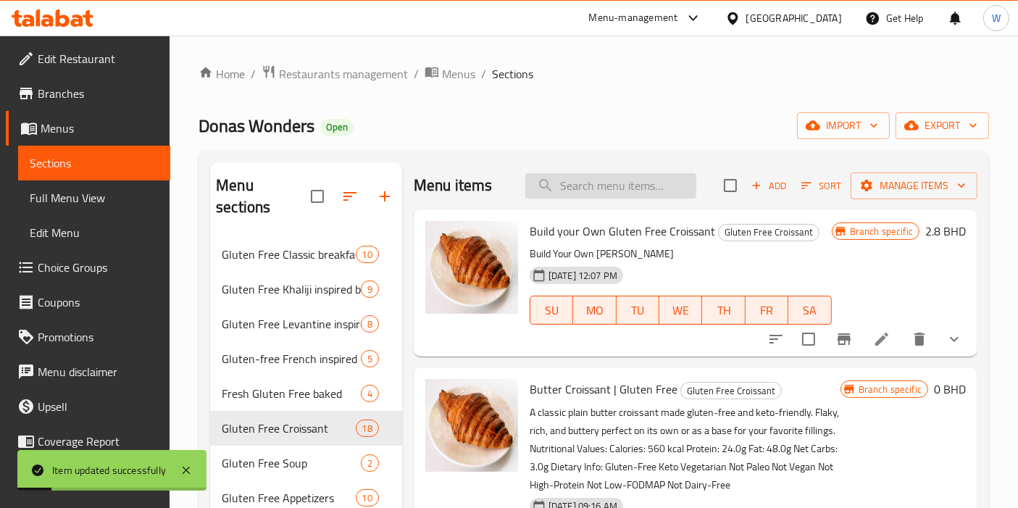
click at [601, 196] on input "search" at bounding box center [610, 185] width 171 height 25
paste input "Egg Tomato Croissant | Gluten Free, Keto, High Protein"
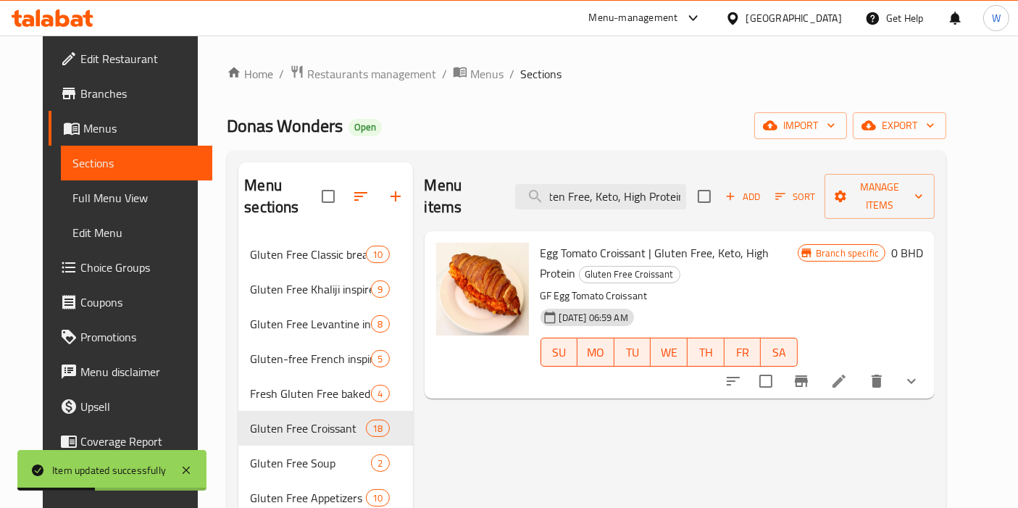
type input "Egg Tomato Croissant | Gluten Free, Keto, High Protein"
click at [859, 368] on li at bounding box center [839, 381] width 41 height 26
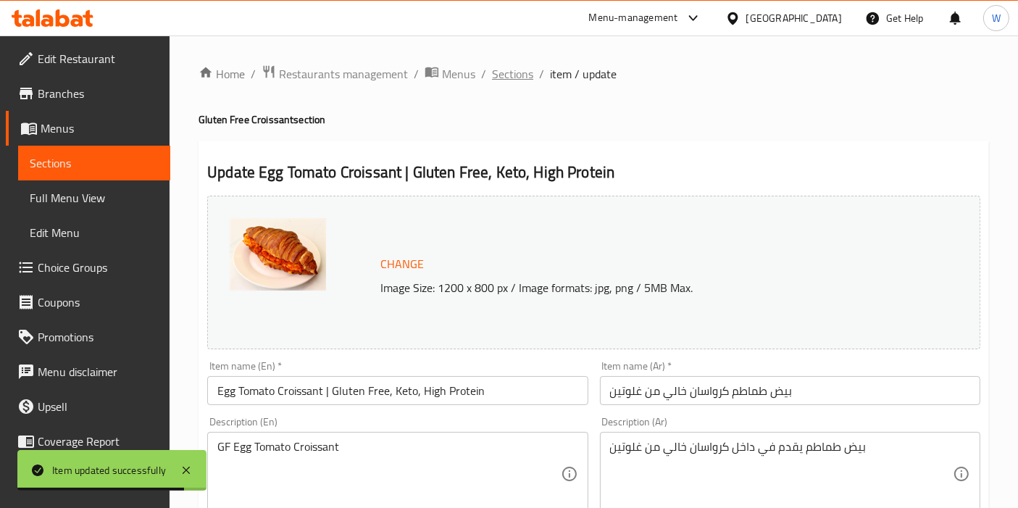
click at [502, 73] on span "Sections" at bounding box center [512, 73] width 41 height 17
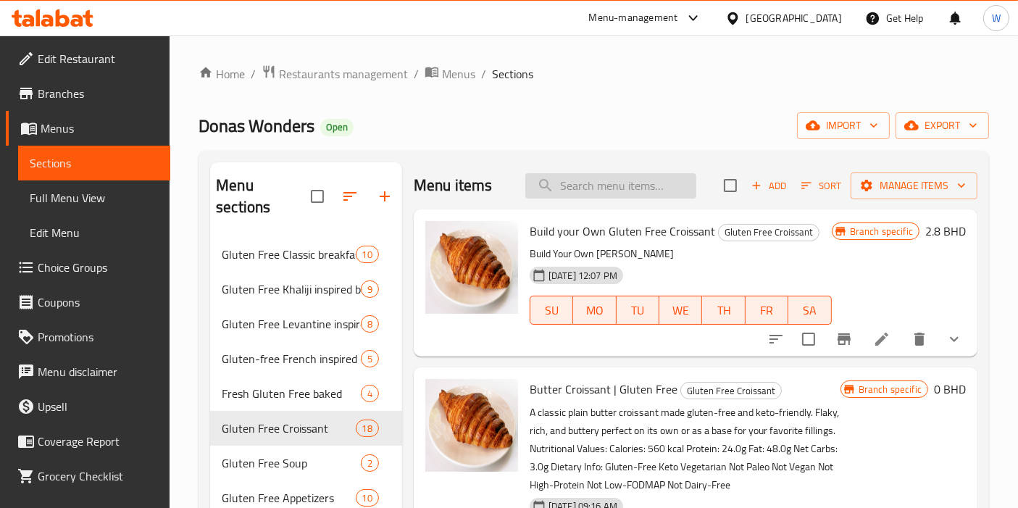
click at [594, 179] on input "search" at bounding box center [610, 185] width 171 height 25
paste input "Gluten Free Egg Mushroom Croissant (Keto High Protein)"
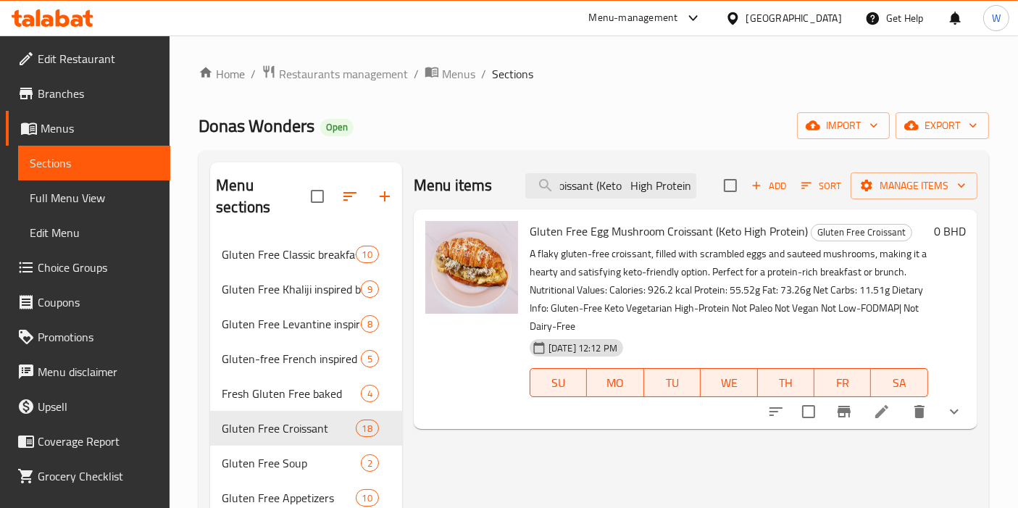
type input "Gluten Free Egg Mushroom Croissant (Keto High Protein)"
click at [871, 412] on li at bounding box center [881, 411] width 41 height 26
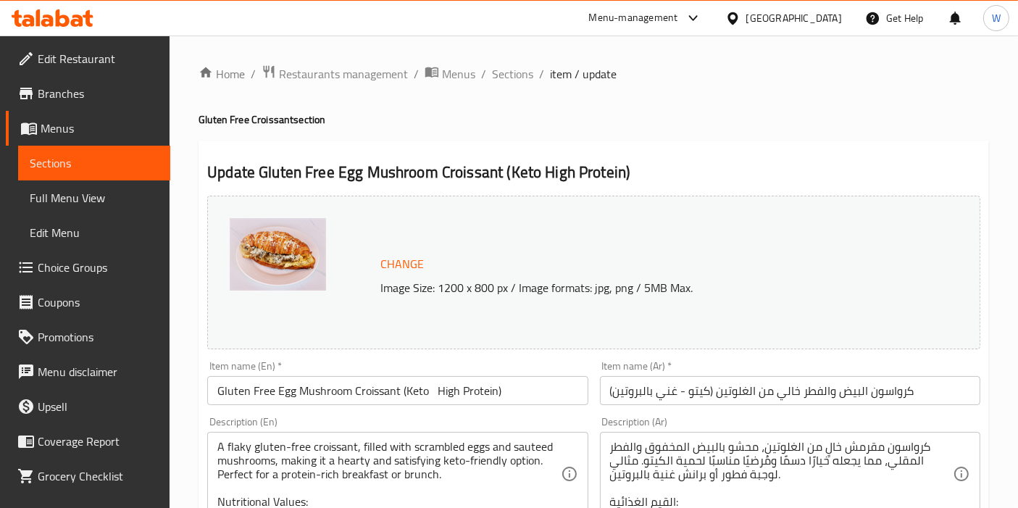
click at [307, 413] on div "Description (En) A flaky gluten-free croissant, filled with scrambled eggs and …" at bounding box center [397, 466] width 392 height 111
click at [312, 402] on input "Gluten Free Egg Mushroom Croissant (Keto High Protein)" at bounding box center [397, 390] width 380 height 29
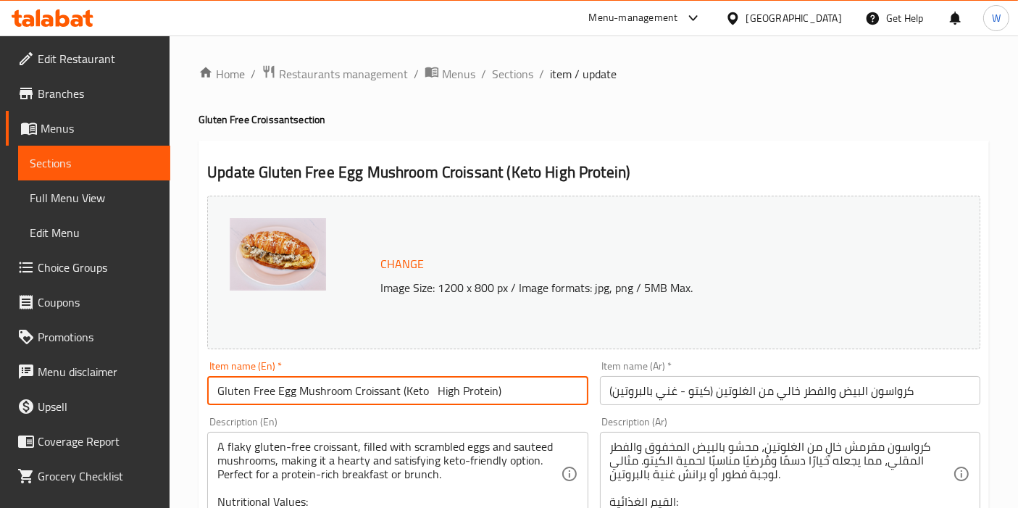
click at [312, 402] on input "Gluten Free Egg Mushroom Croissant (Keto High Protein)" at bounding box center [397, 390] width 380 height 29
paste input "Egg Mushroom Croissant | Gluten Free"
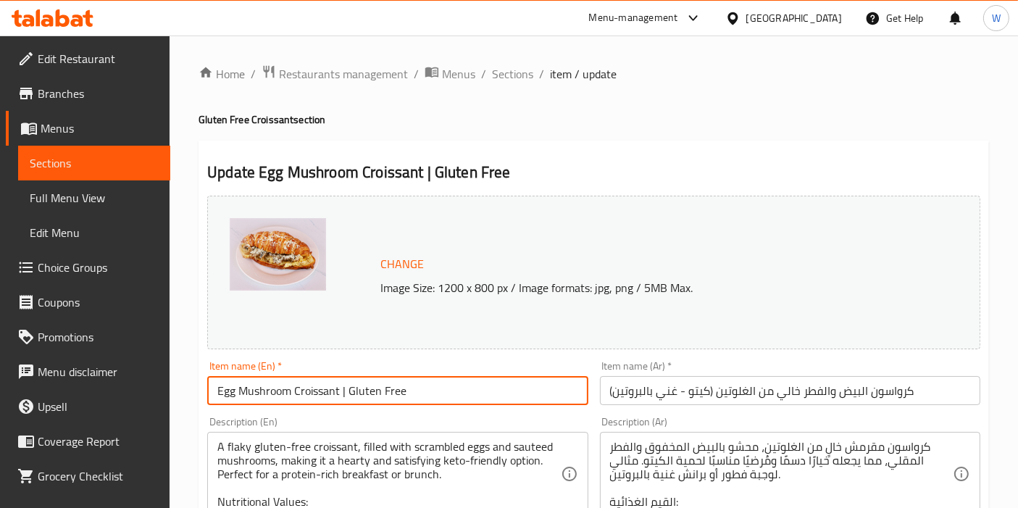
type input "Egg Mushroom Croissant | Gluten Free"
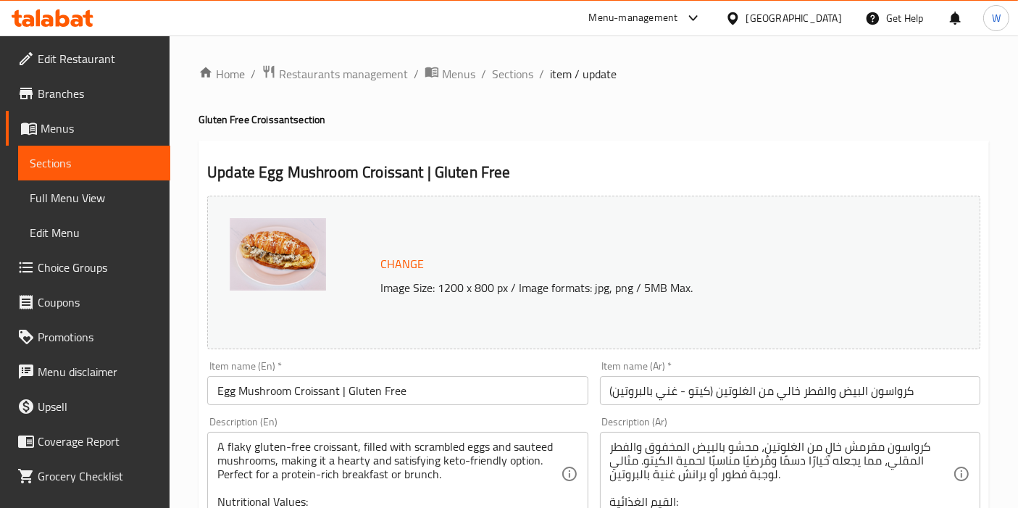
click at [347, 415] on div "Description (En) A flaky gluten-free croissant, filled with scrambled eggs and …" at bounding box center [397, 466] width 392 height 111
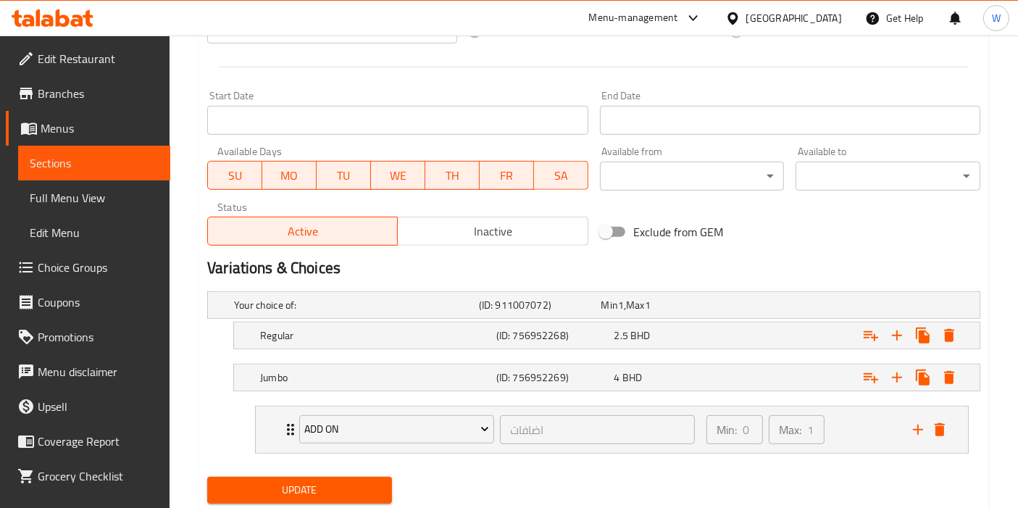
scroll to position [626, 0]
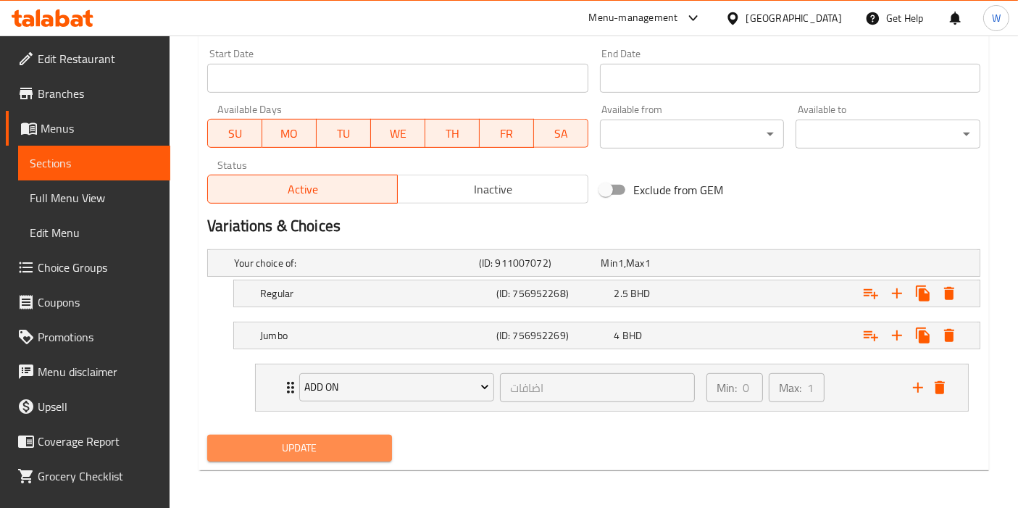
click at [301, 443] on span "Update" at bounding box center [300, 448] width 162 height 18
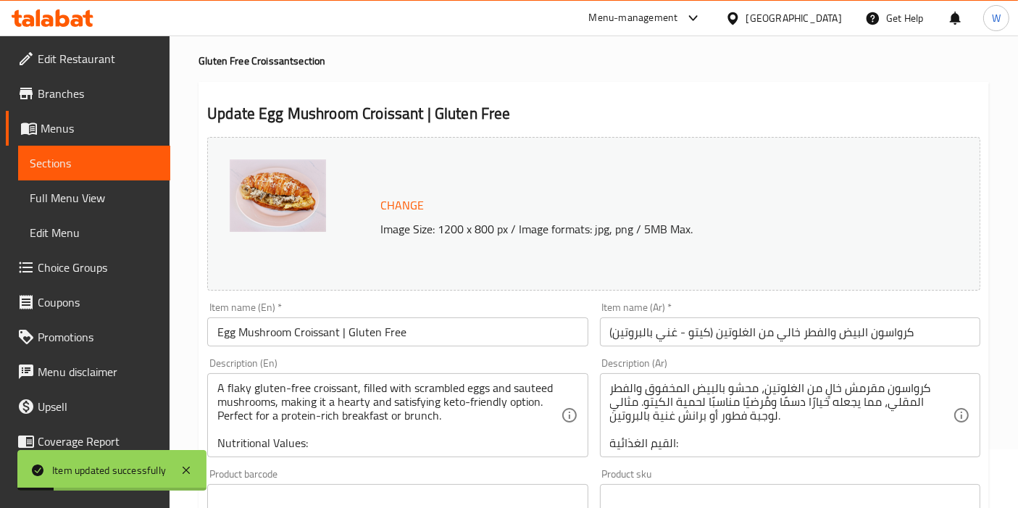
scroll to position [0, 0]
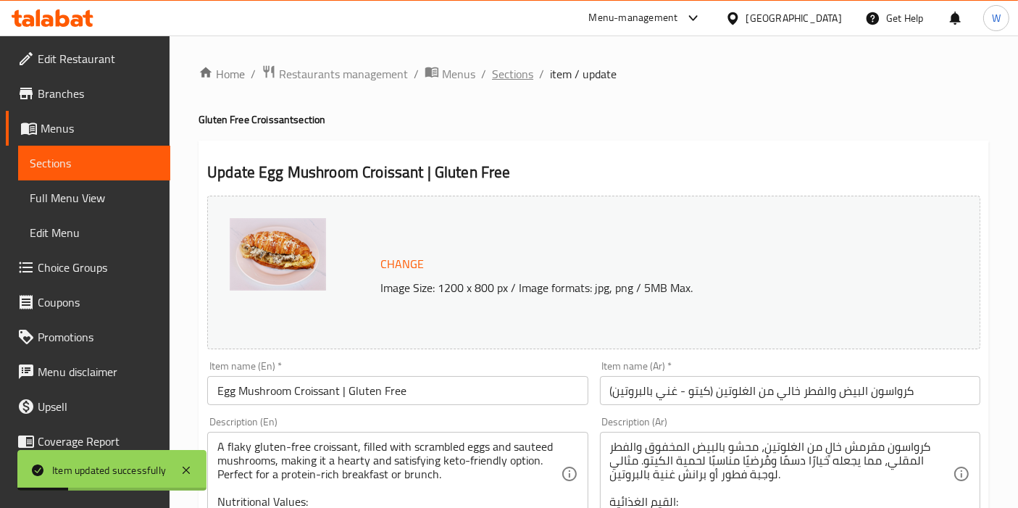
click at [526, 72] on span "Sections" at bounding box center [512, 73] width 41 height 17
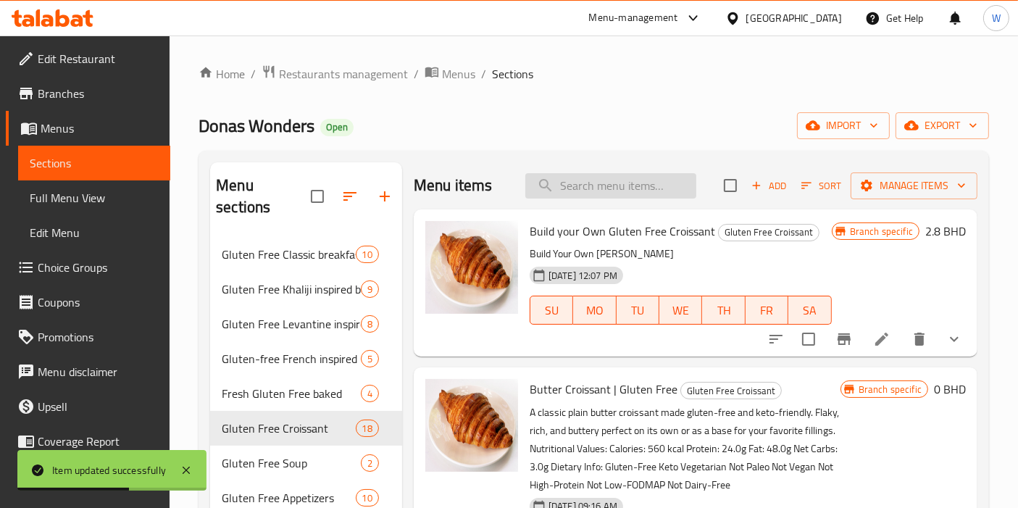
click at [612, 191] on input "search" at bounding box center [610, 185] width 171 height 25
paste input "Gluten Free Crispy Chicken Croissant (Keto High Protein)"
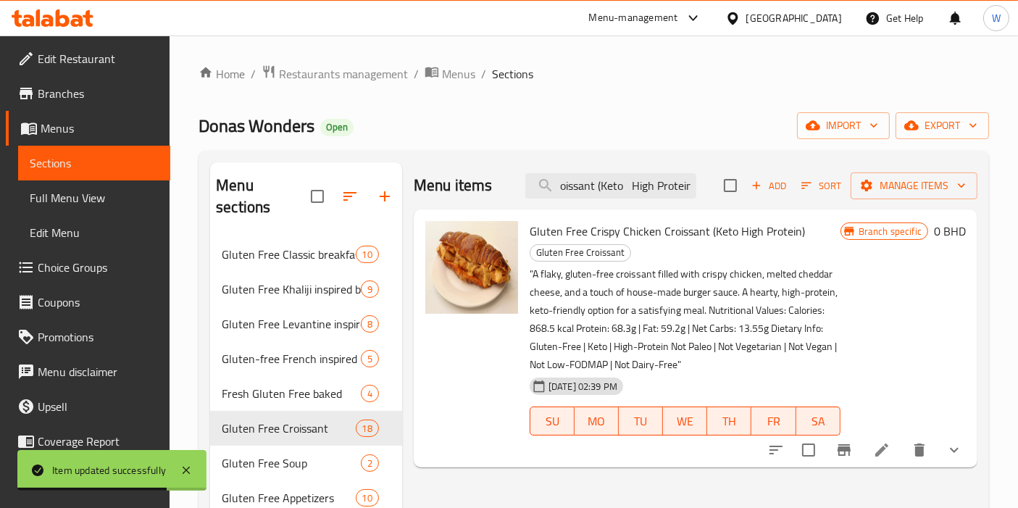
type input "Gluten Free Crispy Chicken Croissant (Keto High Protein)"
click at [886, 448] on icon at bounding box center [881, 449] width 17 height 17
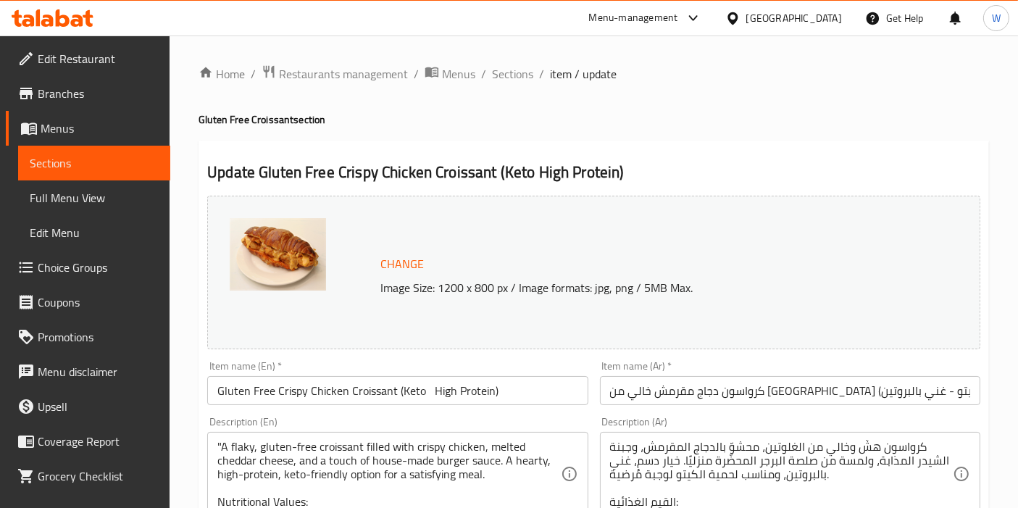
click at [267, 404] on input "Gluten Free Crispy Chicken Croissant (Keto High Protein)" at bounding box center [397, 390] width 380 height 29
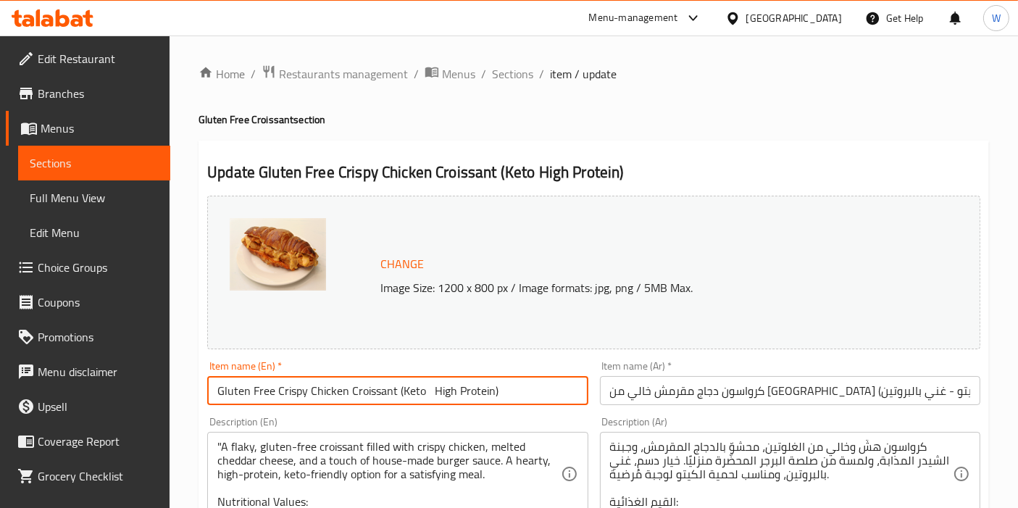
click at [267, 404] on input "Gluten Free Crispy Chicken Croissant (Keto High Protein)" at bounding box center [397, 390] width 380 height 29
paste input "Crispy Chicken Croissant | Gluten Free"
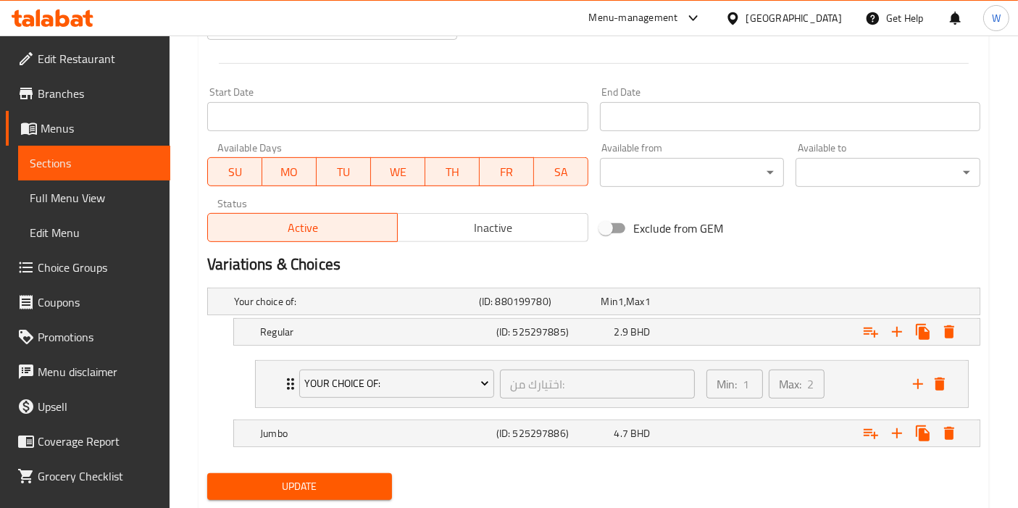
scroll to position [626, 0]
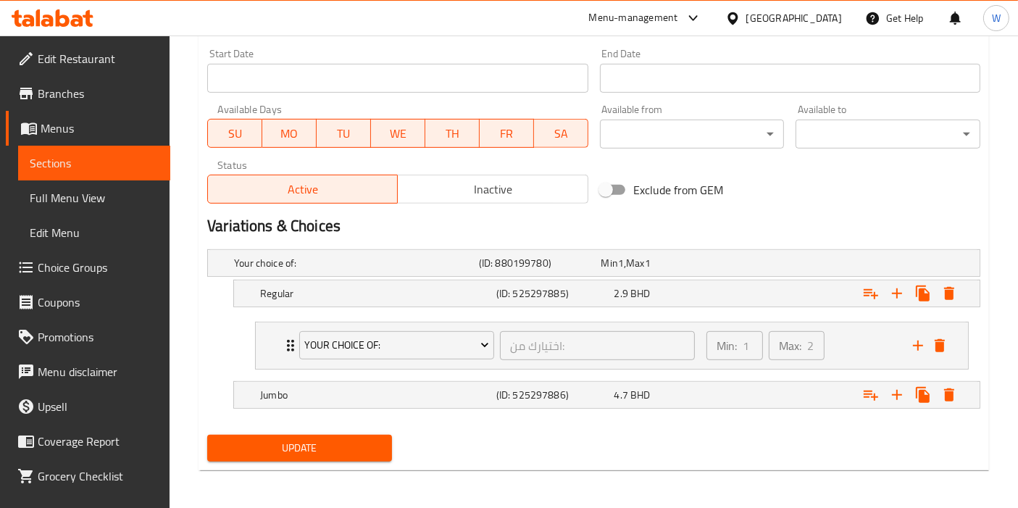
type input "Crispy Chicken Croissant | Gluten Free"
click at [354, 451] on span "Update" at bounding box center [300, 448] width 162 height 18
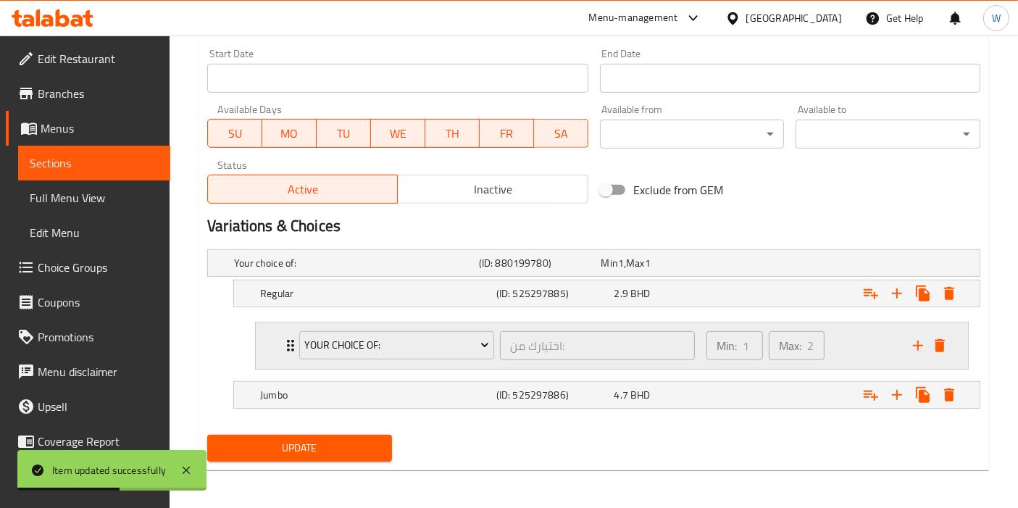
click at [288, 337] on icon "Expand" at bounding box center [290, 345] width 17 height 17
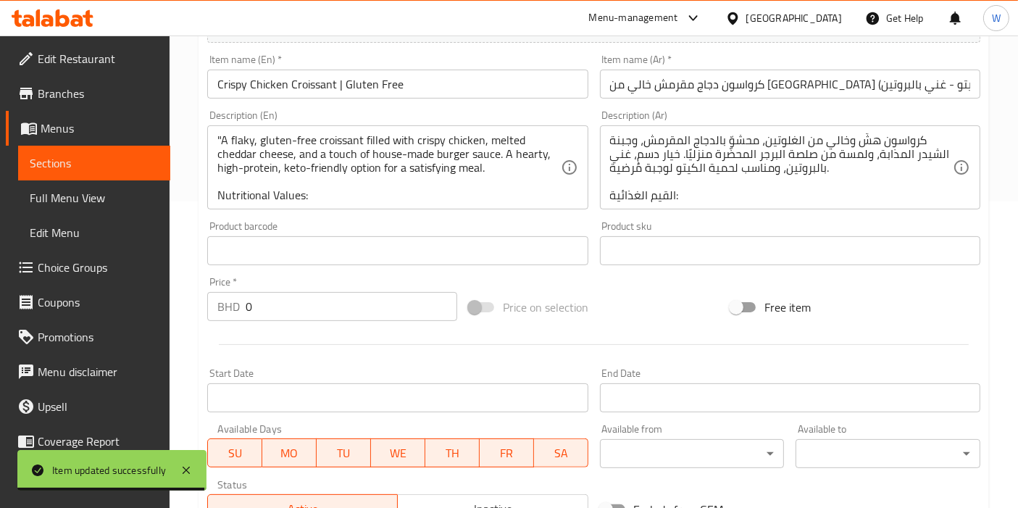
scroll to position [0, 0]
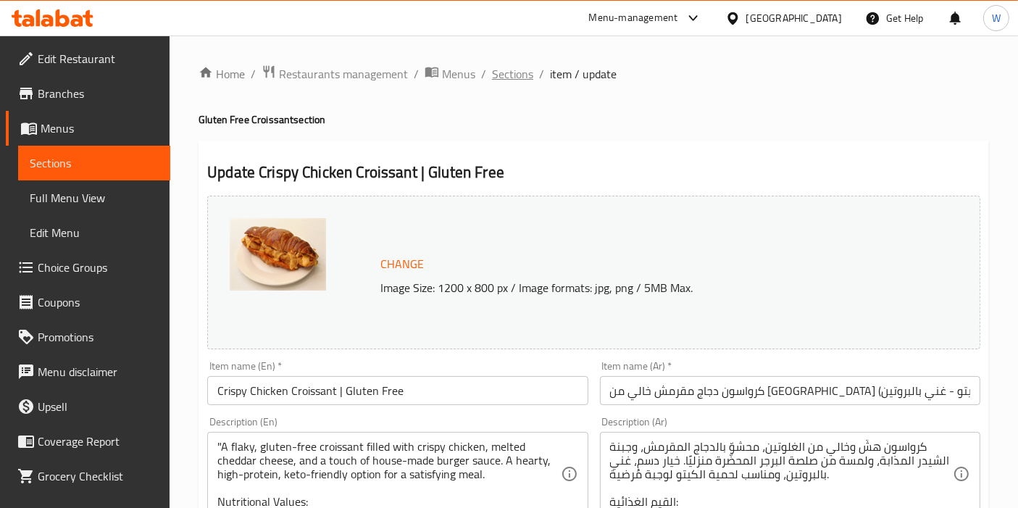
click at [498, 65] on span "Sections" at bounding box center [512, 73] width 41 height 17
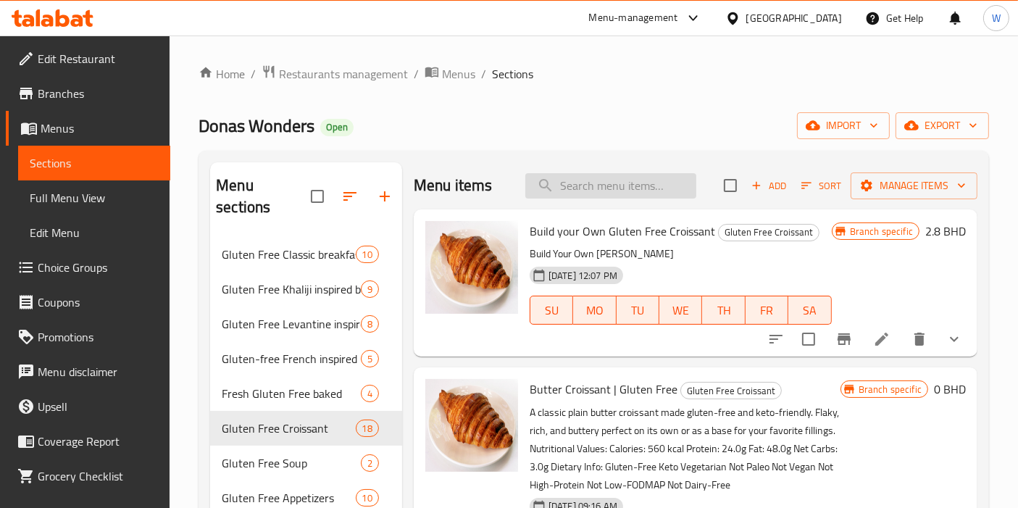
click at [630, 177] on input "search" at bounding box center [610, 185] width 171 height 25
paste input "Gluten Free Cookies Croissant"
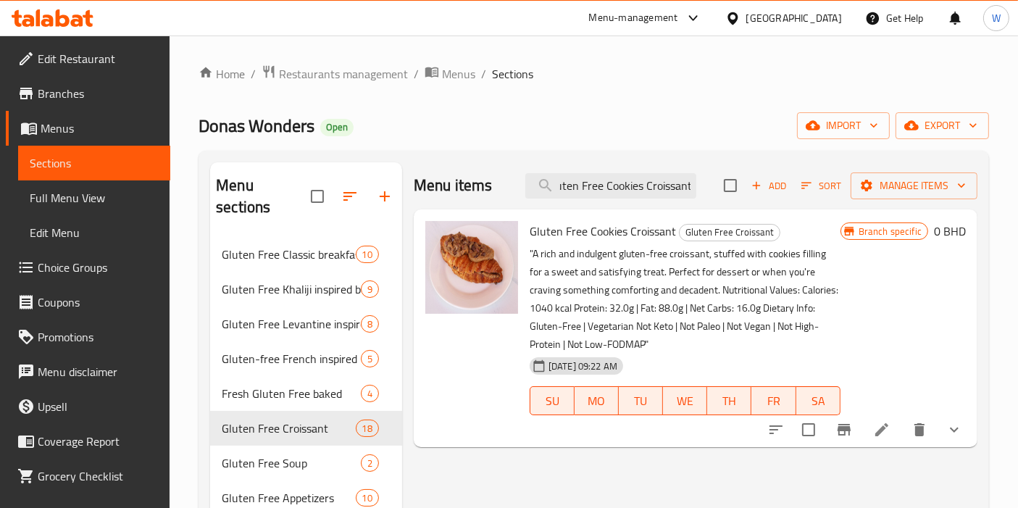
type input "Gluten Free Cookies Croissant"
click at [875, 423] on icon at bounding box center [881, 429] width 17 height 17
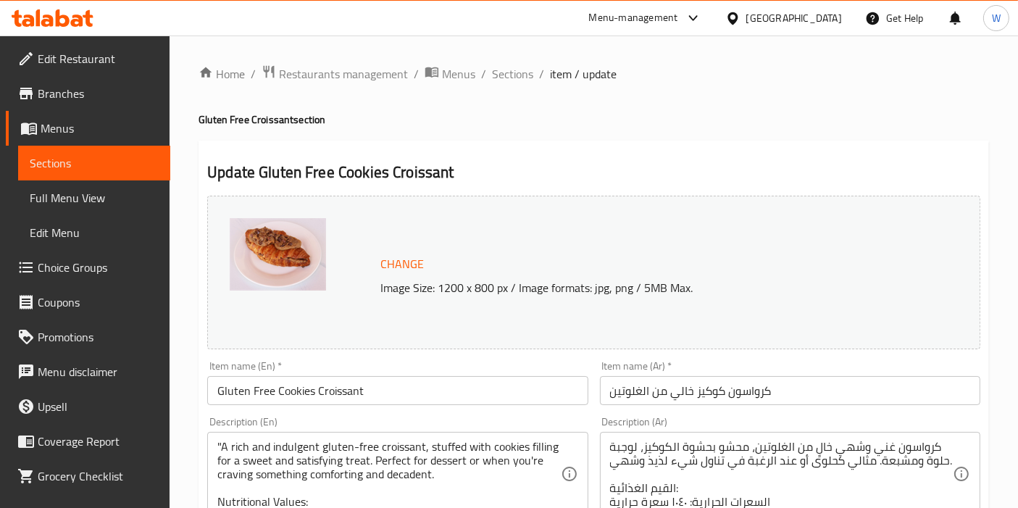
click at [406, 396] on input "Gluten Free Cookies Croissant" at bounding box center [397, 390] width 380 height 29
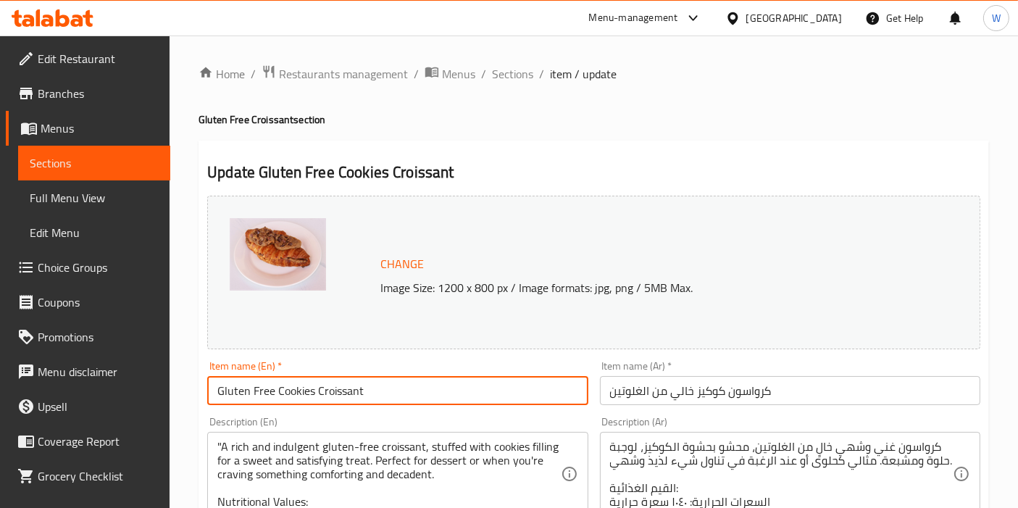
click at [406, 396] on input "Gluten Free Cookies Croissant" at bounding box center [397, 390] width 380 height 29
paste input "Cookie Croissant | Gluten Free"
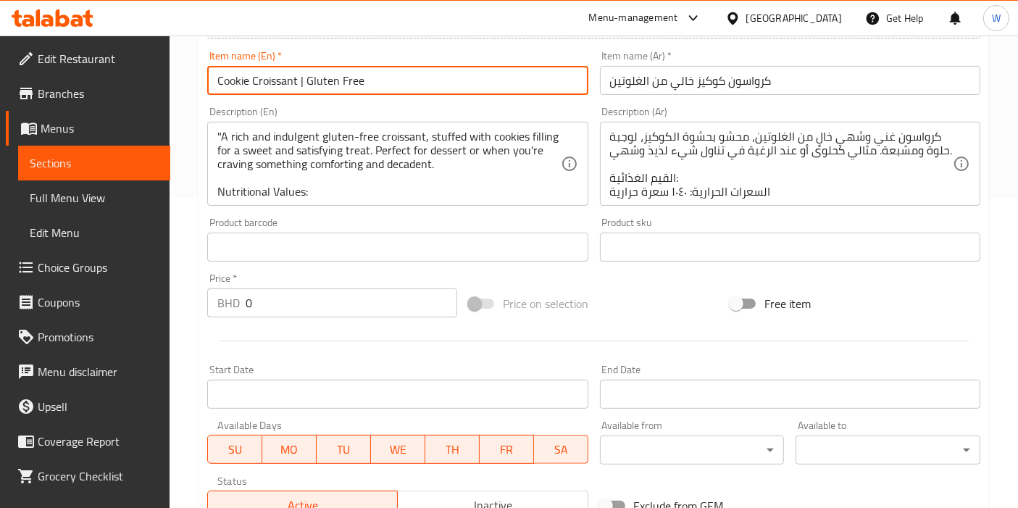
scroll to position [567, 0]
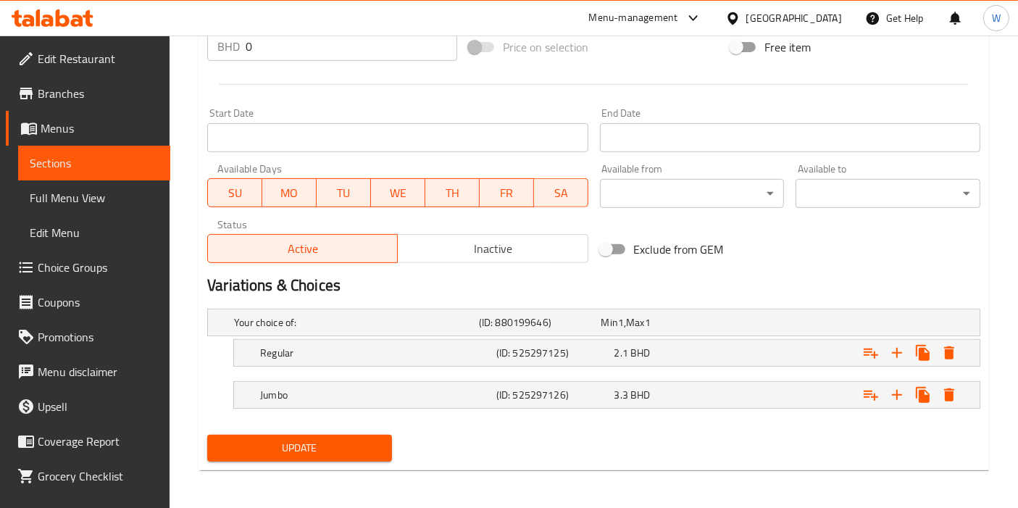
type input "Cookie Croissant | Gluten Free"
click at [344, 439] on span "Update" at bounding box center [300, 448] width 162 height 18
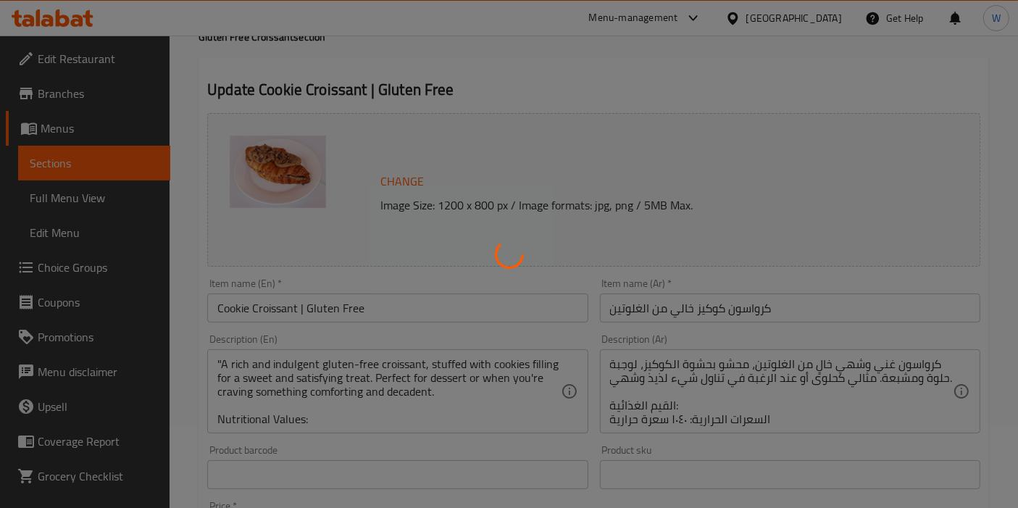
scroll to position [0, 0]
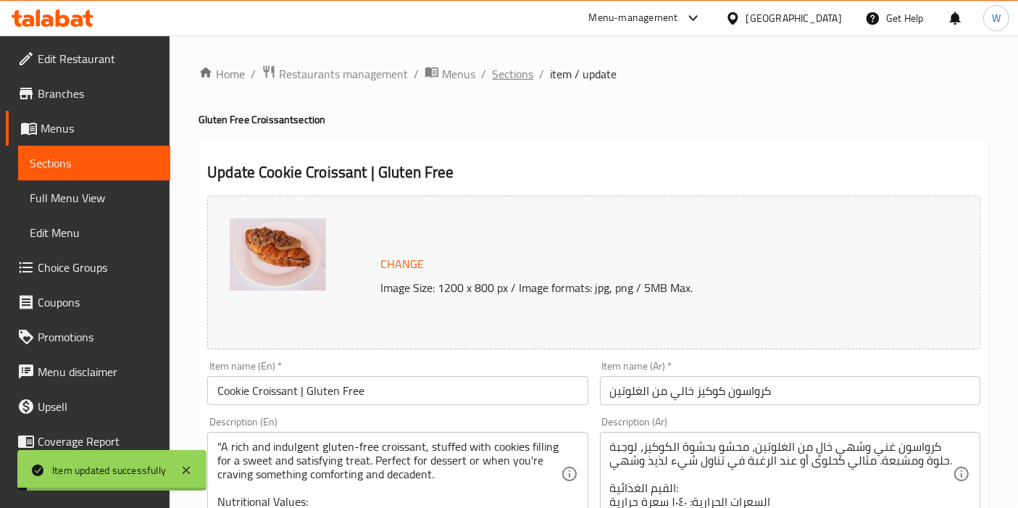
click at [529, 77] on span "Sections" at bounding box center [512, 73] width 41 height 17
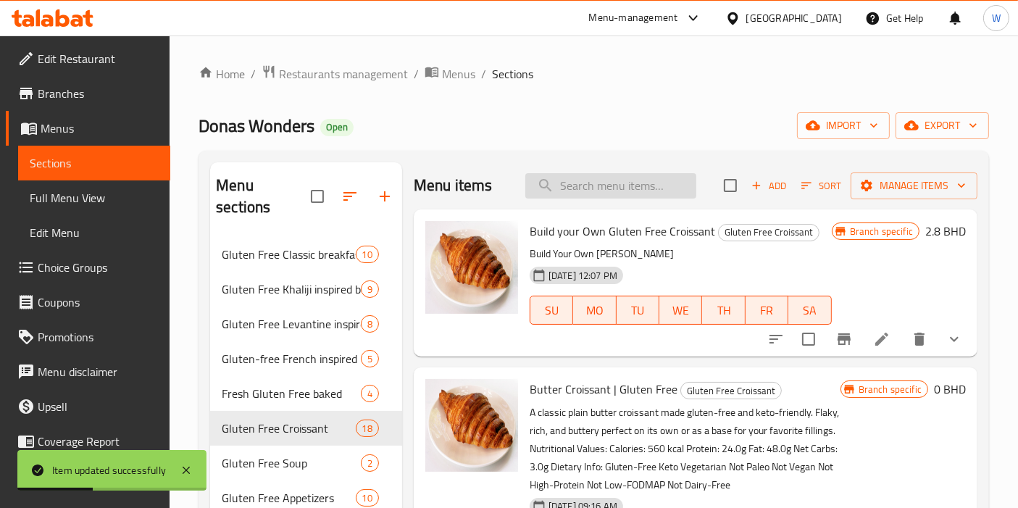
click at [588, 193] on input "search" at bounding box center [610, 185] width 171 height 25
paste
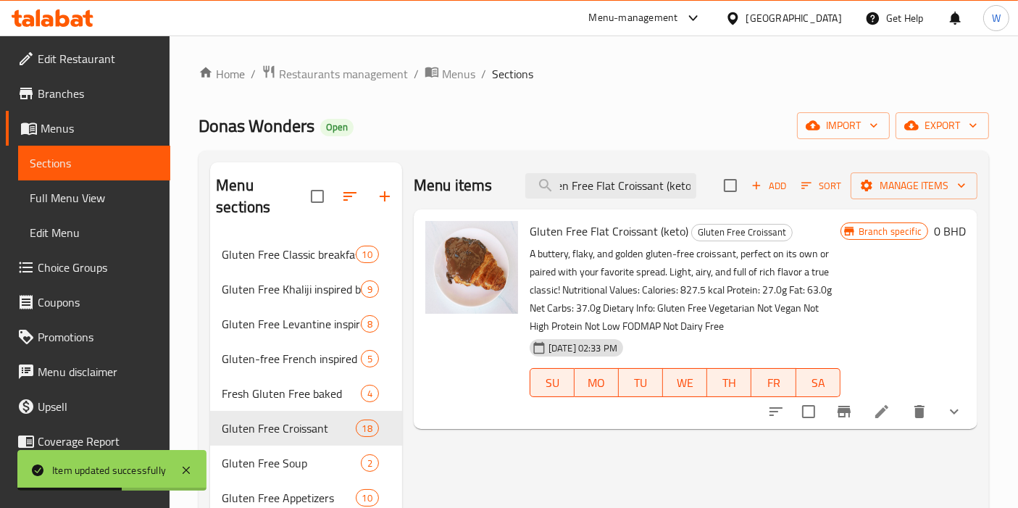
type input "Gluten Free Flat Croissant (keto)"
click at [881, 406] on icon at bounding box center [881, 411] width 17 height 17
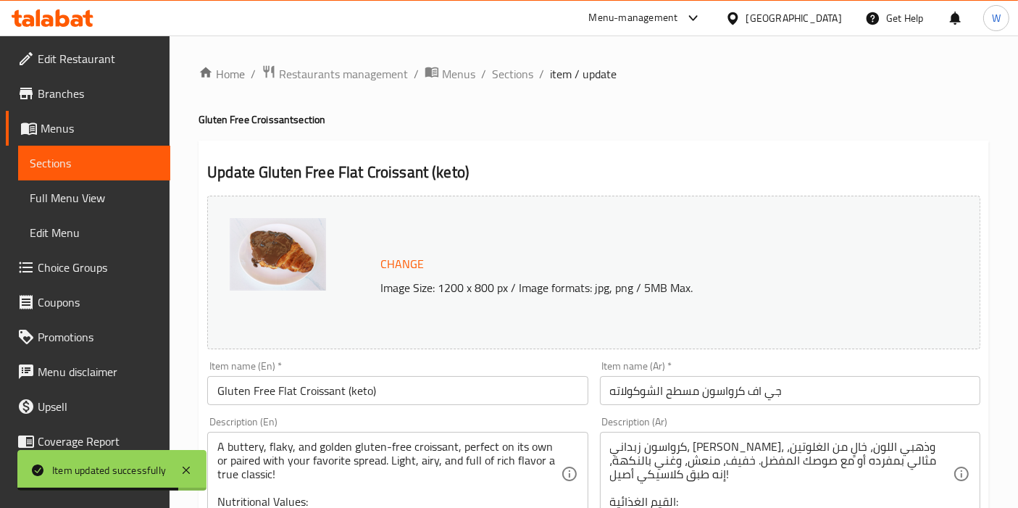
click at [341, 390] on input "Gluten Free Flat Croissant (keto)" at bounding box center [397, 390] width 380 height 29
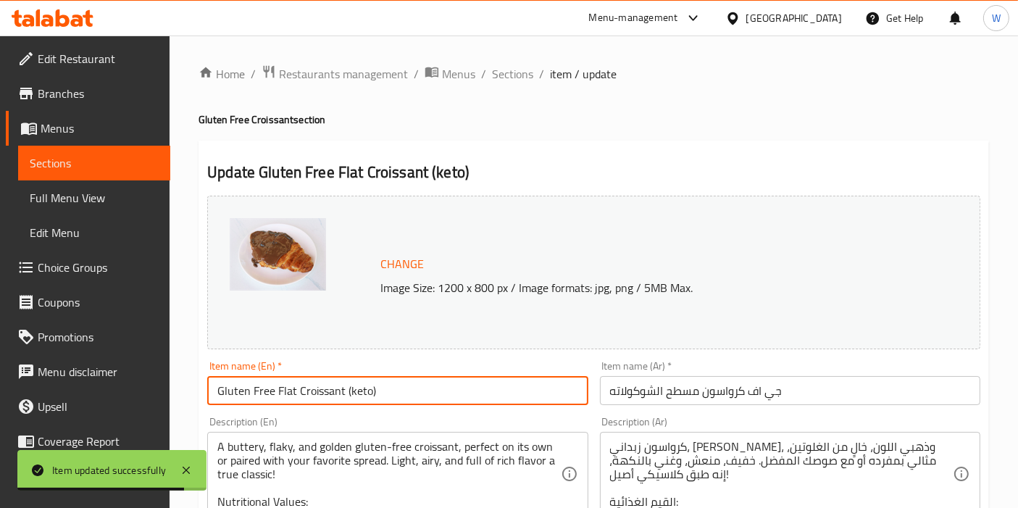
click at [341, 390] on input "Gluten Free Flat Croissant (keto)" at bounding box center [397, 390] width 380 height 29
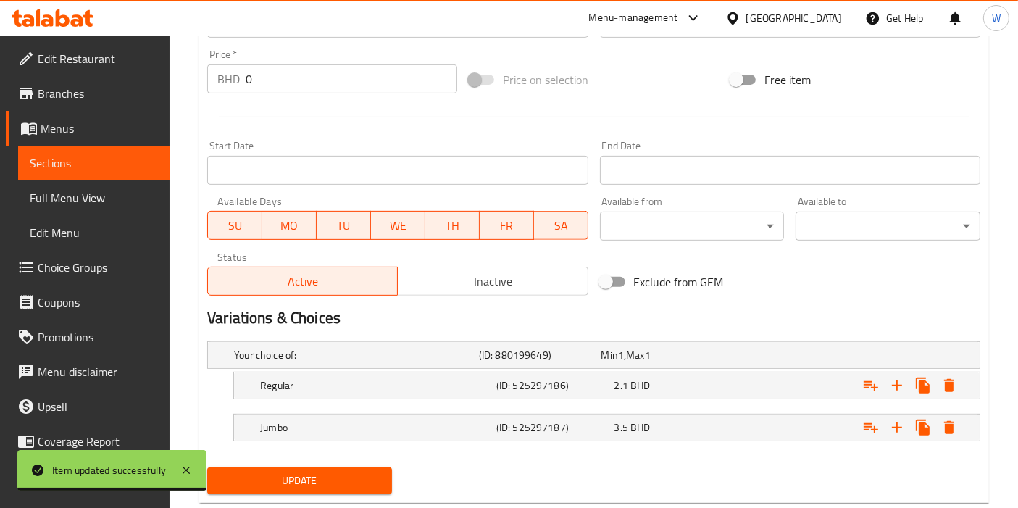
scroll to position [567, 0]
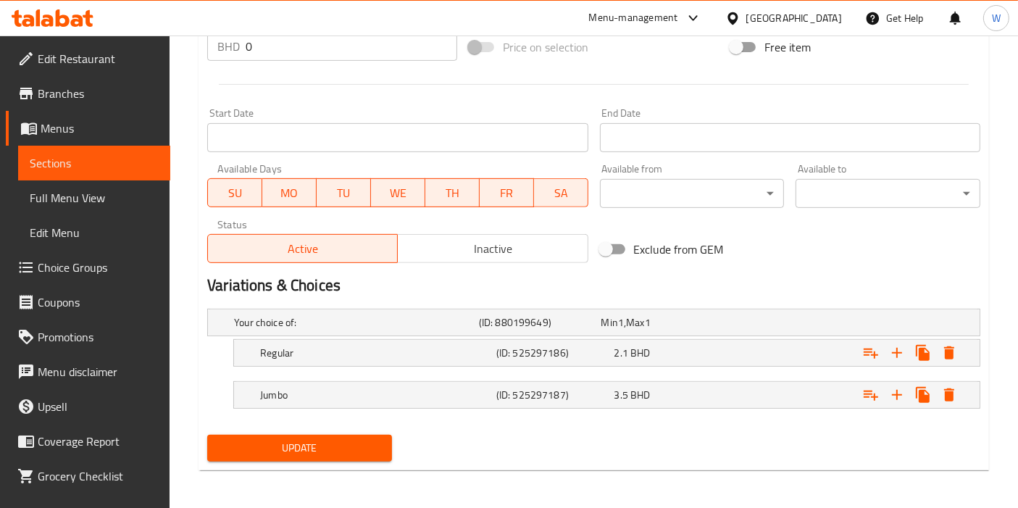
type input "Chocolate Flat Croissant | Gluten Free"
click at [343, 448] on span "Update" at bounding box center [300, 448] width 162 height 18
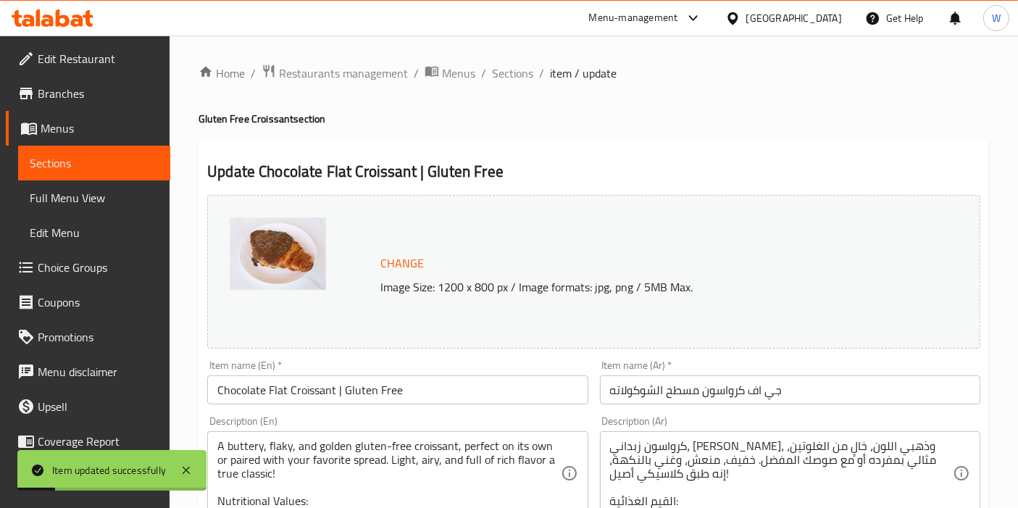
scroll to position [0, 0]
click at [519, 71] on span "Sections" at bounding box center [512, 73] width 41 height 17
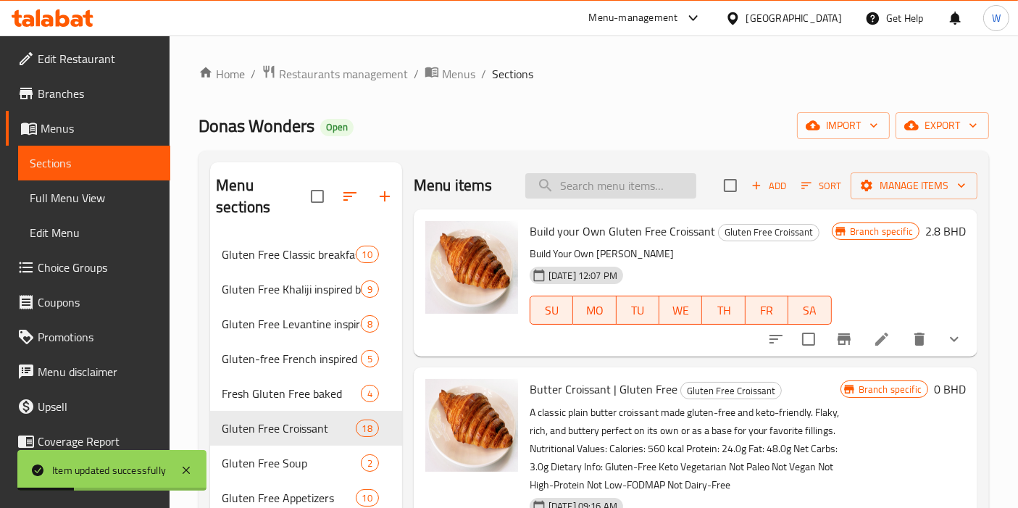
click at [556, 190] on input "search" at bounding box center [610, 185] width 171 height 25
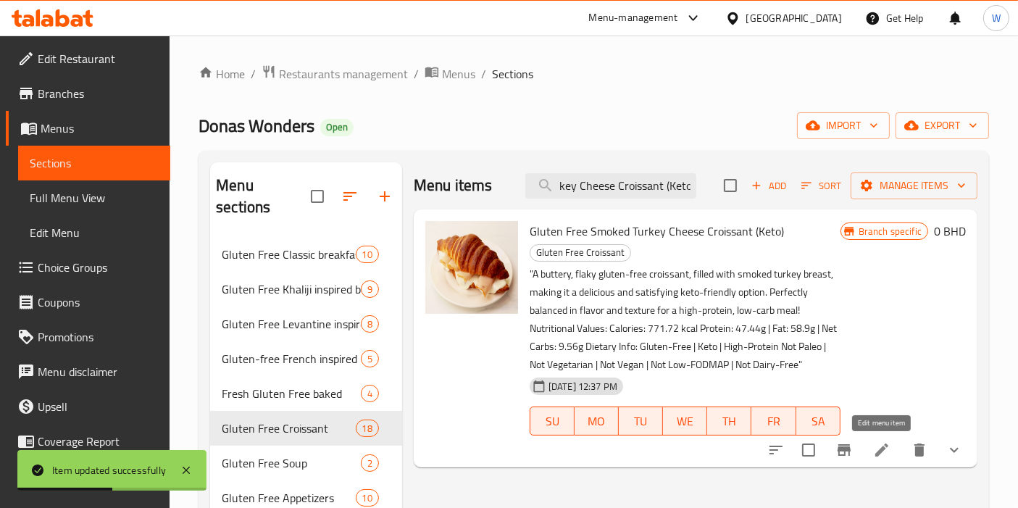
type input "Gluten Free Smoked Turkey Cheese Croissant (Keto)"
click at [887, 456] on icon at bounding box center [881, 449] width 17 height 17
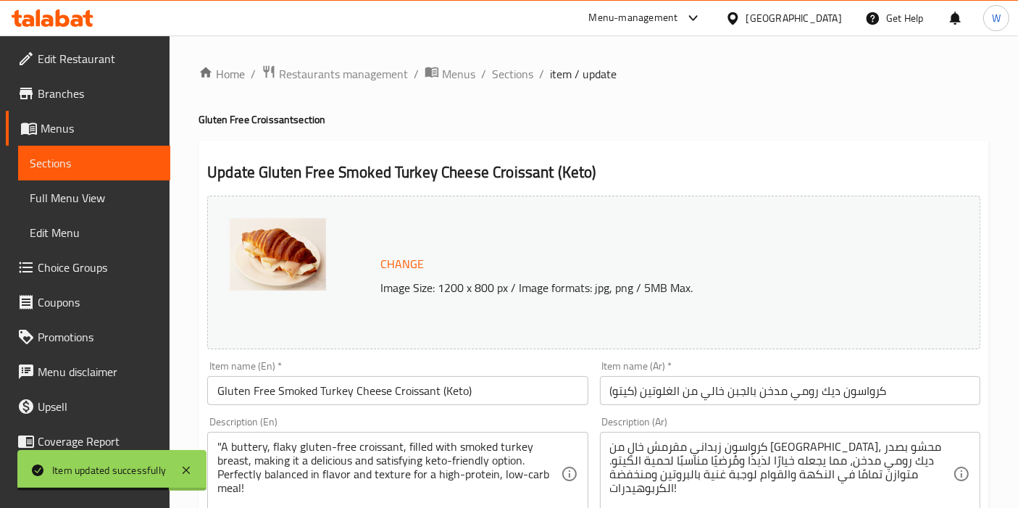
click at [361, 392] on input "Gluten Free Smoked Turkey Cheese Croissant (Keto)" at bounding box center [397, 390] width 380 height 29
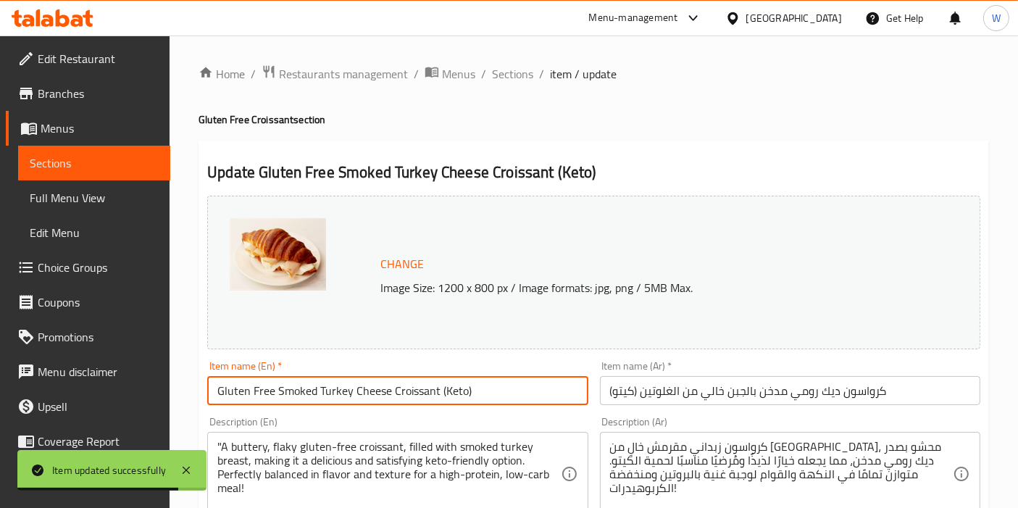
click at [361, 392] on input "Gluten Free Smoked Turkey Cheese Croissant (Keto)" at bounding box center [397, 390] width 380 height 29
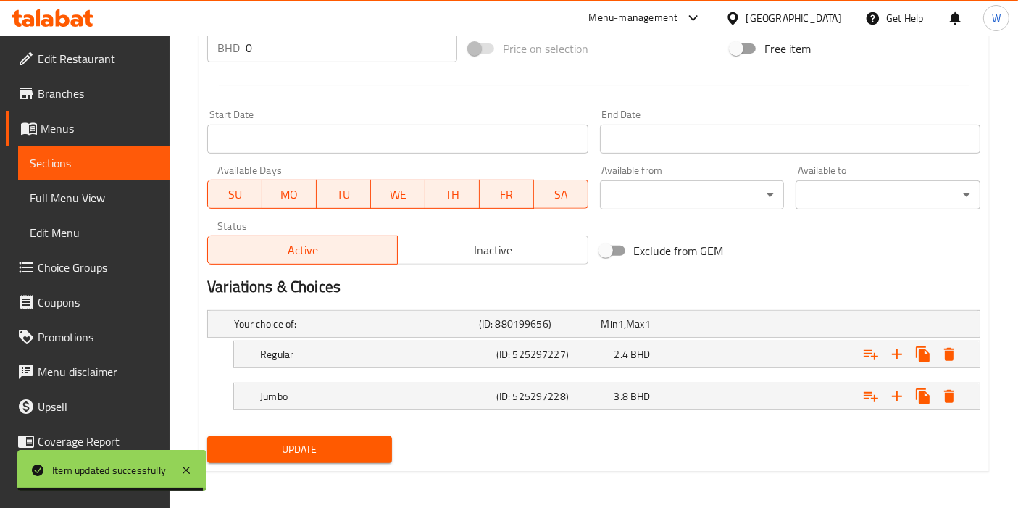
scroll to position [567, 0]
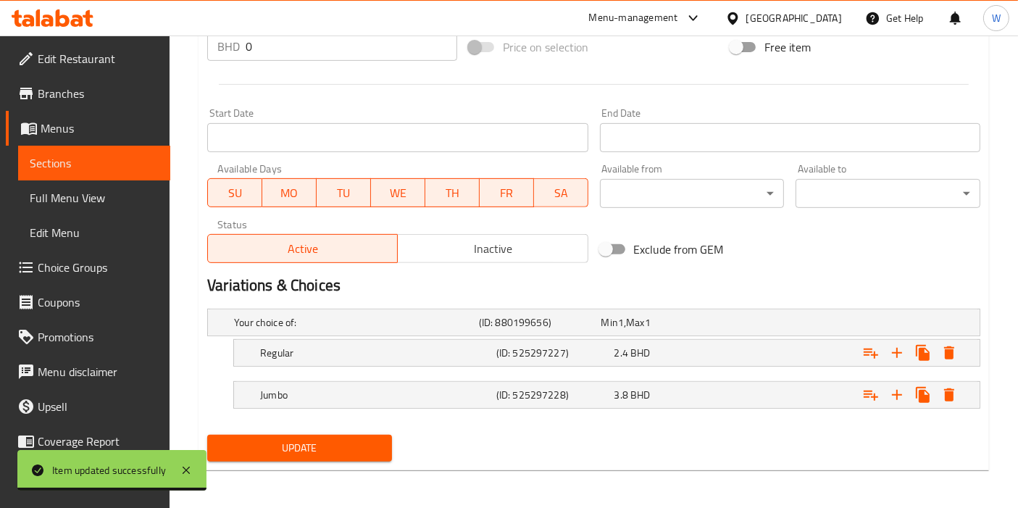
type input "Smoked Turkey Cheese Croissant | Gluten Free, Keto"
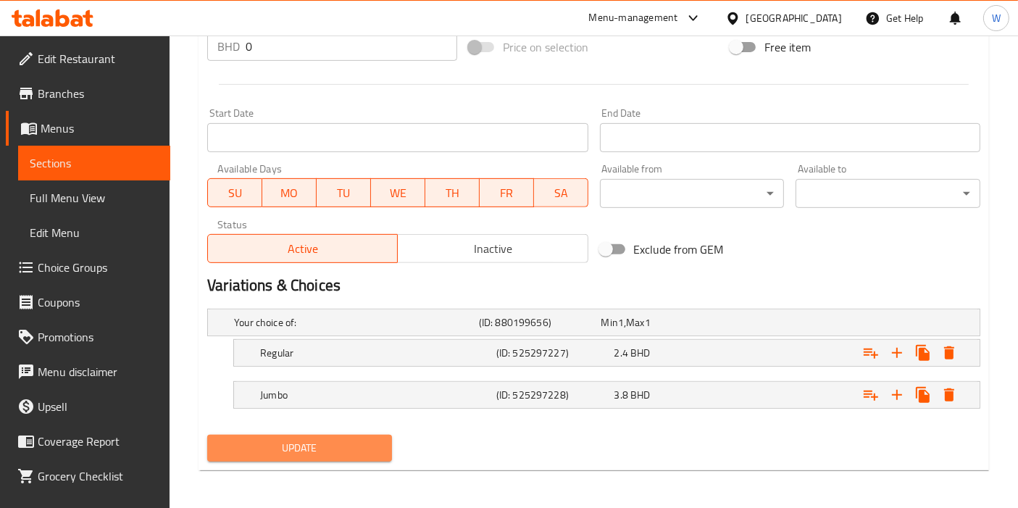
click at [339, 450] on span "Update" at bounding box center [300, 448] width 162 height 18
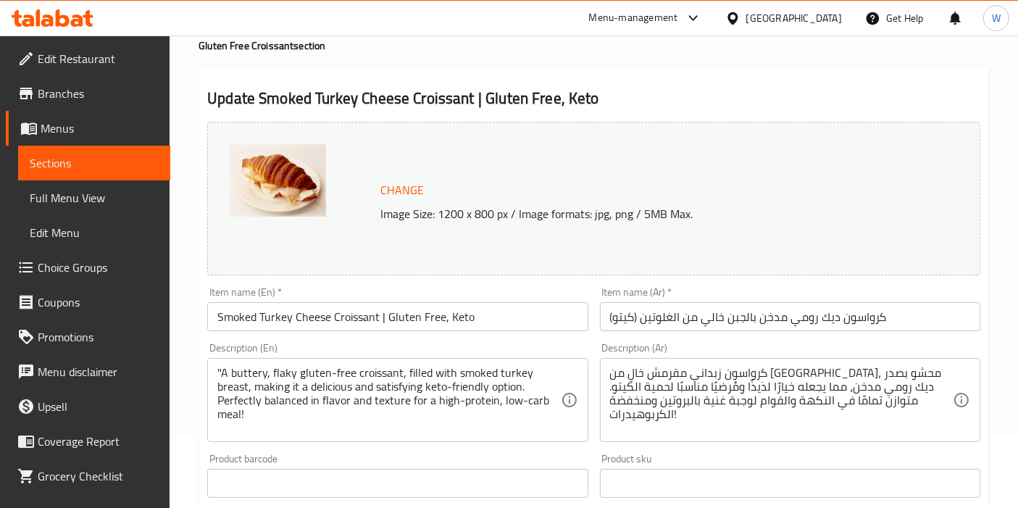
scroll to position [0, 0]
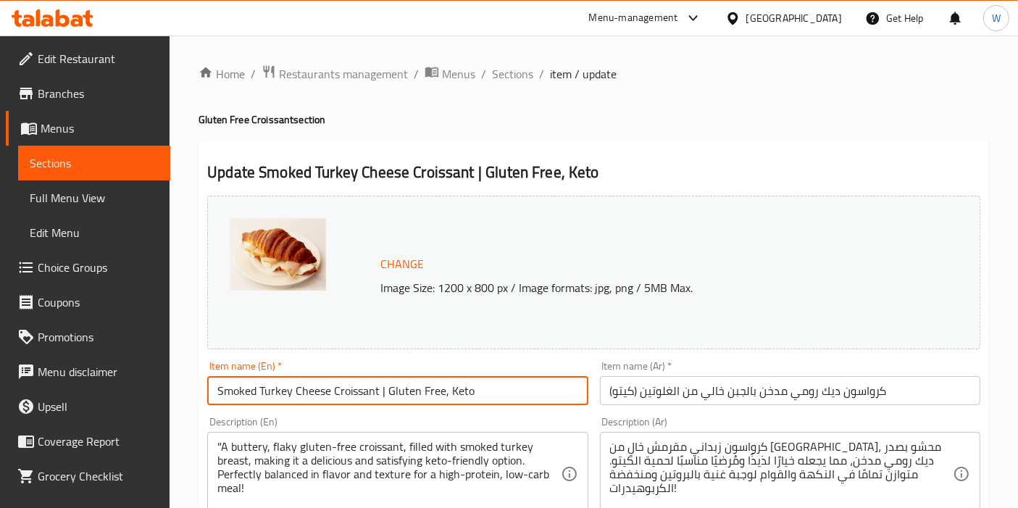
click at [377, 381] on input "Smoked Turkey Cheese Croissant | Gluten Free, Keto" at bounding box center [397, 390] width 380 height 29
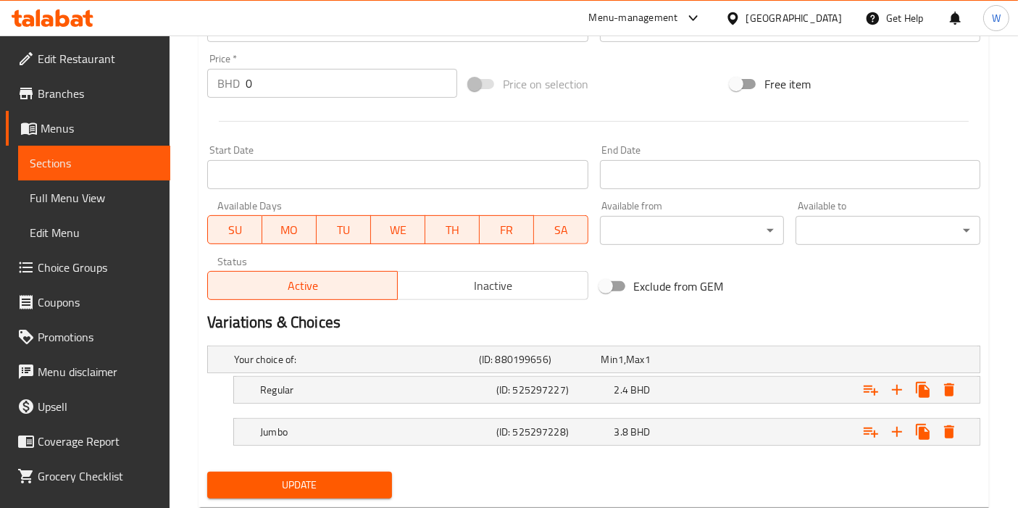
scroll to position [567, 0]
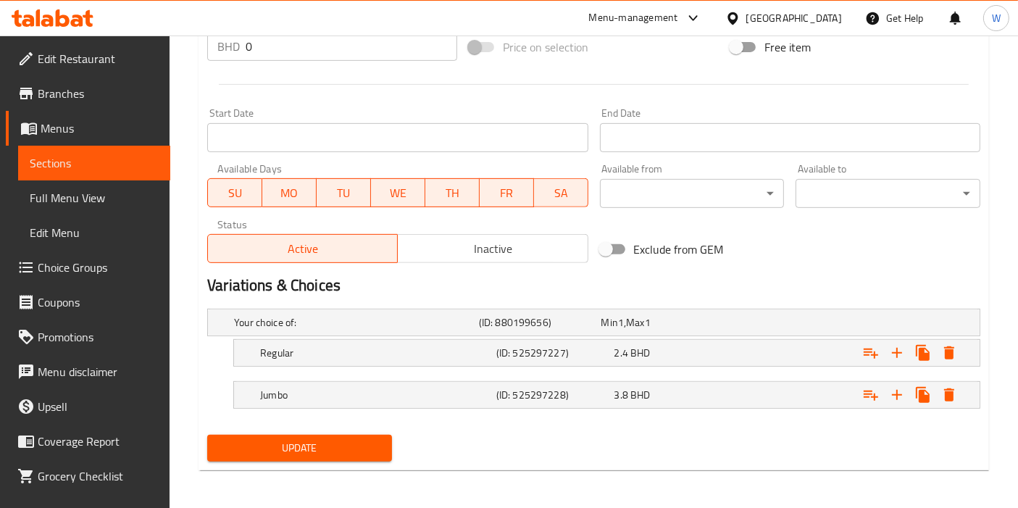
click at [314, 451] on span "Update" at bounding box center [300, 448] width 162 height 18
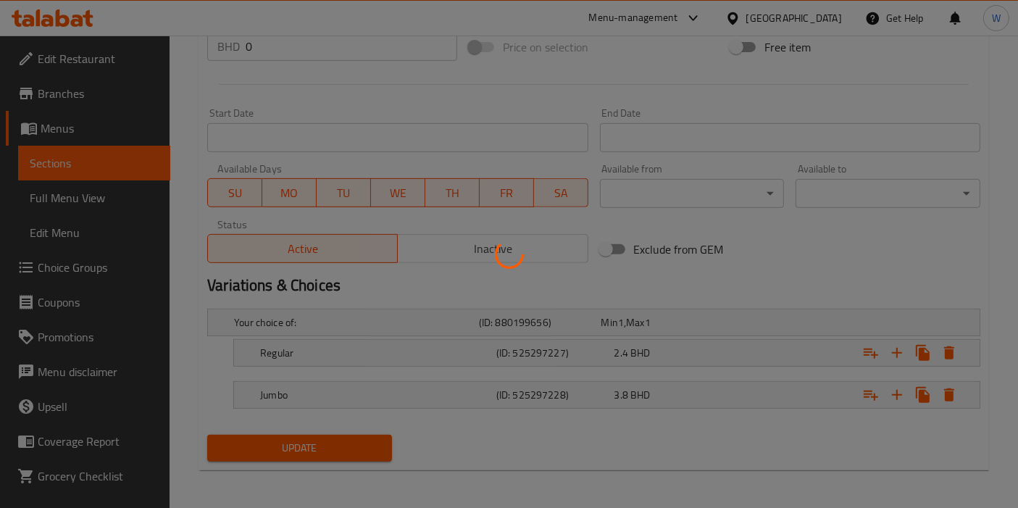
scroll to position [4, 0]
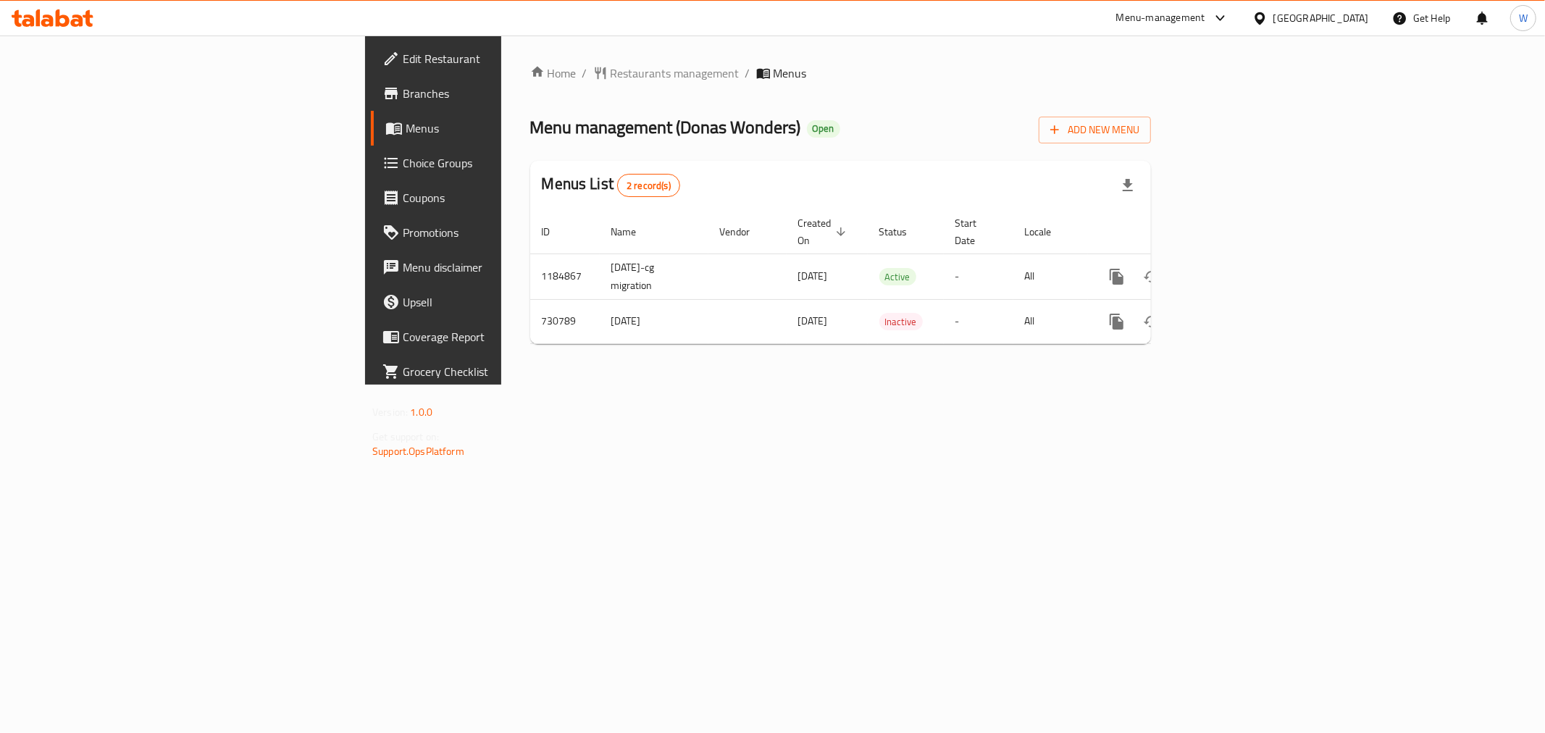
click at [403, 165] on span "Choice Groups" at bounding box center [507, 162] width 209 height 17
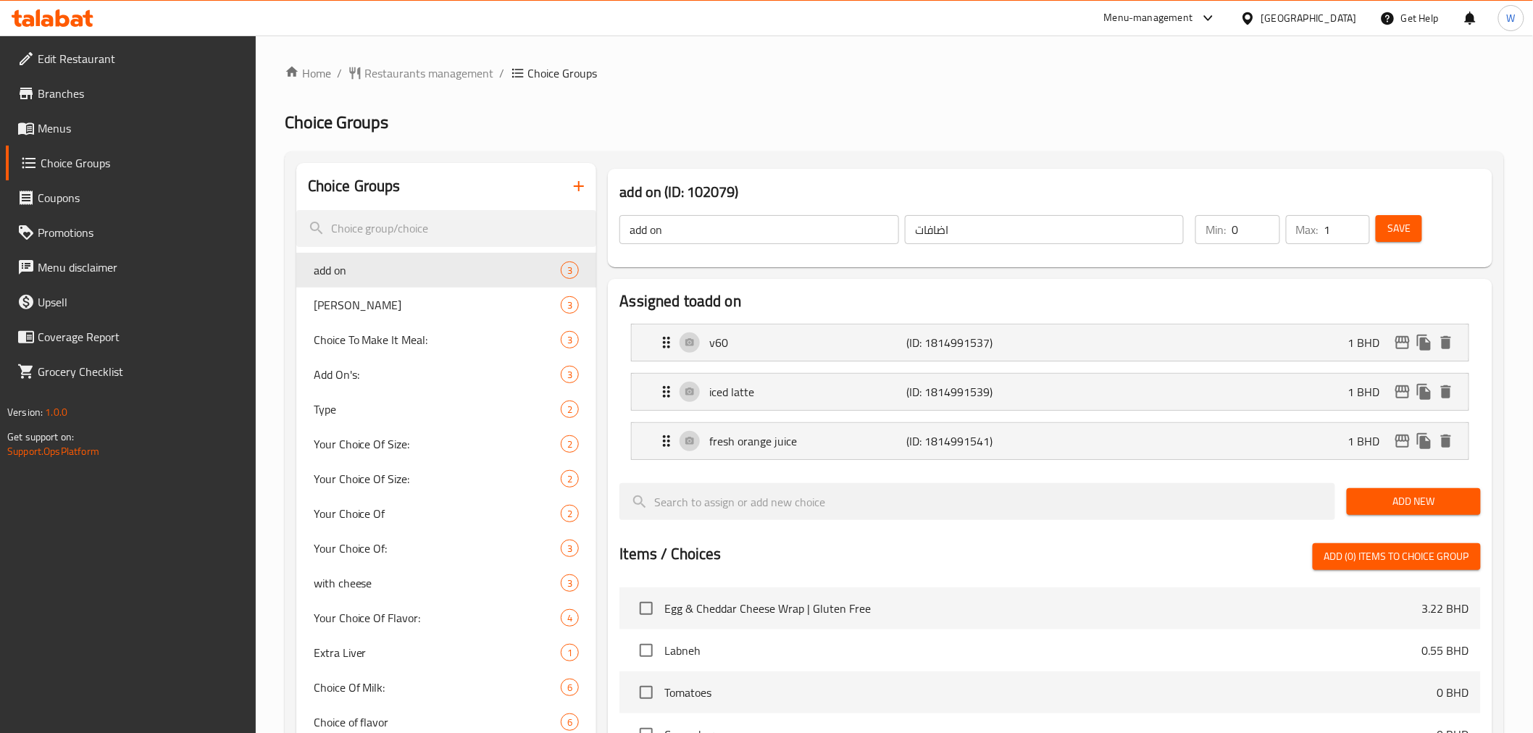
click at [582, 188] on icon "button" at bounding box center [578, 185] width 17 height 17
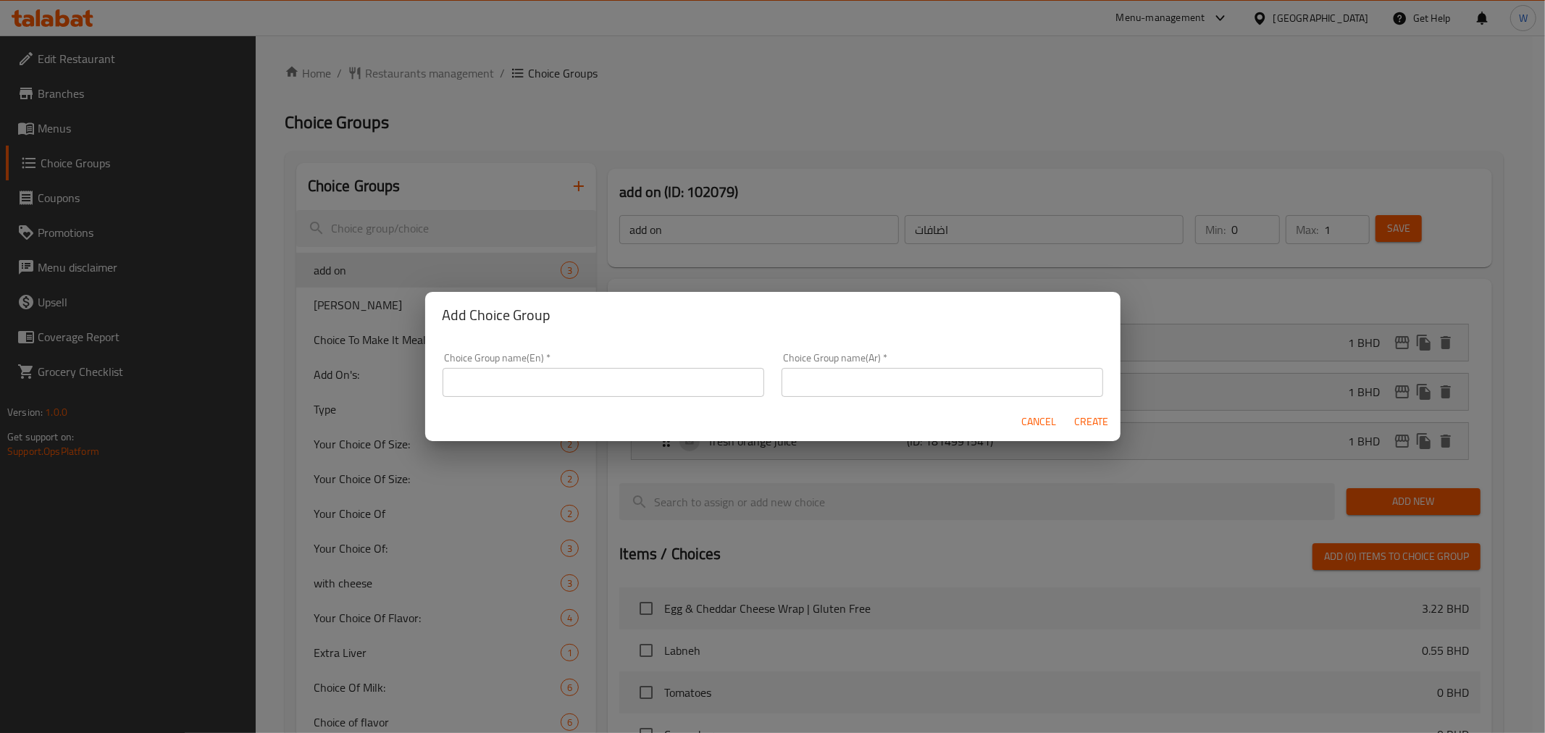
click at [580, 377] on input "text" at bounding box center [604, 382] width 322 height 29
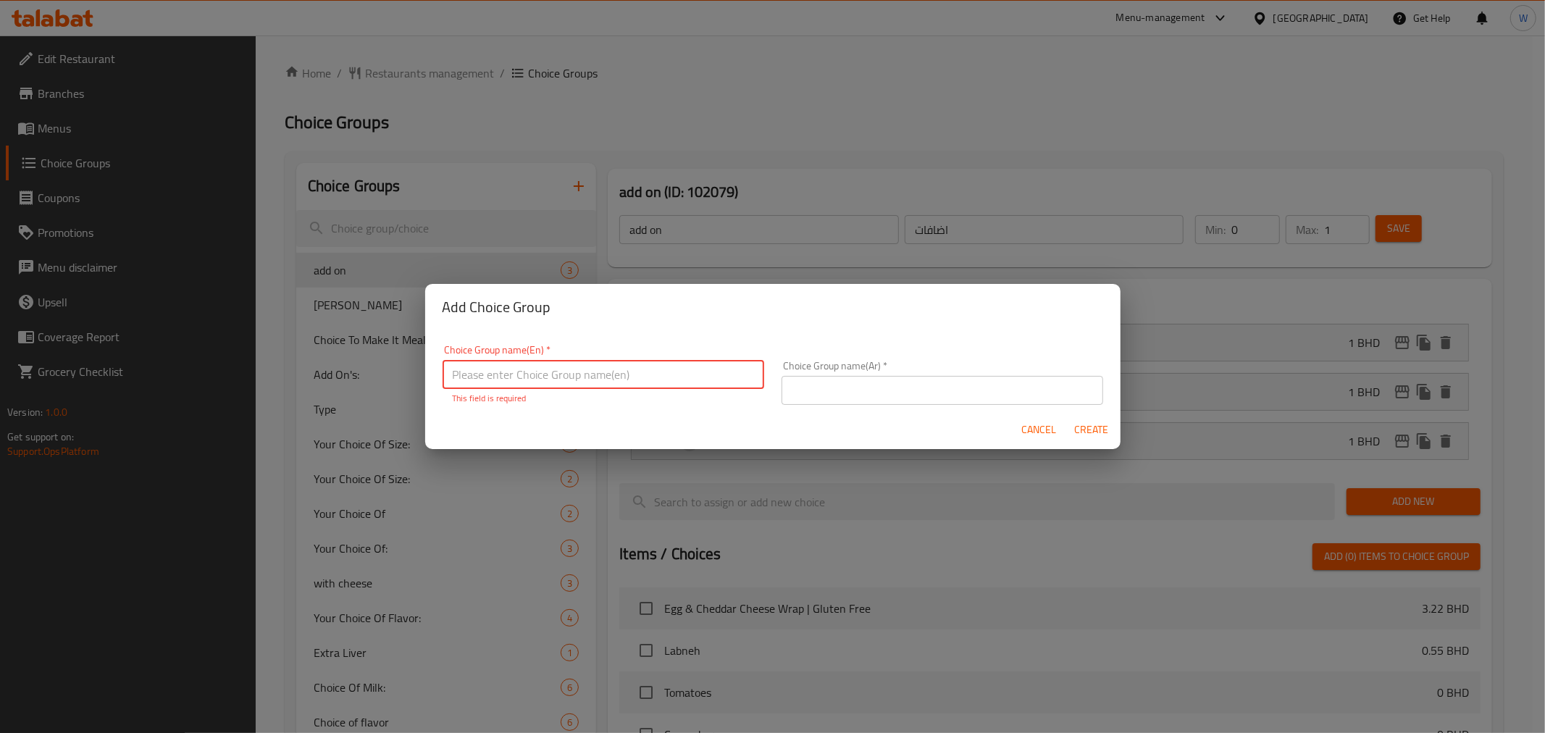
click at [1053, 426] on span "Cancel" at bounding box center [1039, 430] width 35 height 18
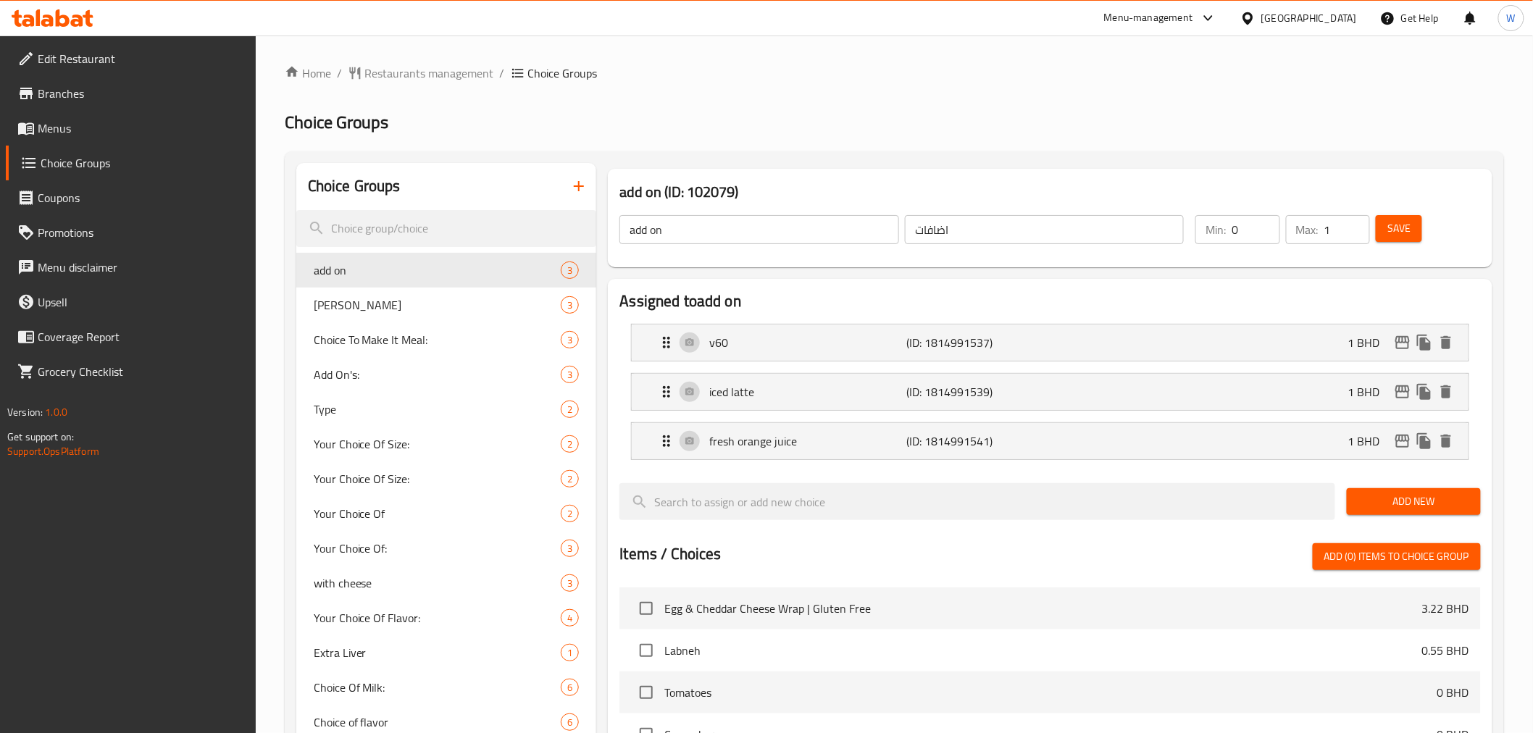
click at [141, 120] on span "Menus" at bounding box center [141, 128] width 206 height 17
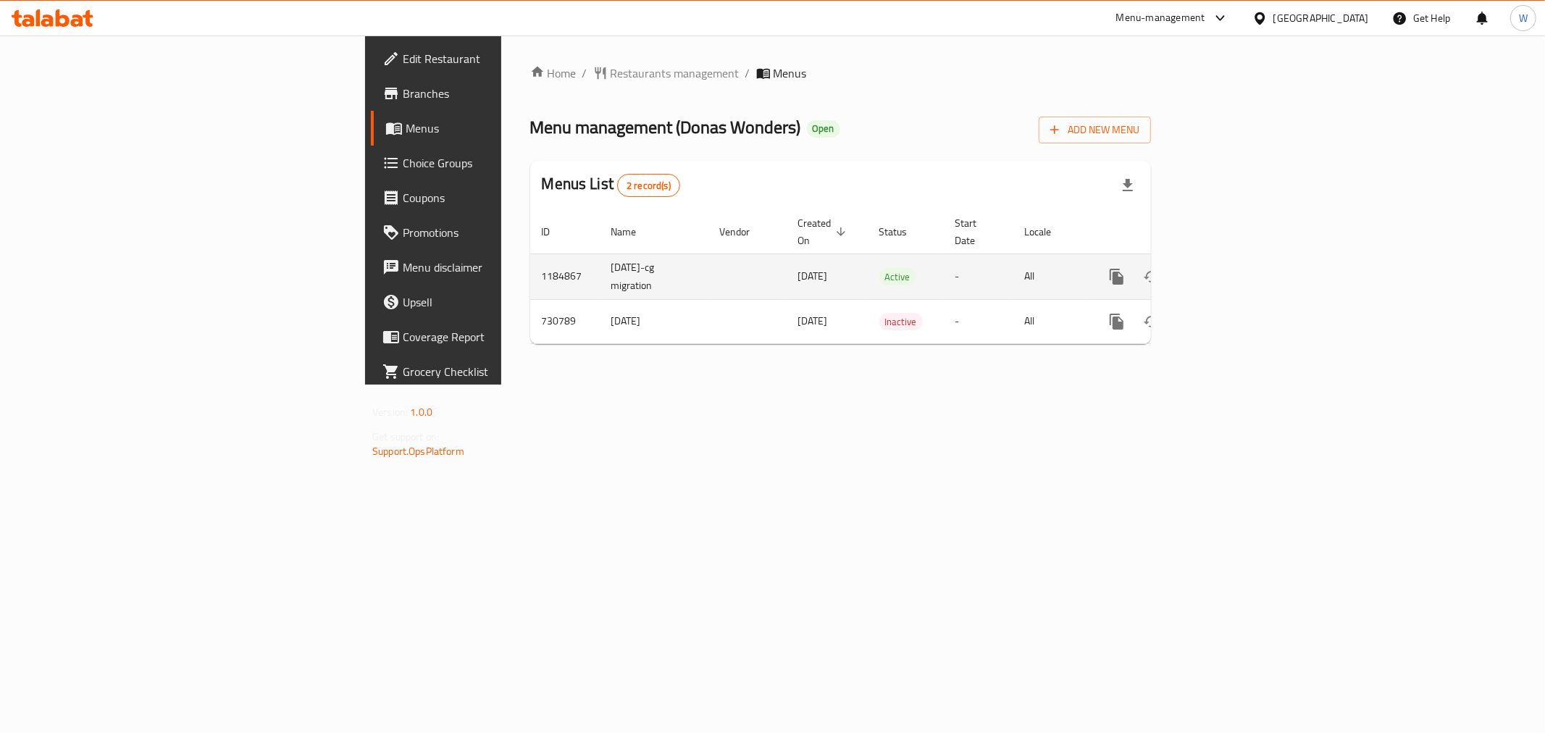
click at [1228, 270] on icon "enhanced table" at bounding box center [1221, 276] width 13 height 13
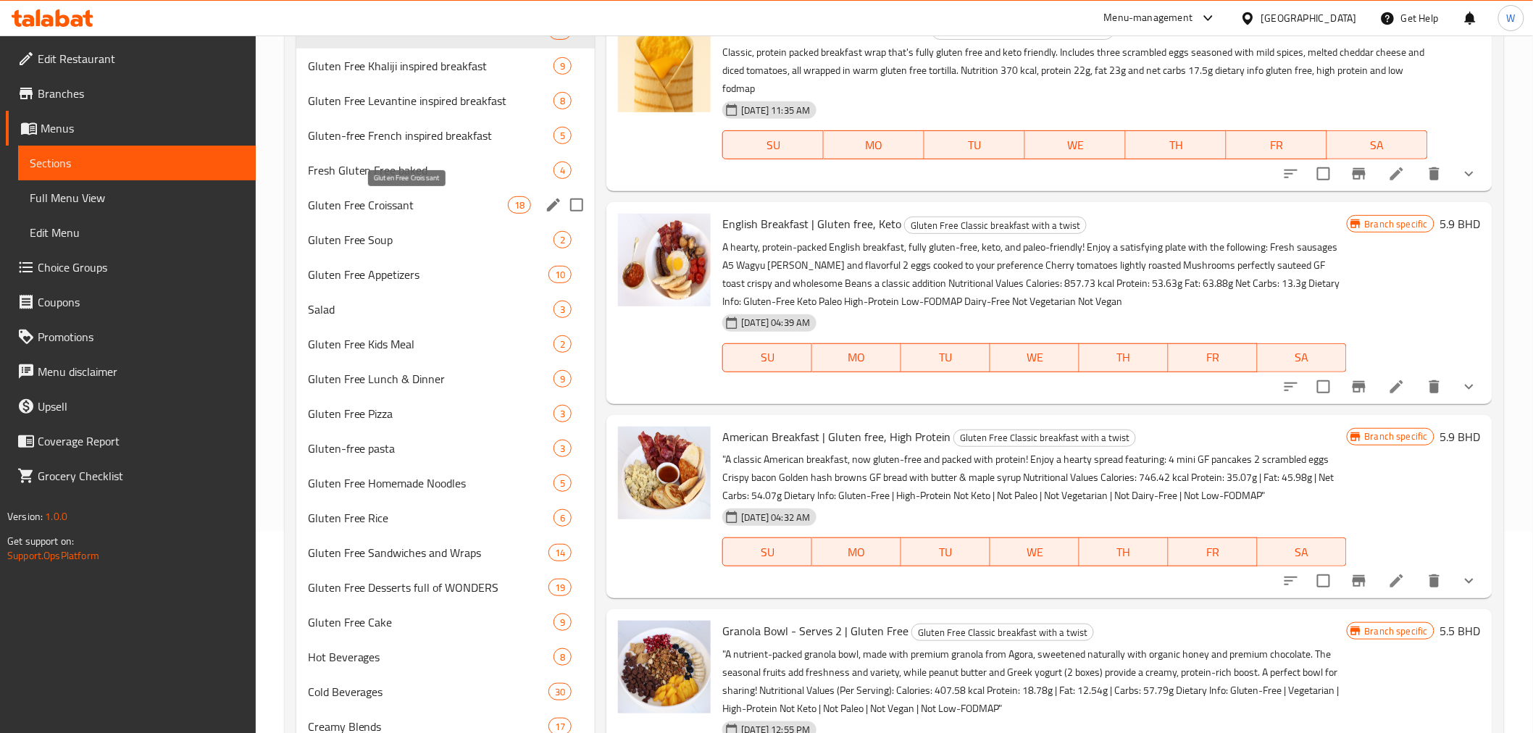
scroll to position [201, 0]
click at [396, 192] on div "Gluten Free Croissant 18" at bounding box center [445, 205] width 299 height 35
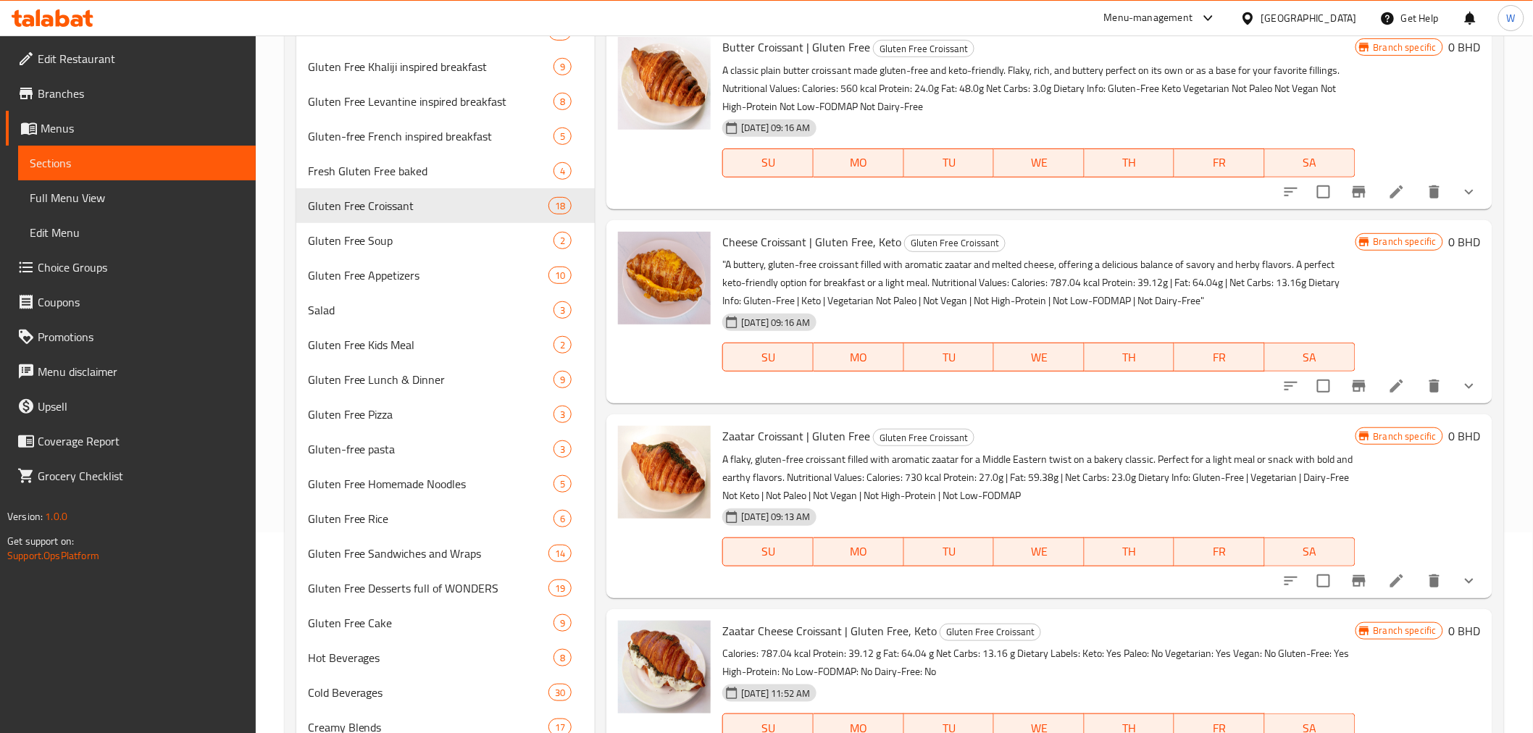
scroll to position [241, 0]
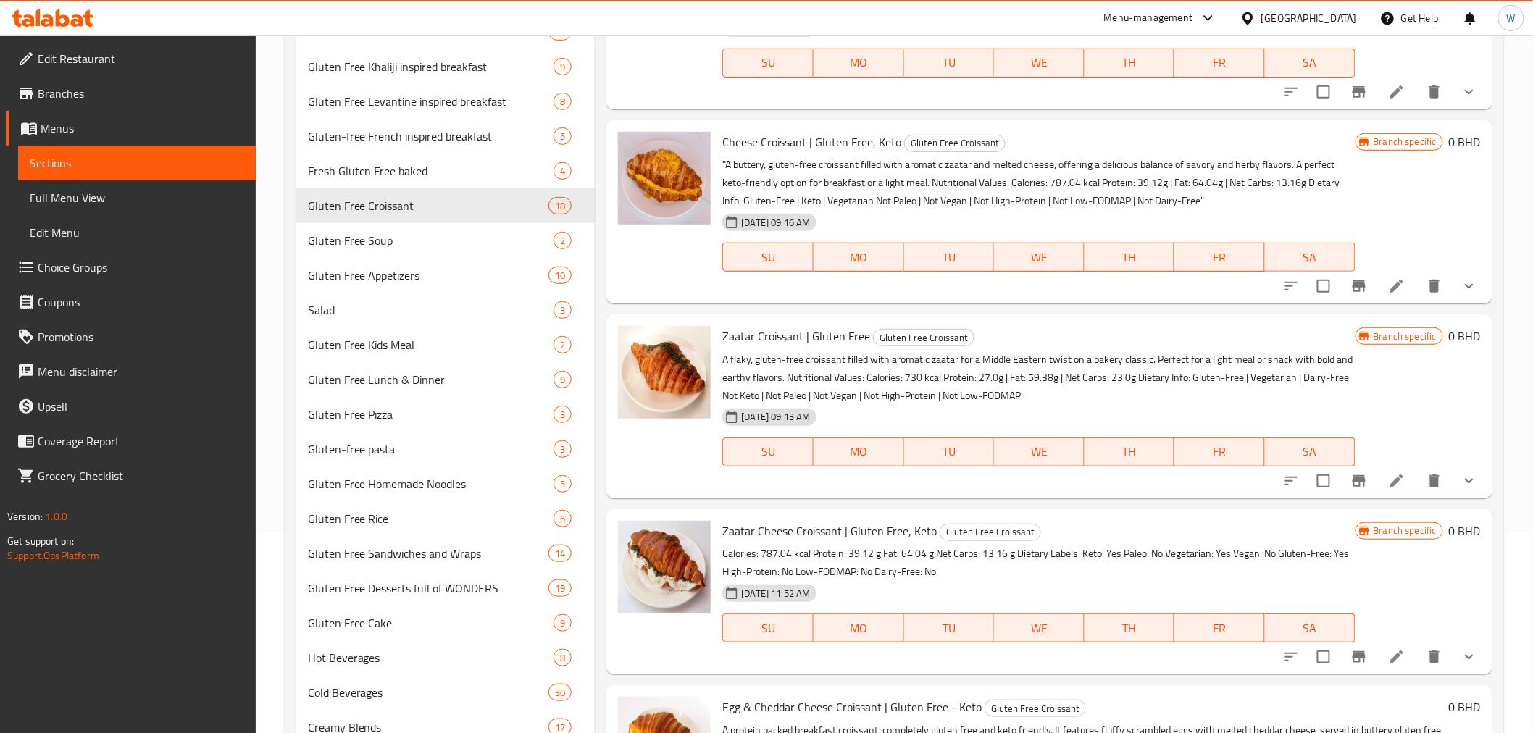
click at [1456, 306] on div "Menu items Add Sort Manage items Build your Own Gluten Free Croissant Gluten Fr…" at bounding box center [1043, 408] width 897 height 893
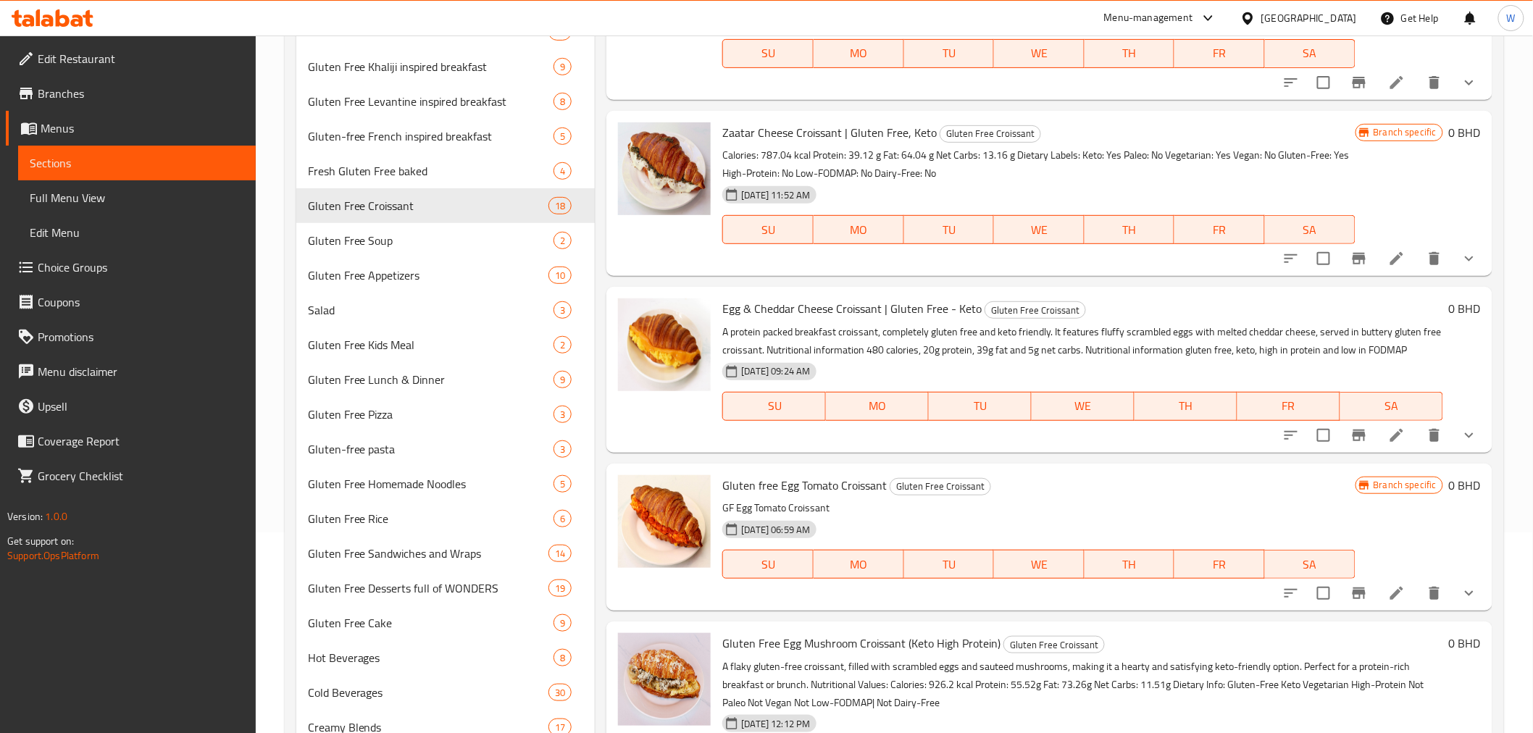
scroll to position [643, 0]
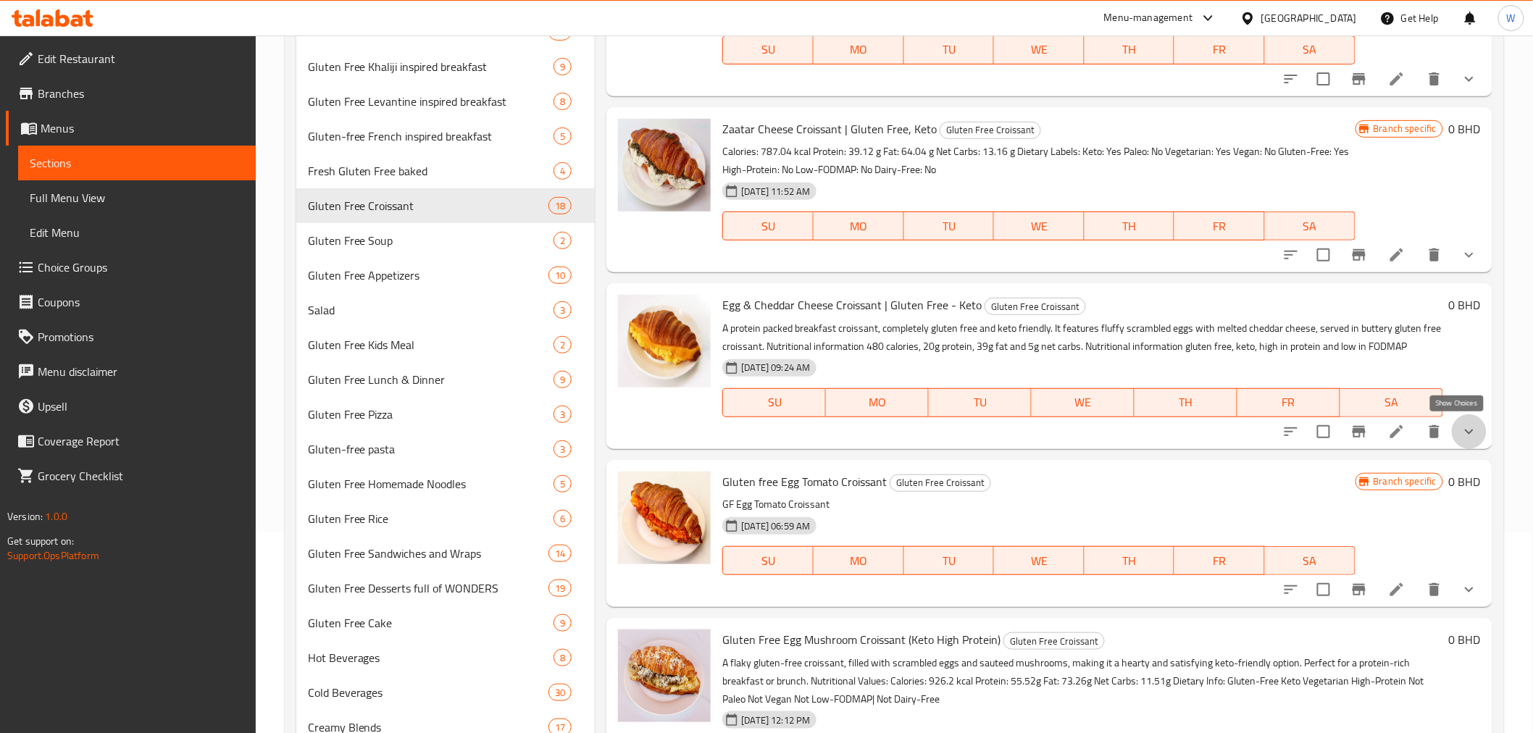
click at [1460, 423] on icon "show more" at bounding box center [1468, 431] width 17 height 17
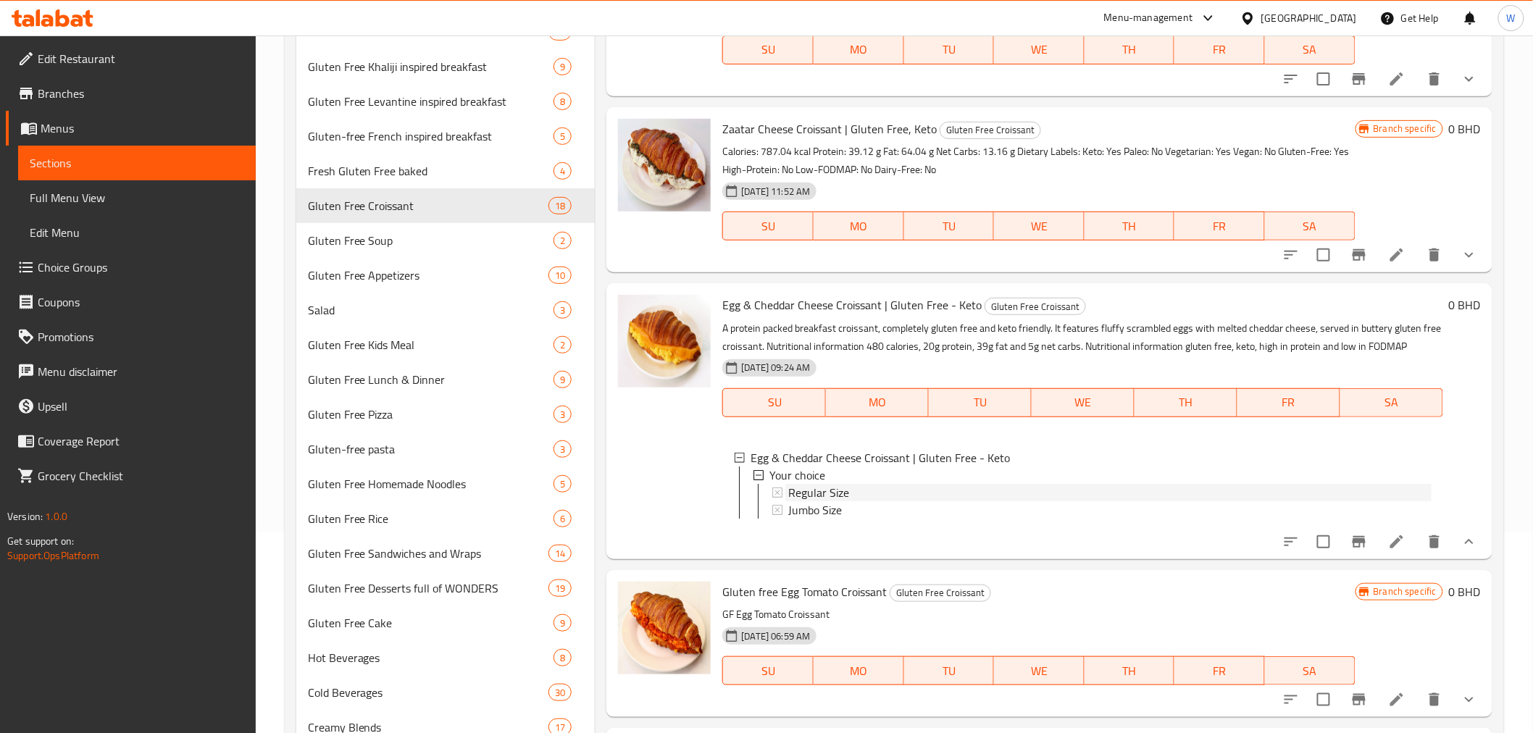
click at [939, 491] on div "Regular Size" at bounding box center [1109, 492] width 643 height 17
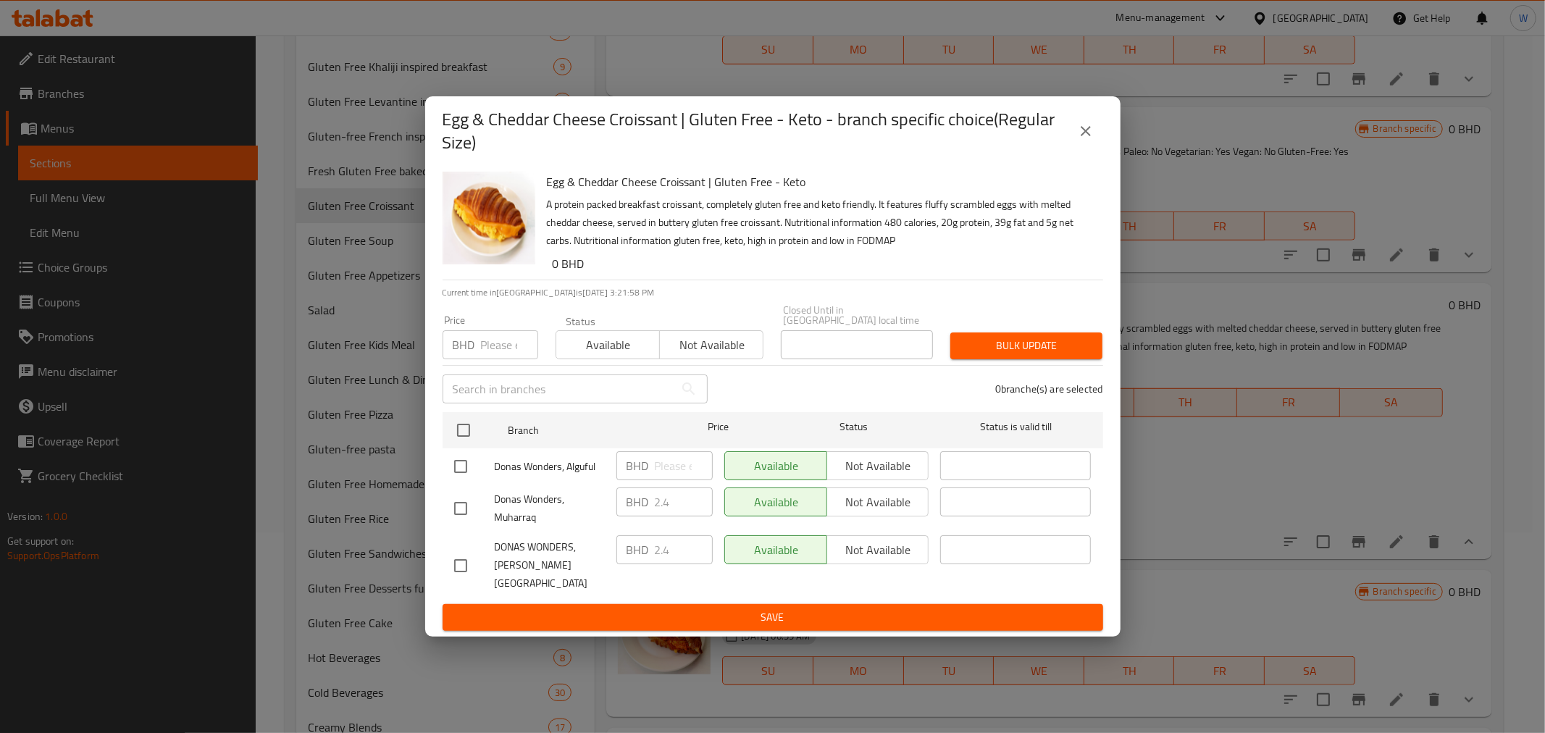
click at [1084, 149] on button "close" at bounding box center [1086, 131] width 35 height 35
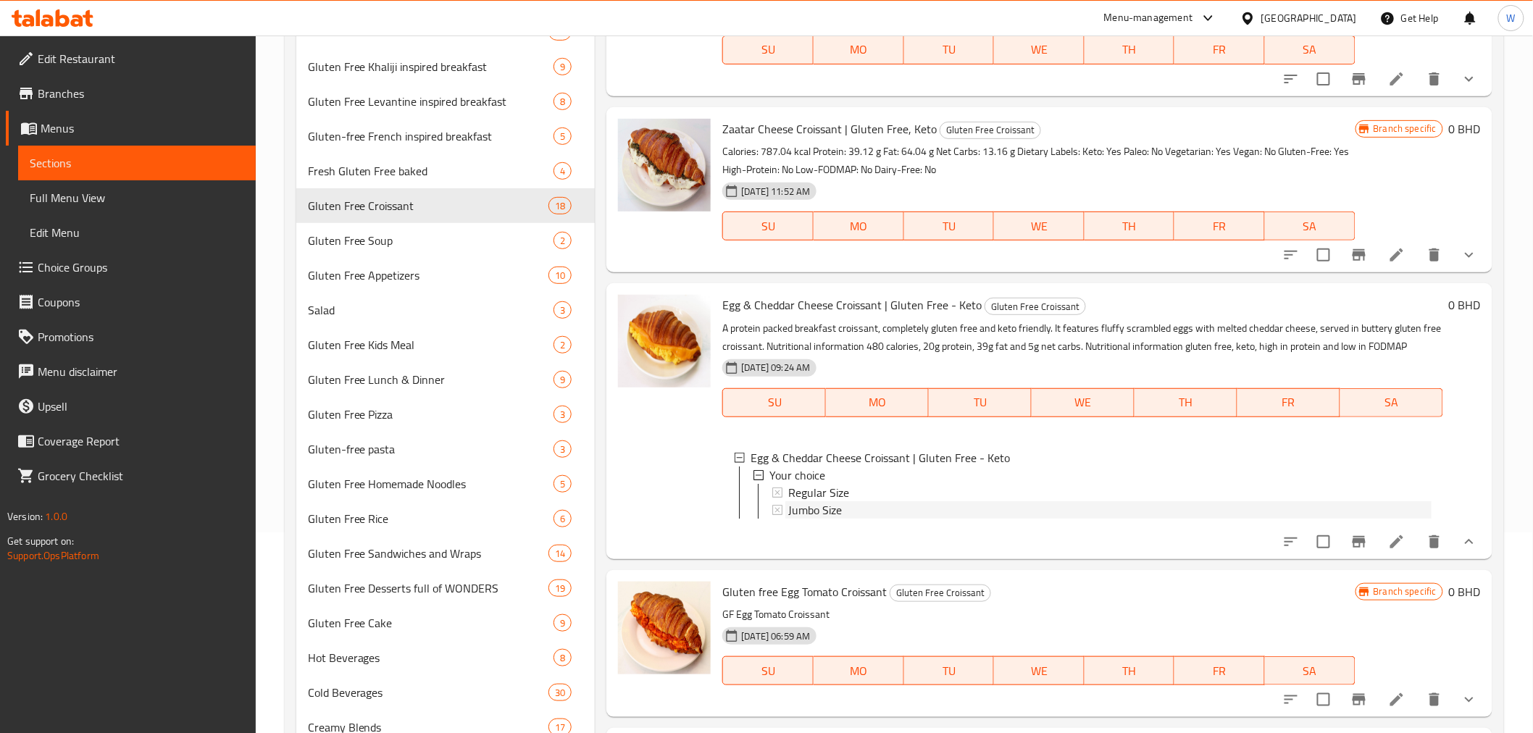
click at [821, 509] on span "Jumbo Size" at bounding box center [815, 509] width 54 height 17
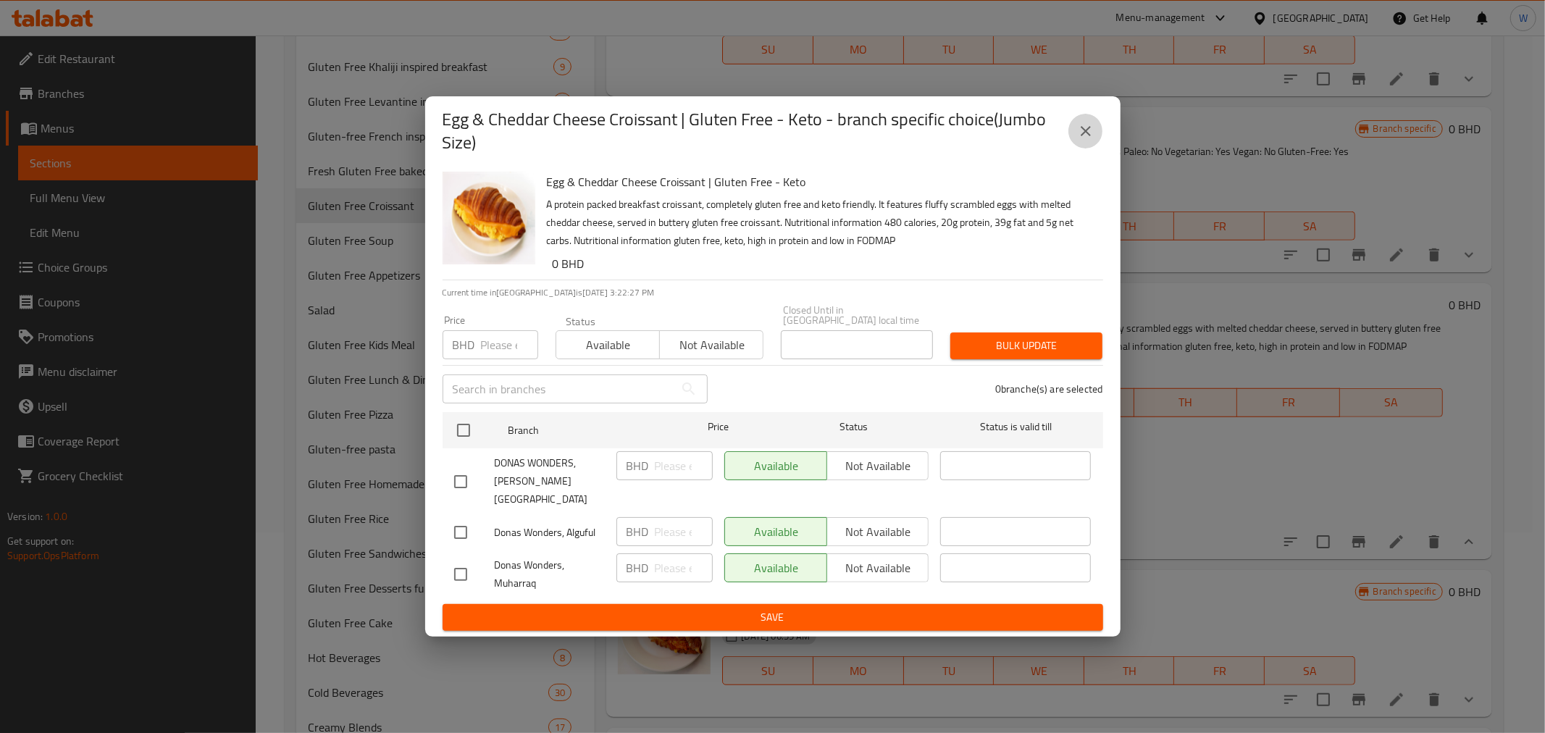
click at [1096, 146] on button "close" at bounding box center [1086, 131] width 35 height 35
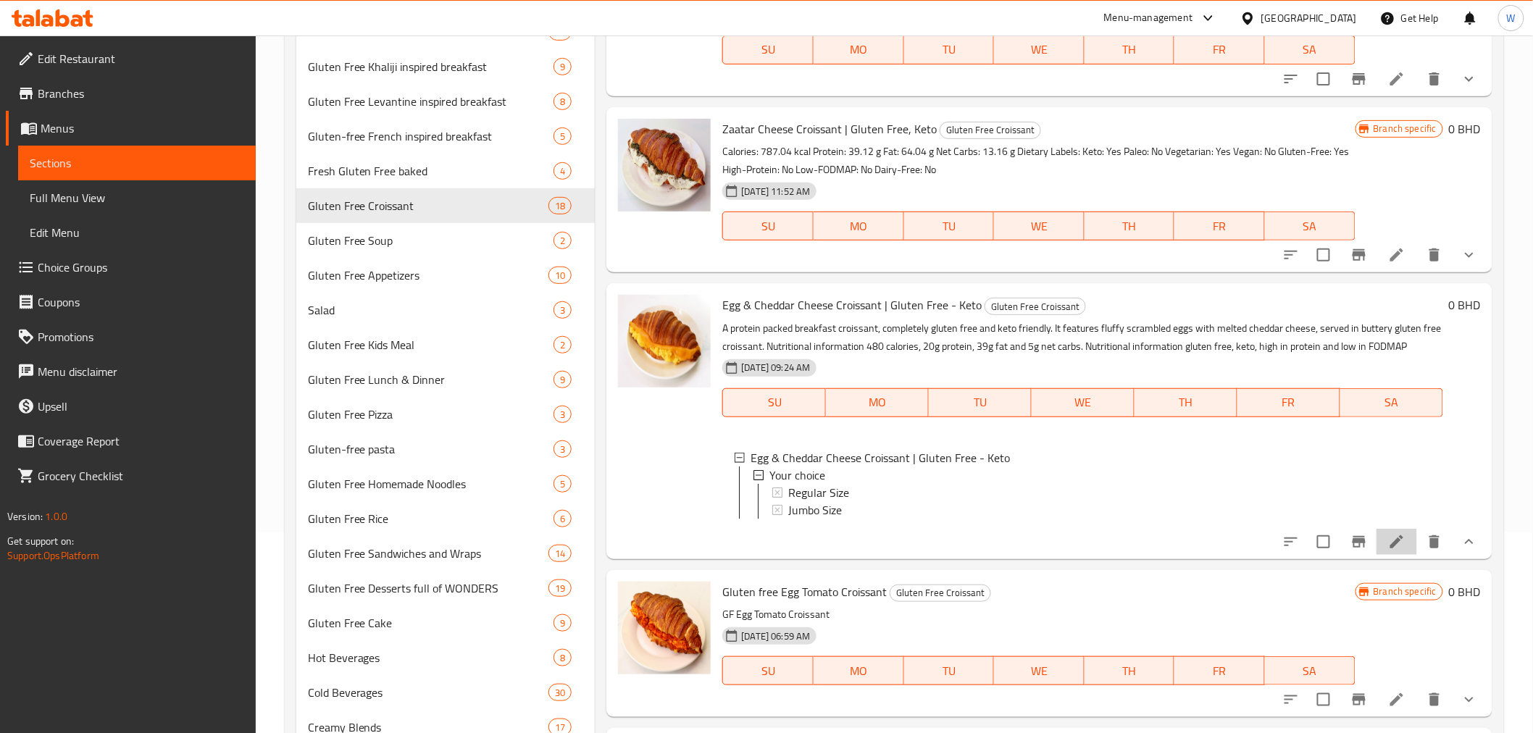
click at [1390, 548] on icon at bounding box center [1396, 541] width 13 height 13
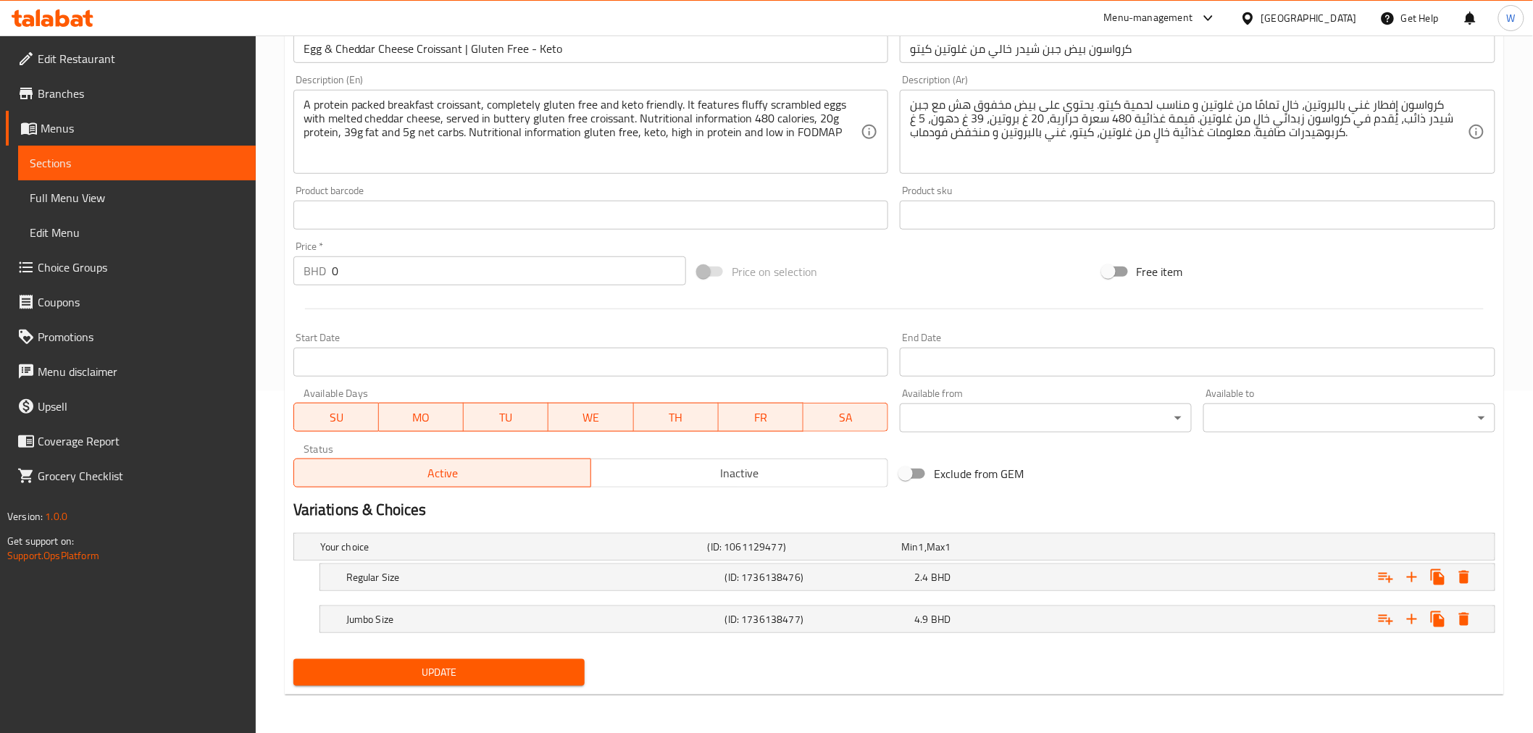
scroll to position [343, 0]
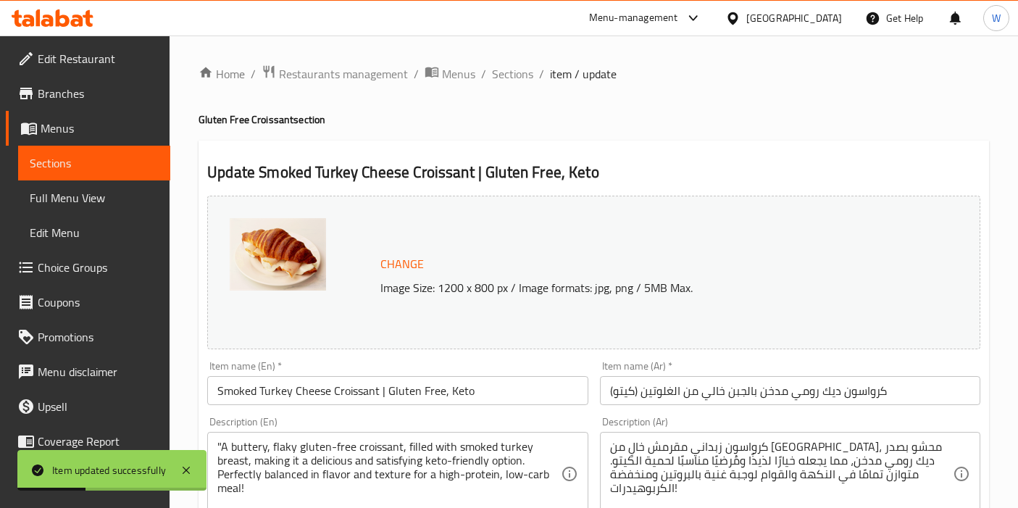
scroll to position [4, 0]
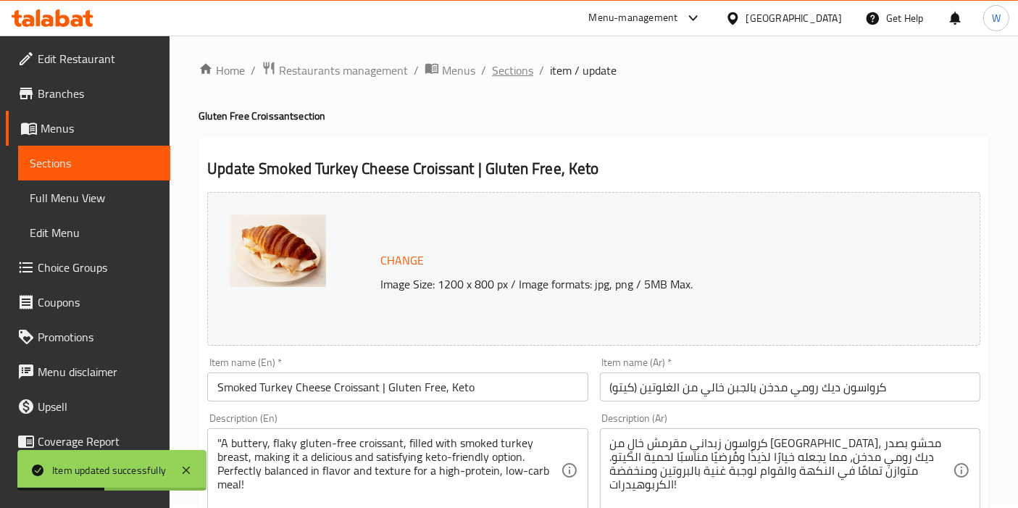
click at [503, 71] on span "Sections" at bounding box center [512, 70] width 41 height 17
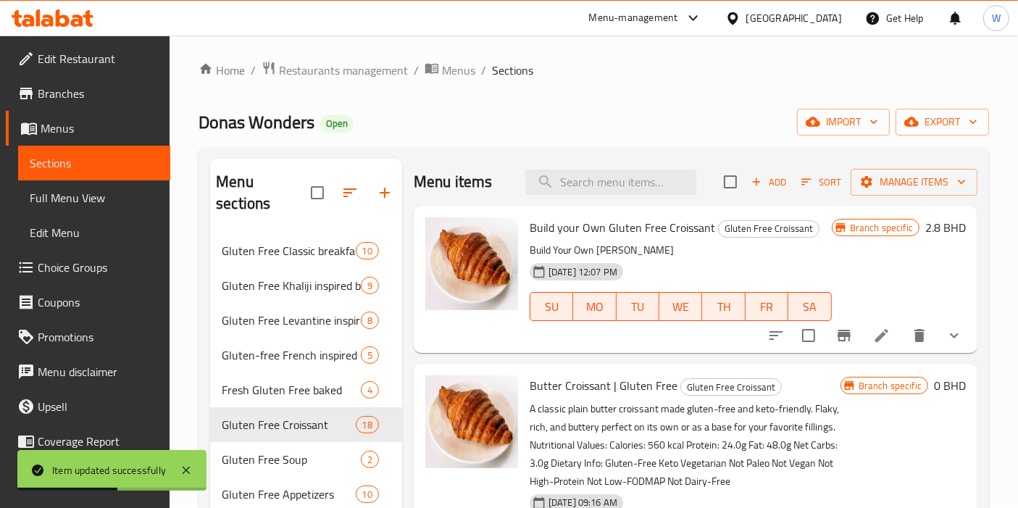
click at [572, 197] on div "Menu items Add Sort Manage items" at bounding box center [696, 182] width 564 height 47
click at [581, 177] on input "search" at bounding box center [610, 182] width 171 height 25
paste input "Gluten Free Chicken Nashif Croissant Keto"
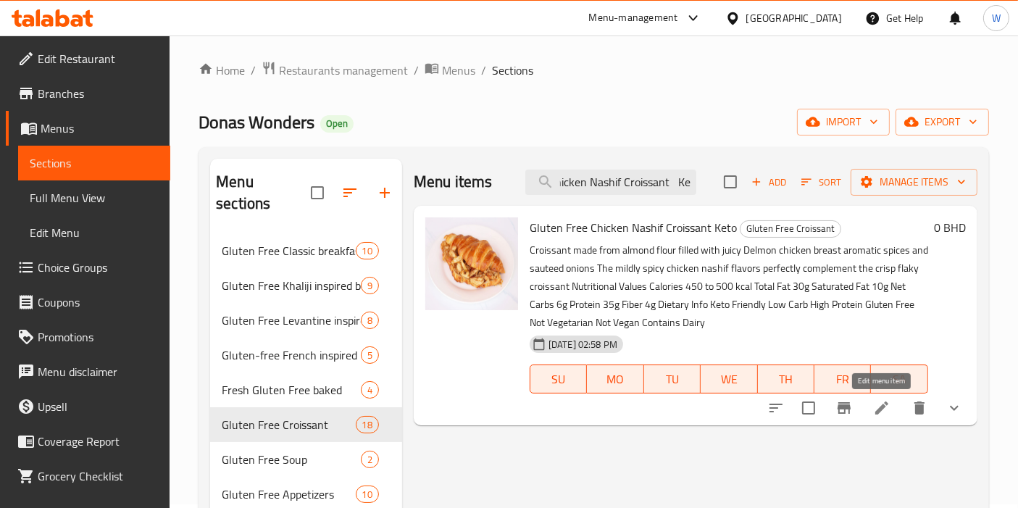
type input "Gluten Free Chicken Nashif Croissant Ket"
click at [878, 404] on icon at bounding box center [881, 407] width 17 height 17
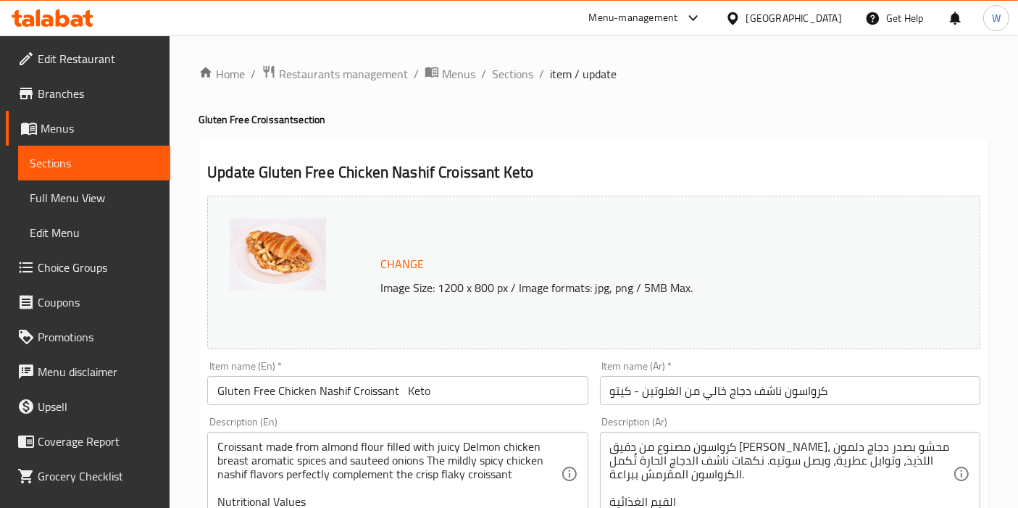
click at [372, 388] on input "Gluten Free Chicken Nashif Croissant Keto" at bounding box center [397, 390] width 380 height 29
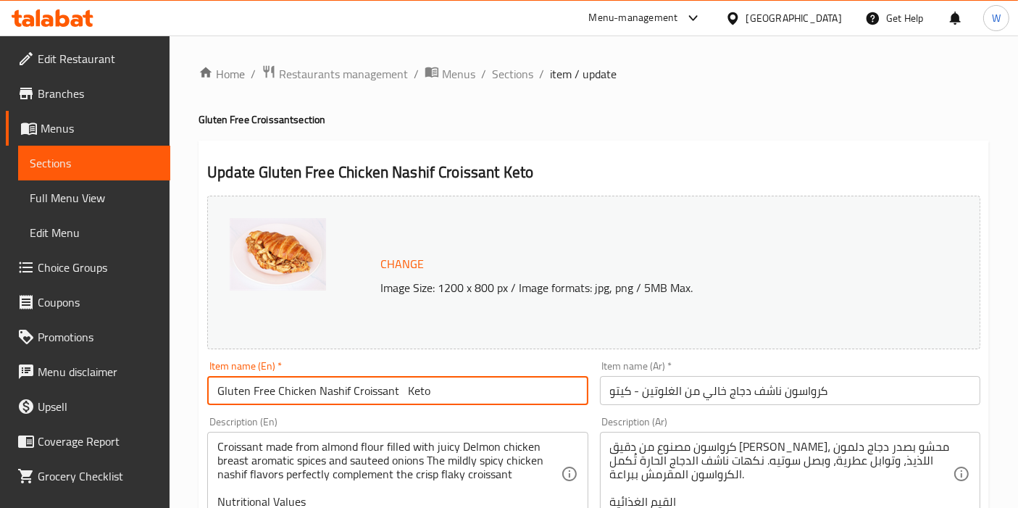
click at [372, 388] on input "Gluten Free Chicken Nashif Croissant Keto" at bounding box center [397, 390] width 380 height 29
paste input "Chicken Nasheef croissant | Gluten Free"
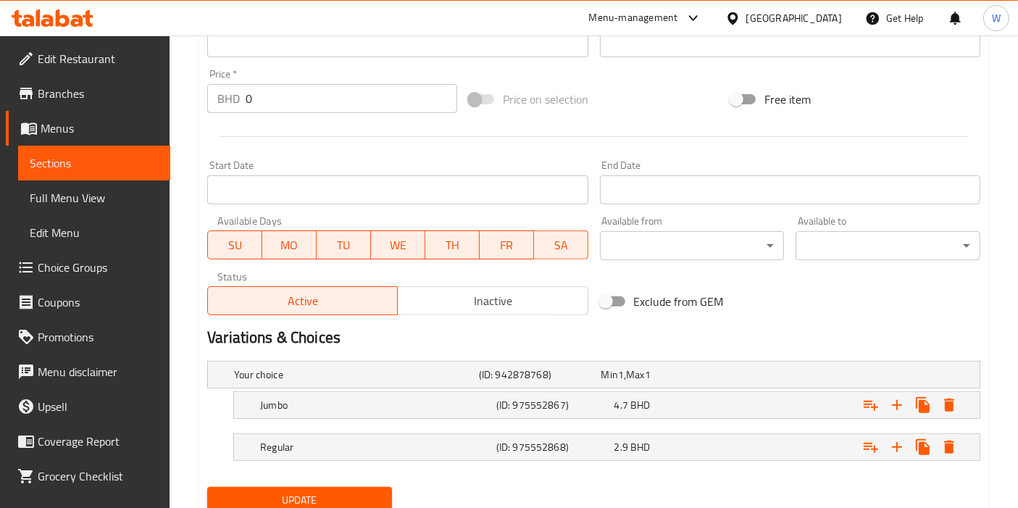
scroll to position [567, 0]
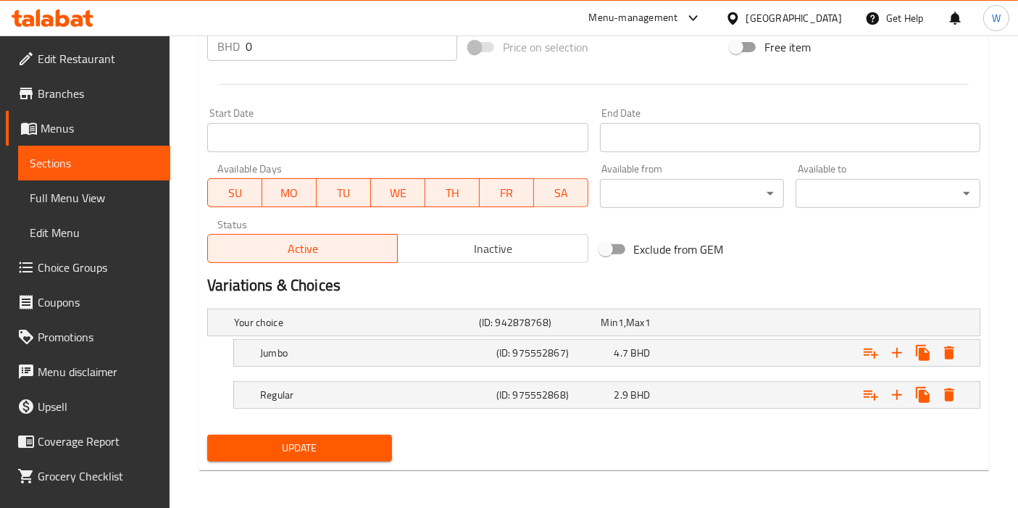
type input "Chicken Nasheef croissant | Gluten Free"
click at [344, 445] on span "Update" at bounding box center [300, 448] width 162 height 18
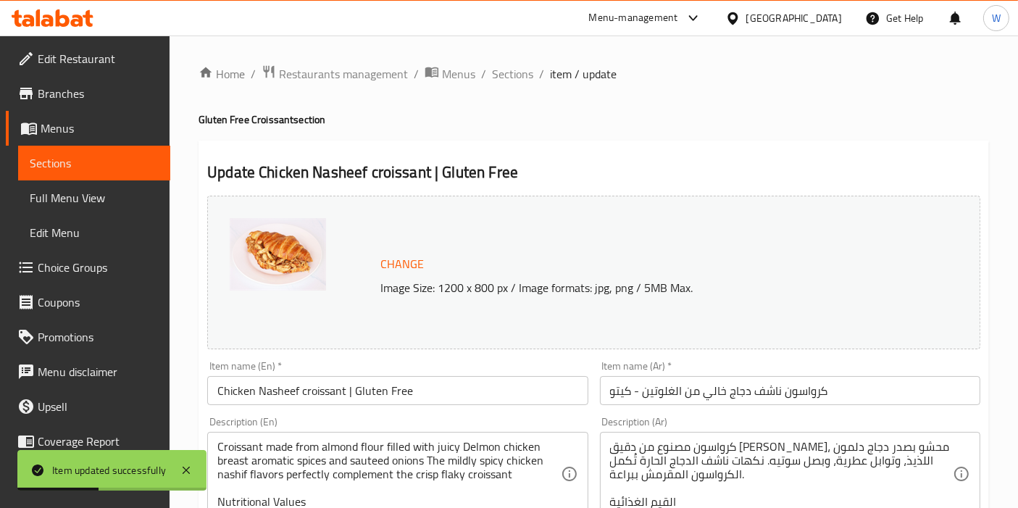
scroll to position [0, 0]
click at [497, 71] on span "Sections" at bounding box center [512, 73] width 41 height 17
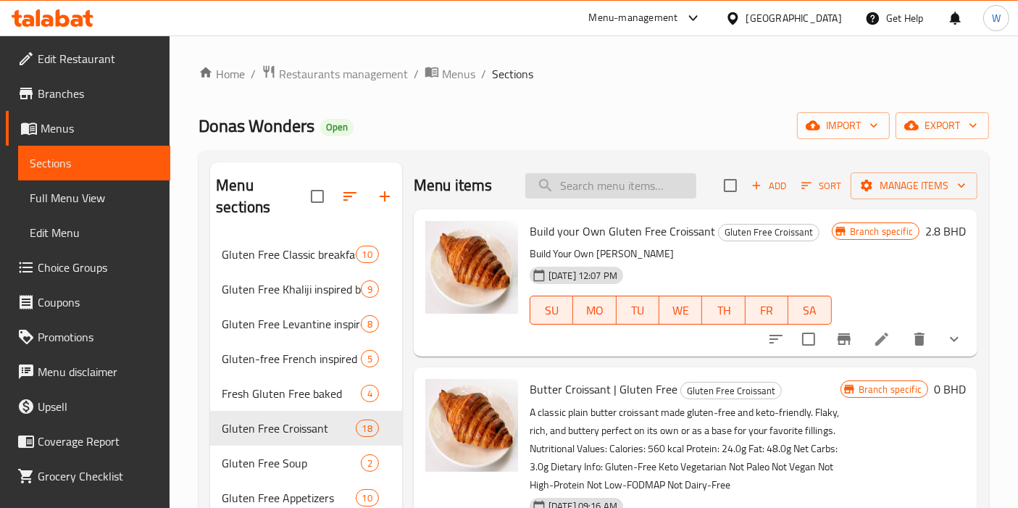
click at [548, 191] on input "search" at bounding box center [610, 185] width 171 height 25
paste input "Gluten Free Strawberry, Chocolate And Almond Croissant"
type input "Gluten Free Strawberry, Chocolate And Almond Croissant"
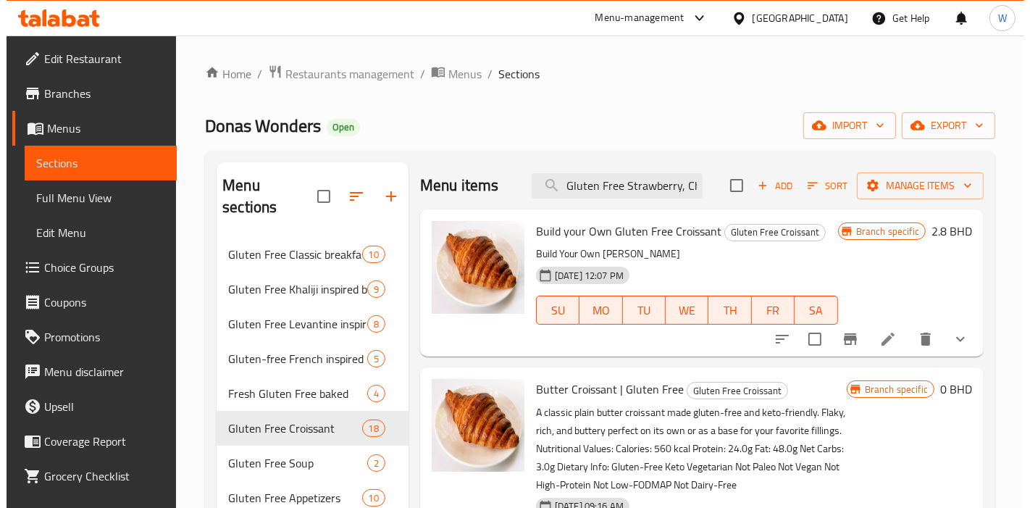
scroll to position [0, 149]
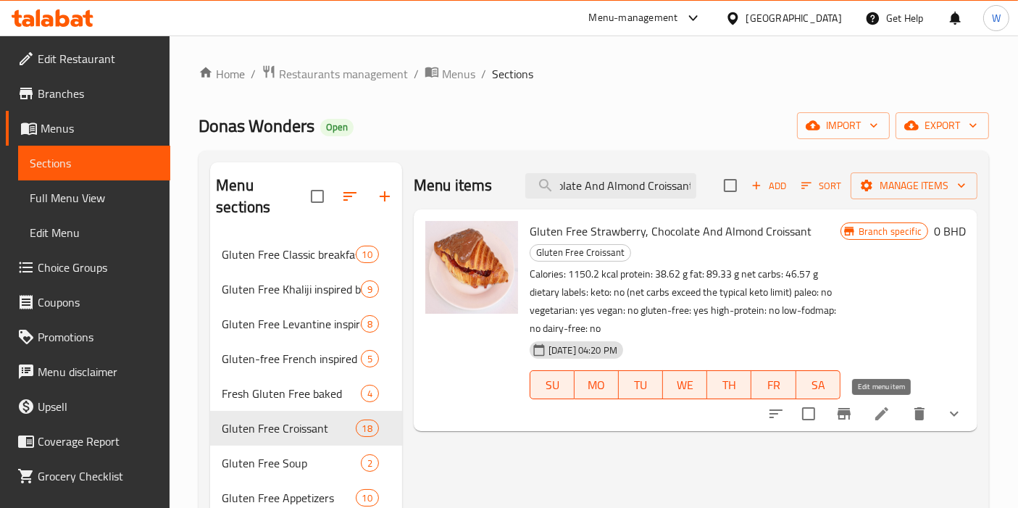
click at [874, 421] on icon at bounding box center [881, 413] width 17 height 17
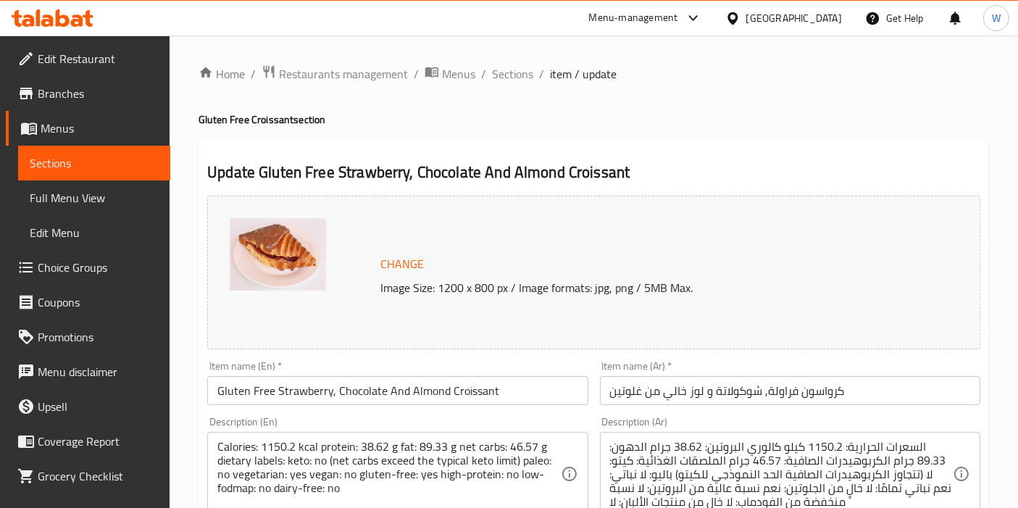
click at [264, 380] on input "Gluten Free Strawberry, Chocolate And Almond Croissant" at bounding box center [397, 390] width 380 height 29
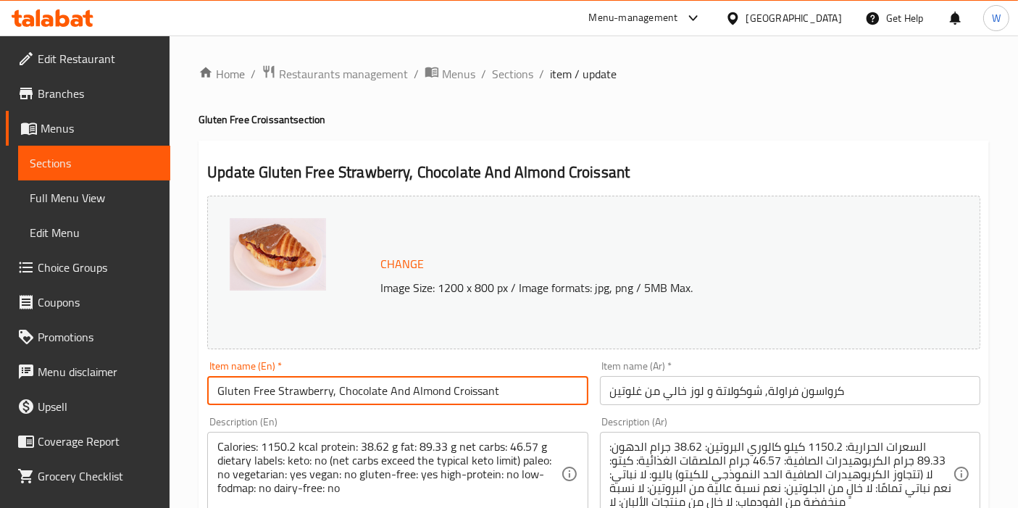
click at [264, 380] on input "Gluten Free Strawberry, Chocolate And Almond Croissant" at bounding box center [397, 390] width 380 height 29
paste input "Chocolate Almond Croissant | Gluten Free"
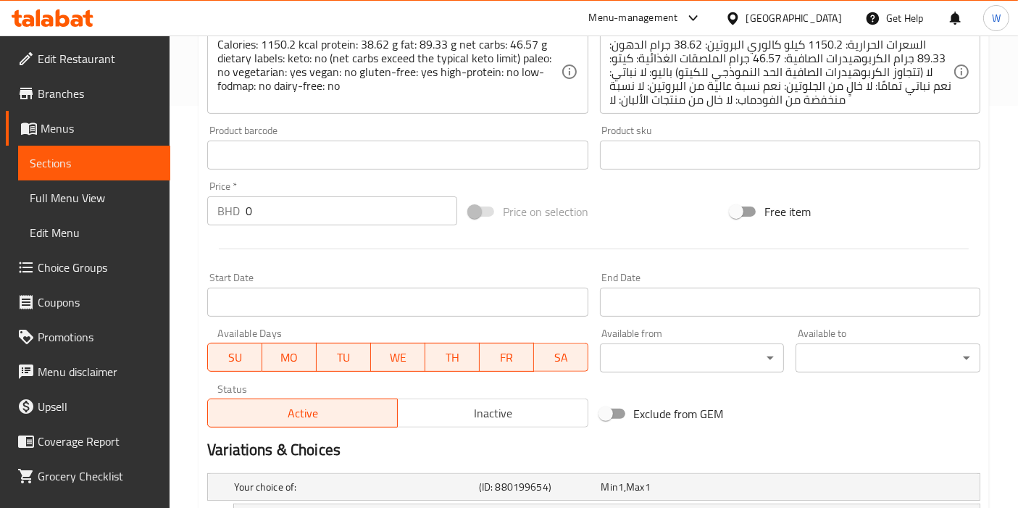
scroll to position [567, 0]
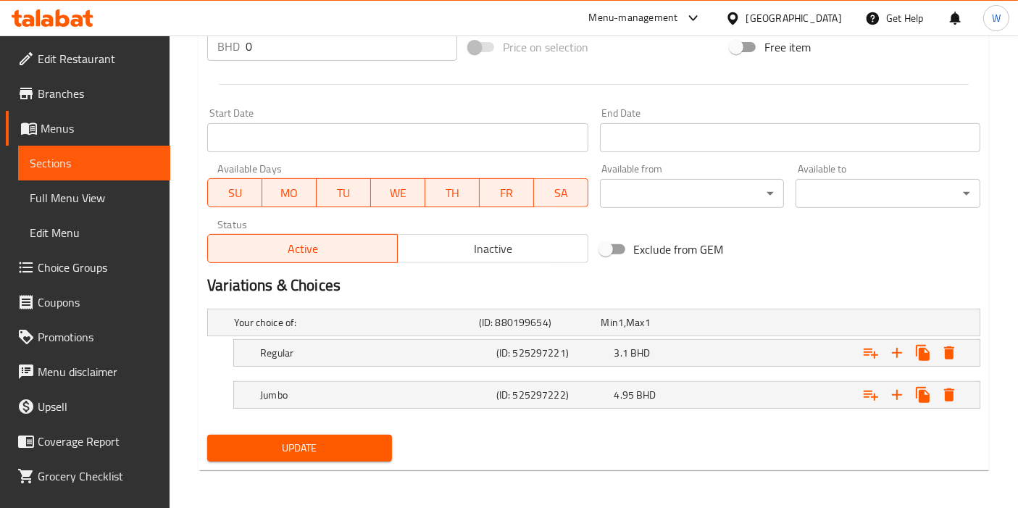
type input "Chocolate Almond Croissant | Gluten Free"
click at [339, 440] on span "Update" at bounding box center [300, 448] width 162 height 18
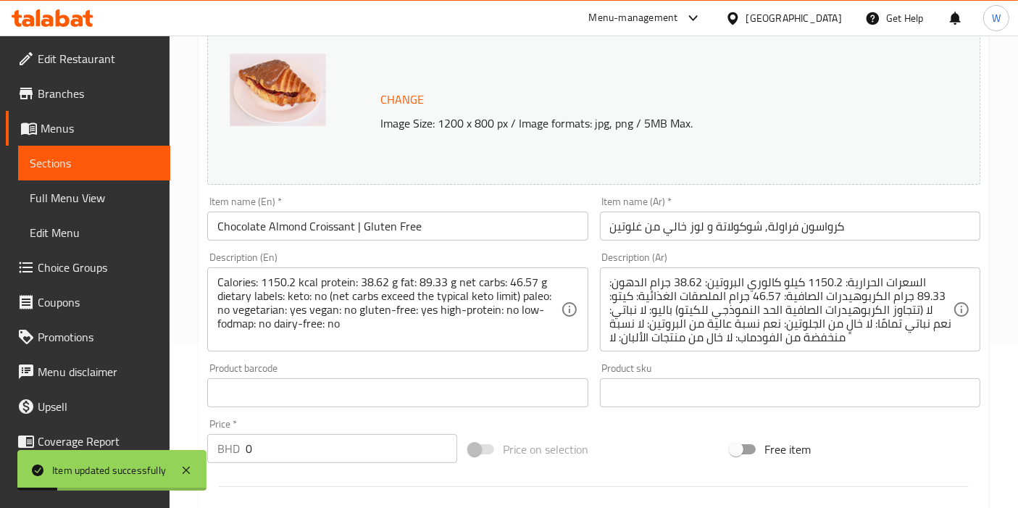
scroll to position [0, 0]
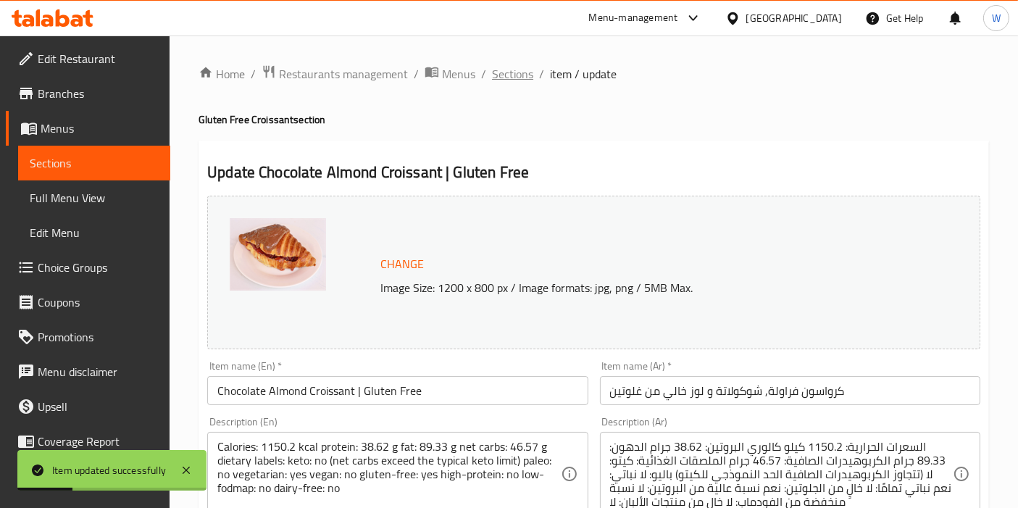
click at [506, 73] on span "Sections" at bounding box center [512, 73] width 41 height 17
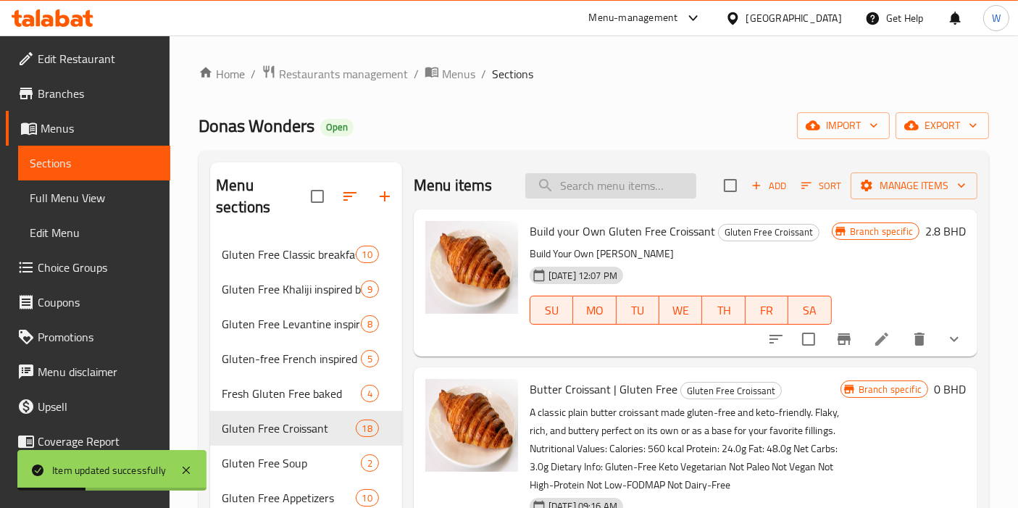
click at [613, 182] on input "search" at bounding box center [610, 185] width 171 height 25
paste input "Gluten Free Pistachio Kunafa Chocolate Croissant"
click at [652, 176] on input "Gluten Free Pistachio Kunafa Chocolate Croissant" at bounding box center [610, 185] width 171 height 25
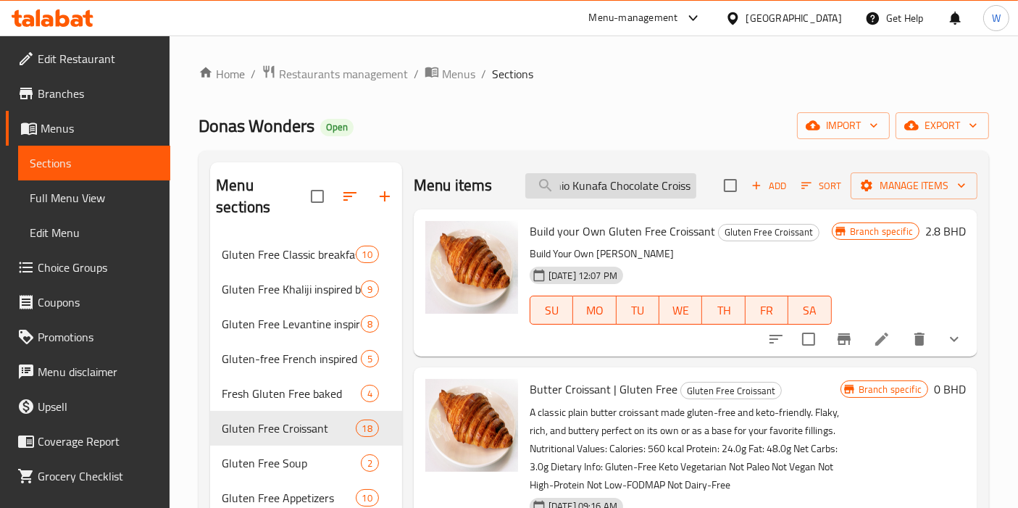
scroll to position [0, 93]
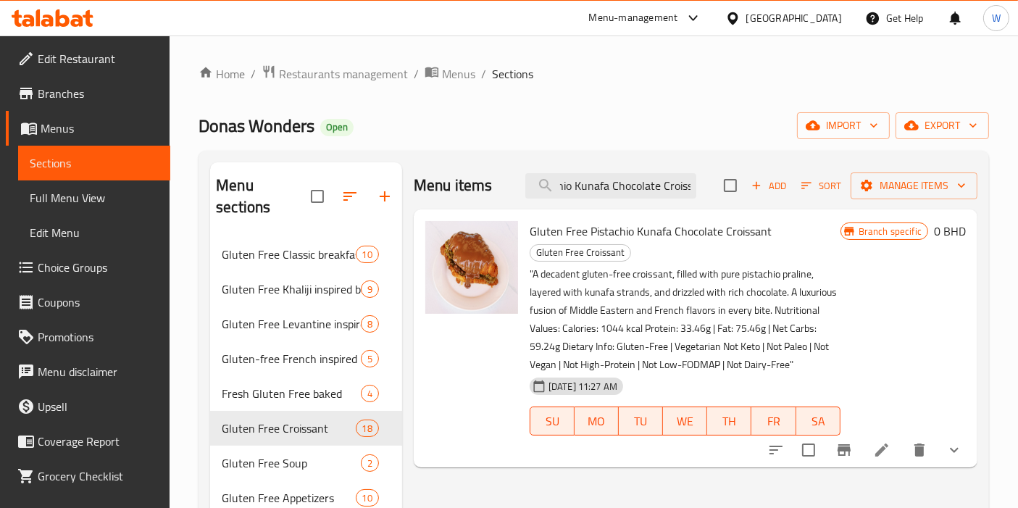
type input "Gluten Free Pistachio Kunafa Chocolate Croiss"
click at [872, 447] on li at bounding box center [881, 450] width 41 height 26
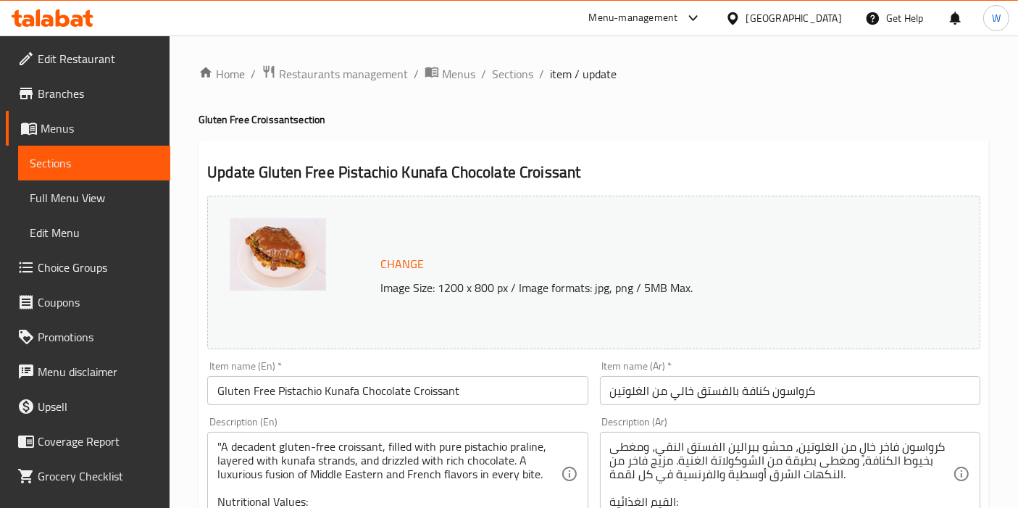
click at [414, 388] on input "Gluten Free Pistachio Kunafa Chocolate Croissant" at bounding box center [397, 390] width 380 height 29
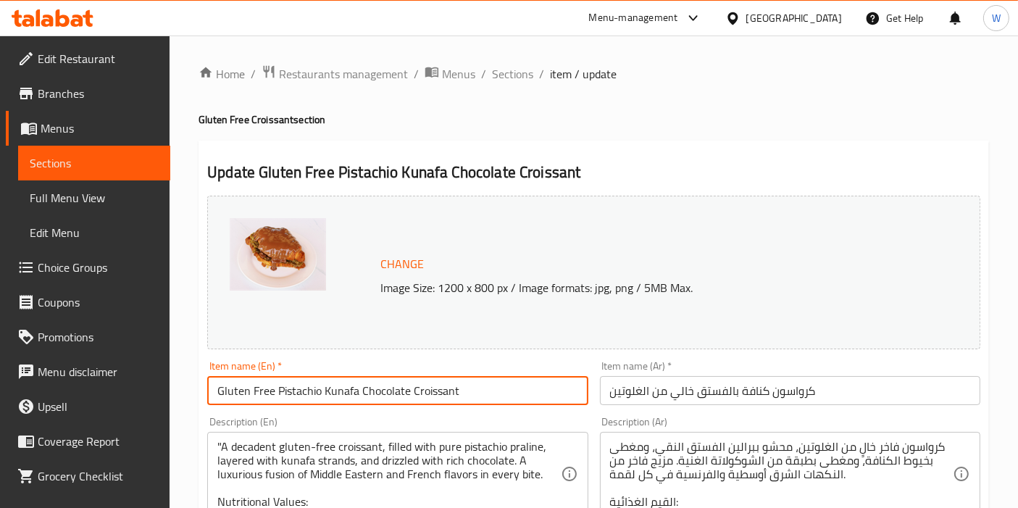
click at [414, 388] on input "Gluten Free Pistachio Kunafa Chocolate Croissant" at bounding box center [397, 390] width 380 height 29
paste input "Kunafa Pistachio Croissant and Chocolate | Gluten Free"
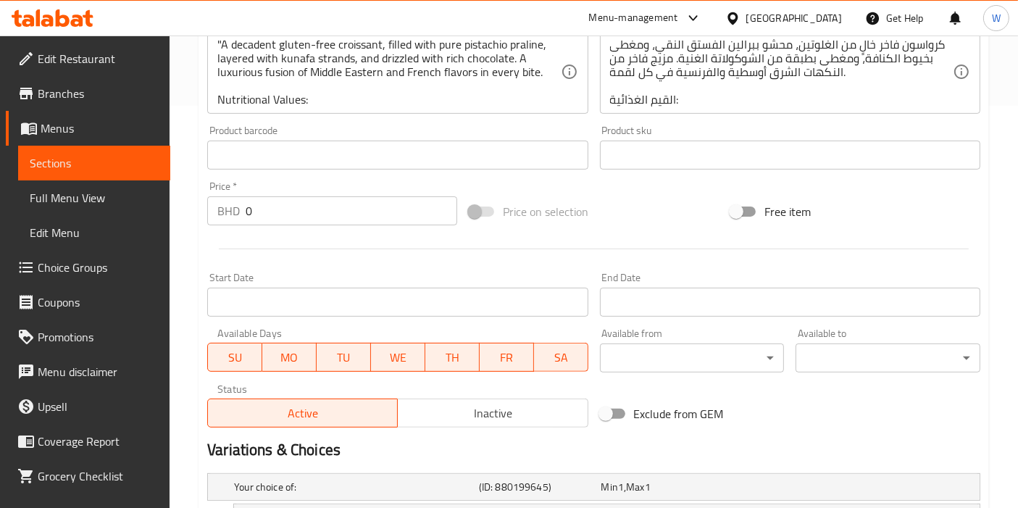
scroll to position [567, 0]
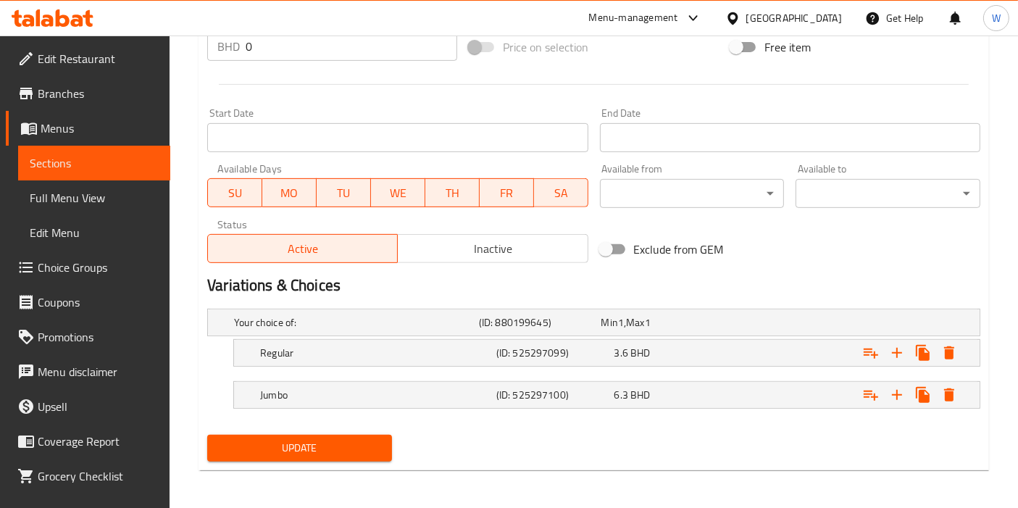
type input "Kunafa Pistachio Croissant and Chocolate | Gluten Free"
click at [304, 455] on button "Update" at bounding box center [299, 448] width 185 height 27
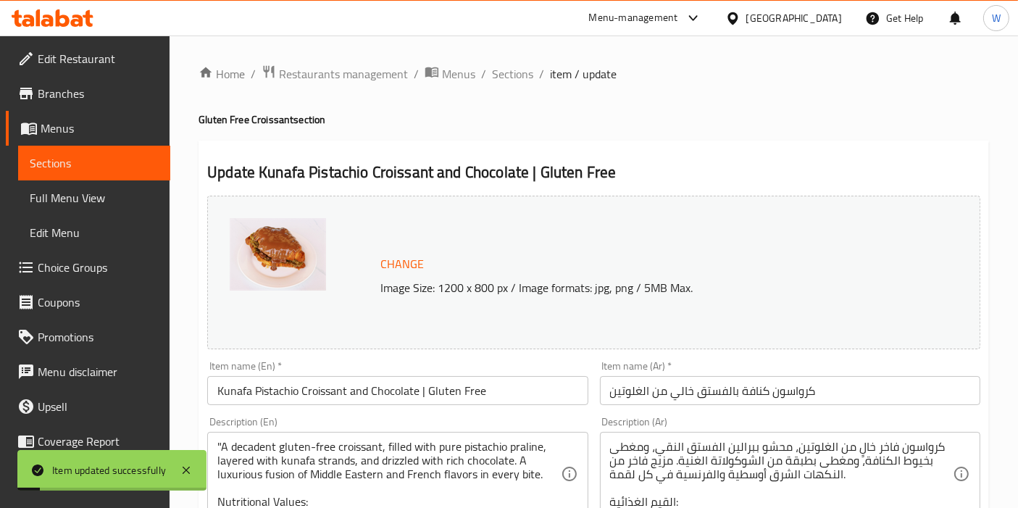
scroll to position [0, 0]
click at [527, 67] on span "Sections" at bounding box center [512, 73] width 41 height 17
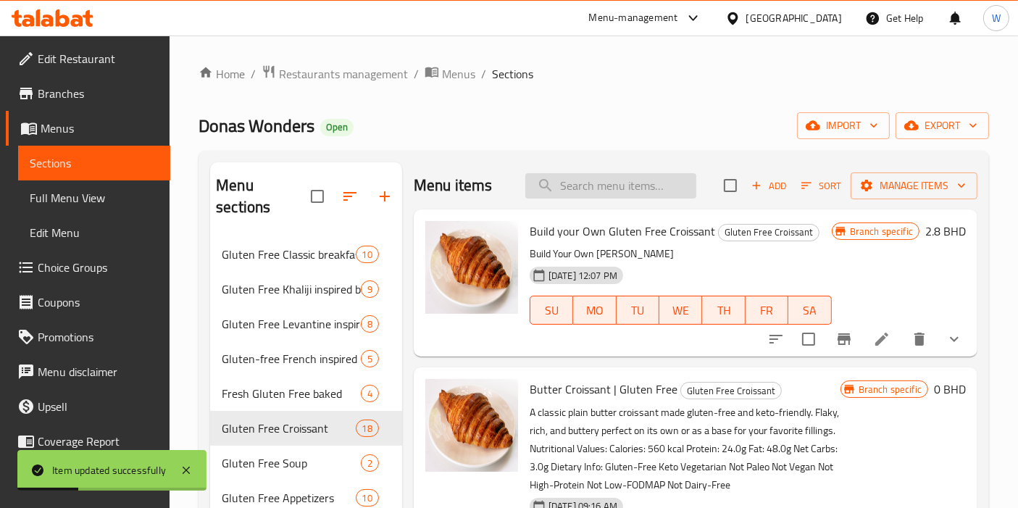
click at [637, 196] on input "search" at bounding box center [610, 185] width 171 height 25
paste input "Gluten Free pain au chocolat (Keto)"
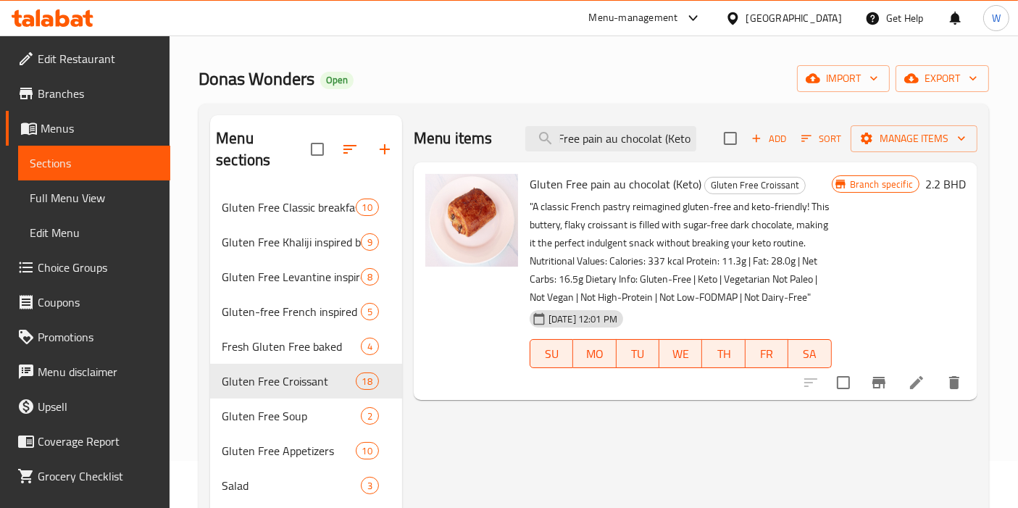
scroll to position [80, 0]
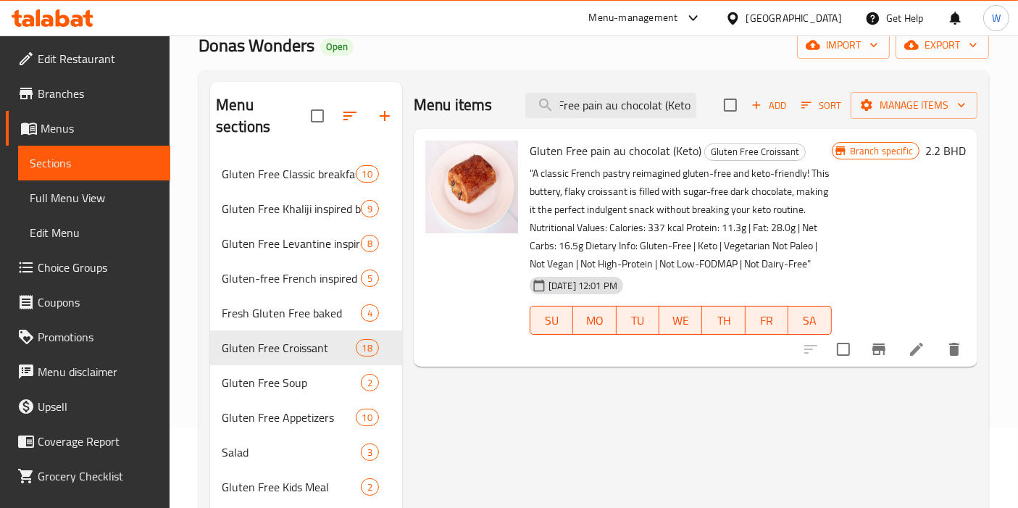
type input "Gluten Free pain au chocolat (Keto)"
click at [902, 346] on li at bounding box center [916, 349] width 41 height 26
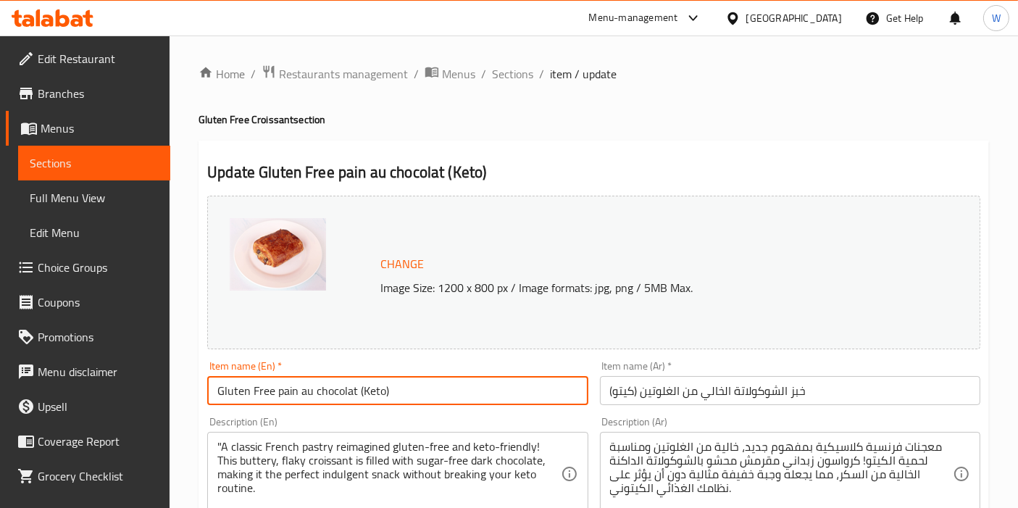
click at [297, 388] on input "Gluten Free pain au chocolat (Keto)" at bounding box center [397, 390] width 380 height 29
paste input "Pain au Chocolate | Gluten Free, Keto"
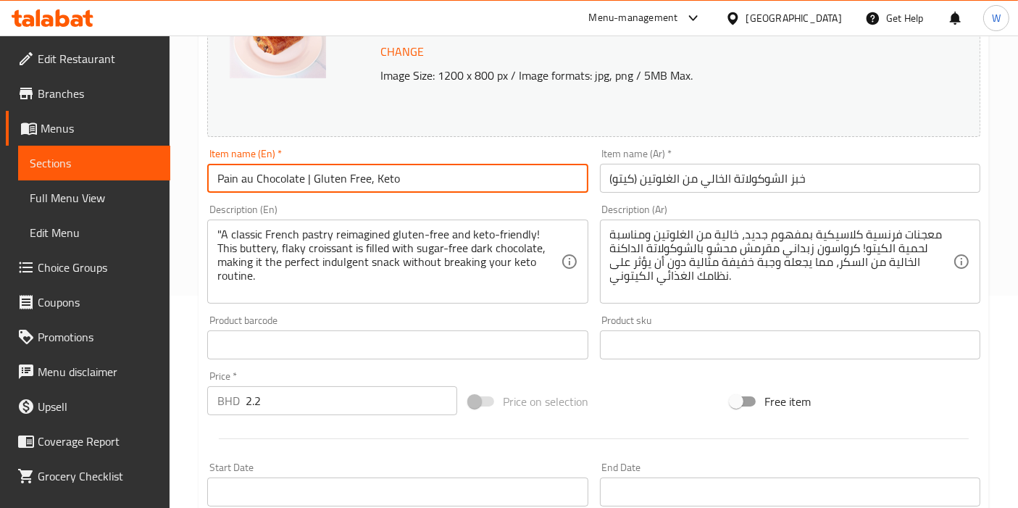
scroll to position [482, 0]
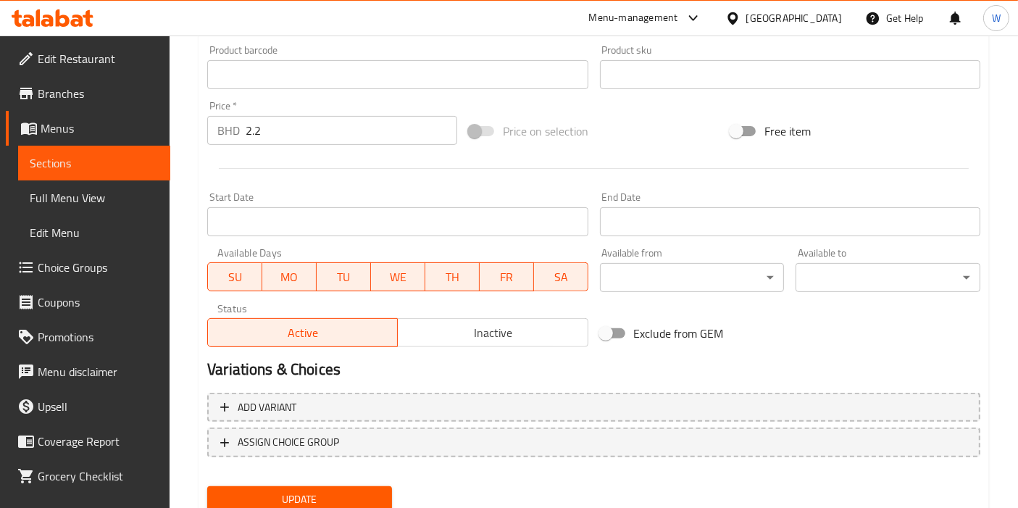
type input "Pain au Chocolate | Gluten Free, Keto"
click at [292, 494] on span "Update" at bounding box center [300, 499] width 162 height 18
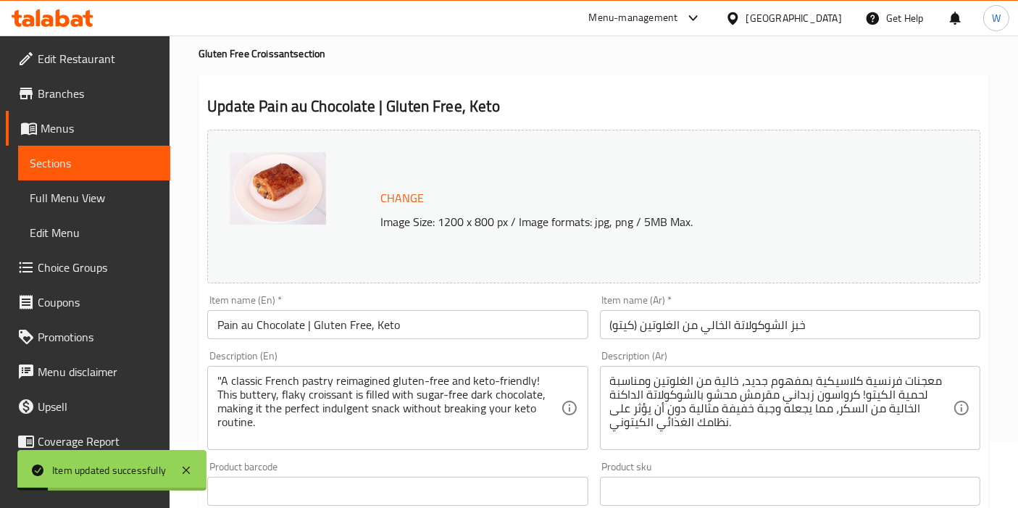
scroll to position [0, 0]
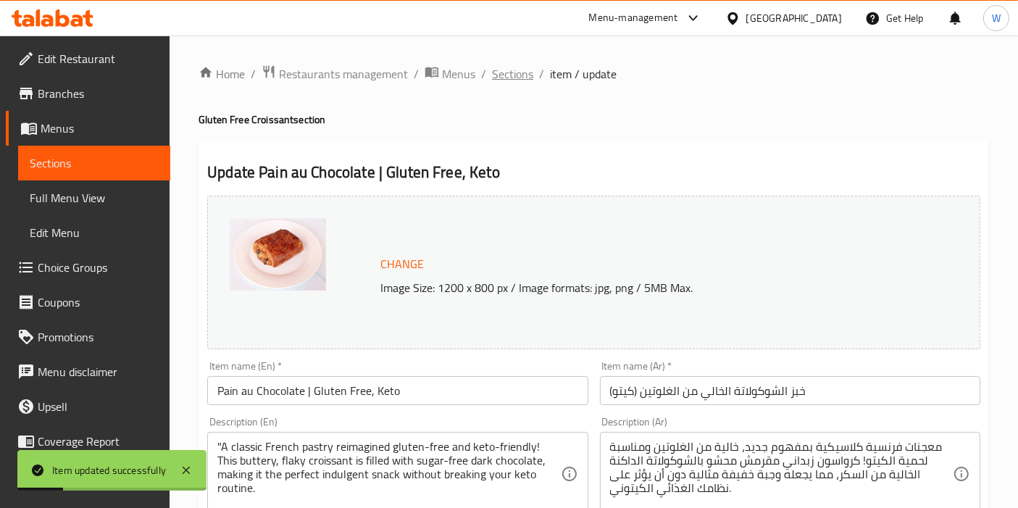
click at [523, 76] on span "Sections" at bounding box center [512, 73] width 41 height 17
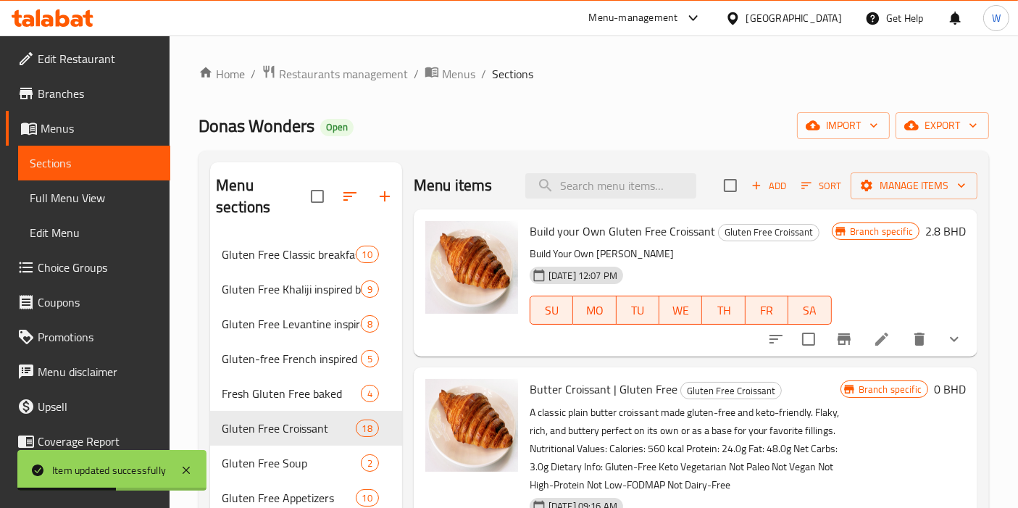
click at [635, 171] on div "Menu items Add Sort Manage items" at bounding box center [696, 185] width 564 height 47
click at [634, 183] on input "search" at bounding box center [610, 185] width 171 height 25
paste input "Gluten Free Tiramisu Croisssant"
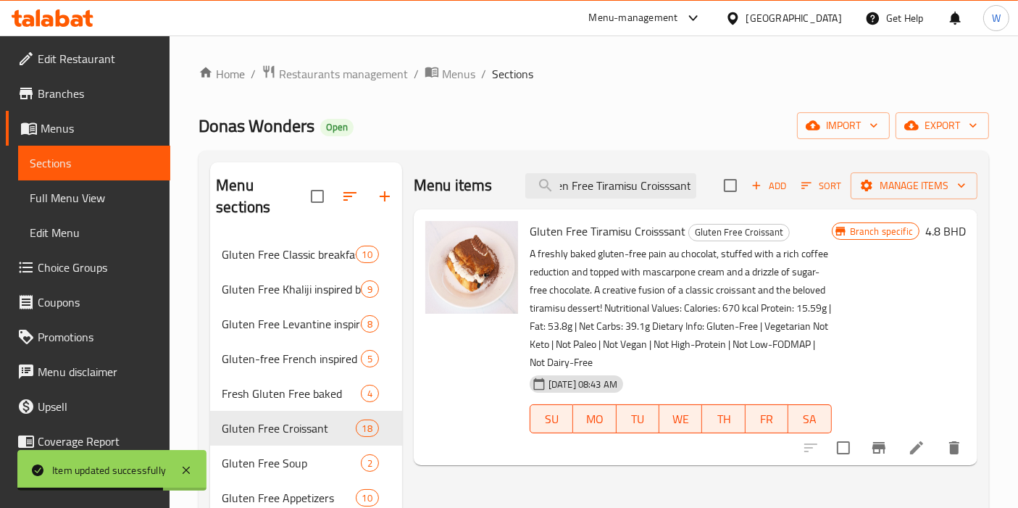
type input "Gluten Free Tiramisu Croisssant"
click at [911, 446] on icon at bounding box center [916, 447] width 17 height 17
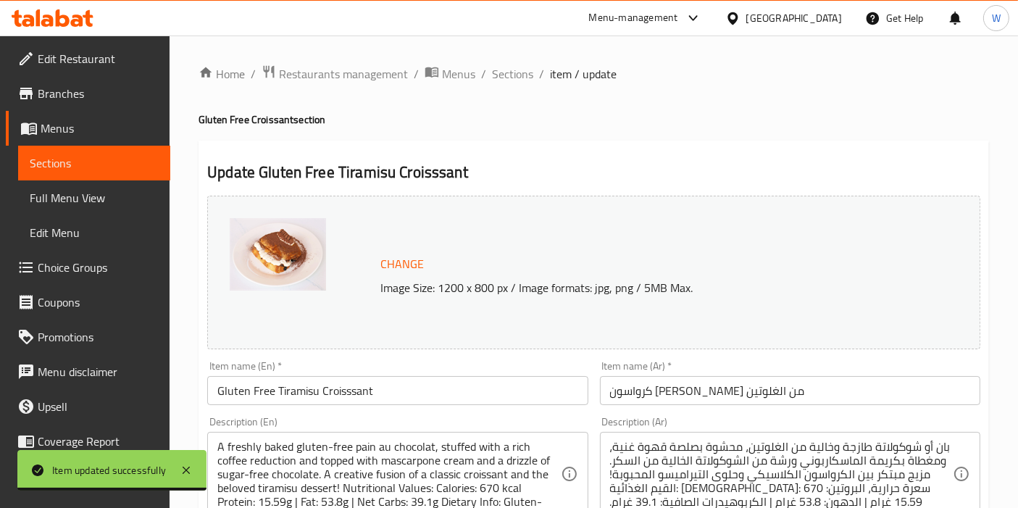
click at [364, 390] on input "Gluten Free Tiramisu Croisssant" at bounding box center [397, 390] width 380 height 29
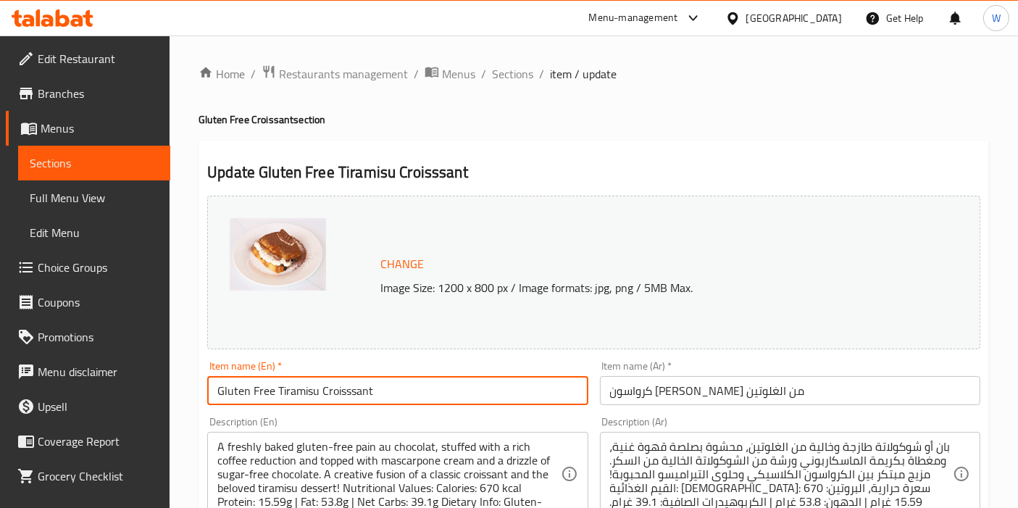
click at [364, 390] on input "Gluten Free Tiramisu Croisssant" at bounding box center [397, 390] width 380 height 29
paste input "Tiramisu Croisssant | Gluten Free"
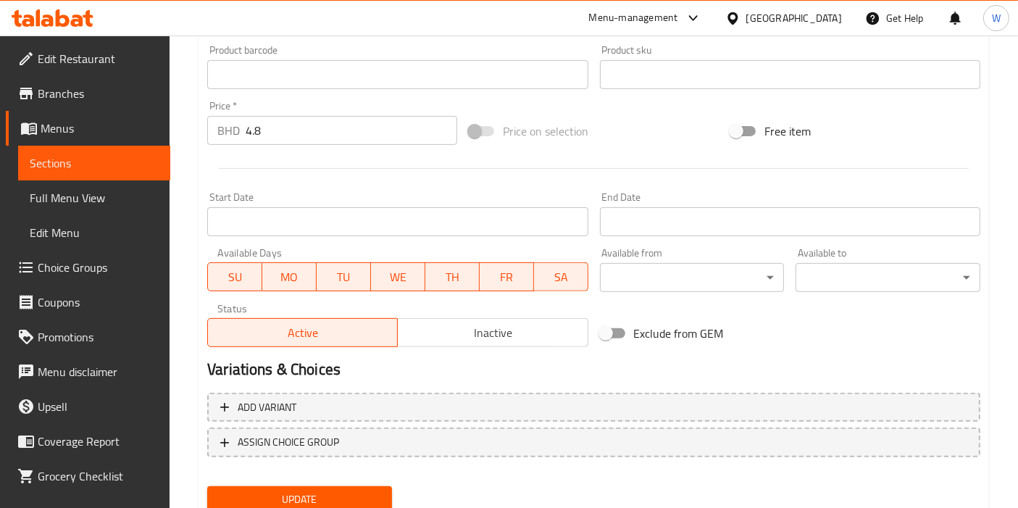
type input "Tiramisu Croisssant | Gluten Free"
click at [322, 500] on span "Update" at bounding box center [300, 499] width 162 height 18
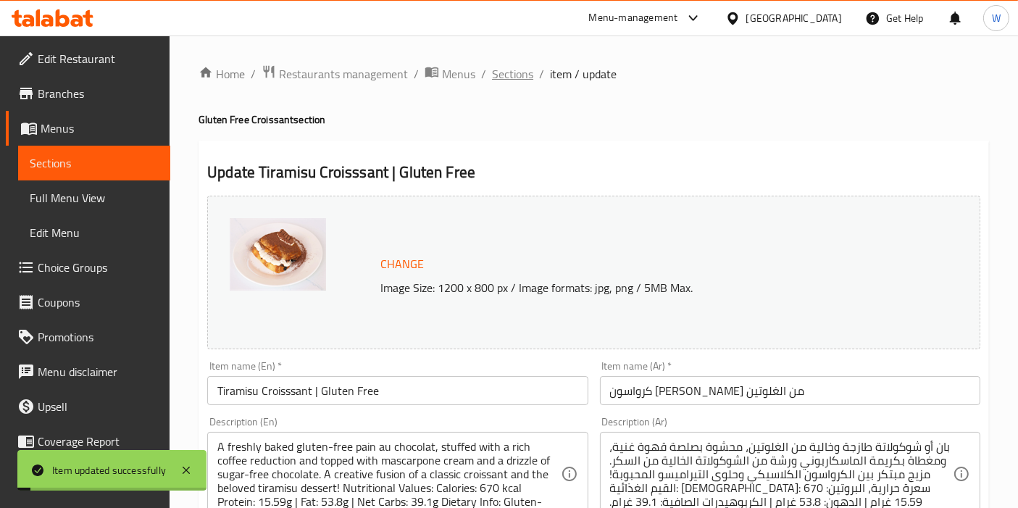
click at [526, 75] on span "Sections" at bounding box center [512, 73] width 41 height 17
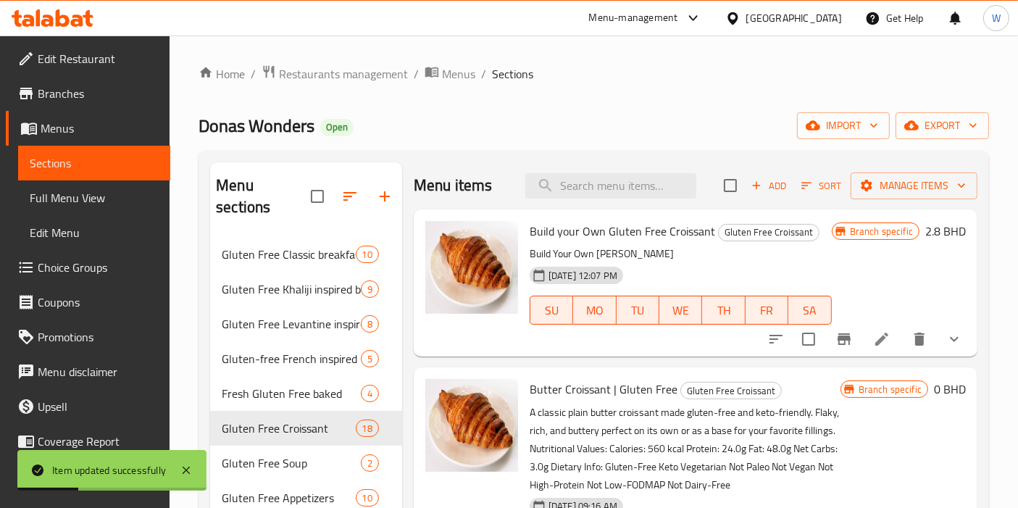
click at [620, 167] on div "Menu items Add Sort Manage items" at bounding box center [696, 185] width 564 height 47
click at [615, 185] on input "search" at bounding box center [610, 185] width 171 height 25
paste input "Tomato Soup With Garlic Bread Gluten Free"
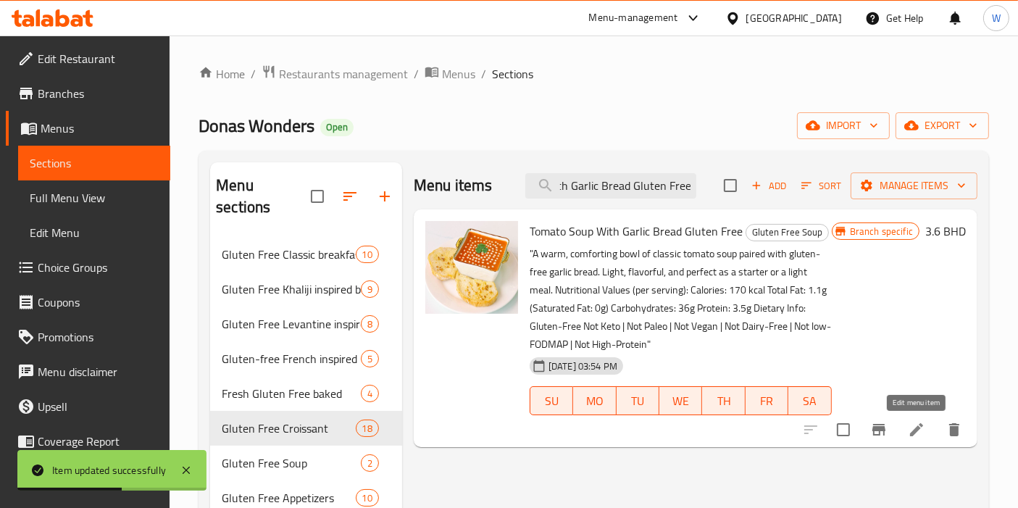
type input "Tomato Soup With Garlic Bread Gluten Free"
click at [923, 432] on icon at bounding box center [916, 429] width 17 height 17
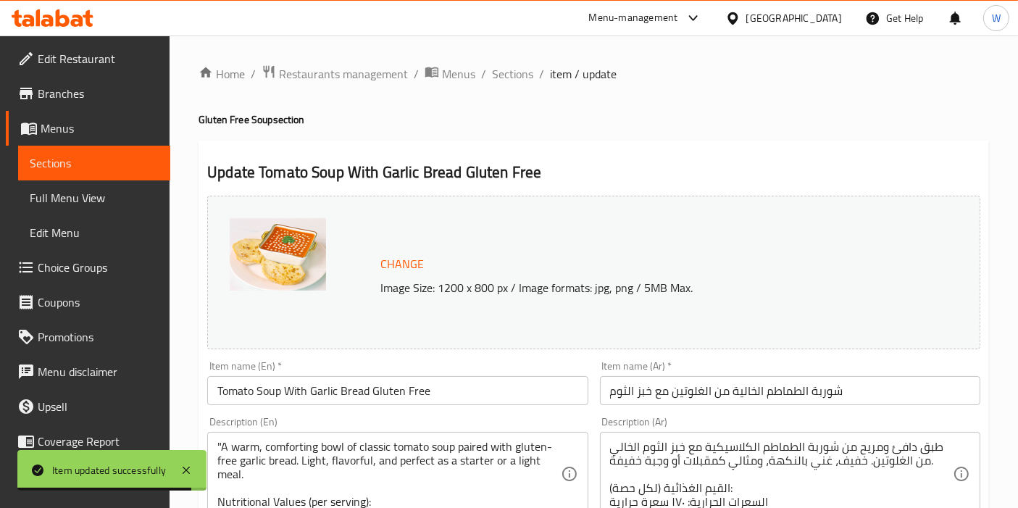
click at [406, 379] on input "Tomato Soup With Garlic Bread Gluten Free" at bounding box center [397, 390] width 380 height 29
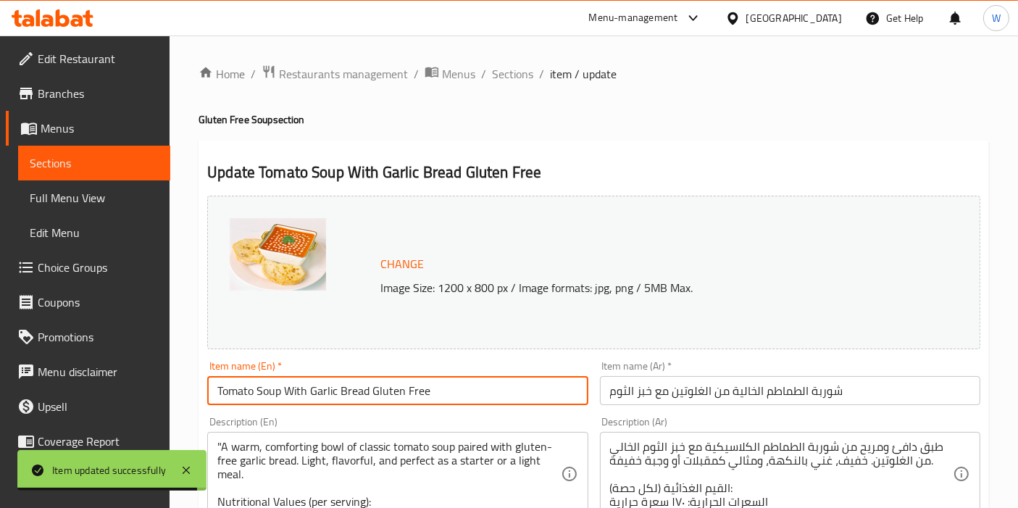
click at [406, 380] on input "Tomato Soup With Garlic Bread Gluten Free" at bounding box center [397, 390] width 380 height 29
click at [405, 380] on input "Tomato Soup With Garlic Bread Gluten Free" at bounding box center [397, 390] width 380 height 29
paste input "with Garlic Bread | Gluten Free"
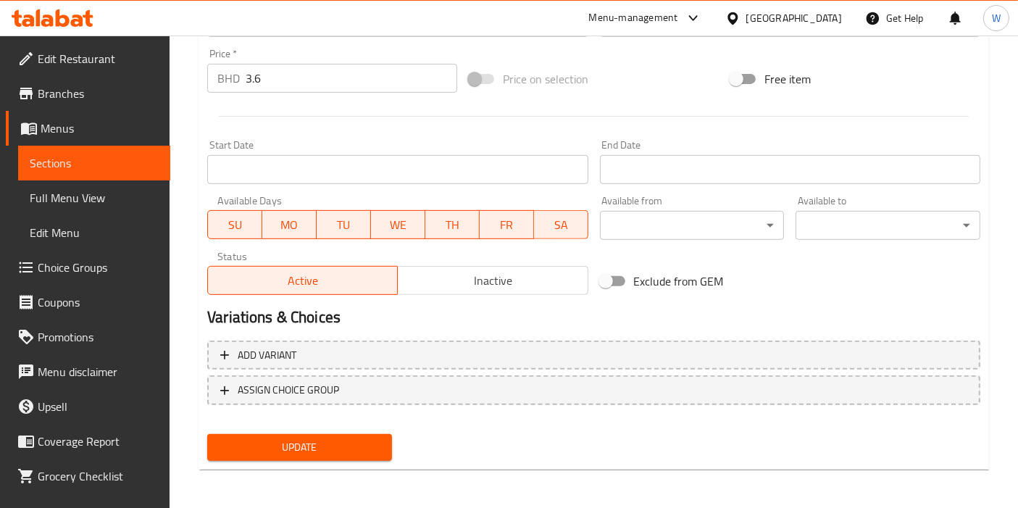
type input "Tomato Soup with Garlic Bread | Gluten Free"
click at [323, 446] on span "Update" at bounding box center [300, 447] width 162 height 18
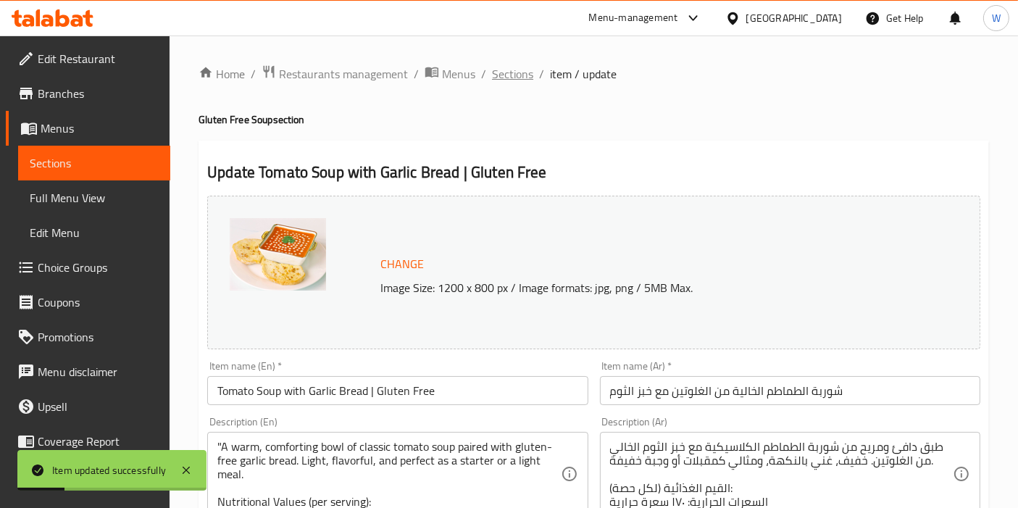
click at [504, 78] on span "Sections" at bounding box center [512, 73] width 41 height 17
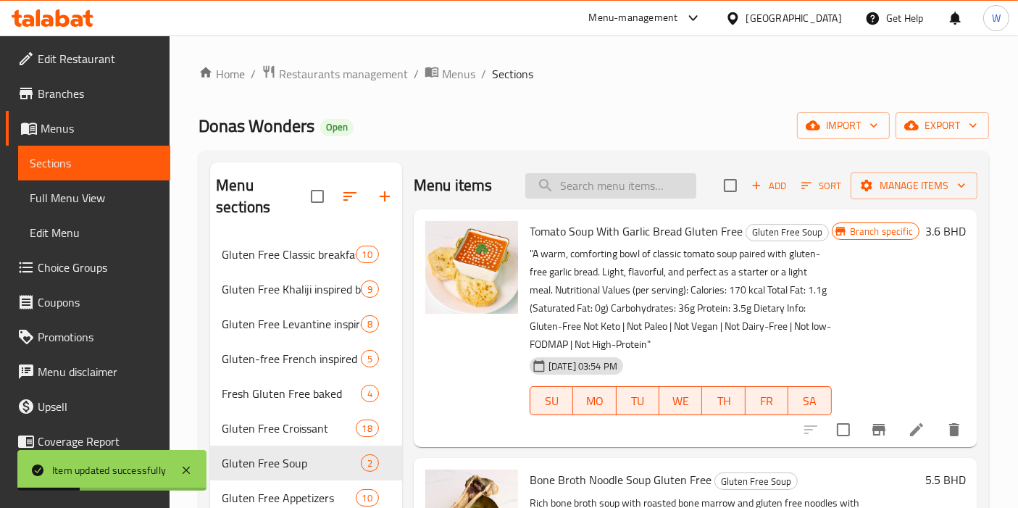
click at [606, 199] on div "Menu items Add Sort Manage items" at bounding box center [696, 185] width 564 height 47
click at [609, 188] on input "search" at bounding box center [610, 185] width 171 height 25
paste input "Bone Broth Noodle Soup Gluten Free"
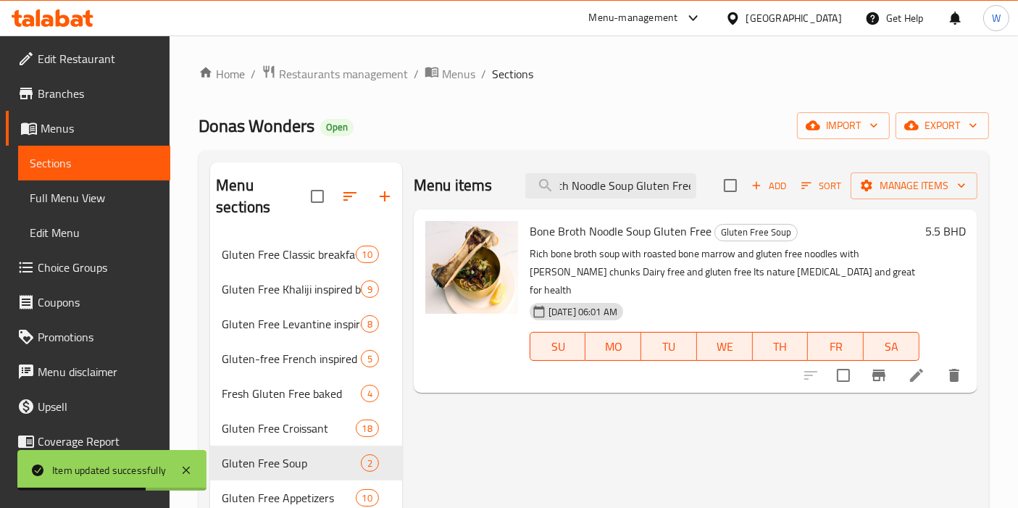
type input "Bone Broth Noodle Soup Gluten Free"
click at [908, 367] on icon at bounding box center [916, 375] width 17 height 17
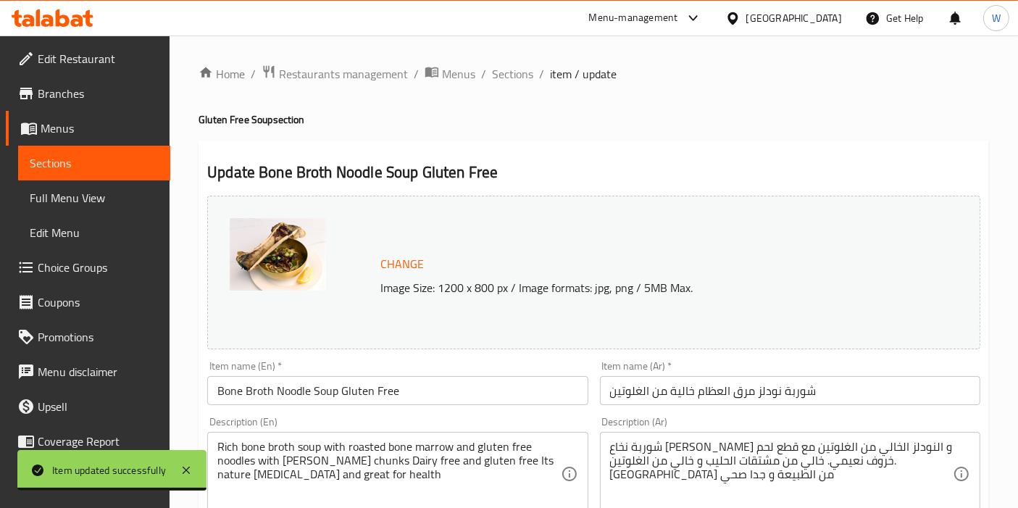
click at [343, 392] on input "Bone Broth Noodle Soup Gluten Free" at bounding box center [397, 390] width 380 height 29
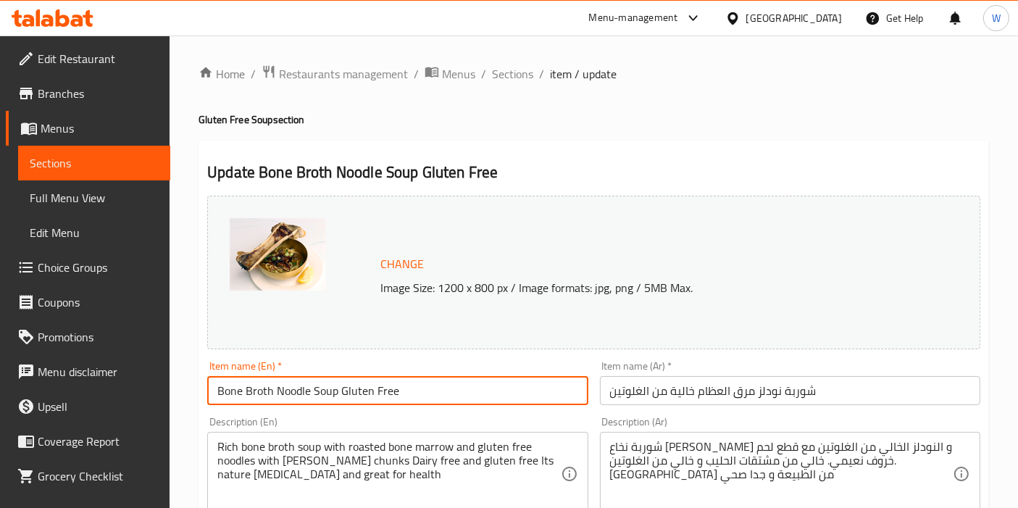
click at [343, 392] on input "Bone Broth Noodle Soup Gluten Free" at bounding box center [397, 390] width 380 height 29
paste input "s Soup |"
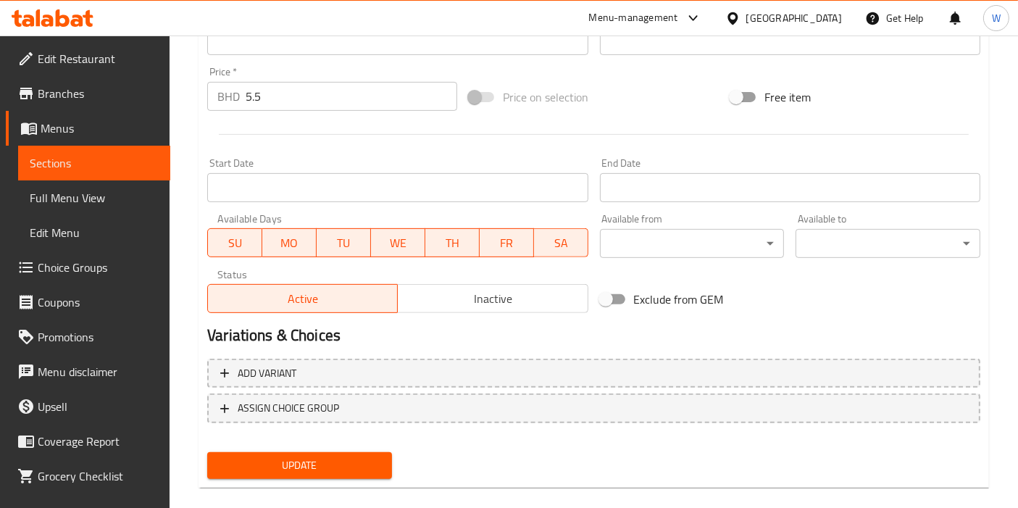
scroll to position [535, 0]
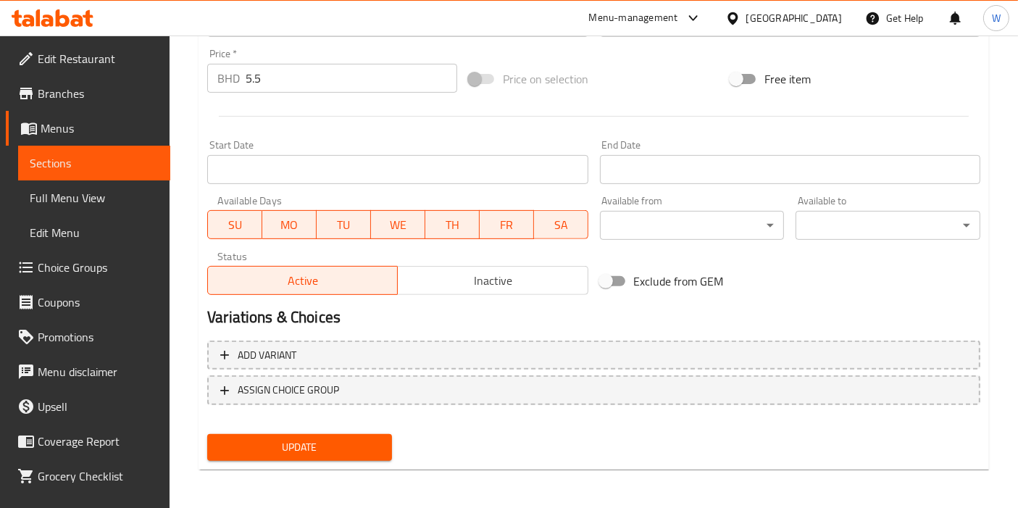
type input "Bone Broth Noodles Soup | Gluten Free"
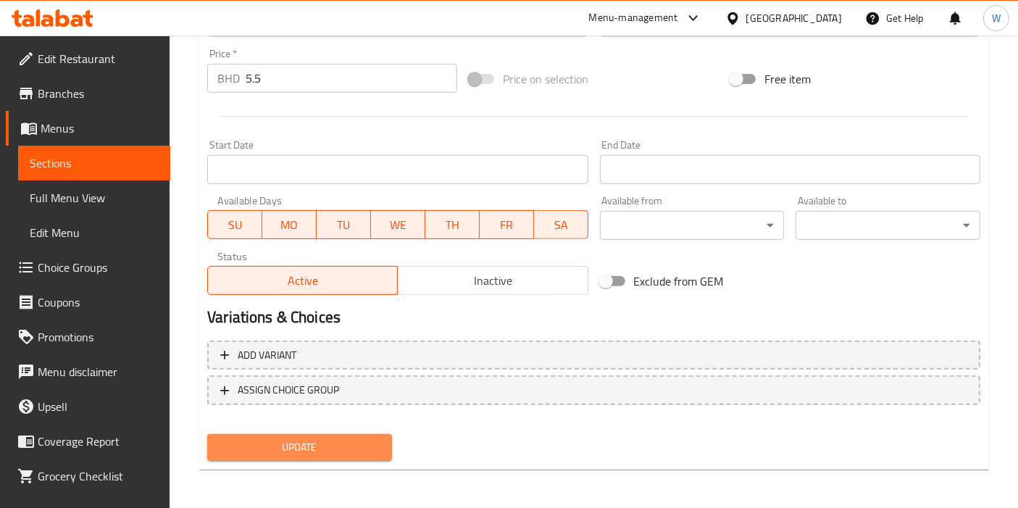
click at [329, 450] on span "Update" at bounding box center [300, 447] width 162 height 18
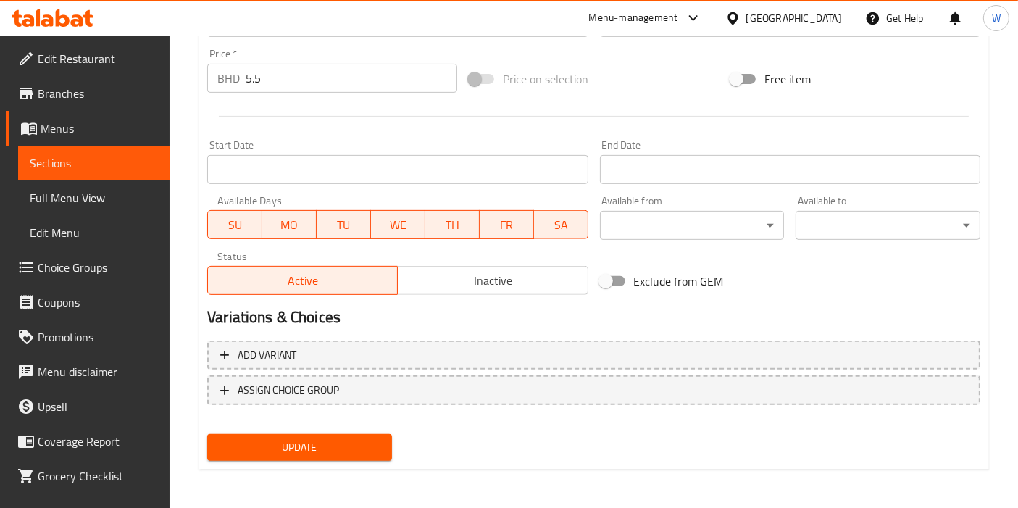
click at [341, 459] on div "Update" at bounding box center [299, 447] width 196 height 38
click at [346, 443] on span "Update" at bounding box center [300, 447] width 162 height 18
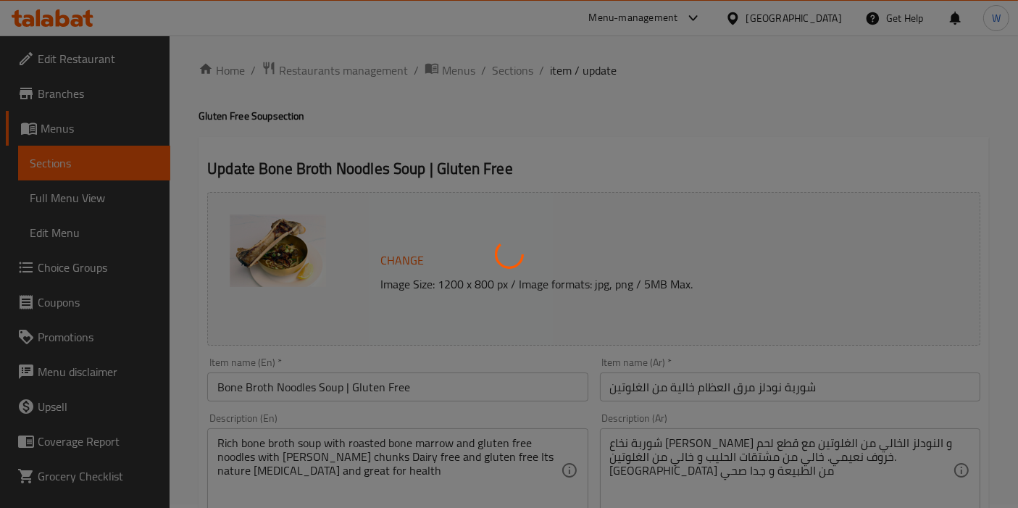
scroll to position [0, 0]
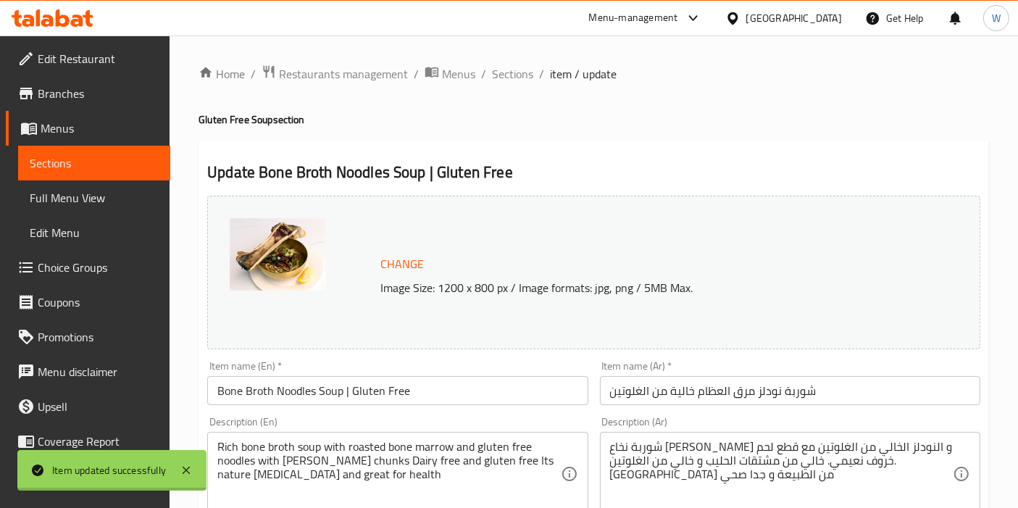
click at [509, 73] on div at bounding box center [509, 254] width 1018 height 508
click at [509, 73] on span "Sections" at bounding box center [512, 73] width 41 height 17
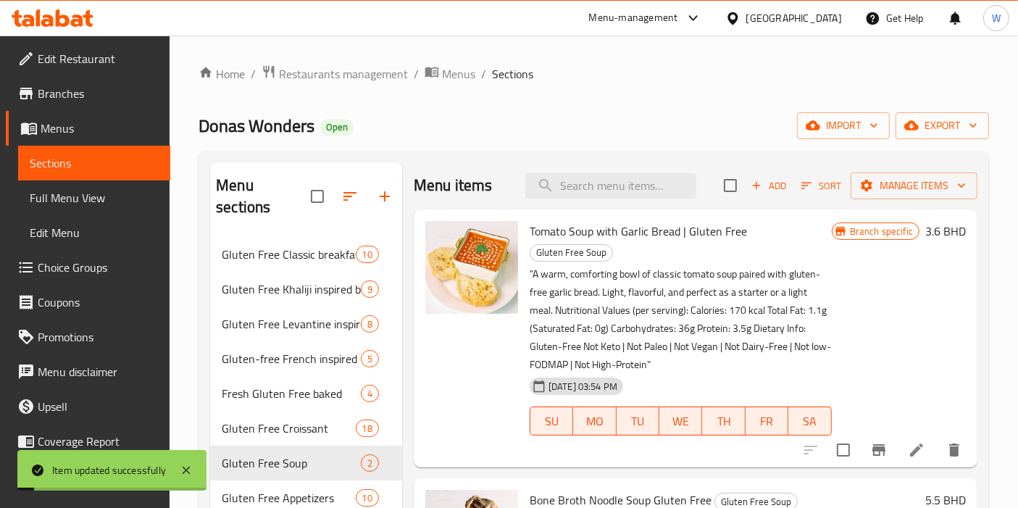
click at [625, 170] on div "Menu items Add Sort Manage items" at bounding box center [696, 185] width 564 height 47
click at [621, 182] on input "search" at bounding box center [610, 185] width 171 height 25
paste input "Gluten Free Marrow Velous Madness Serves 2 KETO"
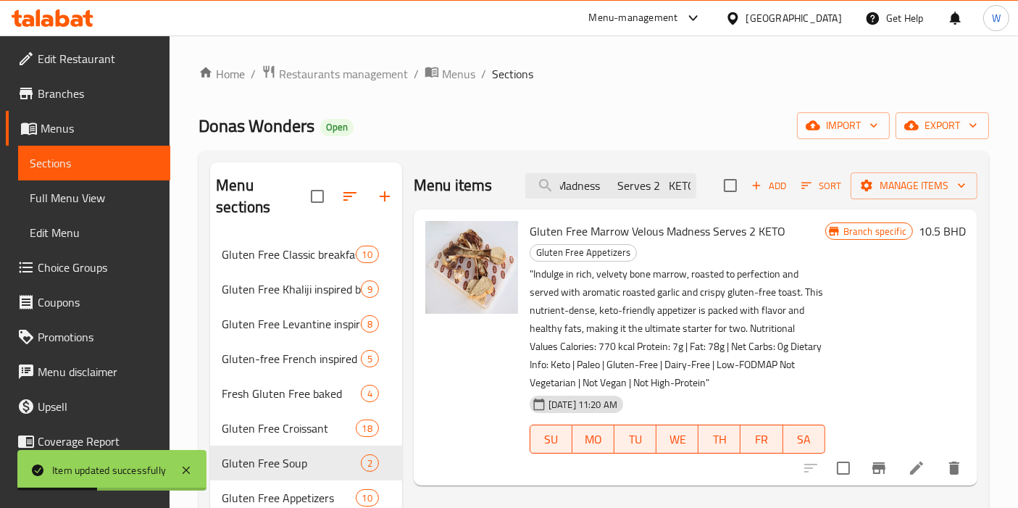
type input "Gluten Free Marrow Velous Madness Serves 2 KETO"
click at [911, 469] on icon at bounding box center [916, 467] width 17 height 17
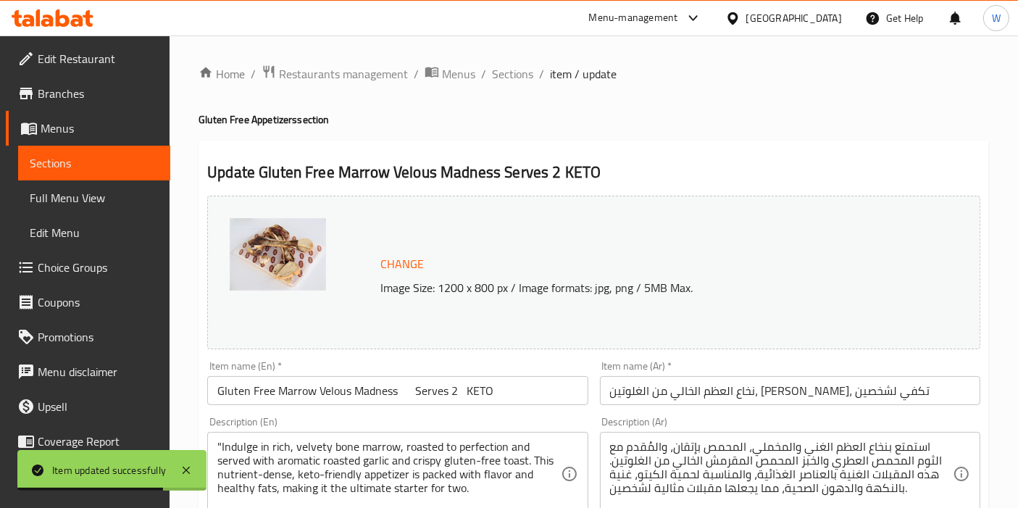
click at [330, 385] on input "Gluten Free Marrow Velous Madness Serves 2 KETO" at bounding box center [397, 390] width 380 height 29
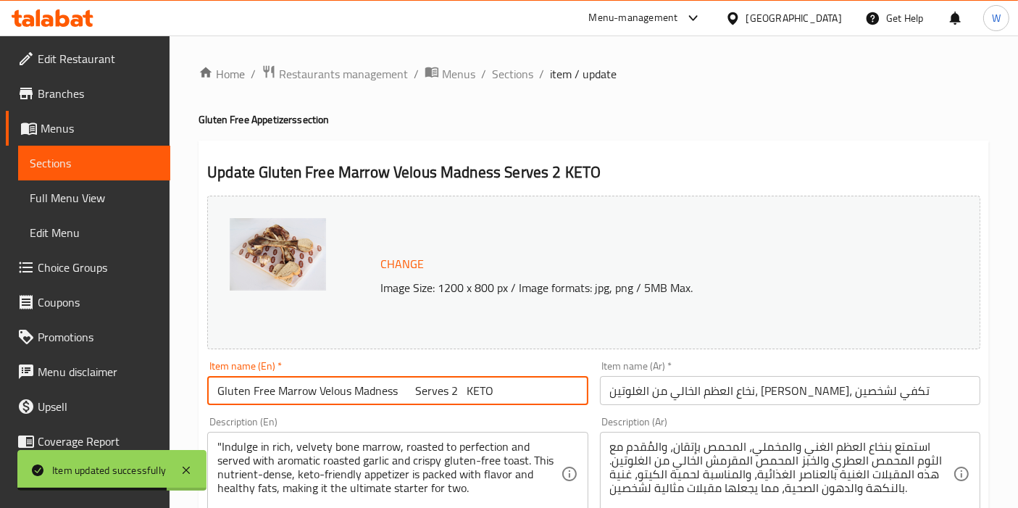
click at [330, 385] on input "Gluten Free Marrow Velous Madness Serves 2 KETO" at bounding box center [397, 390] width 380 height 29
paste input "Roasted Bone marrow - Serves 2 | Gluten Free, Keto"
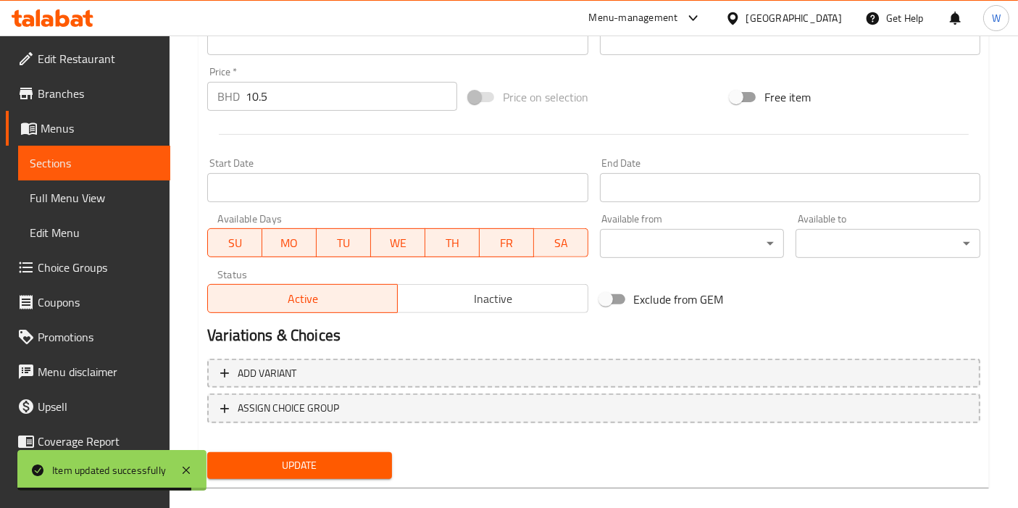
scroll to position [535, 0]
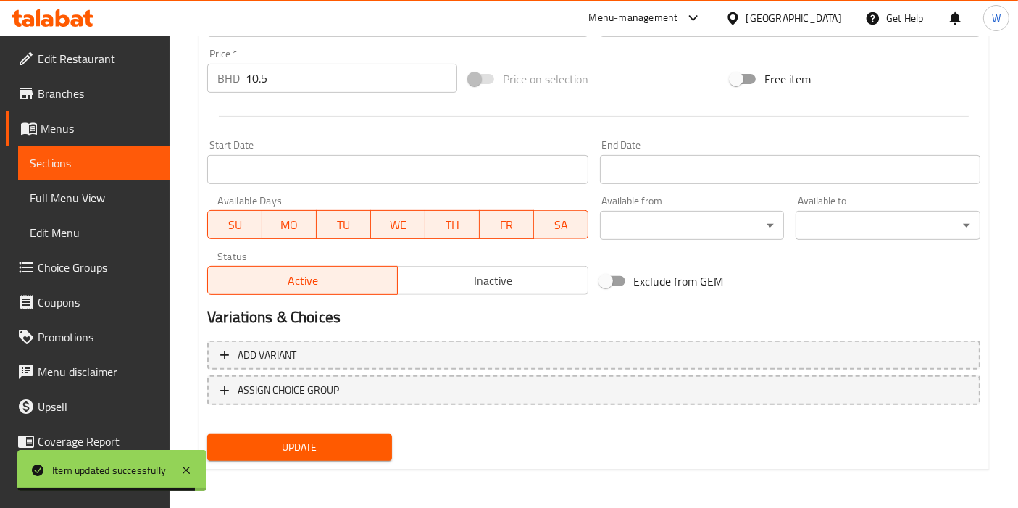
type input "Roasted Bone marrow - Serves 2 | Gluten Free, Keto"
click at [341, 461] on div "Update" at bounding box center [299, 447] width 196 height 38
click at [341, 453] on span "Update" at bounding box center [300, 447] width 162 height 18
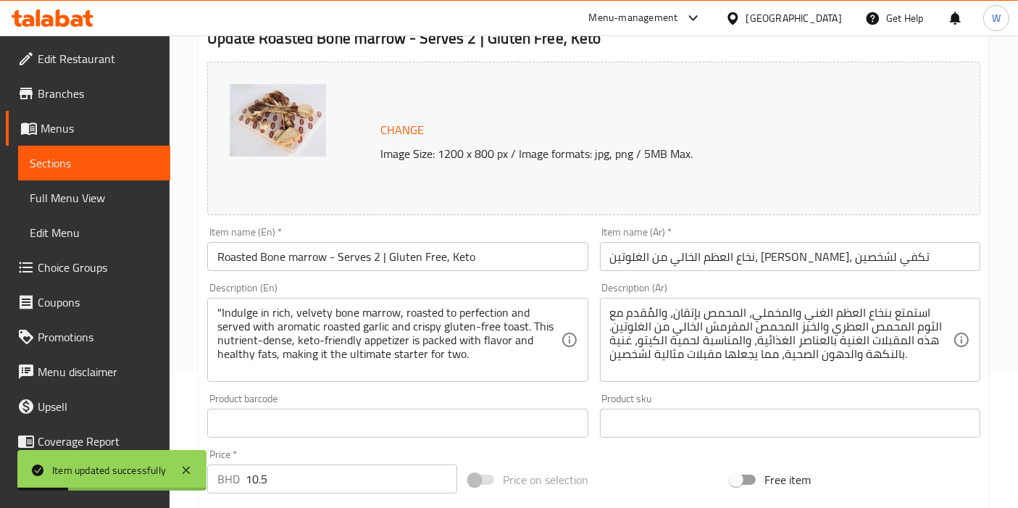
scroll to position [0, 0]
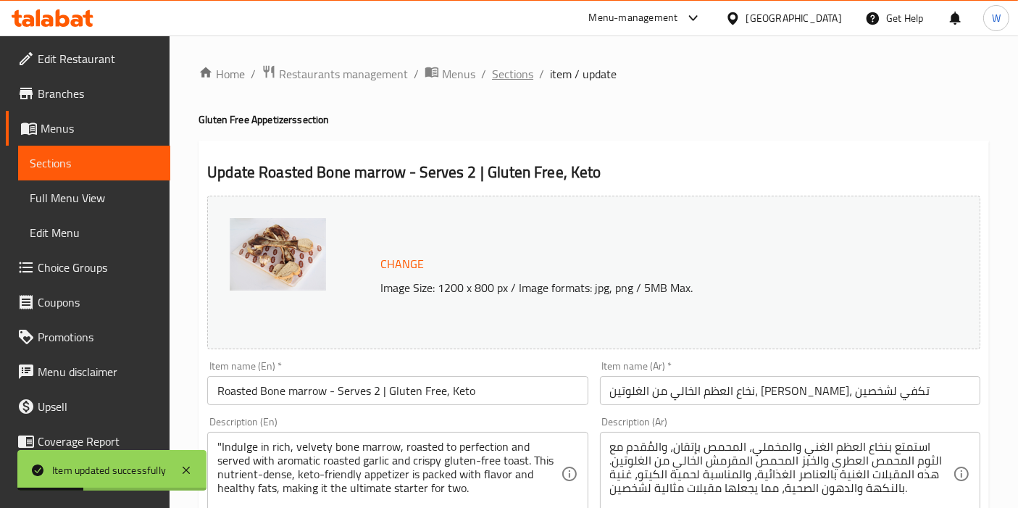
click at [530, 65] on span "Sections" at bounding box center [512, 73] width 41 height 17
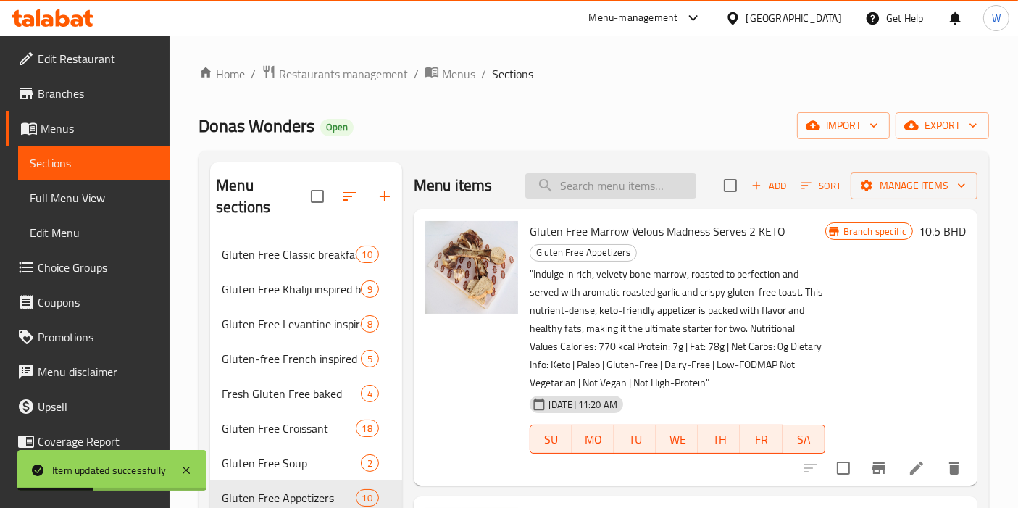
click at [611, 190] on input "search" at bounding box center [610, 185] width 171 height 25
paste input "Gluten Free Homemade Chips"
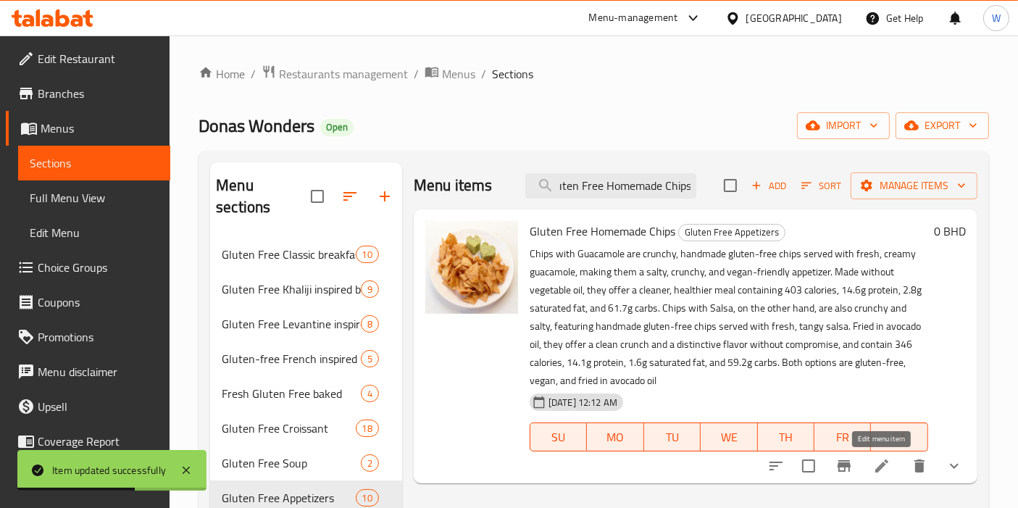
type input "Gluten Free Homemade Chips"
click at [878, 460] on icon at bounding box center [881, 465] width 17 height 17
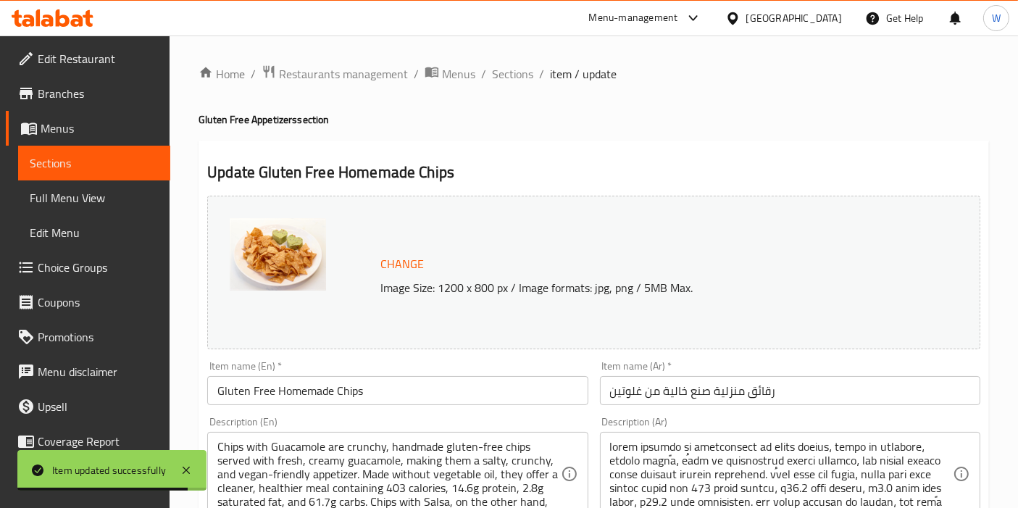
click at [341, 413] on div "Description (En) Chips with Guacamole are crunchy, handmade gluten-free chips s…" at bounding box center [397, 466] width 392 height 111
click at [348, 397] on input "Gluten Free Homemade Chips" at bounding box center [397, 390] width 380 height 29
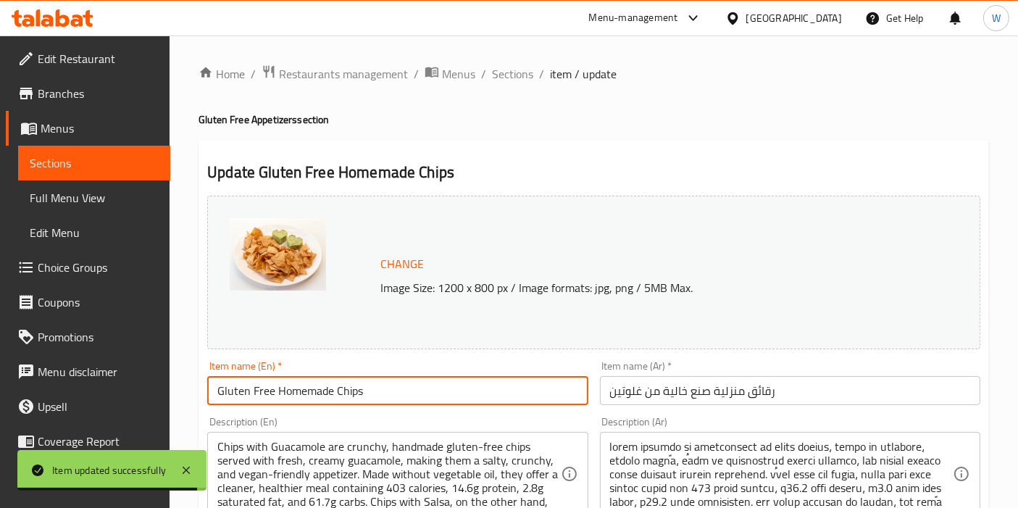
click at [348, 397] on input "Gluten Free Homemade Chips" at bounding box center [397, 390] width 380 height 29
paste input "Homemade Chips & Salsa | Gluten Free"
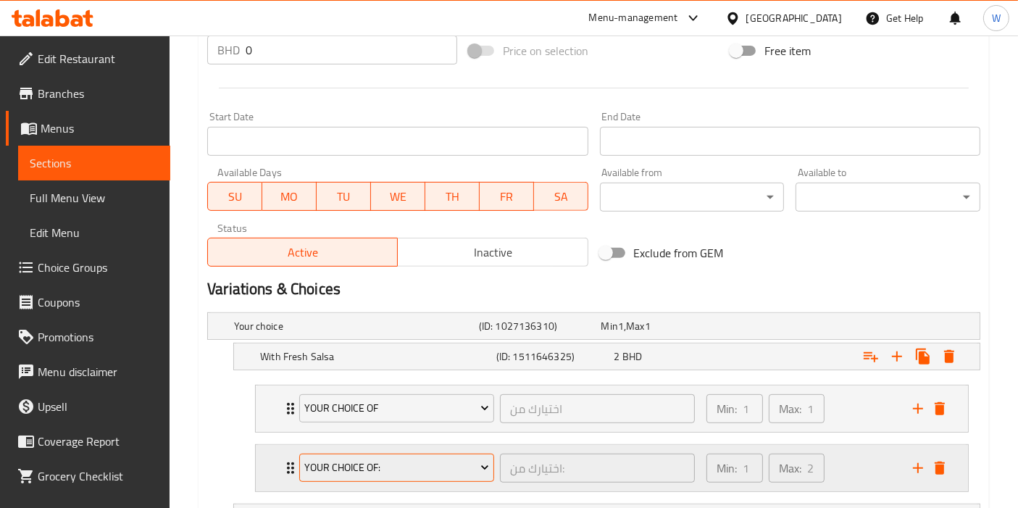
scroll to position [685, 0]
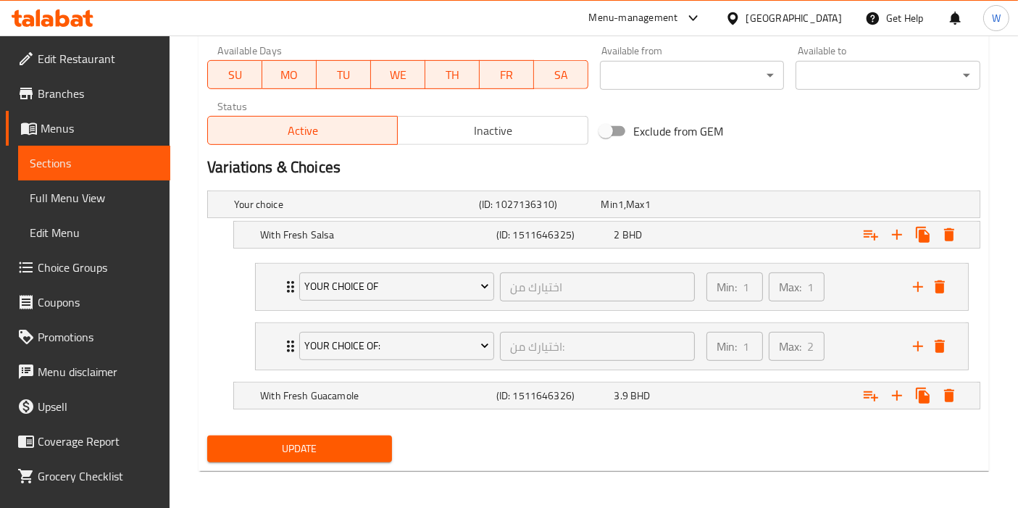
type input "Homemade Chips & Salsa | Gluten Free"
click at [330, 440] on span "Update" at bounding box center [300, 449] width 162 height 18
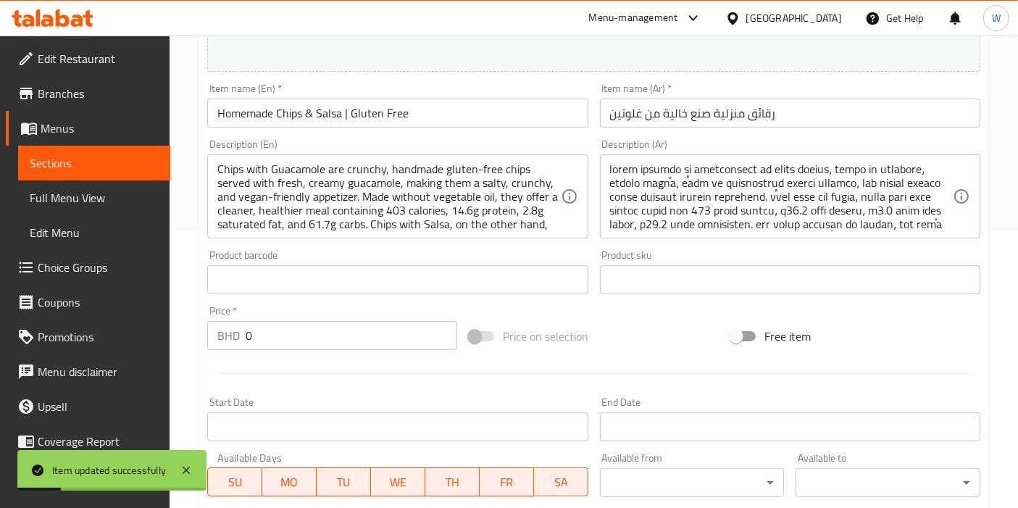
scroll to position [0, 0]
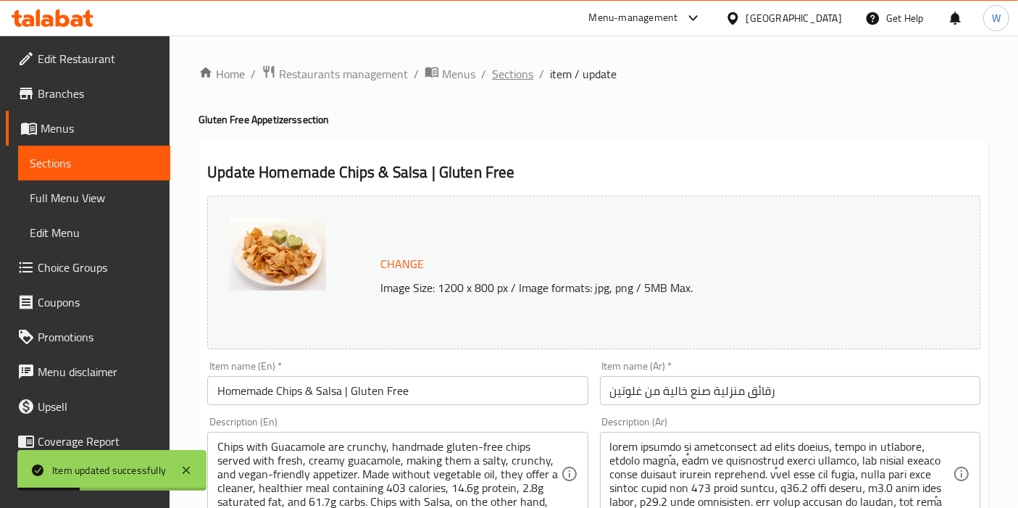
click at [514, 67] on span "Sections" at bounding box center [512, 73] width 41 height 17
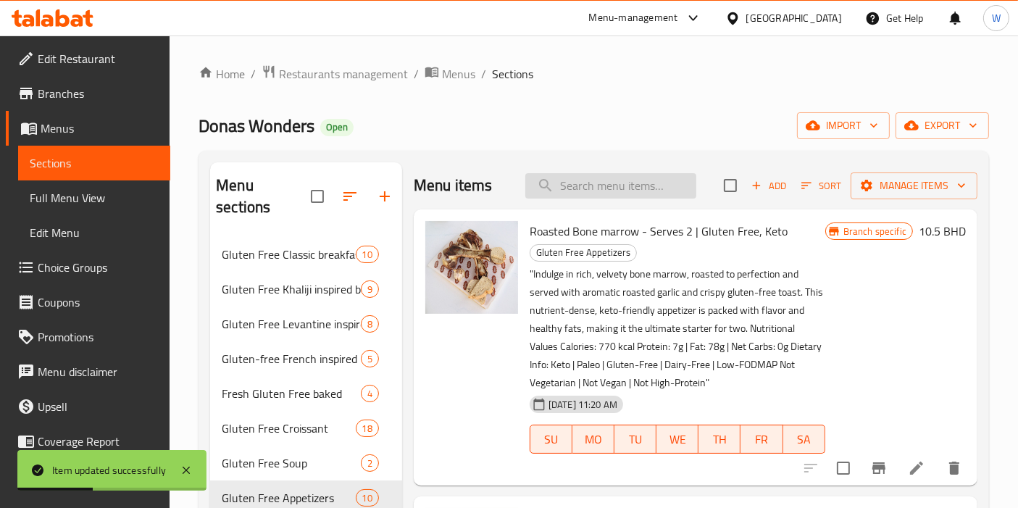
click at [548, 185] on input "search" at bounding box center [610, 185] width 171 height 25
paste input "Gluten Free Fattet Baklawa"
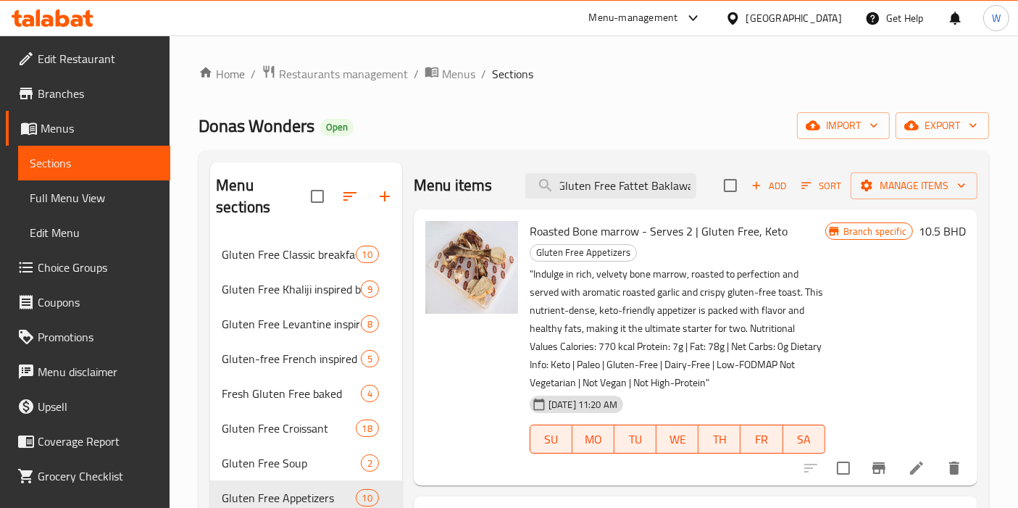
type input "Gluten Free Fattet Baklawa"
click at [908, 462] on icon at bounding box center [916, 467] width 17 height 17
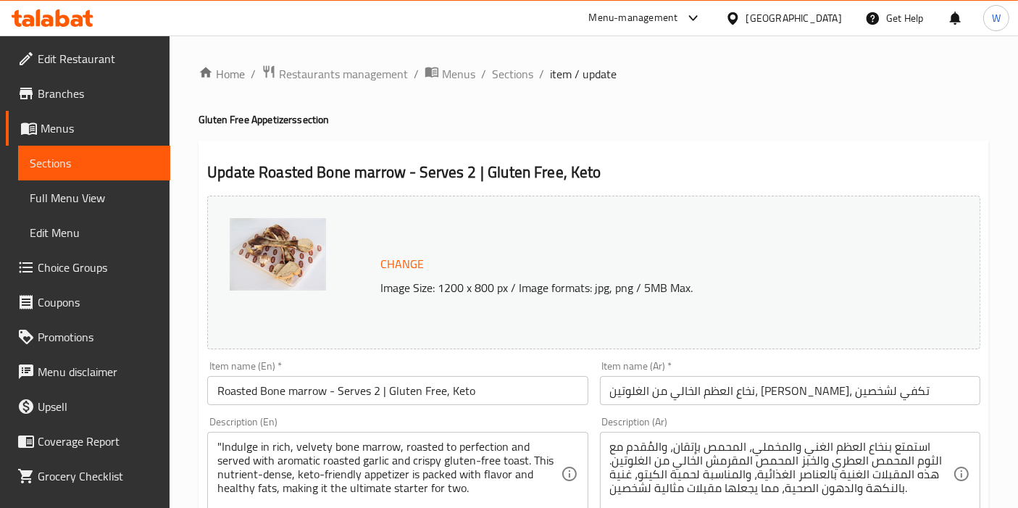
click at [395, 390] on input "Roasted Bone marrow - Serves 2 | Gluten Free, Keto" at bounding box center [397, 390] width 380 height 29
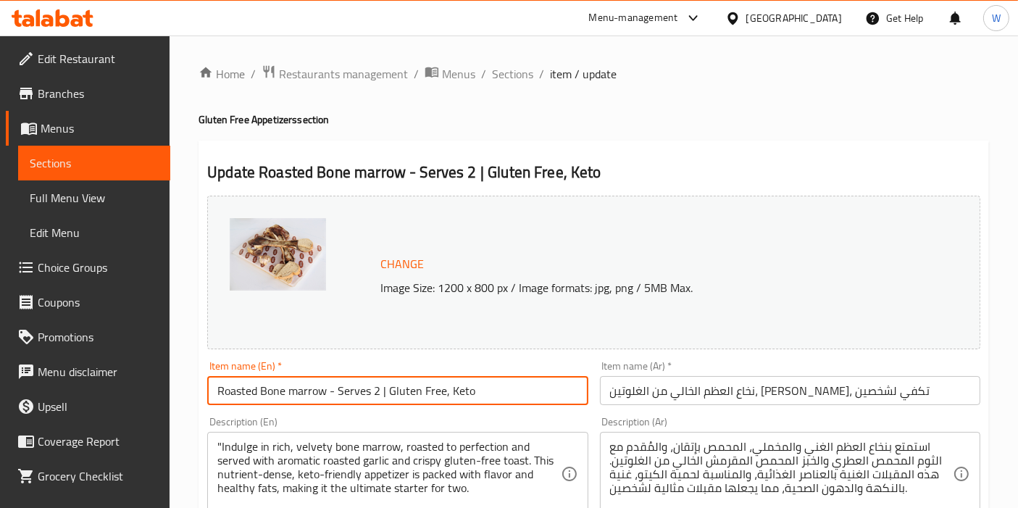
click at [395, 390] on input "Roasted Bone marrow - Serves 2 | Gluten Free, Keto" at bounding box center [397, 390] width 380 height 29
paste input "Fattet Baklawa | Gluten Free"
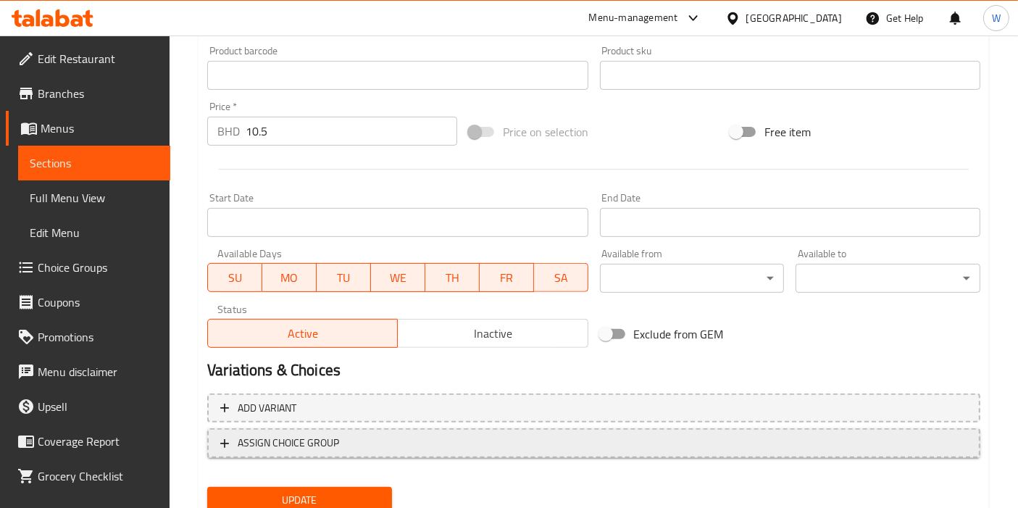
scroll to position [482, 0]
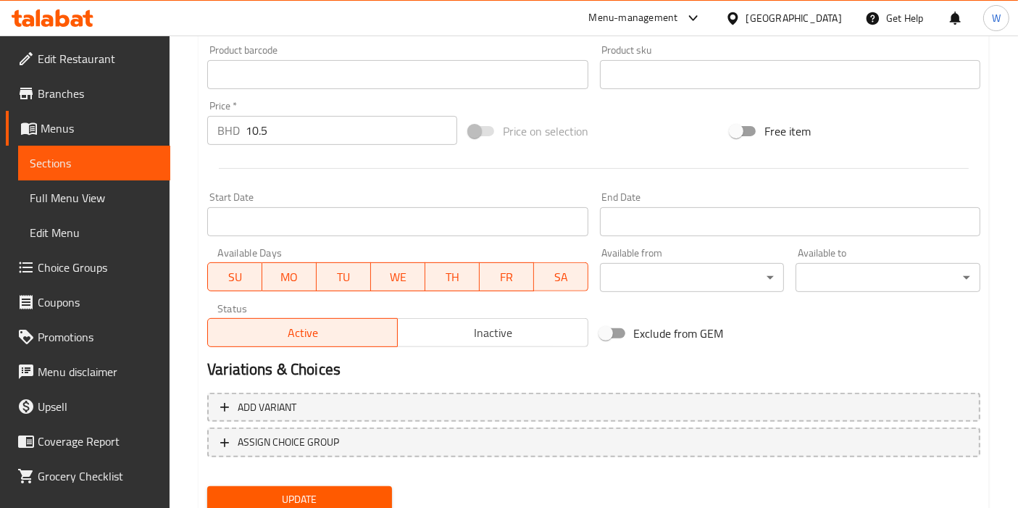
type input "Fattet Baklawa | Gluten Free"
click at [329, 490] on span "Update" at bounding box center [300, 499] width 162 height 18
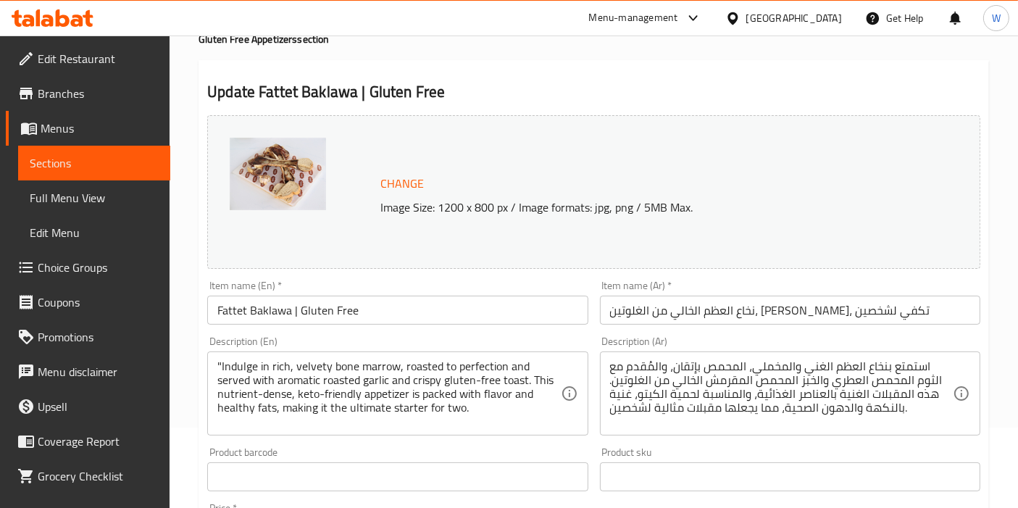
scroll to position [535, 0]
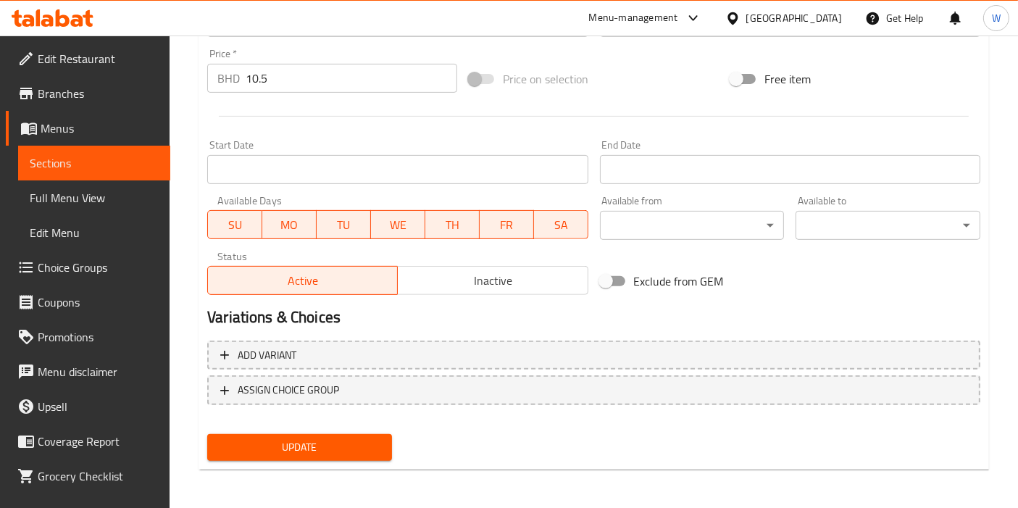
click at [333, 443] on span "Update" at bounding box center [300, 447] width 162 height 18
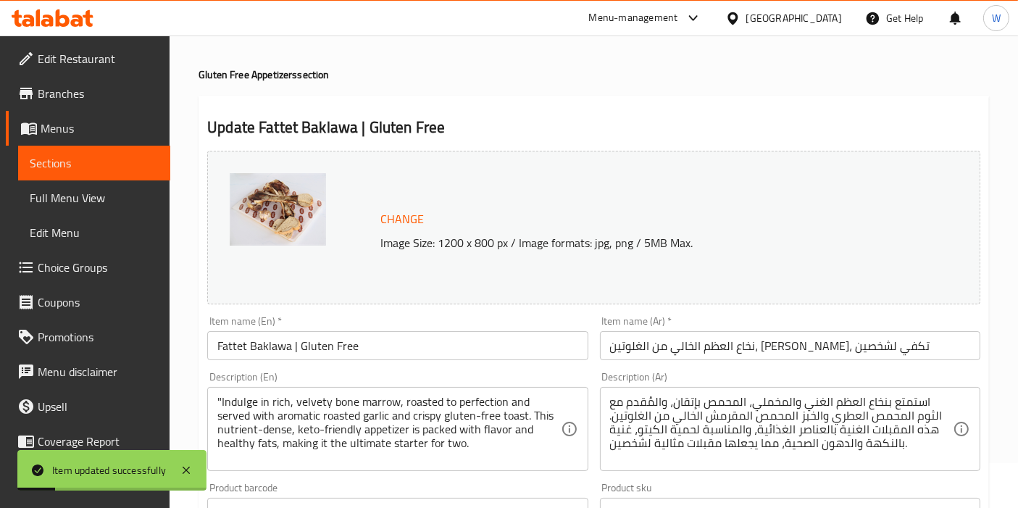
scroll to position [0, 0]
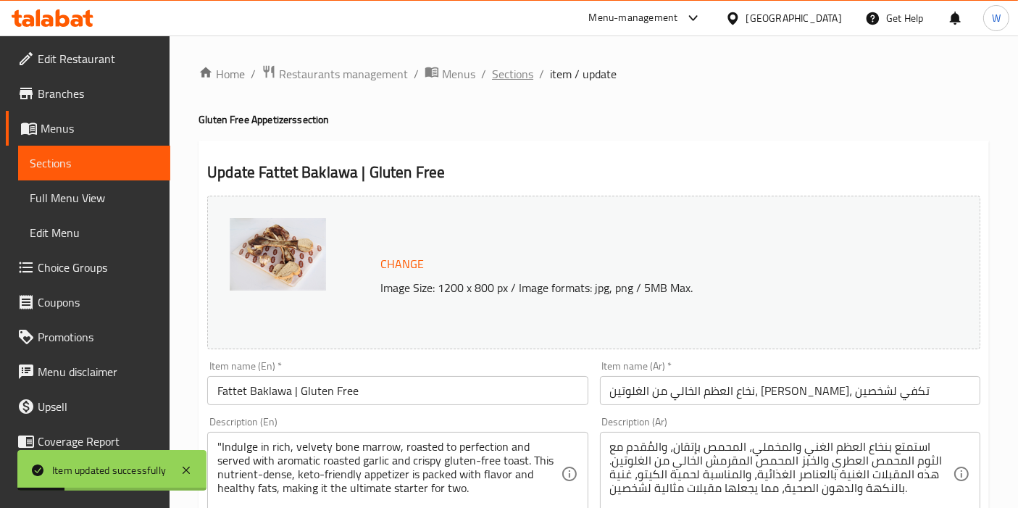
click at [515, 67] on span "Sections" at bounding box center [512, 73] width 41 height 17
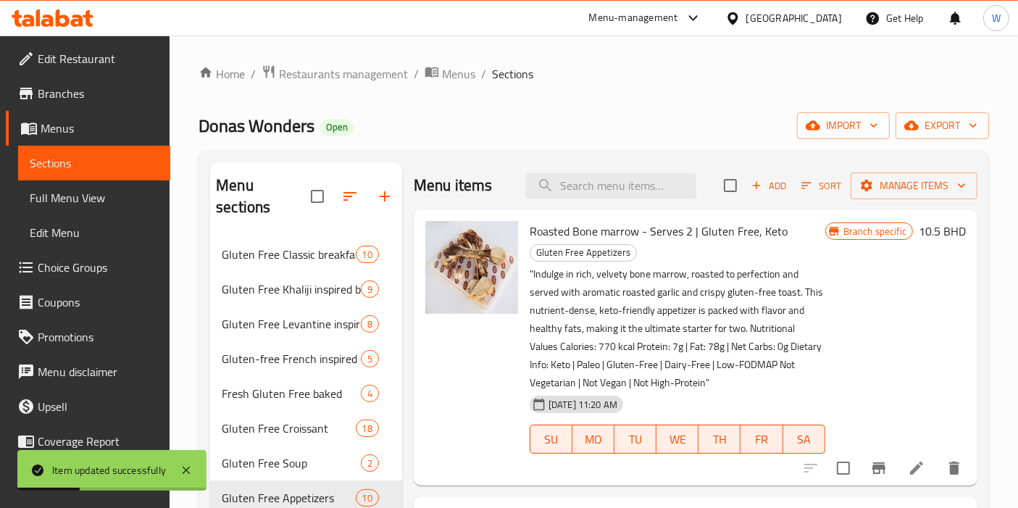
click at [584, 178] on input "search" at bounding box center [610, 185] width 171 height 25
paste input "Gluten Free Spring Roll 6 Pieces Keto"
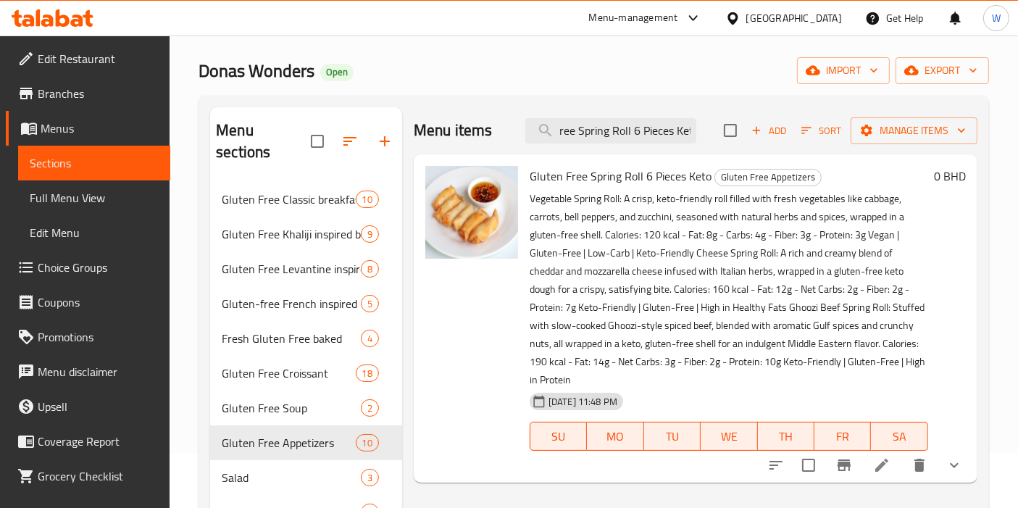
scroll to position [80, 0]
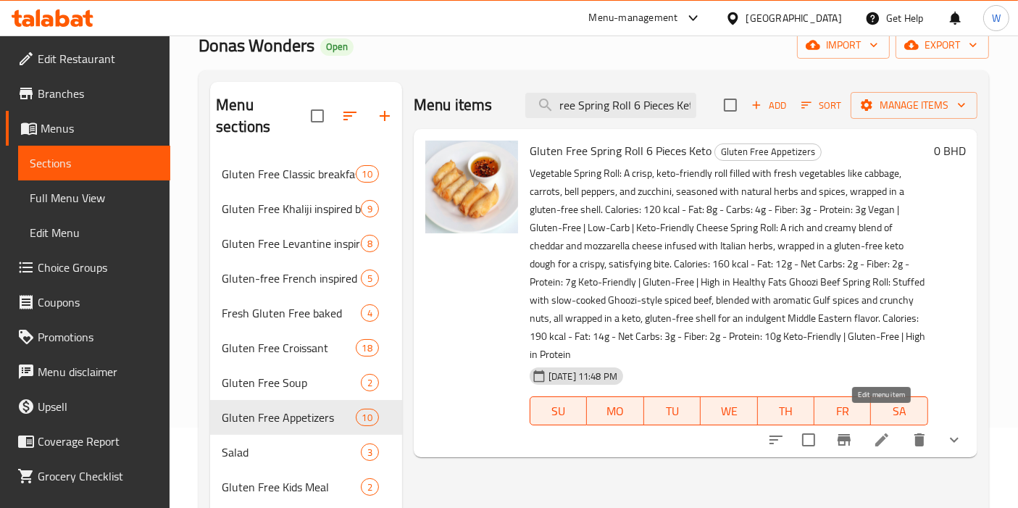
type input "Gluten Free Spring Roll 6 Pieces Ket"
click at [879, 431] on icon at bounding box center [881, 439] width 17 height 17
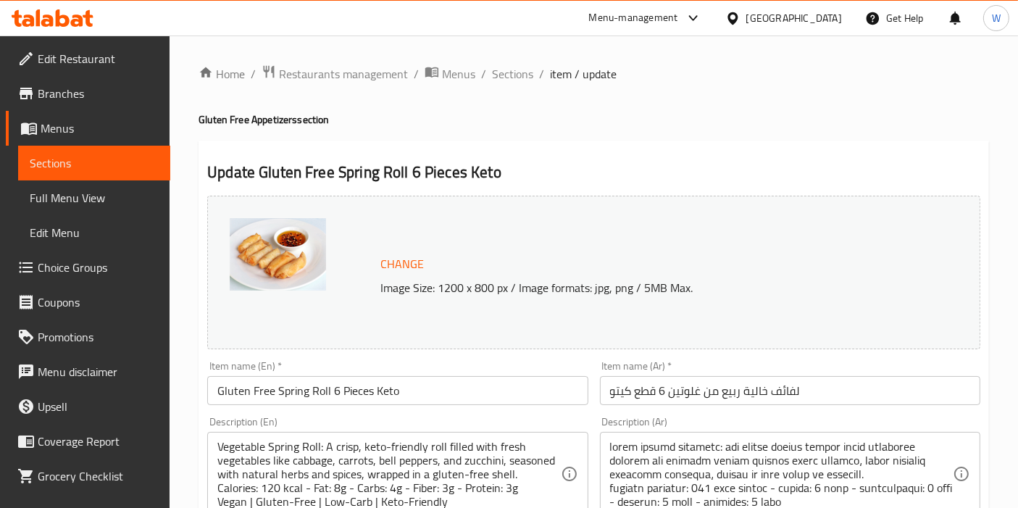
click at [364, 402] on input "Gluten Free Spring Roll 6 Pieces Keto" at bounding box center [397, 390] width 380 height 29
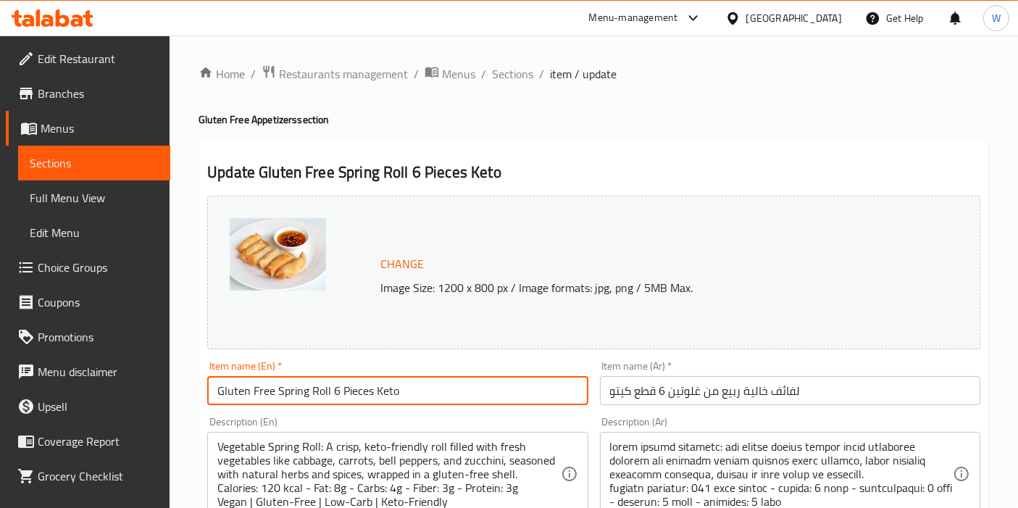
click at [364, 402] on input "Gluten Free Spring Roll 6 Pieces Keto" at bounding box center [397, 390] width 380 height 29
paste input "Spring Rolls - 6 pcs | Gluten Free,"
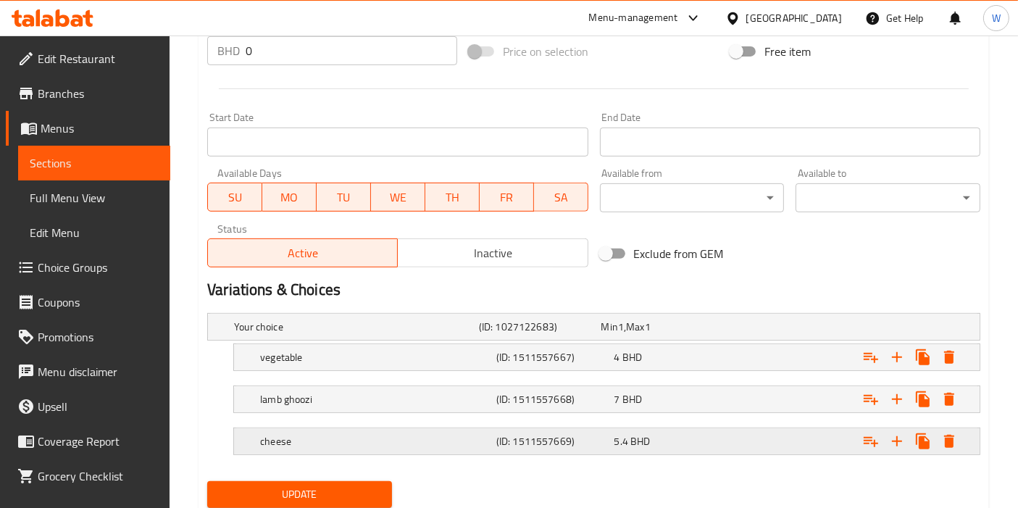
scroll to position [563, 0]
type input "Spring Rolls - 6 pcs | Gluten Free, Keto"
click at [338, 498] on span "Update" at bounding box center [300, 494] width 162 height 18
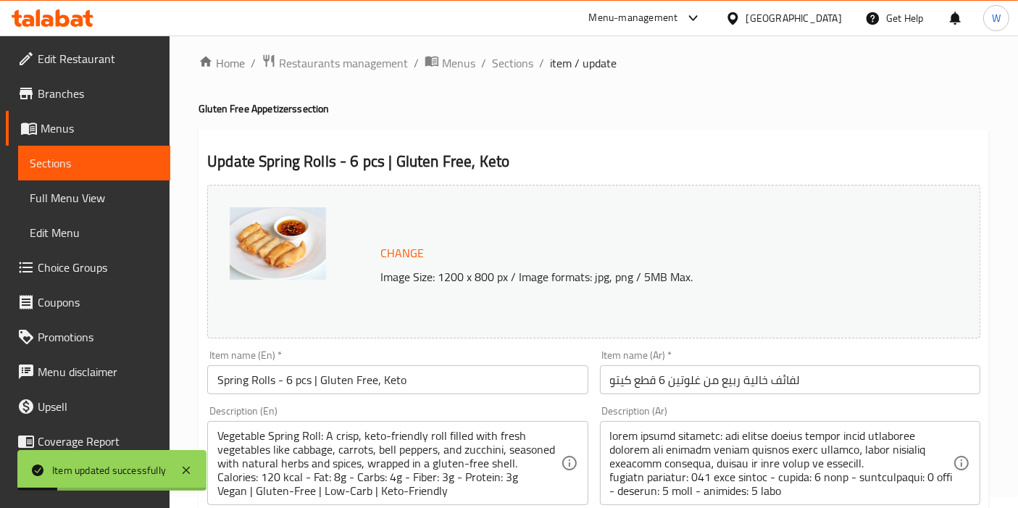
scroll to position [0, 0]
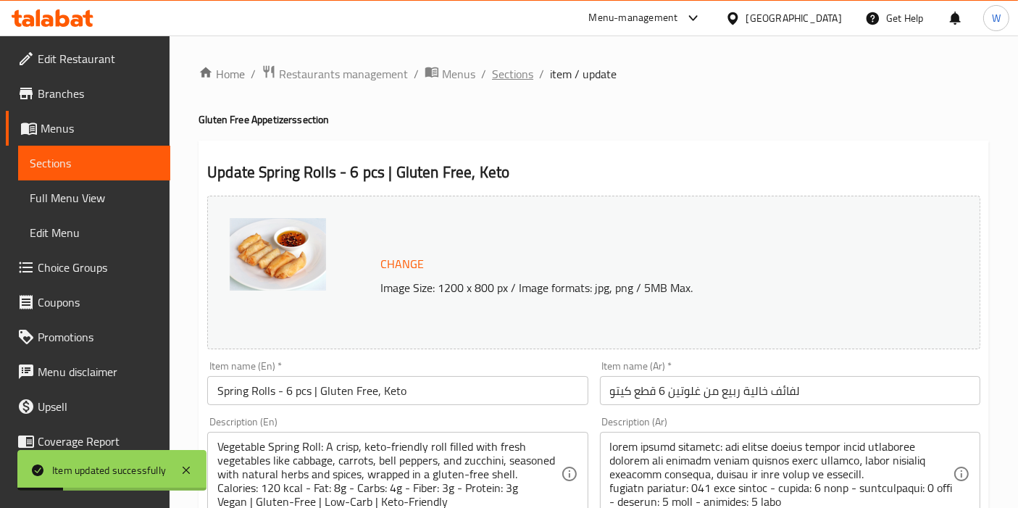
click at [508, 78] on span "Sections" at bounding box center [512, 73] width 41 height 17
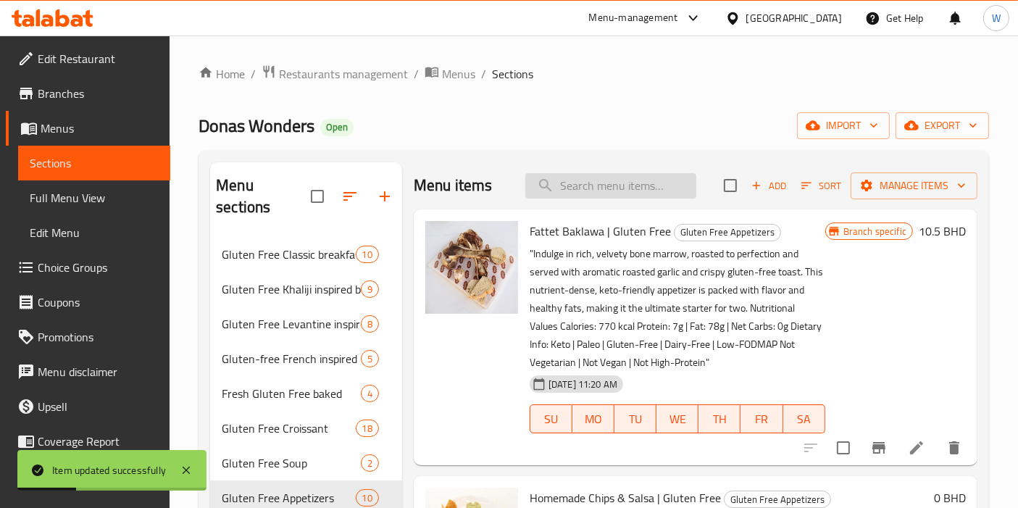
click at [567, 194] on input "search" at bounding box center [610, 185] width 171 height 25
paste input "Gluten Free Sambosa"
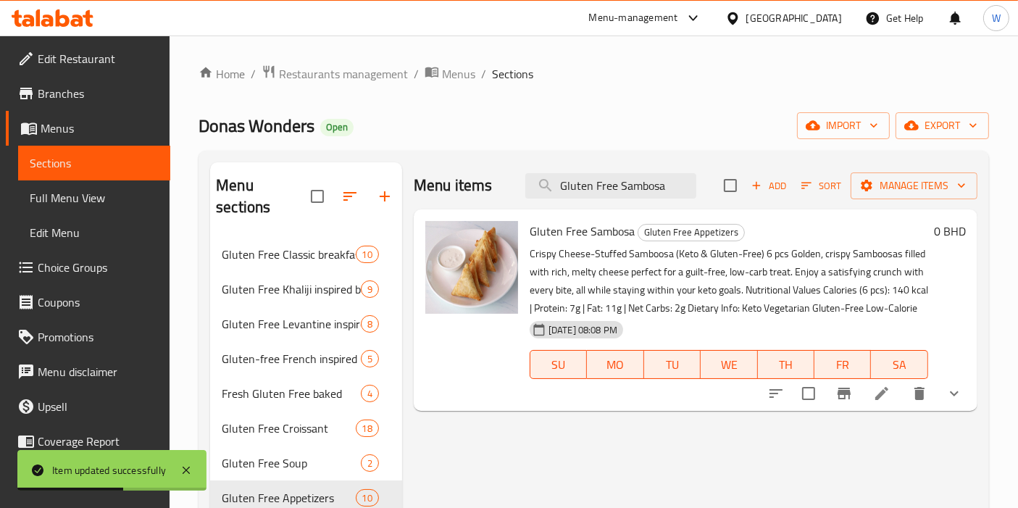
type input "Gluten Free Sambosa"
click at [881, 400] on icon at bounding box center [881, 393] width 17 height 17
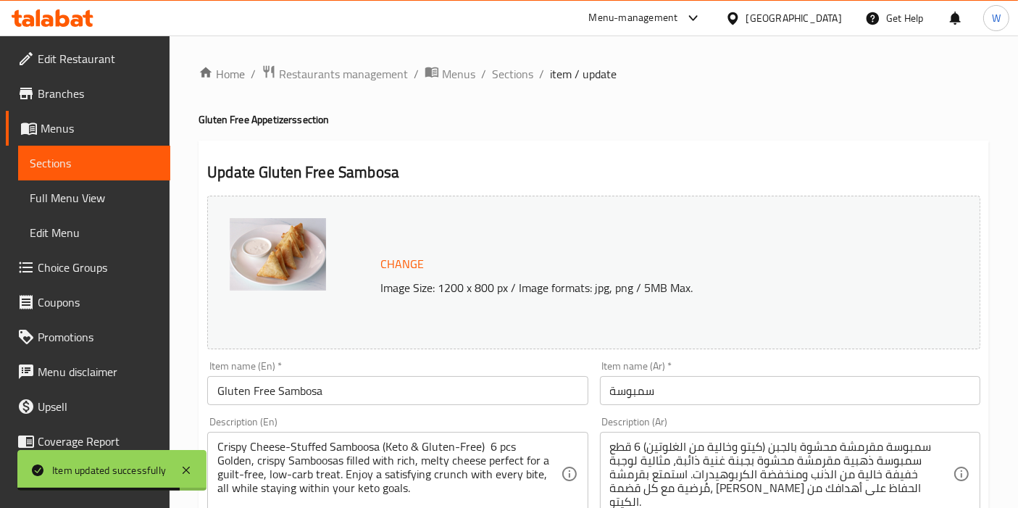
click at [272, 409] on div "Item name (En)   * Gluten Free Sambosa Item name (En) *" at bounding box center [397, 383] width 392 height 56
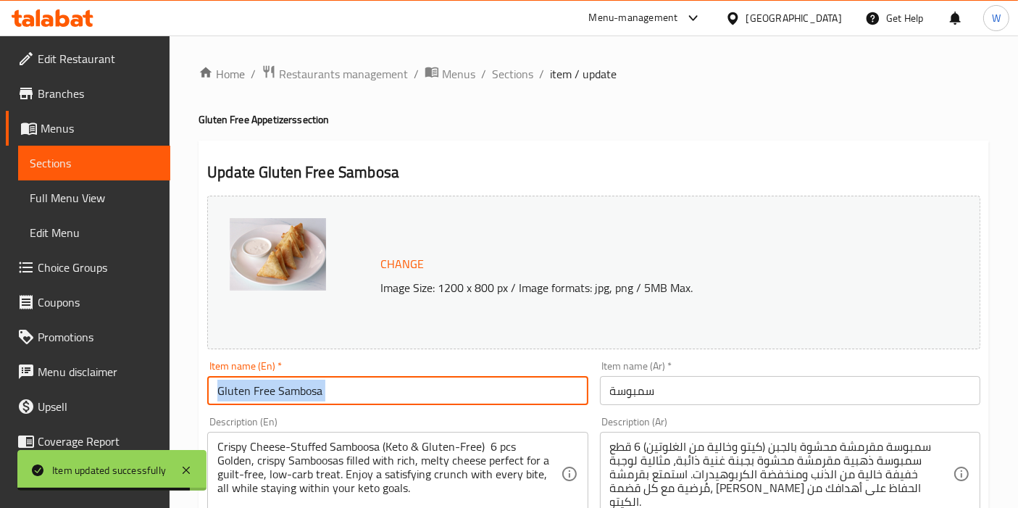
click at [280, 391] on input "Gluten Free Sambosa" at bounding box center [397, 390] width 380 height 29
paste input "Sambosa Cheese | Gluten Free, Keto"
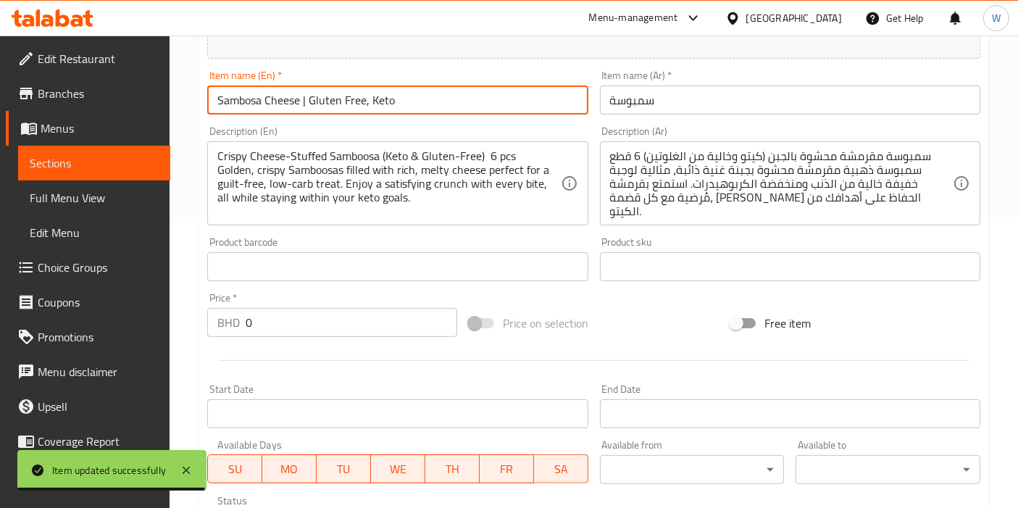
scroll to position [525, 0]
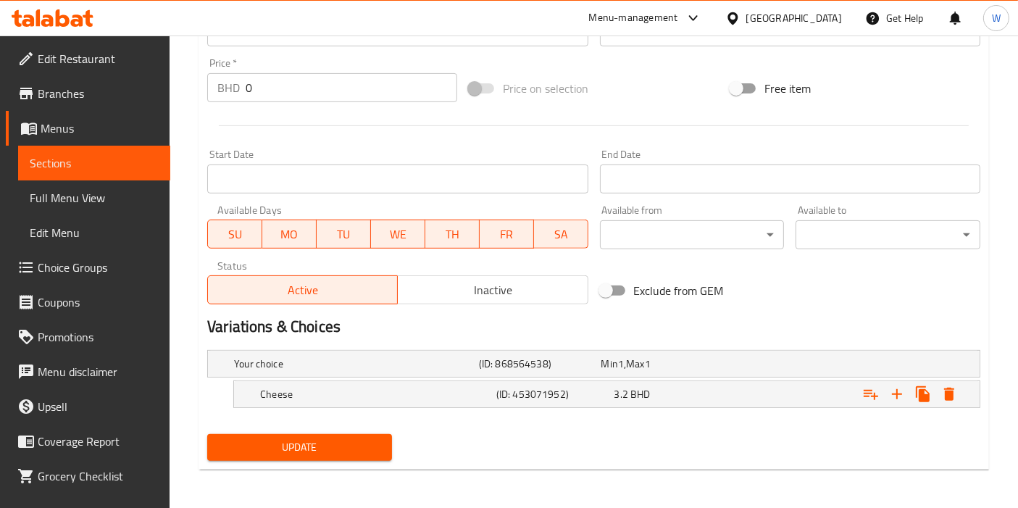
type input "Sambosa Cheese | Gluten Free, Keto"
click at [304, 444] on span "Update" at bounding box center [300, 447] width 162 height 18
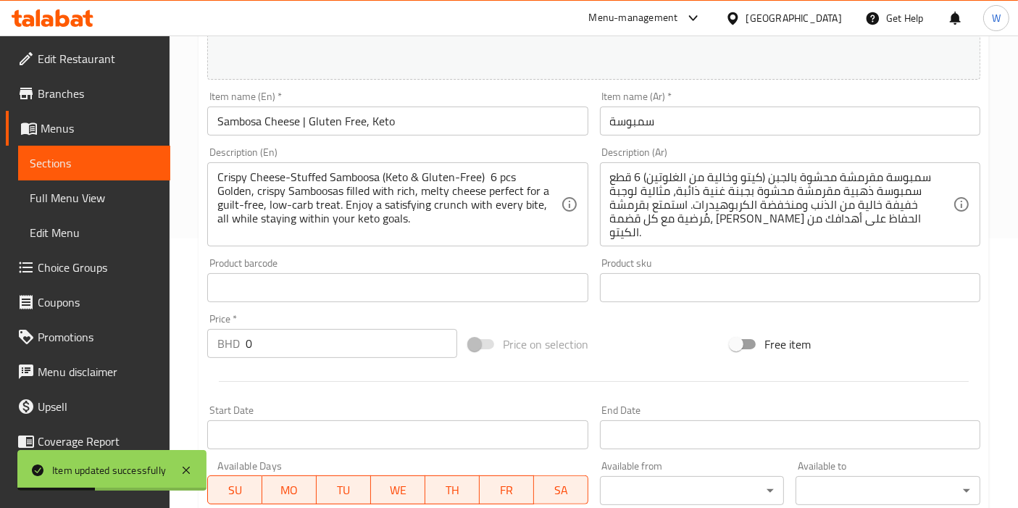
scroll to position [0, 0]
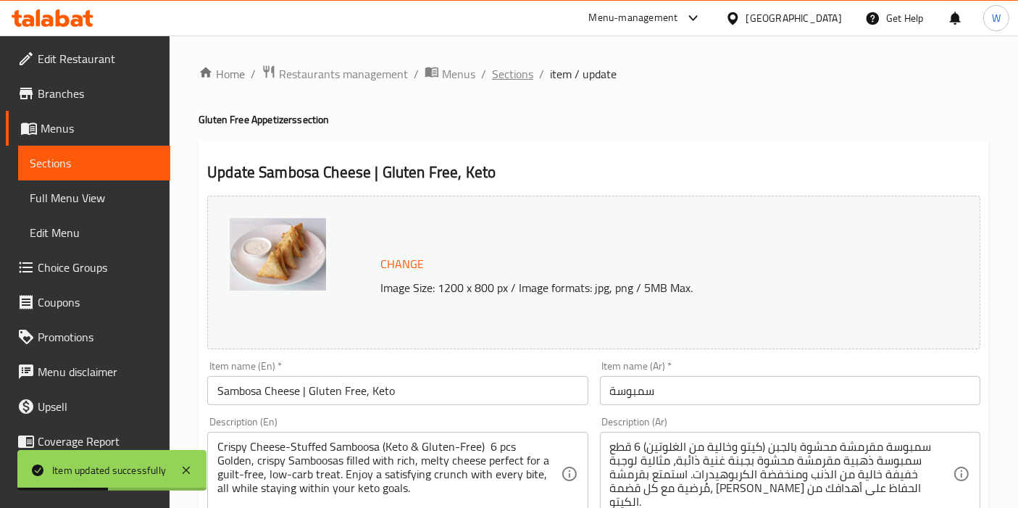
click at [514, 69] on span "Sections" at bounding box center [512, 73] width 41 height 17
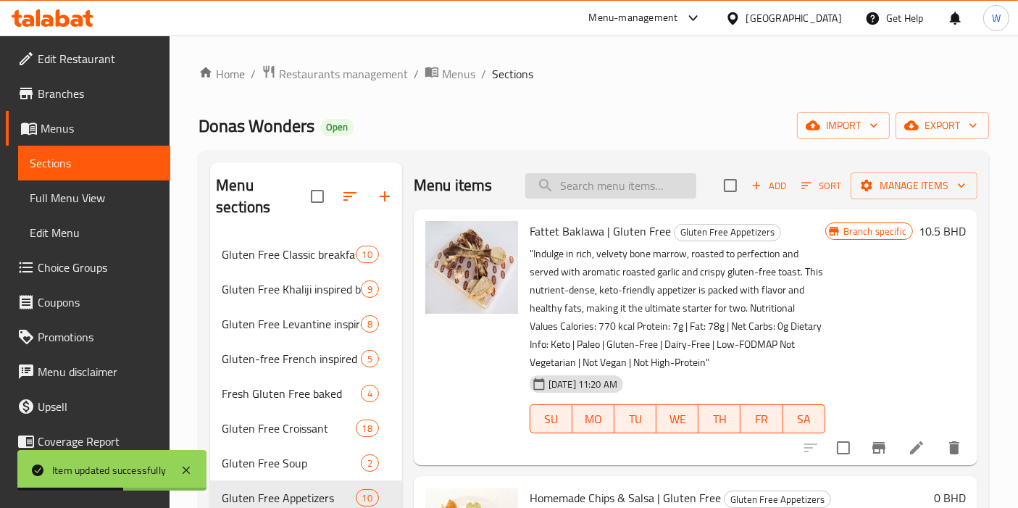
click at [579, 191] on input "search" at bounding box center [610, 185] width 171 height 25
paste input "Gluten Free Mozzarella Sticks with Zaatar Keto"
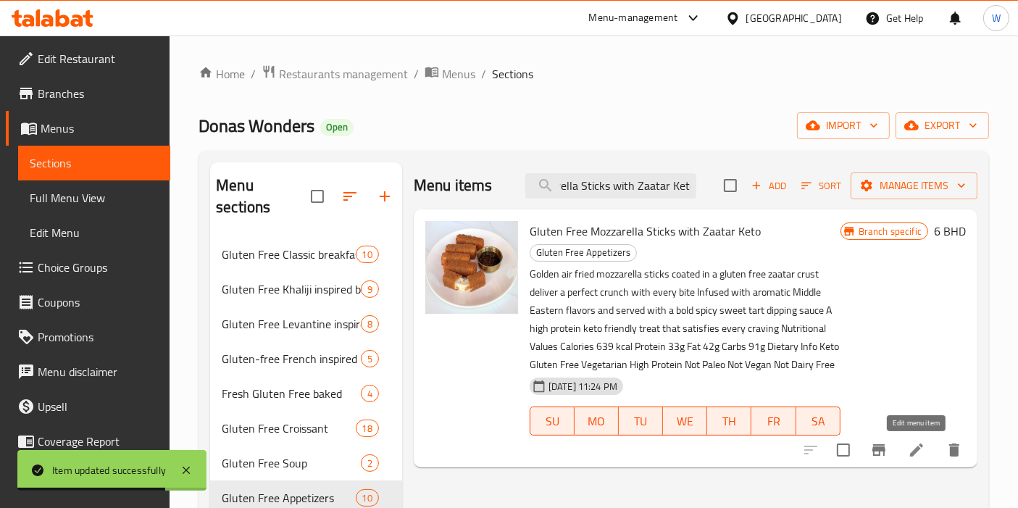
type input "Gluten Free Mozzarella Sticks with Zaatar Keto"
click at [924, 450] on icon at bounding box center [916, 449] width 17 height 17
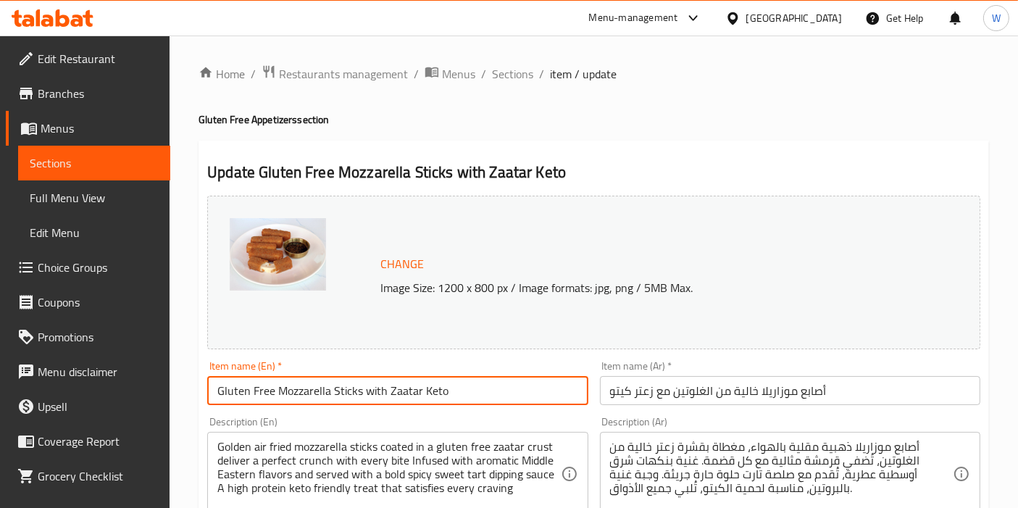
click at [411, 396] on input "Gluten Free Mozzarella Sticks with Zaatar Keto" at bounding box center [397, 390] width 380 height 29
paste input "Mozzarella Sticks with Zattar Olive Oi| | Gluten Free,"
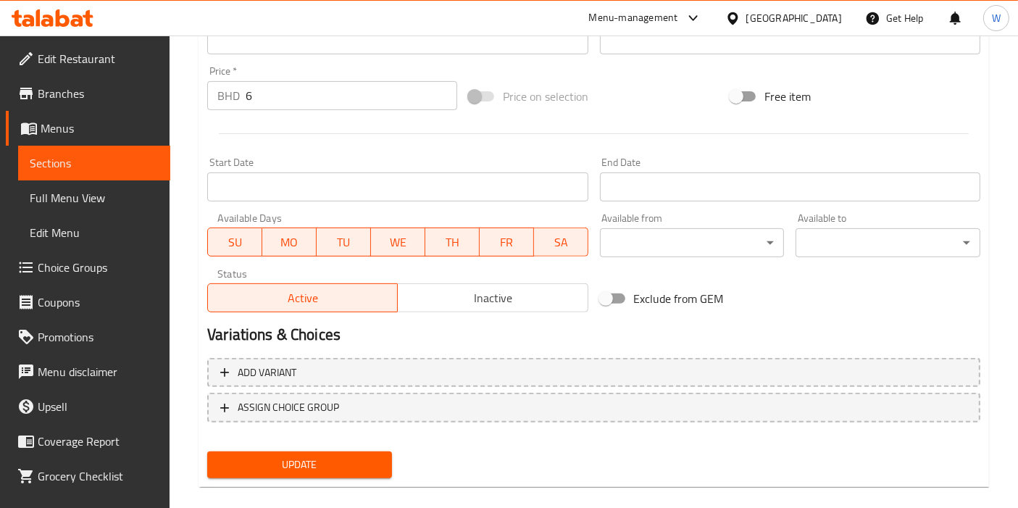
scroll to position [535, 0]
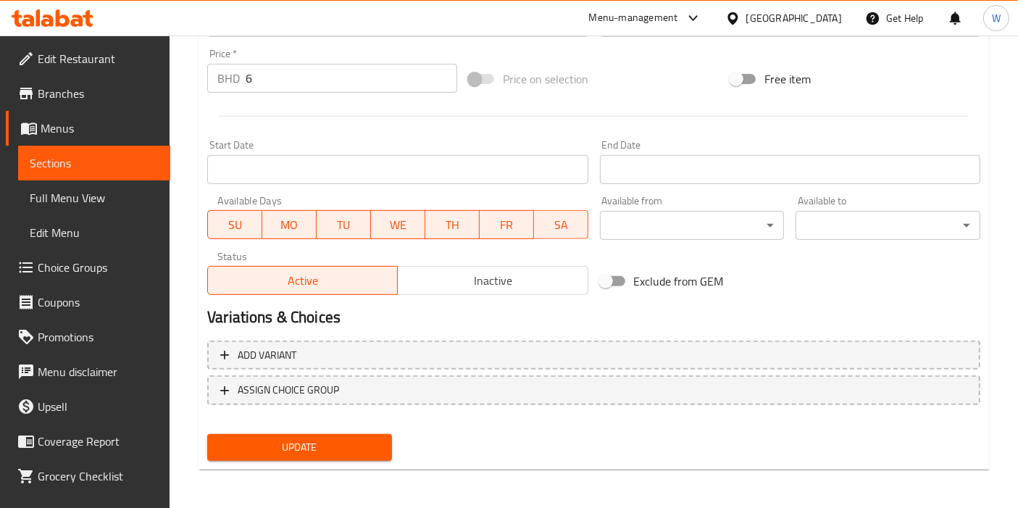
type input "Mozzarella Sticks with Zattar Olive Oi| | Gluten Free, Keto"
click at [333, 446] on span "Update" at bounding box center [300, 447] width 162 height 18
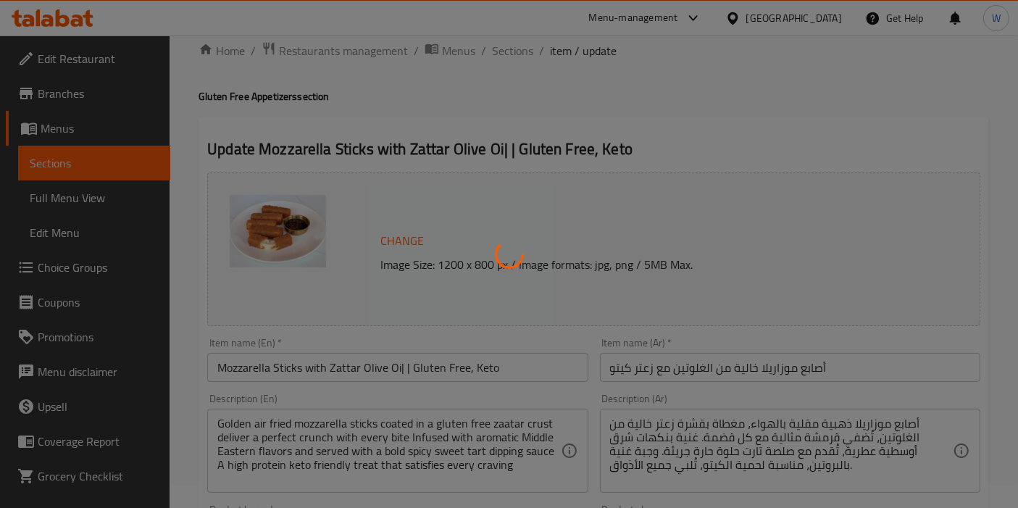
scroll to position [0, 0]
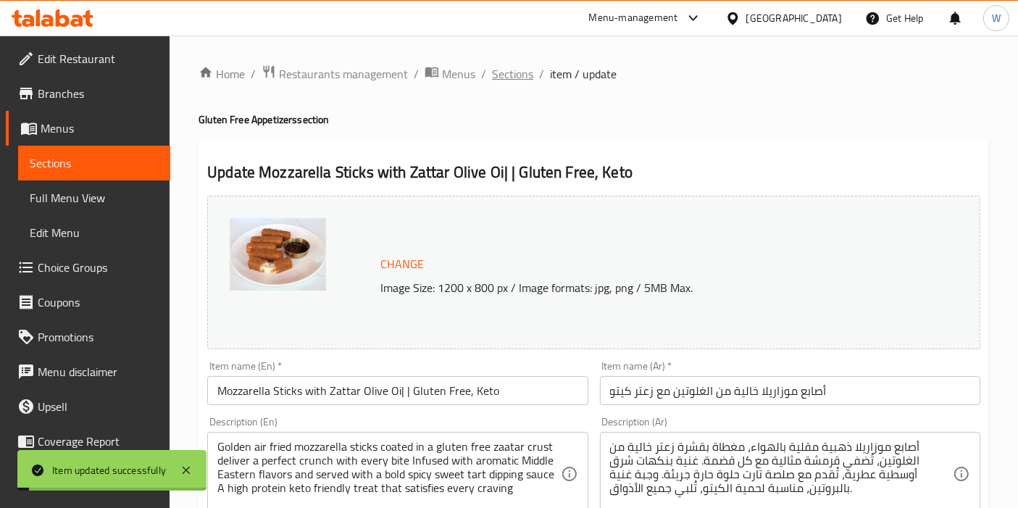
click at [498, 75] on span "Sections" at bounding box center [512, 73] width 41 height 17
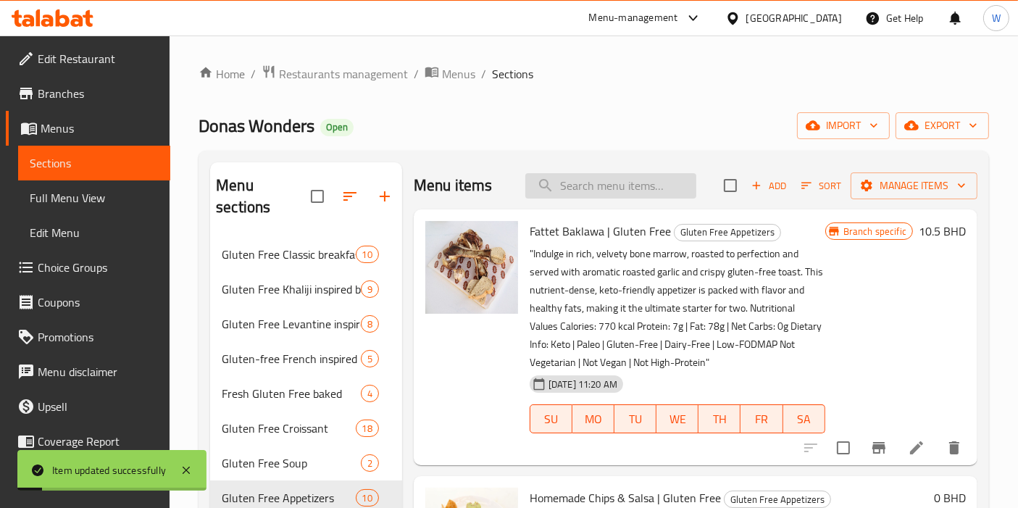
click at [588, 196] on input "search" at bounding box center [610, 185] width 171 height 25
paste input "Gluten Free Crispy Beef Bacon 6 Pcs"
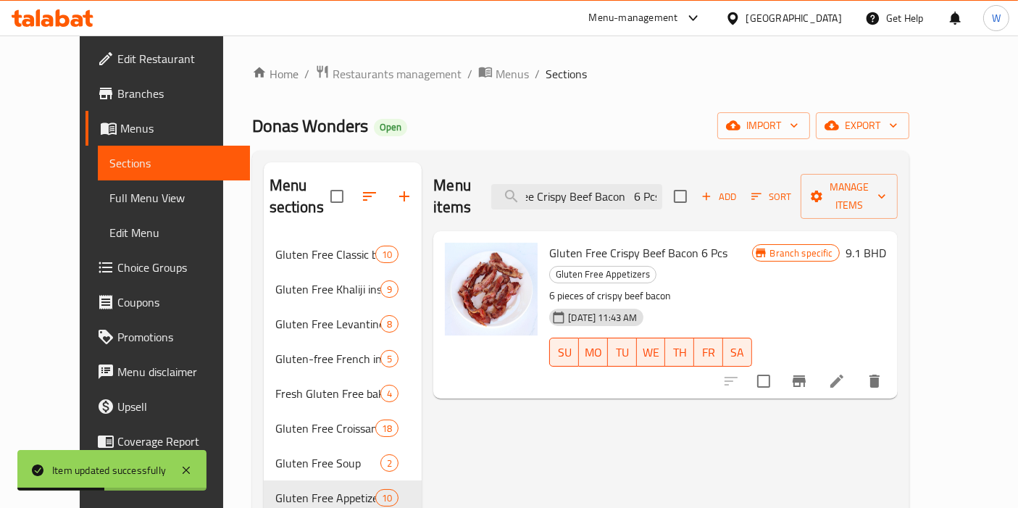
type input "Gluten Free Crispy Beef Bacon 6 Pcs"
click at [857, 368] on li at bounding box center [836, 381] width 41 height 26
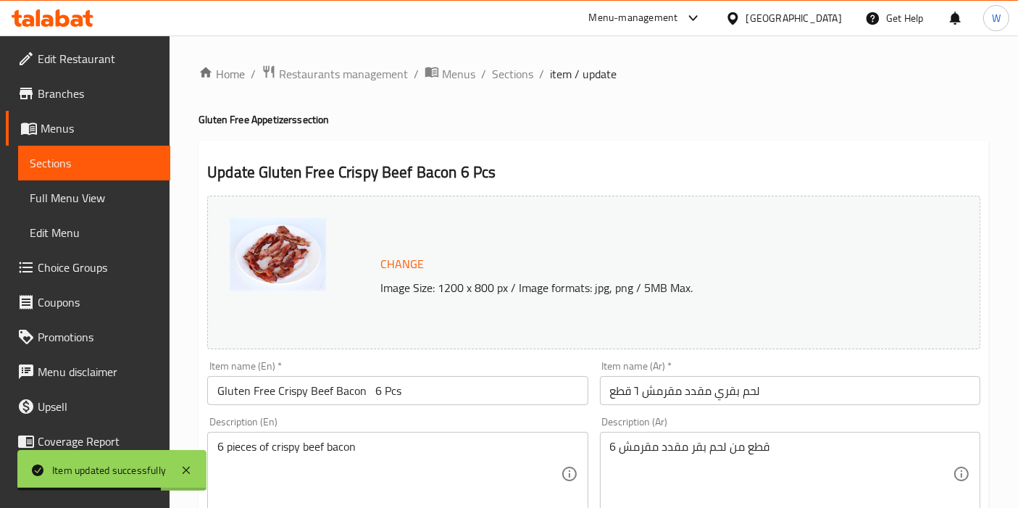
click at [361, 386] on input "Gluten Free Crispy Beef Bacon 6 Pcs" at bounding box center [397, 390] width 380 height 29
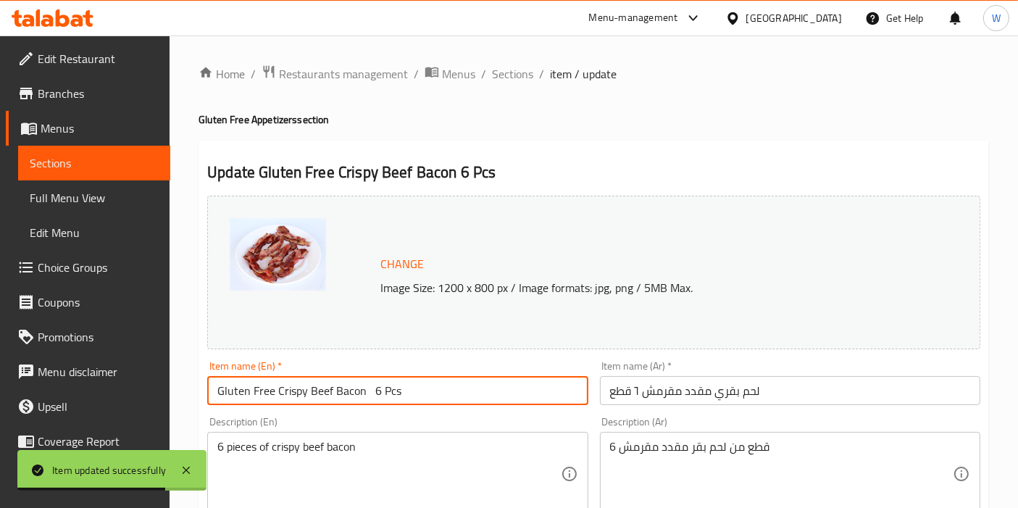
click at [361, 386] on input "Gluten Free Crispy Beef Bacon 6 Pcs" at bounding box center [397, 390] width 380 height 29
paste input "A5 Wagyu Bacon Crispy Bacon"
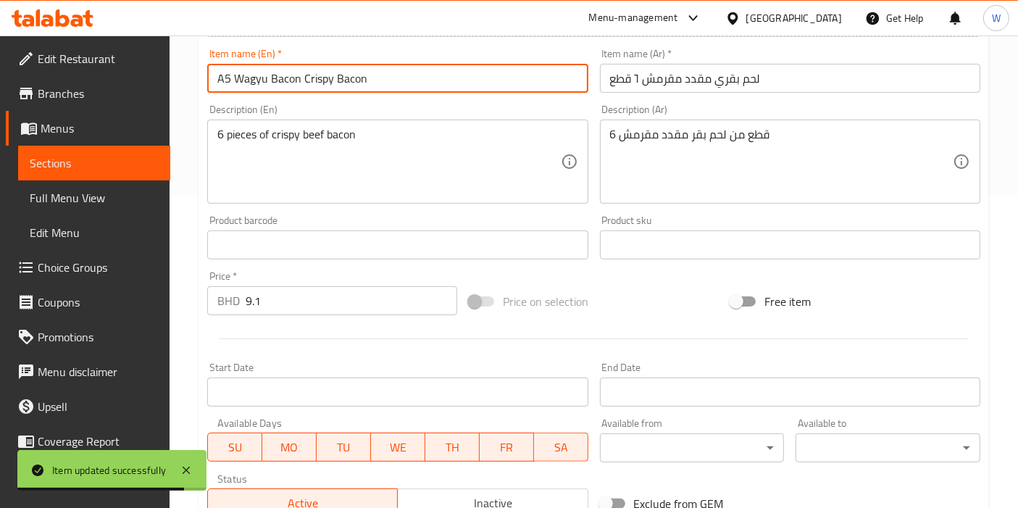
scroll to position [535, 0]
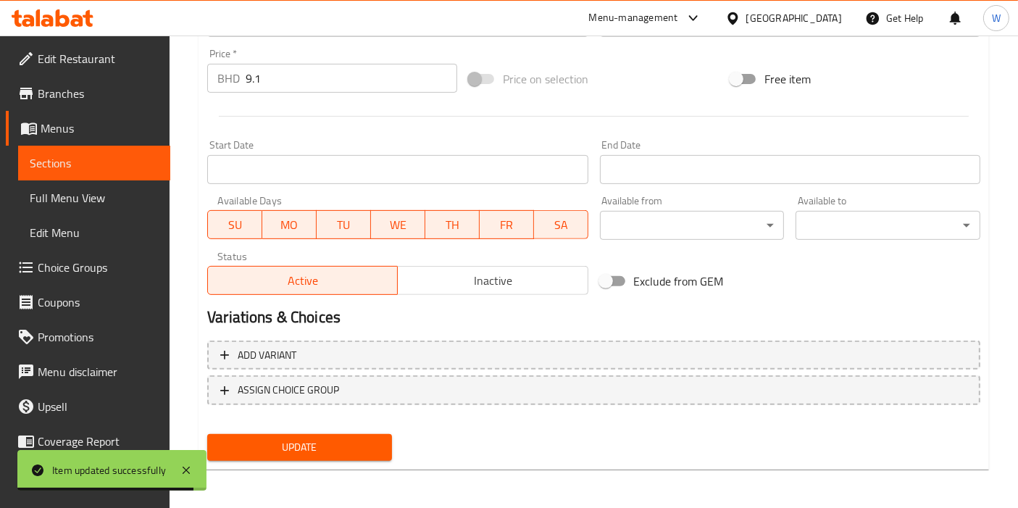
type input "A5 Wagyu Bacon Crispy Bacon"
click at [336, 438] on span "Update" at bounding box center [300, 447] width 162 height 18
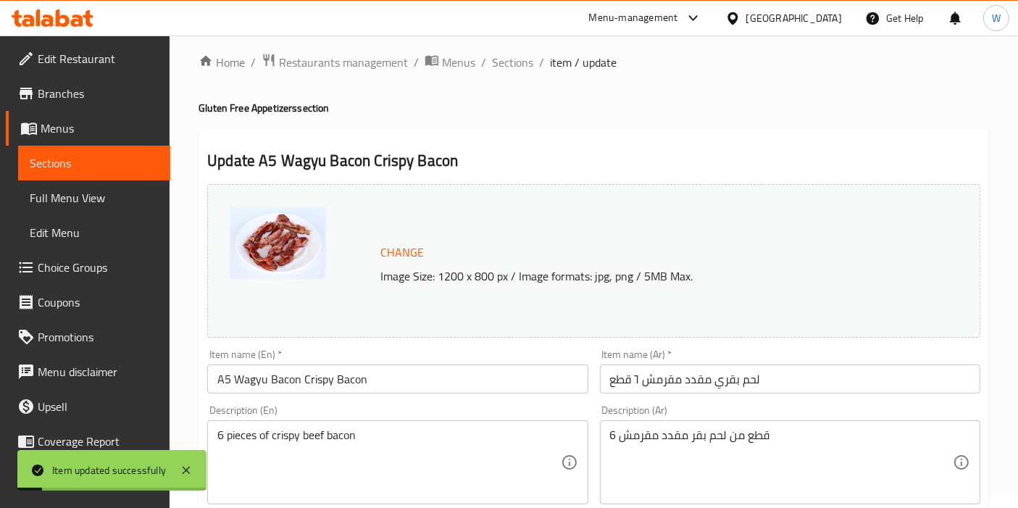
scroll to position [0, 0]
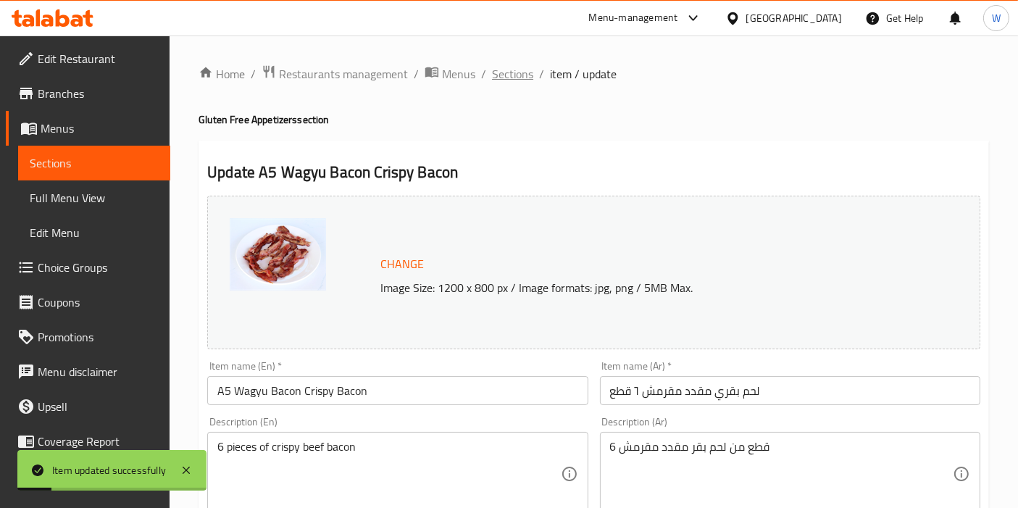
click at [527, 68] on span "Sections" at bounding box center [512, 73] width 41 height 17
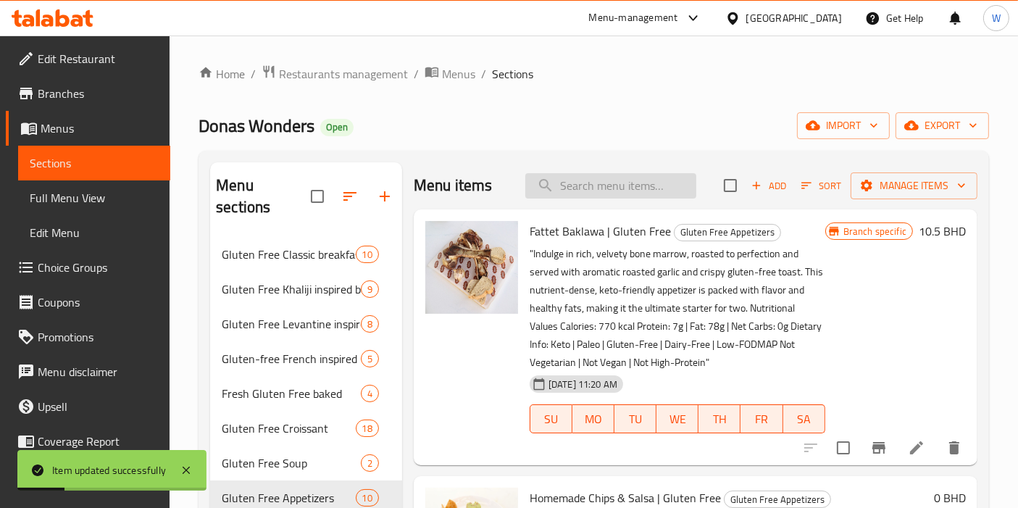
click at [608, 177] on input "search" at bounding box center [610, 185] width 171 height 25
paste input "Gluten Free Fresh Grilled Sausage 6 Pcs"
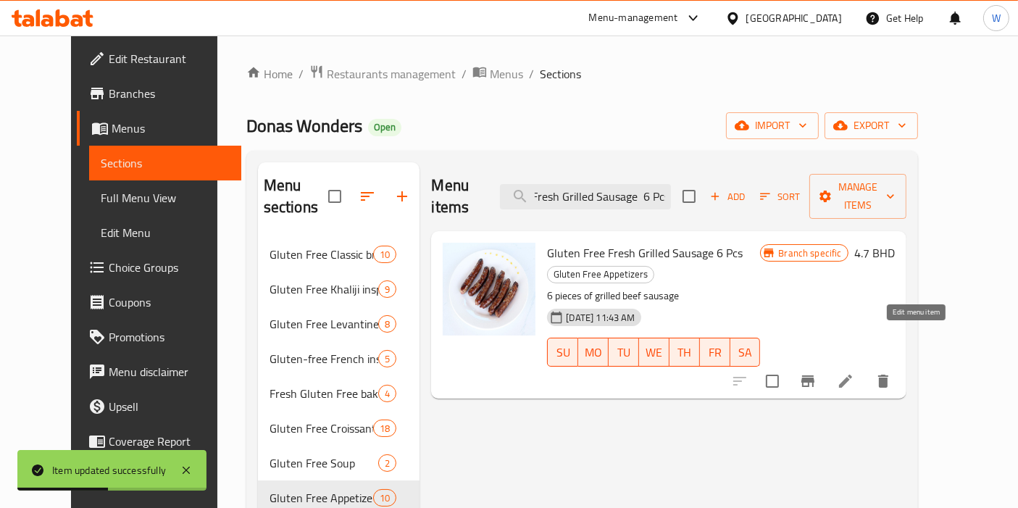
type input "Gluten Free Fresh Grilled Sausage 6 Pcs"
click at [854, 372] on icon at bounding box center [845, 380] width 17 height 17
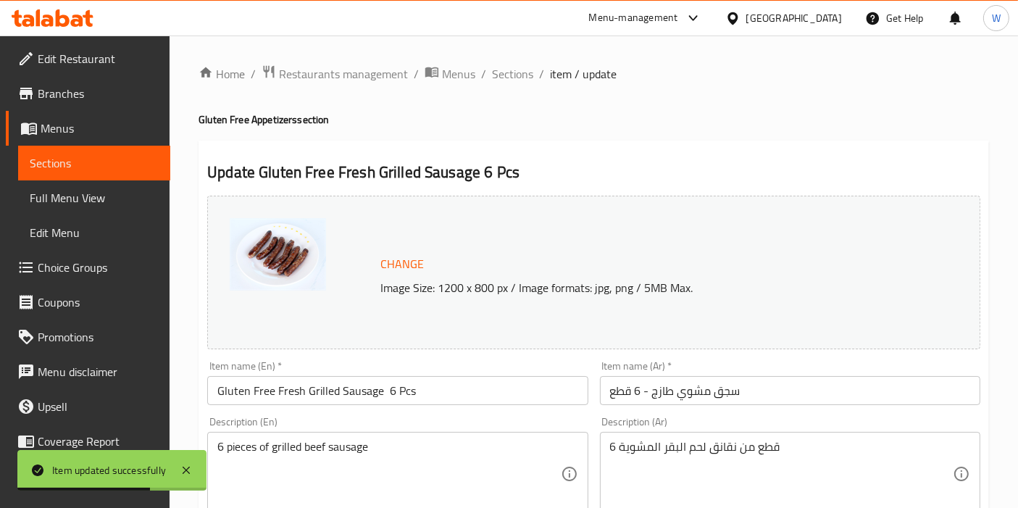
click at [381, 397] on input "Gluten Free Fresh Grilled Sausage 6 Pcs" at bounding box center [397, 390] width 380 height 29
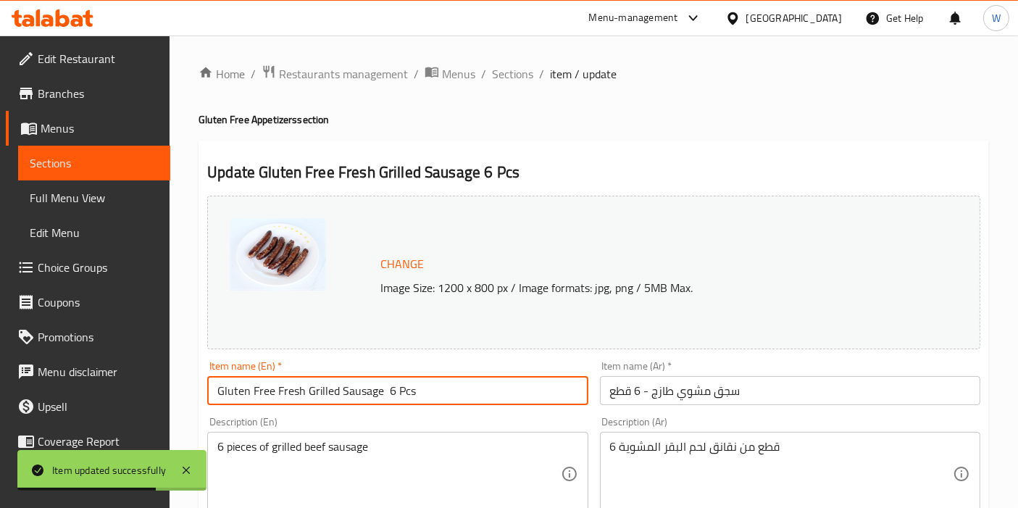
click at [381, 397] on input "Gluten Free Fresh Grilled Sausage 6 Pcs" at bounding box center [397, 390] width 380 height 29
paste input "rilled Sausage"
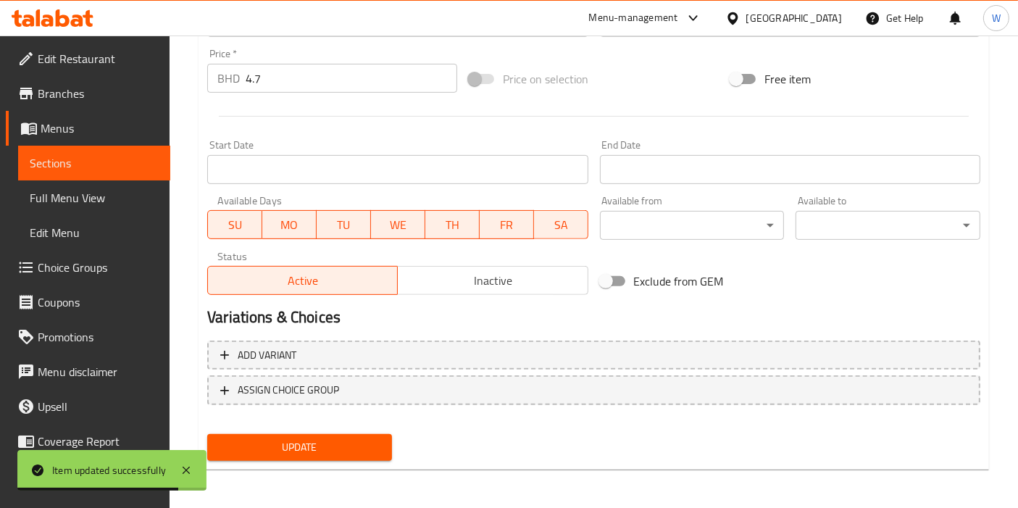
type input "Grilled Sausage"
click at [361, 438] on span "Update" at bounding box center [300, 447] width 162 height 18
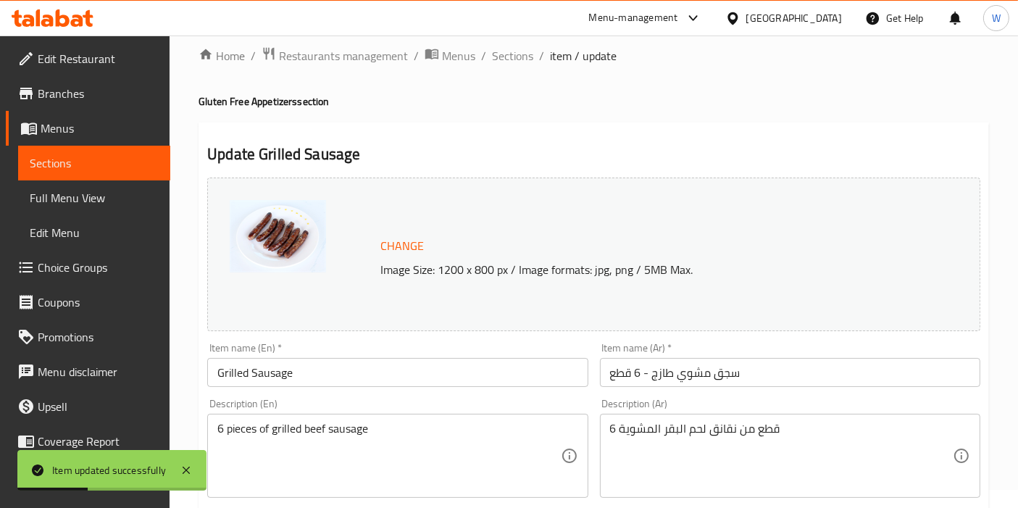
scroll to position [0, 0]
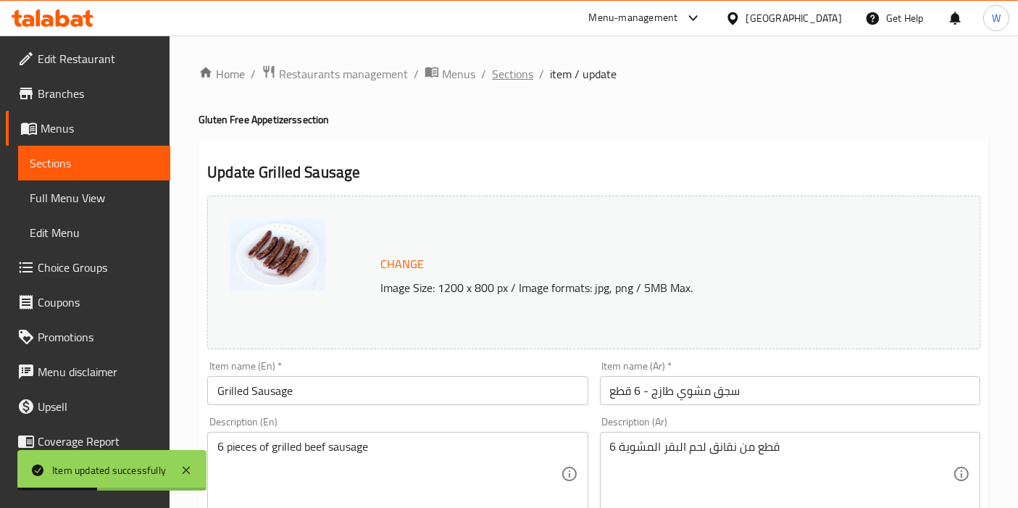
click at [500, 78] on span "Sections" at bounding box center [512, 73] width 41 height 17
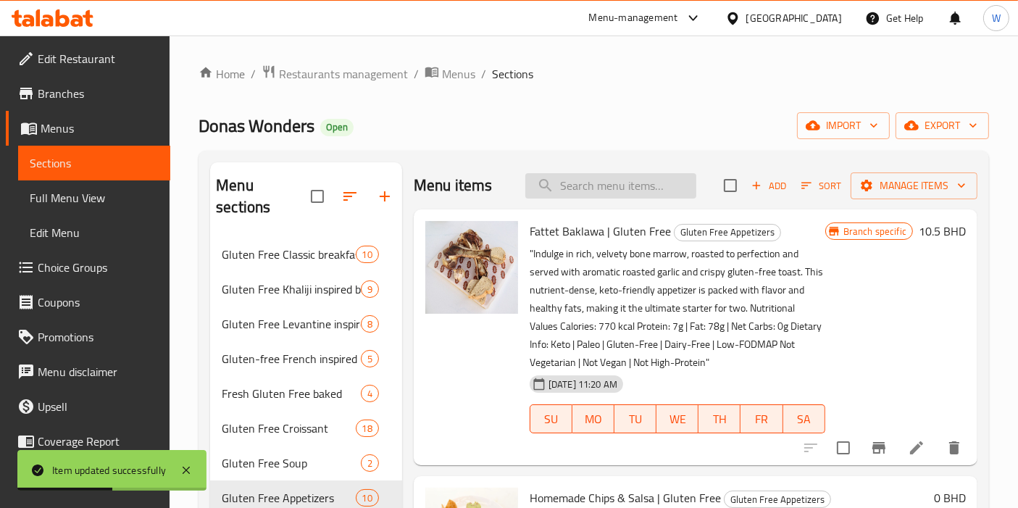
click at [611, 185] on input "search" at bounding box center [610, 185] width 171 height 25
paste input "Gluten Free French Fries"
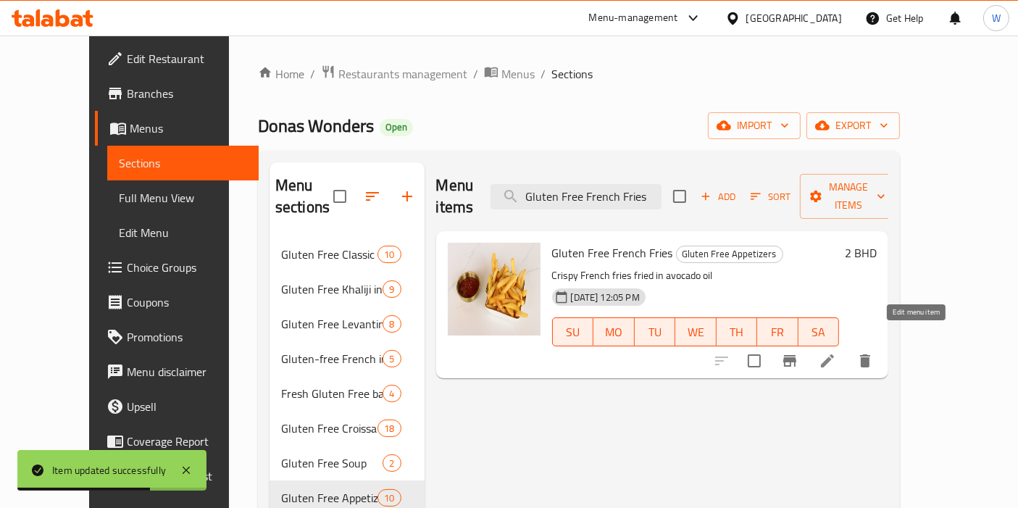
type input "Gluten Free French Fries"
click at [836, 352] on icon at bounding box center [827, 360] width 17 height 17
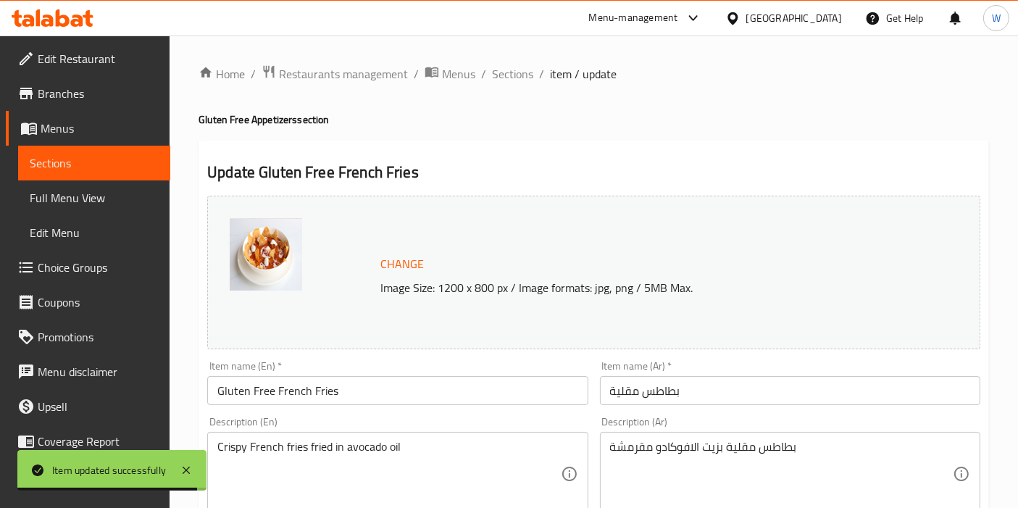
click at [285, 402] on input "Gluten Free French Fries" at bounding box center [397, 390] width 380 height 29
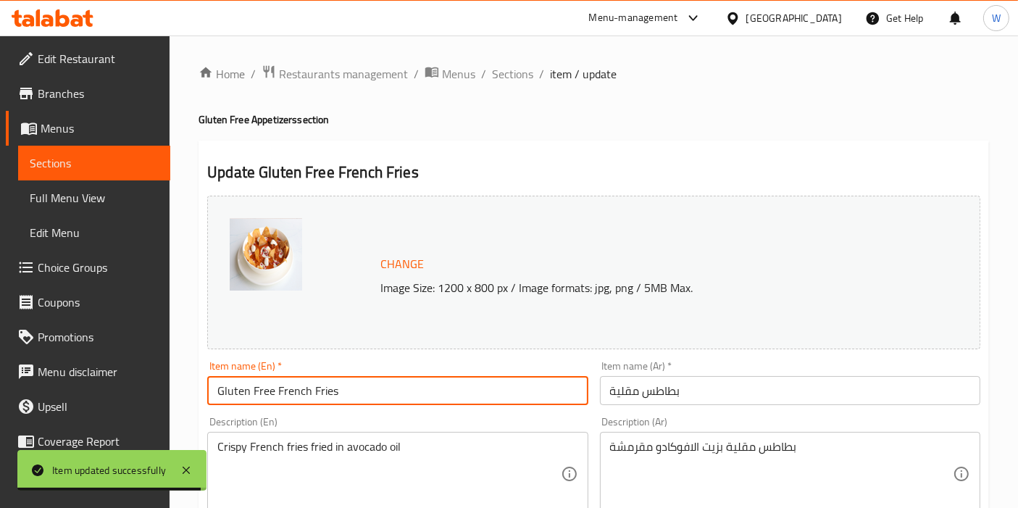
click at [285, 402] on input "Gluten Free French Fries" at bounding box center [397, 390] width 380 height 29
paste input "text"
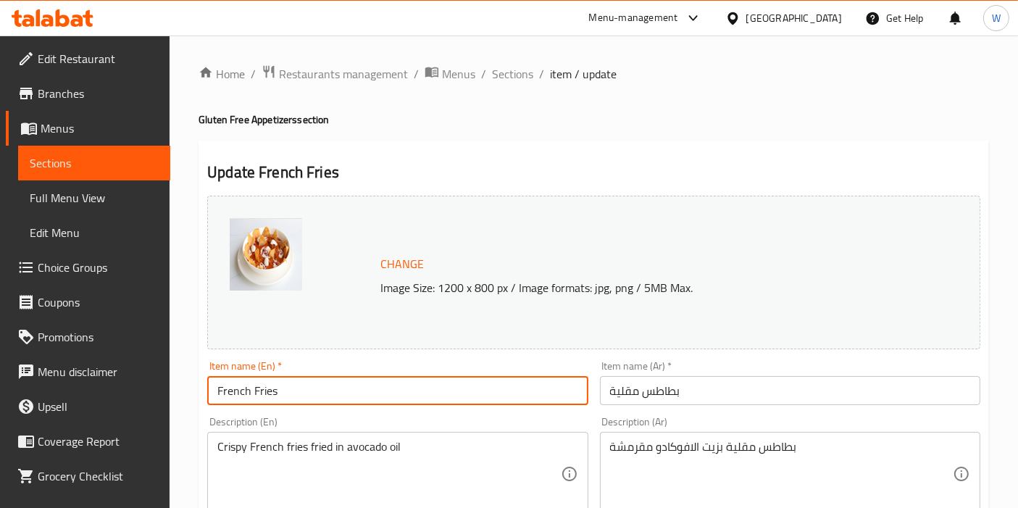
type input "French Fries"
click at [559, 411] on div "Description (En) Crispy French fries fried in avocado oil Description (En)" at bounding box center [397, 466] width 392 height 111
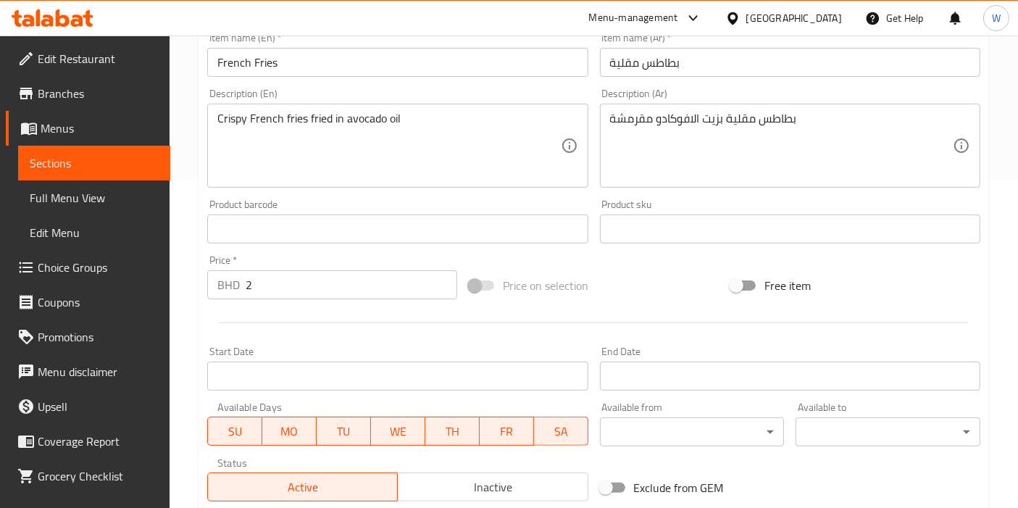
scroll to position [535, 0]
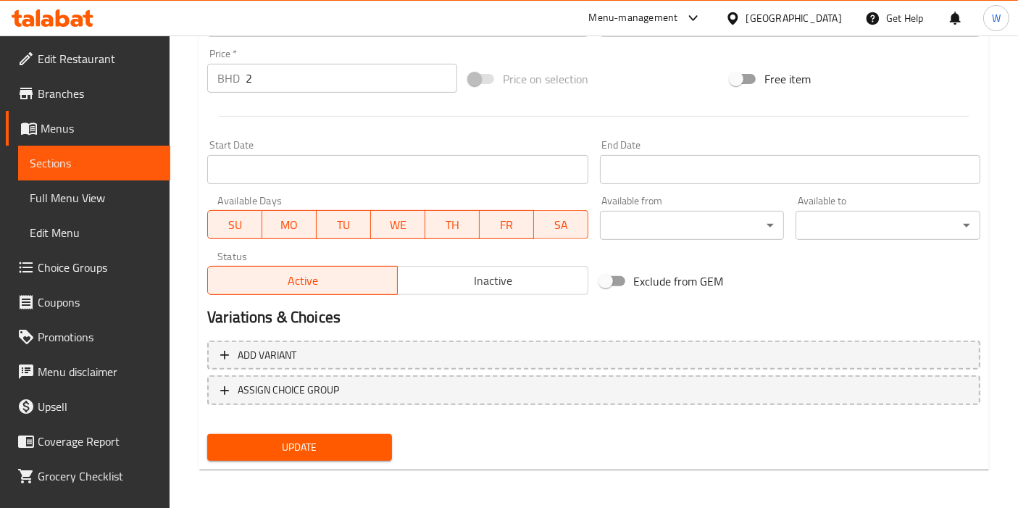
click at [308, 446] on span "Update" at bounding box center [300, 447] width 162 height 18
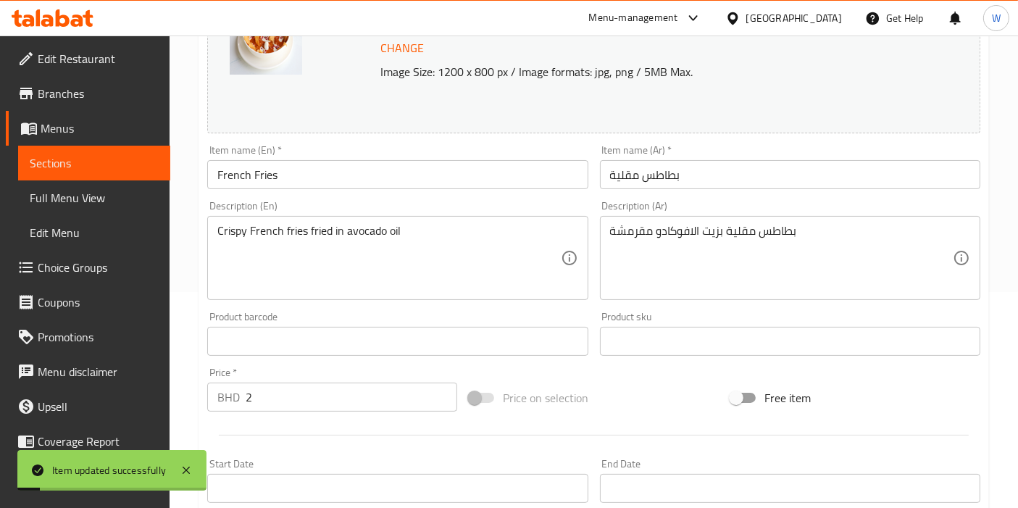
scroll to position [0, 0]
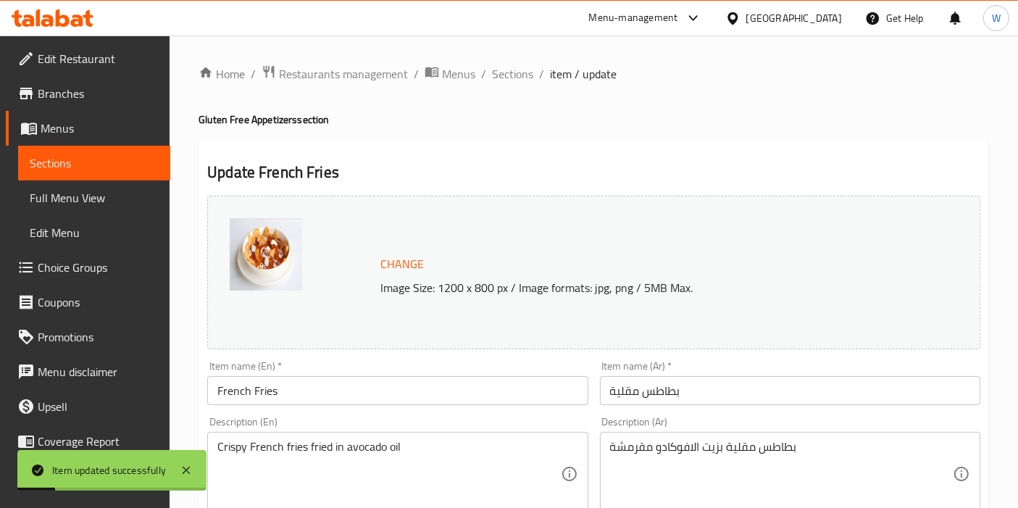
click at [505, 66] on span "Sections" at bounding box center [512, 73] width 41 height 17
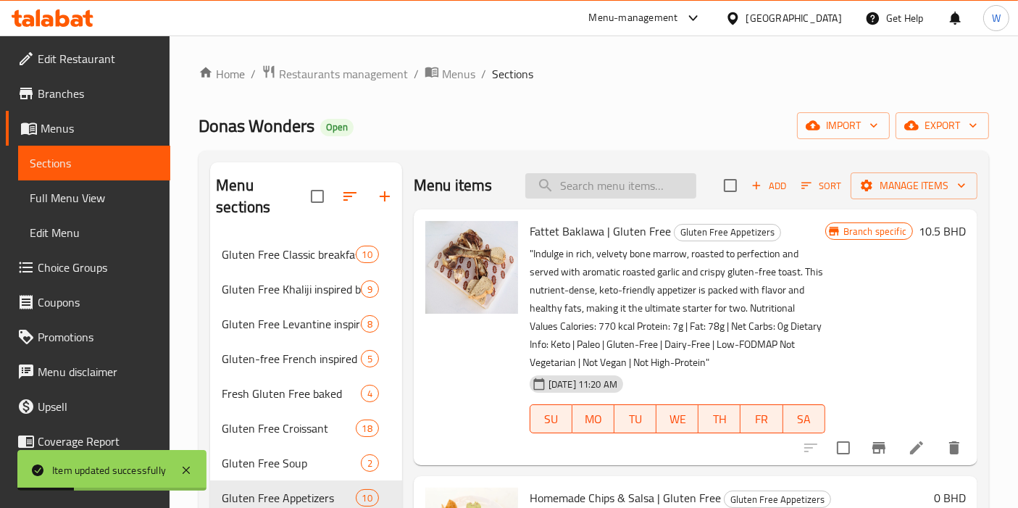
click at [588, 179] on input "search" at bounding box center [610, 185] width 171 height 25
paste input "Protein And Fiber Salad Serves 2"
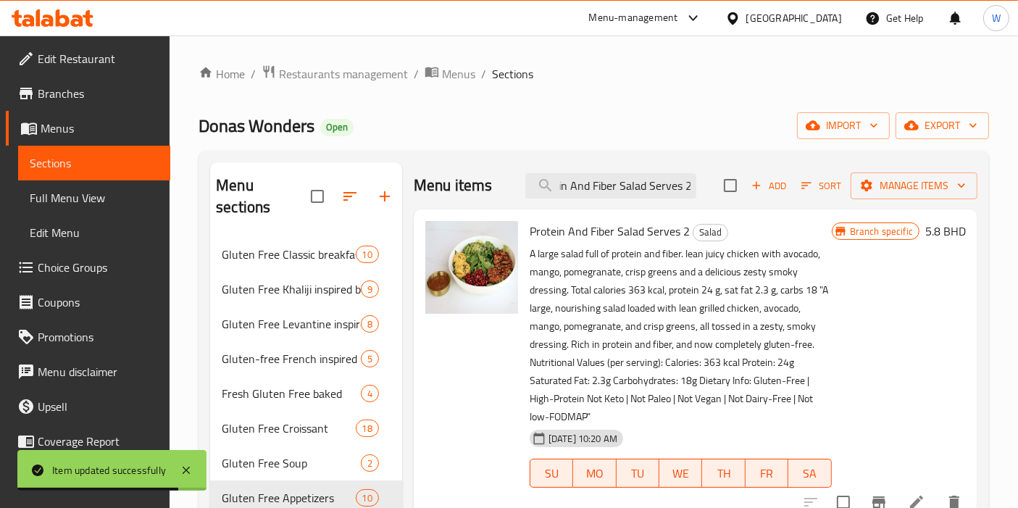
type input "Protein And Fiber Salad Serves 2"
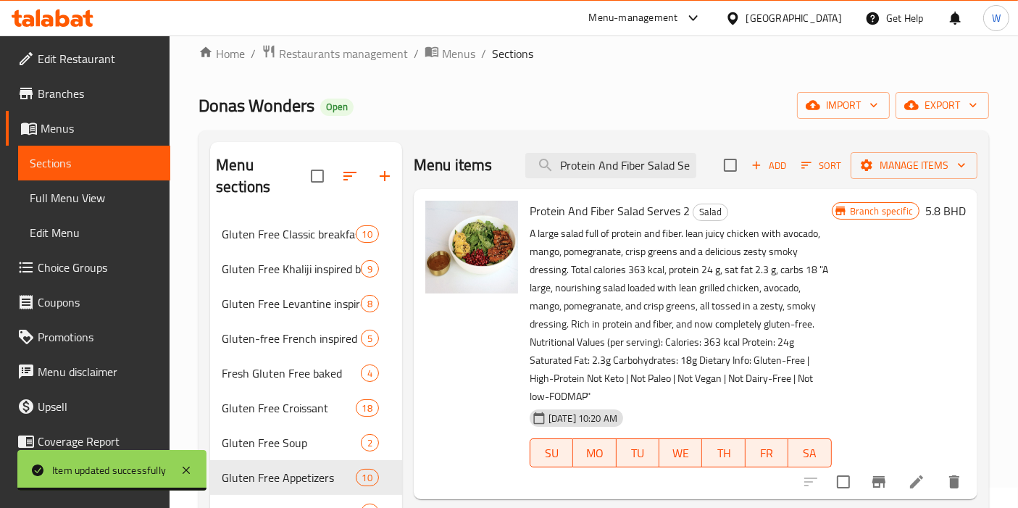
scroll to position [80, 0]
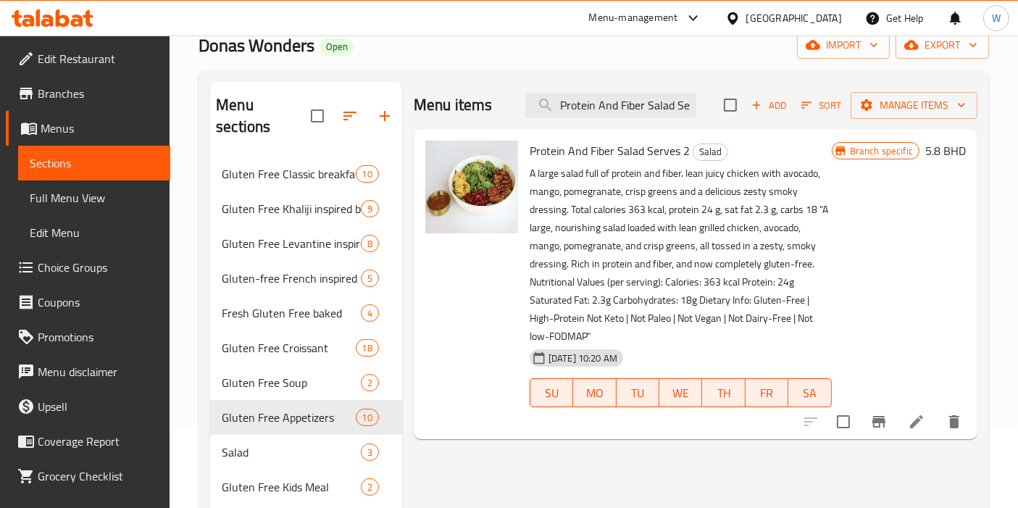
click at [919, 416] on icon at bounding box center [916, 421] width 17 height 17
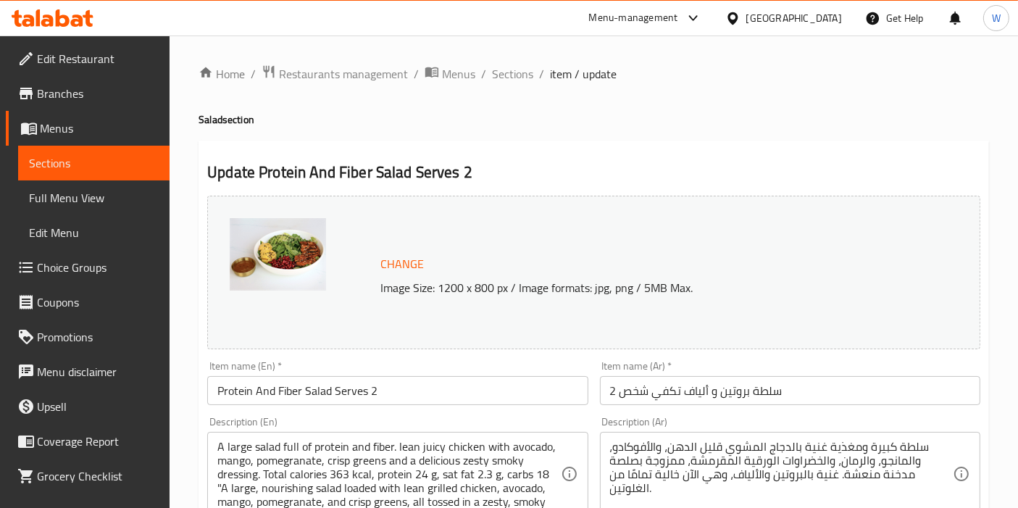
click at [374, 401] on input "Protein And Fiber Salad Serves 2" at bounding box center [397, 390] width 380 height 29
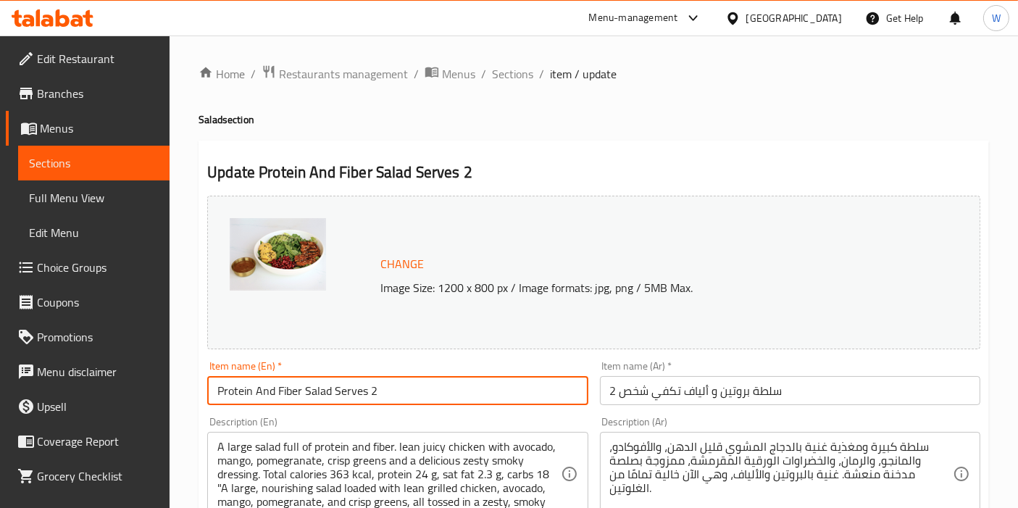
click at [374, 401] on input "Protein And Fiber Salad Serves 2" at bounding box center [397, 390] width 380 height 29
paste input "& Fiber Salad"
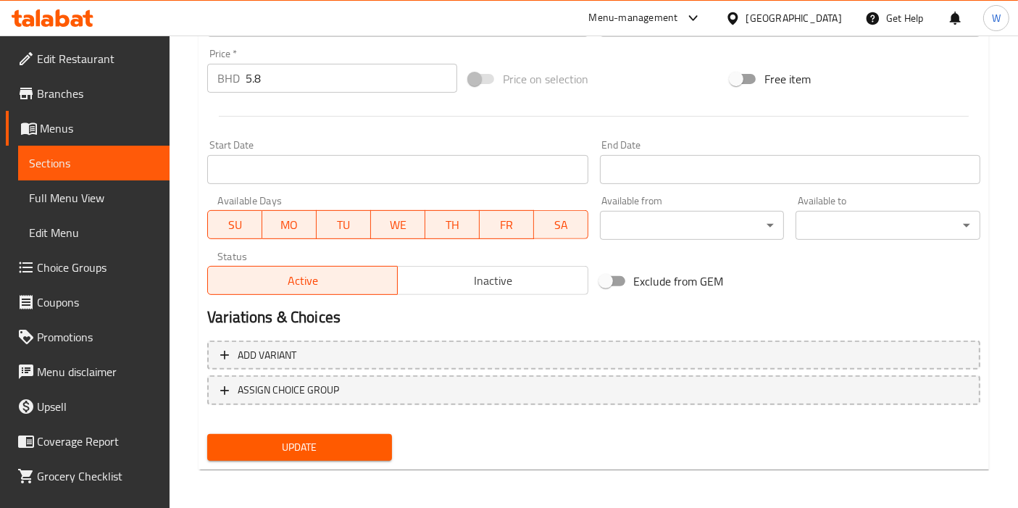
type input "Protein & Fiber Salad"
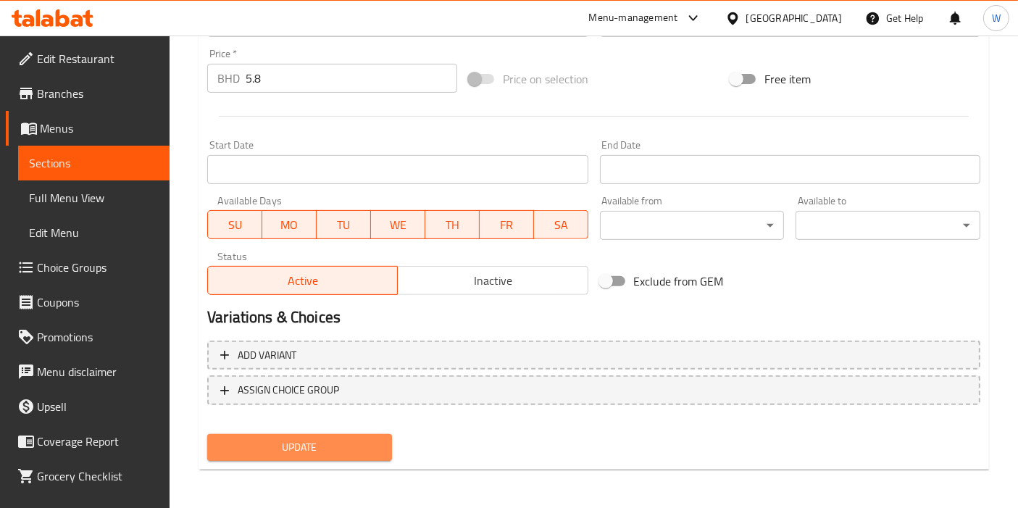
click at [338, 434] on button "Update" at bounding box center [299, 447] width 185 height 27
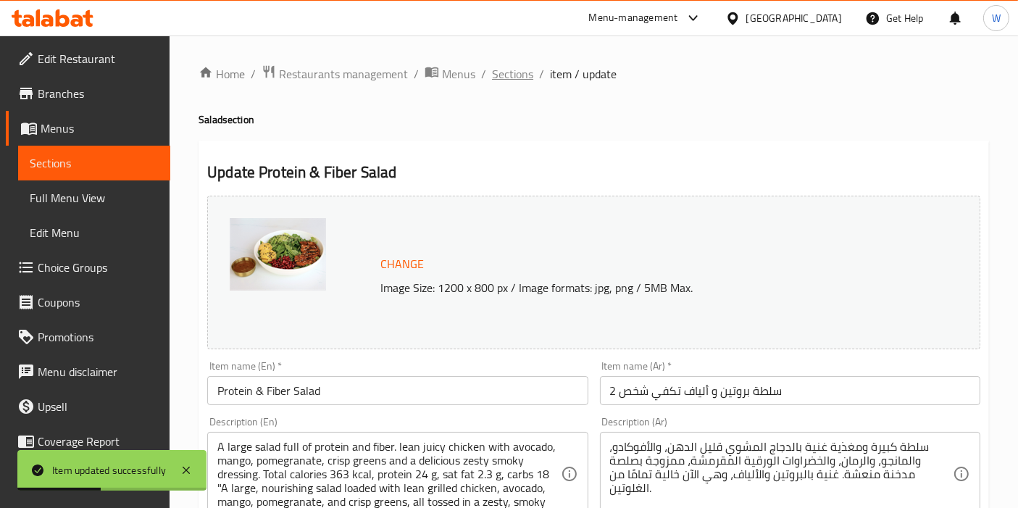
click at [503, 73] on span "Sections" at bounding box center [512, 73] width 41 height 17
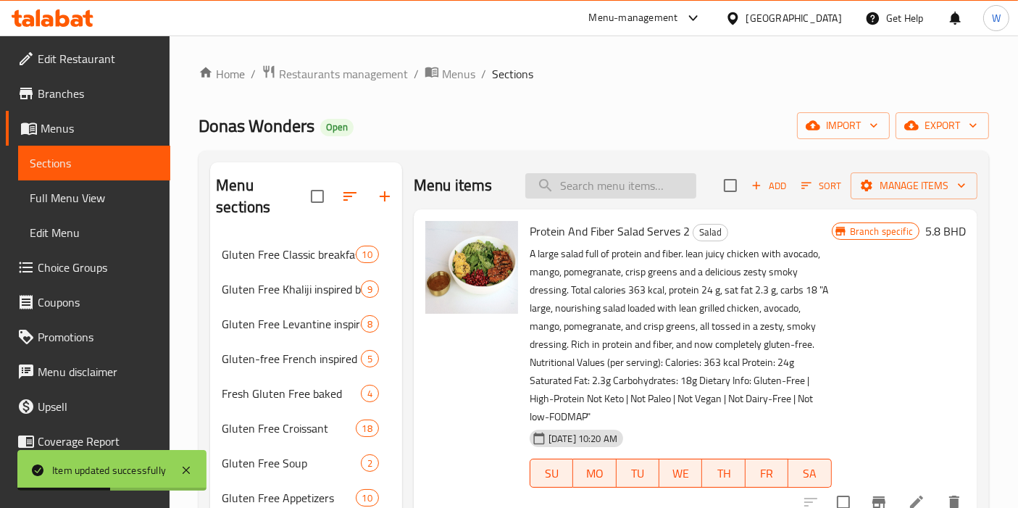
click at [593, 177] on input "search" at bounding box center [610, 185] width 171 height 25
paste input "Chicken Nuggets Kids Meal Gluten Free"
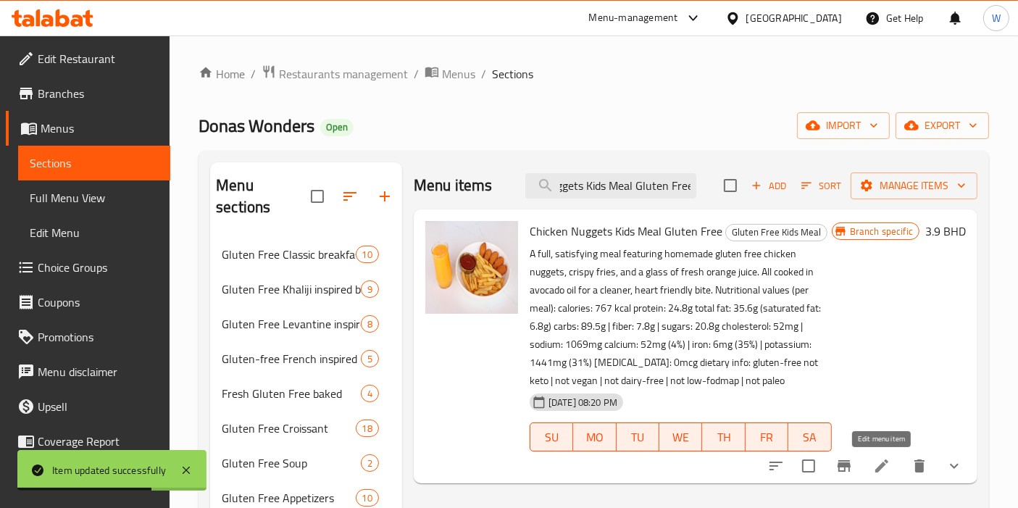
type input "Chicken Nuggets Kids Meal Gluten Free"
click at [887, 461] on icon at bounding box center [881, 465] width 13 height 13
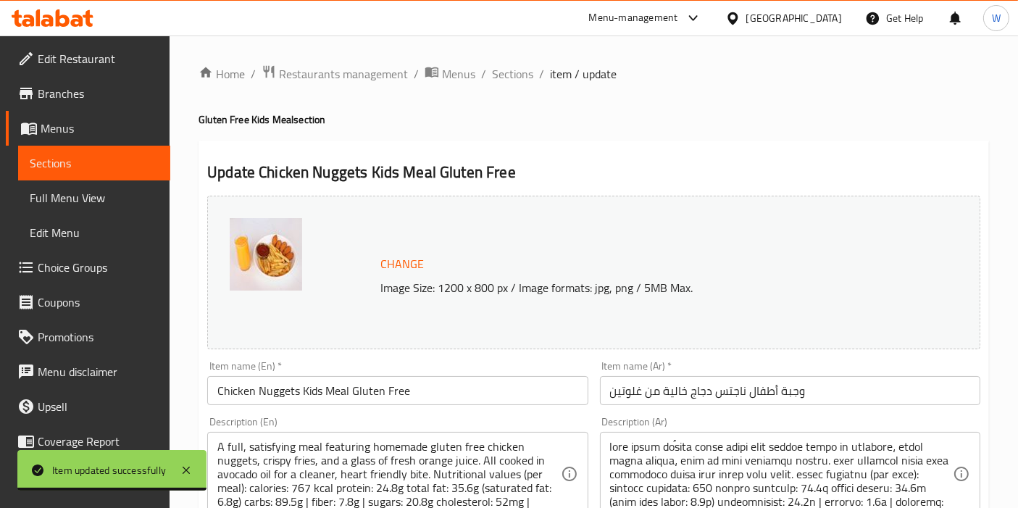
click at [369, 382] on input "Chicken Nuggets Kids Meal Gluten Free" at bounding box center [397, 390] width 380 height 29
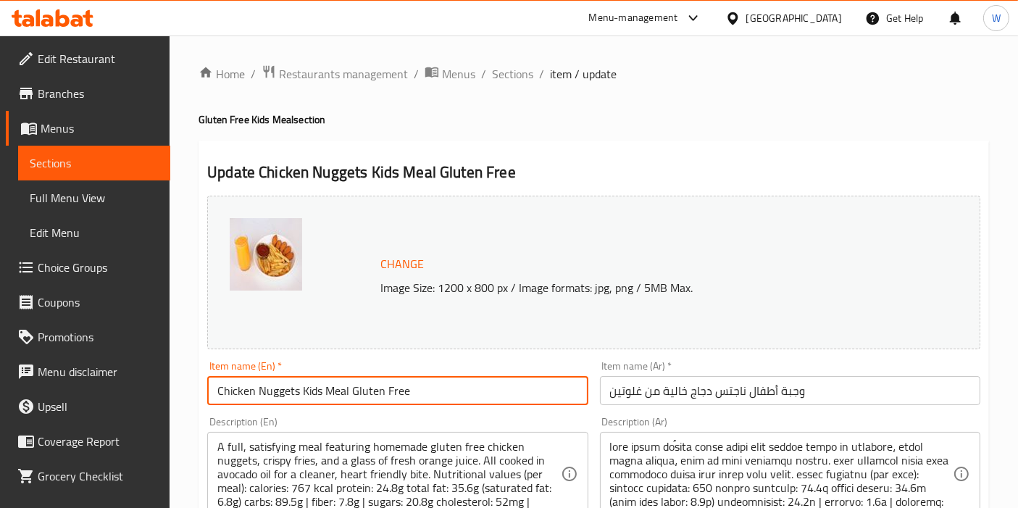
click at [369, 382] on input "Chicken Nuggets Kids Meal Gluten Free" at bounding box center [397, 390] width 380 height 29
paste input "Kids Nuggets Meal |"
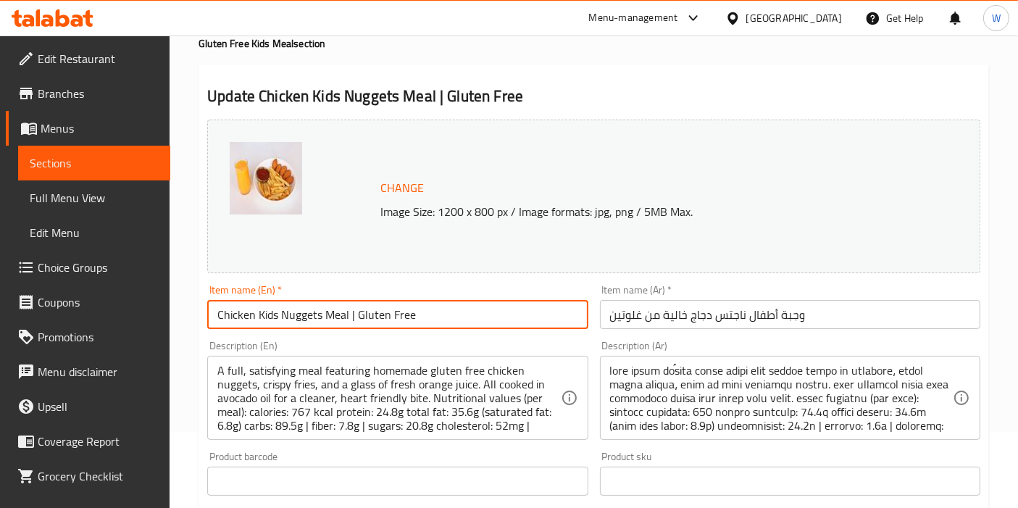
scroll to position [44, 0]
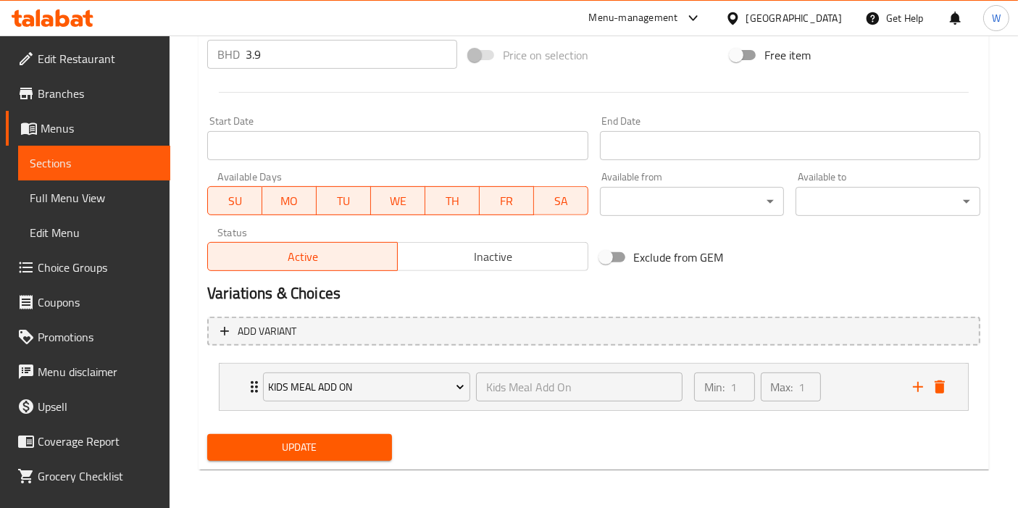
type input "Chicken Kids Nuggets Meal | Gluten Free"
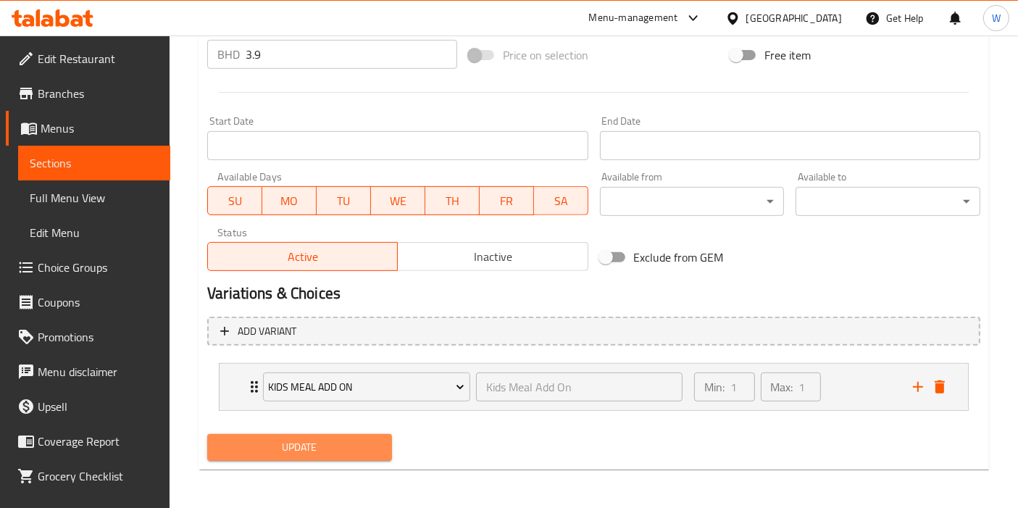
click at [351, 445] on span "Update" at bounding box center [300, 447] width 162 height 18
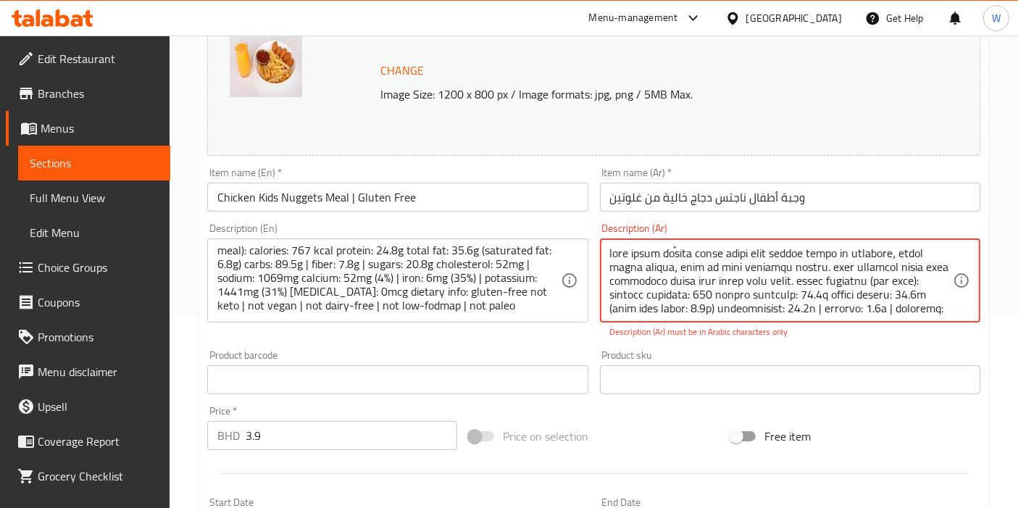
click at [858, 251] on textarea at bounding box center [781, 280] width 343 height 69
click at [856, 249] on textarea at bounding box center [781, 280] width 343 height 69
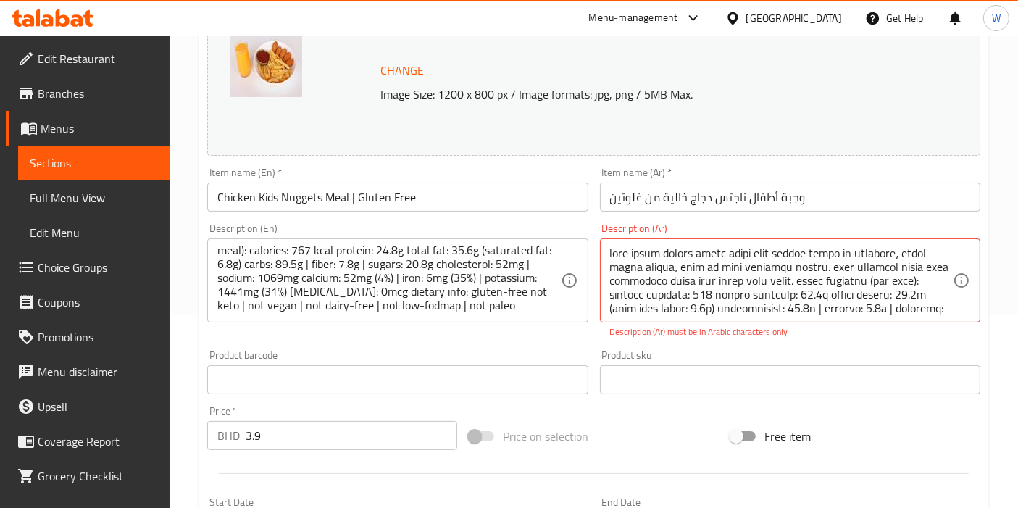
click at [850, 331] on p "Description (Ar) must be in Arabic characters only" at bounding box center [790, 331] width 360 height 13
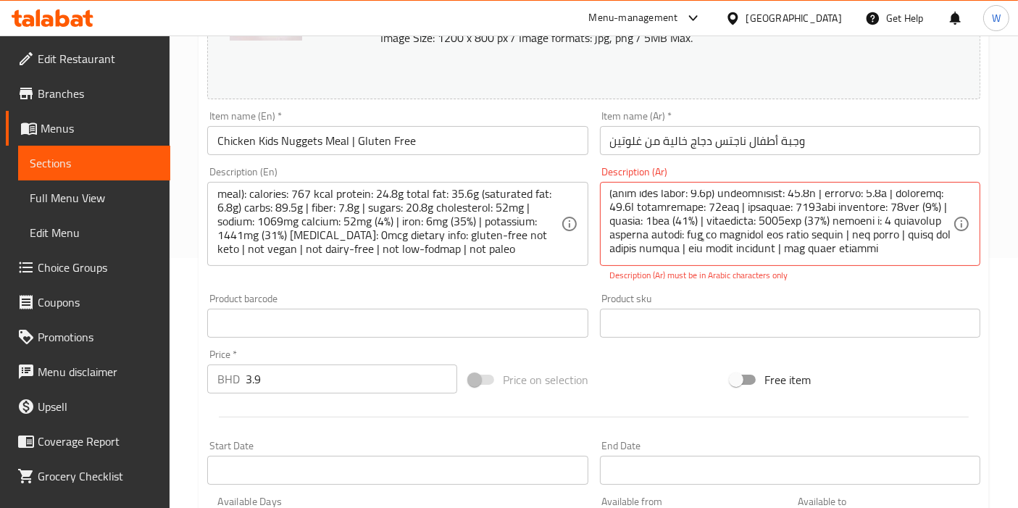
scroll to position [274, 0]
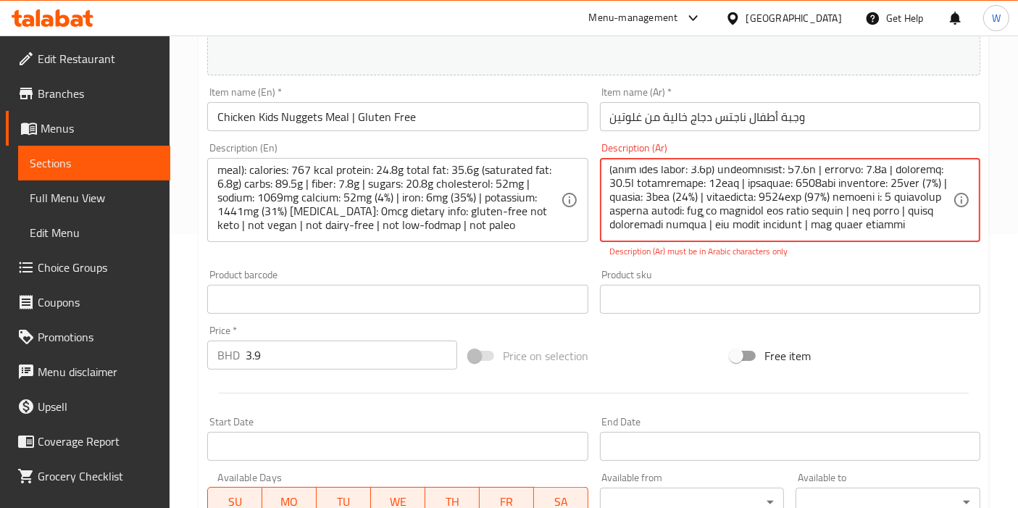
click at [894, 220] on textarea at bounding box center [781, 200] width 343 height 69
click at [869, 222] on textarea at bounding box center [781, 200] width 343 height 69
click at [871, 211] on textarea at bounding box center [781, 200] width 343 height 69
click at [898, 281] on div "Product sku Product sku" at bounding box center [790, 291] width 380 height 44
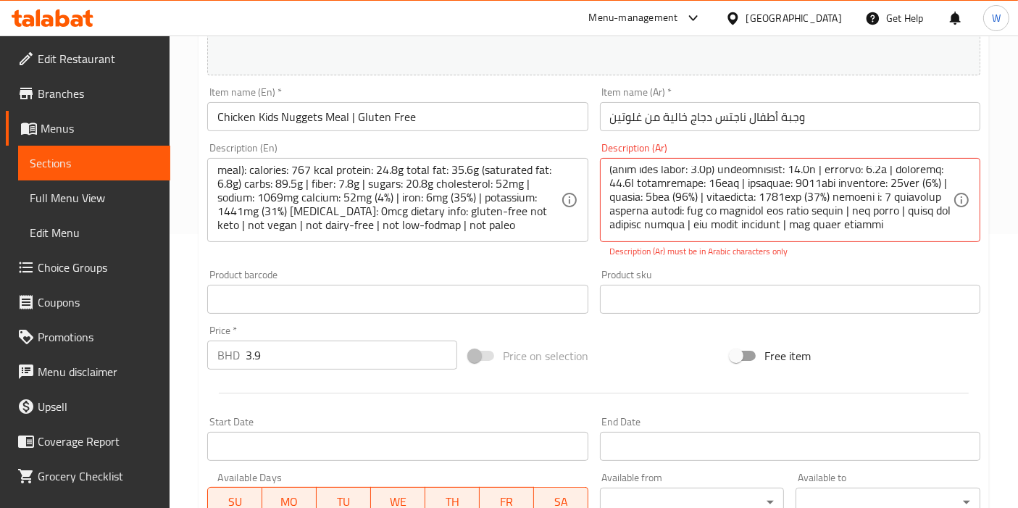
click at [898, 268] on div "Product sku Product sku" at bounding box center [790, 292] width 392 height 56
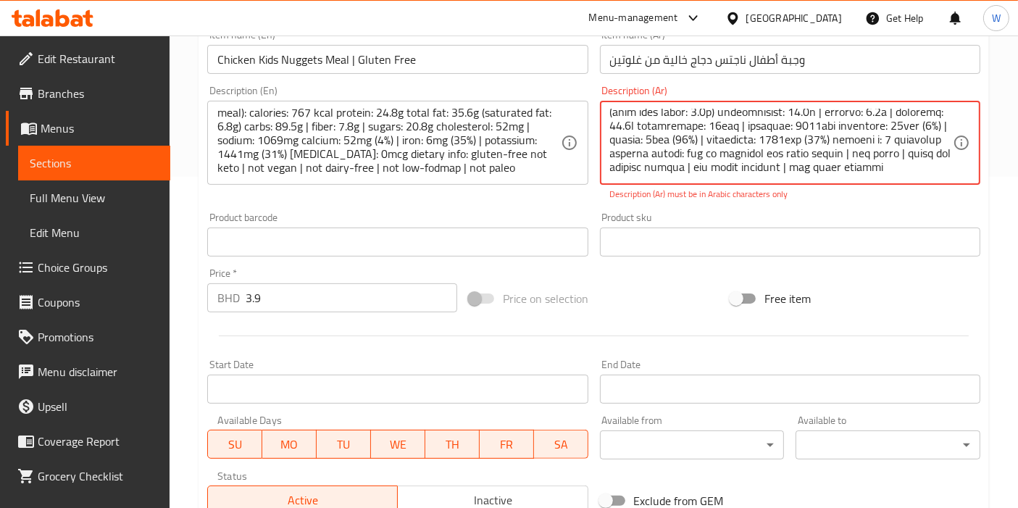
scroll to position [354, 0]
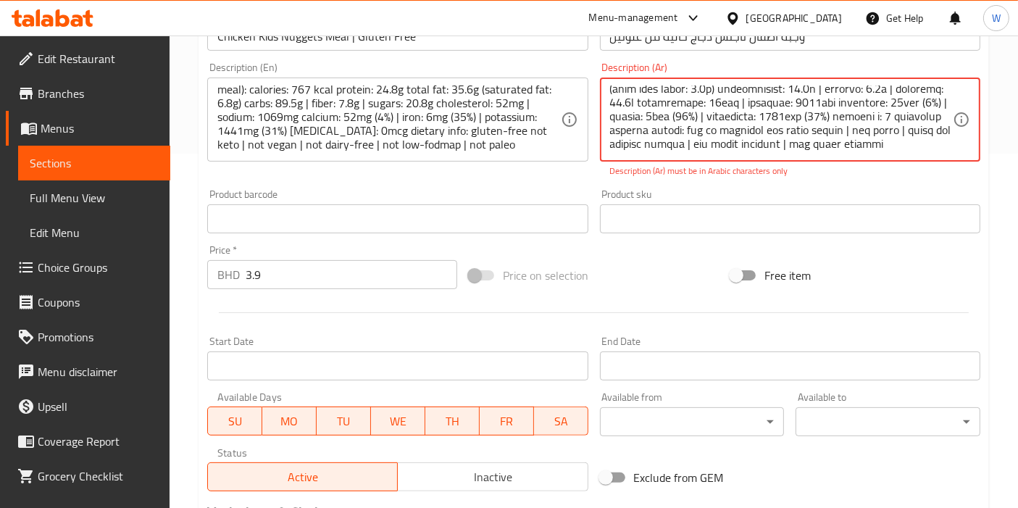
click at [869, 185] on div "Product sku Product sku" at bounding box center [790, 211] width 392 height 56
click at [694, 144] on textarea at bounding box center [781, 119] width 343 height 69
click at [802, 148] on textarea at bounding box center [781, 119] width 343 height 69
click at [744, 185] on div "Product sku Product sku" at bounding box center [790, 211] width 392 height 56
click at [745, 194] on div "Product sku Product sku" at bounding box center [790, 211] width 380 height 44
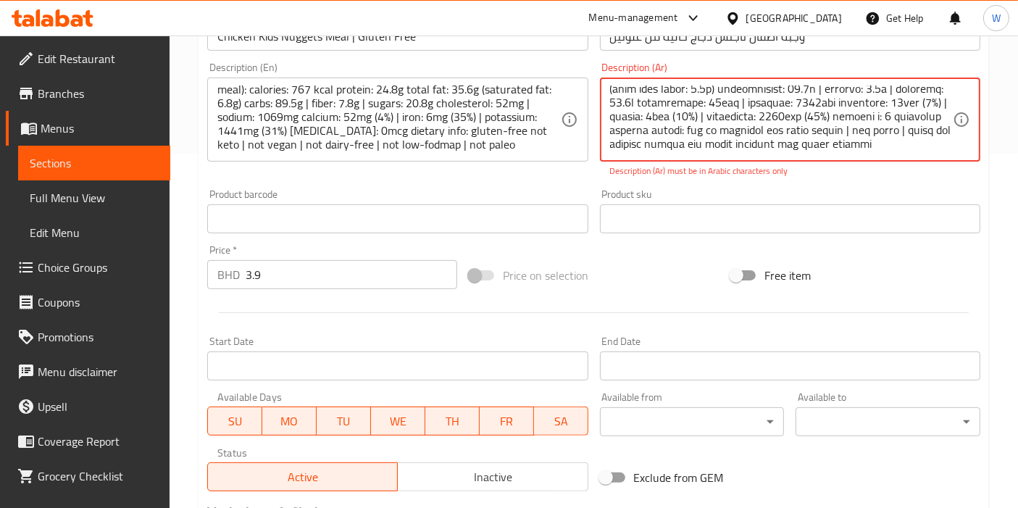
click at [903, 177] on div "Description (Ar) Description (Ar) Description (Ar) must be in Arabic characters…" at bounding box center [790, 120] width 392 height 127
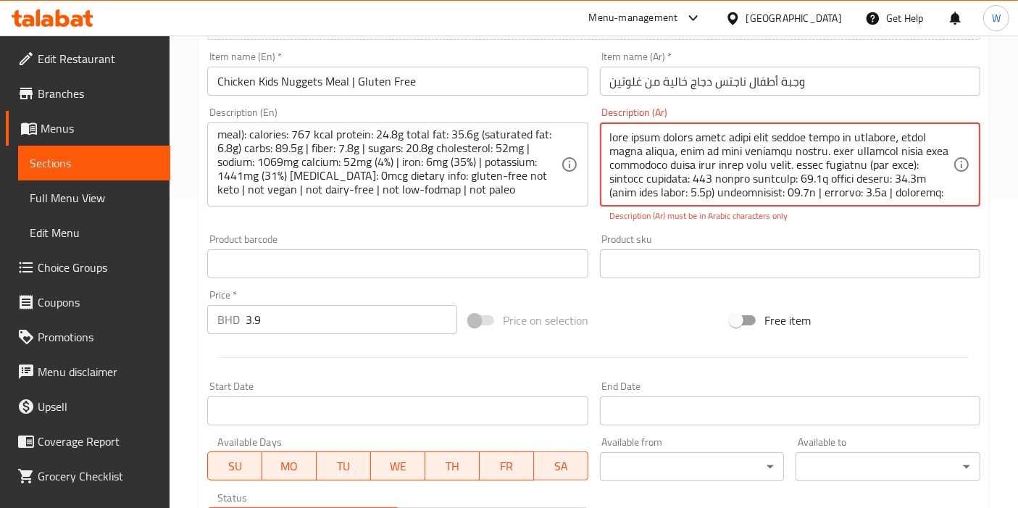
scroll to position [274, 0]
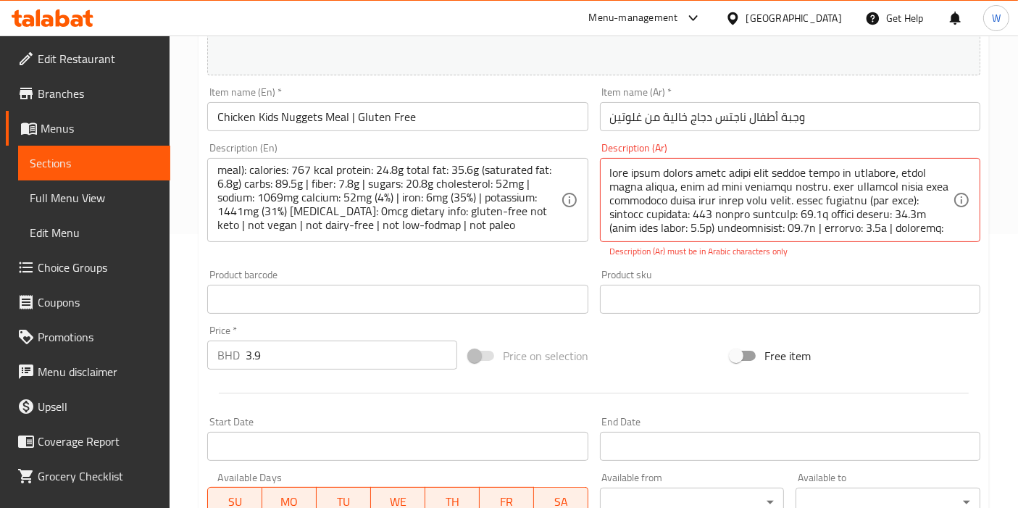
click at [829, 269] on div "Product sku Product sku" at bounding box center [790, 291] width 380 height 44
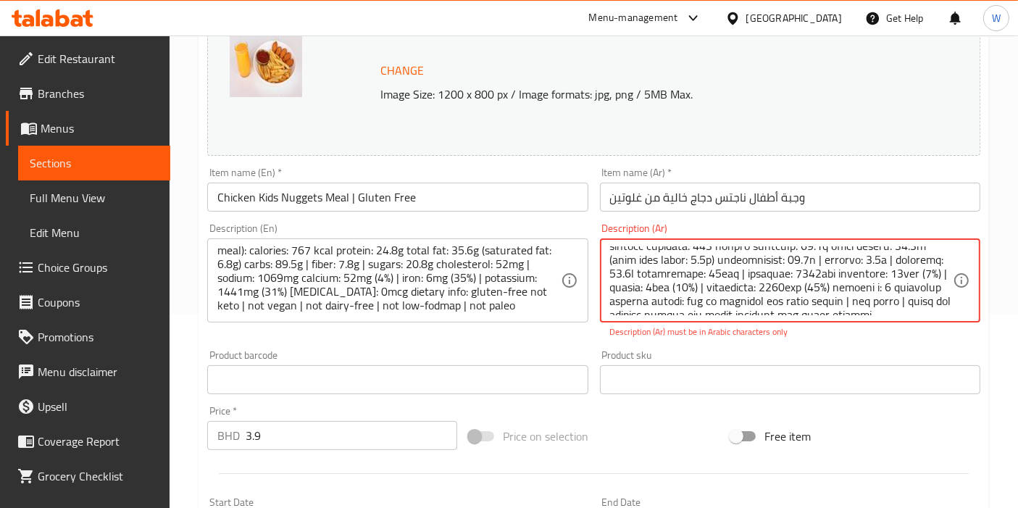
scroll to position [72, 0]
click at [756, 251] on textarea at bounding box center [781, 280] width 343 height 69
click at [813, 339] on div "Description (Ar) Description (Ar) Description (Ar) must be in Arabic characters…" at bounding box center [790, 280] width 392 height 127
click at [869, 337] on p "Description (Ar) must be in Arabic characters only" at bounding box center [790, 331] width 360 height 13
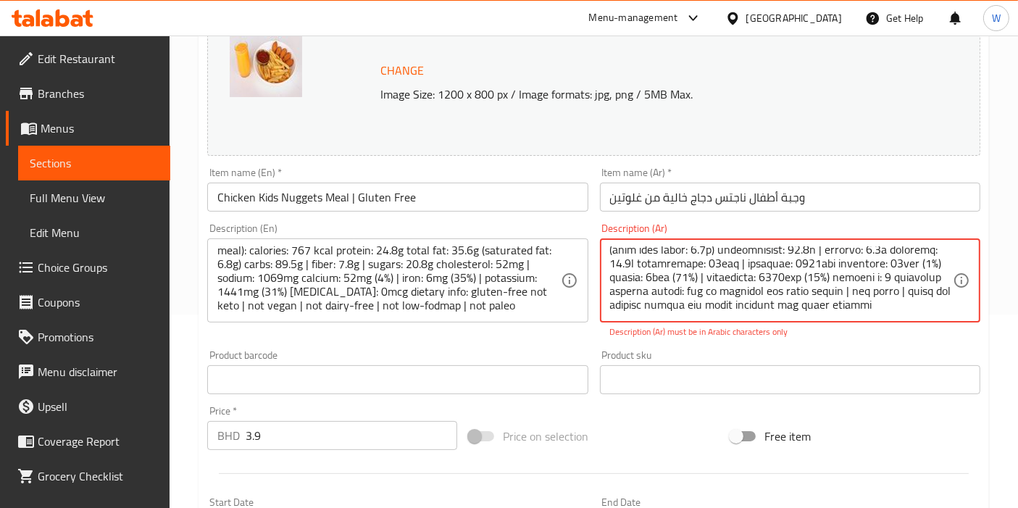
click at [899, 283] on textarea at bounding box center [781, 280] width 343 height 69
click at [919, 346] on div "Product sku Product sku" at bounding box center [790, 372] width 392 height 56
click at [664, 301] on textarea at bounding box center [781, 280] width 343 height 69
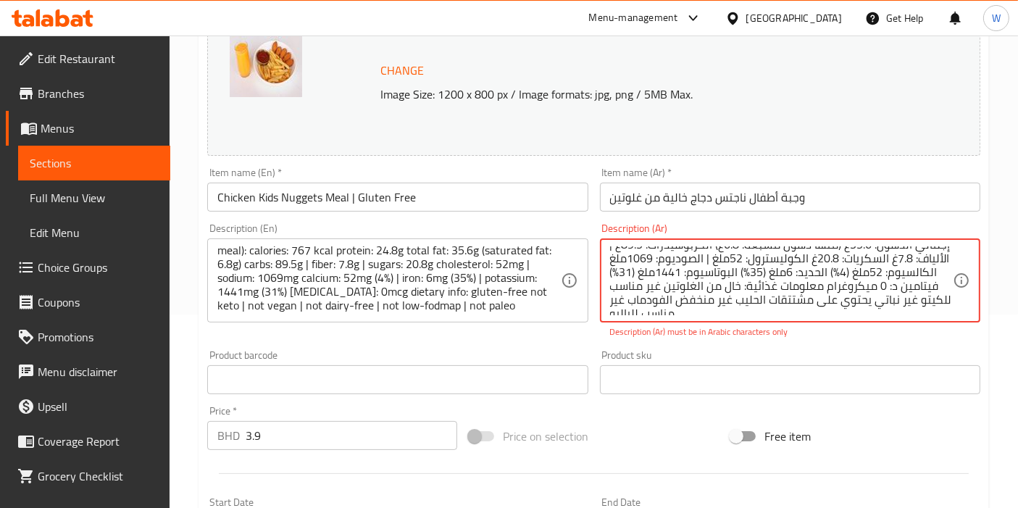
click at [832, 340] on div "Description (Ar) Description (Ar) Description (Ar) must be in Arabic characters…" at bounding box center [790, 280] width 392 height 127
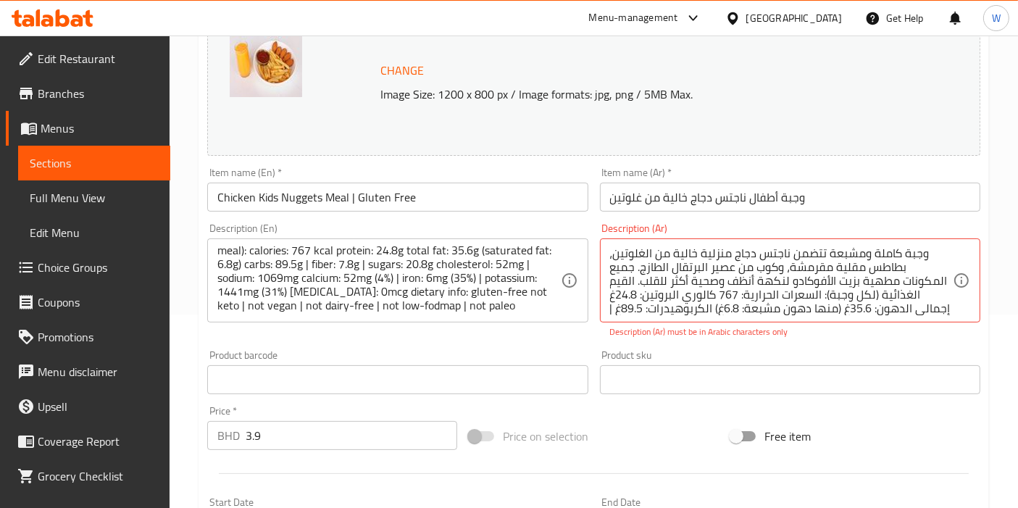
scroll to position [72, 0]
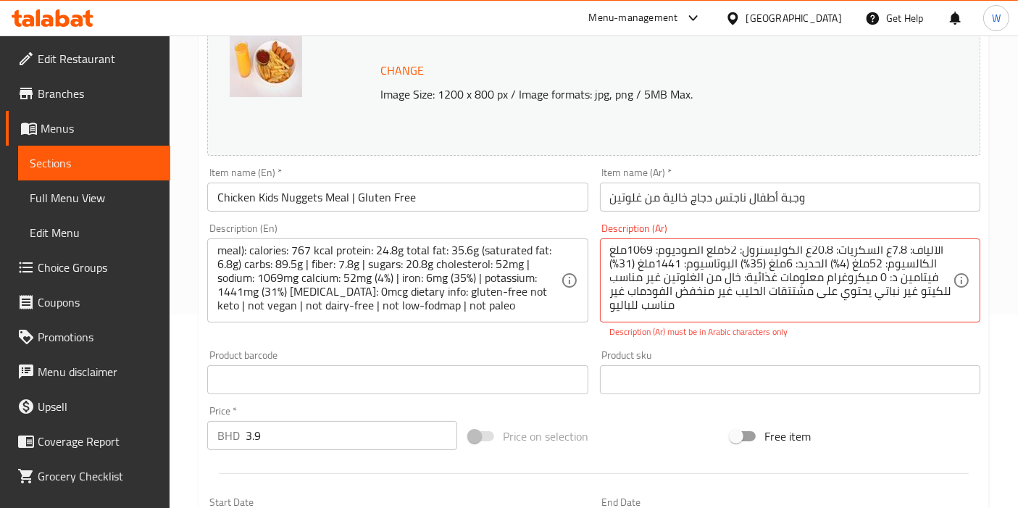
click at [878, 325] on div "Description (Ar) Description (Ar) Description (Ar) must be in Arabic characters…" at bounding box center [790, 280] width 380 height 115
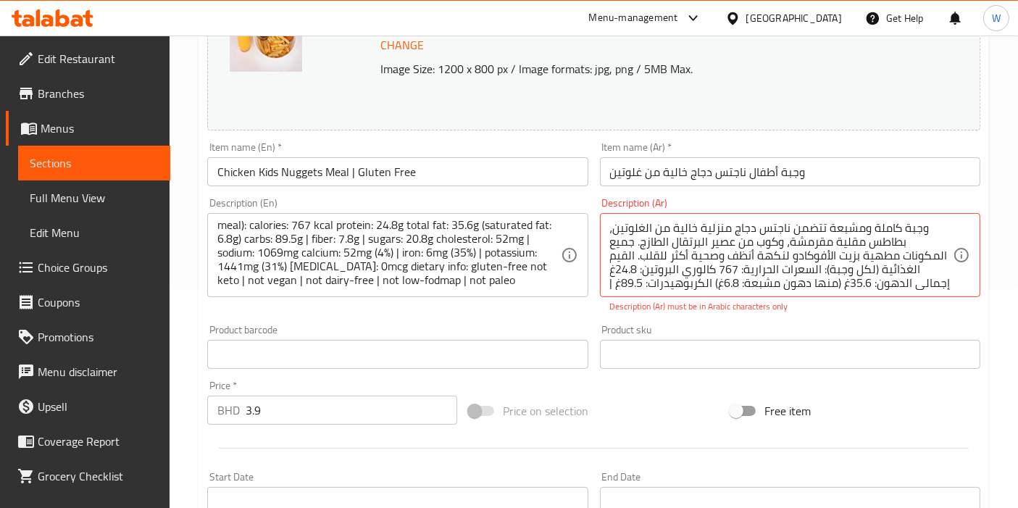
scroll to position [193, 0]
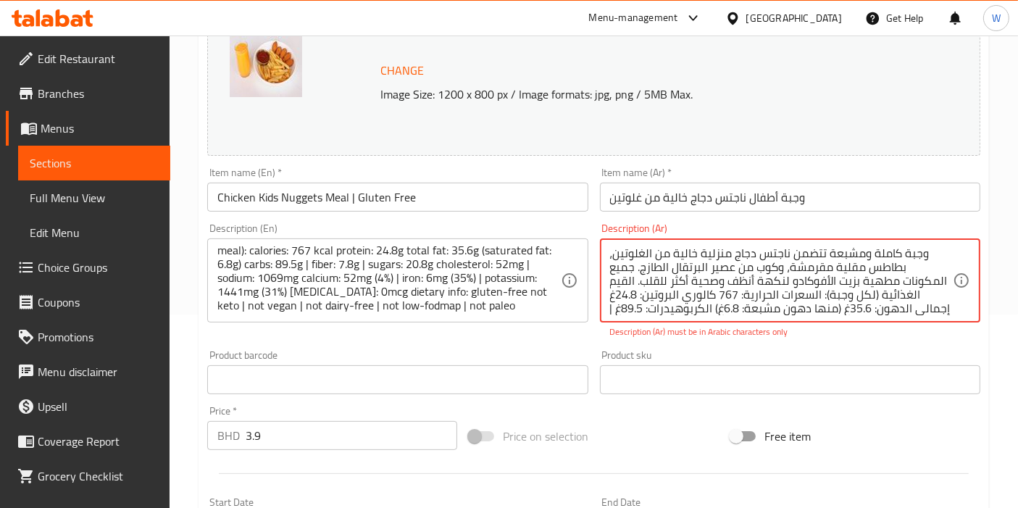
click at [637, 271] on textarea "وجبة كاملة ومشبعة تتضمن ناجتس دجاج منزلية خالية من الغلوتين، بطاطس مقلية مقرمشة…" at bounding box center [781, 280] width 343 height 69
type textarea "وجبة كاملة ومشبعة تتضمن ناجتس دجاج منزلية خالية من الغلوتين، بطاطس مقلية مقرمشة…"
click at [842, 340] on div "Description (Ar) Description (Ar) Description (Ar) must be in Arabic characters…" at bounding box center [790, 280] width 392 height 127
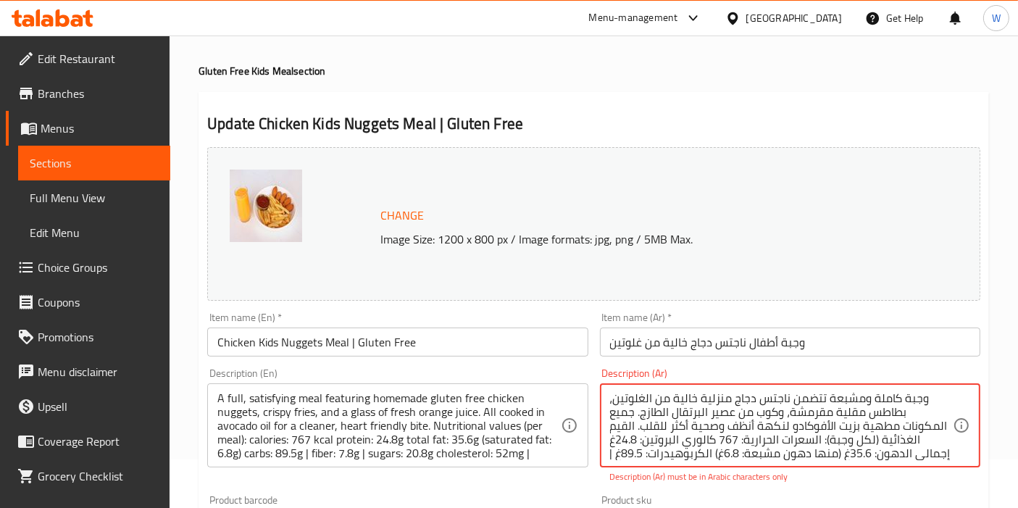
scroll to position [0, 0]
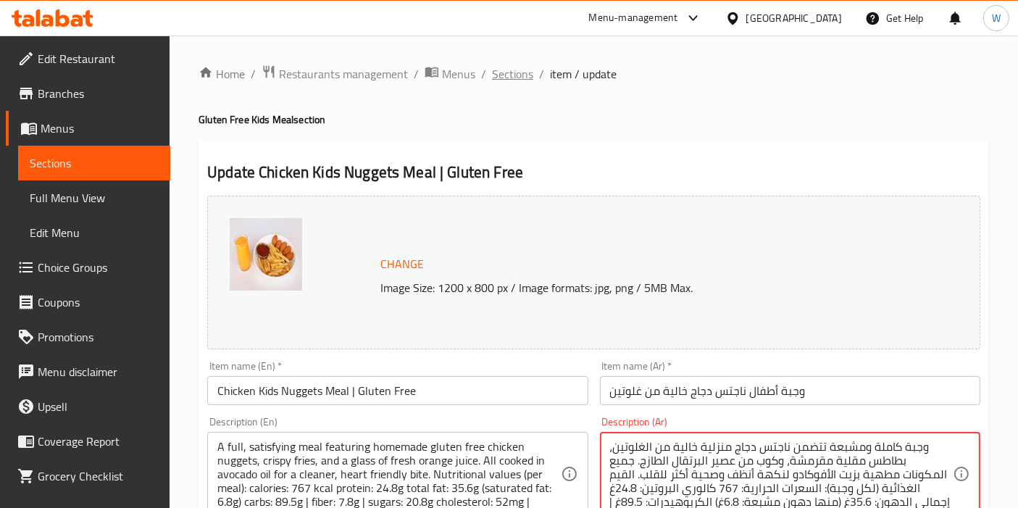
click at [530, 73] on span "Sections" at bounding box center [512, 73] width 41 height 17
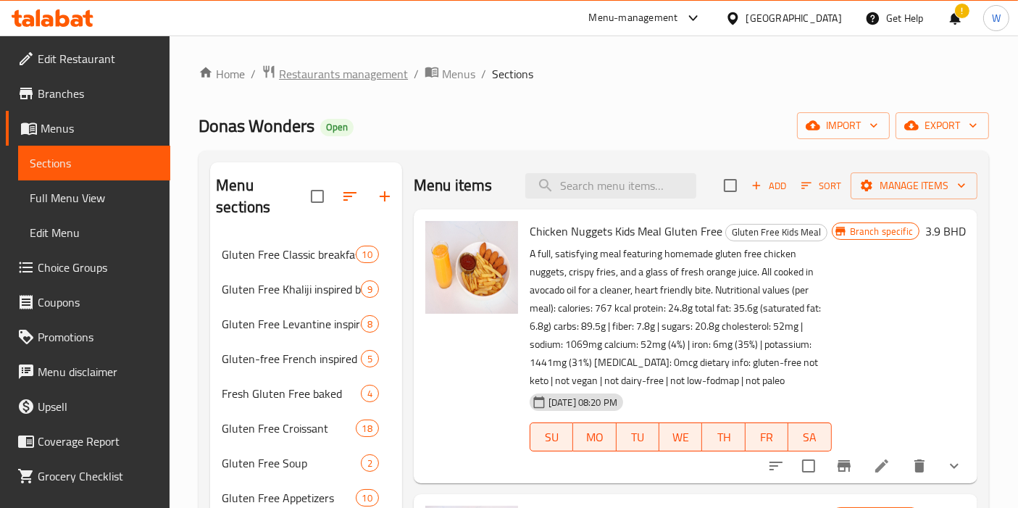
click at [308, 67] on span "Restaurants management" at bounding box center [343, 73] width 129 height 17
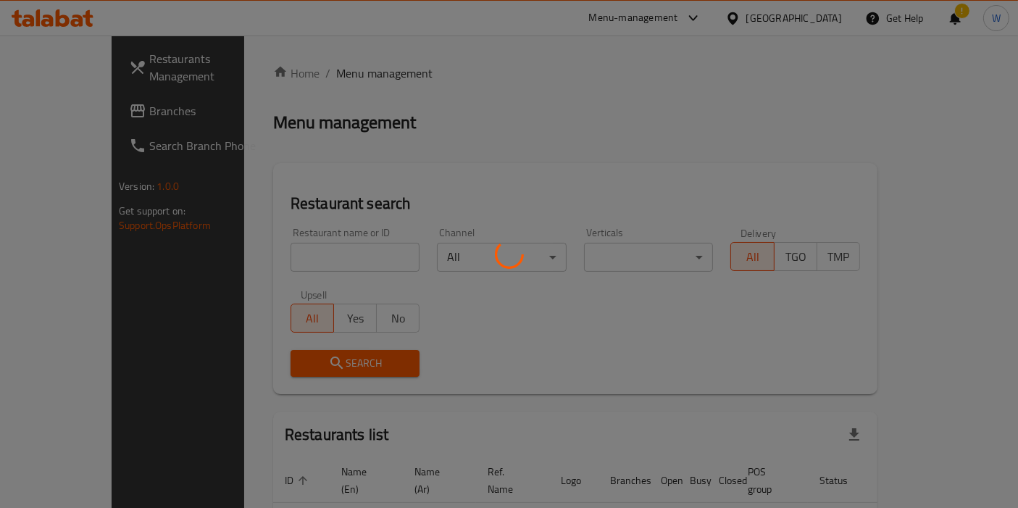
click at [314, 244] on div at bounding box center [509, 254] width 1018 height 508
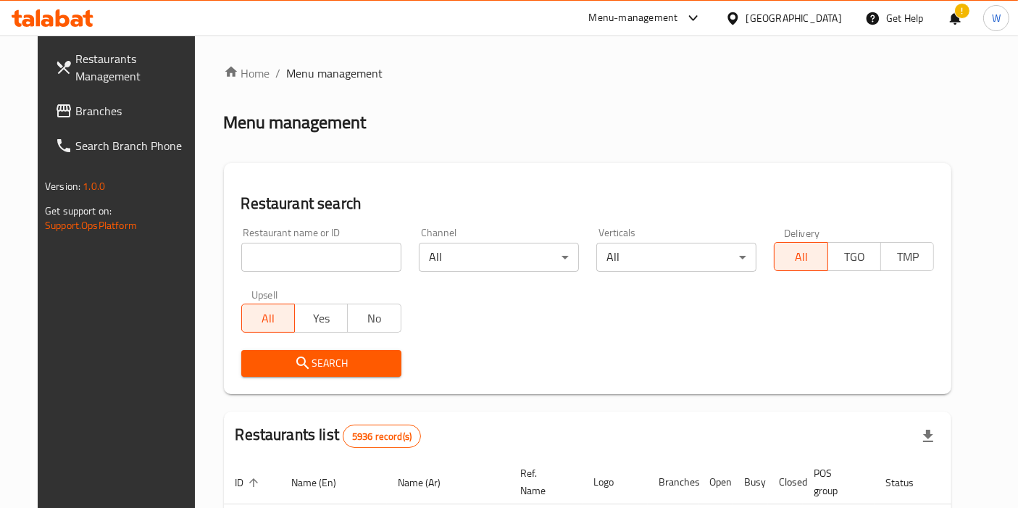
click at [312, 255] on div at bounding box center [509, 254] width 1018 height 508
click at [312, 255] on input "search" at bounding box center [321, 257] width 160 height 29
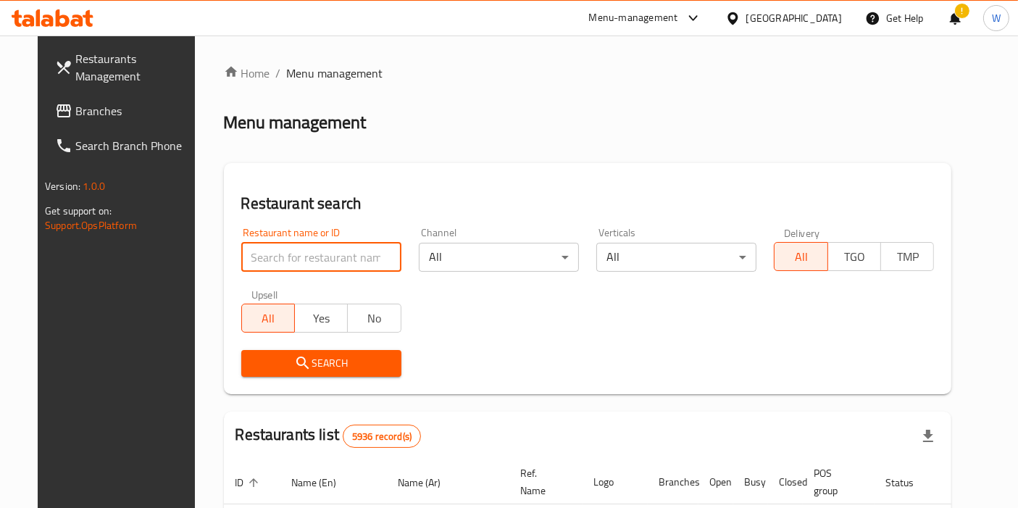
click at [312, 255] on input "search" at bounding box center [321, 257] width 160 height 29
paste input "eet fresh"
type input "eet fresh"
click button "Search" at bounding box center [321, 363] width 160 height 27
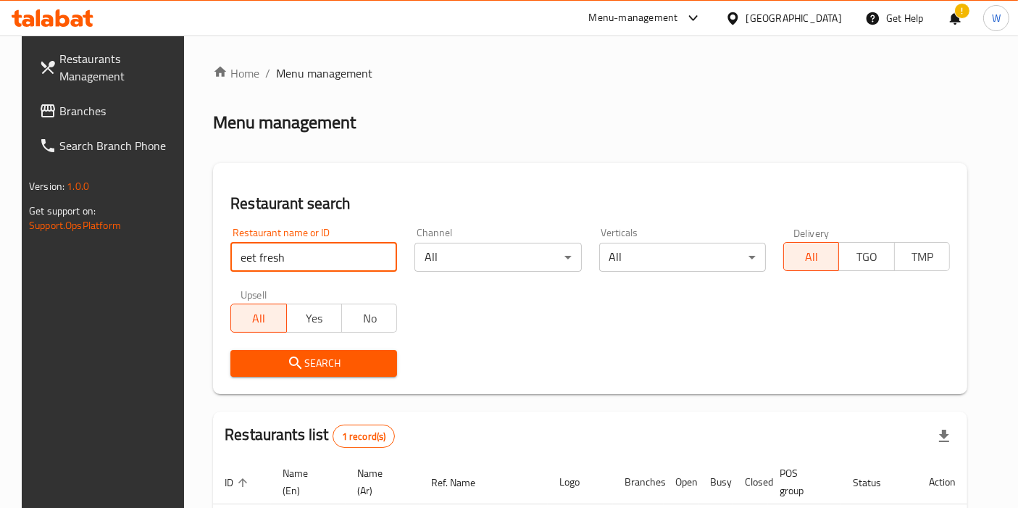
scroll to position [125, 0]
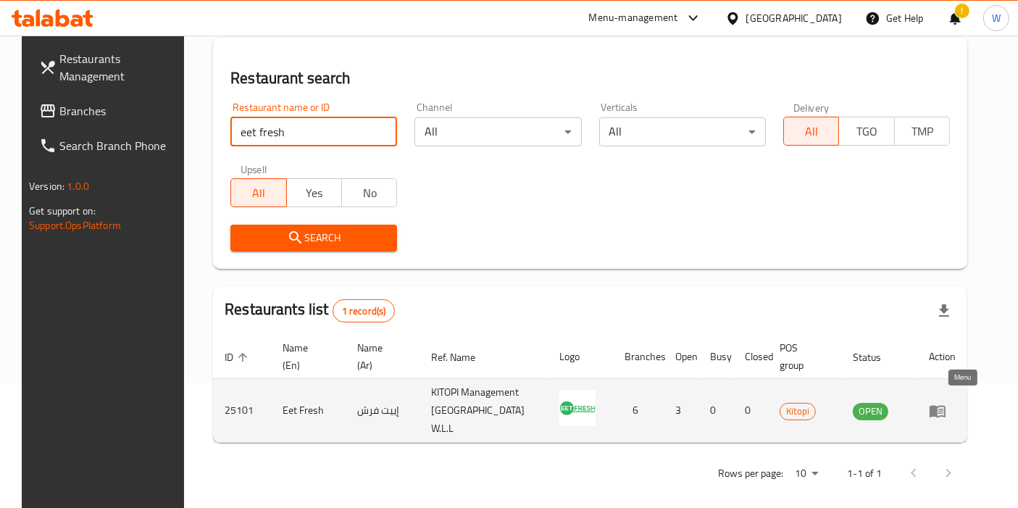
click at [946, 406] on icon "enhanced table" at bounding box center [937, 410] width 17 height 17
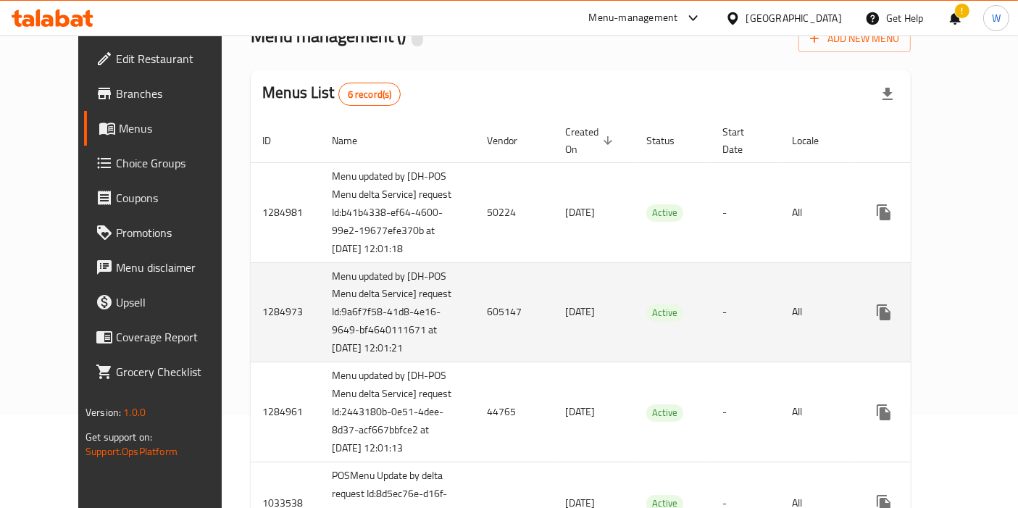
scroll to position [161, 0]
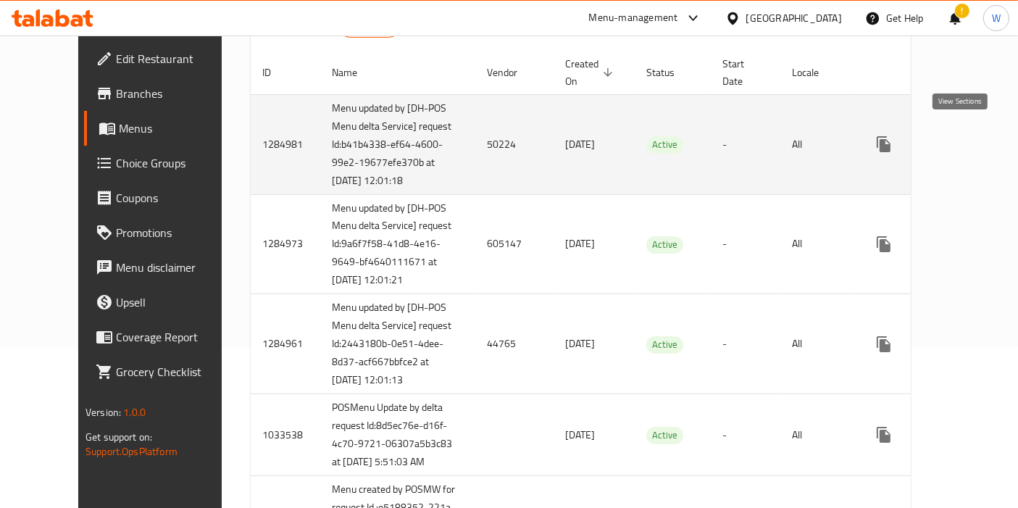
click at [982, 138] on icon "enhanced table" at bounding box center [988, 144] width 13 height 13
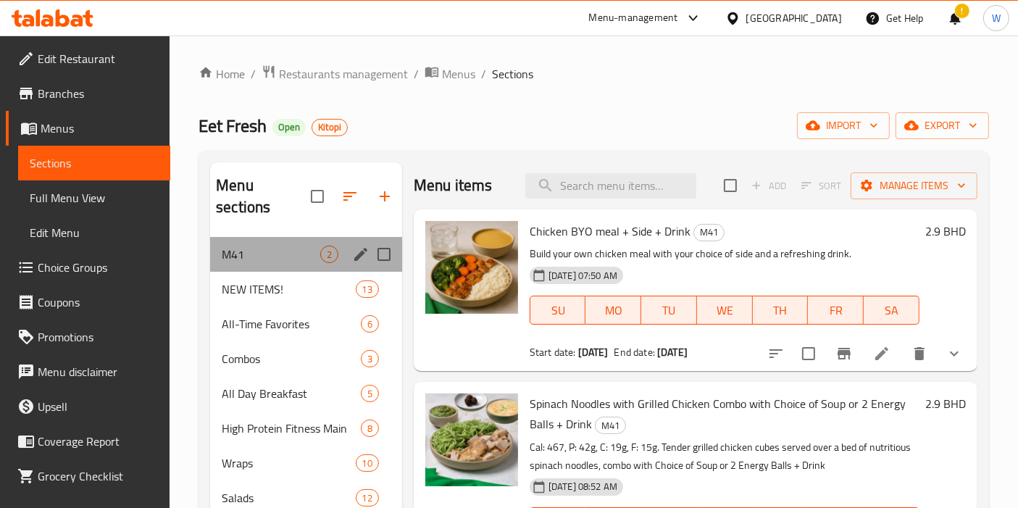
click at [285, 242] on div "M41 2" at bounding box center [306, 254] width 192 height 35
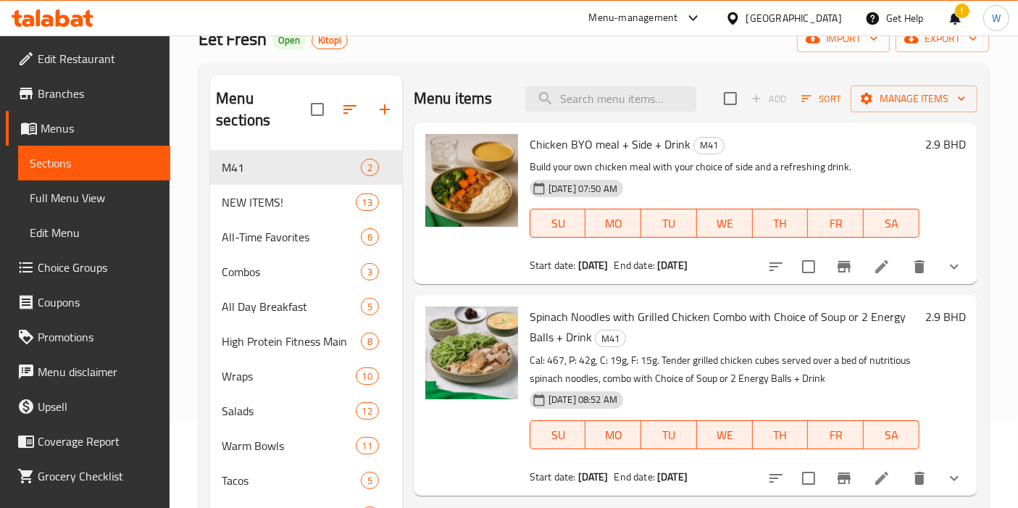
scroll to position [161, 0]
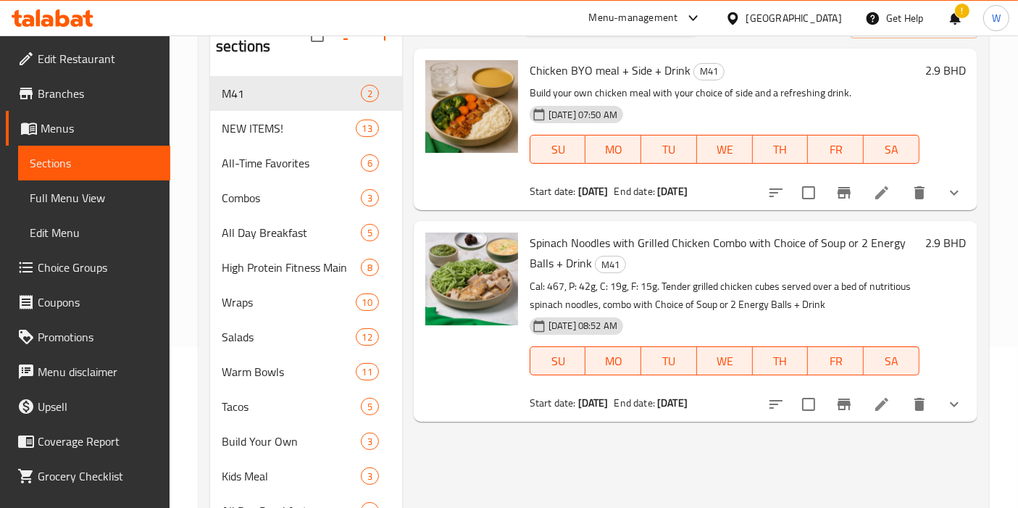
click at [732, 476] on div "Menu items Add Sort Manage items Chicken BYO meal + Side + Drink M41 Build your…" at bounding box center [689, 302] width 575 height 602
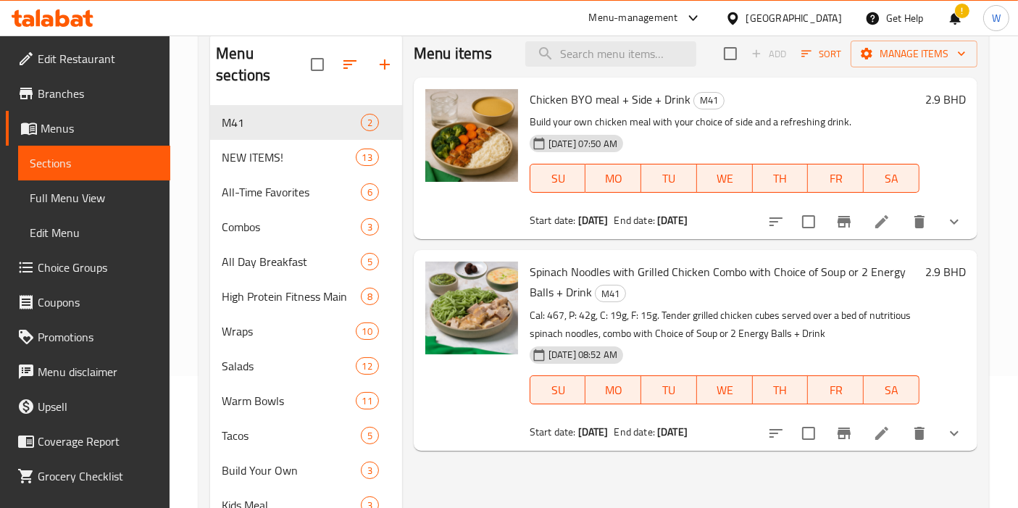
scroll to position [80, 0]
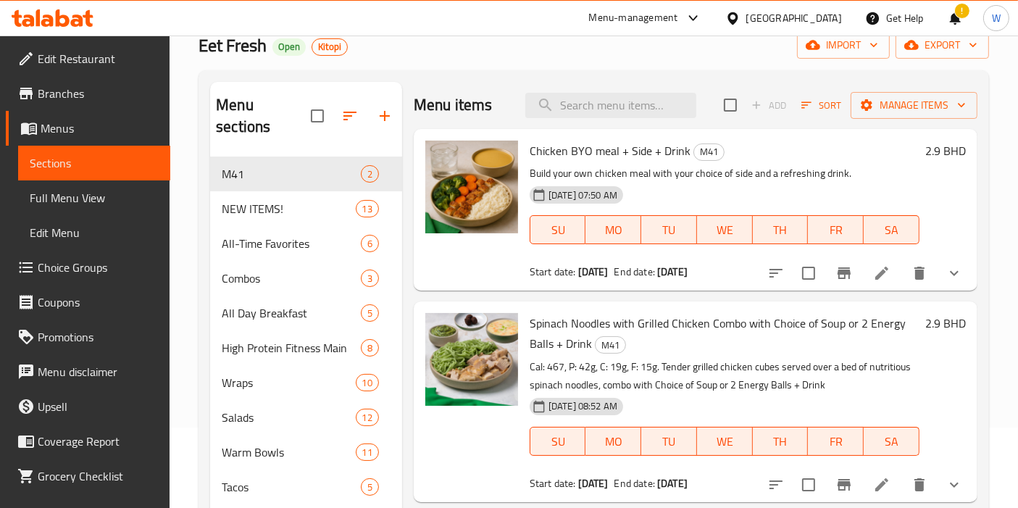
click at [893, 272] on li at bounding box center [881, 273] width 41 height 26
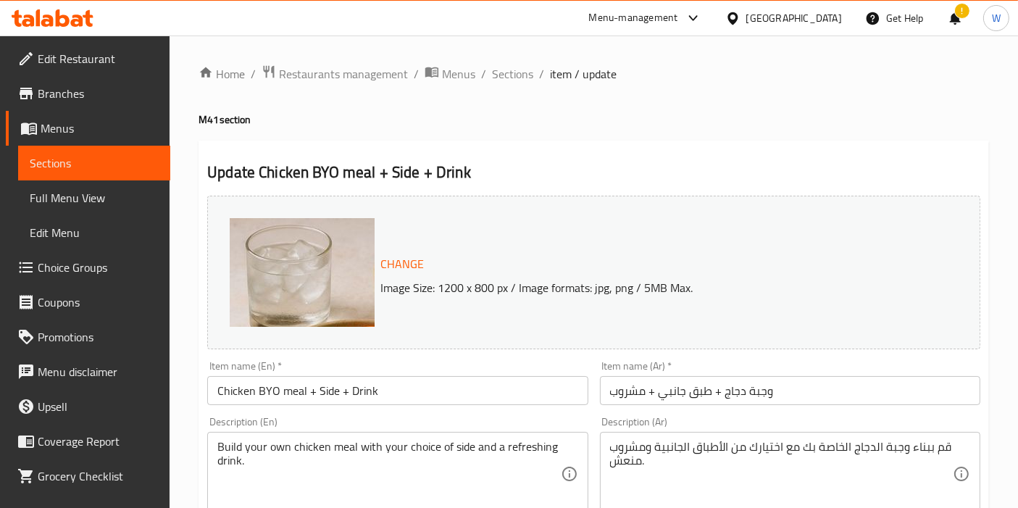
click at [488, 77] on ol "Home / Restaurants management / Menus / Sections / item / update" at bounding box center [593, 73] width 790 height 19
click at [507, 77] on span "Sections" at bounding box center [512, 73] width 41 height 17
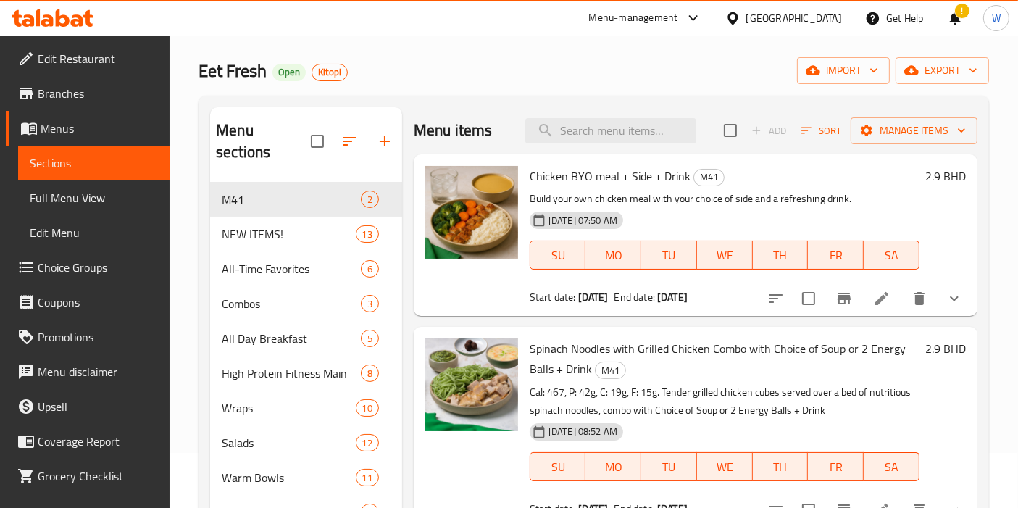
scroll to position [80, 0]
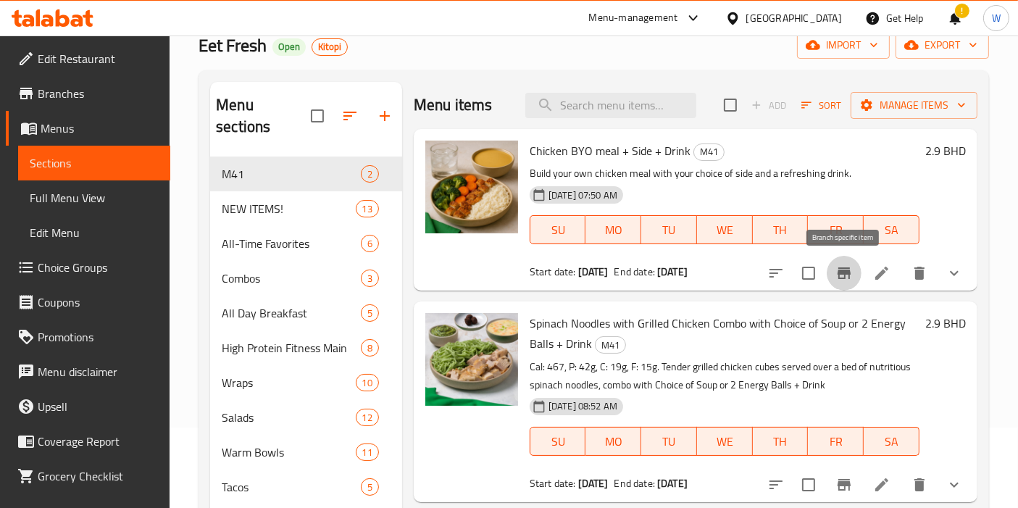
click at [840, 283] on button "Branch-specific-item" at bounding box center [844, 273] width 35 height 35
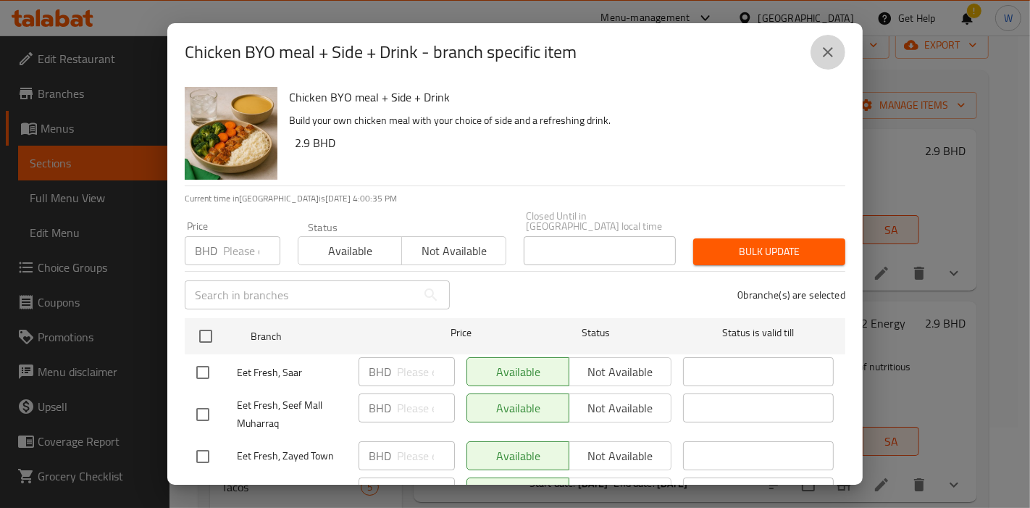
click at [824, 43] on icon "close" at bounding box center [827, 51] width 17 height 17
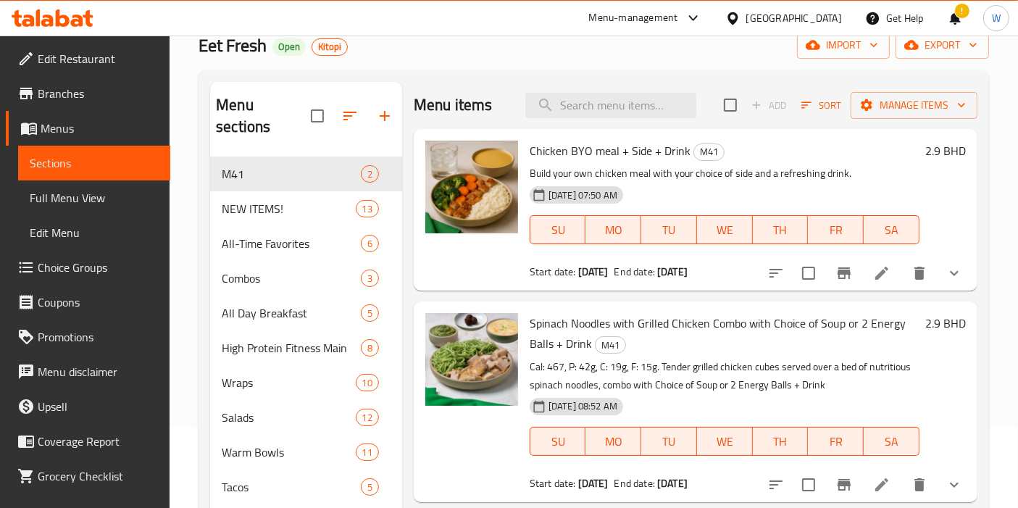
click at [62, 99] on span "Branches" at bounding box center [98, 93] width 121 height 17
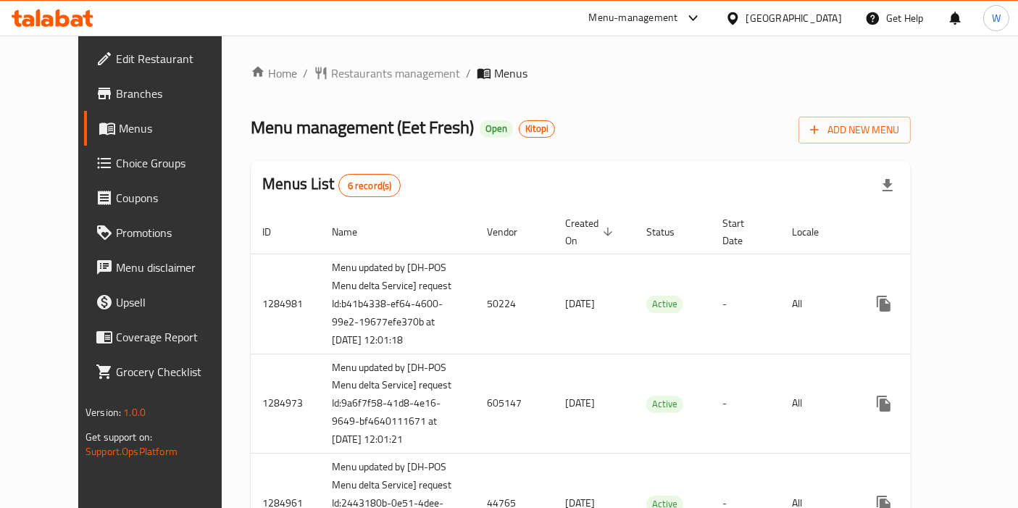
click at [609, 138] on div "Menu management ( Eet Fresh ) Open Kitopi Add New Menu" at bounding box center [581, 127] width 660 height 33
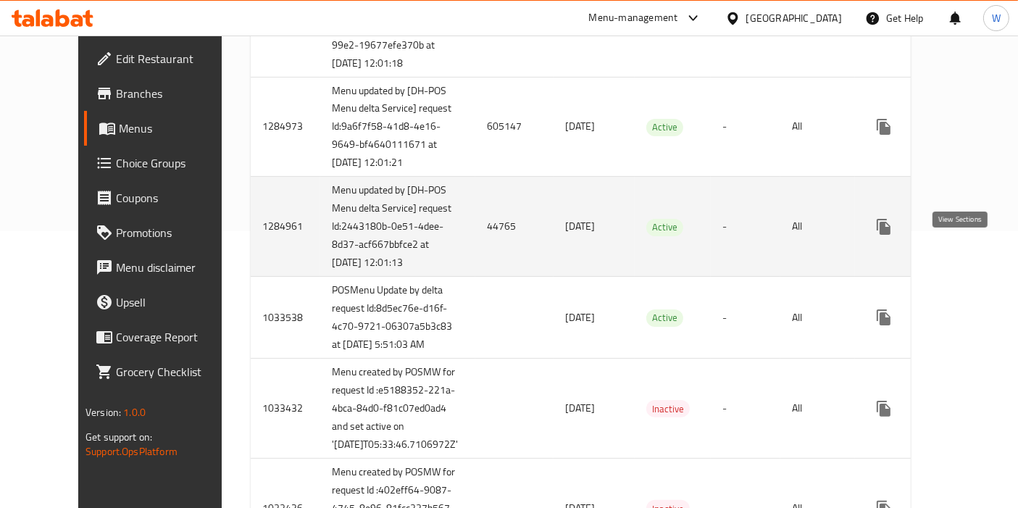
click at [982, 233] on icon "enhanced table" at bounding box center [988, 226] width 13 height 13
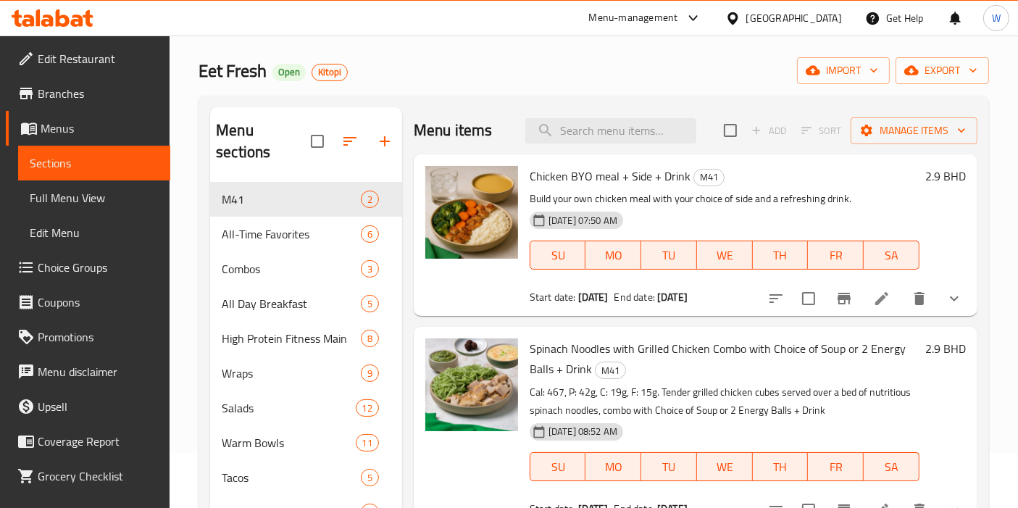
scroll to position [80, 0]
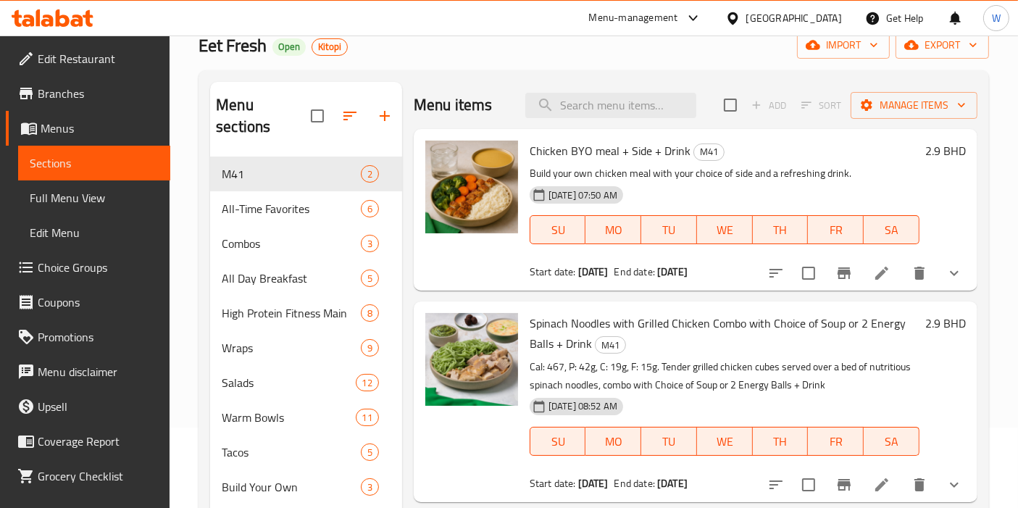
click at [890, 263] on li at bounding box center [881, 273] width 41 height 26
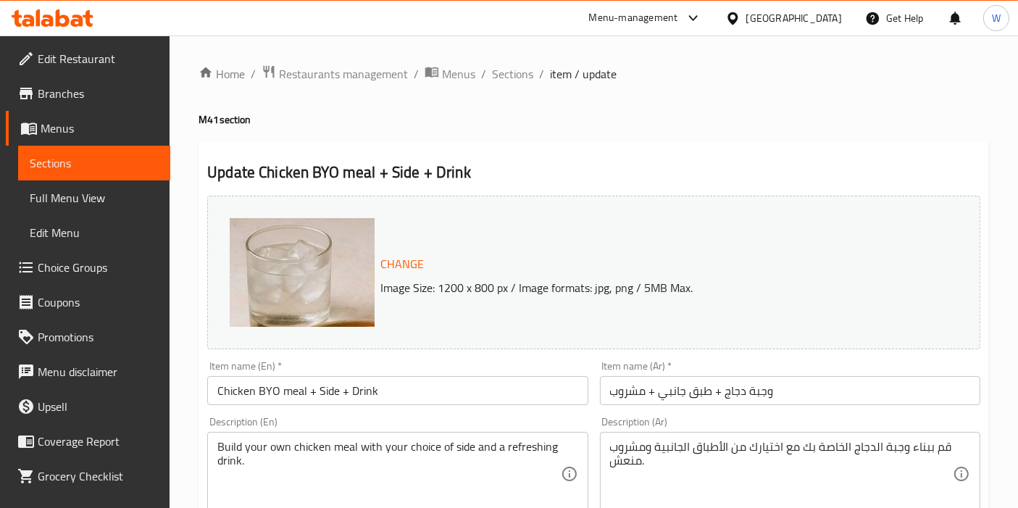
click at [46, 125] on span "Menus" at bounding box center [100, 128] width 118 height 17
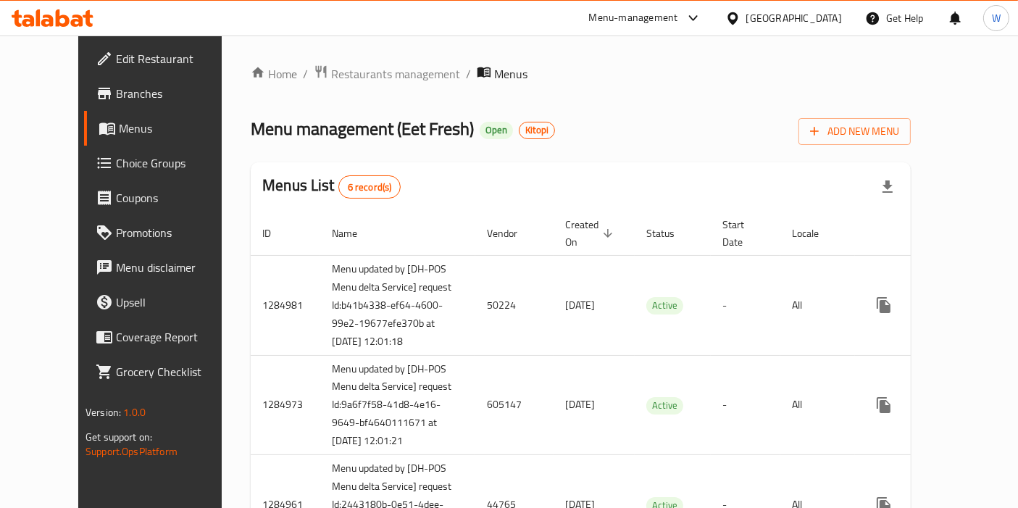
click at [599, 160] on div "Home / Restaurants management / Menus Menu management ( Eet Fresh ) Open Kitopi…" at bounding box center [581, 456] width 660 height 784
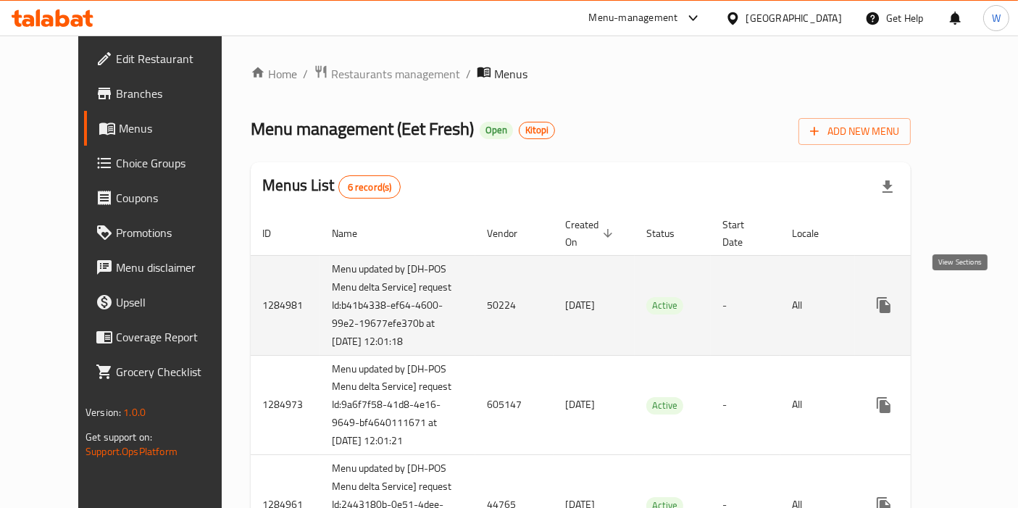
click at [979, 297] on icon "enhanced table" at bounding box center [987, 304] width 17 height 17
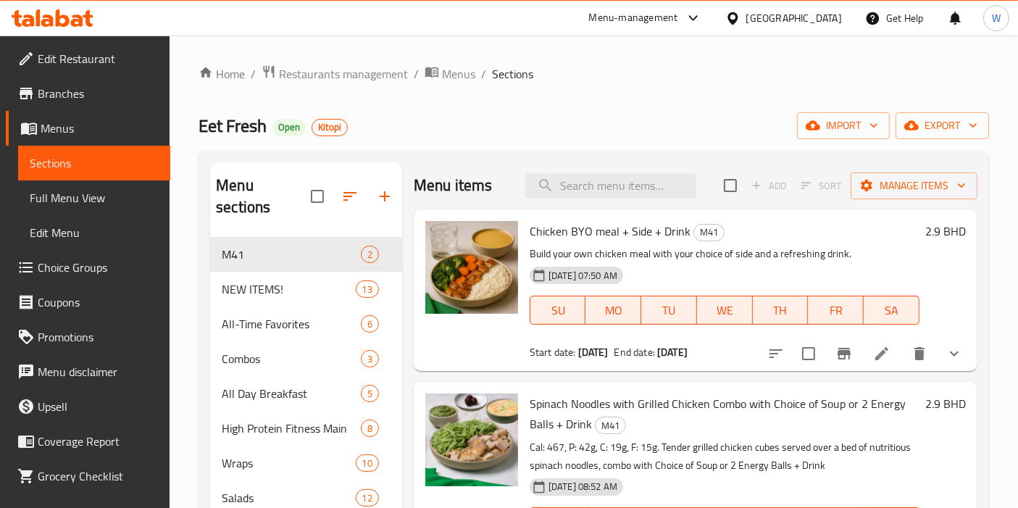
click at [887, 352] on icon at bounding box center [881, 353] width 17 height 17
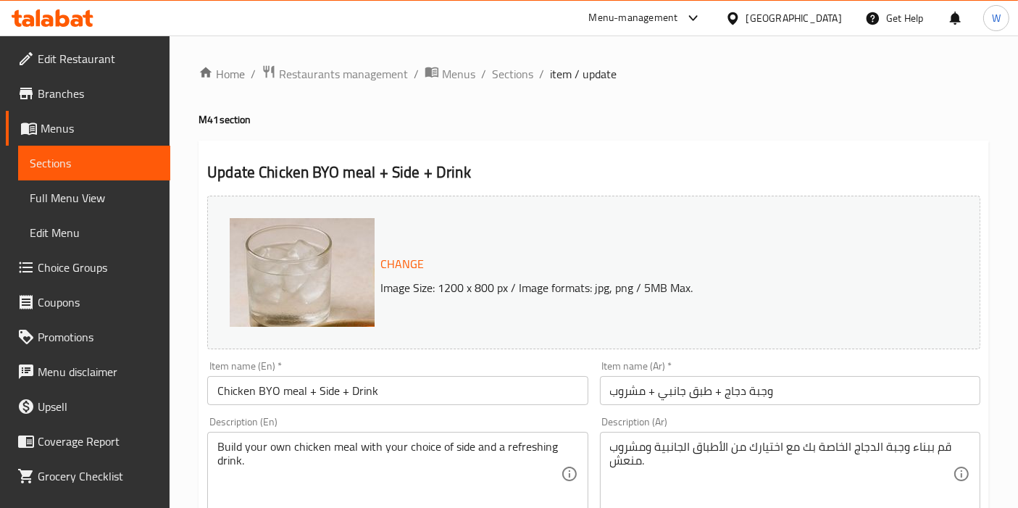
click at [105, 127] on span "Menus" at bounding box center [100, 128] width 118 height 17
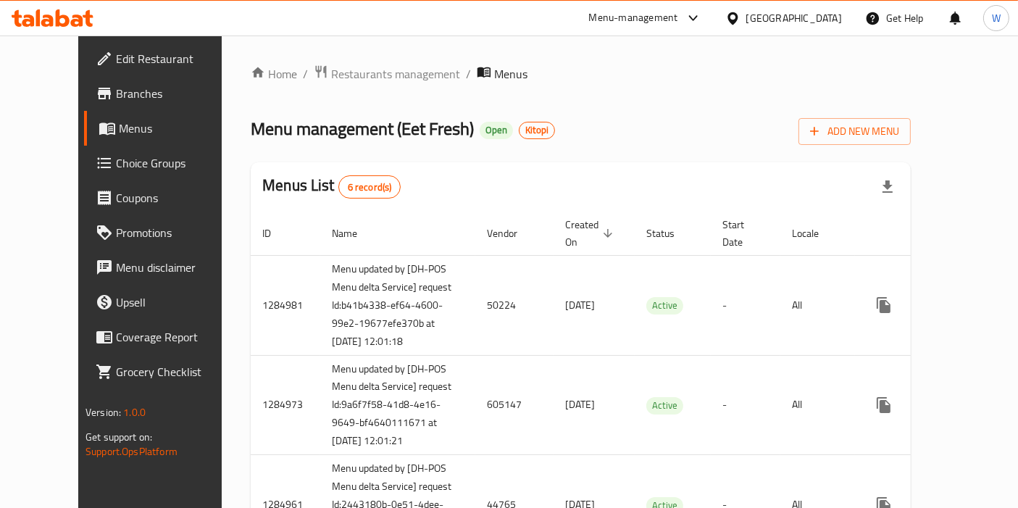
click at [716, 162] on div "Menus List 6 record(s)" at bounding box center [581, 186] width 660 height 49
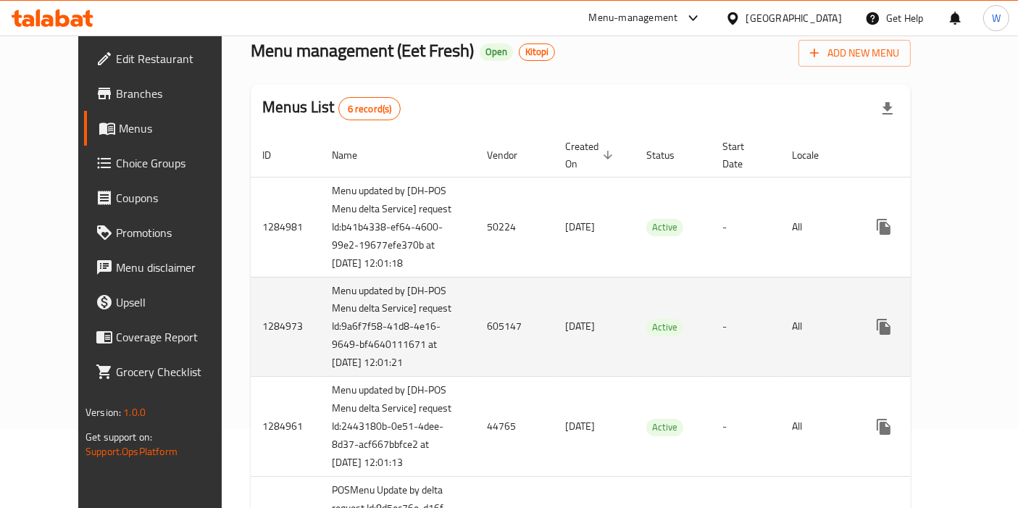
scroll to position [80, 0]
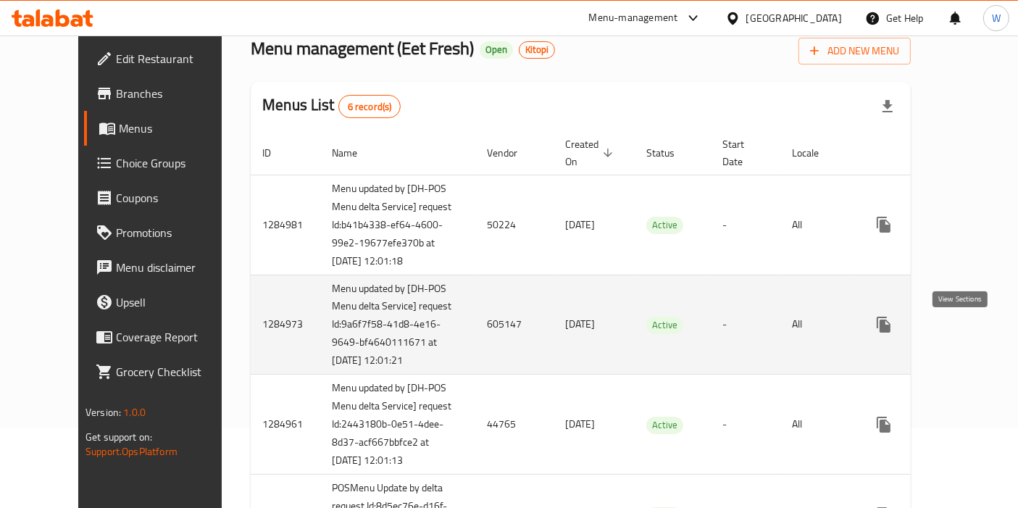
click at [979, 333] on icon "enhanced table" at bounding box center [987, 324] width 17 height 17
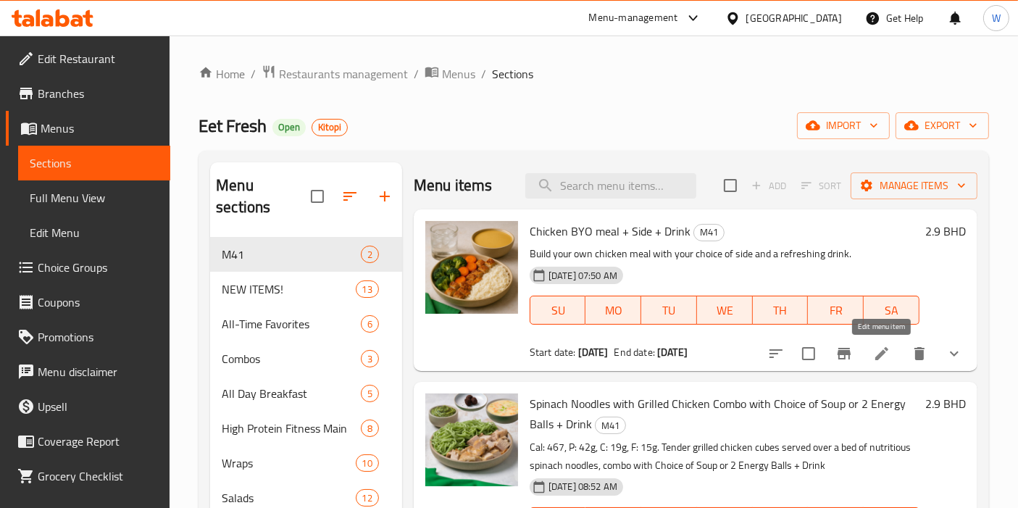
click at [885, 352] on icon at bounding box center [881, 353] width 13 height 13
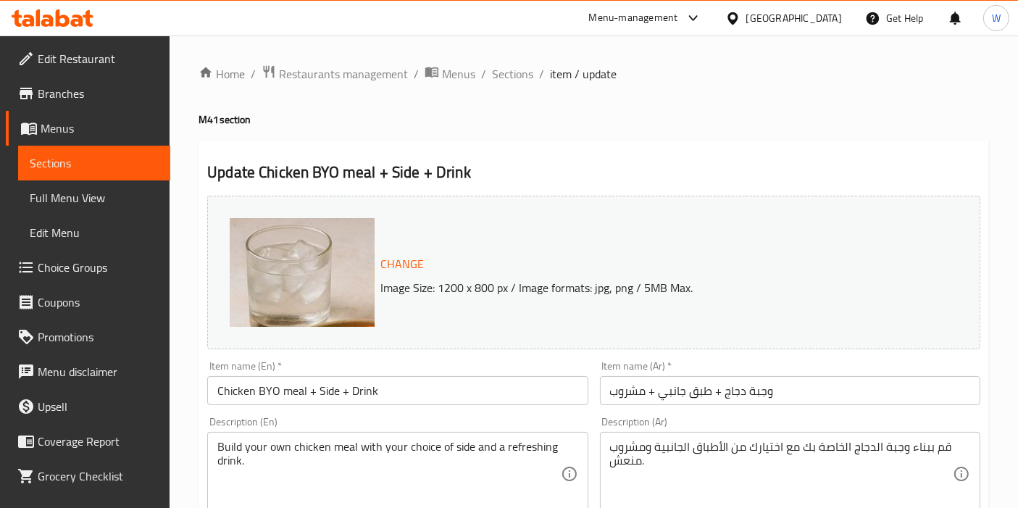
click at [367, 75] on span "Restaurants management" at bounding box center [343, 73] width 129 height 17
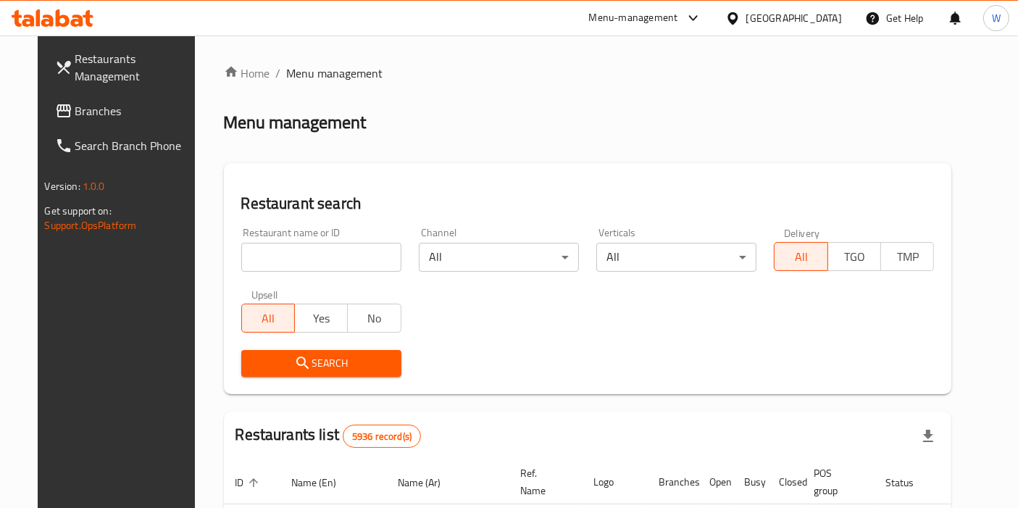
click at [312, 241] on div "Restaurant name or ID Restaurant name or ID" at bounding box center [321, 249] width 160 height 44
click at [309, 249] on input "search" at bounding box center [321, 257] width 160 height 29
paste input "Luca,"
type input "Luca"
click button "Search" at bounding box center [321, 363] width 160 height 27
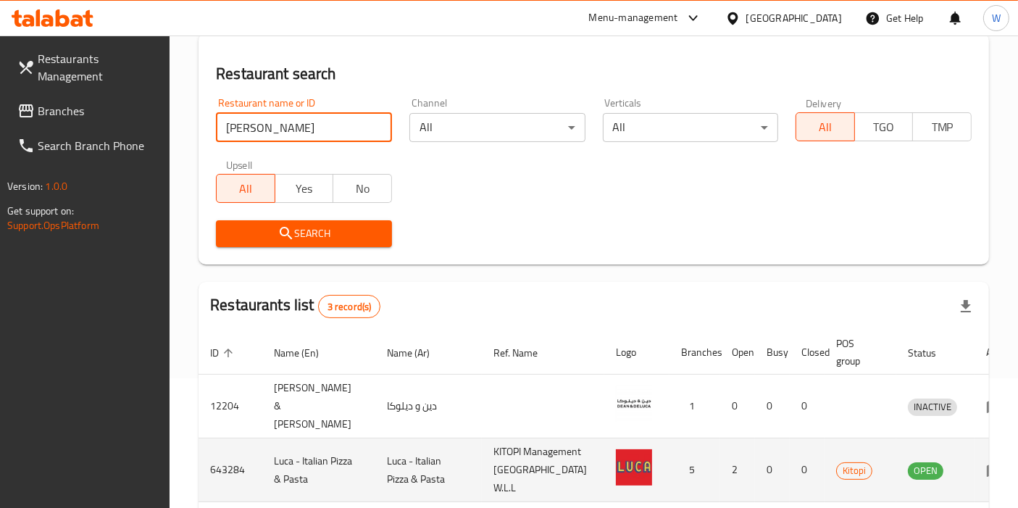
scroll to position [241, 0]
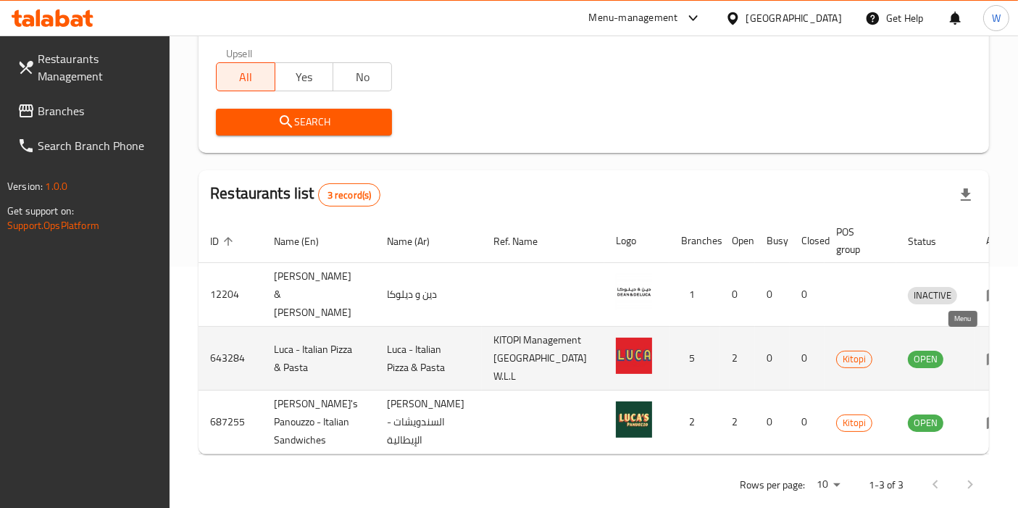
click at [986, 350] on link "enhanced table" at bounding box center [999, 358] width 27 height 17
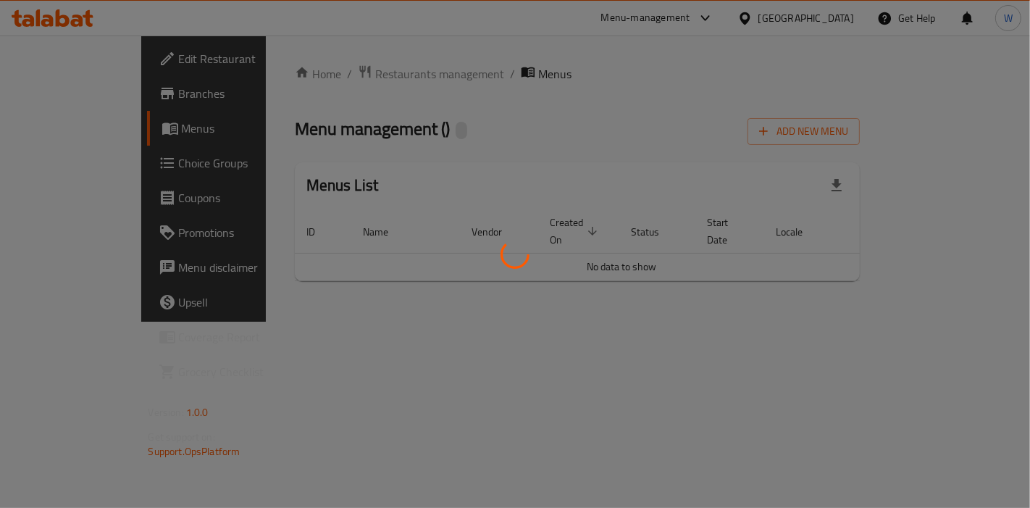
click at [961, 348] on div at bounding box center [515, 254] width 1030 height 508
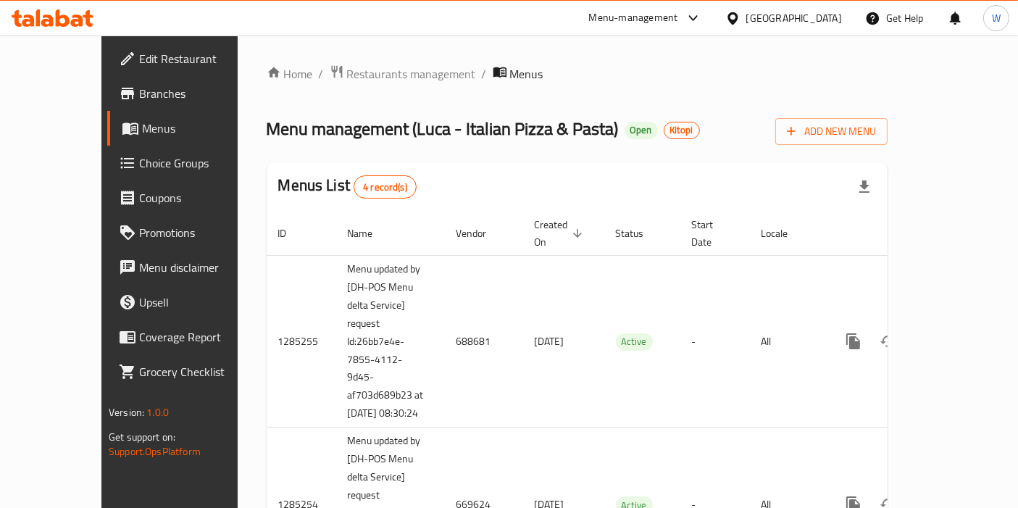
click at [142, 121] on span "Menus" at bounding box center [201, 128] width 118 height 17
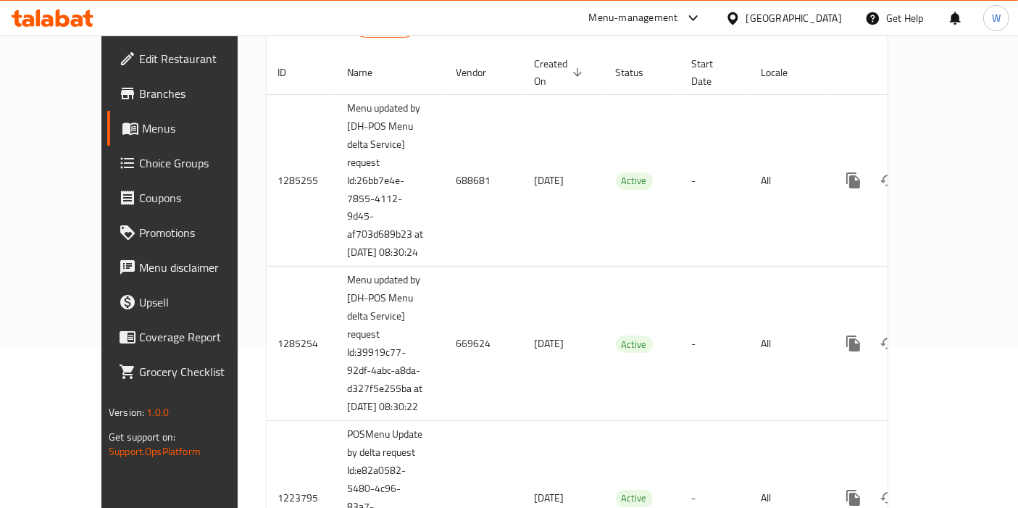
scroll to position [160, 0]
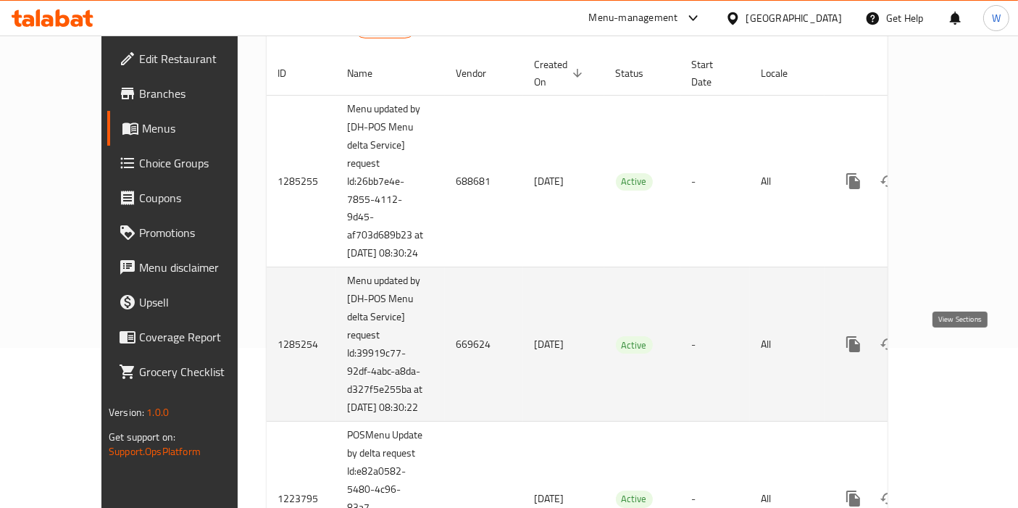
click at [960, 353] on icon "enhanced table" at bounding box center [957, 343] width 17 height 17
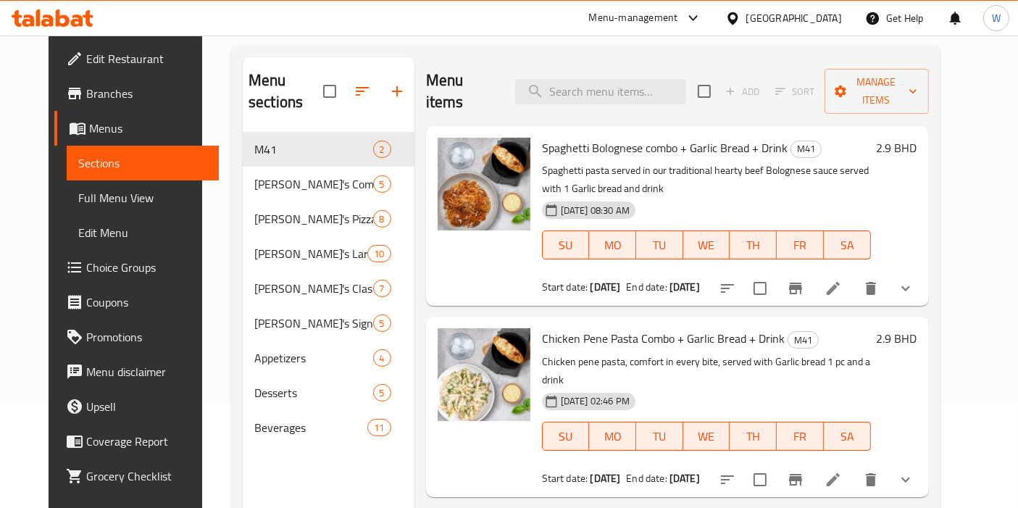
scroll to position [80, 0]
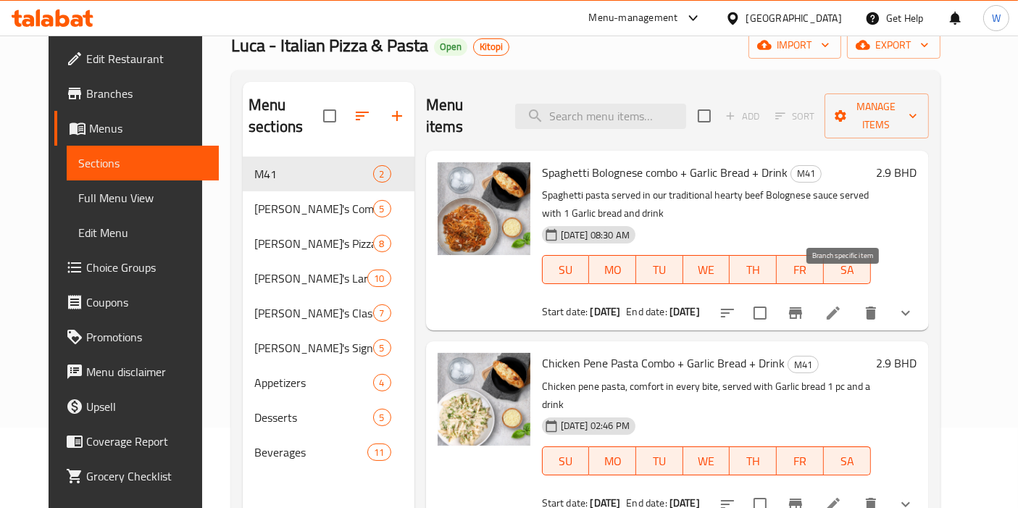
click at [802, 307] on icon "Branch-specific-item" at bounding box center [795, 313] width 13 height 12
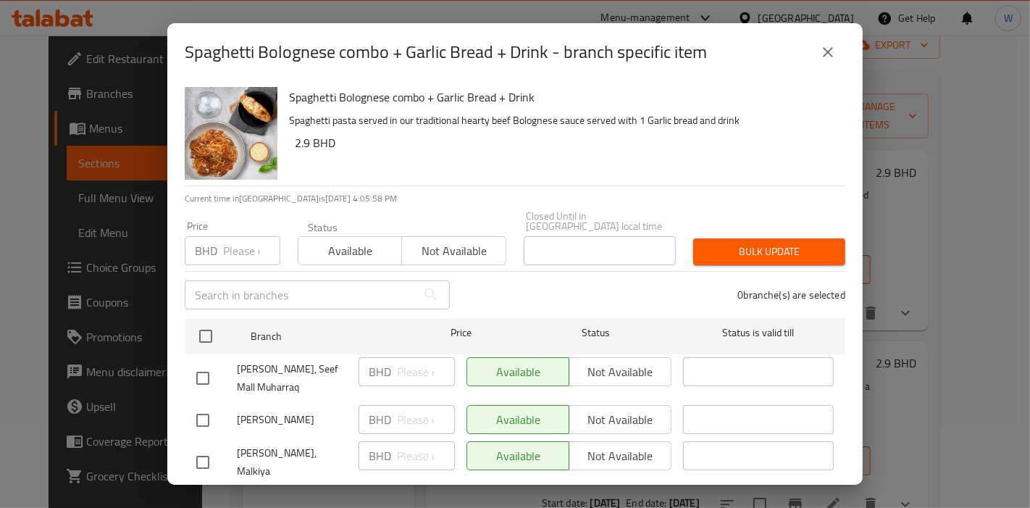
click at [824, 54] on icon "close" at bounding box center [827, 51] width 17 height 17
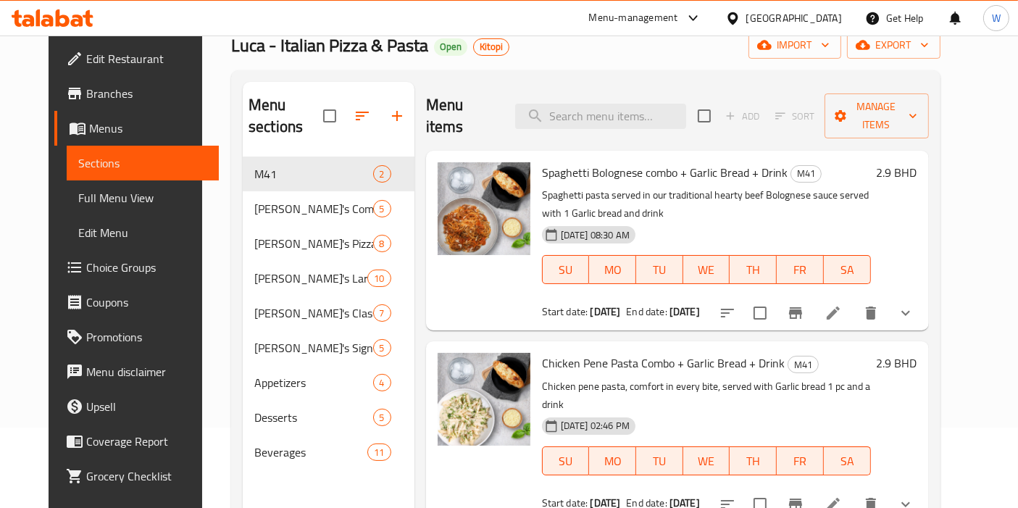
click at [853, 304] on li at bounding box center [833, 313] width 41 height 26
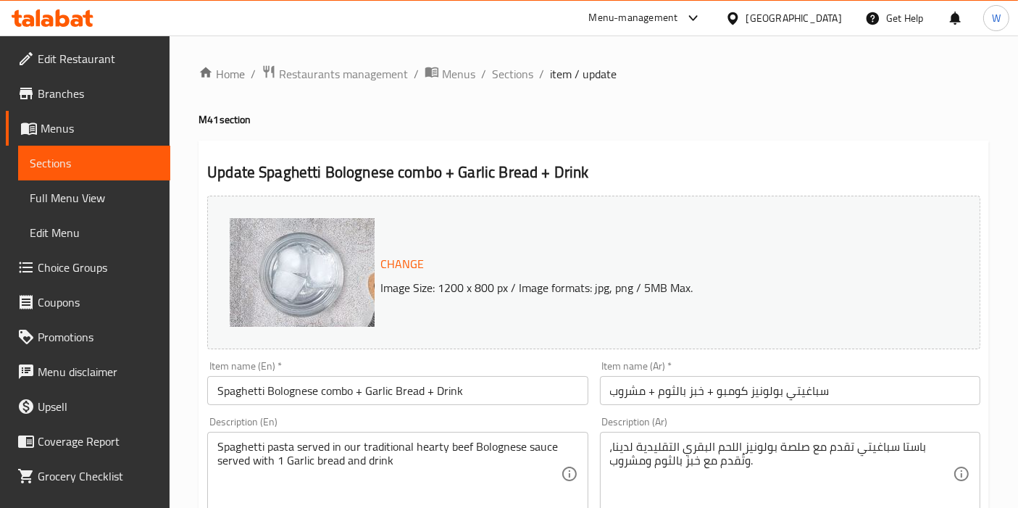
click at [629, 123] on h4 "M41 section" at bounding box center [593, 119] width 790 height 14
click at [453, 70] on span "Menus" at bounding box center [458, 73] width 33 height 17
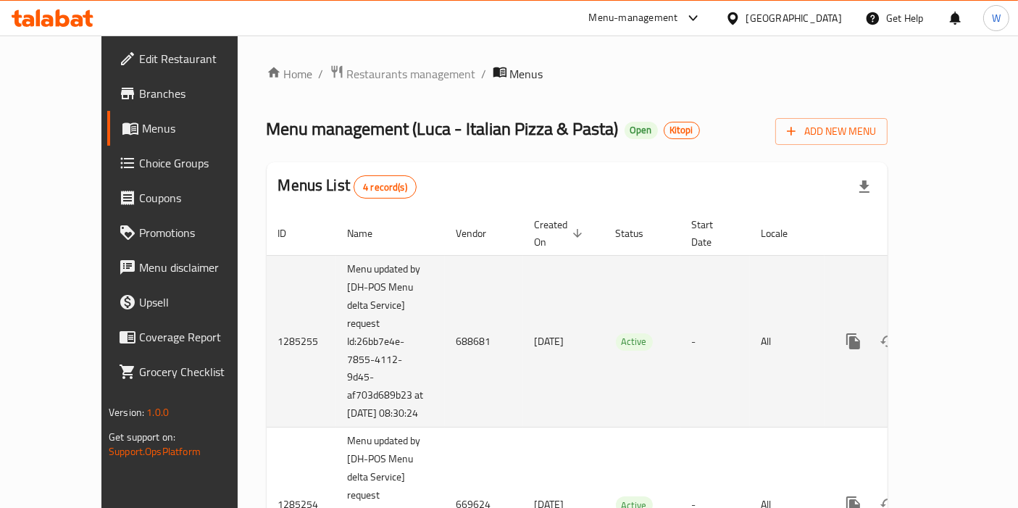
click at [523, 266] on td "24/04/2025" at bounding box center [563, 341] width 81 height 172
click at [966, 324] on link "enhanced table" at bounding box center [957, 341] width 35 height 35
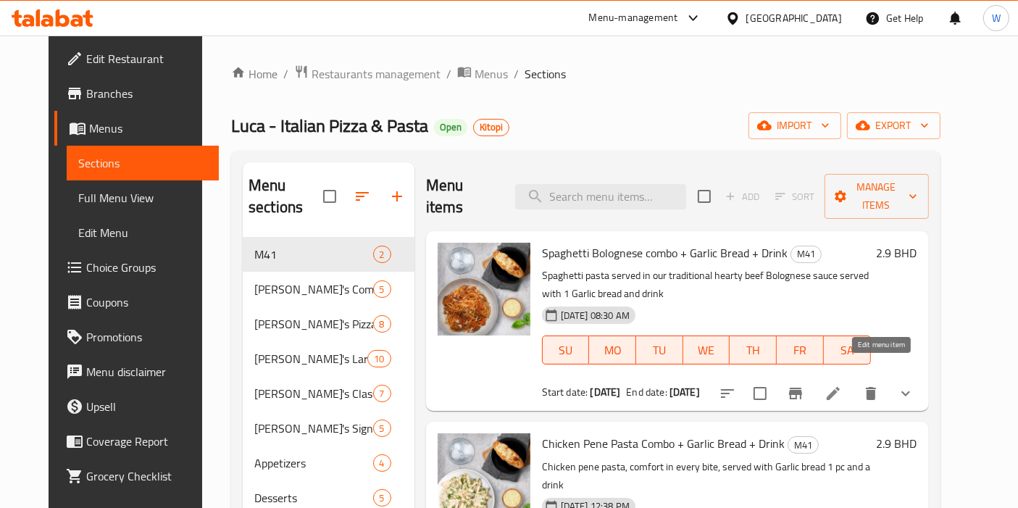
click at [840, 387] on icon at bounding box center [833, 393] width 13 height 13
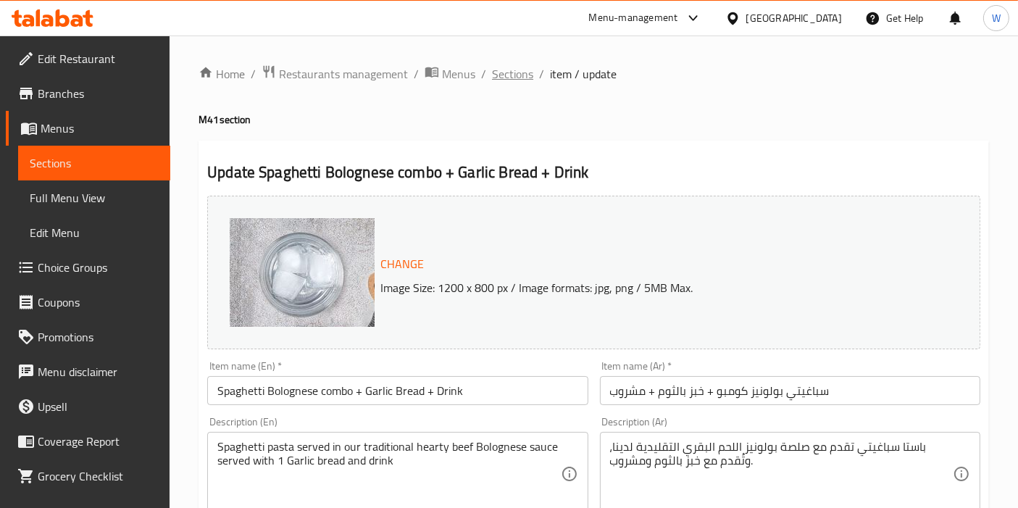
click at [523, 80] on span "Sections" at bounding box center [512, 73] width 41 height 17
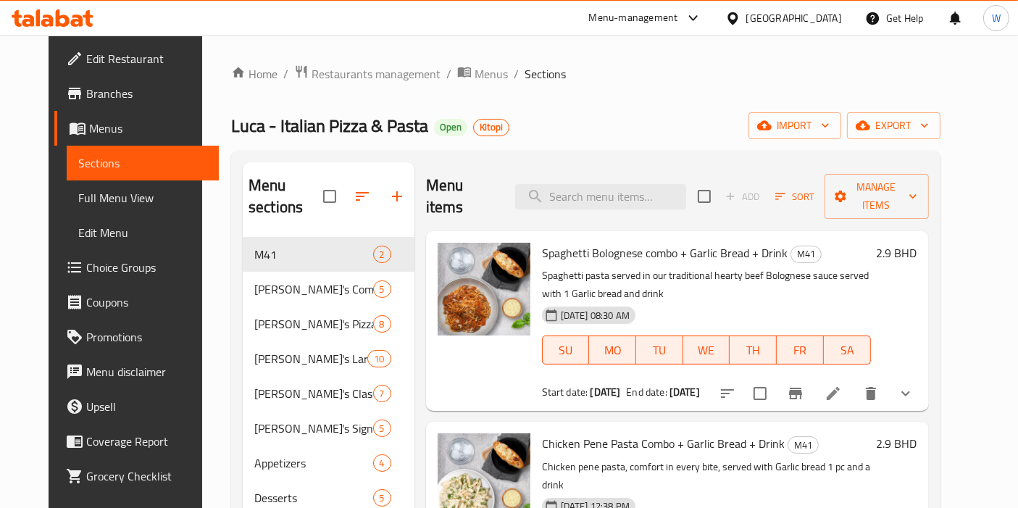
click at [59, 22] on icon at bounding box center [63, 17] width 14 height 17
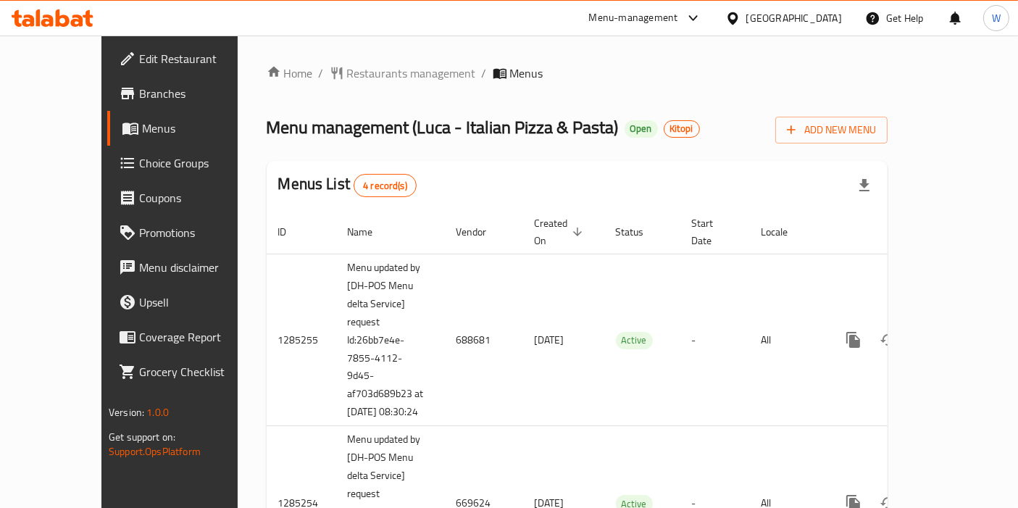
click at [139, 94] on span "Branches" at bounding box center [199, 93] width 121 height 17
